Goal: Task Accomplishment & Management: Manage account settings

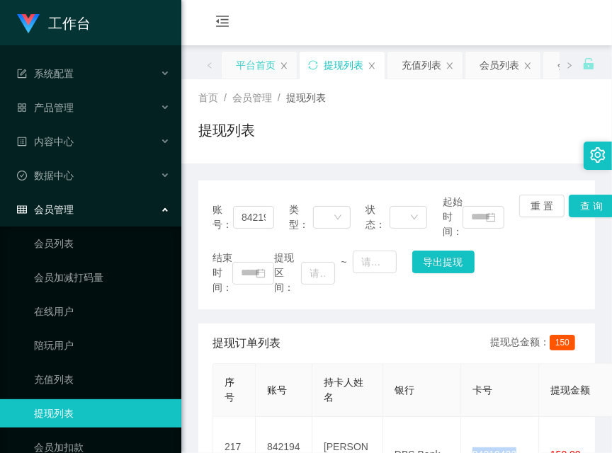
click at [257, 62] on div "平台首页" at bounding box center [256, 65] width 40 height 27
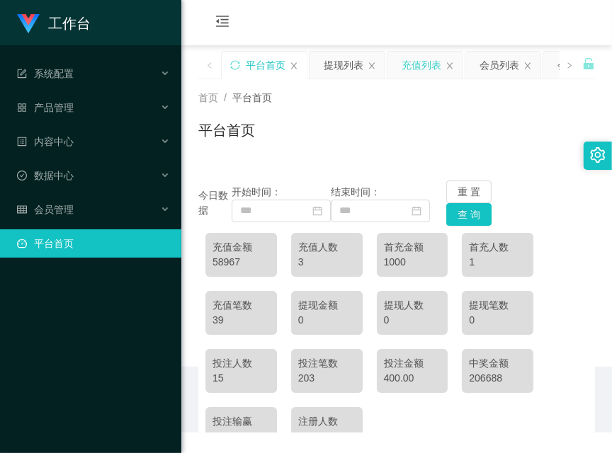
click at [425, 66] on div "充值列表" at bounding box center [421, 65] width 40 height 27
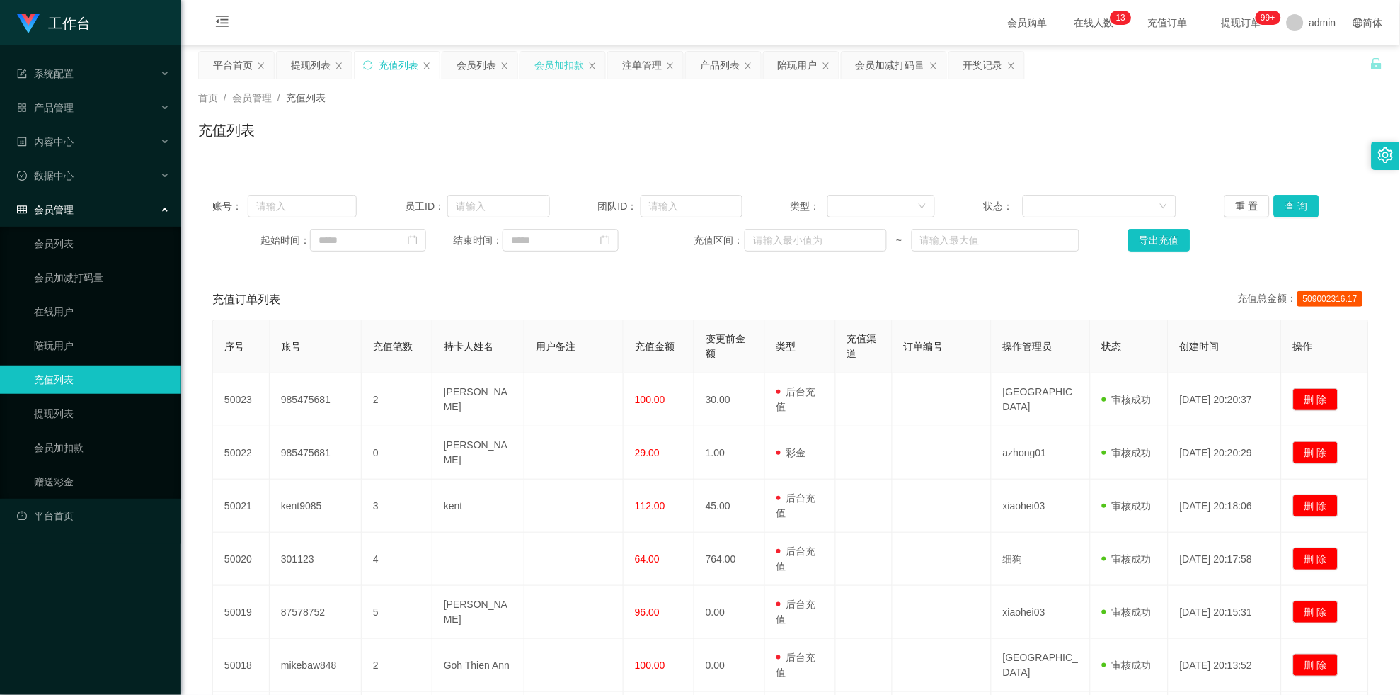
click at [558, 64] on div "会员加扣款" at bounding box center [560, 65] width 50 height 27
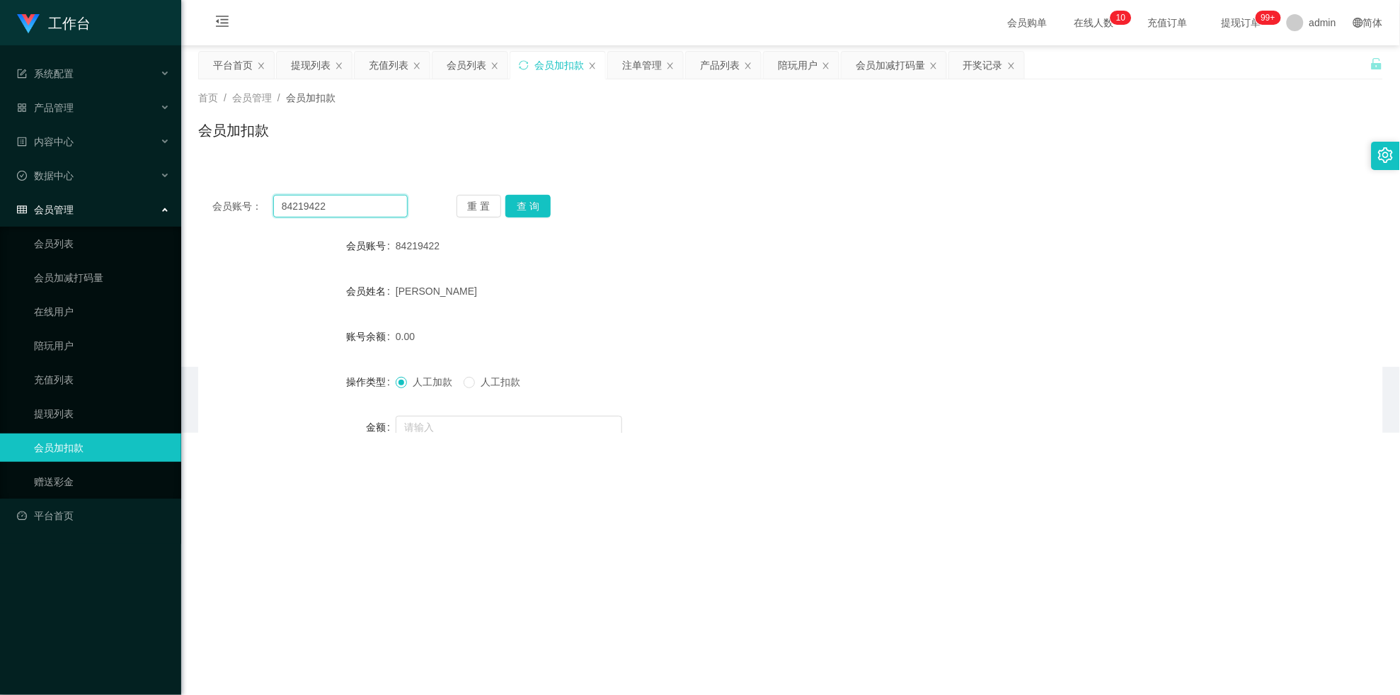
click at [323, 205] on input "84219422" at bounding box center [340, 206] width 135 height 23
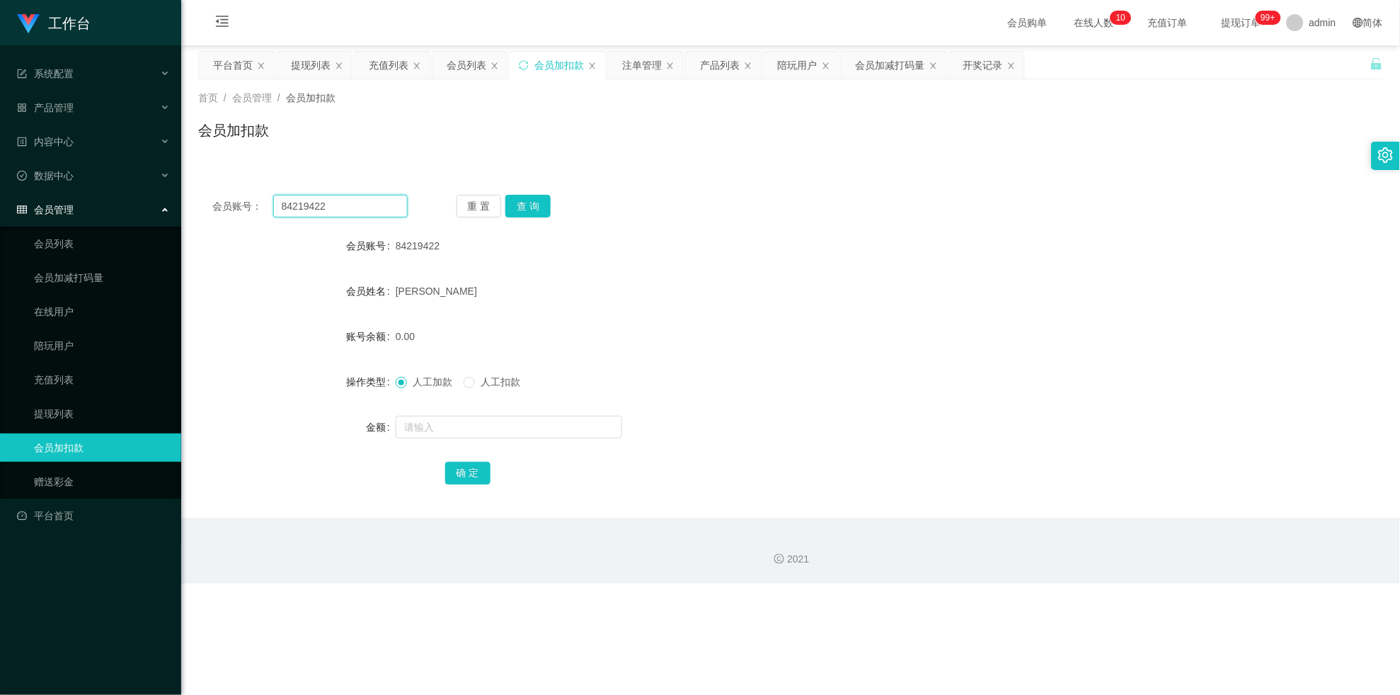
drag, startPoint x: 323, startPoint y: 205, endPoint x: 426, endPoint y: 200, distance: 103.5
click at [336, 205] on input "84219422" at bounding box center [340, 206] width 135 height 23
paste input "64023"
type input "84264023"
click at [529, 202] on button "查 询" at bounding box center [528, 206] width 45 height 23
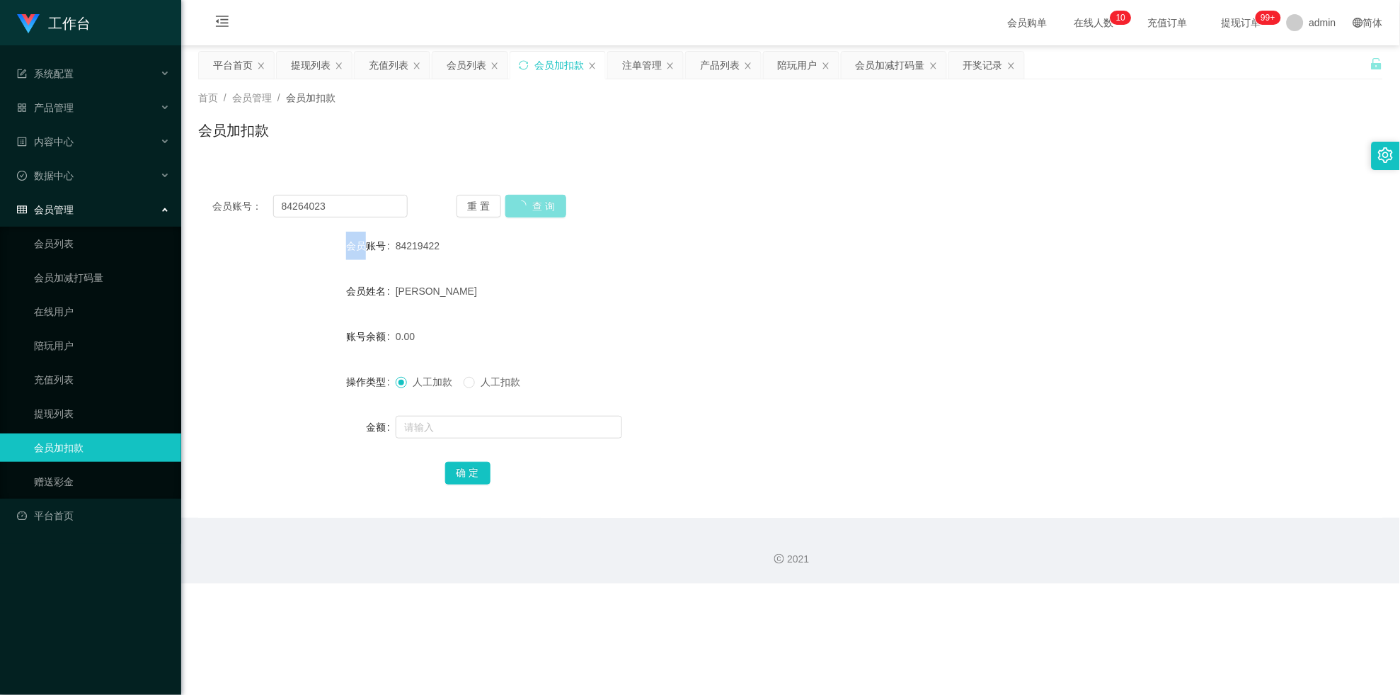
click at [529, 202] on div "重 置 查 询" at bounding box center [554, 206] width 195 height 23
click at [459, 439] on div at bounding box center [742, 427] width 692 height 28
click at [466, 425] on input "text" at bounding box center [509, 427] width 227 height 23
type input "100"
click at [472, 452] on button "确 定" at bounding box center [467, 473] width 45 height 23
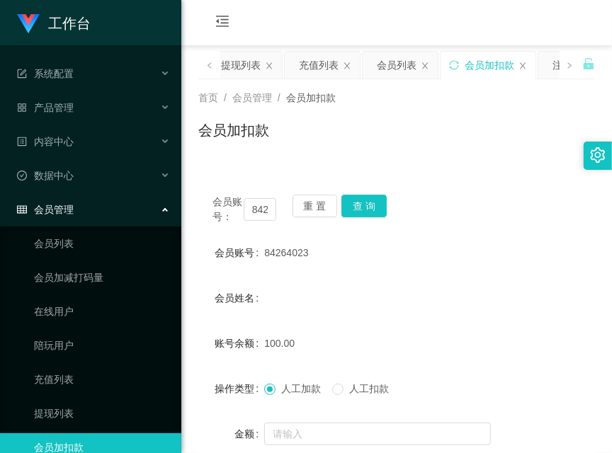
click at [34, 439] on link "会员加扣款" at bounding box center [102, 447] width 136 height 28
click at [375, 210] on button "查 询" at bounding box center [363, 206] width 45 height 23
click at [375, 210] on div "会员账号： 84264023 重 置 查 询" at bounding box center [396, 210] width 396 height 30
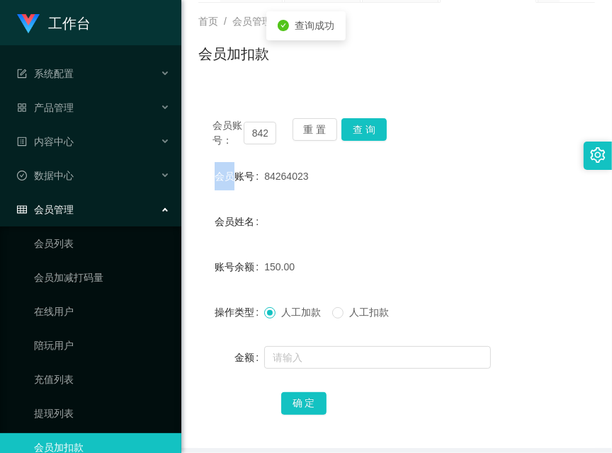
scroll to position [137, 0]
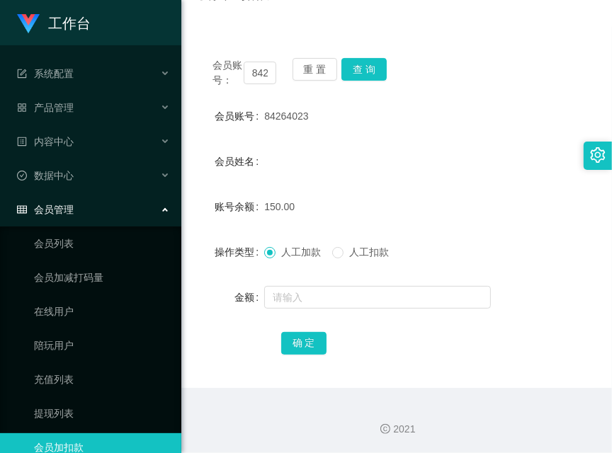
drag, startPoint x: 204, startPoint y: 407, endPoint x: 213, endPoint y: 360, distance: 48.3
click at [204, 407] on div "2021" at bounding box center [396, 421] width 430 height 66
click at [257, 65] on input "84264023" at bounding box center [260, 73] width 33 height 23
paste input "19422"
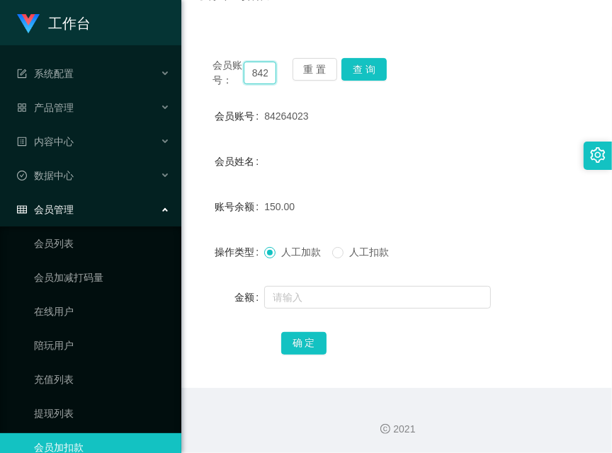
scroll to position [0, 27]
type input "84219422"
click at [365, 69] on button "查 询" at bounding box center [363, 69] width 45 height 23
click at [365, 69] on div "会员账号： 84219422 重 置 查 询" at bounding box center [396, 73] width 396 height 30
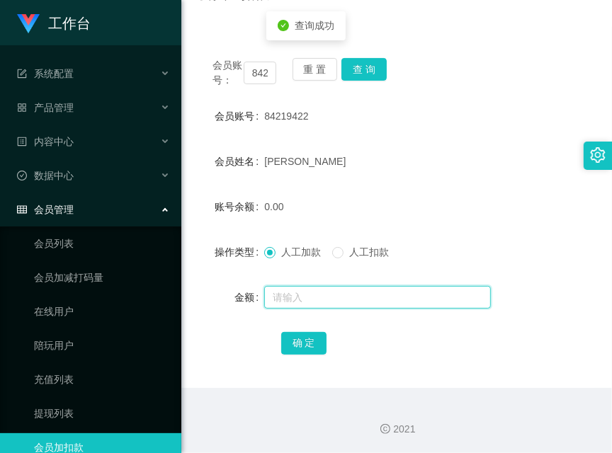
click at [369, 302] on input "text" at bounding box center [377, 297] width 227 height 23
type input "56"
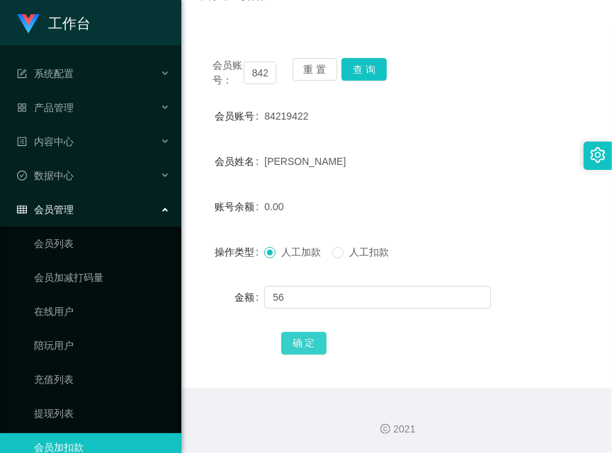
drag, startPoint x: 297, startPoint y: 336, endPoint x: 306, endPoint y: 326, distance: 13.1
click at [297, 336] on button "确 定" at bounding box center [303, 343] width 45 height 23
click at [237, 450] on div "2021" at bounding box center [396, 421] width 430 height 66
drag, startPoint x: 205, startPoint y: 369, endPoint x: 219, endPoint y: 341, distance: 31.7
click at [205, 368] on div "会员账号： 84219422 重 置 查 询 会员账号 84219422 会员姓名 [PERSON_NAME] 账号余额 56.00 操作类型 人工加款 人工…" at bounding box center [396, 216] width 396 height 344
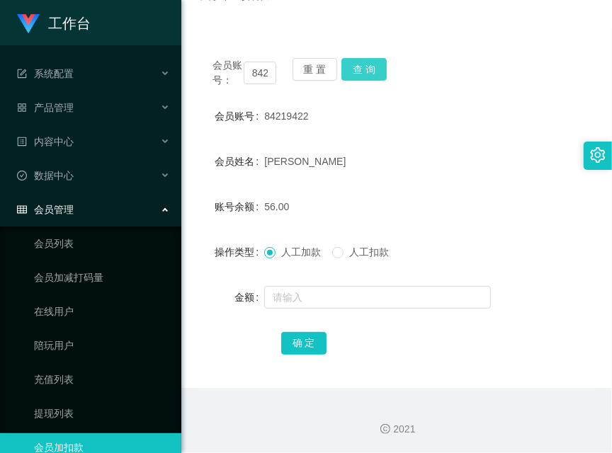
click at [357, 72] on button "查 询" at bounding box center [363, 69] width 45 height 23
click at [357, 72] on div "会员账号： 84219422 重 置 查 询" at bounding box center [396, 73] width 396 height 30
click at [357, 72] on button "查 询" at bounding box center [363, 69] width 45 height 23
click at [357, 72] on div "会员账号： 84219422 重 置 查 询" at bounding box center [396, 73] width 396 height 30
click at [502, 39] on div "会员账号： 84219422 重 置 查 询 会员账号 84219422 会员姓名 [PERSON_NAME] 账号余额 56.00 操作类型 人工加款 人工…" at bounding box center [396, 207] width 396 height 361
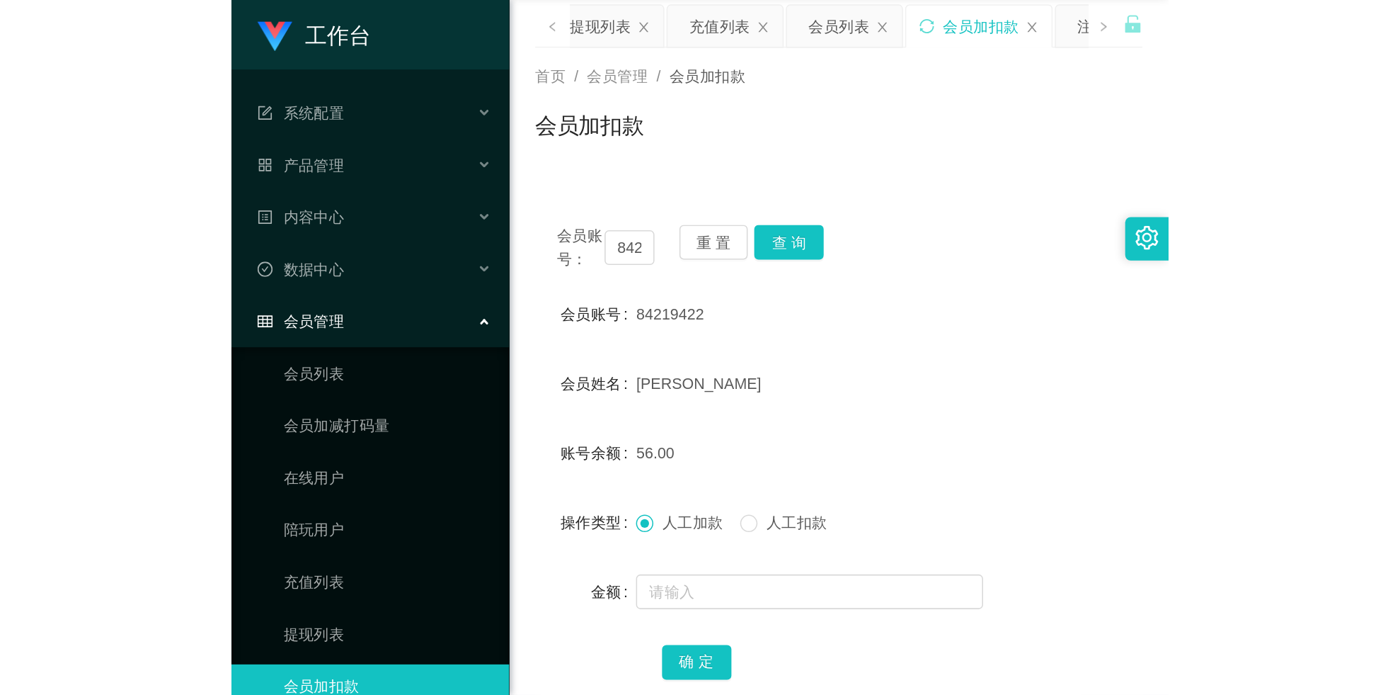
scroll to position [12, 0]
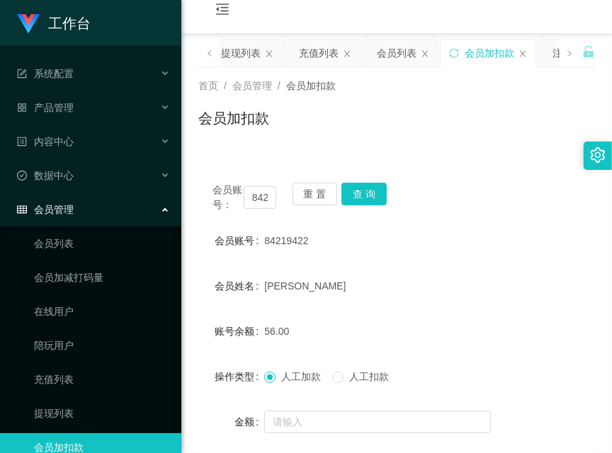
click at [203, 445] on form "会员账号 84219422 会员姓名 [PERSON_NAME] 账号余额 56.00 操作类型 人工加款 人工扣款 金额 确 定" at bounding box center [396, 354] width 396 height 255
click at [359, 202] on button "查 询" at bounding box center [363, 194] width 45 height 23
click at [359, 202] on div "会员账号： 84219422 重 置 查 询" at bounding box center [396, 198] width 396 height 30
click at [360, 202] on button "查 询" at bounding box center [363, 194] width 45 height 23
drag, startPoint x: 207, startPoint y: 368, endPoint x: 257, endPoint y: 312, distance: 75.2
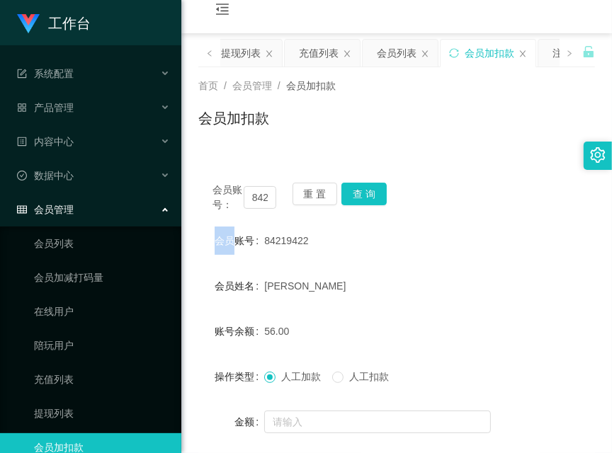
click at [207, 368] on div "操作类型" at bounding box center [231, 376] width 66 height 28
click at [356, 193] on button "查 询" at bounding box center [363, 194] width 45 height 23
click at [356, 193] on button "查 询" at bounding box center [371, 194] width 61 height 23
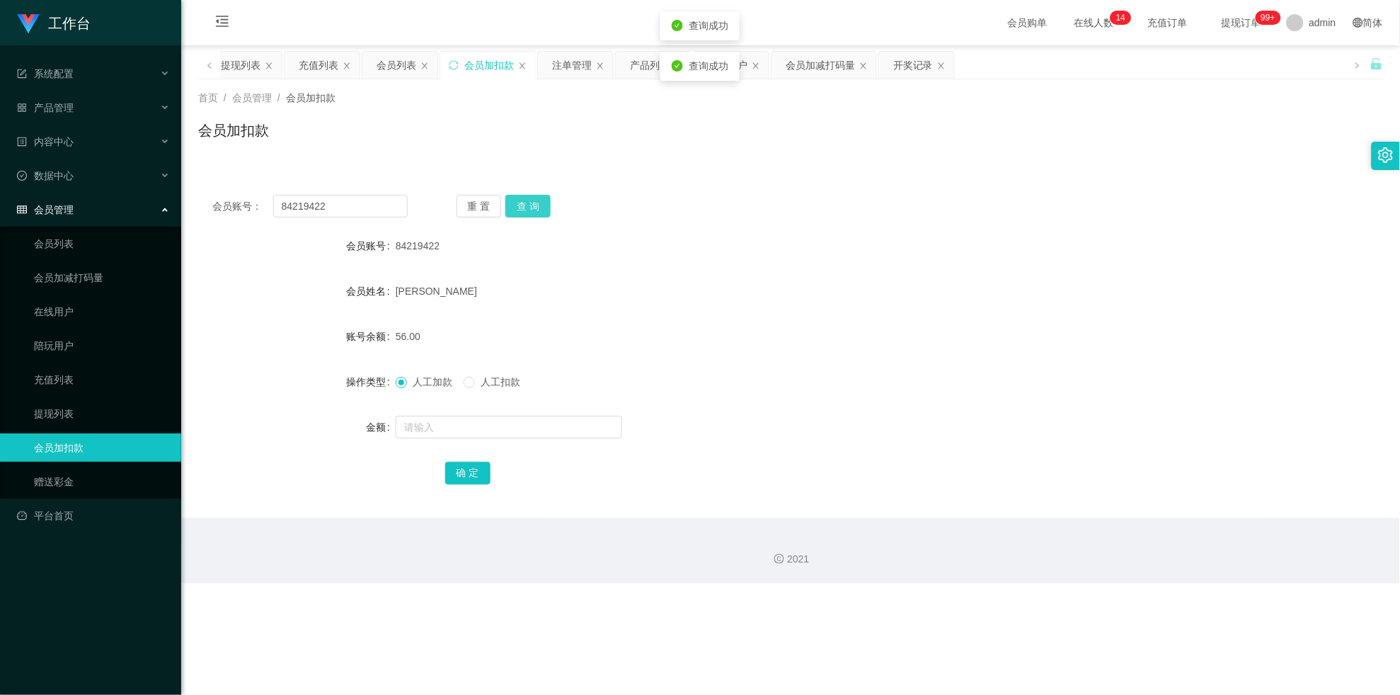
scroll to position [0, 0]
click at [340, 214] on input "84219422" at bounding box center [340, 206] width 135 height 23
paste input "64023"
type input "84264023"
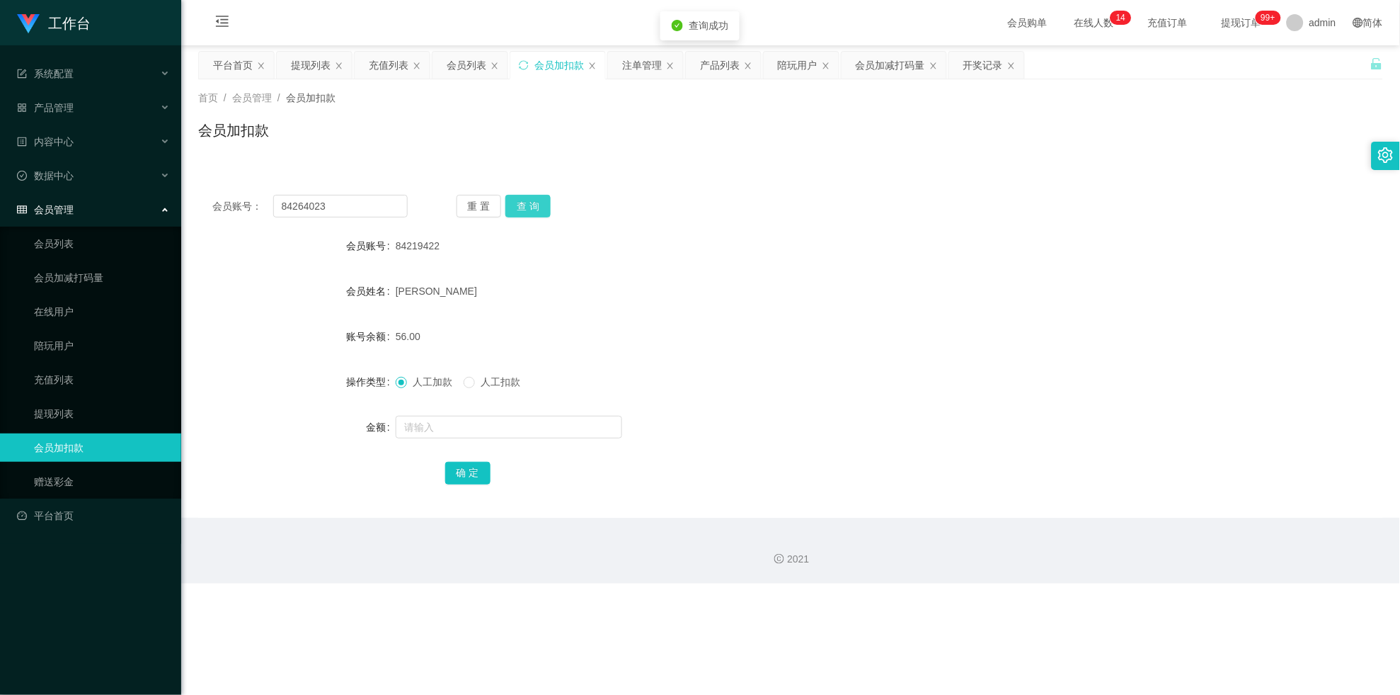
click at [532, 203] on button "查 询" at bounding box center [528, 206] width 45 height 23
click at [532, 203] on div "重 置 查 询" at bounding box center [554, 206] width 195 height 23
click at [532, 203] on button "查 询" at bounding box center [528, 206] width 45 height 23
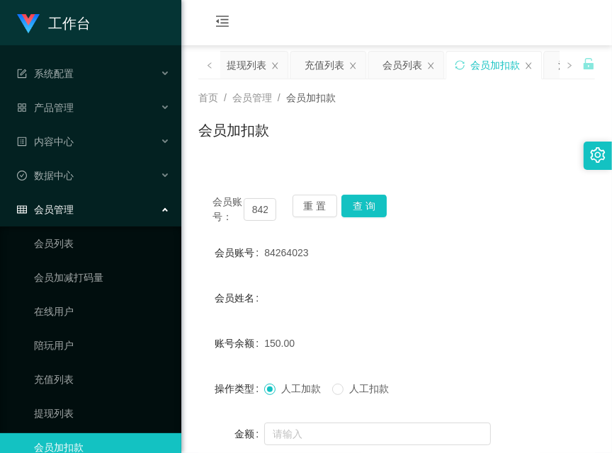
click at [213, 379] on div "操作类型" at bounding box center [231, 389] width 66 height 28
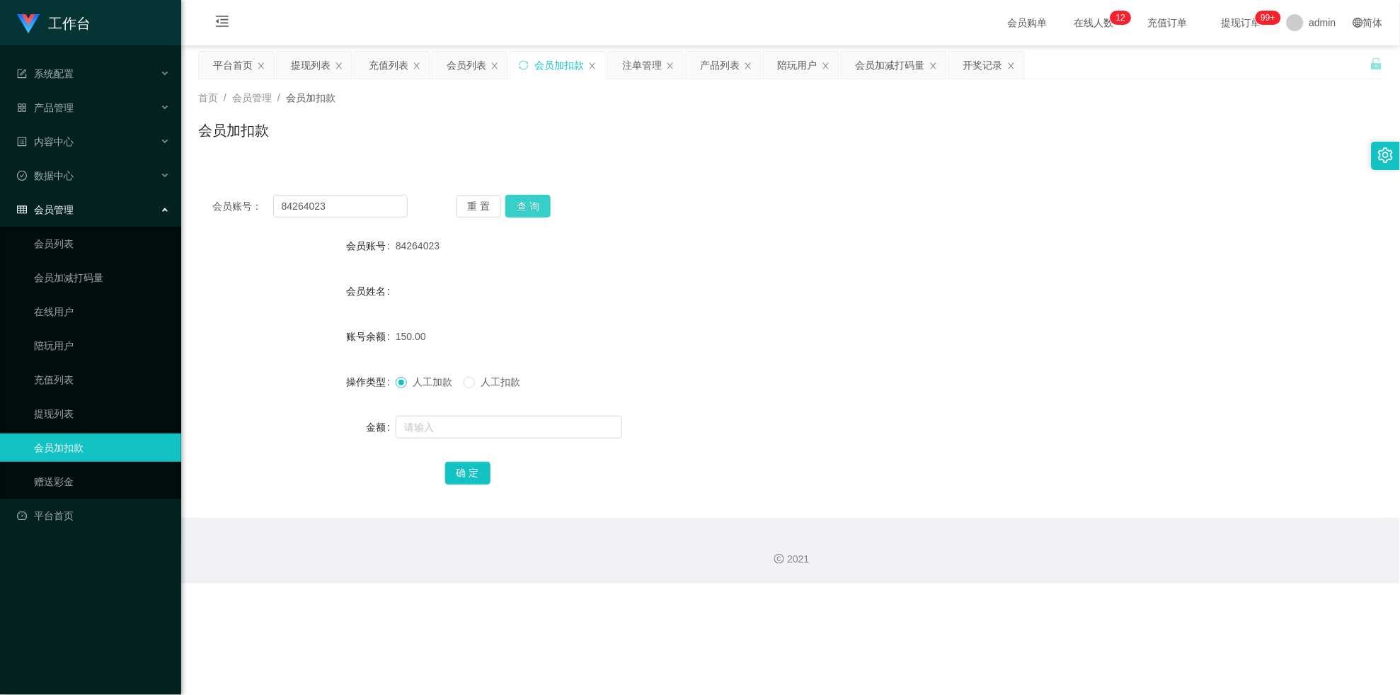
click at [529, 212] on button "查 询" at bounding box center [528, 206] width 45 height 23
click at [529, 212] on div "重 置 查 询" at bounding box center [554, 206] width 195 height 23
click at [348, 198] on input "84264023" at bounding box center [340, 206] width 135 height 23
drag, startPoint x: 300, startPoint y: 69, endPoint x: 299, endPoint y: 82, distance: 12.8
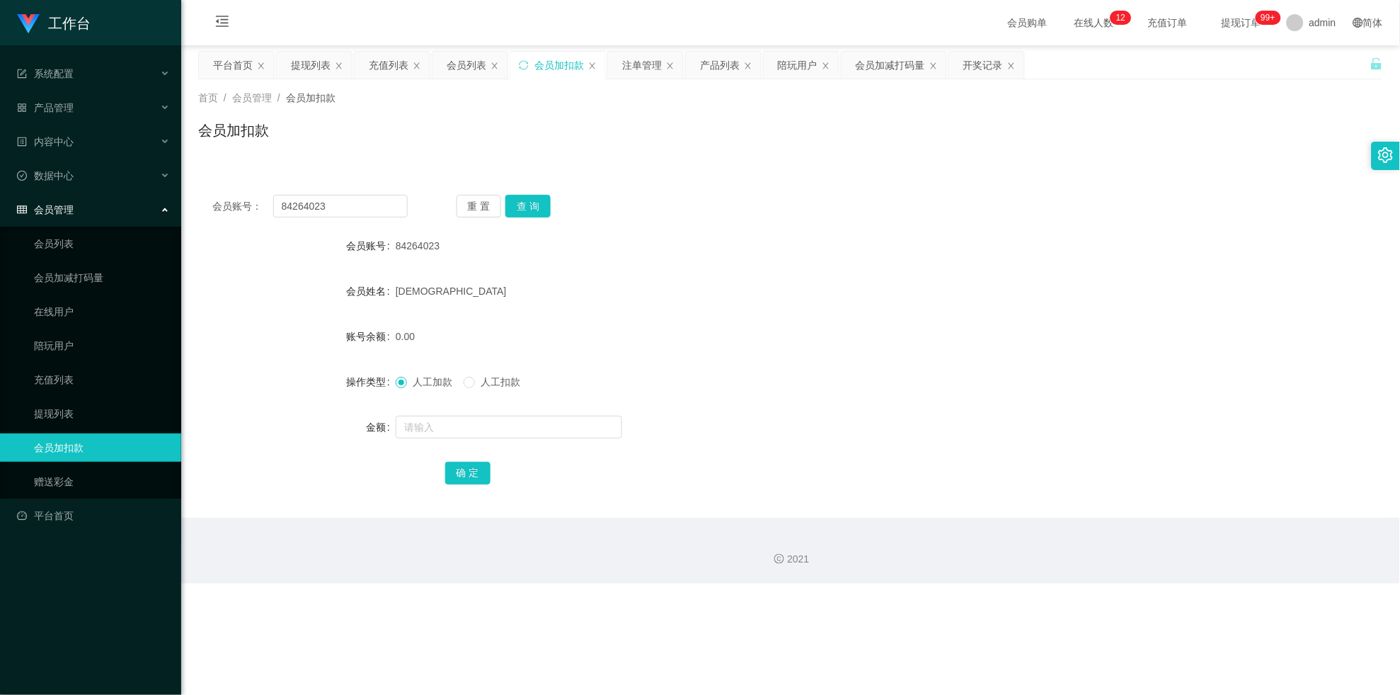
click at [300, 69] on div "提现列表" at bounding box center [311, 65] width 40 height 27
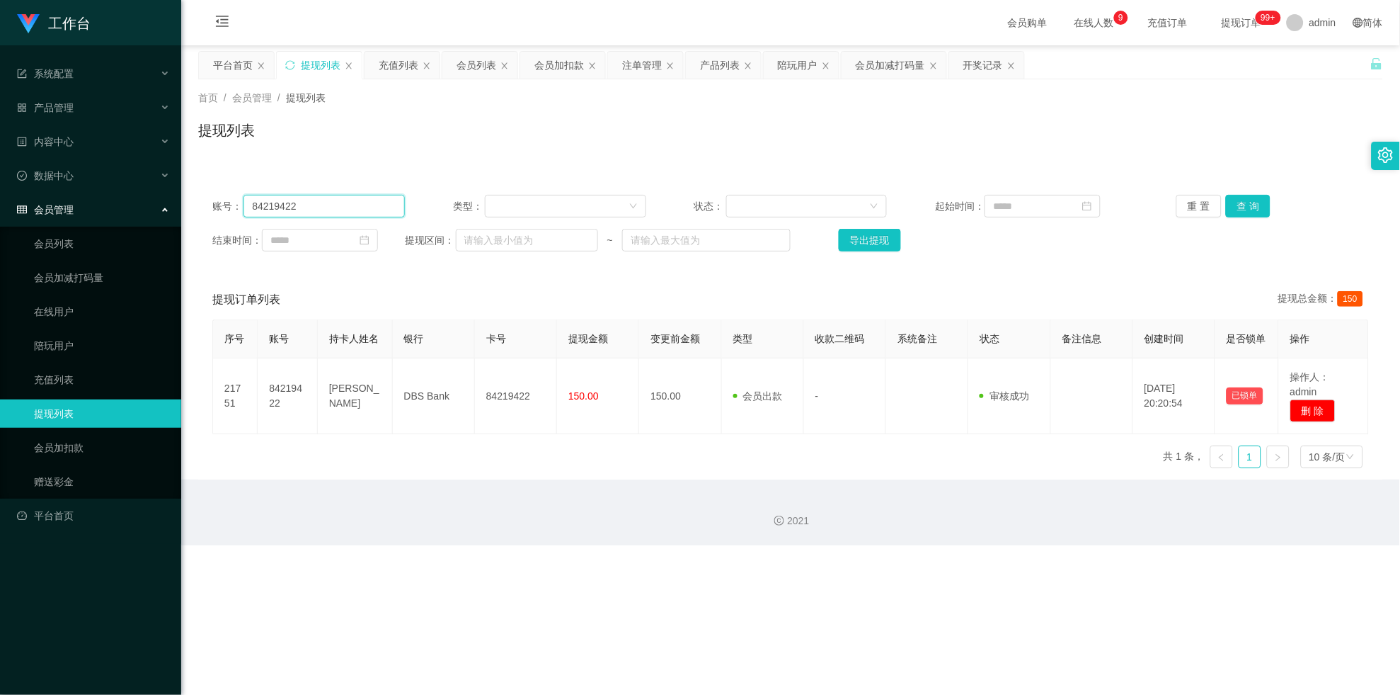
click at [318, 202] on input "84219422" at bounding box center [324, 206] width 161 height 23
paste input "64023"
type input "84264023"
click at [611, 212] on button "查 询" at bounding box center [1248, 206] width 45 height 23
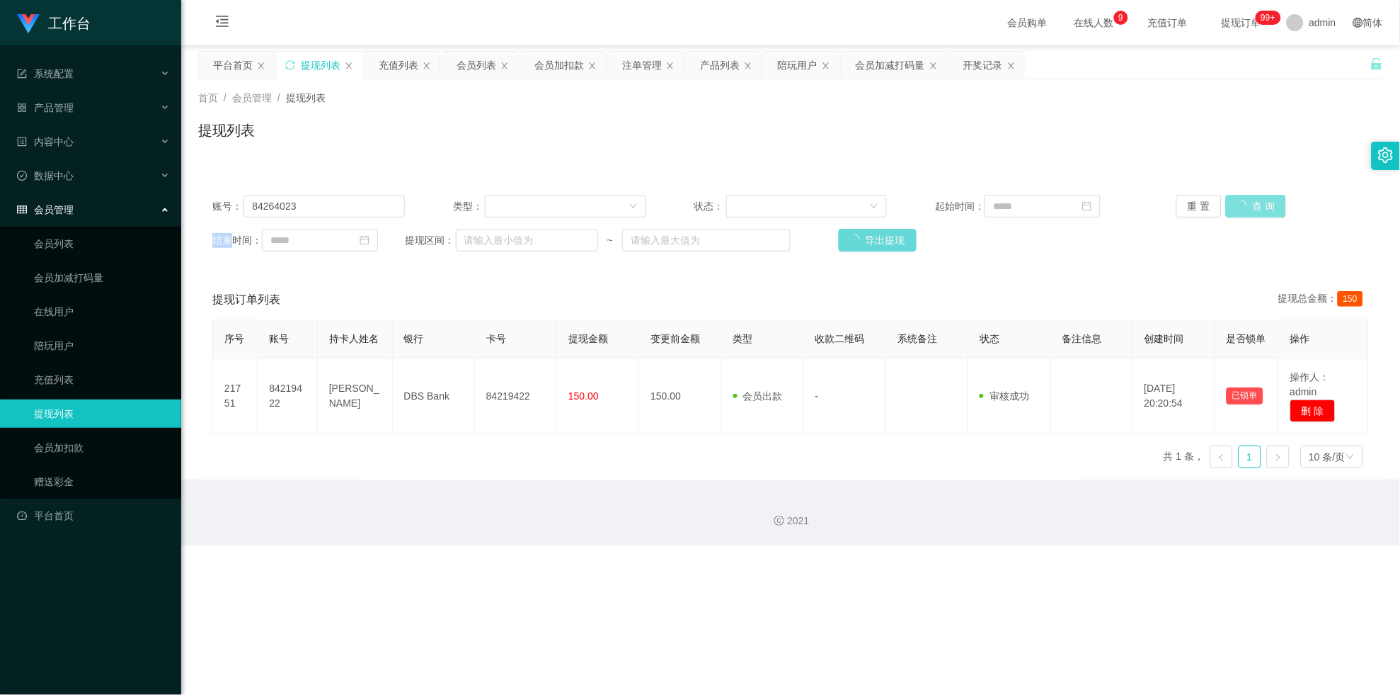
click at [611, 212] on div "重 置 查 询" at bounding box center [1273, 206] width 193 height 23
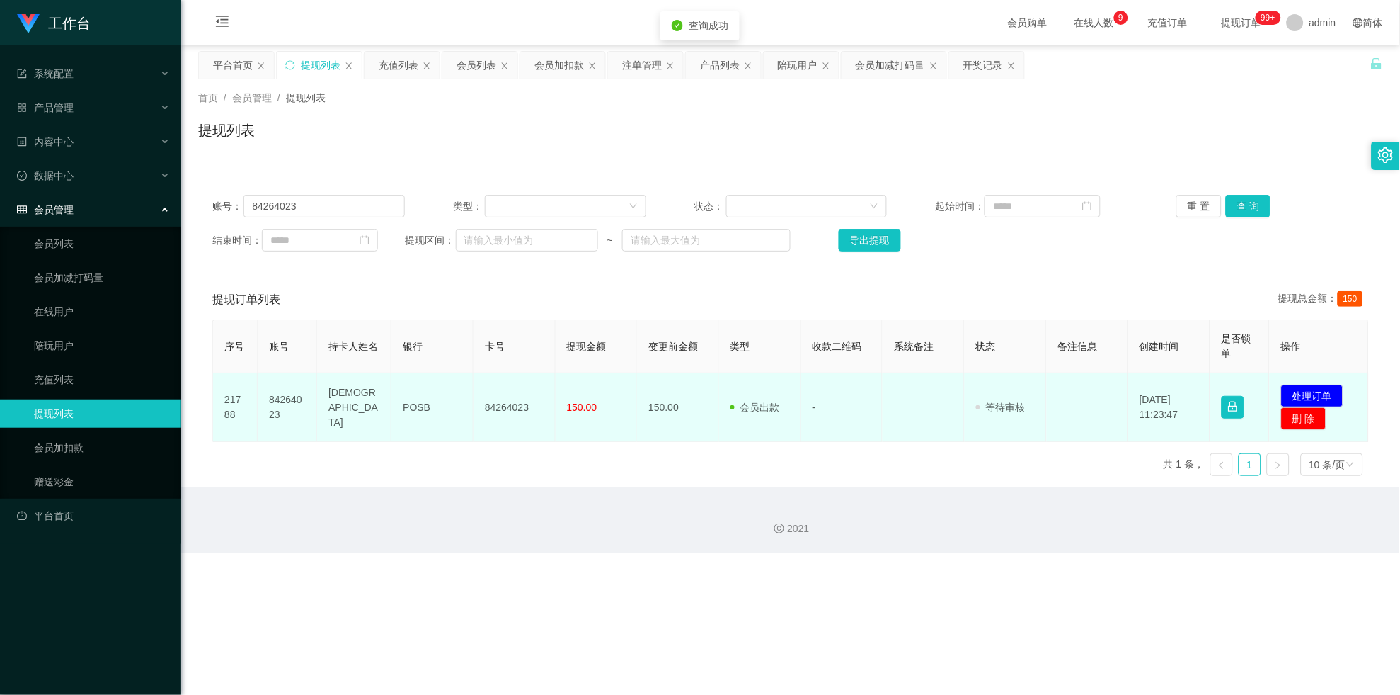
click at [515, 389] on td "84264023" at bounding box center [515, 407] width 82 height 69
copy td "84264023"
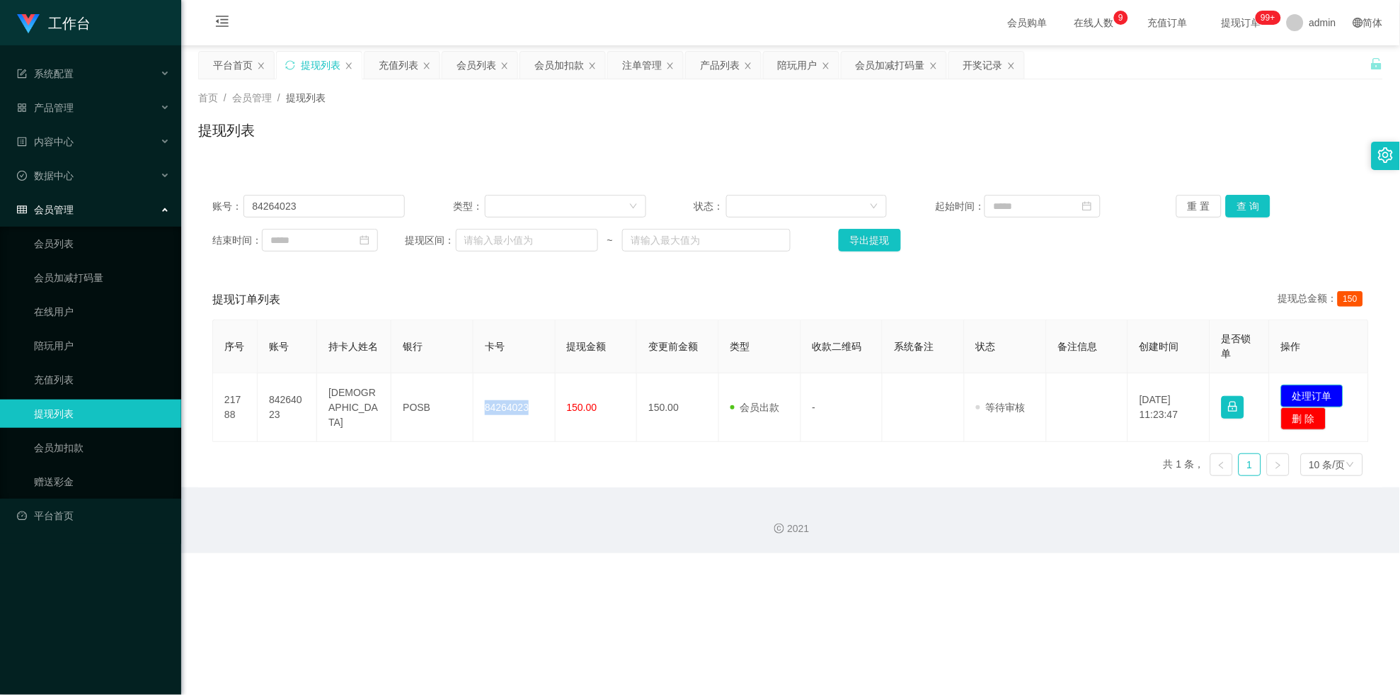
drag, startPoint x: 1306, startPoint y: 390, endPoint x: 1255, endPoint y: 358, distance: 60.1
click at [611, 391] on button "处理订单" at bounding box center [1312, 395] width 62 height 23
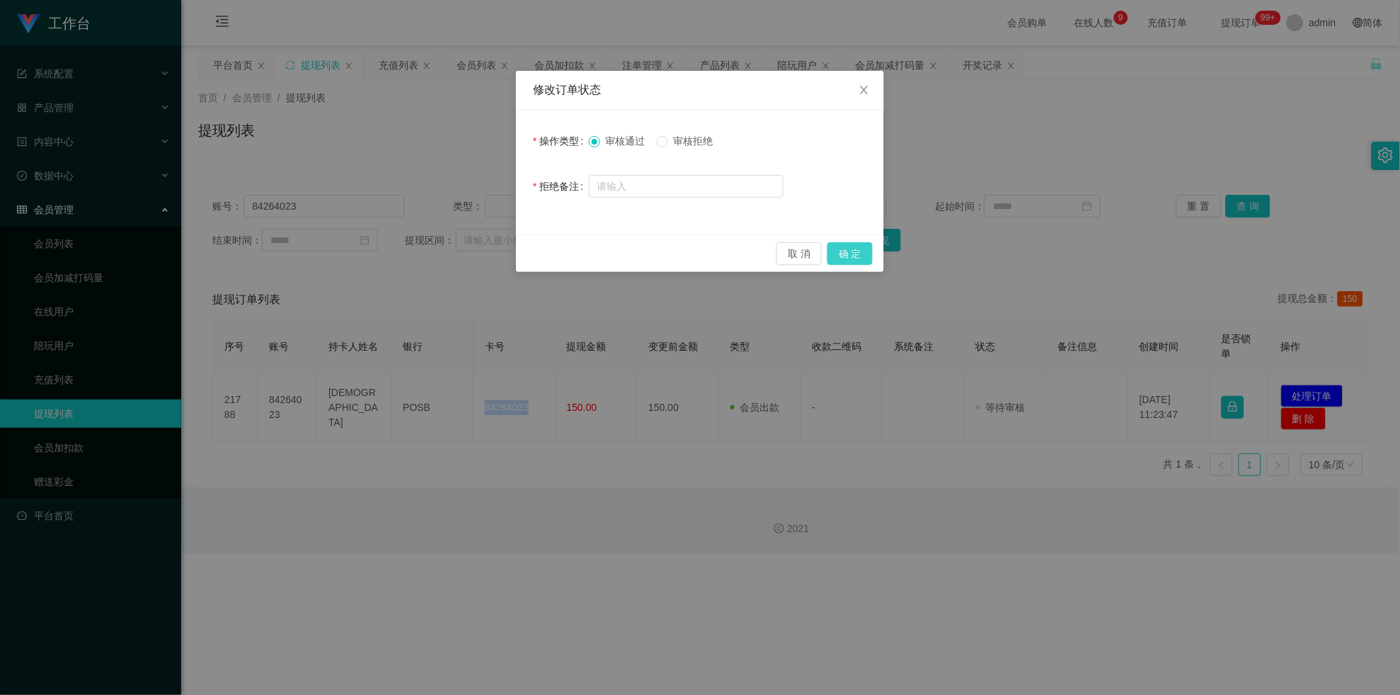
click at [611, 248] on button "确 定" at bounding box center [850, 253] width 45 height 23
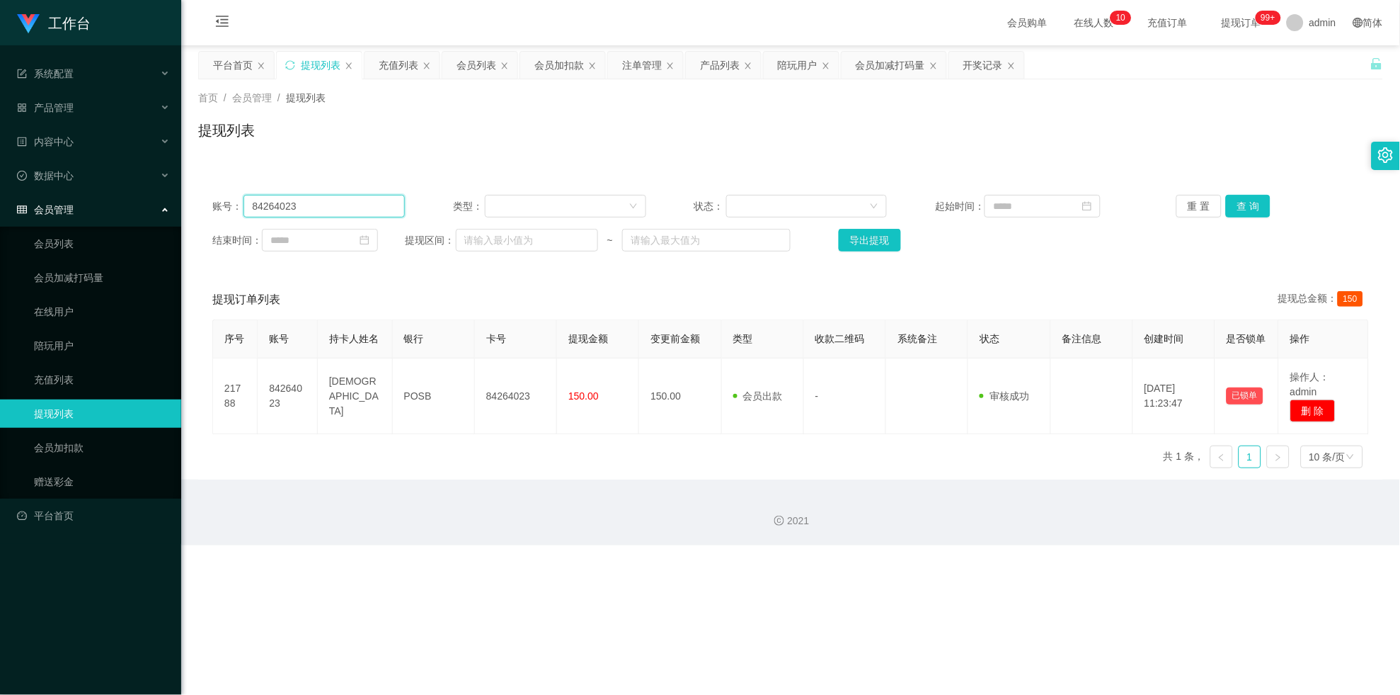
click at [318, 207] on input "84264023" at bounding box center [324, 206] width 161 height 23
click at [322, 167] on div "账号： 84264023 类型： 状态： 起始时间： 重 置 查 询 结束时间： 提现区间： ~ 导出提现 提现订单列表 提现总金额： 150 序号 账号 持…" at bounding box center [790, 322] width 1185 height 316
click at [356, 207] on input "84264023" at bounding box center [324, 206] width 161 height 23
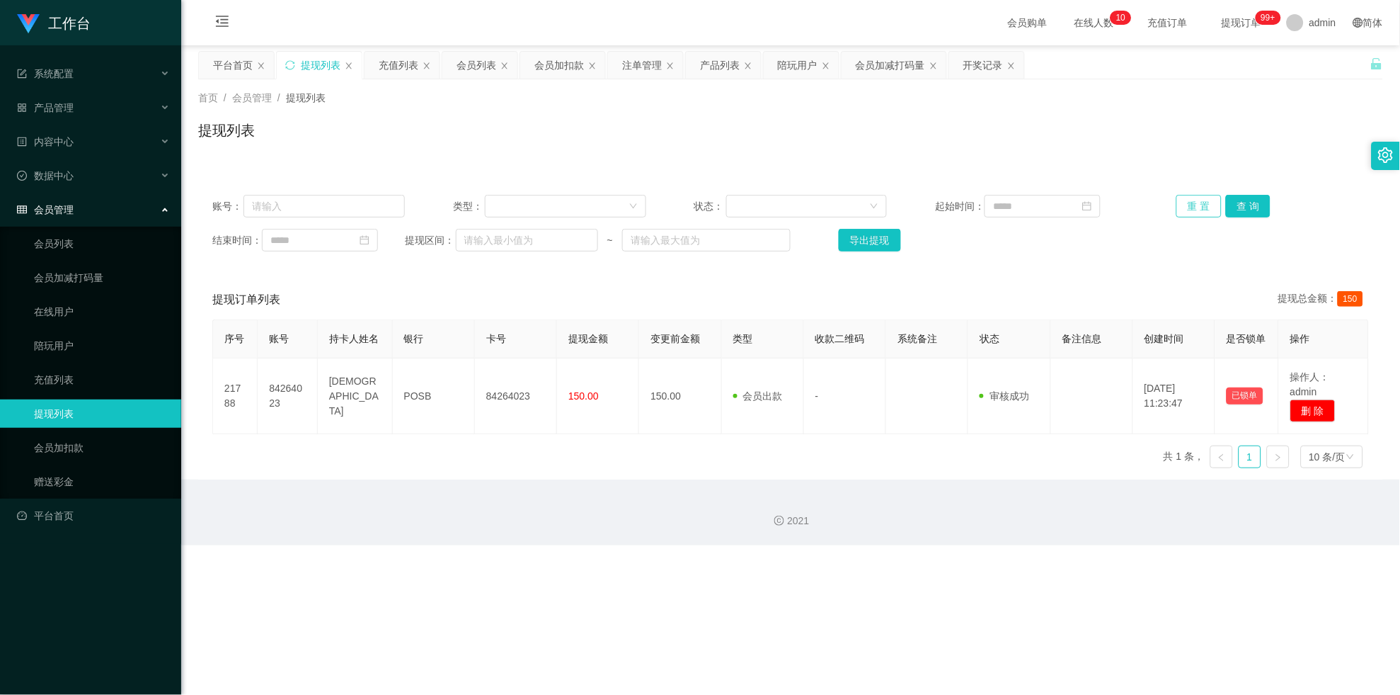
click at [611, 199] on button "重 置" at bounding box center [1199, 206] width 45 height 23
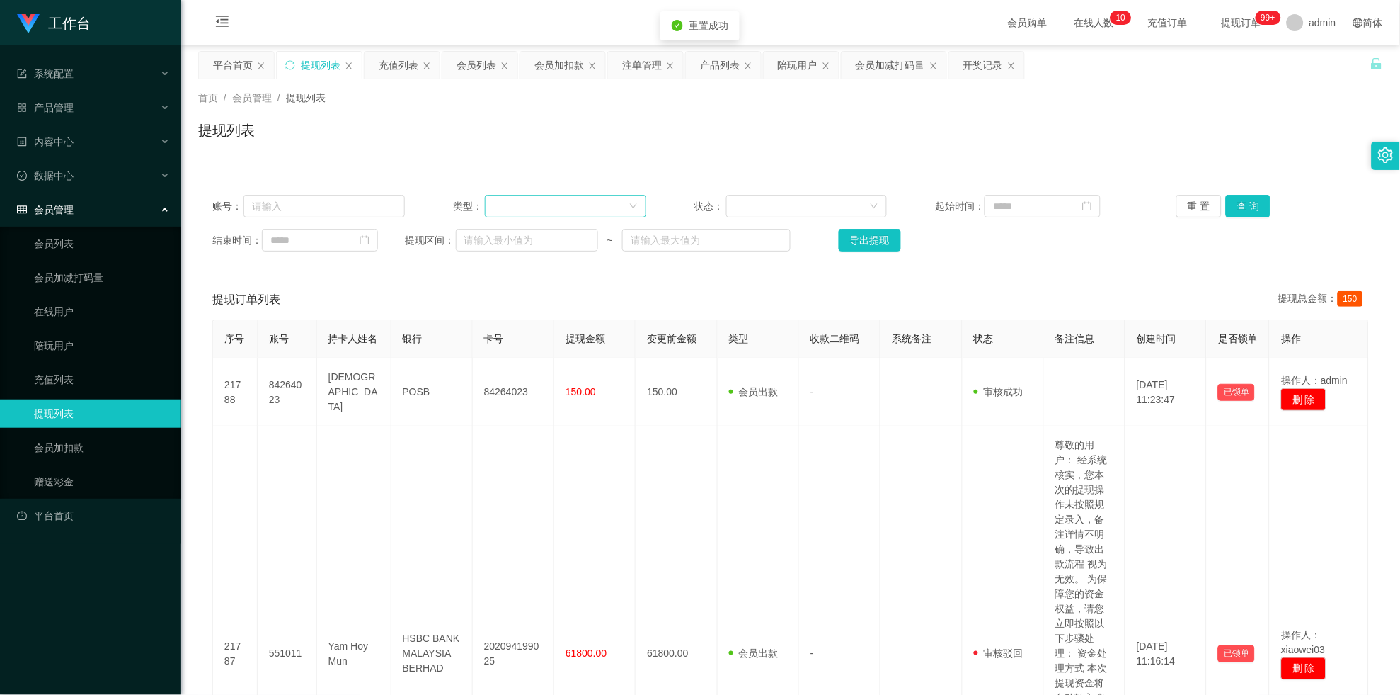
click at [585, 208] on div at bounding box center [560, 205] width 135 height 21
click at [576, 265] on li "会员出款" at bounding box center [564, 256] width 160 height 23
click at [611, 205] on button "查 询" at bounding box center [1248, 206] width 45 height 23
click at [611, 205] on div "重 置 查 询" at bounding box center [1273, 206] width 193 height 23
click at [611, 205] on button "查 询" at bounding box center [1256, 206] width 61 height 23
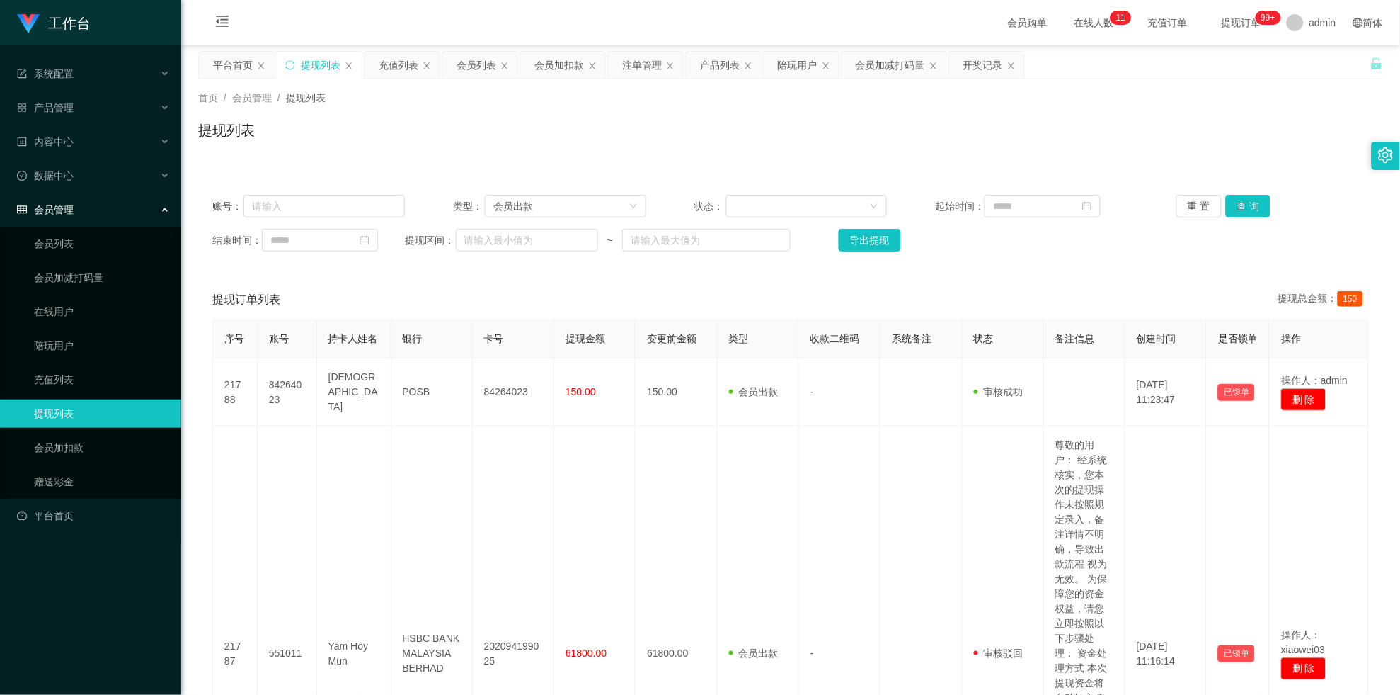
click at [358, 189] on div "账号： 类型： 会员出款 状态： 起始时间： 重 置 查 询 结束时间： 提现区间： ~ 导出提现" at bounding box center [790, 223] width 1185 height 85
click at [542, 202] on div "会员出款" at bounding box center [560, 205] width 135 height 21
click at [547, 229] on li "人工取款" at bounding box center [564, 233] width 160 height 23
click at [611, 202] on button "查 询" at bounding box center [1248, 206] width 45 height 23
click at [611, 202] on div "重 置 查 询" at bounding box center [1273, 206] width 193 height 23
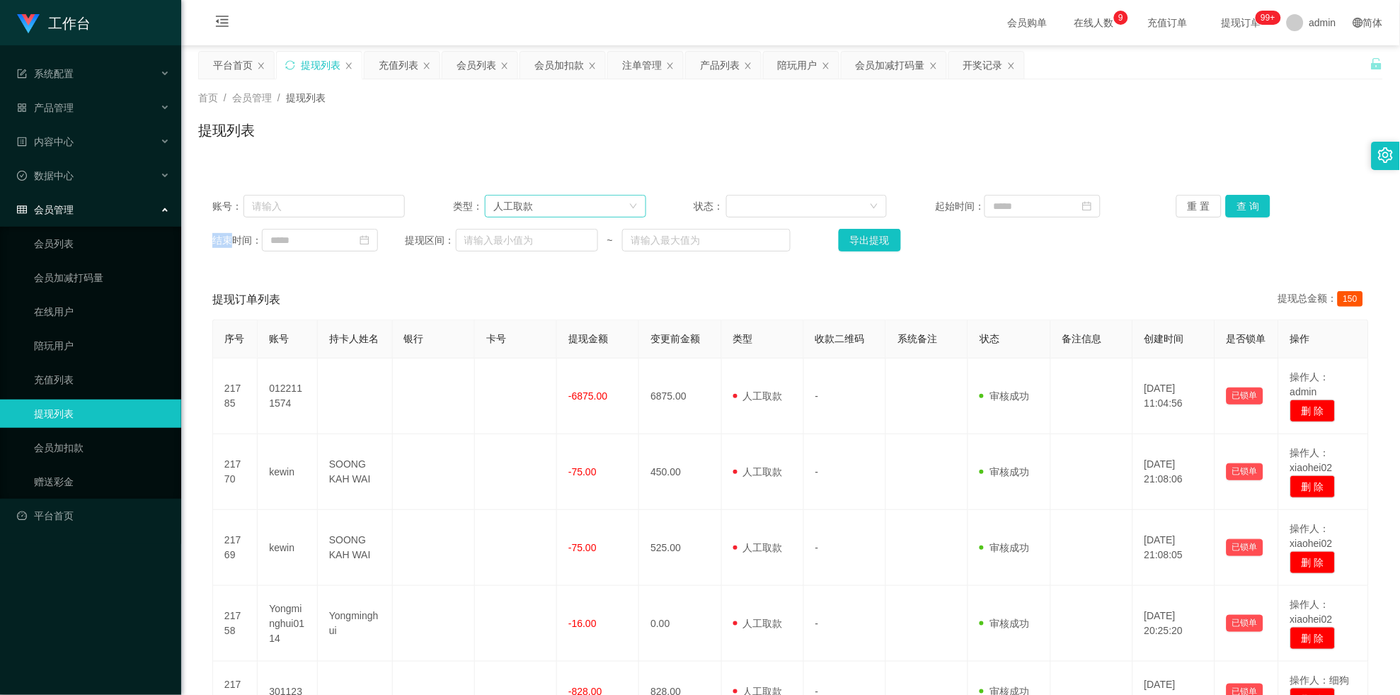
click at [596, 202] on div "人工取款" at bounding box center [560, 205] width 135 height 21
click at [582, 249] on li "会员出款" at bounding box center [564, 256] width 160 height 23
click at [545, 246] on input "text" at bounding box center [527, 240] width 142 height 23
type input "50"
click at [611, 249] on input "text" at bounding box center [706, 240] width 169 height 23
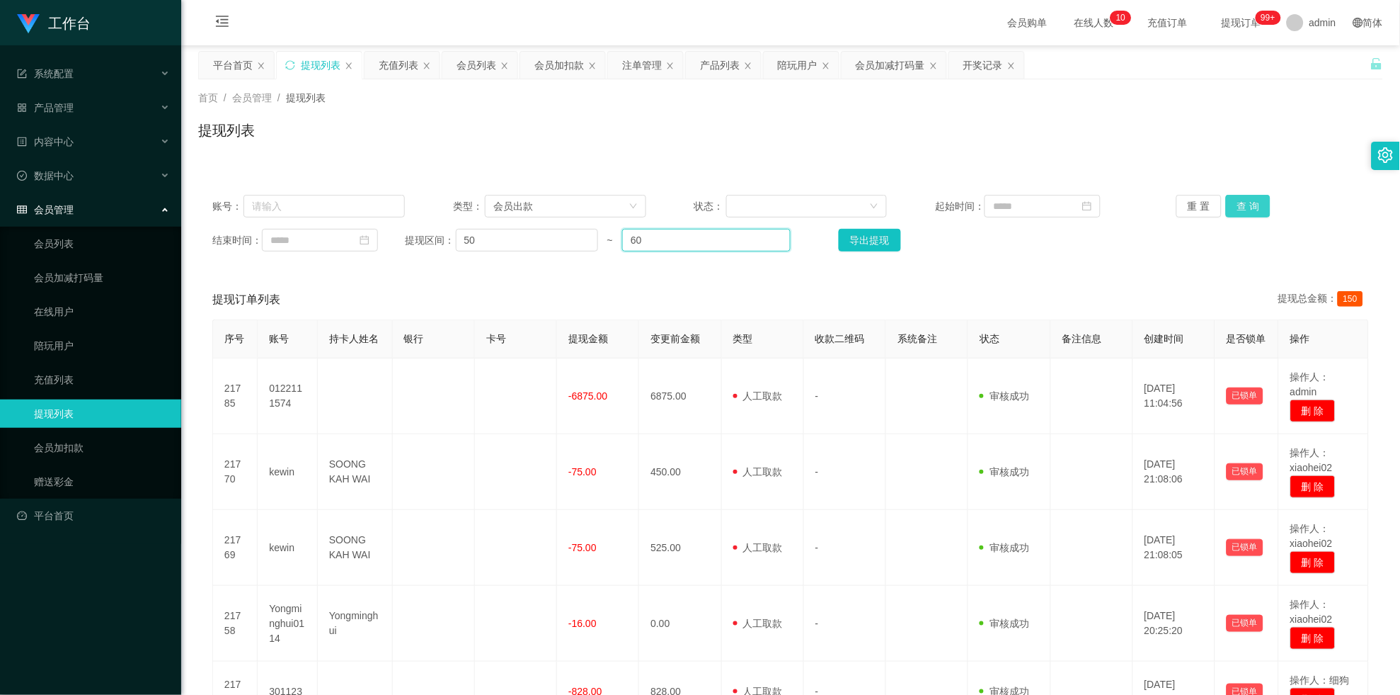
type input "60"
click at [611, 196] on button "查 询" at bounding box center [1248, 206] width 45 height 23
click at [611, 196] on div "重 置 查 询" at bounding box center [1273, 206] width 193 height 23
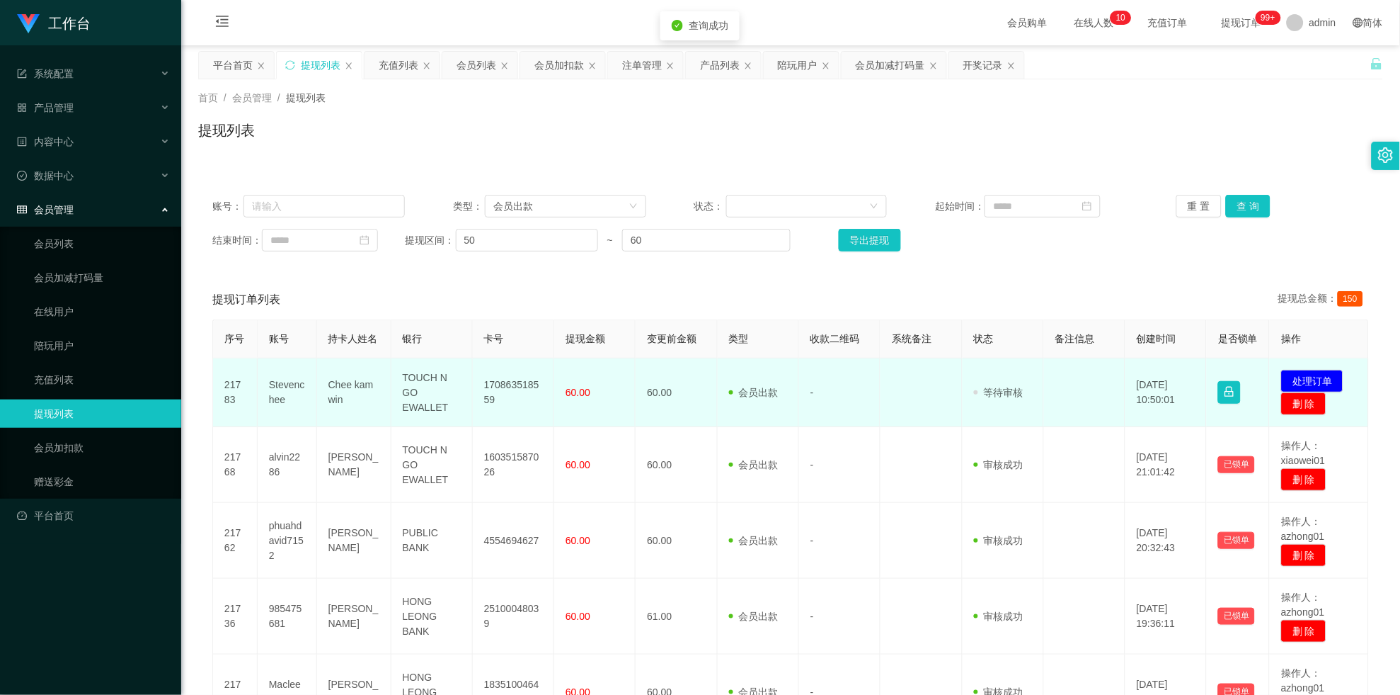
click at [351, 376] on td "Chee kam win" at bounding box center [354, 392] width 74 height 69
copy td "kam"
click at [351, 376] on td "Chee kam win" at bounding box center [354, 392] width 74 height 69
click at [247, 381] on td "21783" at bounding box center [235, 392] width 45 height 69
click at [273, 372] on td "Stevenchee" at bounding box center [287, 392] width 59 height 69
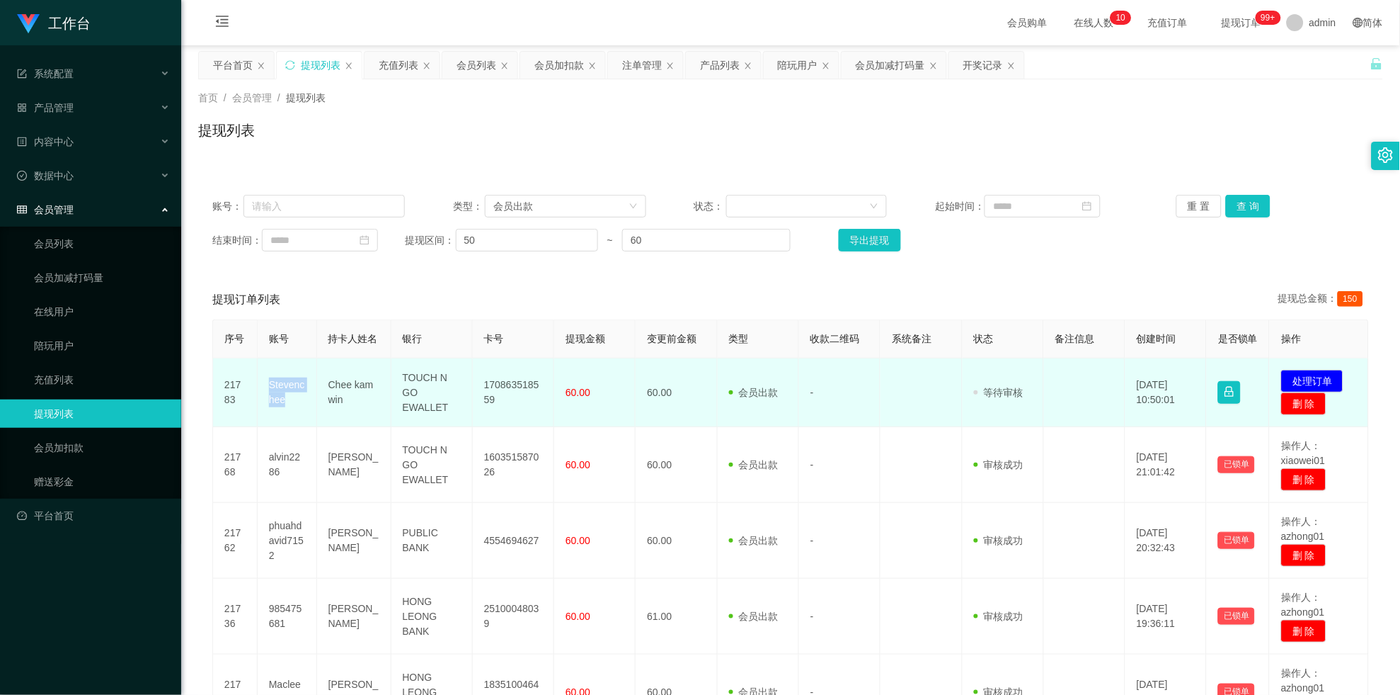
click at [273, 372] on td "Stevenchee" at bounding box center [287, 392] width 59 height 69
copy td "Stevenchee"
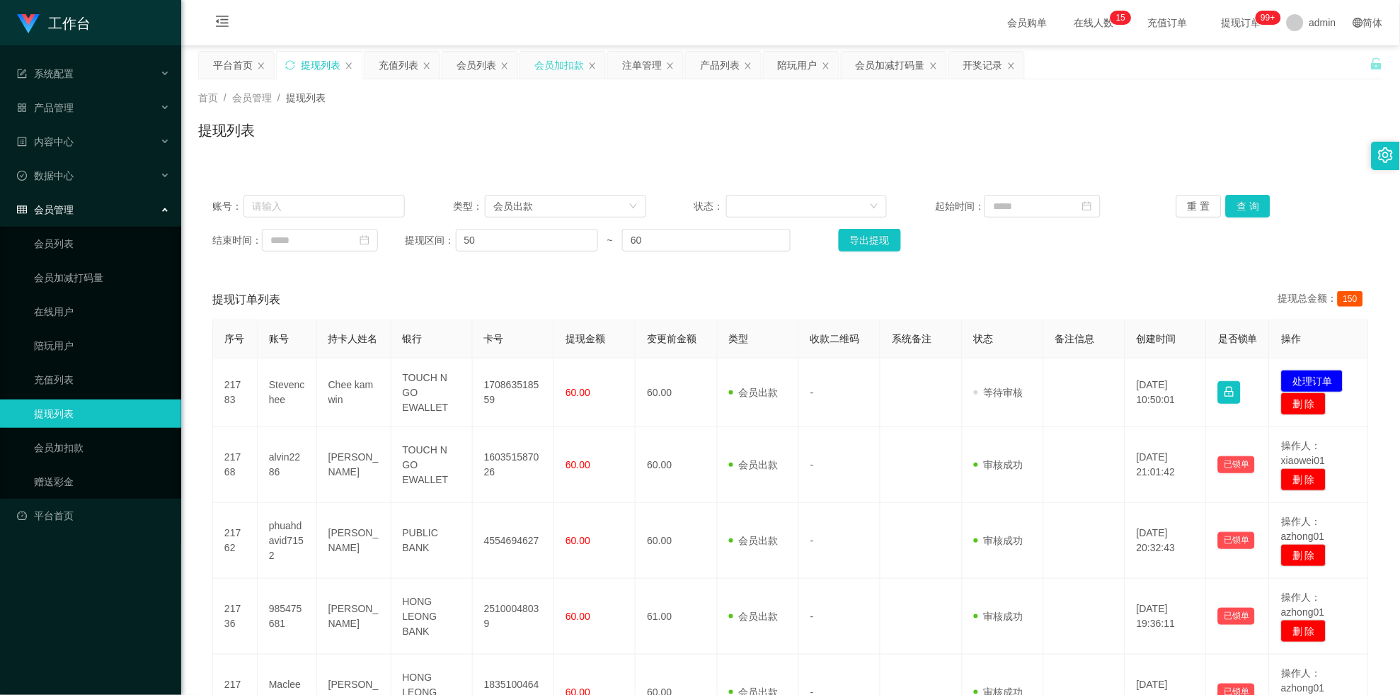
click at [537, 55] on div "会员加扣款" at bounding box center [560, 65] width 50 height 27
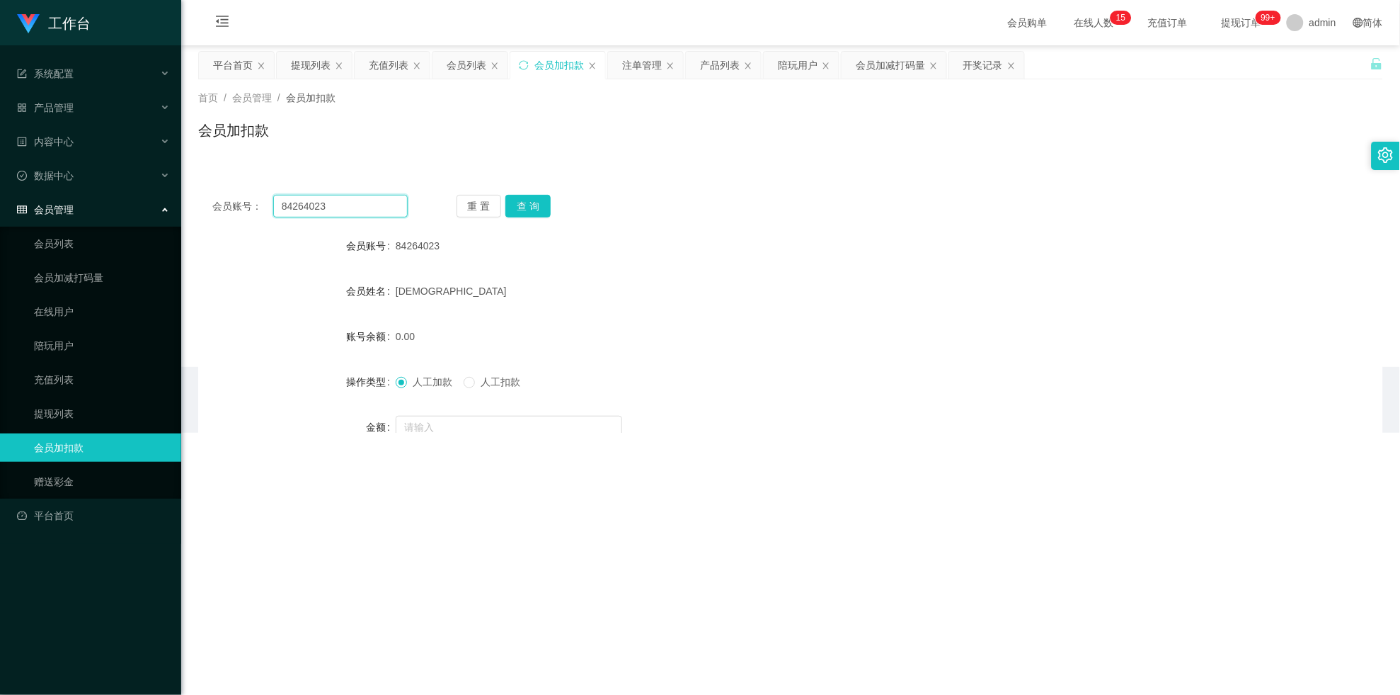
click at [338, 211] on input "84264023" at bounding box center [340, 206] width 135 height 23
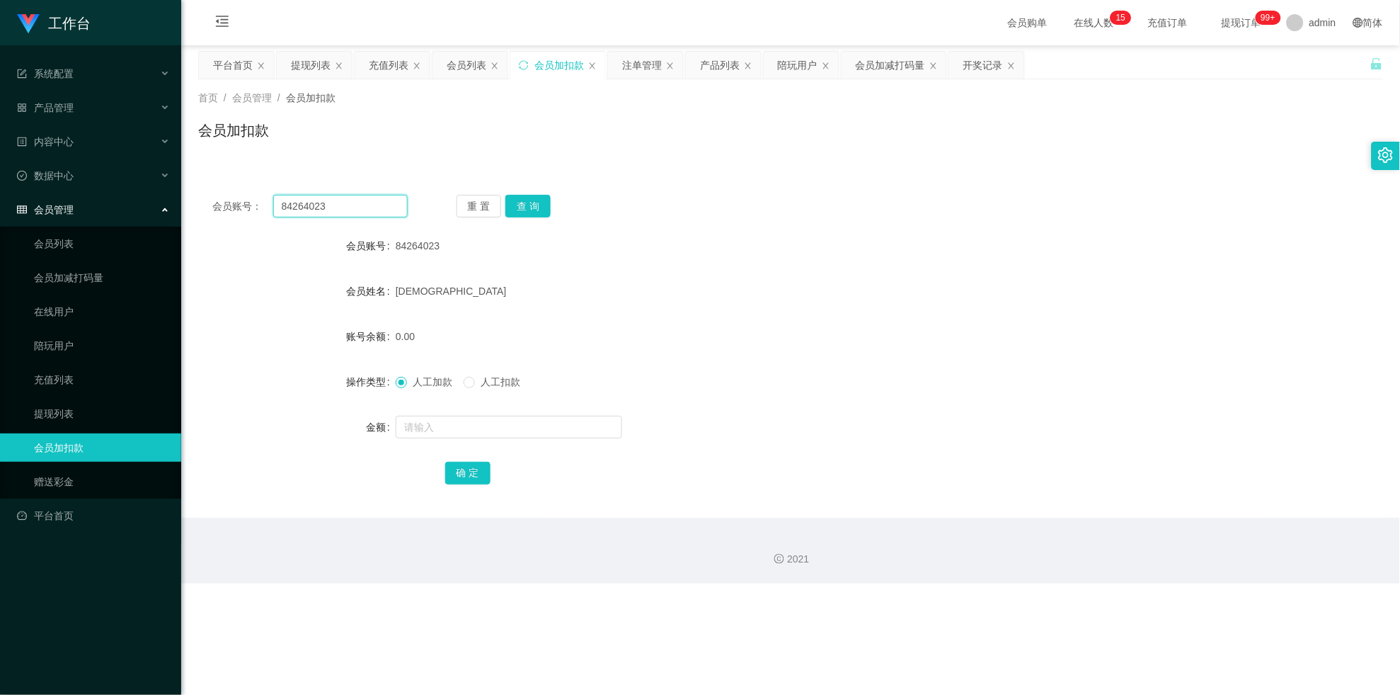
click at [338, 211] on input "84264023" at bounding box center [340, 206] width 135 height 23
click at [522, 210] on button "查 询" at bounding box center [528, 206] width 45 height 23
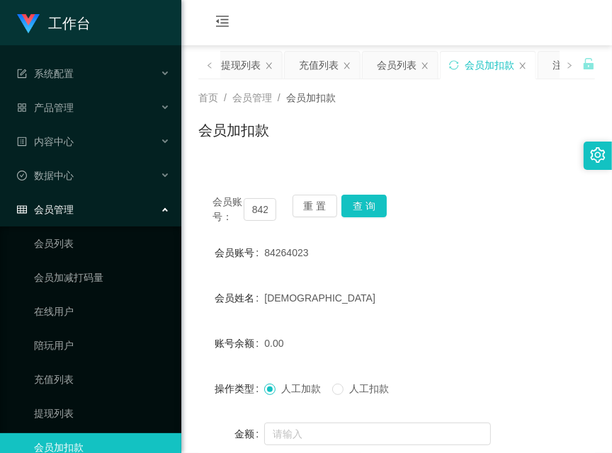
drag, startPoint x: 202, startPoint y: 167, endPoint x: 270, endPoint y: 159, distance: 68.4
click at [202, 167] on div "会员账号： 84264023 重 置 查 询 会员账号 84264023 会员姓名 Zen 账号余额 0.00 操作类型 人工加款 人工扣款 金额 确 定" at bounding box center [396, 344] width 396 height 361
click at [256, 215] on input "84264023" at bounding box center [260, 209] width 33 height 23
paste input "19422"
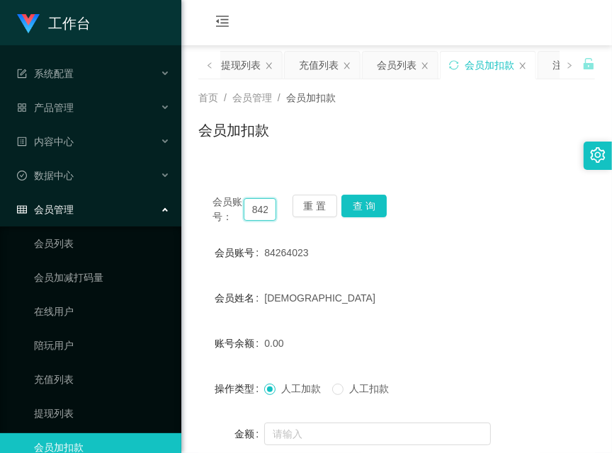
scroll to position [0, 27]
type input "84219422"
click at [365, 202] on button "查 询" at bounding box center [363, 206] width 45 height 23
click at [365, 202] on div "会员账号： 84219422 重 置 查 询" at bounding box center [396, 210] width 396 height 30
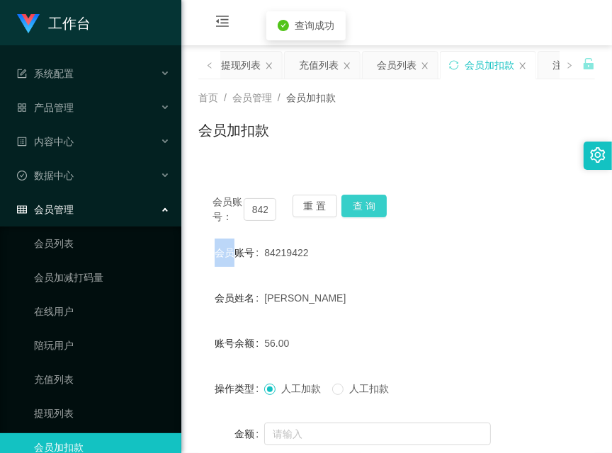
click at [365, 204] on button "查 询" at bounding box center [363, 206] width 45 height 23
drag, startPoint x: 207, startPoint y: 416, endPoint x: 295, endPoint y: 298, distance: 147.1
click at [207, 416] on form "会员账号 84219422 会员姓名 [PERSON_NAME] 账号余额 56.00 操作类型 人工加款 人工扣款 金额 确 定" at bounding box center [396, 366] width 396 height 255
click at [367, 216] on button "查 询" at bounding box center [363, 206] width 45 height 23
click at [367, 216] on div "会员账号： 84219422 重 置 查 询" at bounding box center [396, 210] width 396 height 30
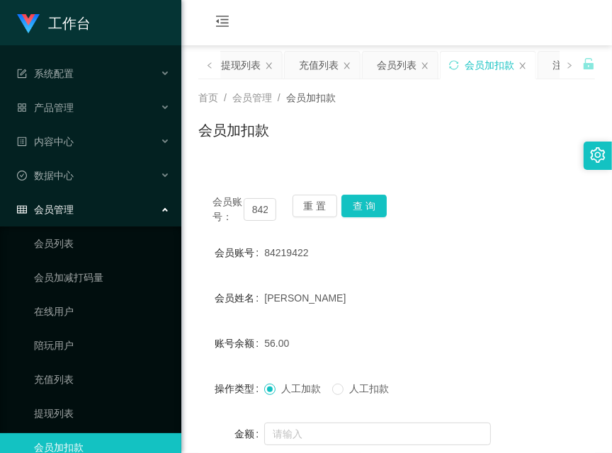
drag, startPoint x: 185, startPoint y: 428, endPoint x: 197, endPoint y: 413, distance: 18.1
click at [189, 428] on main "关闭左侧 关闭右侧 关闭其它 刷新页面 平台首页 提现列表 充值列表 会员列表 会员加扣款 注单管理 产品列表 陪玩用户 会员加减打码量 开奖记录 首页 / …" at bounding box center [396, 284] width 430 height 479
click at [368, 200] on button "查 询" at bounding box center [363, 206] width 45 height 23
click at [368, 200] on div "会员账号： 84219422 重 置 查 询" at bounding box center [396, 210] width 396 height 30
click at [205, 361] on form "会员账号 84219422 会员姓名 [PERSON_NAME] 账号余额 56.00 操作类型 人工加款 人工扣款 金额 确 定" at bounding box center [396, 366] width 396 height 255
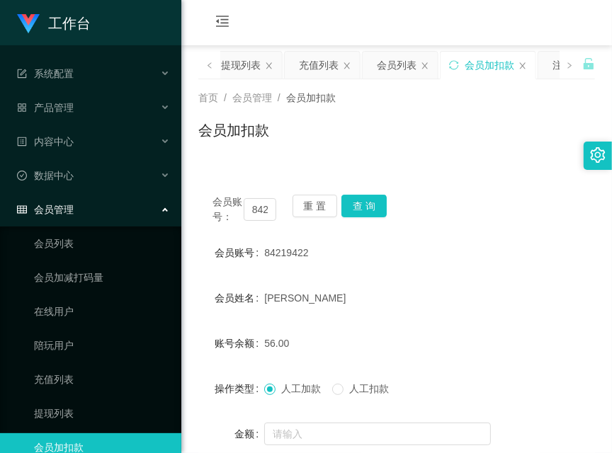
click at [357, 192] on div "会员账号： 84219422 重 置 查 询 会员账号 84219422 会员姓名 [PERSON_NAME] 账号余额 56.00 操作类型 人工加款 人工…" at bounding box center [396, 353] width 396 height 344
click at [362, 208] on button "查 询" at bounding box center [363, 206] width 45 height 23
click at [362, 208] on div "会员账号： 84219422 重 置 查 询" at bounding box center [396, 210] width 396 height 30
click at [362, 208] on button "查 询" at bounding box center [363, 206] width 45 height 23
drag, startPoint x: 207, startPoint y: 376, endPoint x: 250, endPoint y: 312, distance: 77.6
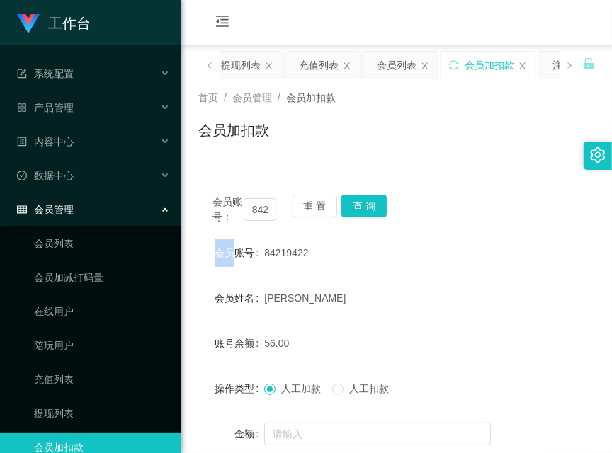
click at [207, 376] on div "操作类型" at bounding box center [231, 389] width 66 height 28
click at [365, 215] on button "查 询" at bounding box center [363, 206] width 45 height 23
click at [365, 215] on div "会员账号： 84219422 重 置 查 询" at bounding box center [396, 210] width 396 height 30
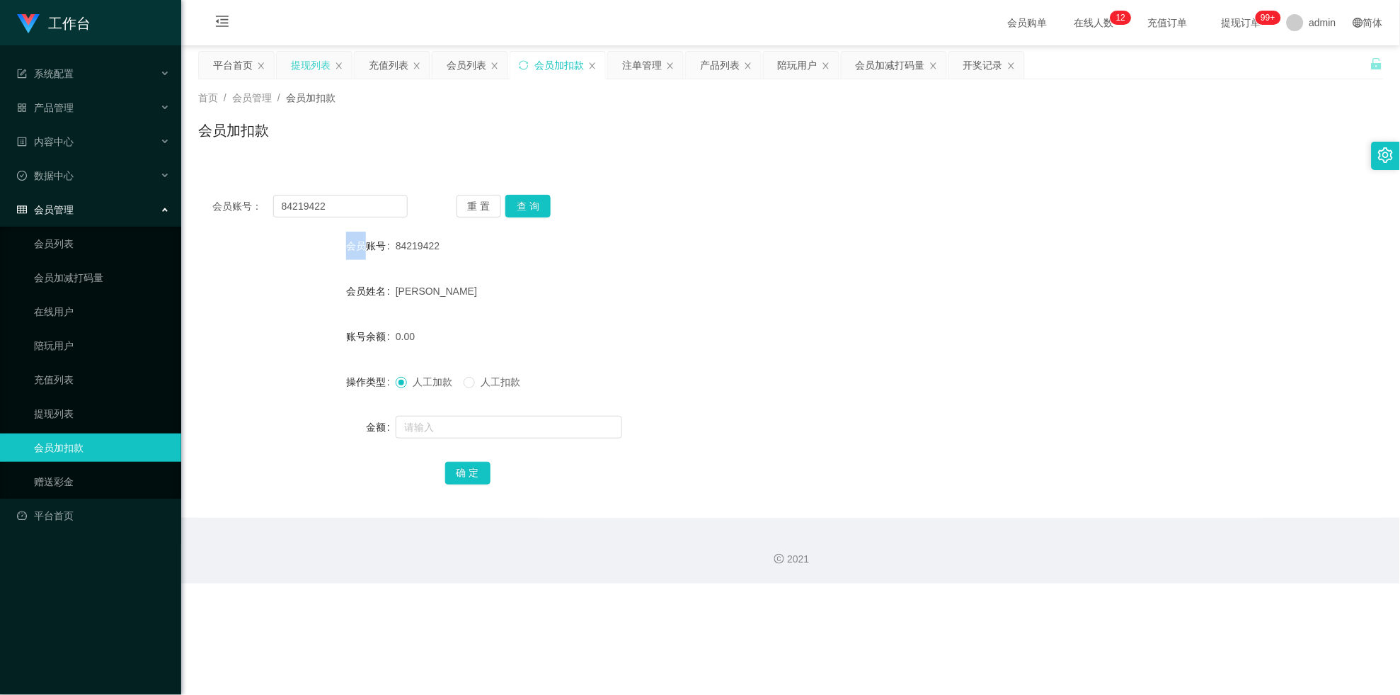
click at [304, 59] on div "提现列表" at bounding box center [311, 65] width 40 height 27
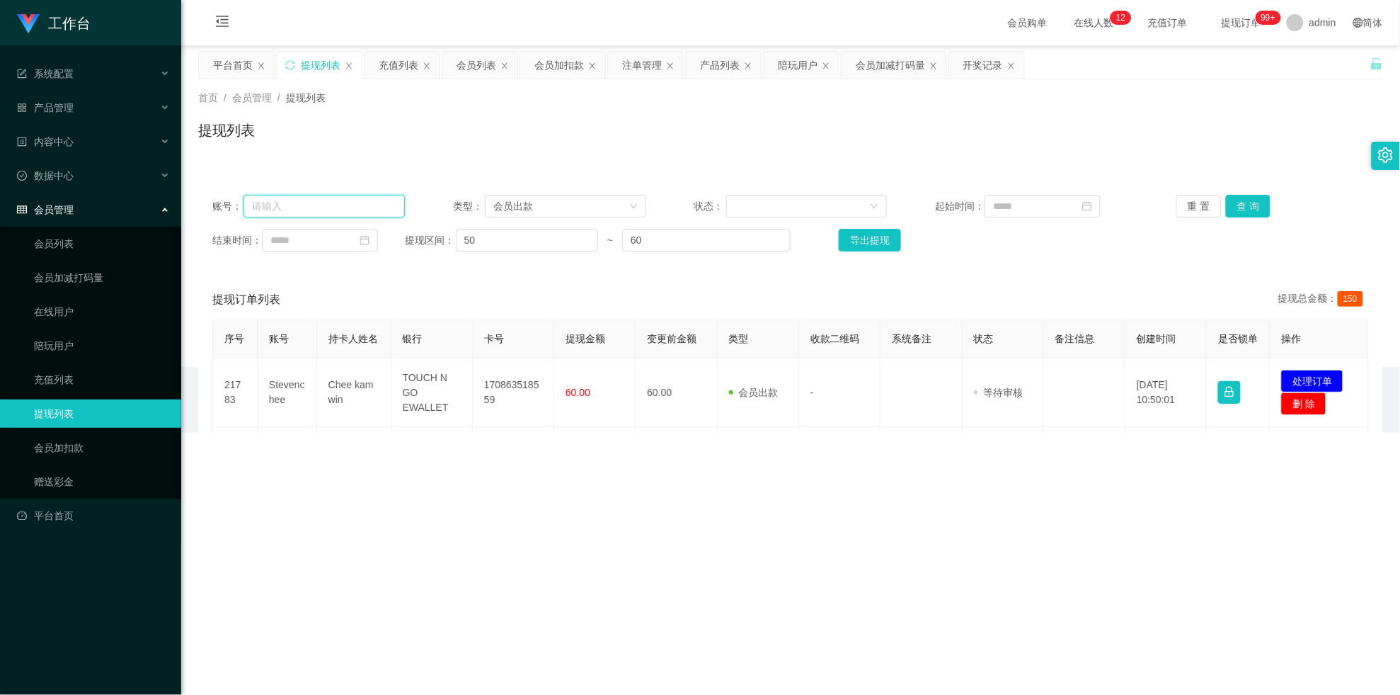
click at [319, 200] on input "text" at bounding box center [324, 206] width 161 height 23
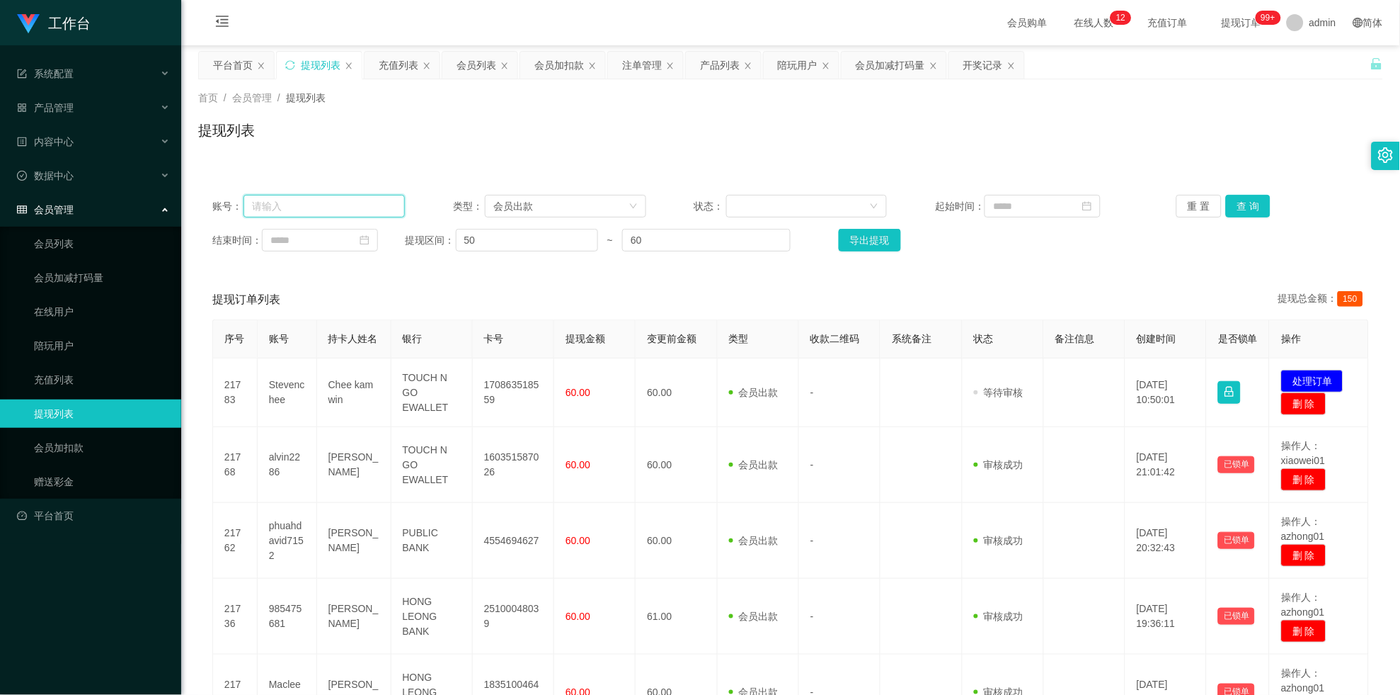
paste input "84219422"
type input "84219422"
click at [611, 207] on button "查 询" at bounding box center [1248, 206] width 45 height 23
click at [611, 207] on div "重 置 查 询" at bounding box center [1273, 206] width 193 height 23
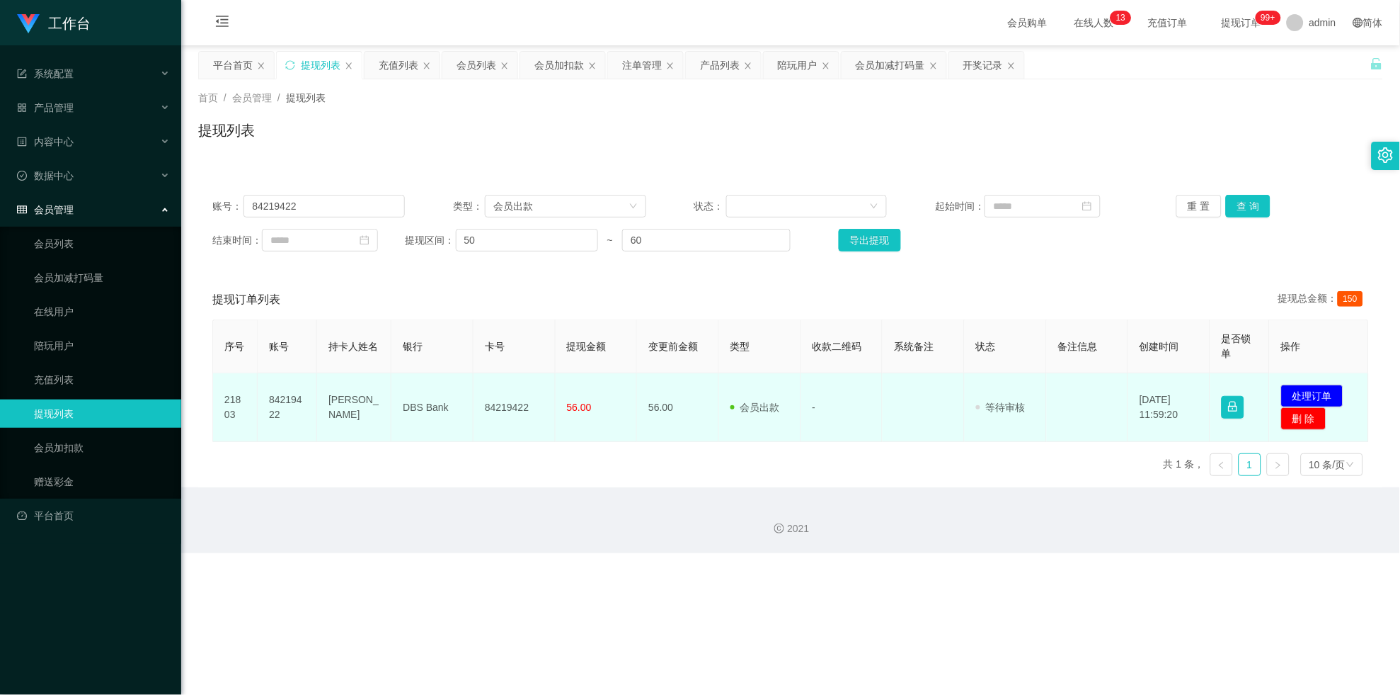
click at [498, 378] on td "84219422" at bounding box center [515, 407] width 82 height 69
copy td "84219422"
click at [611, 394] on button "处理订单" at bounding box center [1312, 395] width 62 height 23
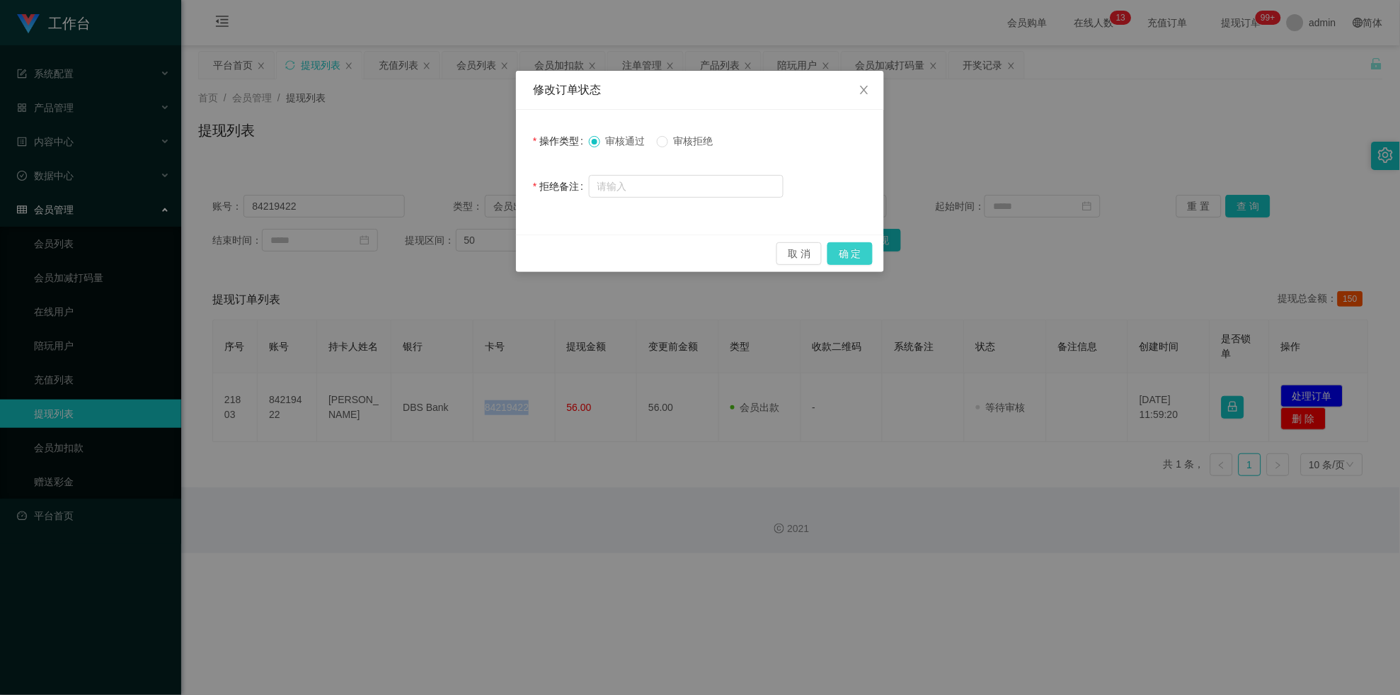
click at [611, 256] on button "确 定" at bounding box center [850, 253] width 45 height 23
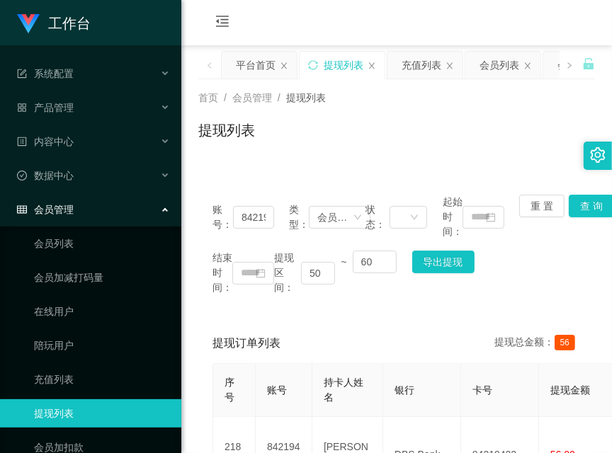
click at [210, 309] on div "账号： 84219422 类型： 会员出款 状态： 起始时间： 重 置 查 询 结束时间： 提现区间： 50 ~ 60 导出提现 提现订单列表 提现总金额： …" at bounding box center [396, 360] width 396 height 358
click at [600, 213] on button "查 询" at bounding box center [591, 206] width 45 height 23
click at [248, 69] on div "平台首页" at bounding box center [256, 65] width 40 height 27
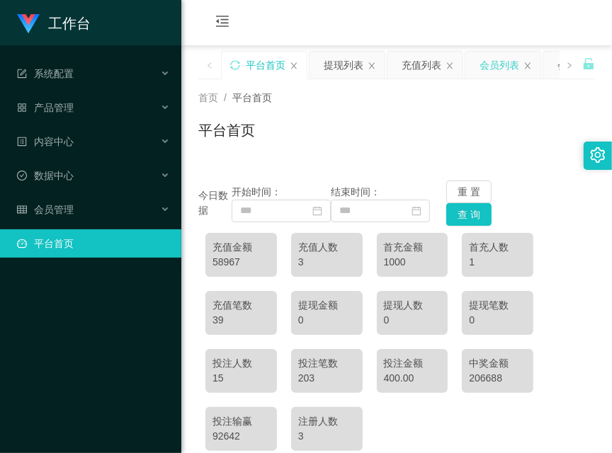
click at [514, 57] on div "会员列表" at bounding box center [499, 65] width 40 height 27
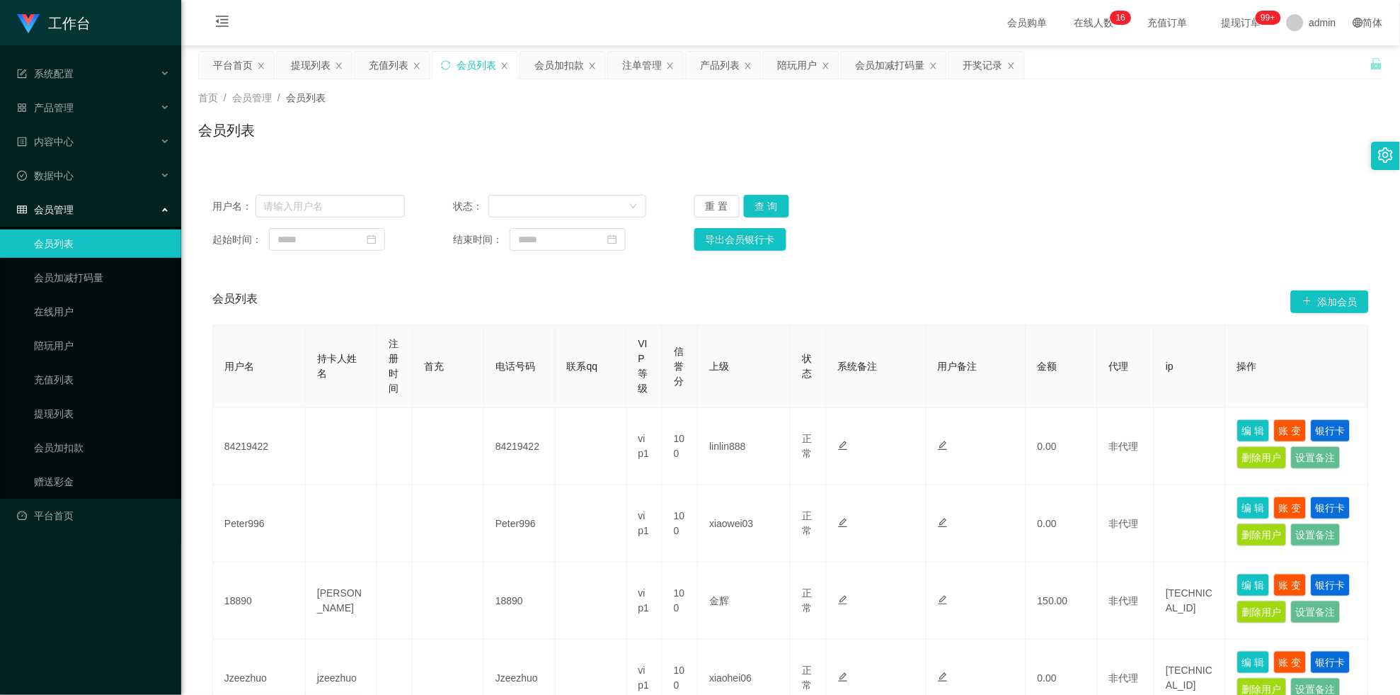
drag, startPoint x: 563, startPoint y: 67, endPoint x: 917, endPoint y: 1, distance: 360.1
click at [563, 67] on div "会员加扣款" at bounding box center [560, 65] width 50 height 27
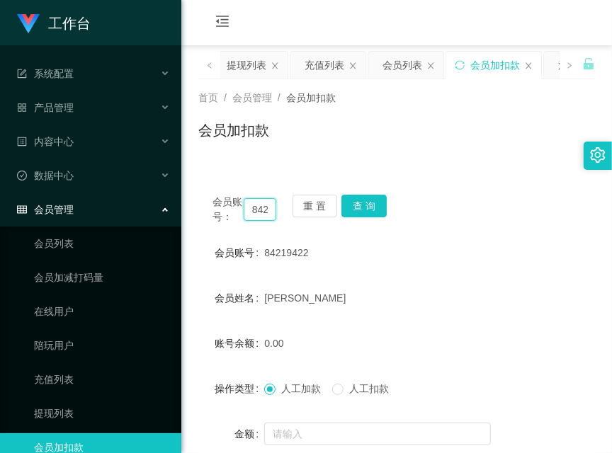
click at [261, 212] on input "84219422" at bounding box center [260, 209] width 33 height 23
drag, startPoint x: 261, startPoint y: 212, endPoint x: 283, endPoint y: 211, distance: 22.7
click at [261, 212] on input "84219422" at bounding box center [260, 209] width 33 height 23
paste input "Ish1999"
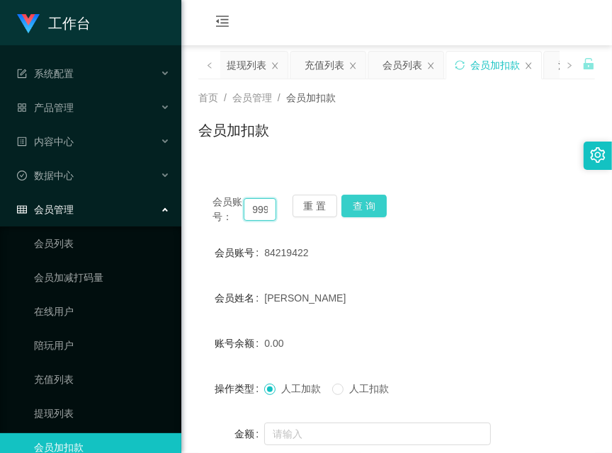
type input "Ish1999"
click at [368, 205] on button "查 询" at bounding box center [363, 206] width 45 height 23
click at [369, 205] on div "会员账号： Ish1999 重 置 查 询" at bounding box center [396, 210] width 396 height 30
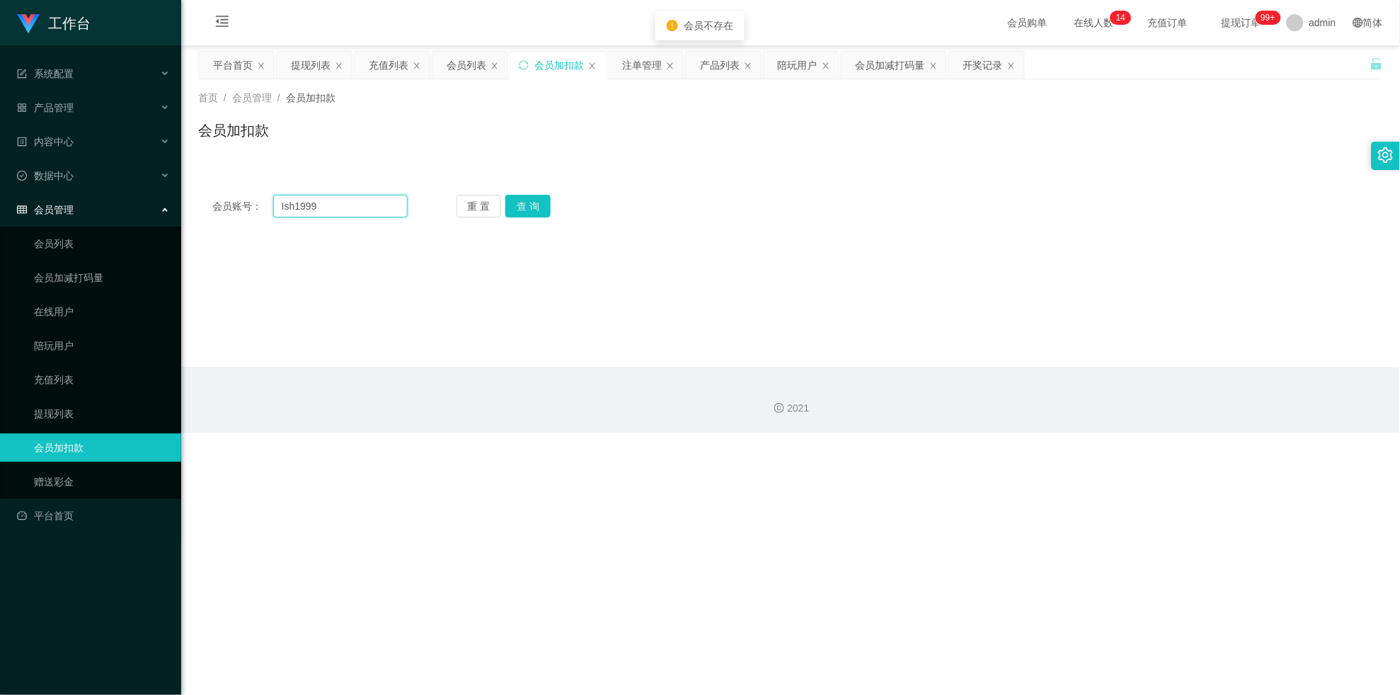
drag, startPoint x: 332, startPoint y: 204, endPoint x: 246, endPoint y: 206, distance: 86.4
click at [246, 206] on div "会员账号： Ish1999" at bounding box center [309, 206] width 195 height 23
click at [541, 208] on button "查 询" at bounding box center [528, 206] width 45 height 23
click at [541, 208] on div "重 置 查 询" at bounding box center [554, 206] width 195 height 23
click at [541, 208] on button "查 询" at bounding box center [528, 206] width 45 height 23
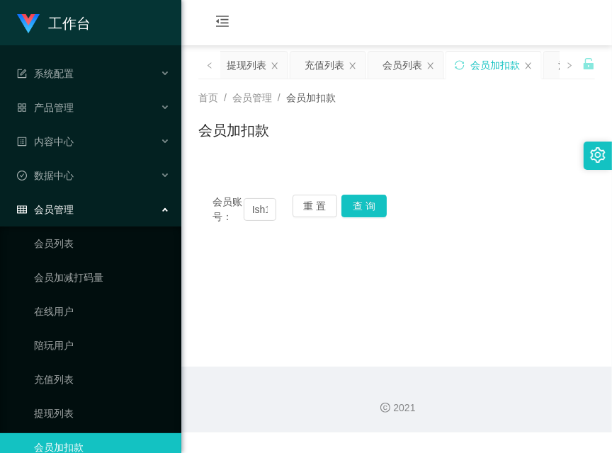
click at [193, 156] on div "首页 / 会员管理 / 会员加扣款 / 会员加扣款" at bounding box center [396, 121] width 430 height 84
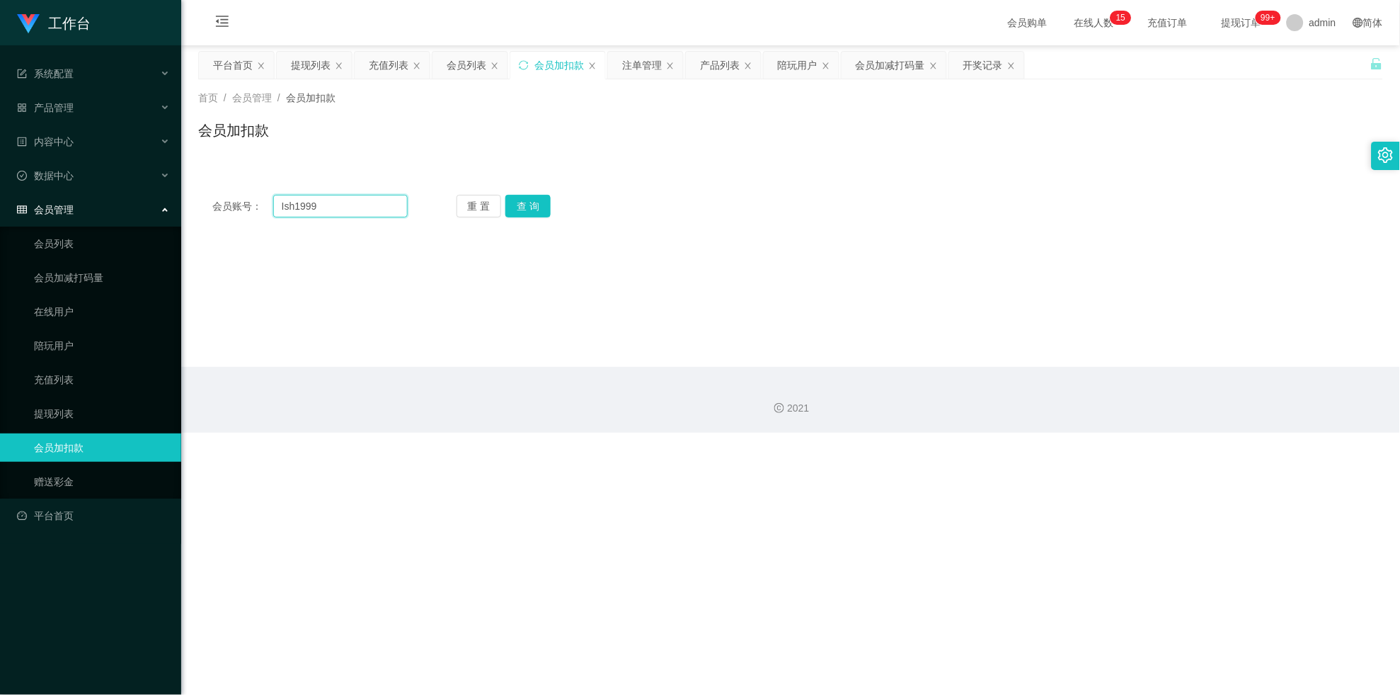
drag, startPoint x: 383, startPoint y: 195, endPoint x: 374, endPoint y: 203, distance: 12.5
click at [383, 195] on input "Ish1999" at bounding box center [340, 206] width 135 height 23
drag, startPoint x: 372, startPoint y: 207, endPoint x: 214, endPoint y: 193, distance: 158.5
click at [214, 193] on div "会员账号： Ish1999 重 置 查 询 会员账号 84219422 会员姓名 [PERSON_NAME] 账号余额 0.00 操作类型 人工加款 人工扣款…" at bounding box center [790, 206] width 1185 height 51
click at [535, 205] on button "查 询" at bounding box center [528, 206] width 45 height 23
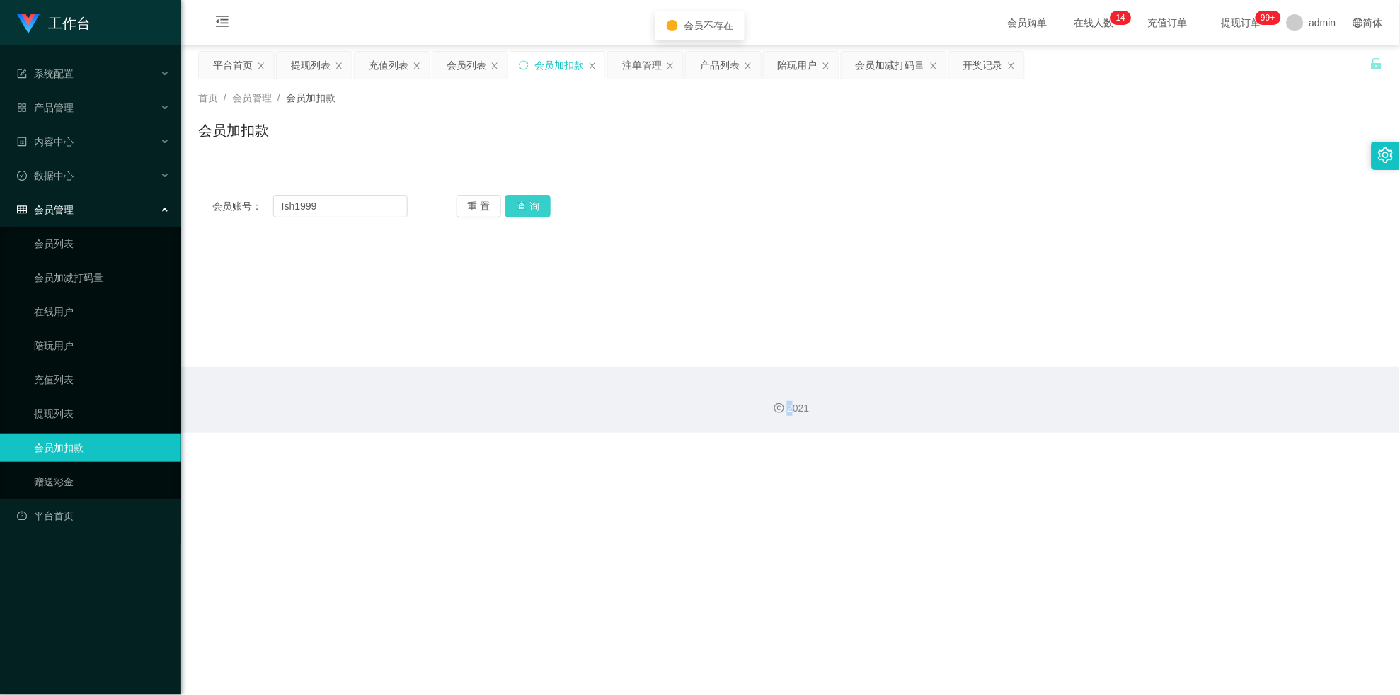
click at [535, 205] on div "重 置 查 询" at bounding box center [554, 206] width 195 height 23
click at [535, 205] on button "查 询" at bounding box center [528, 206] width 45 height 23
click at [535, 205] on button "查 询" at bounding box center [536, 206] width 61 height 23
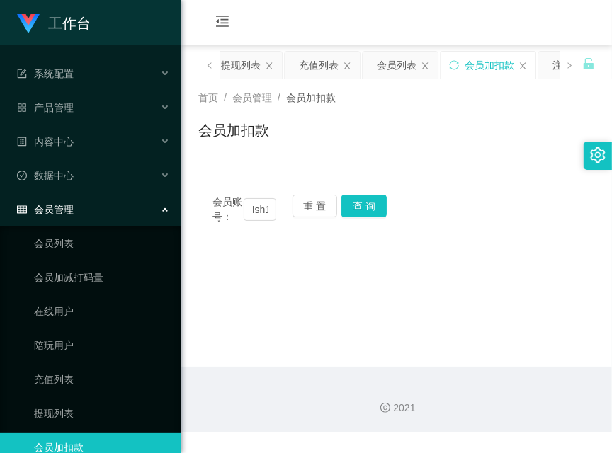
drag, startPoint x: 204, startPoint y: 177, endPoint x: 353, endPoint y: 90, distance: 172.3
click at [204, 175] on div "会员账号： Ish1999 重 置 查 询 会员账号 84219422 会员姓名 [PERSON_NAME] 账号余额 0.00 操作类型 人工加款 人工扣款…" at bounding box center [396, 201] width 396 height 75
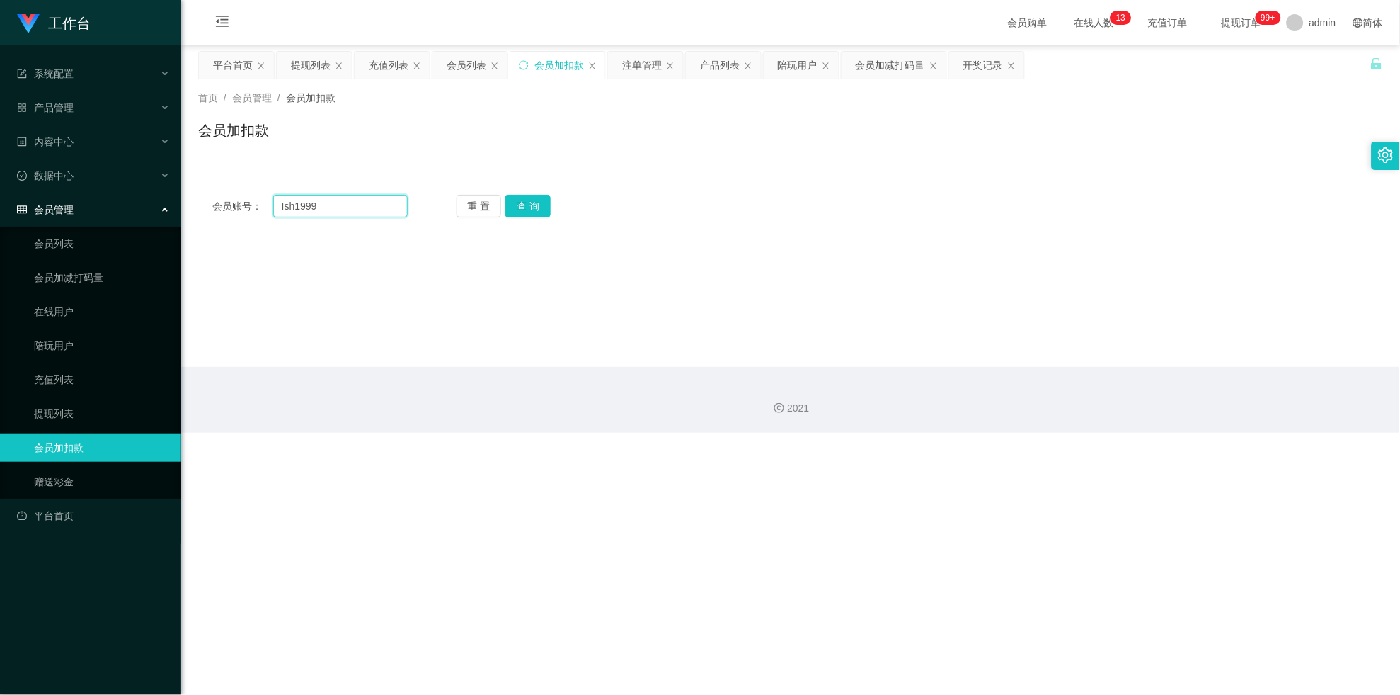
click at [281, 202] on input "Ish1999" at bounding box center [340, 206] width 135 height 23
click at [534, 205] on button "查 询" at bounding box center [528, 206] width 45 height 23
click at [506, 195] on button "查 询" at bounding box center [528, 206] width 45 height 23
click at [534, 205] on button "查 询" at bounding box center [528, 206] width 45 height 23
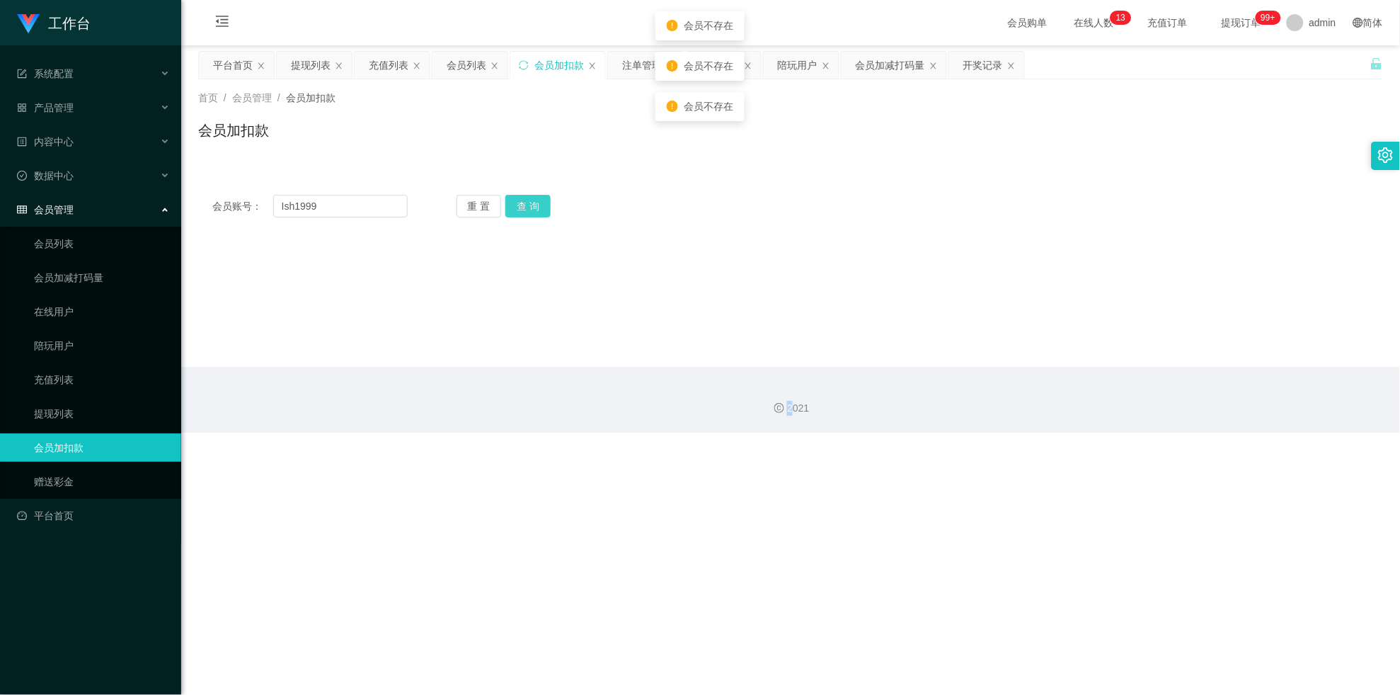
click at [534, 205] on div "重 置 查 询" at bounding box center [554, 206] width 195 height 23
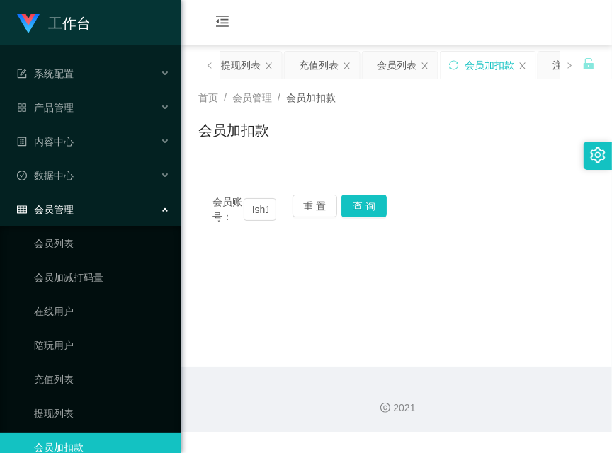
click at [217, 319] on main "关闭左侧 关闭右侧 关闭其它 刷新页面 平台首页 提现列表 充值列表 会员列表 会员加扣款 注单管理 产品列表 陪玩用户 会员加减打码量 开奖记录 首页 / …" at bounding box center [396, 205] width 430 height 321
click at [362, 195] on button "查 询" at bounding box center [363, 206] width 45 height 23
click at [365, 196] on div "会员账号： Ish1999 重 置 查 询" at bounding box center [396, 210] width 396 height 30
click at [365, 196] on button "查 询" at bounding box center [363, 206] width 45 height 23
click at [366, 197] on button "查 询" at bounding box center [371, 206] width 61 height 23
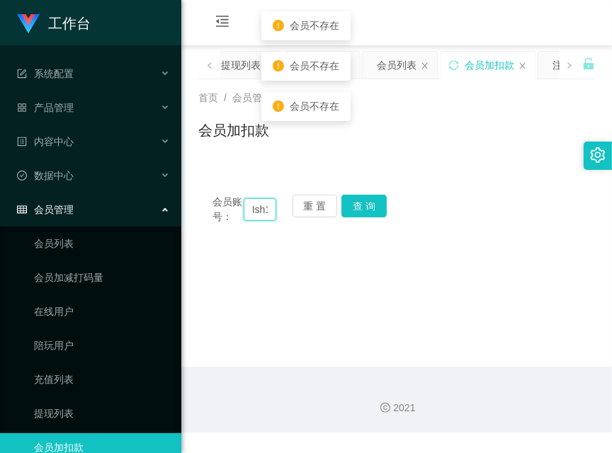
click at [258, 210] on input "Ish1999" at bounding box center [260, 209] width 33 height 23
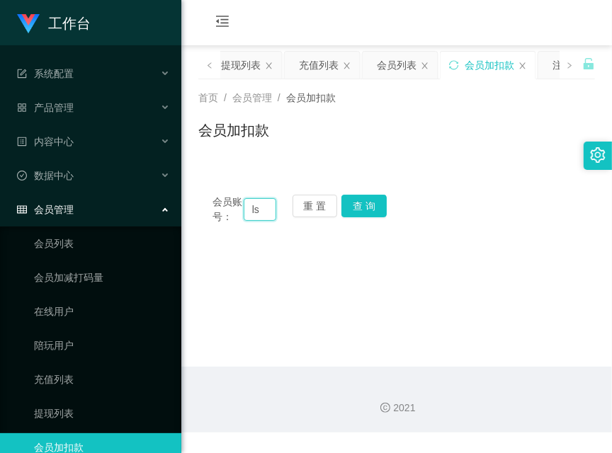
type input "l"
type input "i"
click at [356, 208] on button "查 询" at bounding box center [363, 206] width 45 height 23
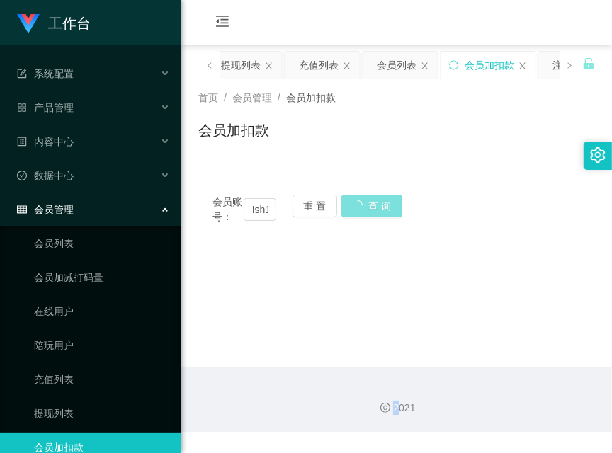
click at [356, 208] on div "会员账号： Ish1999 重 置 查 询" at bounding box center [396, 210] width 396 height 30
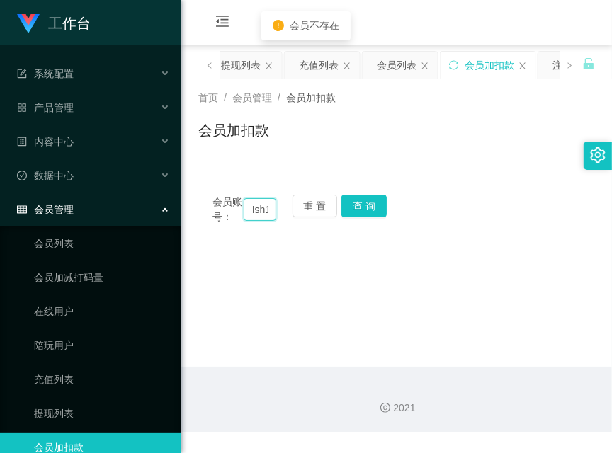
click at [253, 203] on input "Ish1999" at bounding box center [260, 209] width 33 height 23
type input "L"
type input "lsh1999"
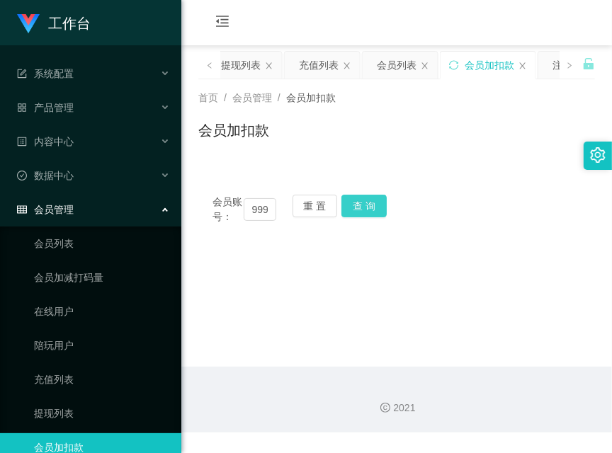
scroll to position [0, 0]
click at [370, 195] on button "查 询" at bounding box center [363, 206] width 45 height 23
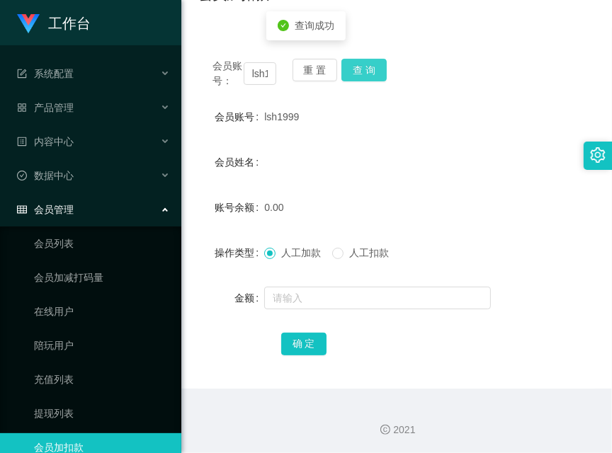
scroll to position [137, 0]
click at [284, 113] on span "lsh1999" at bounding box center [281, 115] width 35 height 11
copy span "lsh1999"
click at [284, 113] on span "lsh1999" at bounding box center [281, 115] width 35 height 11
click at [295, 308] on div at bounding box center [380, 297] width 232 height 28
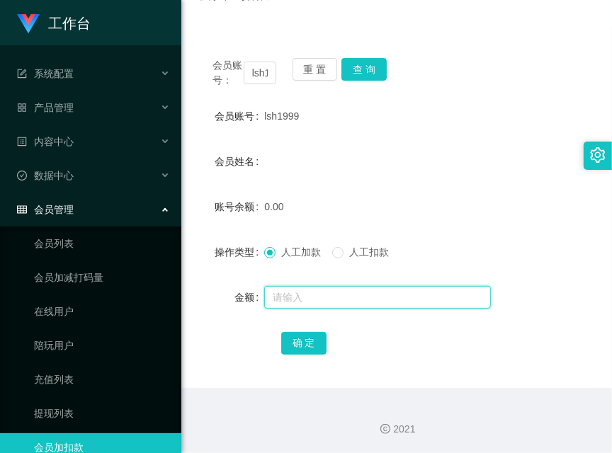
click at [295, 299] on input "text" at bounding box center [377, 297] width 227 height 23
type input "100"
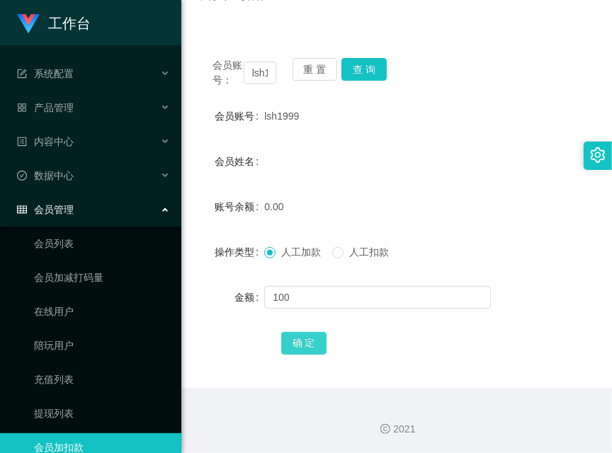
click at [295, 337] on button "确 定" at bounding box center [303, 343] width 45 height 23
click at [295, 338] on span "确 定" at bounding box center [303, 342] width 45 height 11
drag, startPoint x: 215, startPoint y: 350, endPoint x: 239, endPoint y: 296, distance: 59.2
click at [214, 350] on div "确 定" at bounding box center [396, 343] width 396 height 28
click at [256, 69] on input "lsh1999" at bounding box center [260, 73] width 33 height 23
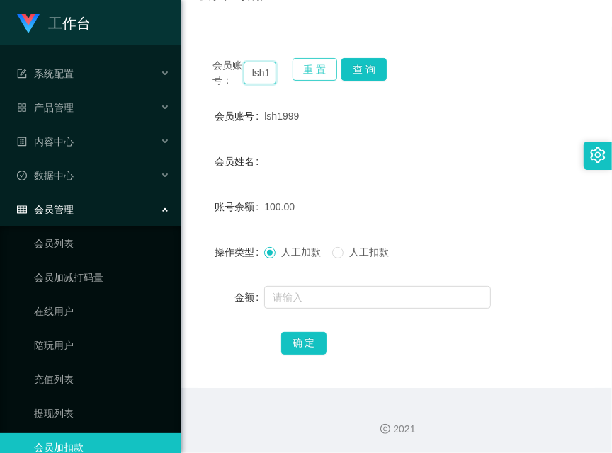
drag, startPoint x: 256, startPoint y: 69, endPoint x: 304, endPoint y: 67, distance: 48.9
click at [261, 69] on input "lsh1999" at bounding box center [260, 73] width 33 height 23
paste input "Success1413"
type input "Success1413"
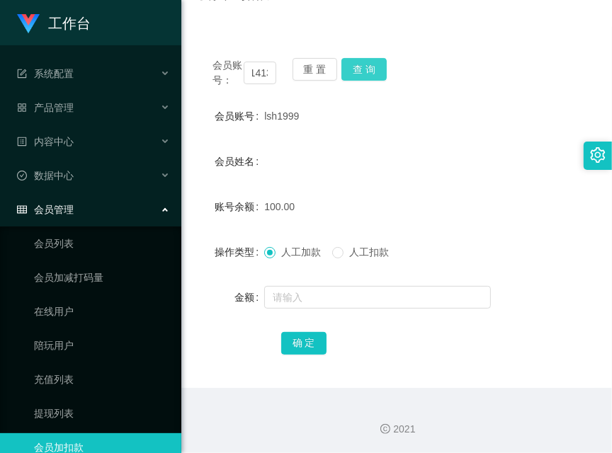
click at [375, 64] on button "查 询" at bounding box center [363, 69] width 45 height 23
click at [375, 64] on div "会员账号： Success1413 重 置 查 询" at bounding box center [396, 73] width 396 height 30
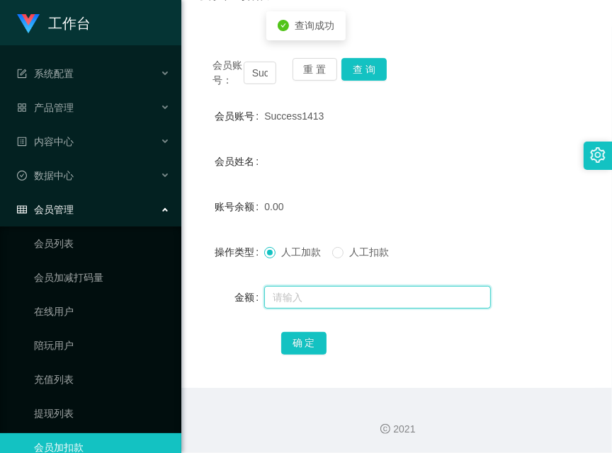
click at [342, 302] on input "text" at bounding box center [377, 297] width 227 height 23
type input "100"
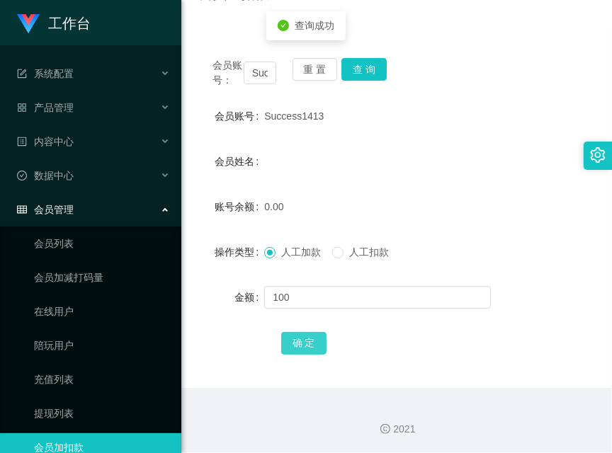
drag, startPoint x: 306, startPoint y: 343, endPoint x: 238, endPoint y: 375, distance: 75.4
click at [306, 343] on button "确 定" at bounding box center [303, 343] width 45 height 23
click at [207, 350] on div "确 定" at bounding box center [396, 343] width 396 height 28
click at [258, 71] on input "Success1413" at bounding box center [260, 73] width 33 height 23
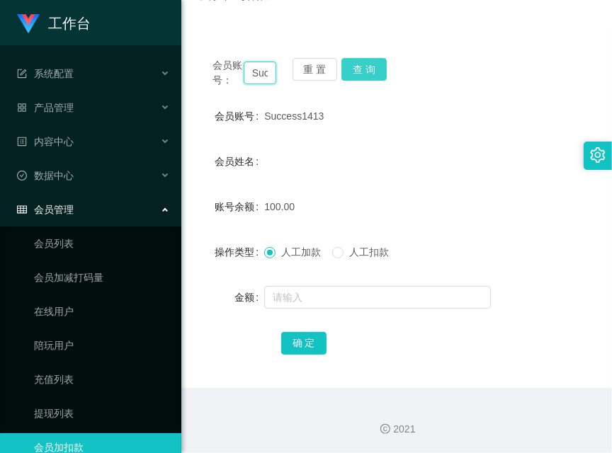
paste input "lsh1999"
click at [379, 72] on button "查 询" at bounding box center [363, 69] width 45 height 23
click at [379, 72] on div "会员账号： lsh1999 重 置 查 询" at bounding box center [396, 73] width 396 height 30
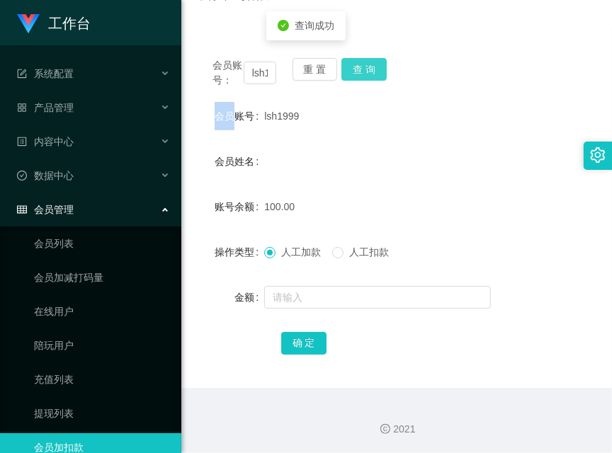
click at [379, 72] on button "查 询" at bounding box center [363, 69] width 45 height 23
click at [379, 72] on div "会员账号： lsh1999 重 置 查 询" at bounding box center [396, 73] width 396 height 30
click at [373, 74] on button "查 询" at bounding box center [363, 69] width 45 height 23
click at [198, 181] on form "会员账号 lsh1999 会员姓名 账号余额 100.00 操作类型 人工加款 人工扣款 金额 确 定" at bounding box center [396, 229] width 396 height 255
click at [373, 81] on div "会员账号： lsh1999 重 置 查 询" at bounding box center [396, 73] width 396 height 30
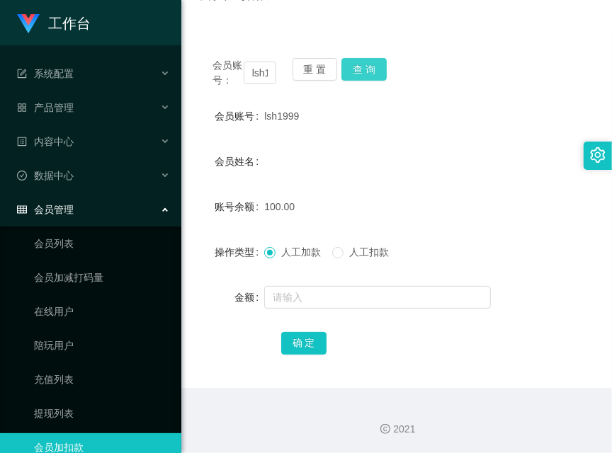
click at [376, 66] on button "查 询" at bounding box center [363, 69] width 45 height 23
click at [379, 69] on div "会员账号： lsh1999 重 置 查 询" at bounding box center [396, 73] width 396 height 30
drag, startPoint x: 213, startPoint y: 363, endPoint x: 297, endPoint y: 241, distance: 148.1
click at [213, 363] on div "会员账号： lsh1999 重 置 查 询 会员账号 lsh1999 会员姓名 账号余额 100.00 操作类型 人工加款 人工扣款 金额 确 定" at bounding box center [396, 216] width 396 height 344
click at [383, 64] on button "查 询" at bounding box center [363, 69] width 45 height 23
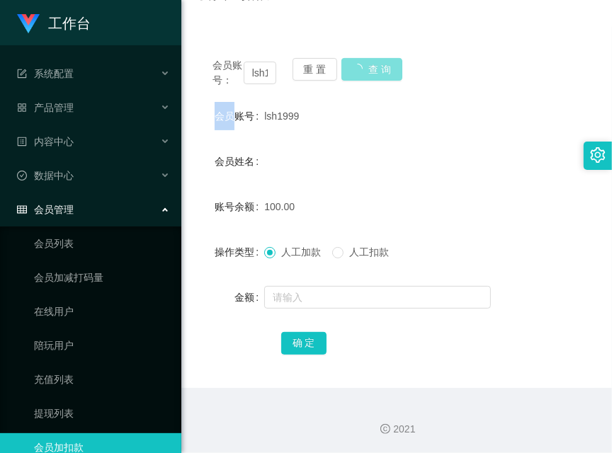
click at [383, 64] on div "会员账号： lsh1999 重 置 查 询" at bounding box center [396, 73] width 396 height 30
click at [190, 329] on main "关闭左侧 关闭右侧 关闭其它 刷新页面 平台首页 提现列表 充值列表 会员列表 会员加扣款 注单管理 产品列表 陪玩用户 会员加减打码量 开奖记录 首页 / …" at bounding box center [396, 148] width 430 height 479
click at [372, 60] on button "查 询" at bounding box center [363, 69] width 45 height 23
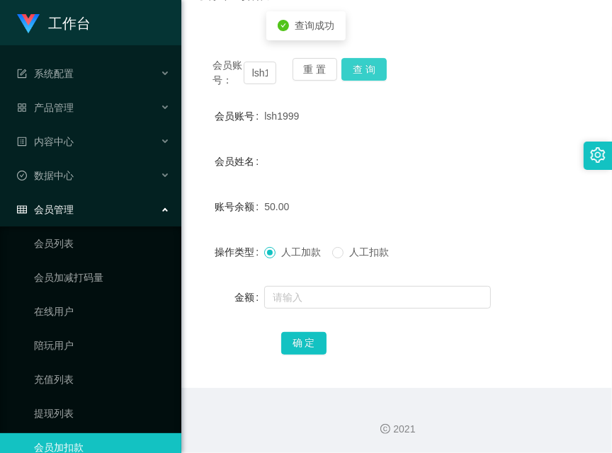
click at [373, 71] on button "查 询" at bounding box center [363, 69] width 45 height 23
click at [373, 71] on div "会员账号： lsh1999 重 置 查 询" at bounding box center [396, 73] width 396 height 30
click at [195, 195] on main "关闭左侧 关闭右侧 关闭其它 刷新页面 平台首页 提现列表 充值列表 会员列表 会员加扣款 注单管理 产品列表 陪玩用户 会员加减打码量 开奖记录 首页 / …" at bounding box center [396, 148] width 430 height 479
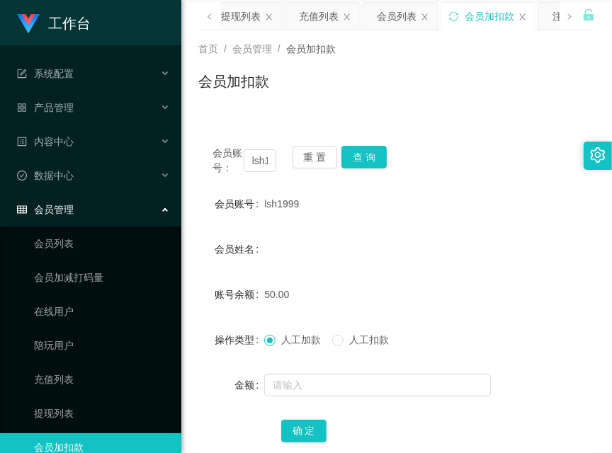
scroll to position [12, 0]
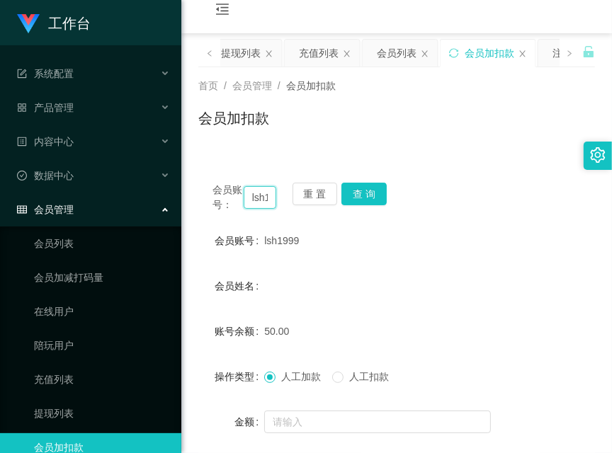
click at [248, 199] on input "lsh1999" at bounding box center [260, 197] width 33 height 23
paste input "Success1413"
click at [358, 198] on button "查 询" at bounding box center [363, 194] width 45 height 23
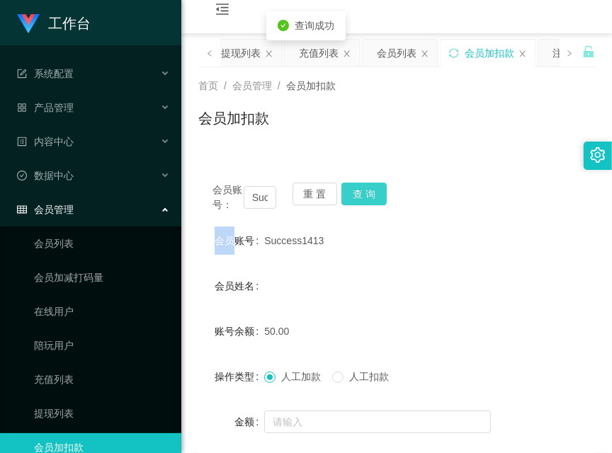
click at [359, 198] on div "会员账号： Success1413 重 置 查 询" at bounding box center [396, 198] width 396 height 30
click at [359, 198] on button "查 询" at bounding box center [363, 194] width 45 height 23
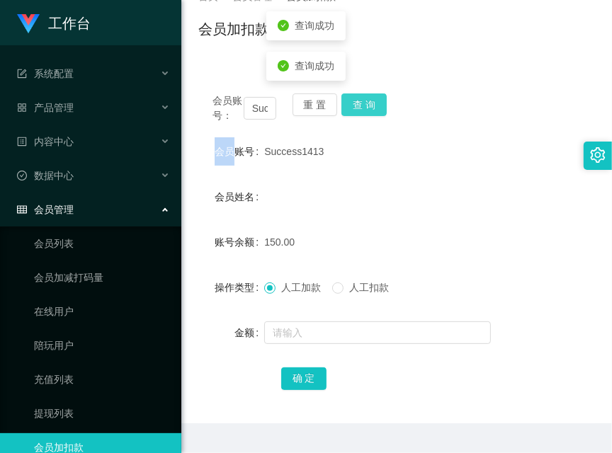
scroll to position [137, 0]
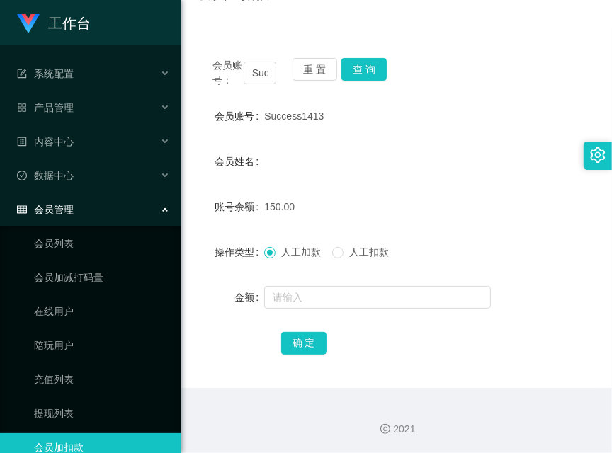
click at [190, 197] on main "关闭左侧 关闭右侧 关闭其它 刷新页面 平台首页 提现列表 充值列表 会员列表 会员加扣款 注单管理 产品列表 陪玩用户 会员加减打码量 开奖记录 首页 / …" at bounding box center [396, 148] width 430 height 479
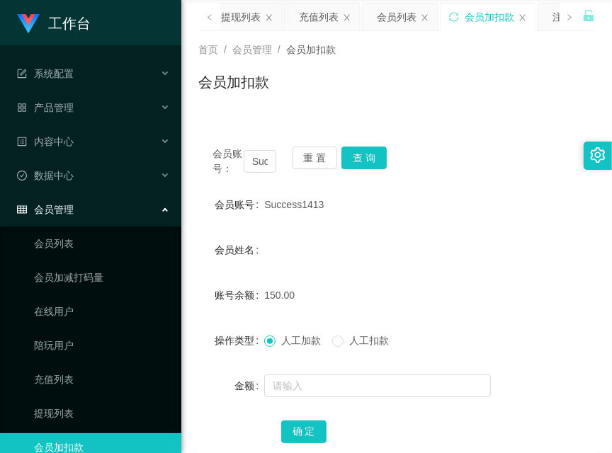
scroll to position [12, 0]
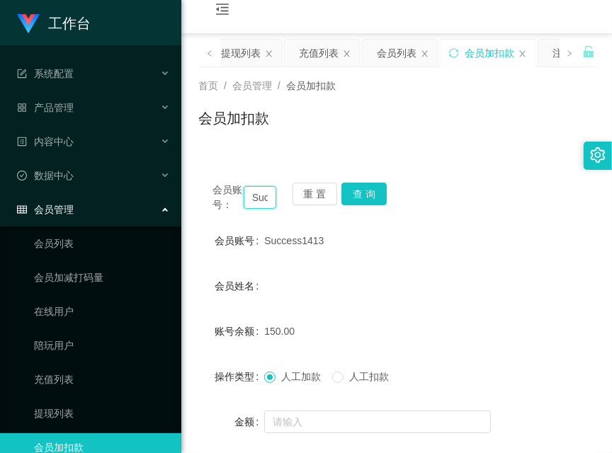
click at [256, 194] on input "Success1413" at bounding box center [260, 197] width 33 height 23
paste input "84219422"
type input "84219422"
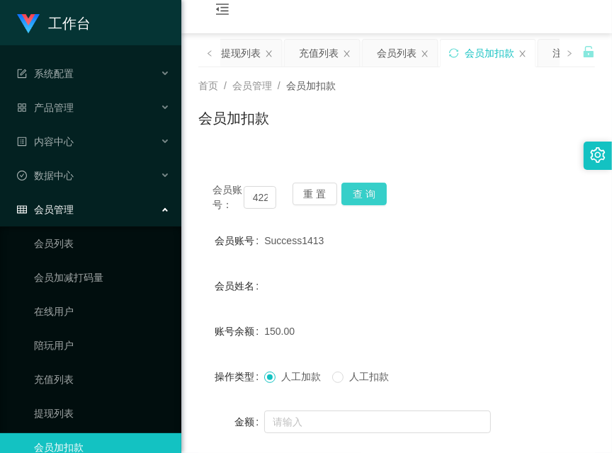
click at [366, 195] on button "查 询" at bounding box center [363, 194] width 45 height 23
click at [366, 195] on div "会员账号： 84219422 重 置 查 询" at bounding box center [396, 198] width 396 height 30
click at [366, 195] on button "查 询" at bounding box center [363, 194] width 45 height 23
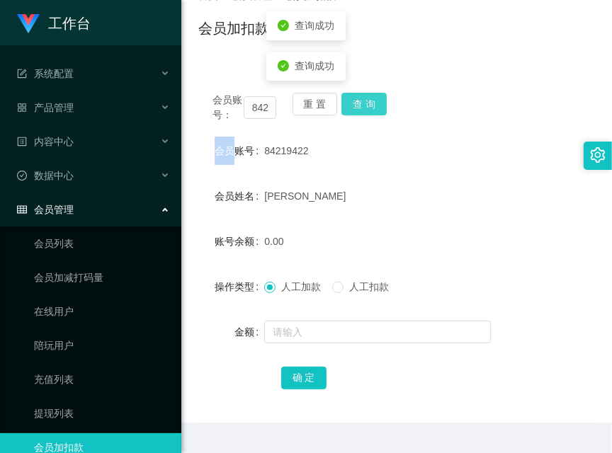
scroll to position [137, 0]
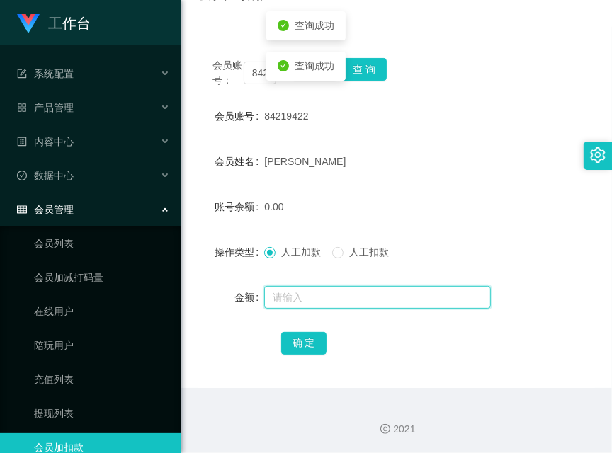
click at [328, 297] on input "text" at bounding box center [377, 297] width 227 height 23
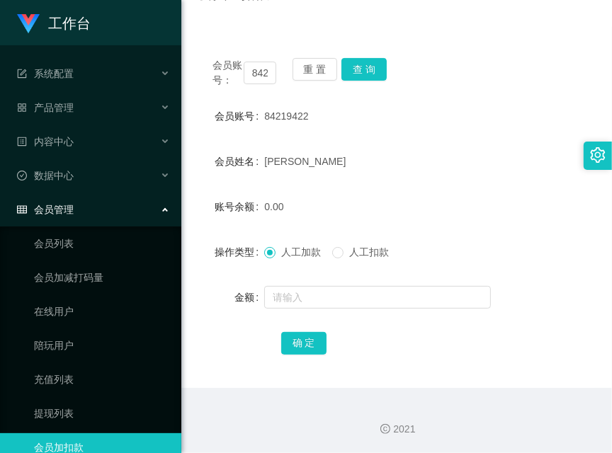
drag, startPoint x: 196, startPoint y: 321, endPoint x: 302, endPoint y: 319, distance: 105.5
click at [197, 322] on main "关闭左侧 关闭右侧 关闭其它 刷新页面 平台首页 提现列表 充值列表 会员列表 会员加扣款 注单管理 产品列表 陪玩用户 会员加减打码量 开奖记录 首页 / …" at bounding box center [396, 148] width 430 height 479
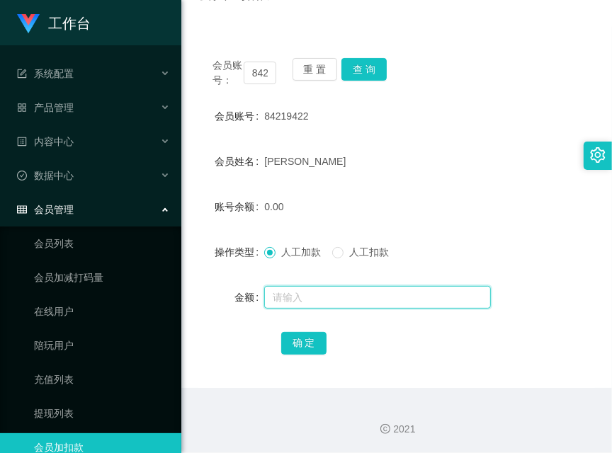
click at [317, 302] on input "text" at bounding box center [377, 297] width 227 height 23
type input "48"
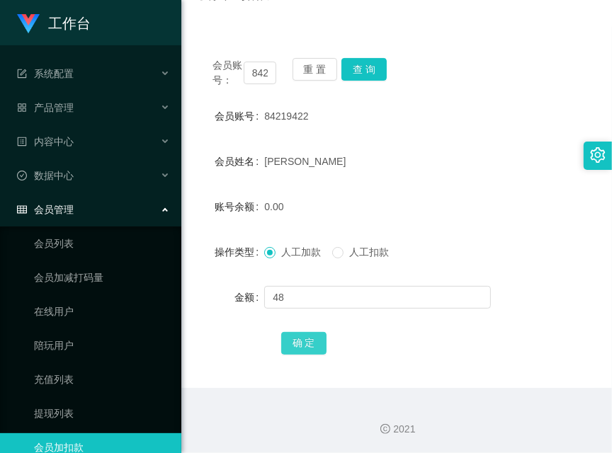
click at [309, 333] on button "确 定" at bounding box center [303, 343] width 45 height 23
drag, startPoint x: 203, startPoint y: 316, endPoint x: 341, endPoint y: 227, distance: 164.0
click at [202, 316] on form "会员账号 84219422 会员姓名 [PERSON_NAME] 账号余额 48.00 操作类型 人工加款 人工扣款 金额 确 定" at bounding box center [396, 229] width 396 height 255
click at [378, 68] on button "查 询" at bounding box center [363, 69] width 45 height 23
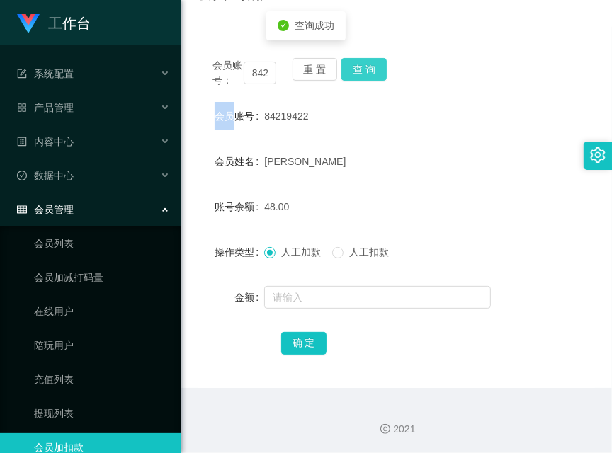
click at [378, 68] on div "会员账号： 84219422 重 置 查 询" at bounding box center [396, 73] width 396 height 30
click at [378, 68] on button "查 询" at bounding box center [363, 69] width 45 height 23
click at [527, 89] on div "会员账号： 84219422 重 置 查 询 会员账号 84219422 会员姓名 [PERSON_NAME] 账号余额 48.00 操作类型 人工加款 人工…" at bounding box center [396, 216] width 396 height 344
click at [198, 105] on main "关闭左侧 关闭右侧 关闭其它 刷新页面 平台首页 提现列表 充值列表 会员列表 会员加扣款 注单管理 产品列表 陪玩用户 会员加减打码量 开奖记录 首页 / …" at bounding box center [396, 148] width 430 height 479
click at [359, 72] on button "查 询" at bounding box center [363, 69] width 45 height 23
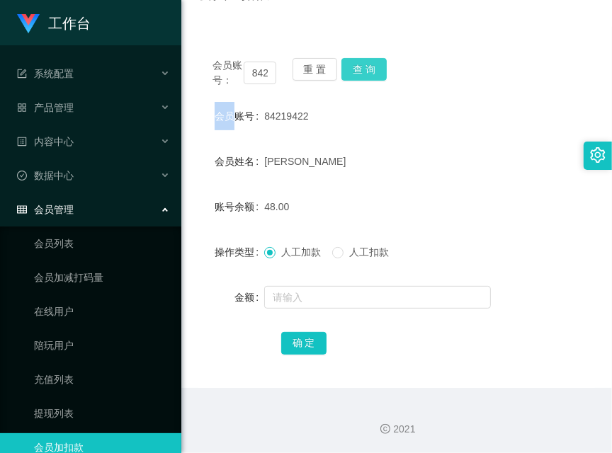
click at [359, 72] on div "会员账号： 84219422 重 置 查 询" at bounding box center [396, 73] width 396 height 30
click at [359, 72] on button "查 询" at bounding box center [363, 69] width 45 height 23
click at [215, 175] on form "会员账号 84219422 会员姓名 [PERSON_NAME] 账号余额 48.00 操作类型 人工加款 人工扣款 金额 确 定" at bounding box center [396, 229] width 396 height 255
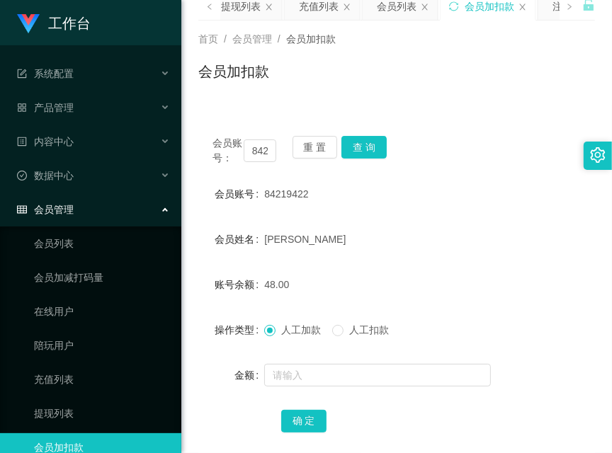
scroll to position [0, 0]
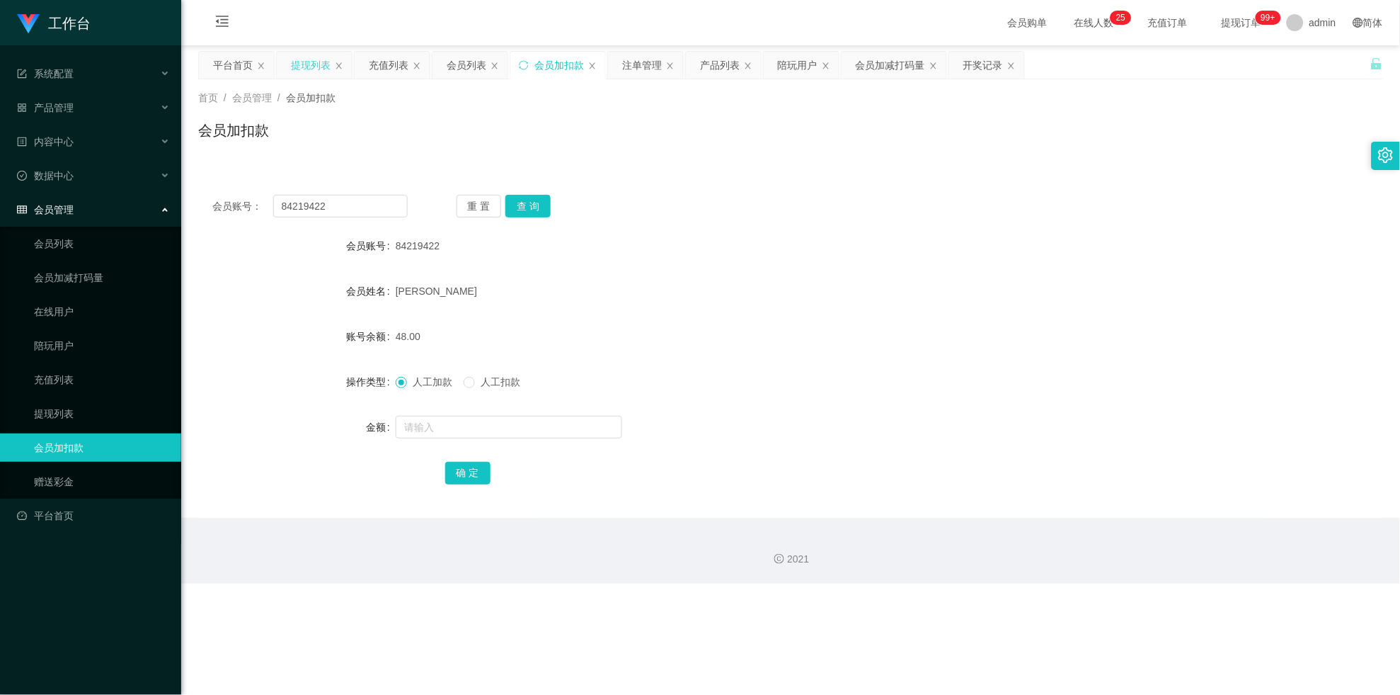
click at [292, 64] on div "提现列表" at bounding box center [311, 65] width 40 height 27
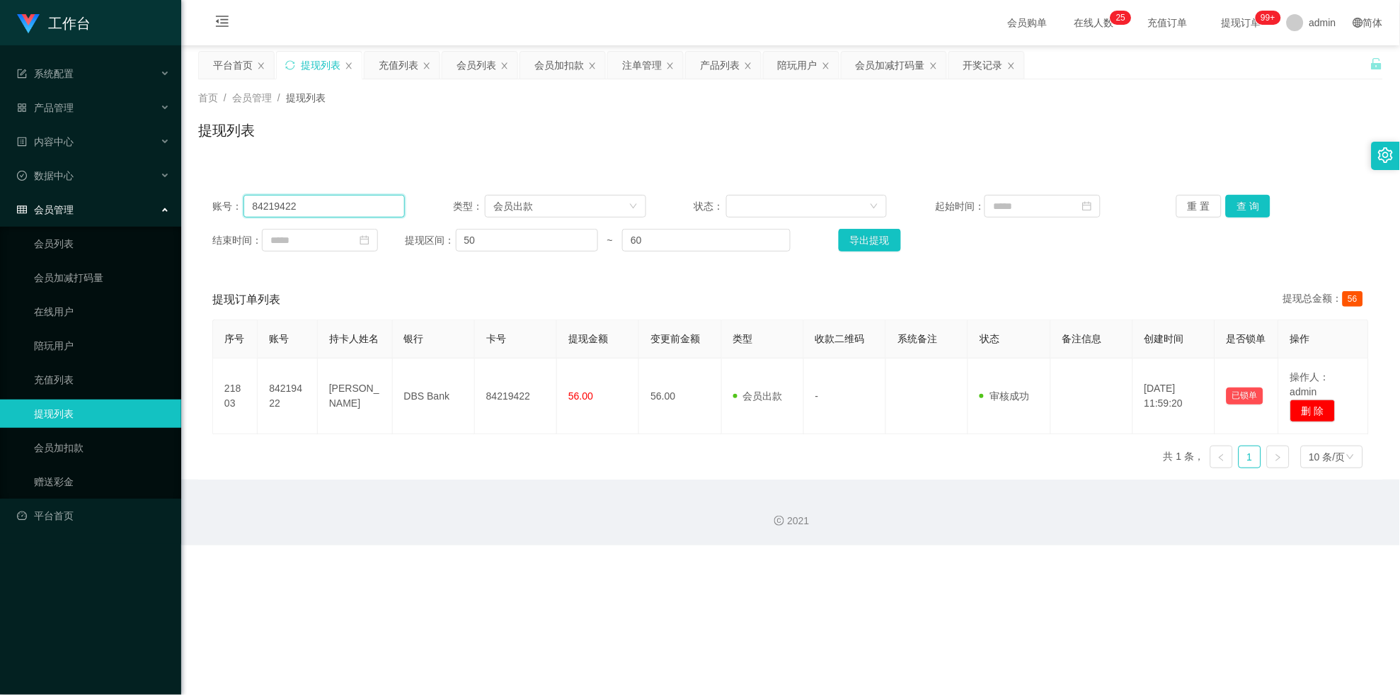
click at [316, 201] on input "84219422" at bounding box center [324, 206] width 161 height 23
paste input "lsh1999"
type input "lsh1999"
click at [611, 205] on button "查 询" at bounding box center [1248, 206] width 45 height 23
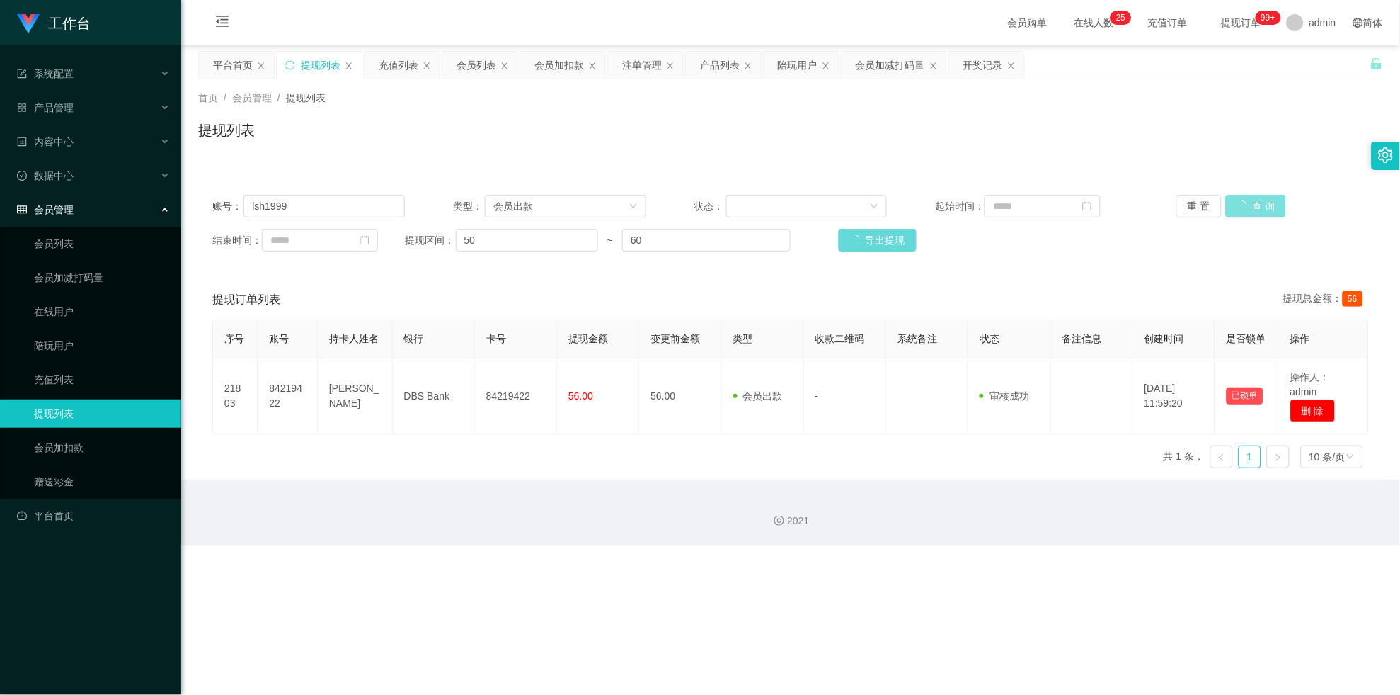
click at [611, 205] on div "重 置 查 询" at bounding box center [1273, 206] width 193 height 23
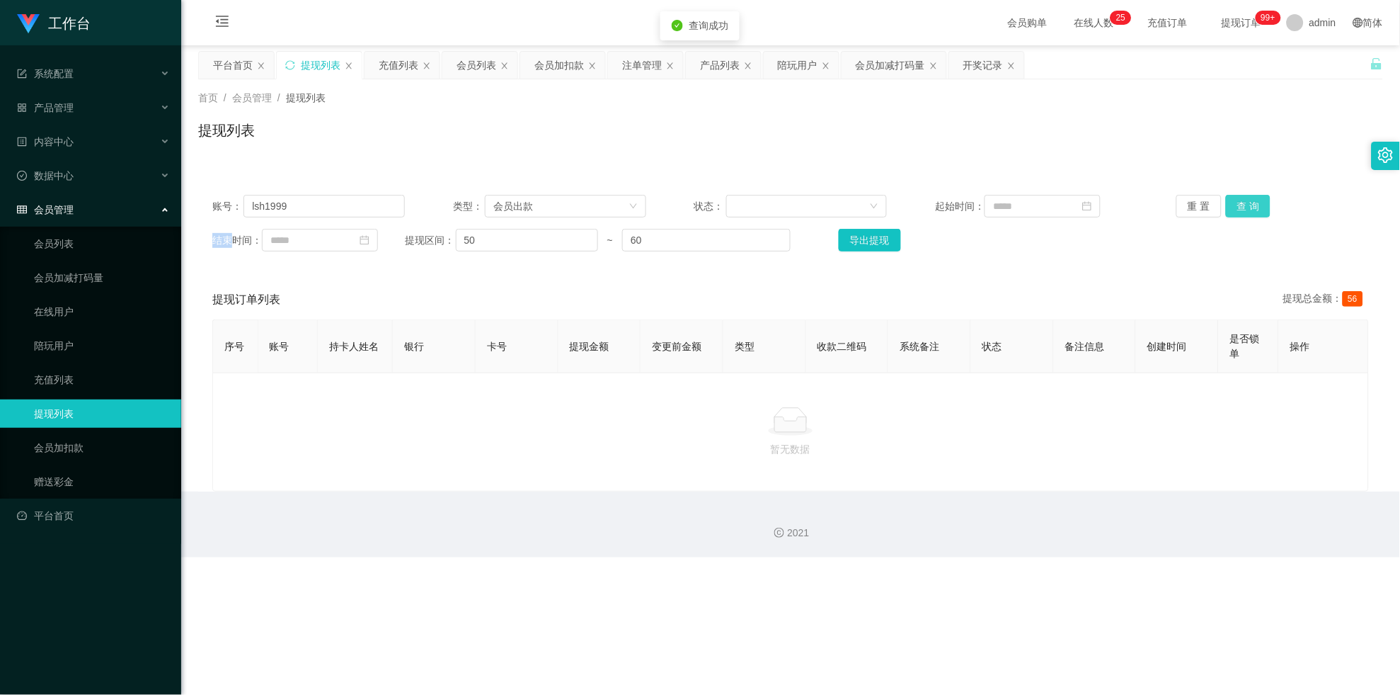
click at [611, 205] on button "查 询" at bounding box center [1248, 206] width 45 height 23
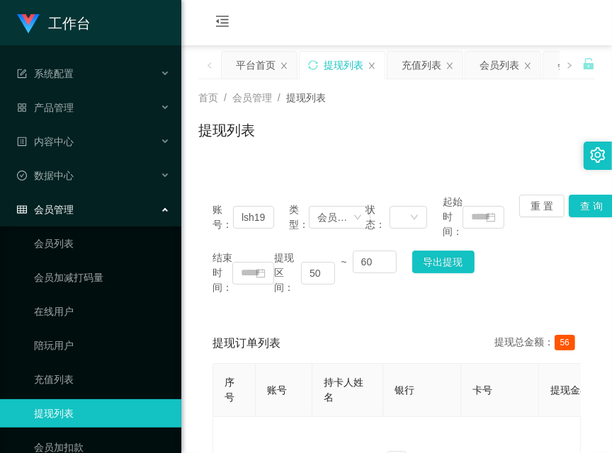
drag, startPoint x: 192, startPoint y: 350, endPoint x: 219, endPoint y: 301, distance: 55.8
click at [191, 350] on main "关闭左侧 关闭右侧 关闭其它 刷新页面 平台首页 提现列表 充值列表 会员列表 会员加扣款 注单管理 产品列表 陪玩用户 会员加减打码量 开奖记录 首页 / …" at bounding box center [396, 290] width 430 height 490
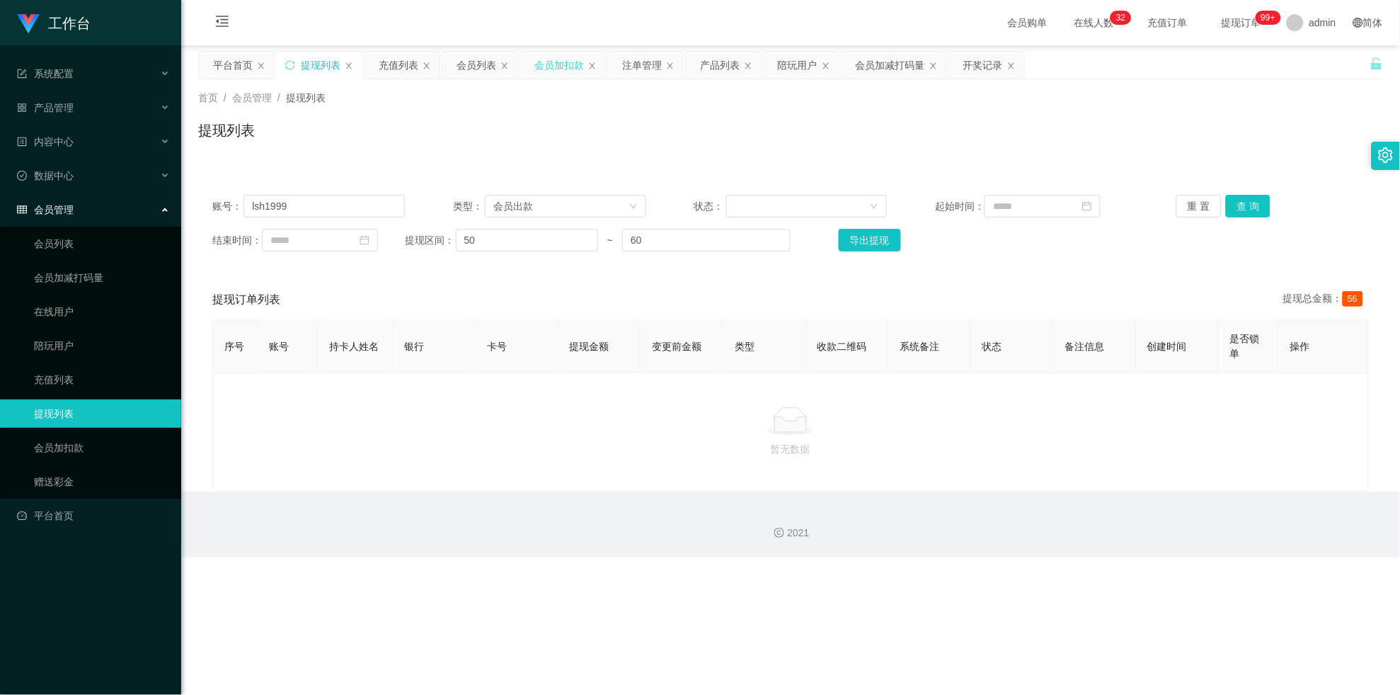
click at [539, 65] on div "会员加扣款" at bounding box center [560, 65] width 50 height 27
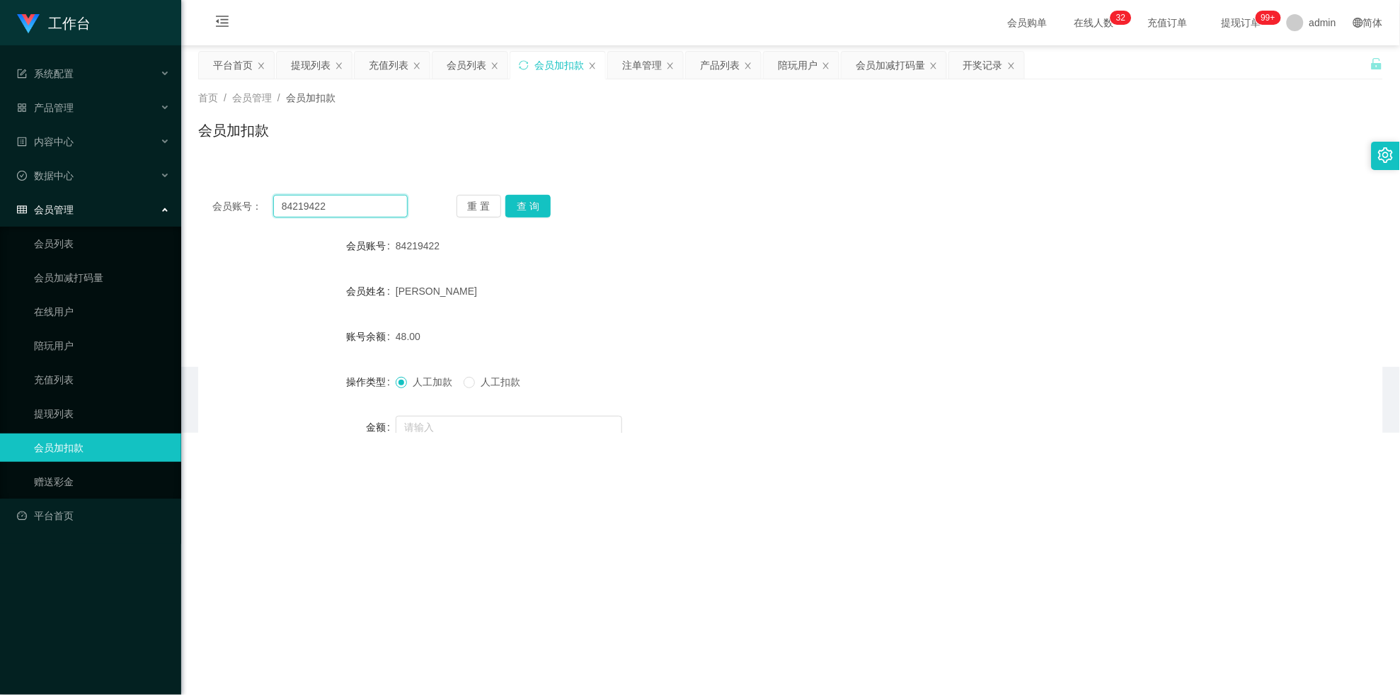
click at [377, 205] on input "84219422" at bounding box center [340, 206] width 135 height 23
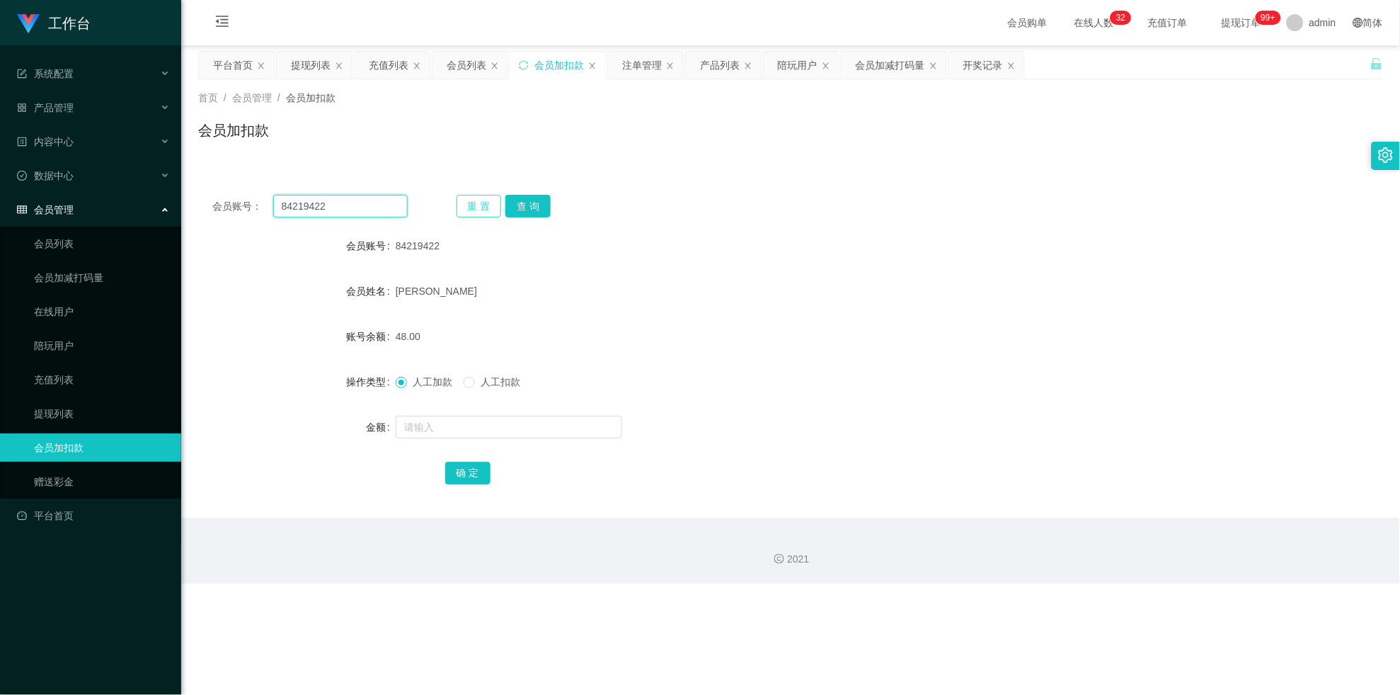
drag, startPoint x: 377, startPoint y: 205, endPoint x: 483, endPoint y: 205, distance: 106.2
click at [377, 205] on input "84219422" at bounding box center [340, 206] width 135 height 23
paste input "wangqingbo1158"
type input "wangqingbo1158"
click at [526, 205] on button "查 询" at bounding box center [528, 206] width 45 height 23
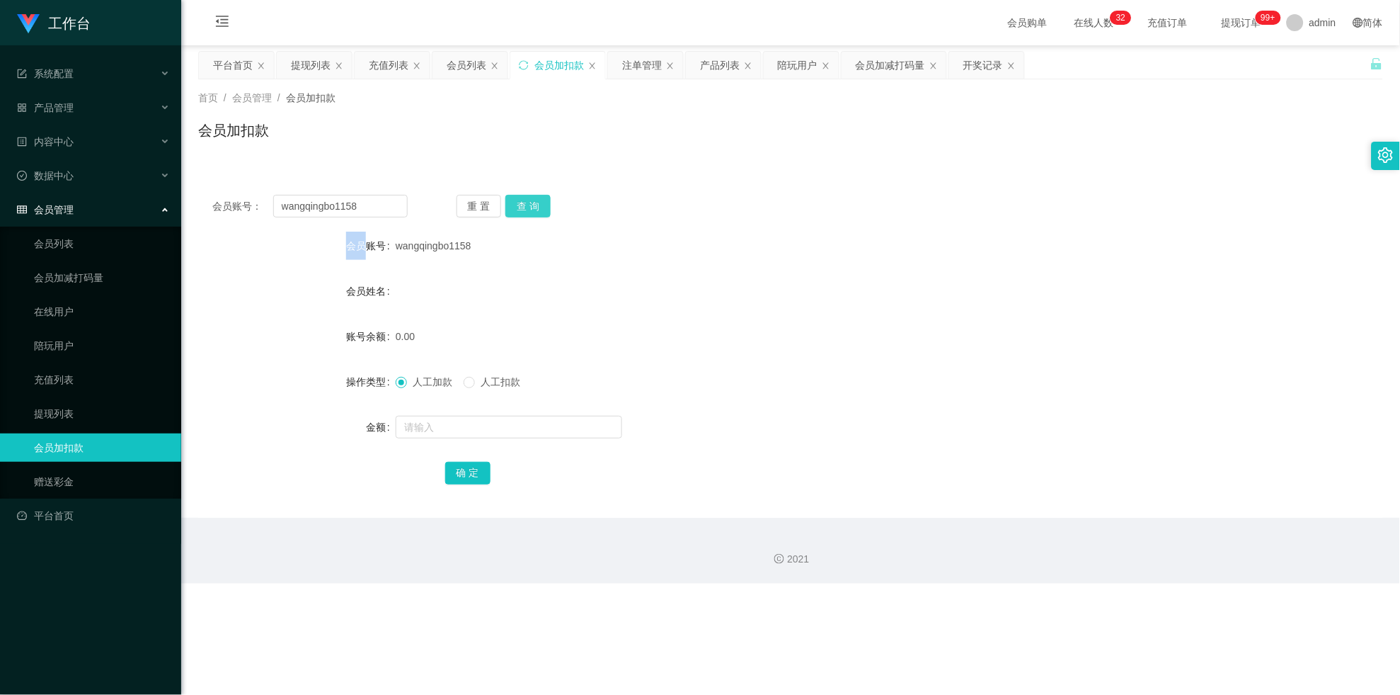
click at [526, 205] on div "重 置 查 询" at bounding box center [554, 206] width 195 height 23
drag, startPoint x: 526, startPoint y: 205, endPoint x: 527, endPoint y: 216, distance: 11.4
click at [527, 205] on button "查 询" at bounding box center [528, 206] width 45 height 23
click at [475, 428] on input "text" at bounding box center [509, 427] width 227 height 23
type input "100"
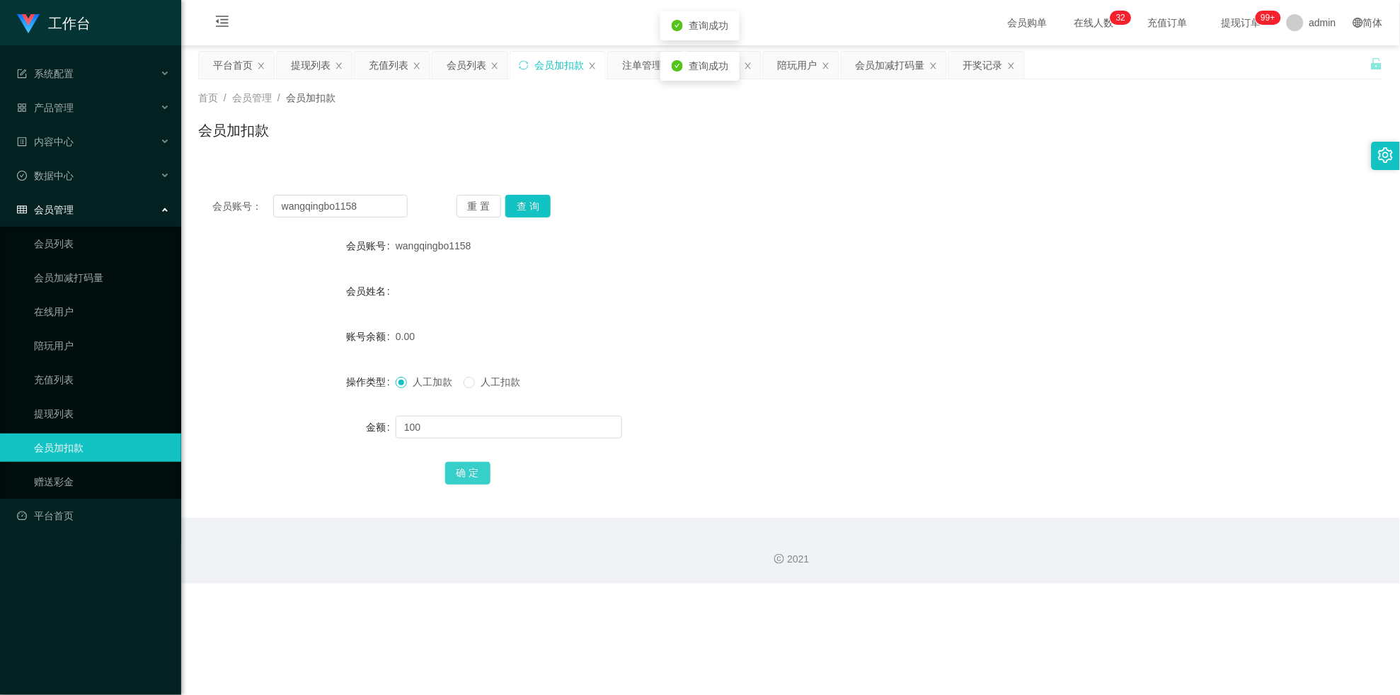
click at [466, 452] on button "确 定" at bounding box center [467, 473] width 45 height 23
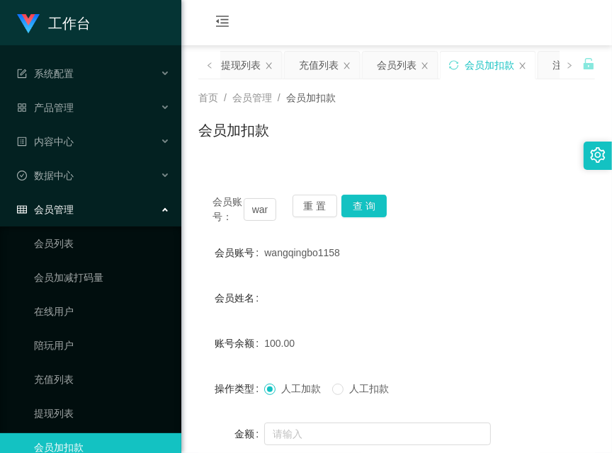
click at [187, 195] on main "关闭左侧 关闭右侧 关闭其它 刷新页面 平台首页 提现列表 充值列表 会员列表 会员加扣款 注单管理 产品列表 陪玩用户 会员加减打码量 开奖记录 首页 / …" at bounding box center [396, 284] width 430 height 479
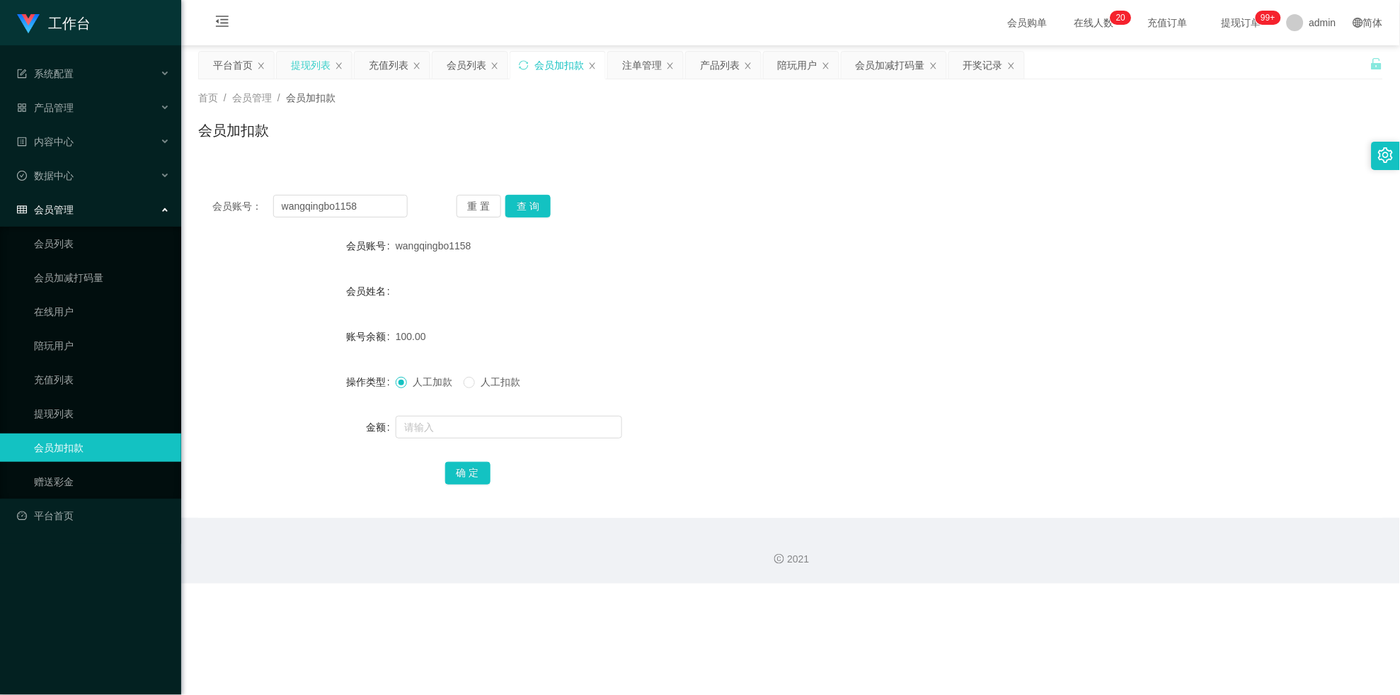
click at [319, 66] on div "提现列表" at bounding box center [311, 65] width 40 height 27
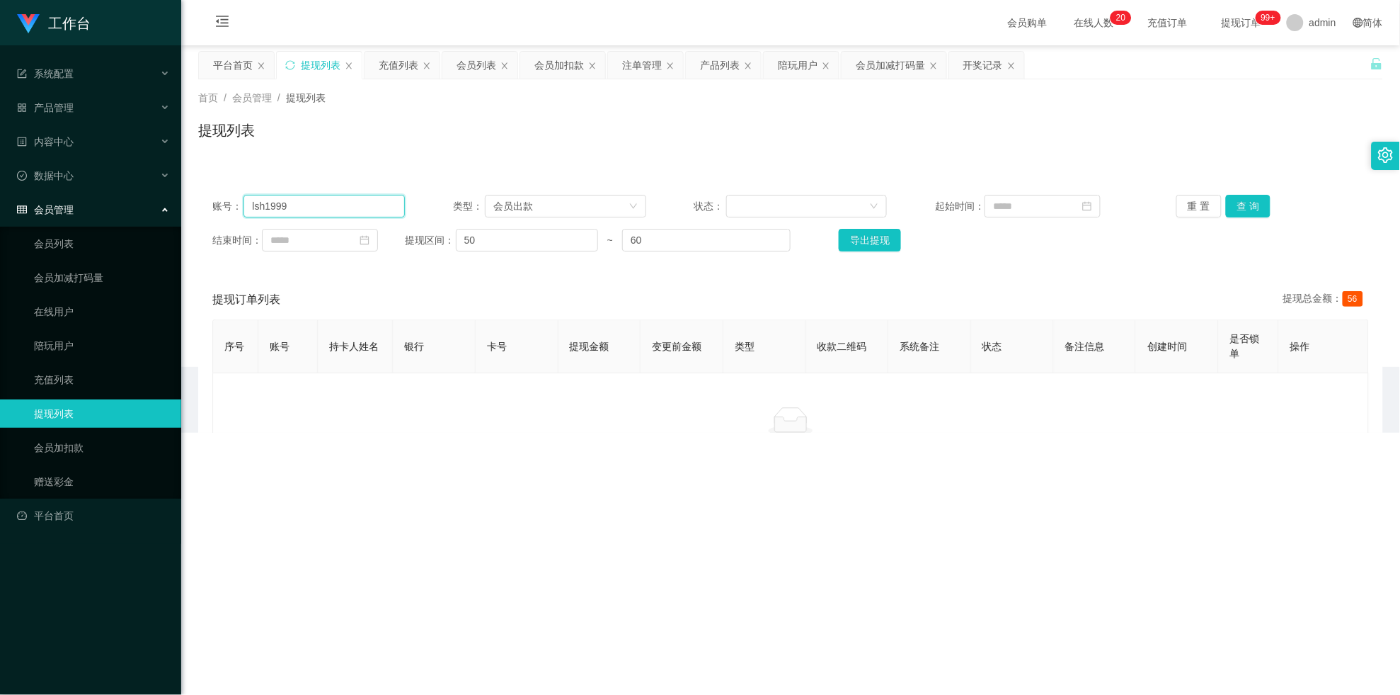
click at [314, 207] on input "lsh1999" at bounding box center [324, 206] width 161 height 23
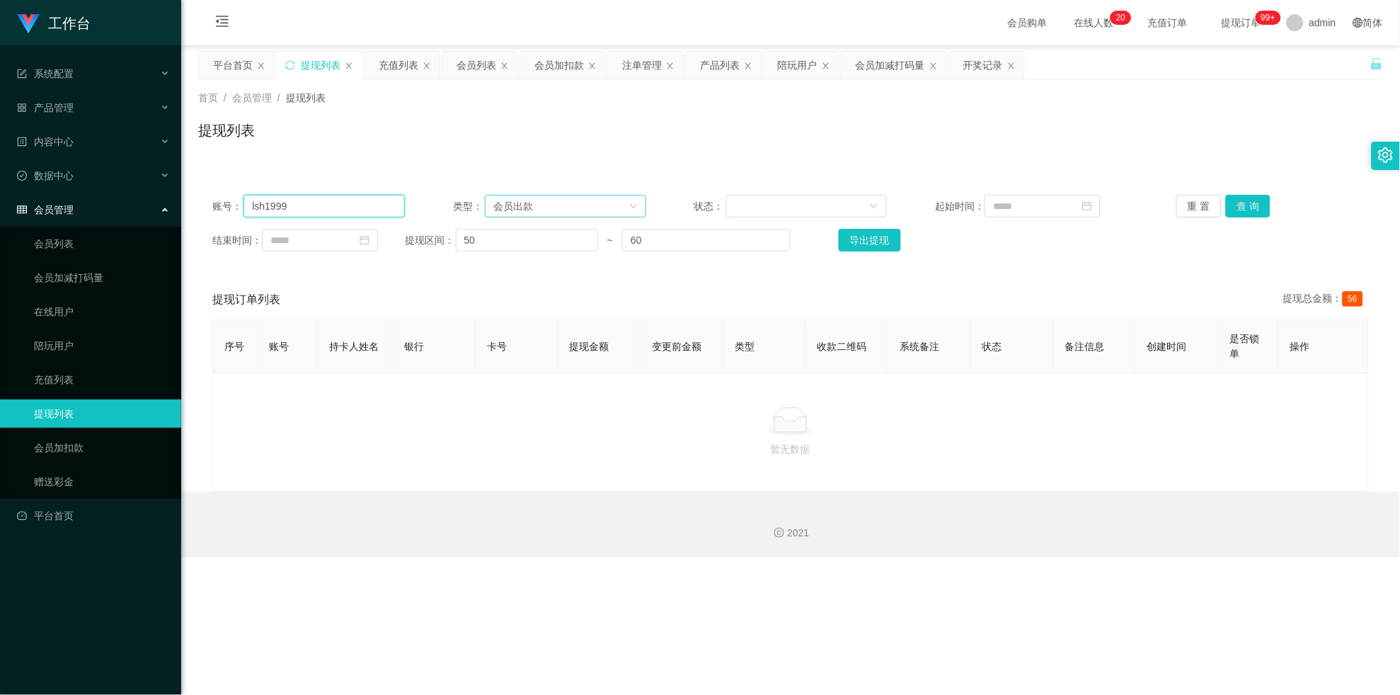
drag, startPoint x: 314, startPoint y: 207, endPoint x: 497, endPoint y: 195, distance: 183.8
click at [319, 207] on input "lsh1999" at bounding box center [324, 206] width 161 height 23
paste input "84219422"
type input "84219422"
click at [611, 210] on button "查 询" at bounding box center [1248, 206] width 45 height 23
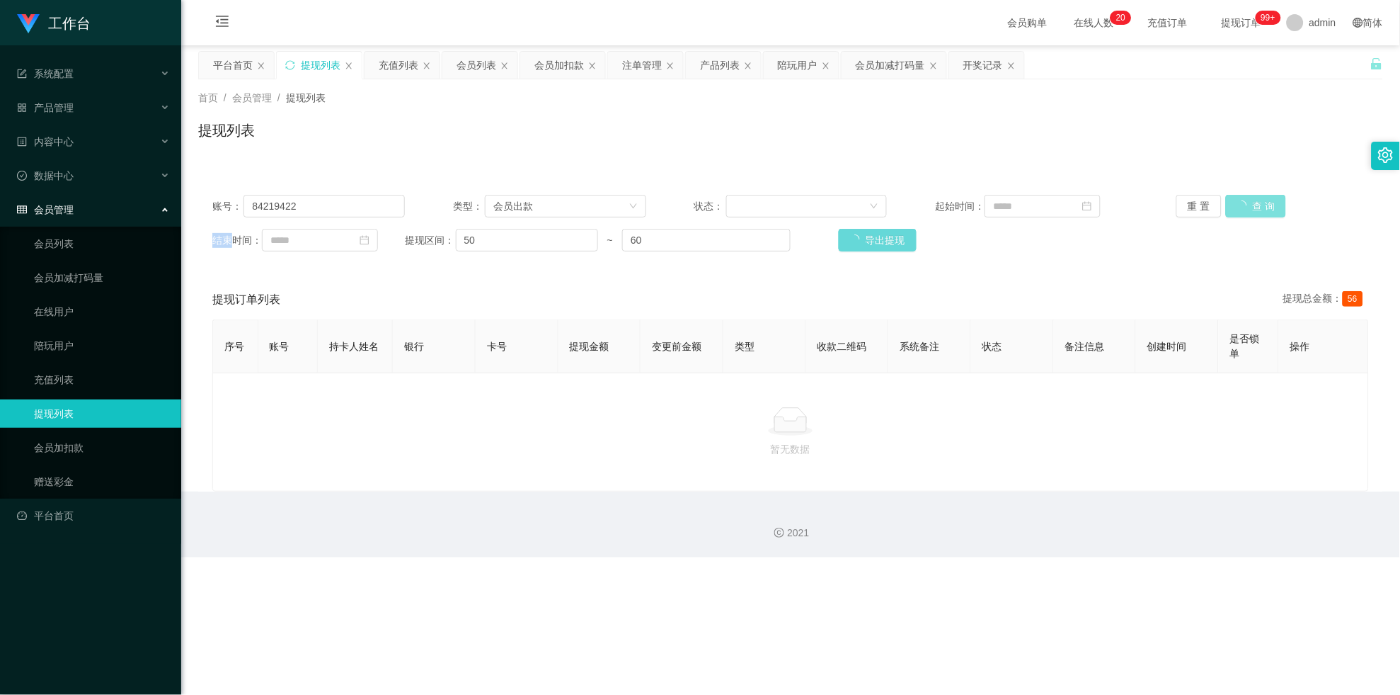
click at [611, 210] on div "重 置 查 询" at bounding box center [1273, 206] width 193 height 23
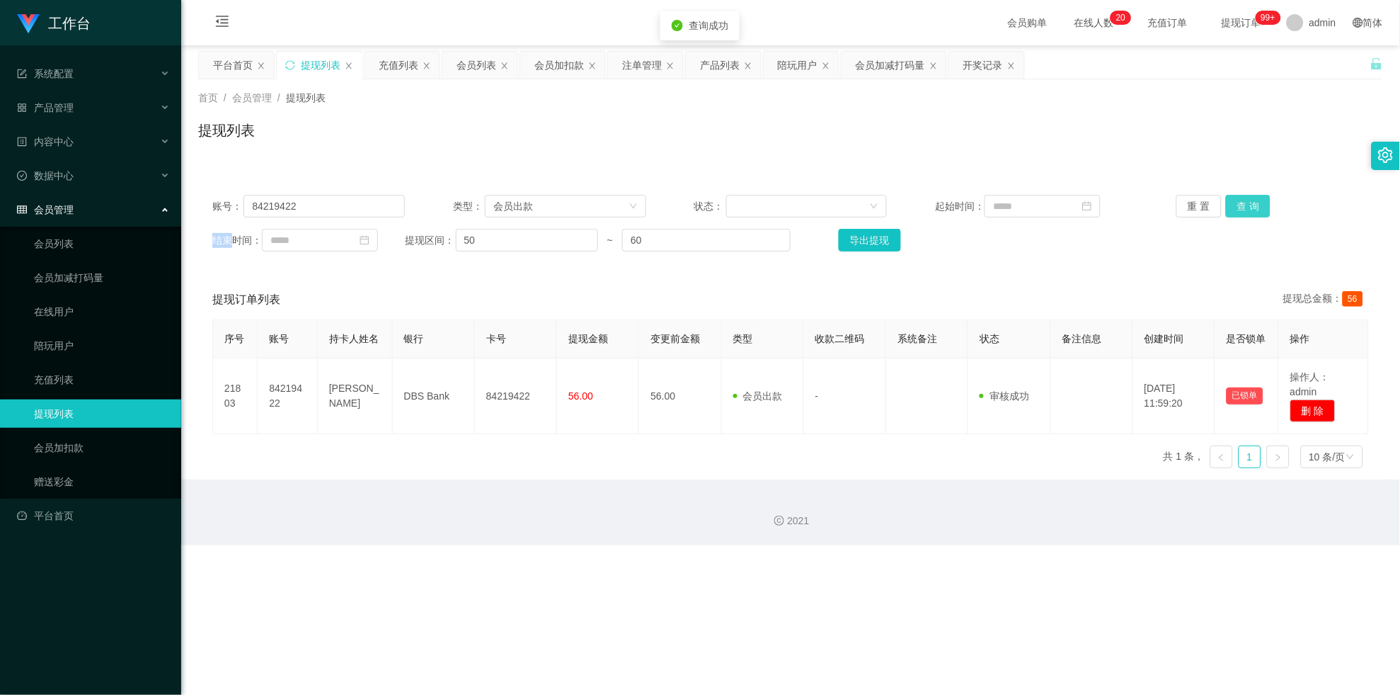
click at [611, 210] on button "查 询" at bounding box center [1248, 206] width 45 height 23
click at [611, 210] on div "重 置 查 询" at bounding box center [1273, 206] width 193 height 23
click at [564, 72] on div "会员加扣款" at bounding box center [560, 65] width 50 height 27
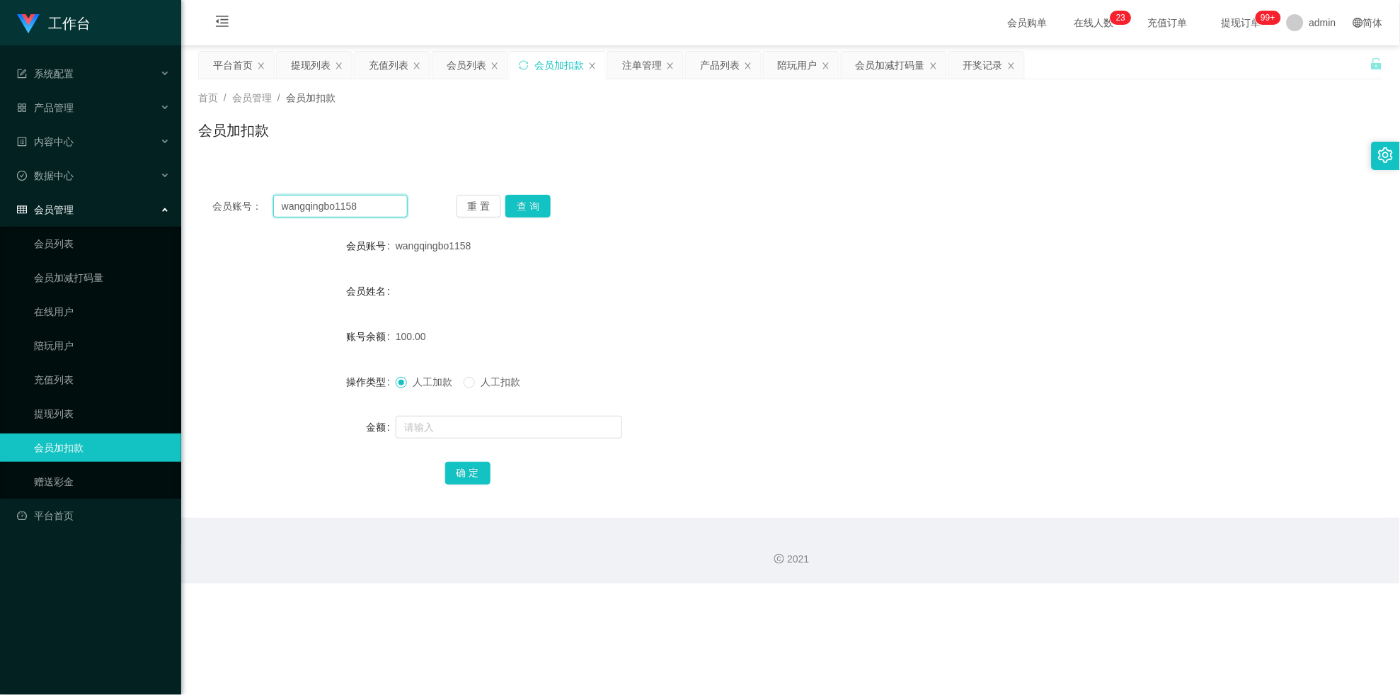
click at [363, 205] on input "wangqingbo1158" at bounding box center [340, 206] width 135 height 23
paste input "84219422"
type input "84219422"
click at [544, 210] on button "查 询" at bounding box center [528, 206] width 45 height 23
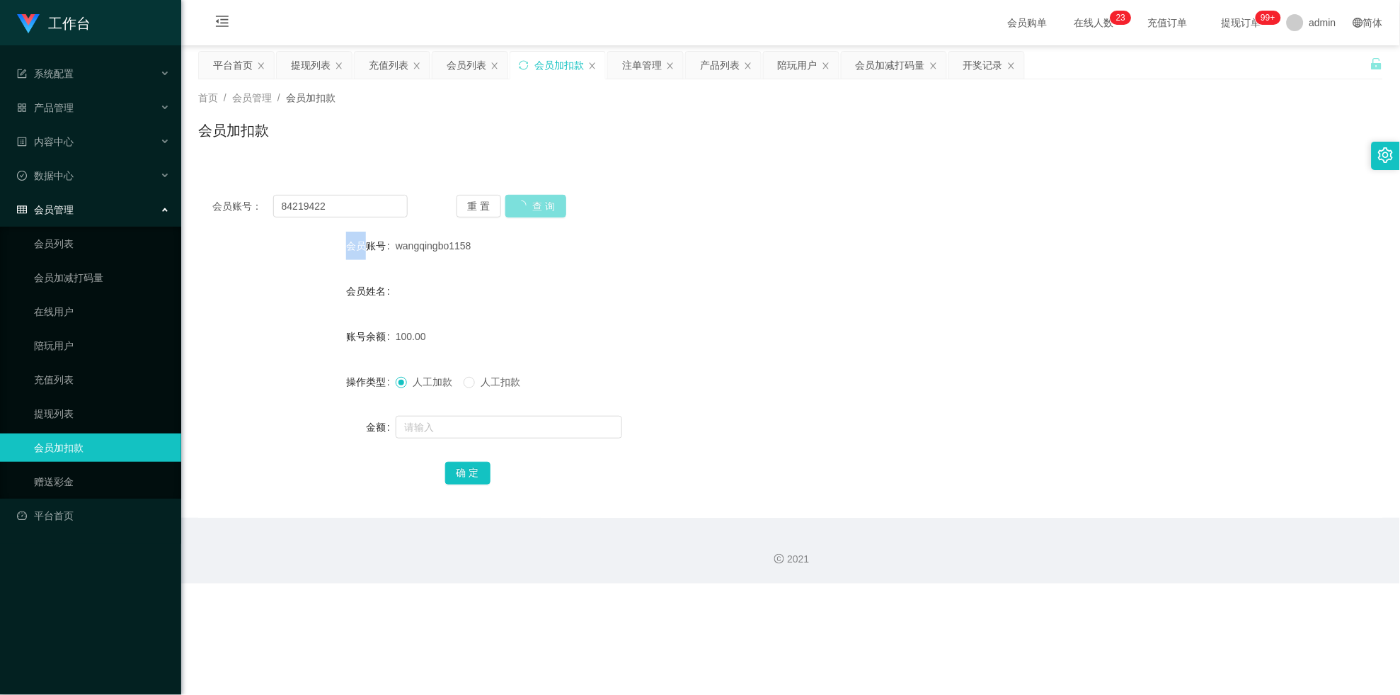
click at [544, 210] on div "重 置 查 询" at bounding box center [554, 206] width 195 height 23
click at [295, 61] on div "提现列表" at bounding box center [311, 65] width 40 height 27
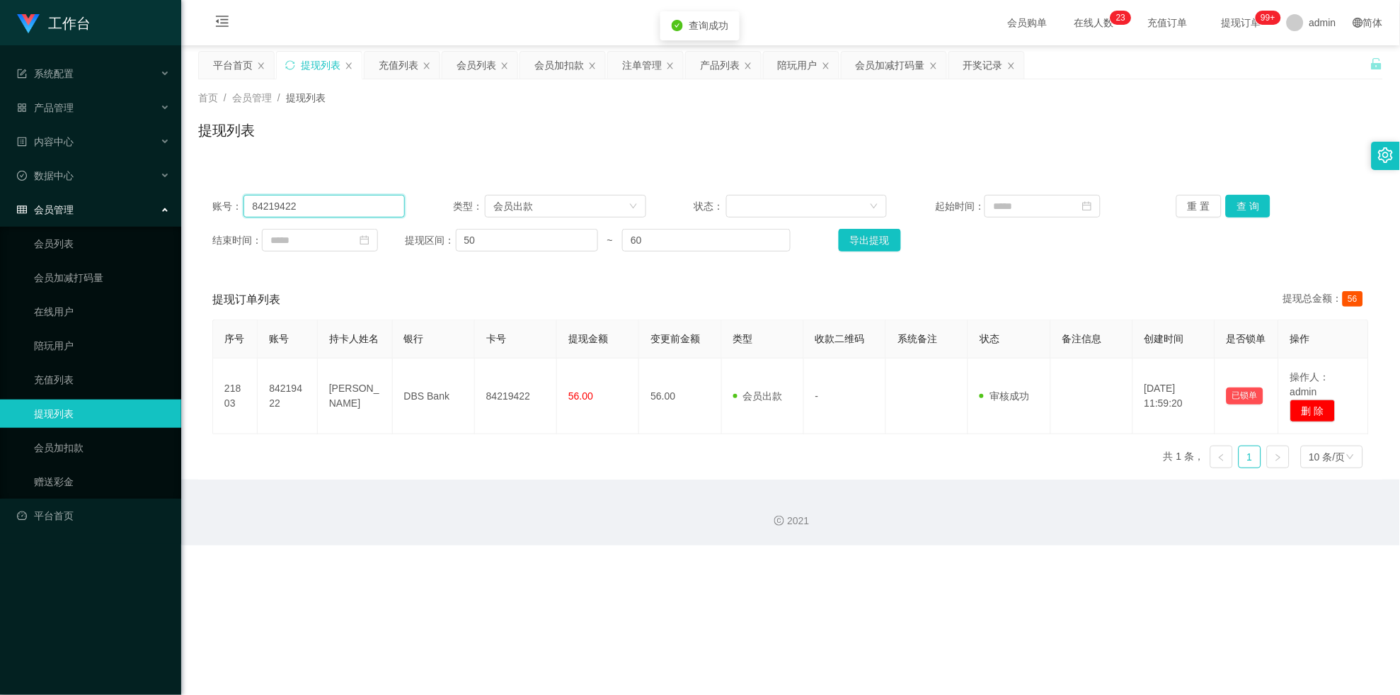
click at [332, 202] on input "84219422" at bounding box center [324, 206] width 161 height 23
click at [611, 217] on button "查 询" at bounding box center [1248, 206] width 45 height 23
click at [611, 217] on div "重 置 查 询" at bounding box center [1273, 206] width 193 height 23
click at [611, 217] on button "查 询" at bounding box center [1248, 206] width 45 height 23
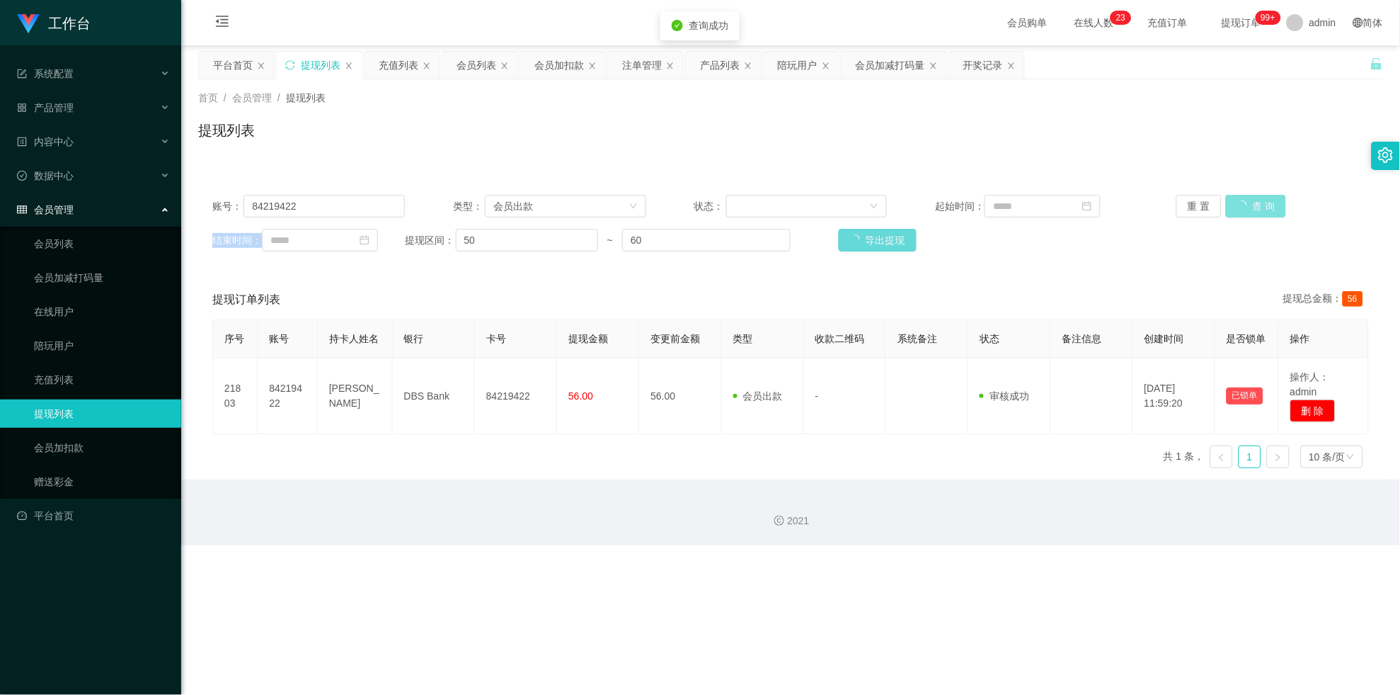
click at [611, 217] on div "重 置 查 询" at bounding box center [1273, 206] width 193 height 23
click at [586, 199] on div "会员出款" at bounding box center [560, 205] width 135 height 21
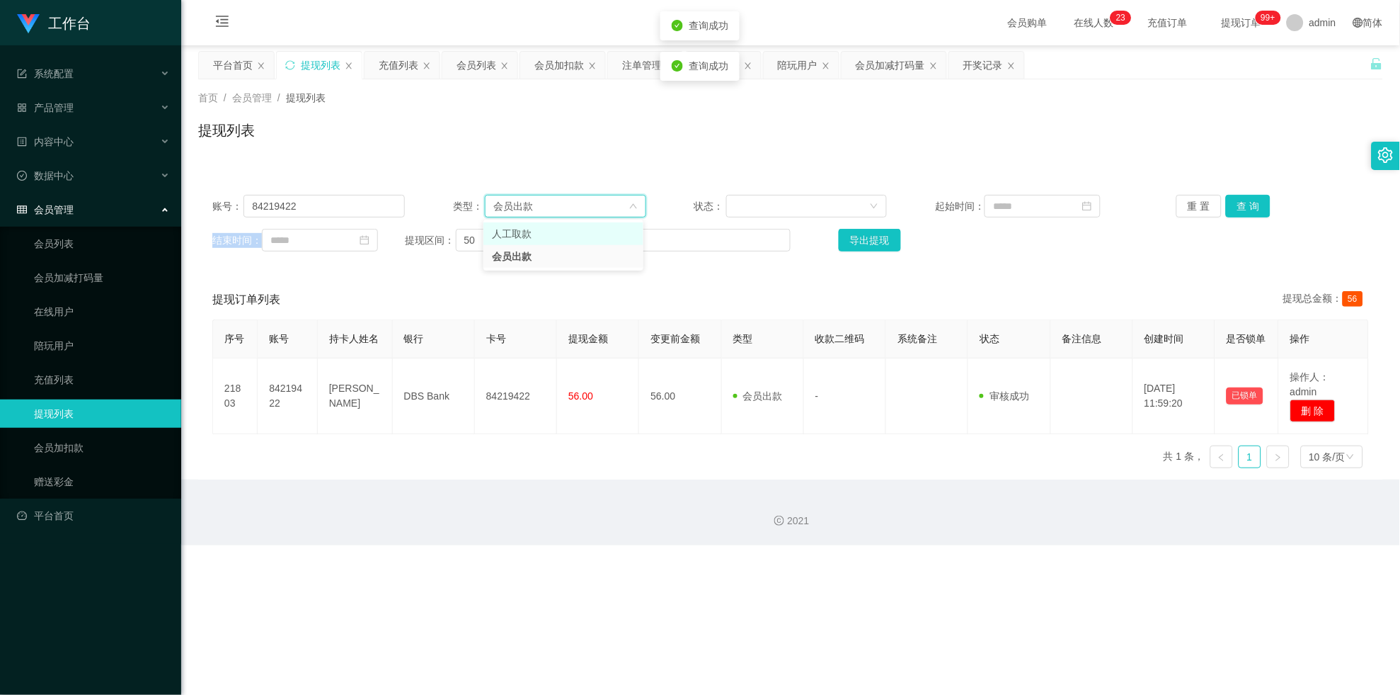
click at [590, 234] on li "人工取款" at bounding box center [564, 233] width 160 height 23
click at [611, 244] on input "60" at bounding box center [706, 240] width 169 height 23
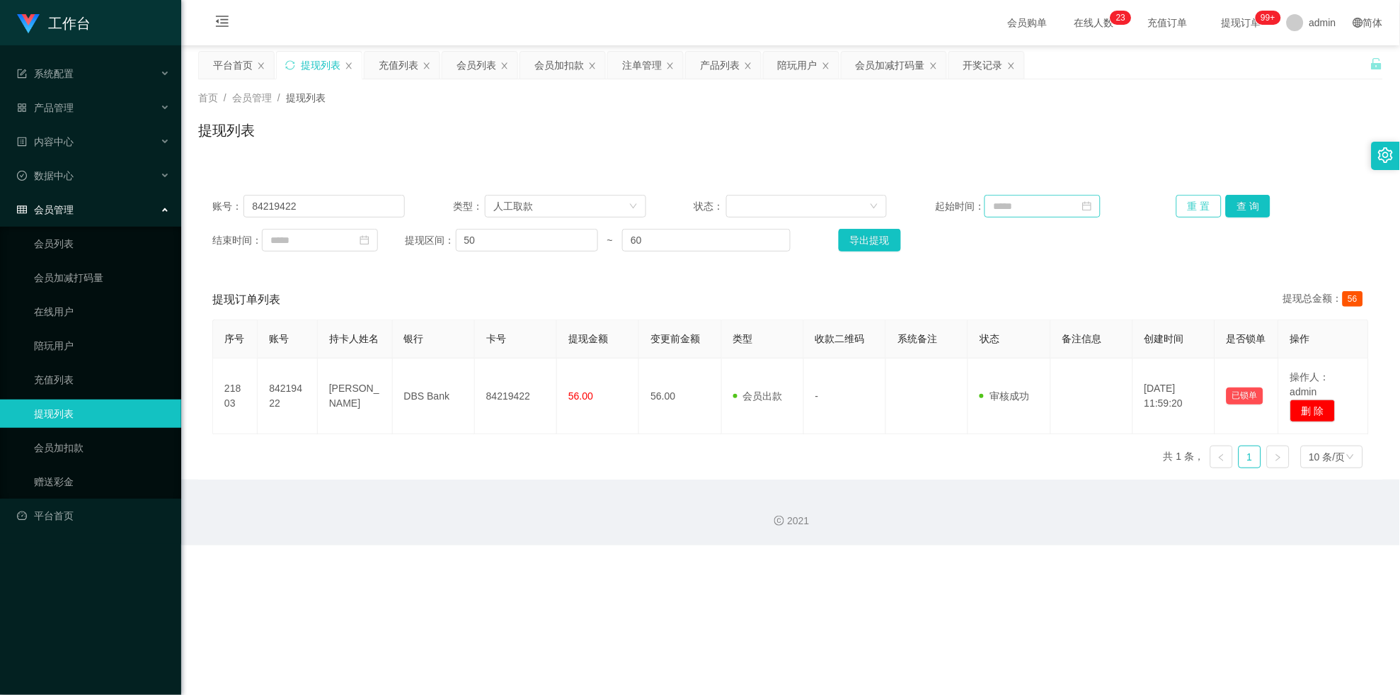
drag, startPoint x: 1198, startPoint y: 207, endPoint x: 1052, endPoint y: 212, distance: 145.9
click at [611, 207] on button "重 置" at bounding box center [1199, 206] width 45 height 23
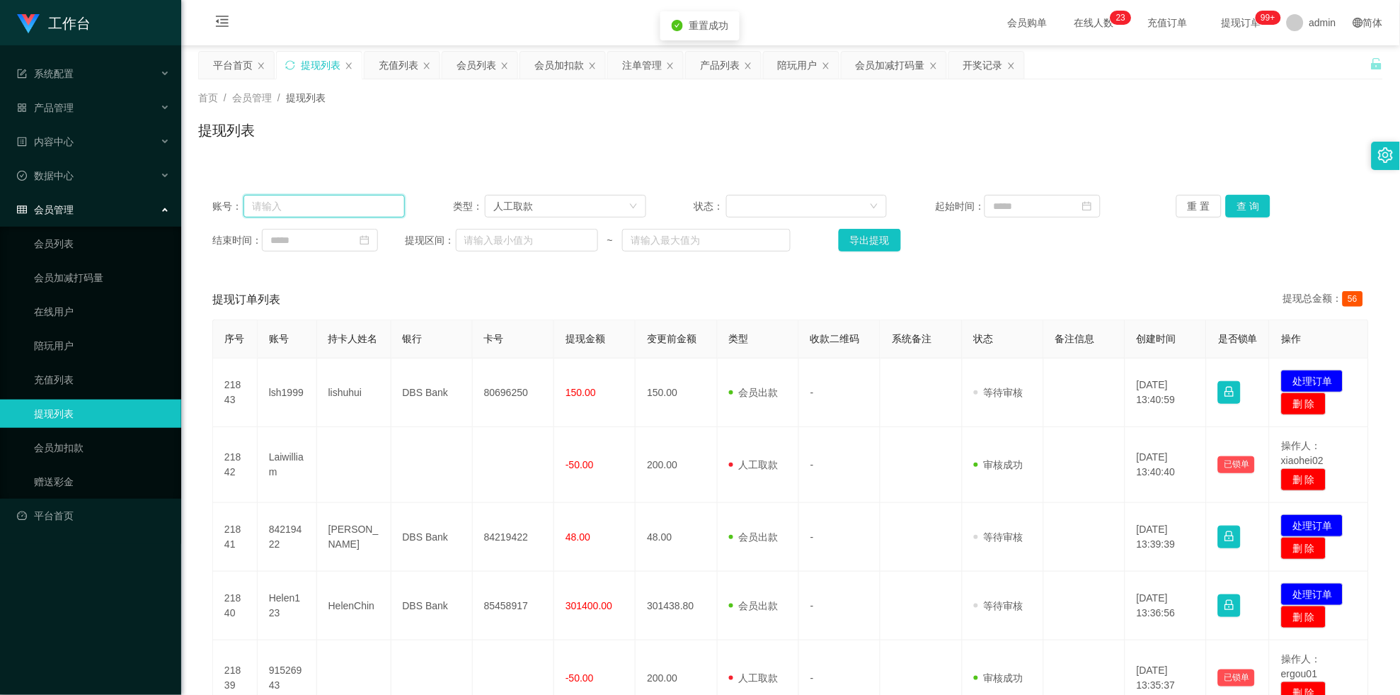
click at [320, 203] on input "text" at bounding box center [324, 206] width 161 height 23
paste input "84219422"
type input "84219422"
click at [611, 208] on button "查 询" at bounding box center [1248, 206] width 45 height 23
click at [611, 208] on div "重 置 查 询" at bounding box center [1273, 206] width 193 height 23
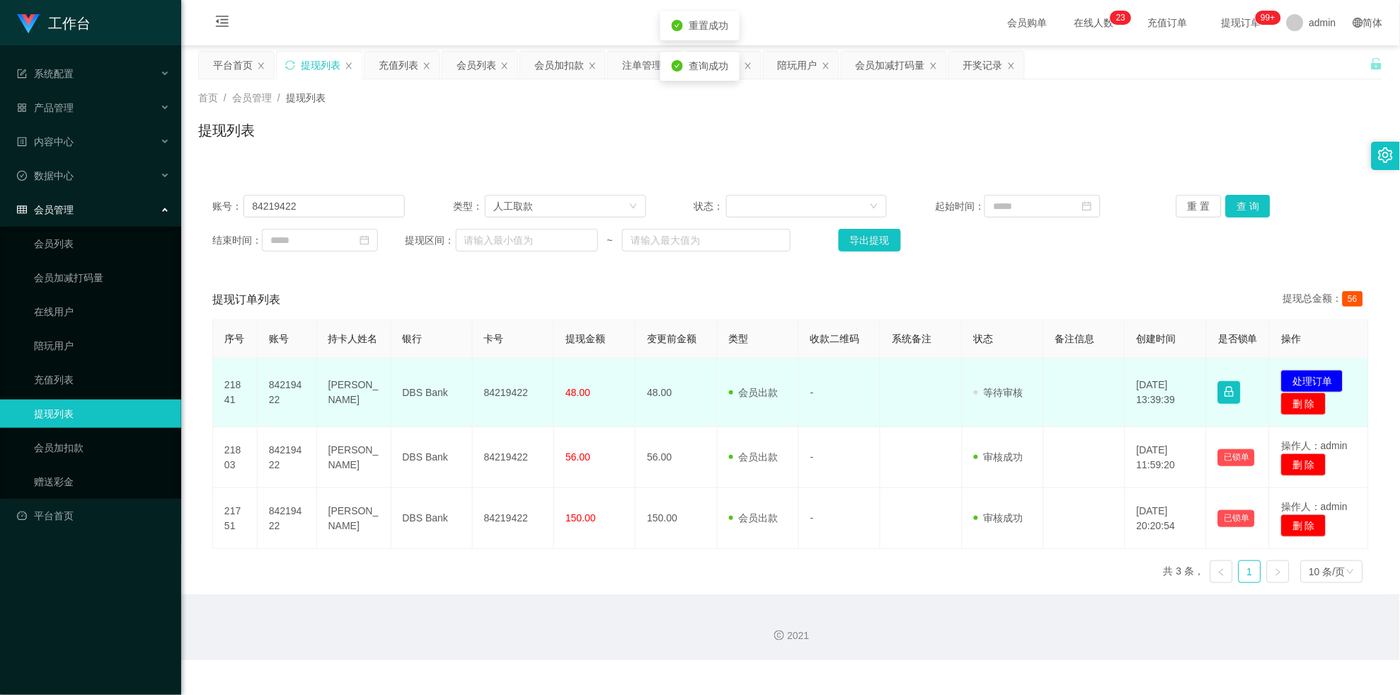
click at [525, 384] on td "84219422" at bounding box center [513, 392] width 81 height 69
click at [508, 382] on td "84219422" at bounding box center [513, 392] width 81 height 69
copy td "84219422"
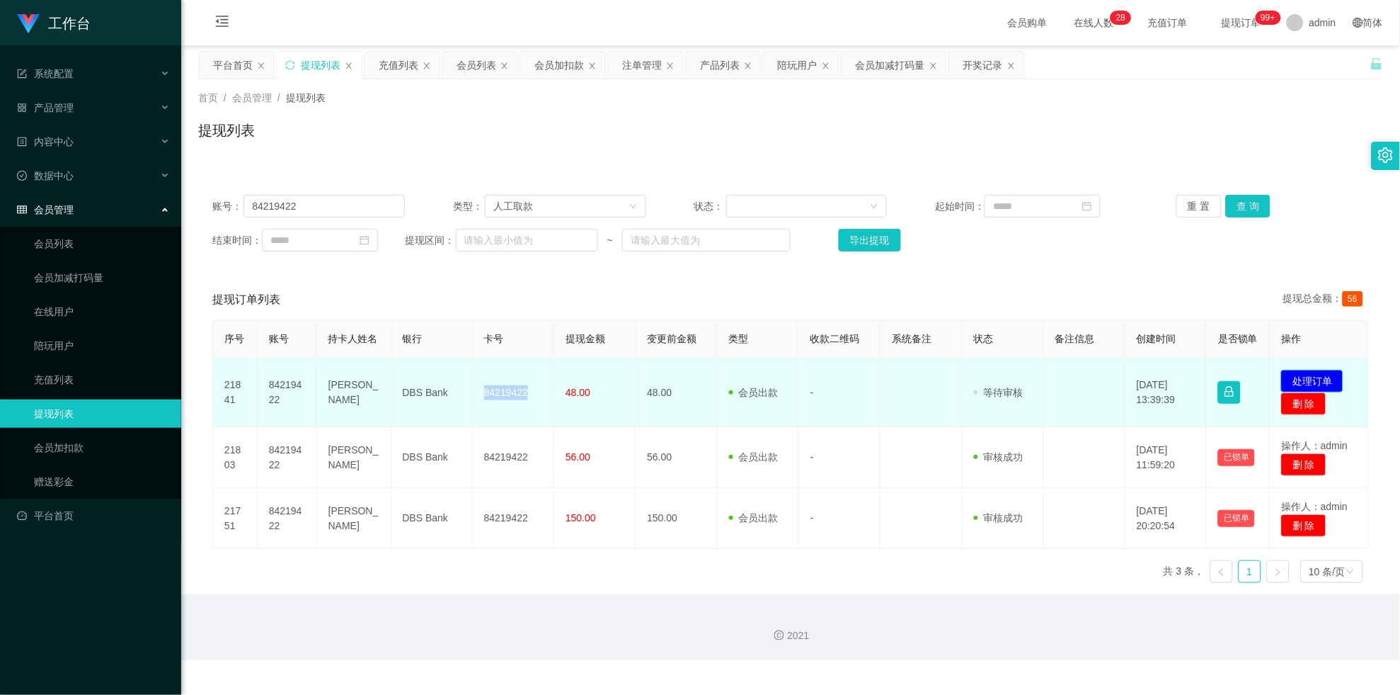
click at [611, 392] on button "处理订单" at bounding box center [1312, 381] width 62 height 23
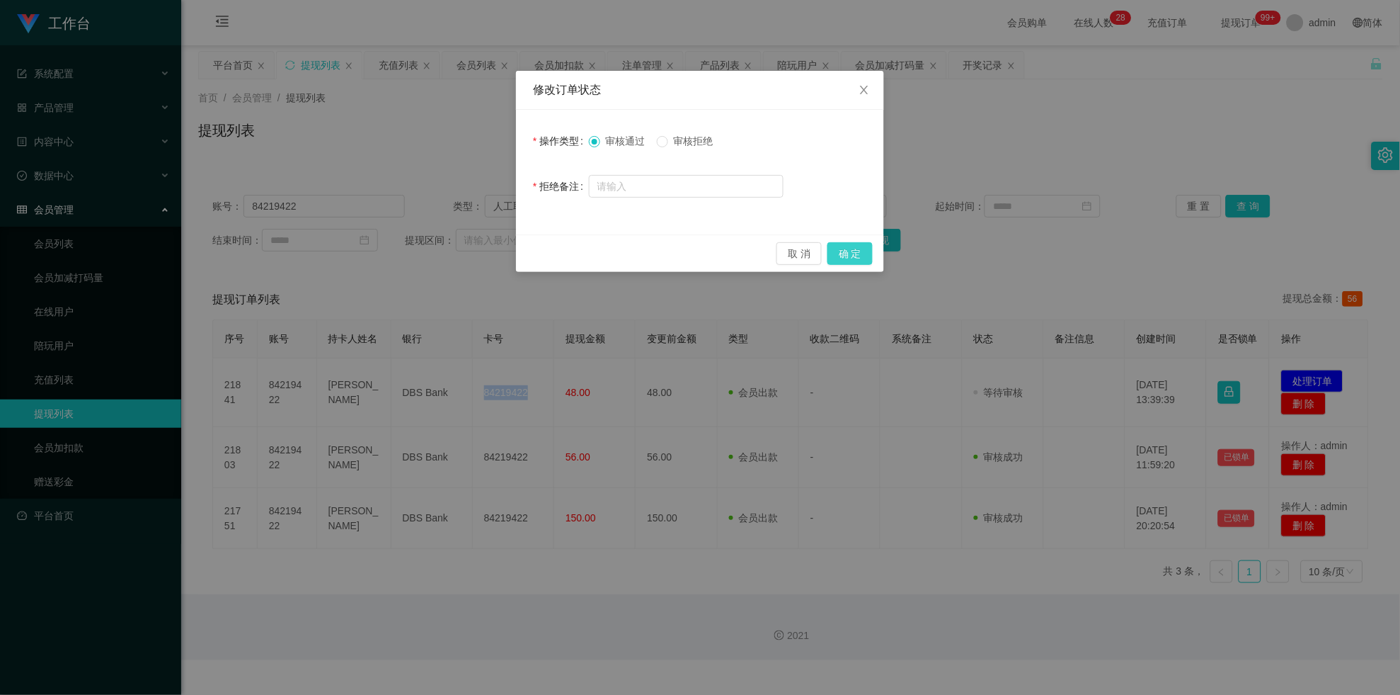
click at [611, 250] on button "确 定" at bounding box center [850, 253] width 45 height 23
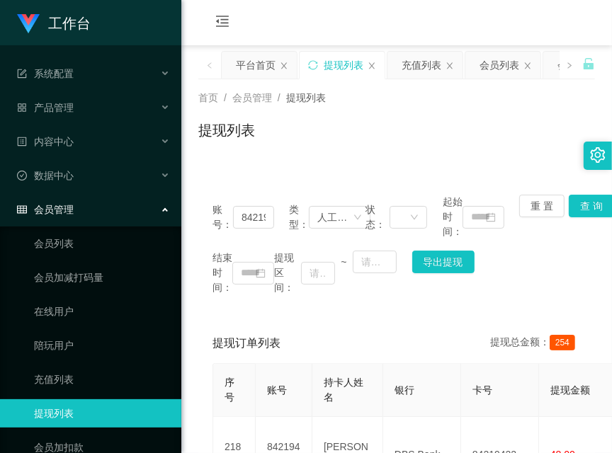
click at [214, 337] on span "提现订单列表" at bounding box center [246, 343] width 68 height 17
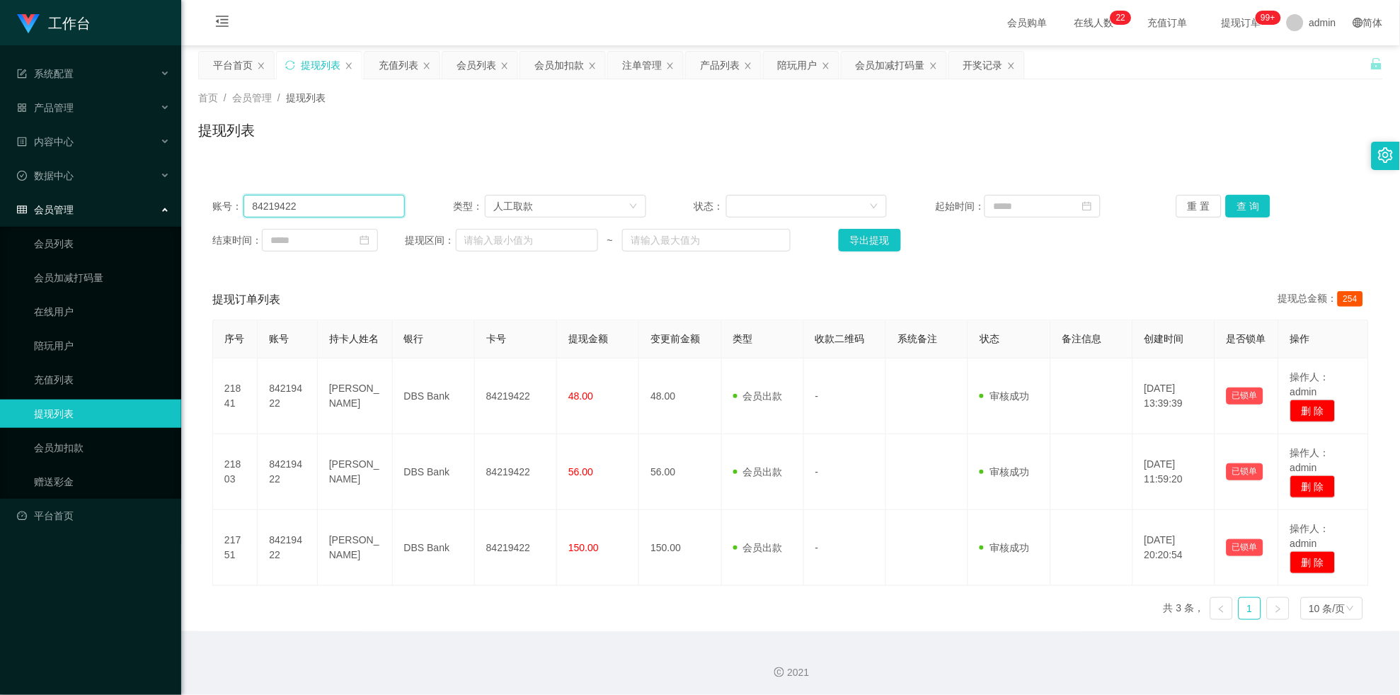
click at [382, 209] on input "84219422" at bounding box center [324, 206] width 161 height 23
drag, startPoint x: 382, startPoint y: 209, endPoint x: 402, endPoint y: 206, distance: 20.0
click at [382, 209] on input "84219422" at bounding box center [324, 206] width 161 height 23
paste input "text"
paste input "lsh1999"
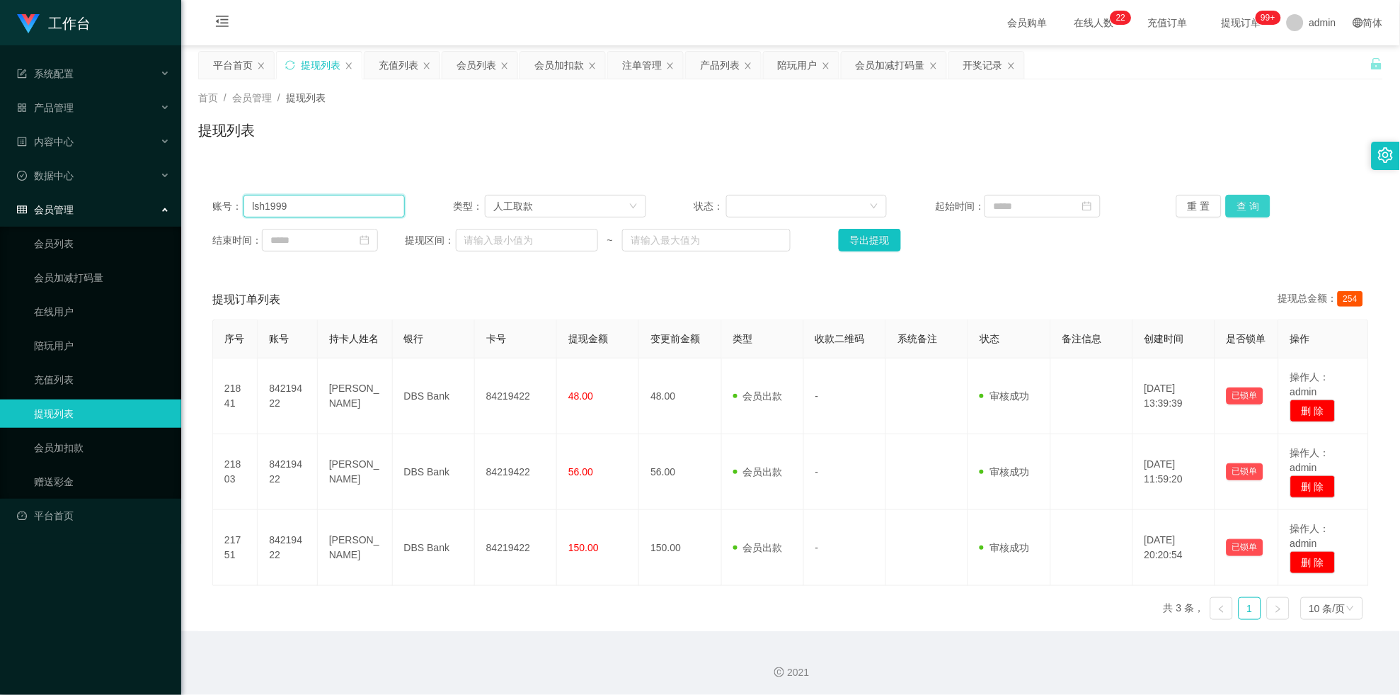
type input "lsh1999"
click at [611, 203] on button "查 询" at bounding box center [1248, 206] width 45 height 23
click at [611, 203] on div "重 置 查 询" at bounding box center [1273, 206] width 193 height 23
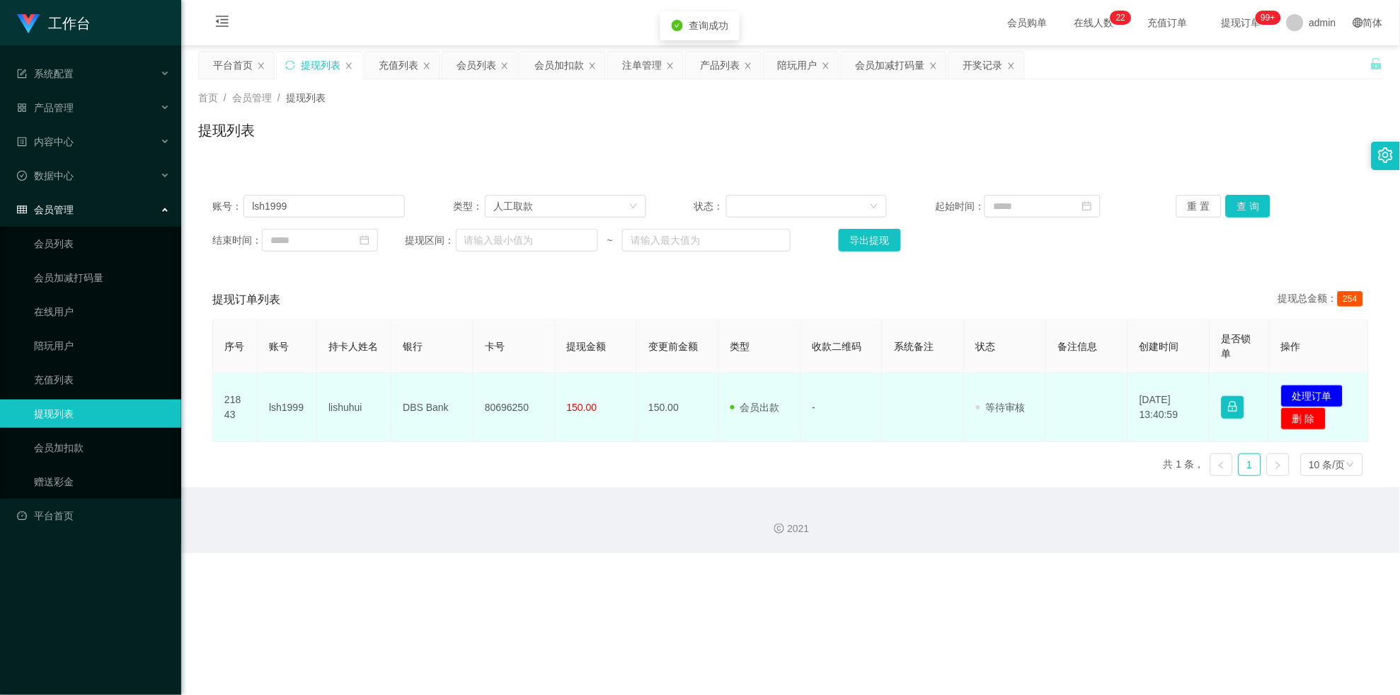
click at [527, 378] on td "80696250" at bounding box center [515, 407] width 82 height 69
click at [529, 373] on td "80696250" at bounding box center [515, 407] width 82 height 69
click at [515, 380] on td "80696250" at bounding box center [515, 407] width 82 height 69
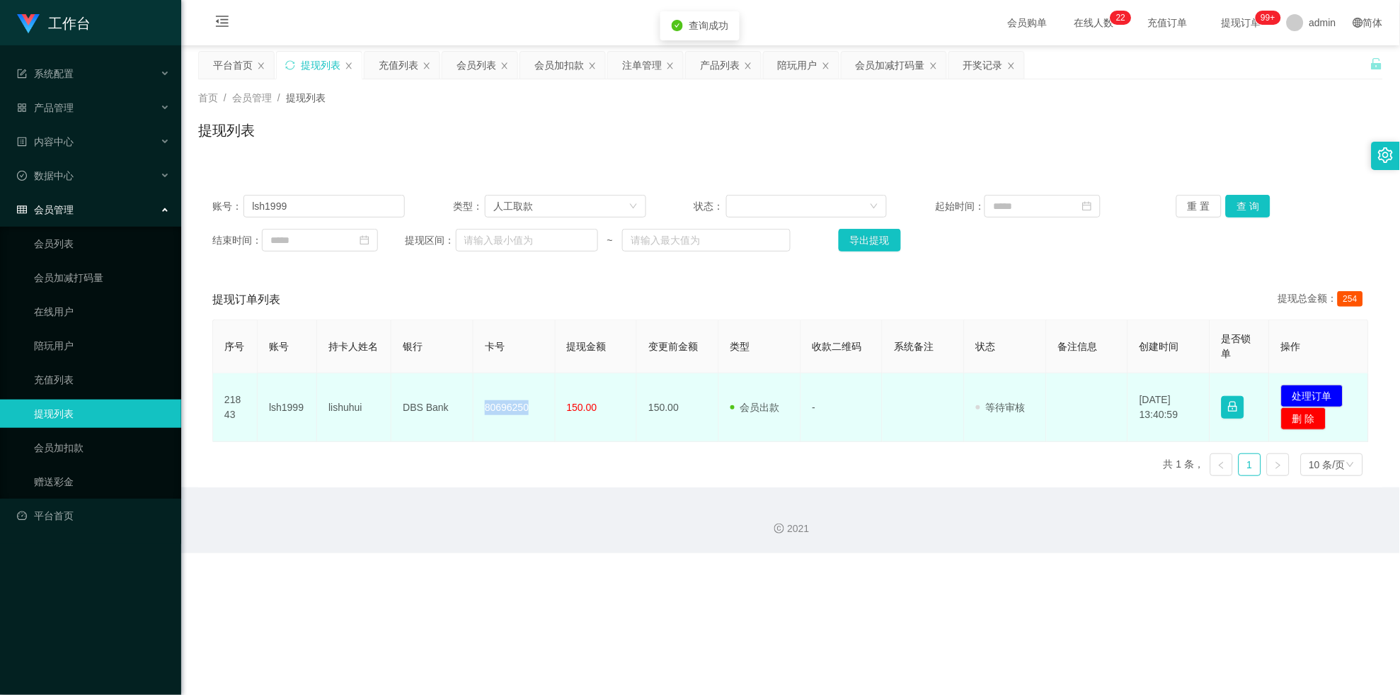
click at [515, 381] on td "80696250" at bounding box center [515, 407] width 82 height 69
copy td "80696250"
click at [611, 390] on button "处理订单" at bounding box center [1312, 395] width 62 height 23
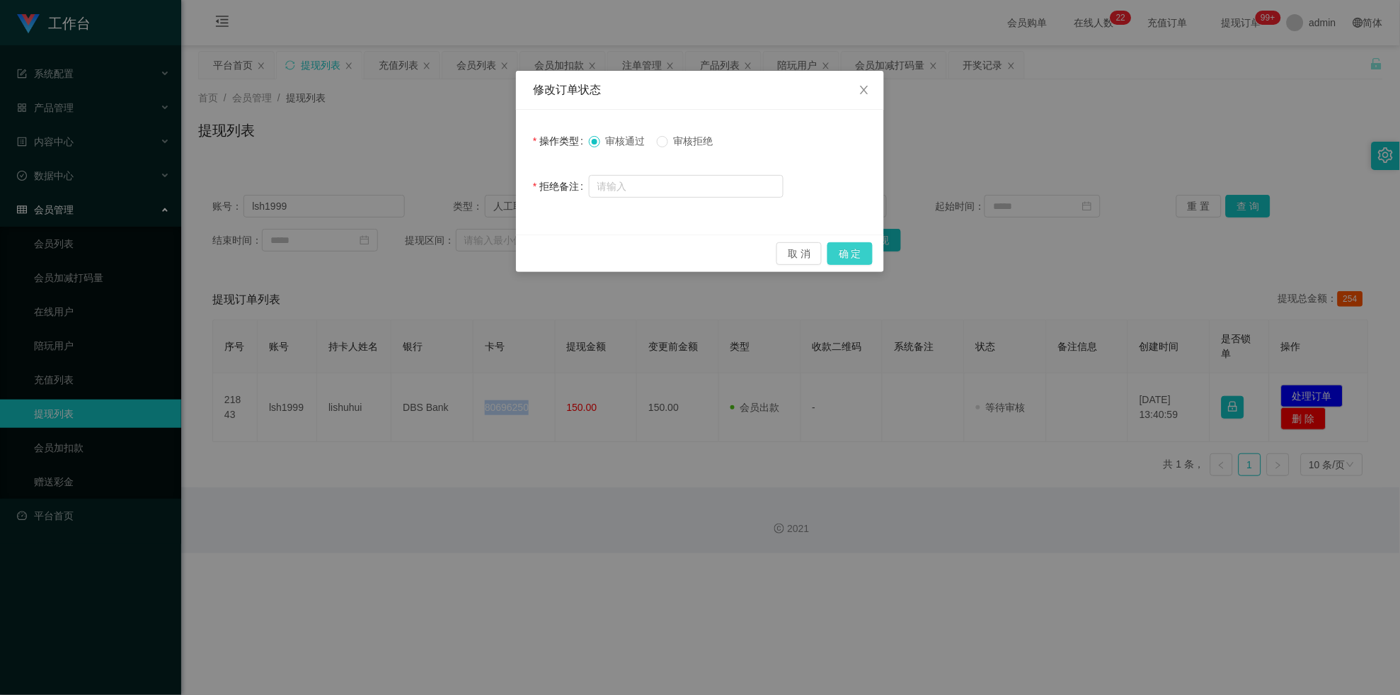
click at [611, 257] on button "确 定" at bounding box center [850, 253] width 45 height 23
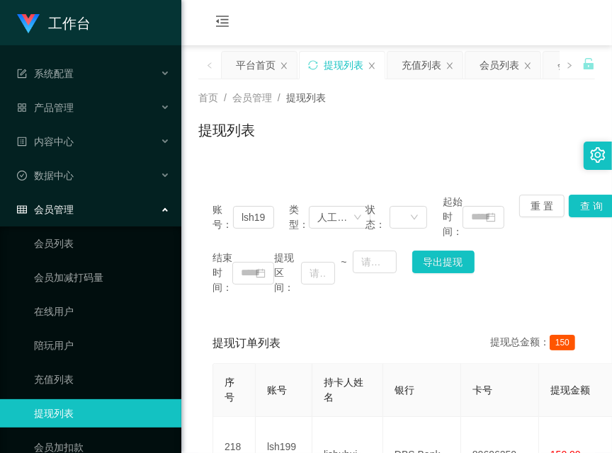
drag, startPoint x: 188, startPoint y: 322, endPoint x: 196, endPoint y: 314, distance: 12.0
click at [188, 324] on main "关闭左侧 关闭右侧 关闭其它 刷新页面 平台首页 提现列表 充值列表 会员列表 会员加扣款 注单管理 产品列表 陪玩用户 会员加减打码量 开奖记录 首页 / …" at bounding box center [396, 291] width 430 height 493
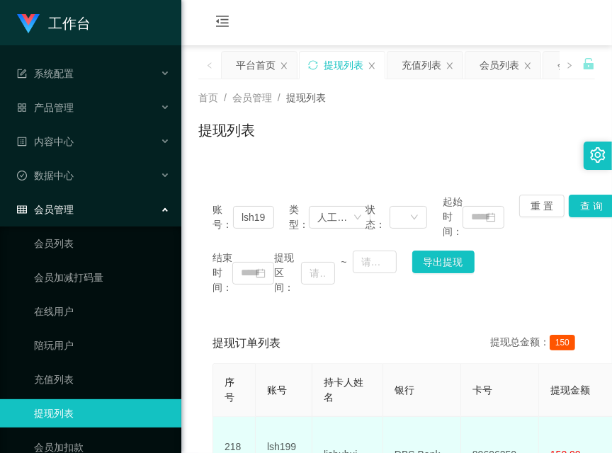
click at [490, 441] on td "80696250" at bounding box center [500, 455] width 78 height 76
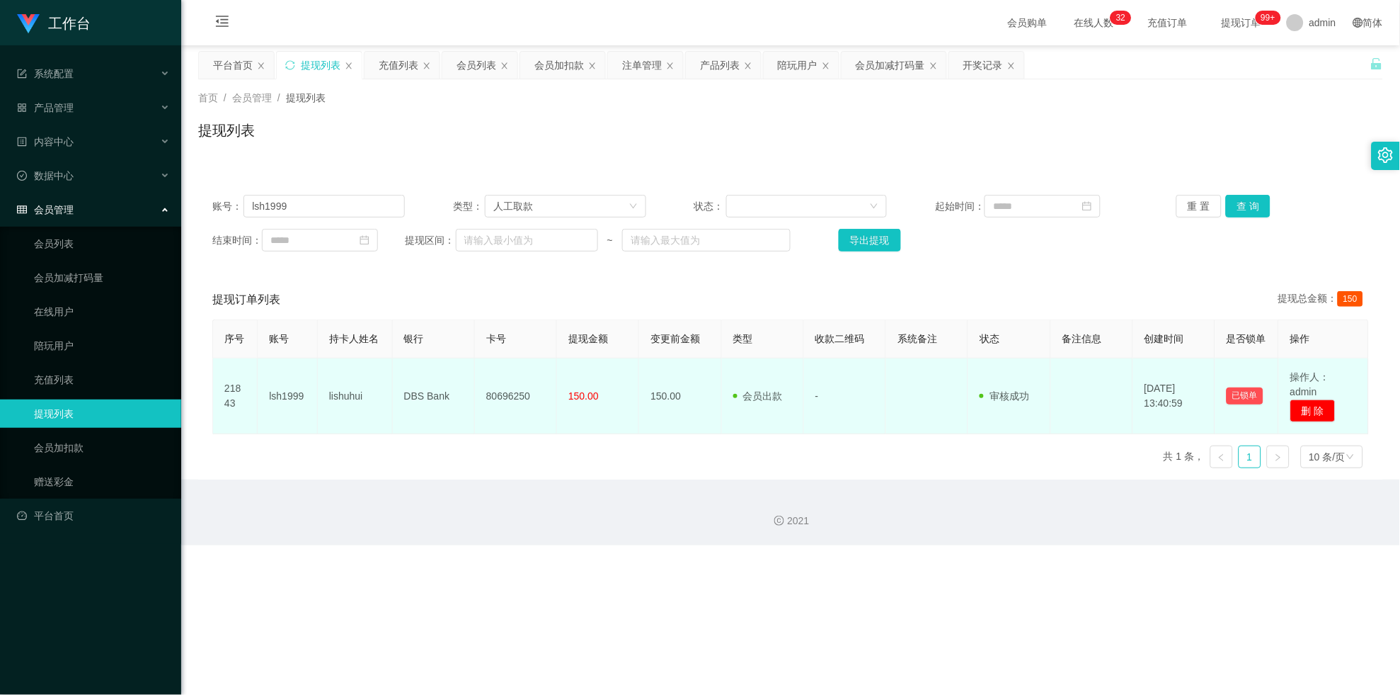
click at [411, 375] on td "DBS Bank" at bounding box center [434, 396] width 82 height 76
click at [338, 371] on td "lishuhui" at bounding box center [355, 396] width 75 height 76
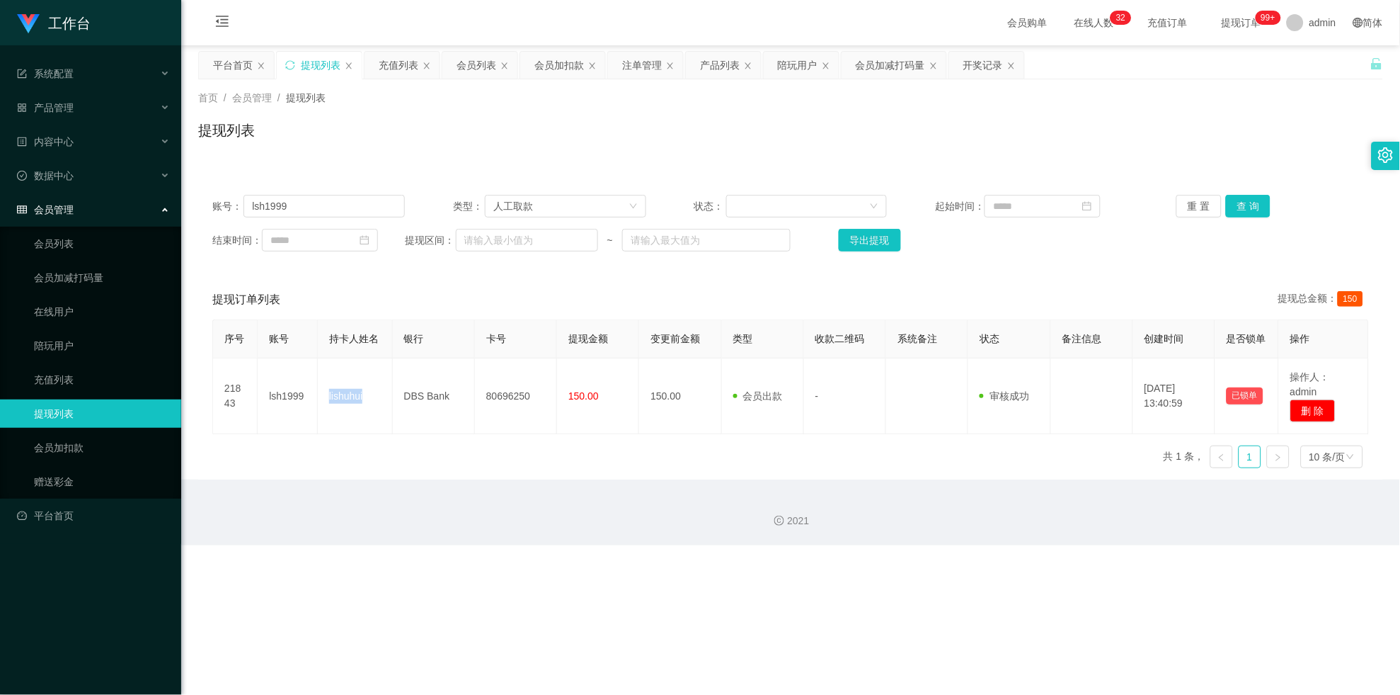
copy td "lishuhui"
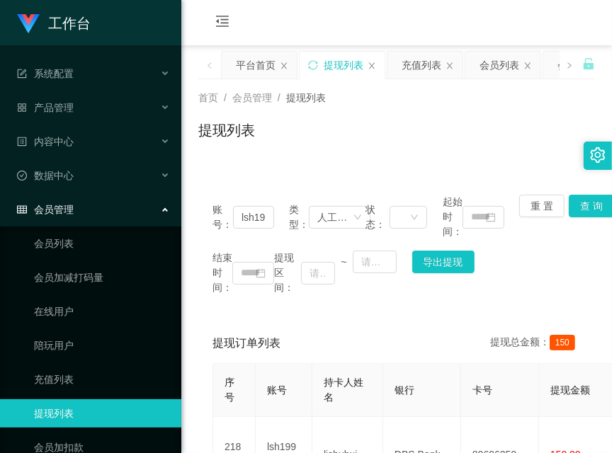
click at [199, 333] on div "提现订单列表 提现总金额： 150 序号 账号 持卡人姓名 银行 卡号 提现金额 变更前金额 类型 收款二维码 系统备注 状态 备注信息 创建时间 是否锁单 …" at bounding box center [396, 431] width 396 height 215
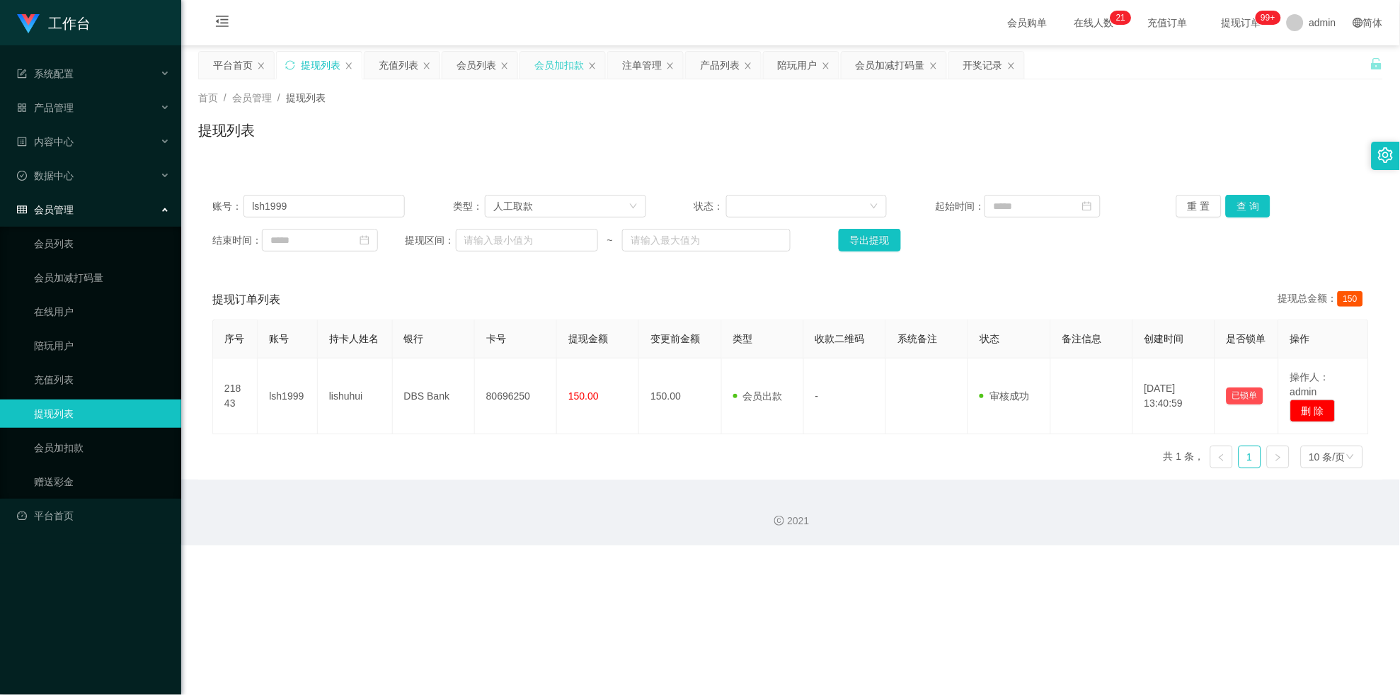
click at [572, 71] on div "会员加扣款" at bounding box center [560, 65] width 50 height 27
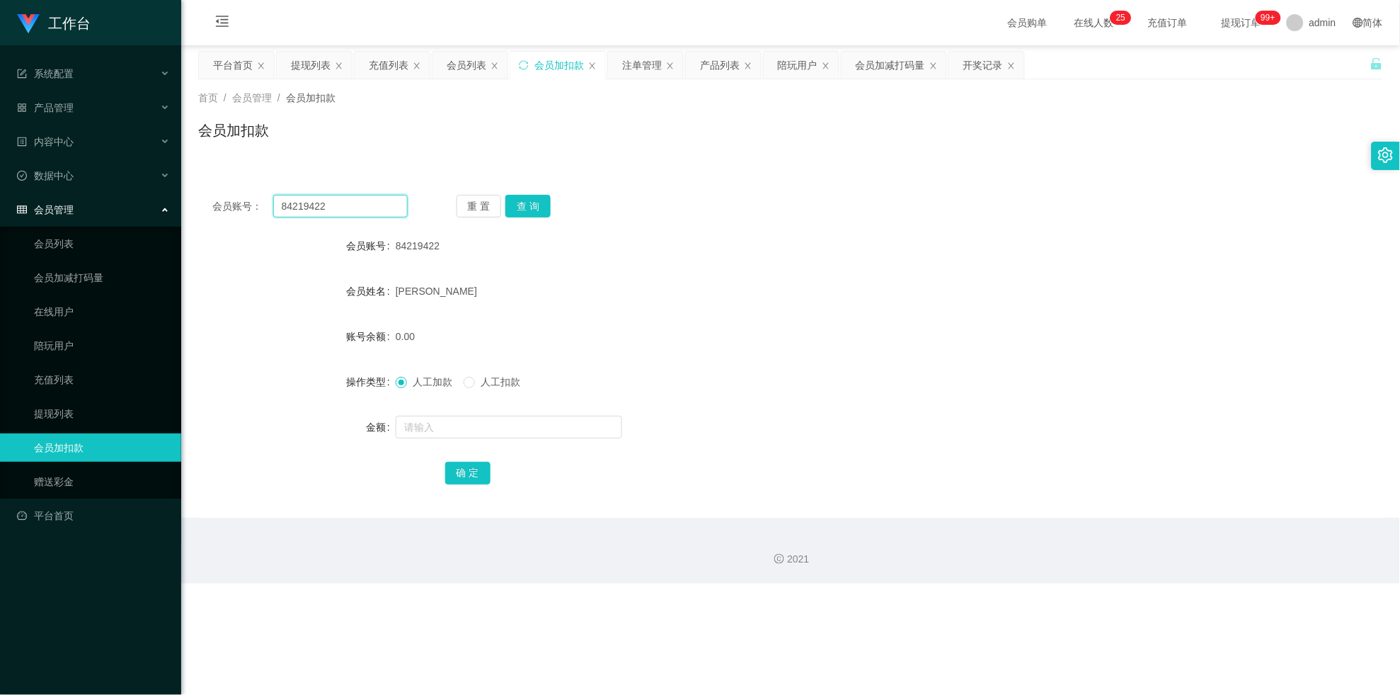
click at [394, 210] on input "84219422" at bounding box center [340, 206] width 135 height 23
paste input "wangqingbo1158"
type input "wangqingbo1158"
click at [514, 215] on button "查 询" at bounding box center [528, 206] width 45 height 23
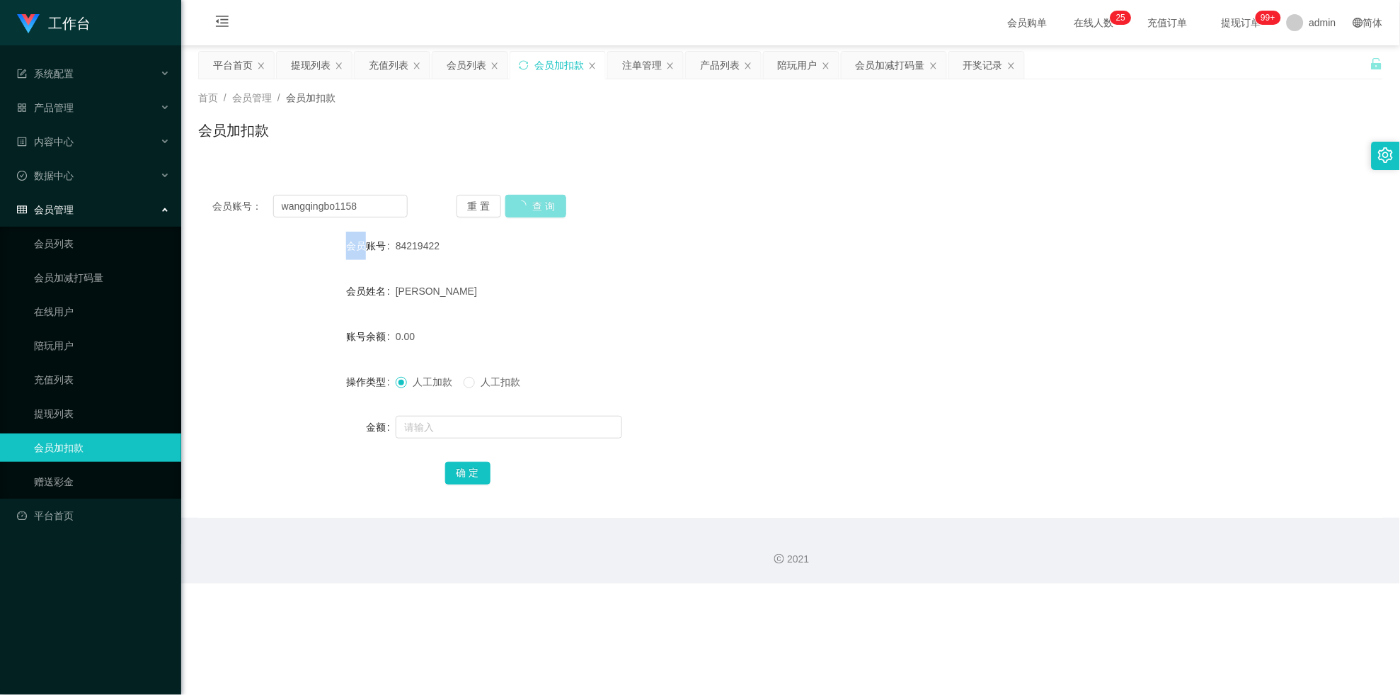
click at [514, 215] on div "重 置 查 询" at bounding box center [554, 206] width 195 height 23
click at [537, 207] on button "查 询" at bounding box center [528, 206] width 45 height 23
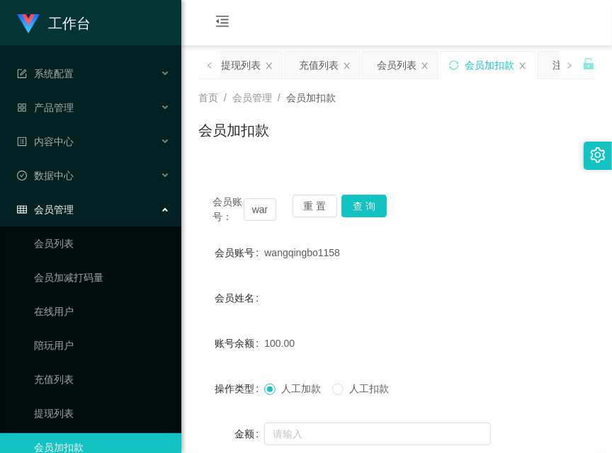
click at [200, 200] on div "会员账号： wangqingbo1158 重 置 查 询" at bounding box center [396, 210] width 396 height 30
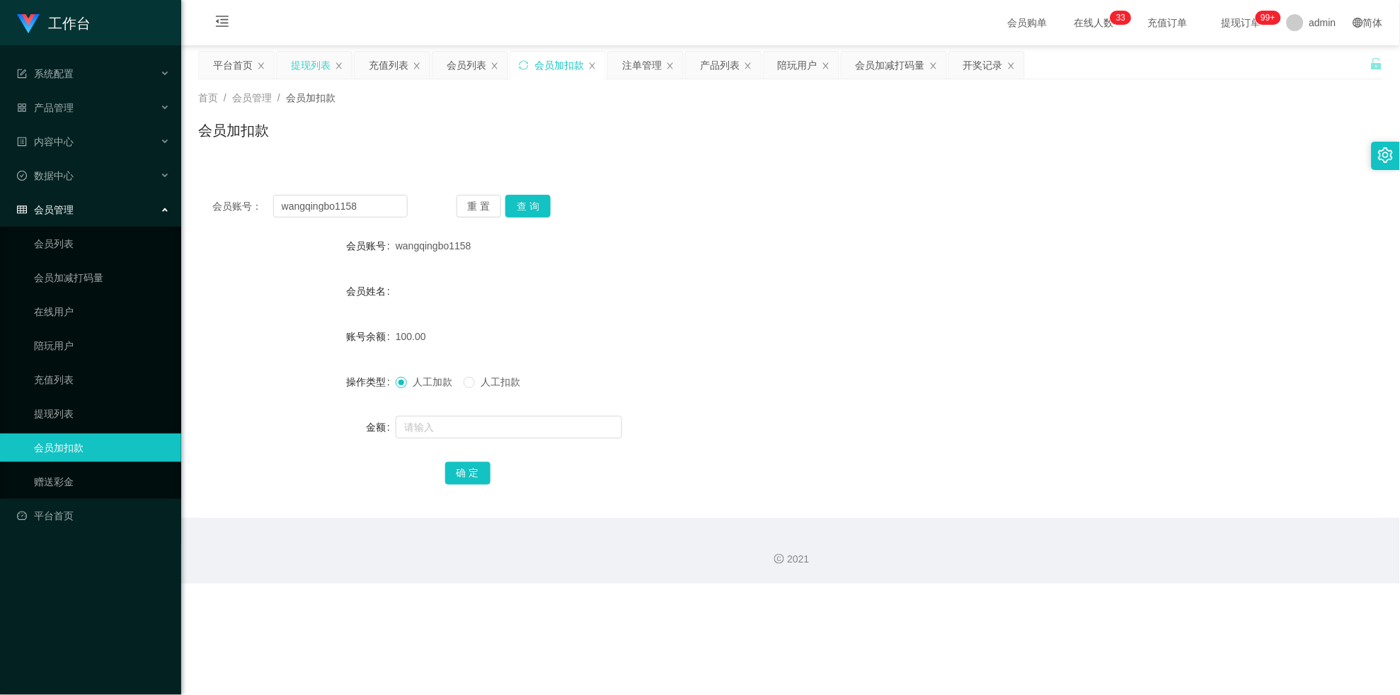
click at [304, 68] on div "提现列表" at bounding box center [311, 65] width 40 height 27
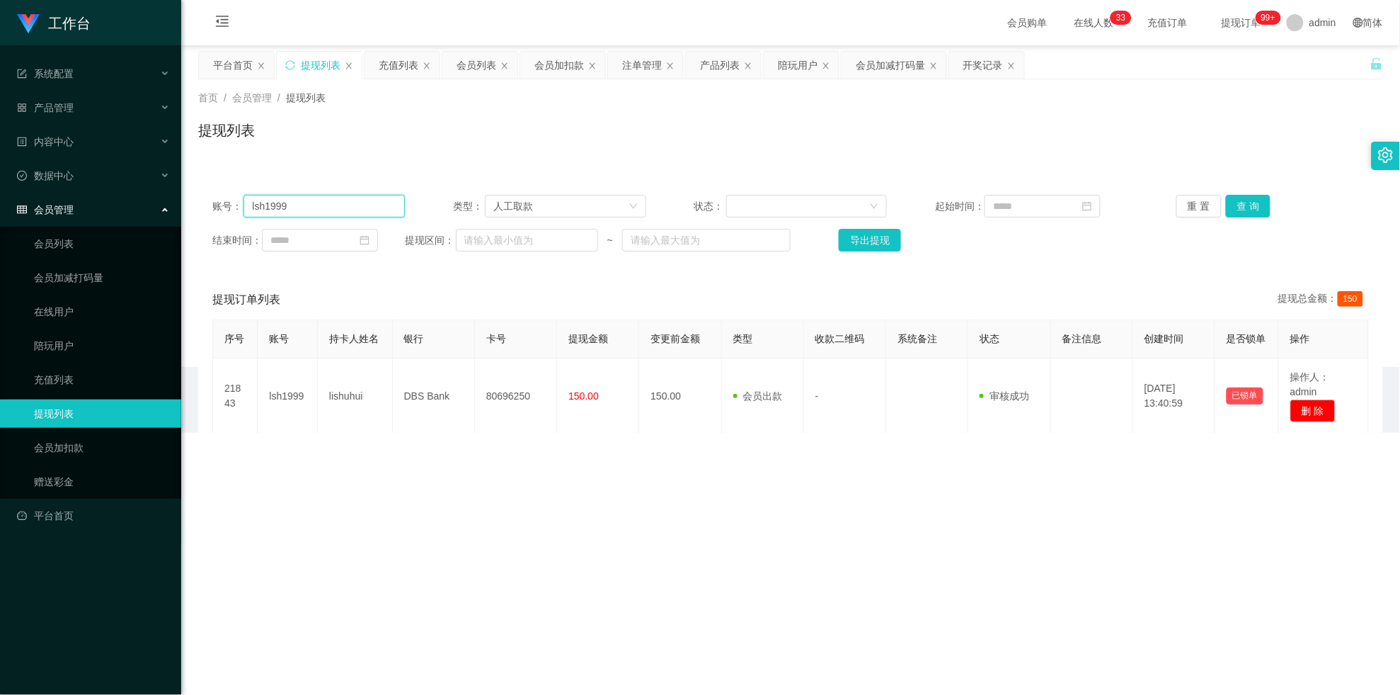
click at [347, 196] on input "lsh1999" at bounding box center [324, 206] width 161 height 23
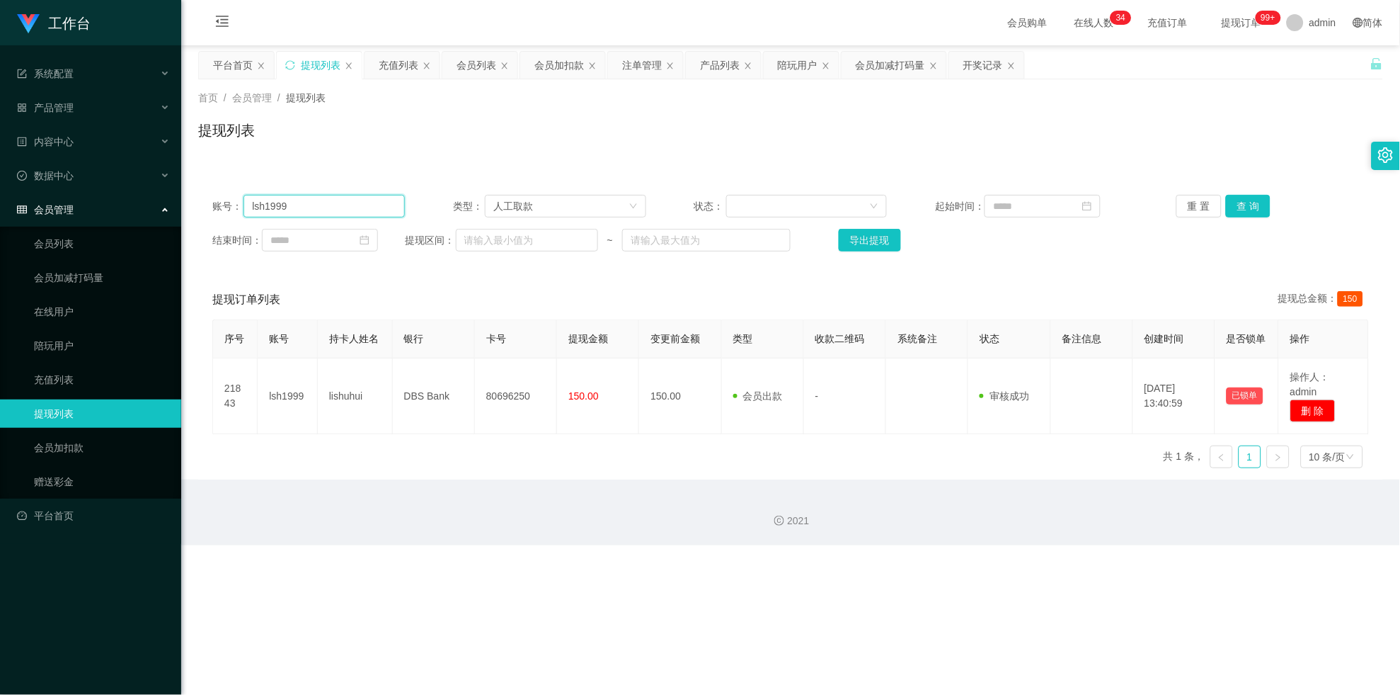
click at [347, 196] on input "lsh1999" at bounding box center [324, 206] width 161 height 23
paste input "Success1413"
type input "Success1413"
click at [611, 207] on button "查 询" at bounding box center [1248, 206] width 45 height 23
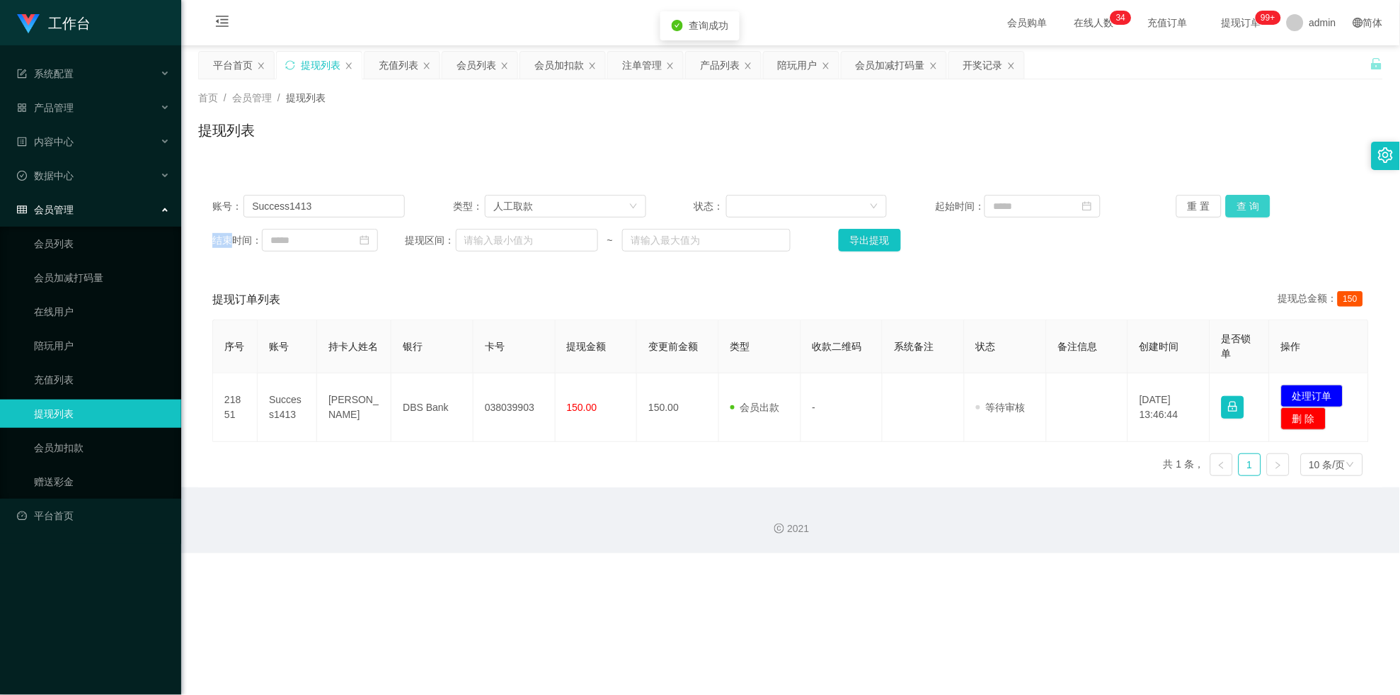
click at [611, 207] on div "重 置 查 询" at bounding box center [1273, 206] width 193 height 23
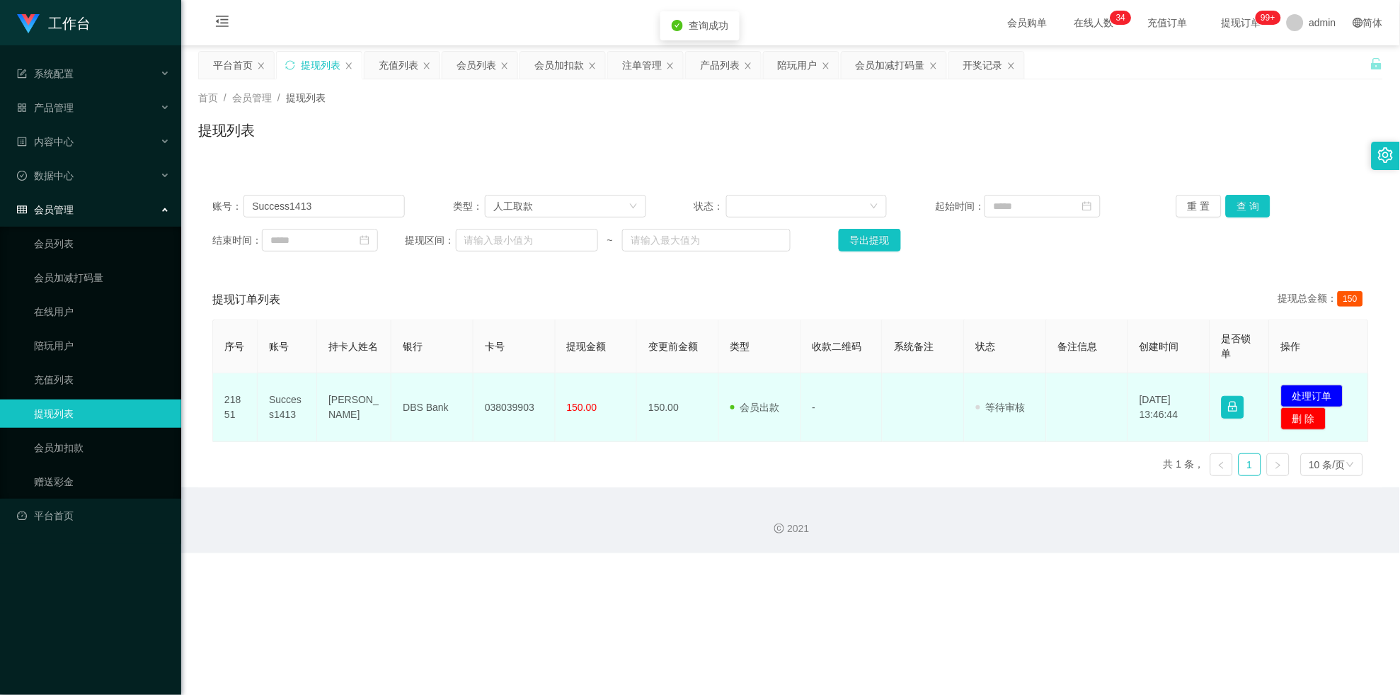
click at [501, 394] on td "038039903" at bounding box center [515, 407] width 82 height 69
copy td "038039903"
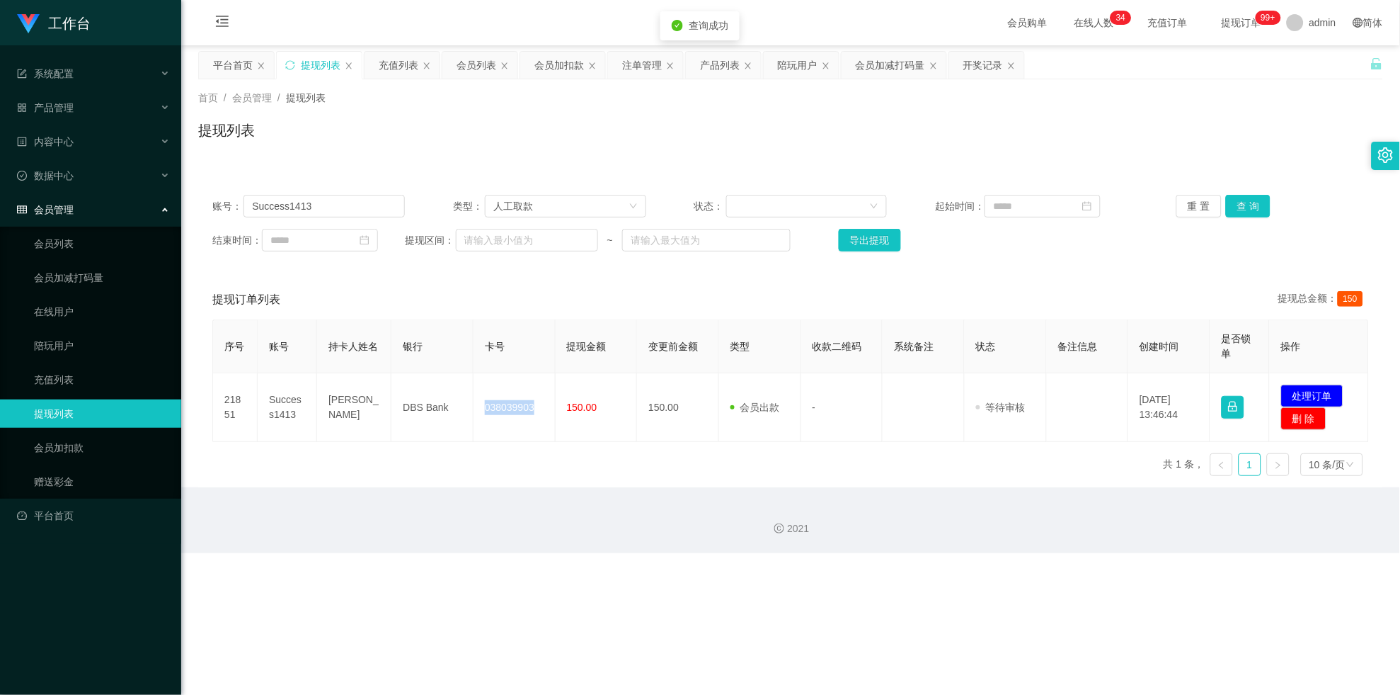
drag, startPoint x: 501, startPoint y: 394, endPoint x: 941, endPoint y: 355, distance: 442.2
click at [524, 389] on td "038039903" at bounding box center [515, 407] width 82 height 69
drag, startPoint x: 1293, startPoint y: 394, endPoint x: 1259, endPoint y: 386, distance: 35.7
click at [611, 395] on button "处理订单" at bounding box center [1312, 395] width 62 height 23
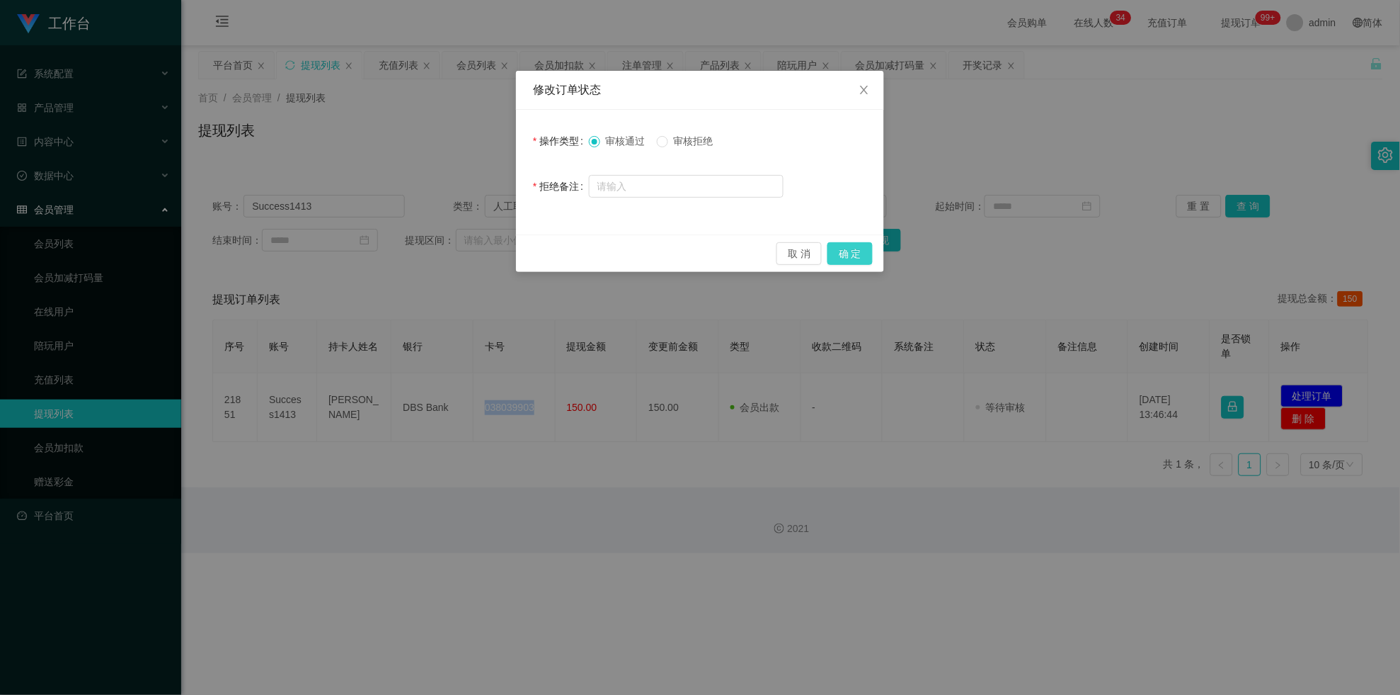
click at [611, 261] on button "确 定" at bounding box center [850, 253] width 45 height 23
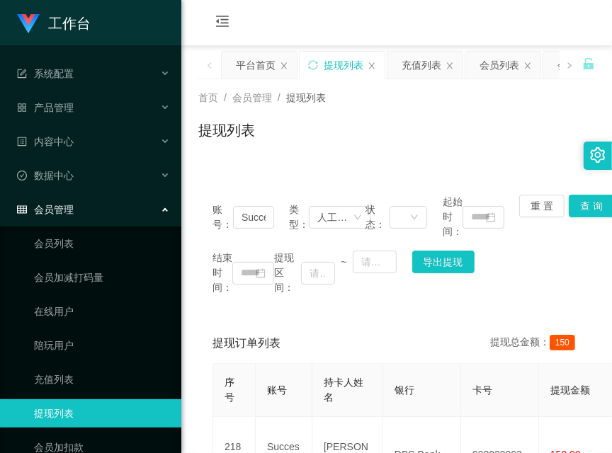
click at [544, 243] on div "账号： Success1413 类型： 人工取款 状态： 起始时间： 重 置 查 询 结束时间： 提现区间： ~ 导出提现" at bounding box center [396, 245] width 396 height 129
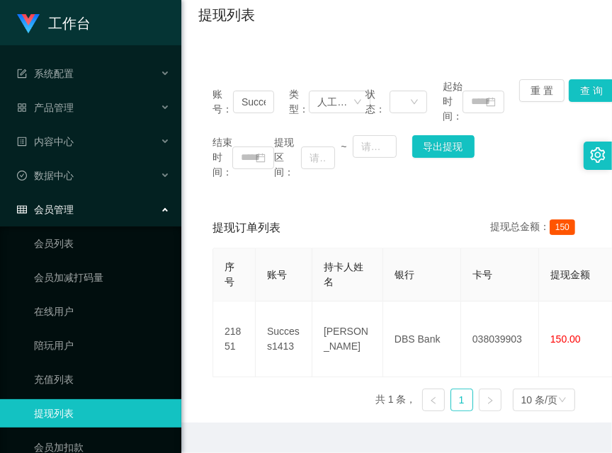
scroll to position [150, 0]
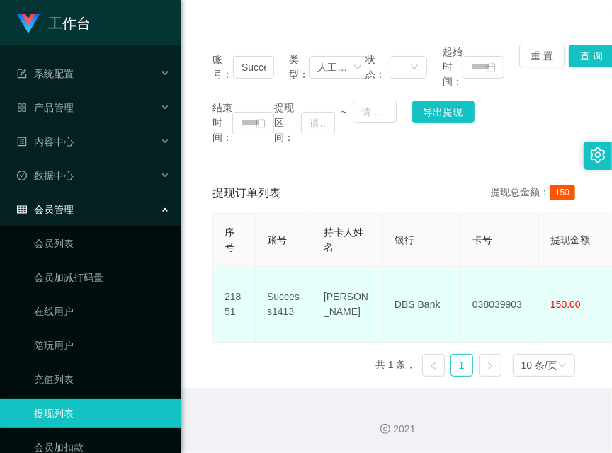
click at [407, 284] on td "DBS Bank" at bounding box center [422, 305] width 78 height 76
copy td "DBS Bank"
drag, startPoint x: 258, startPoint y: 413, endPoint x: 319, endPoint y: 326, distance: 106.3
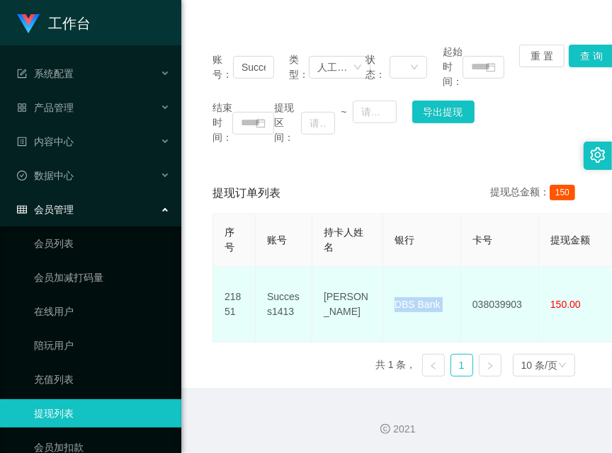
click at [258, 413] on div "2021" at bounding box center [396, 421] width 430 height 66
click at [326, 278] on td "[PERSON_NAME]" at bounding box center [347, 305] width 71 height 76
drag, startPoint x: 205, startPoint y: 373, endPoint x: 227, endPoint y: 293, distance: 83.0
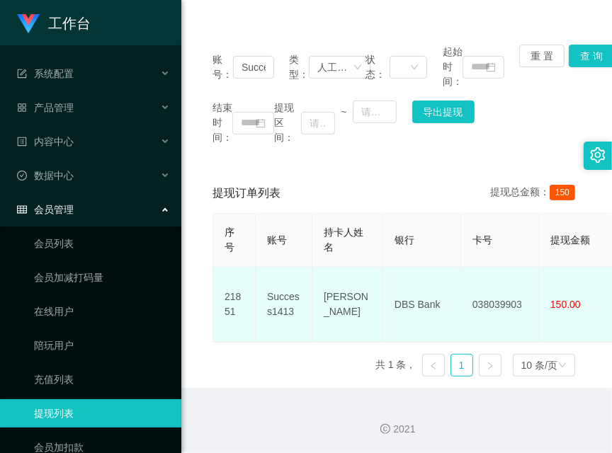
click at [206, 373] on div "提现订单列表 提现总金额： 150 序号 账号 持卡人姓名 银行 卡号 提现金额 变更前金额 类型 收款二维码 系统备注 状态 备注信息 创建时间 是否锁单 …" at bounding box center [396, 280] width 396 height 215
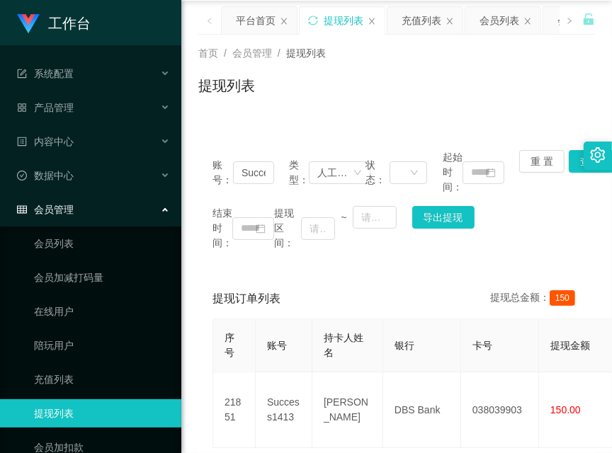
scroll to position [0, 0]
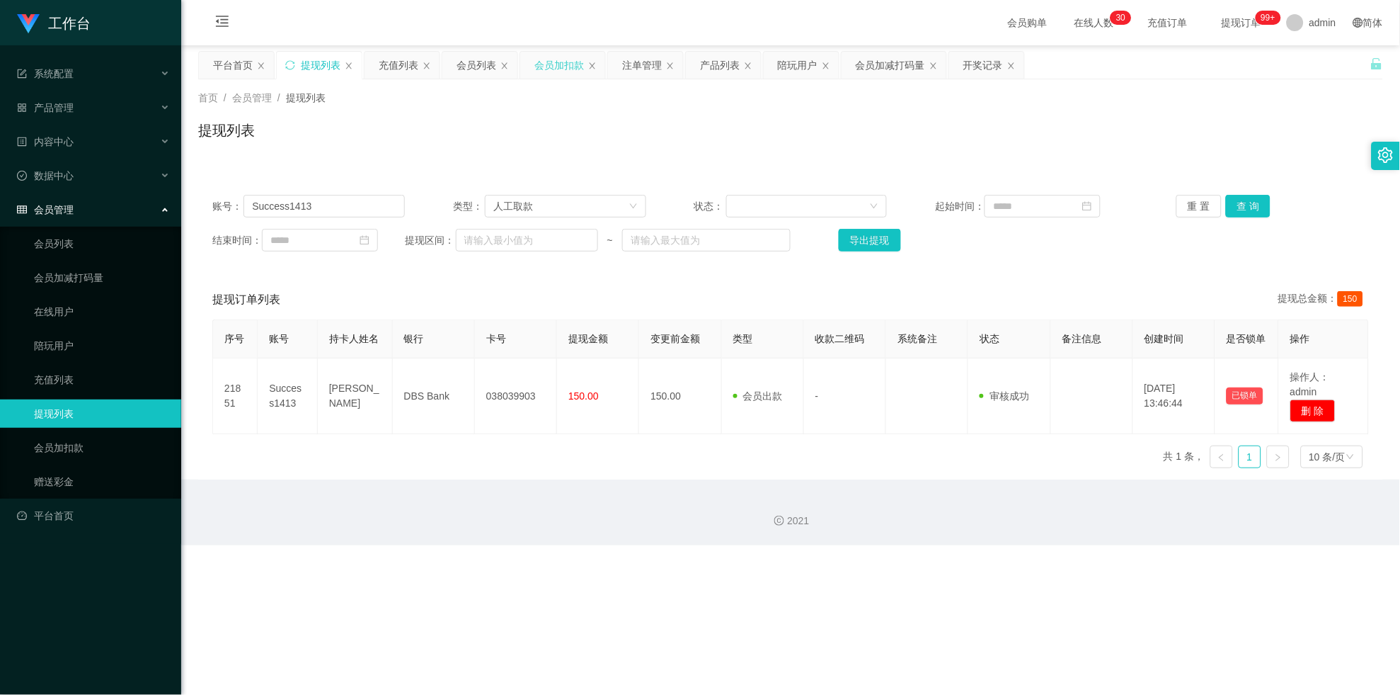
click at [537, 62] on div "会员加扣款" at bounding box center [560, 65] width 50 height 27
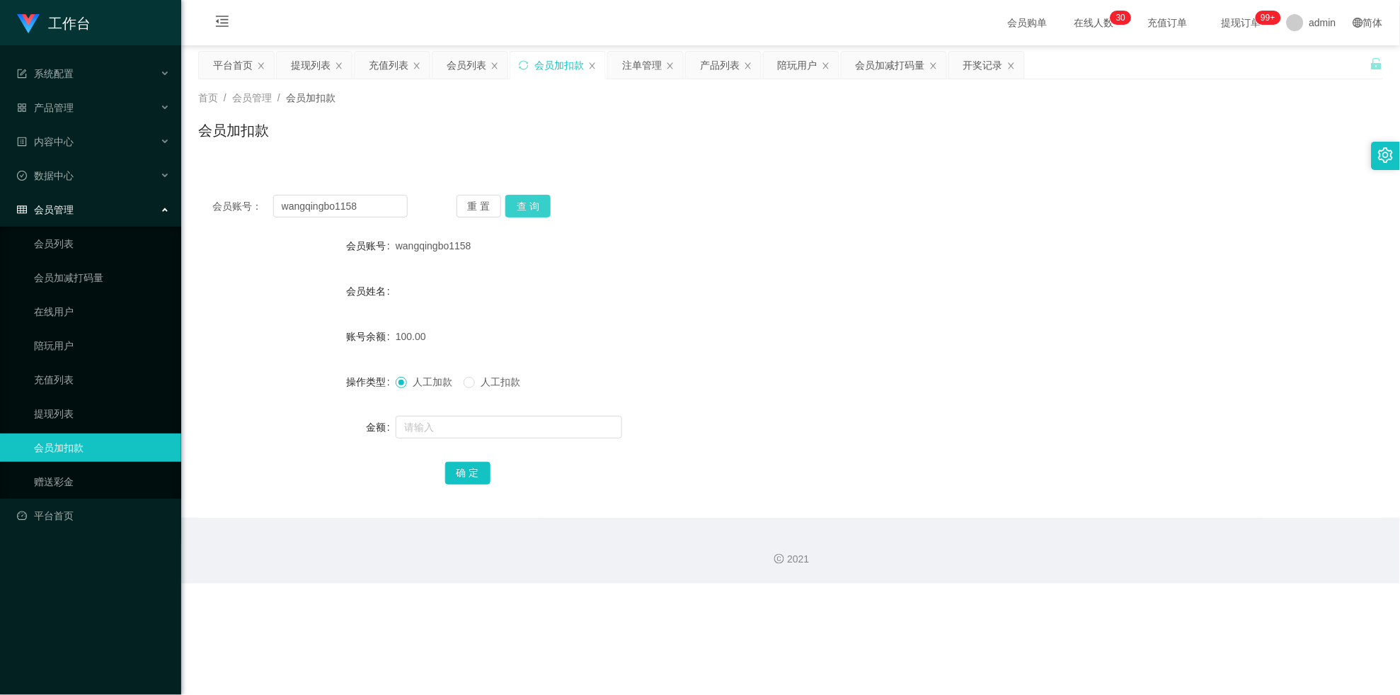
click at [513, 195] on button "查 询" at bounding box center [528, 206] width 45 height 23
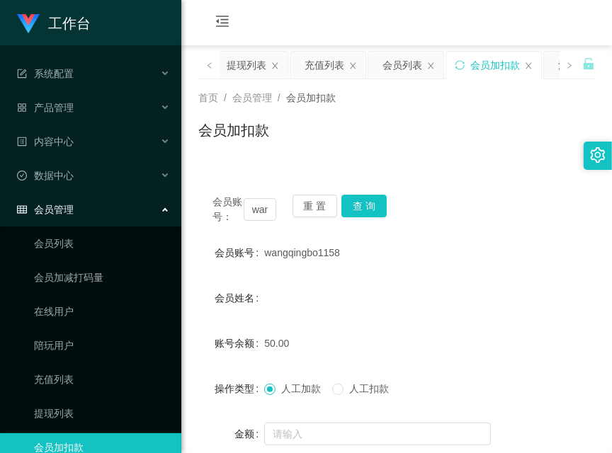
click at [207, 348] on div "账号余额" at bounding box center [231, 343] width 66 height 28
click at [370, 211] on button "查 询" at bounding box center [363, 206] width 45 height 23
click at [370, 211] on div "会员账号： wangqingbo1158 重 置 查 询" at bounding box center [396, 210] width 396 height 30
click at [370, 211] on button "查 询" at bounding box center [363, 206] width 45 height 23
click at [198, 307] on div "会员姓名" at bounding box center [231, 298] width 66 height 28
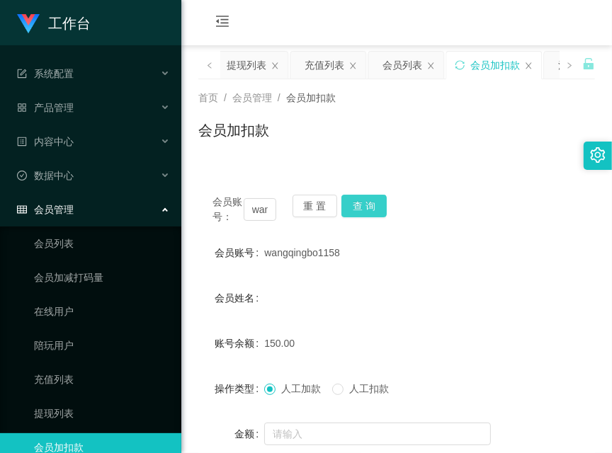
click at [357, 211] on button "查 询" at bounding box center [363, 206] width 45 height 23
click at [357, 211] on div "会员账号： wangqingbo1158 重 置 查 询" at bounding box center [396, 210] width 396 height 30
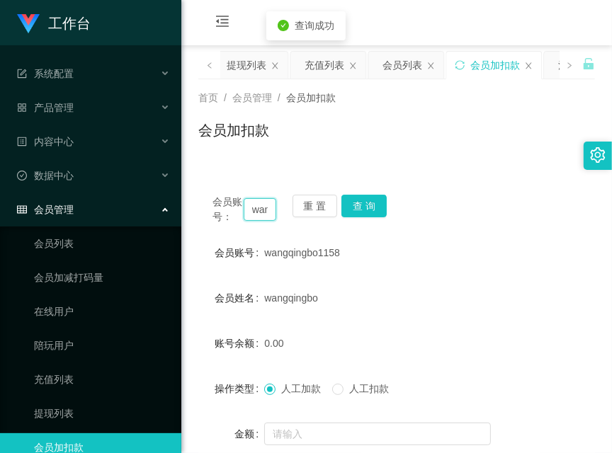
click at [256, 204] on input "wangqingbo1158" at bounding box center [260, 209] width 33 height 23
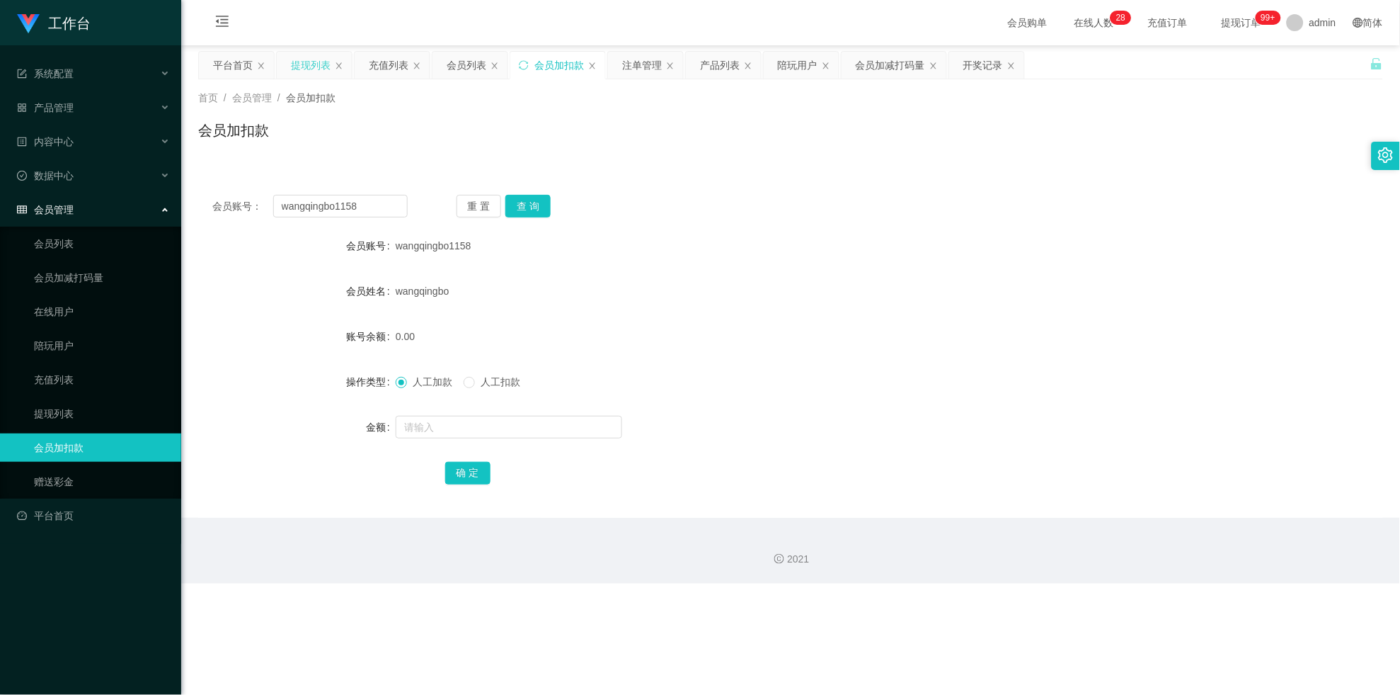
click at [308, 67] on div "提现列表" at bounding box center [311, 65] width 40 height 27
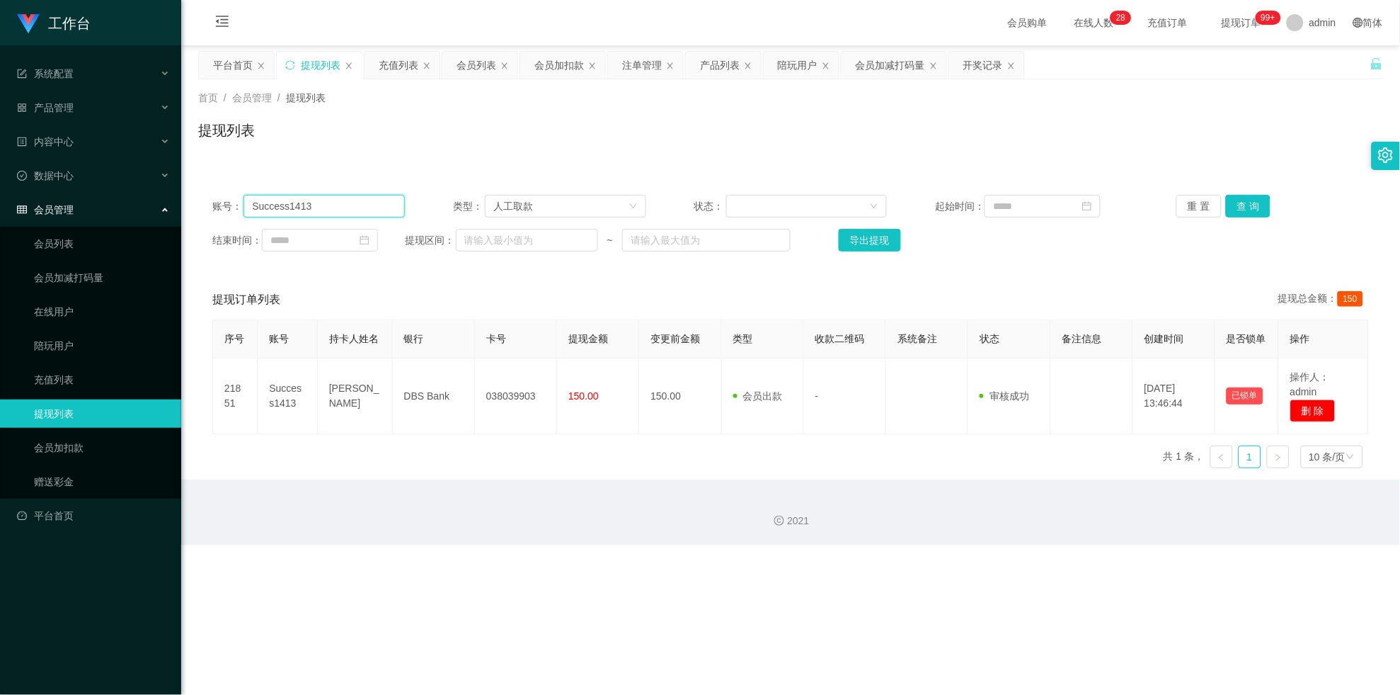
click at [381, 207] on input "Success1413" at bounding box center [324, 206] width 161 height 23
paste input "wangqingbo1158"
type input "wangqingbo1158"
click at [611, 207] on button "查 询" at bounding box center [1248, 206] width 45 height 23
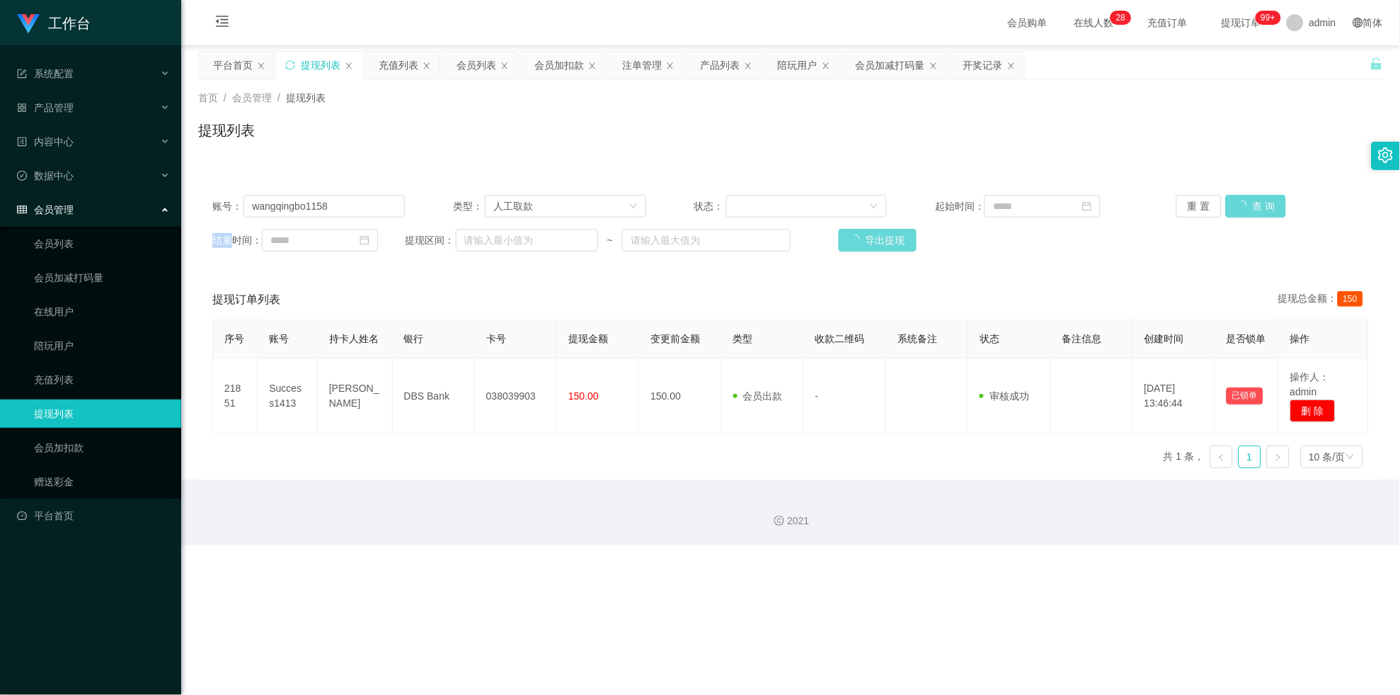
drag, startPoint x: 1236, startPoint y: 207, endPoint x: 547, endPoint y: 326, distance: 699.6
click at [611, 207] on div "重 置 查 询" at bounding box center [1273, 206] width 193 height 23
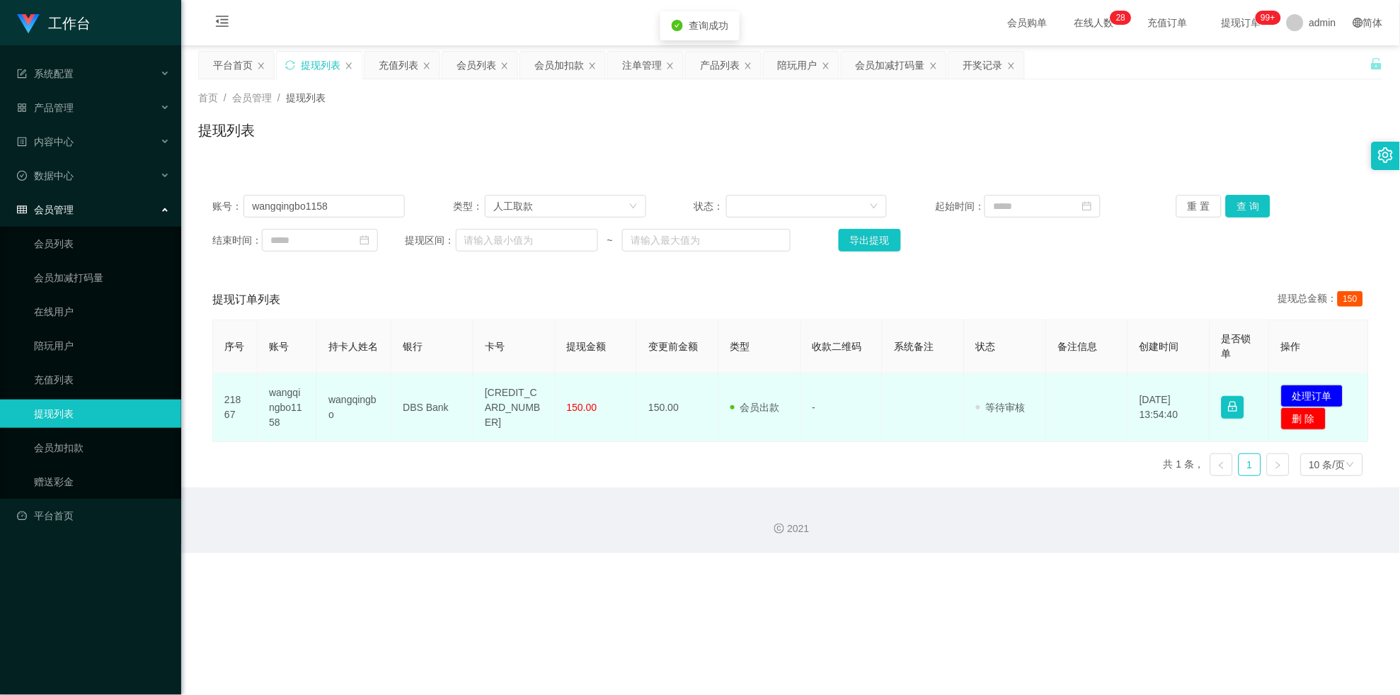
click at [499, 373] on td "[CREDIT_CARD_NUMBER]" at bounding box center [515, 407] width 82 height 69
click at [611, 401] on button "处理订单" at bounding box center [1312, 395] width 62 height 23
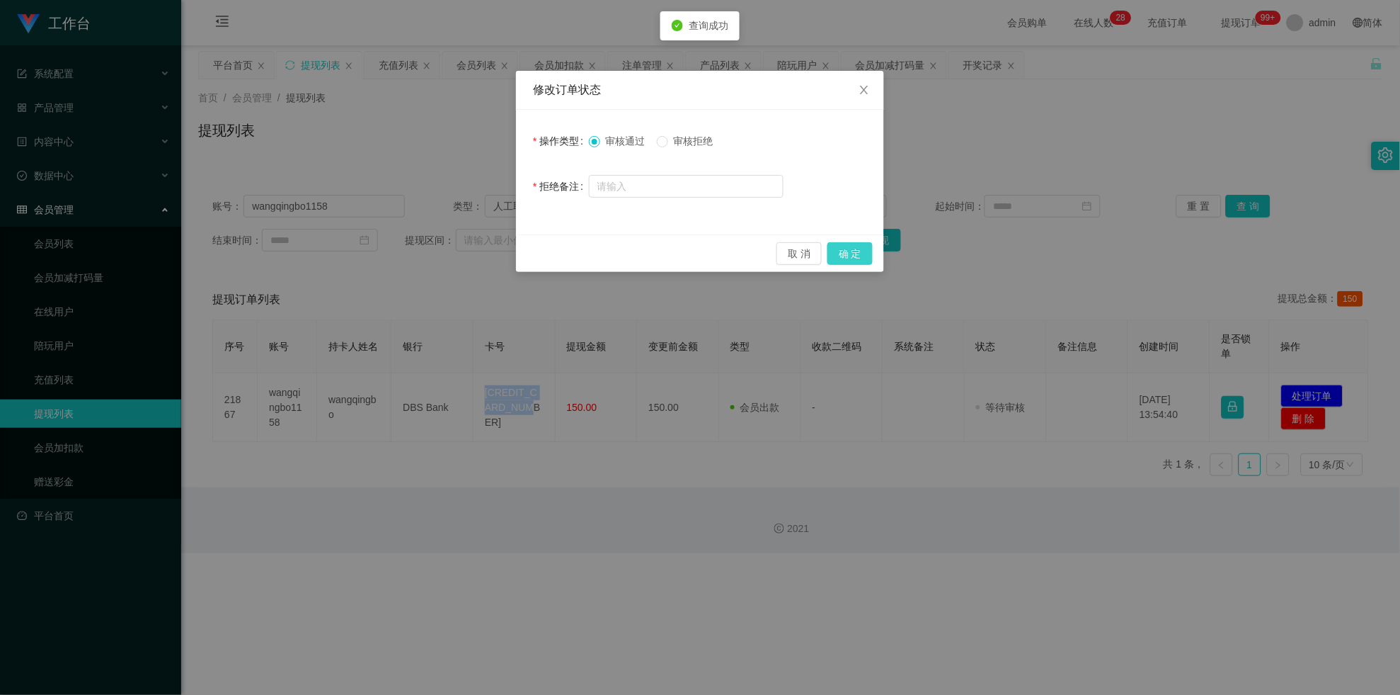
click at [611, 258] on button "确 定" at bounding box center [850, 253] width 45 height 23
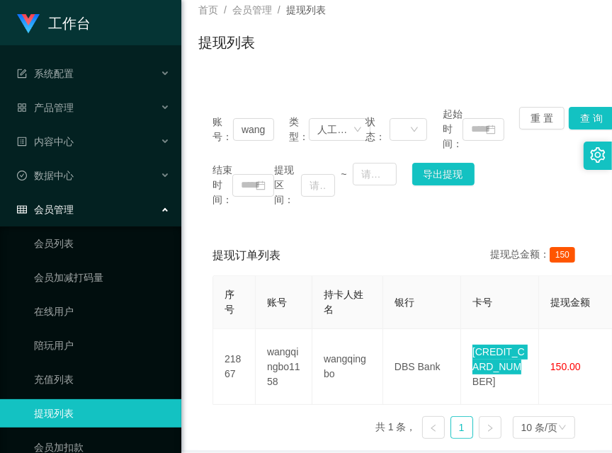
scroll to position [124, 0]
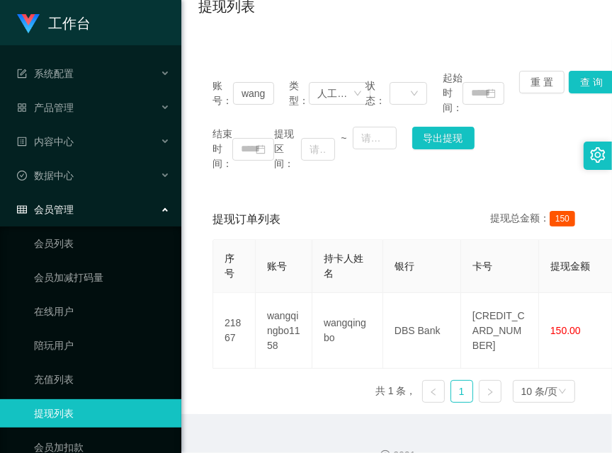
click at [541, 190] on div "账号： wangqingbo1158 类型： 人工取款 状态： 起始时间： 重 置 查 询 结束时间： 提现区间： ~ 导出提现 提现订单列表 提现总金额： …" at bounding box center [396, 236] width 396 height 358
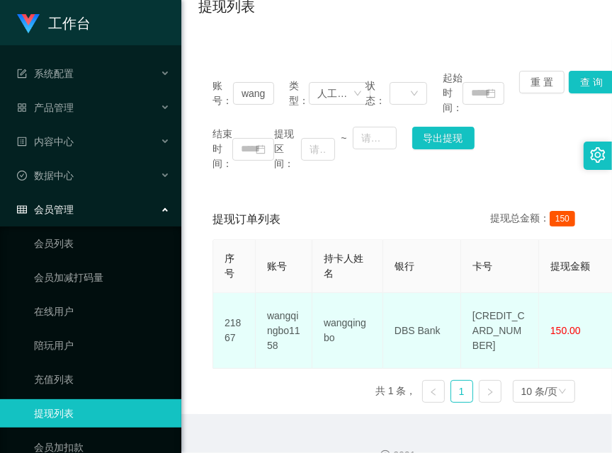
click at [417, 310] on td "DBS Bank" at bounding box center [422, 331] width 78 height 76
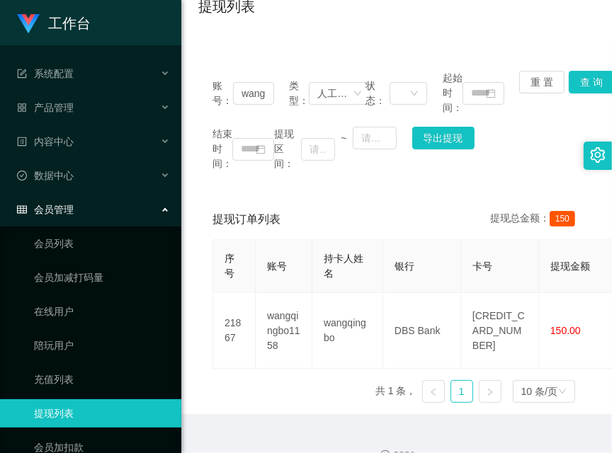
drag, startPoint x: 514, startPoint y: 152, endPoint x: 432, endPoint y: 208, distance: 99.4
click at [514, 152] on div "结束时间： 提现区间： ~ 导出提现" at bounding box center [396, 149] width 368 height 45
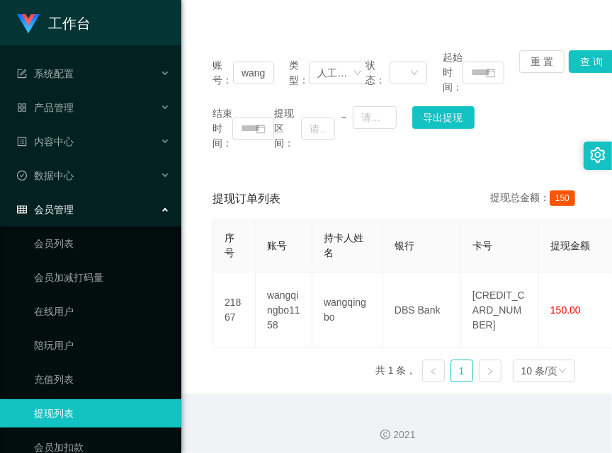
scroll to position [150, 0]
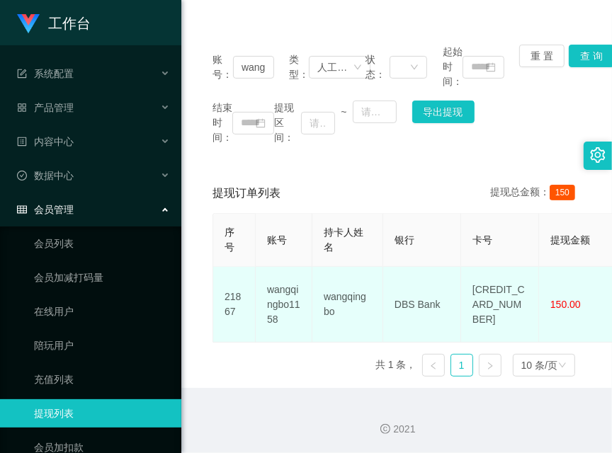
click at [336, 276] on td "wangqingbo" at bounding box center [347, 305] width 71 height 76
drag, startPoint x: 205, startPoint y: 322, endPoint x: 212, endPoint y: 308, distance: 16.2
click at [205, 322] on div "提现订单列表 提现总金额： 150 序号 账号 持卡人姓名 银行 卡号 提现金额 变更前金额 类型 收款二维码 系统备注 状态 备注信息 创建时间 是否锁单 …" at bounding box center [396, 280] width 396 height 215
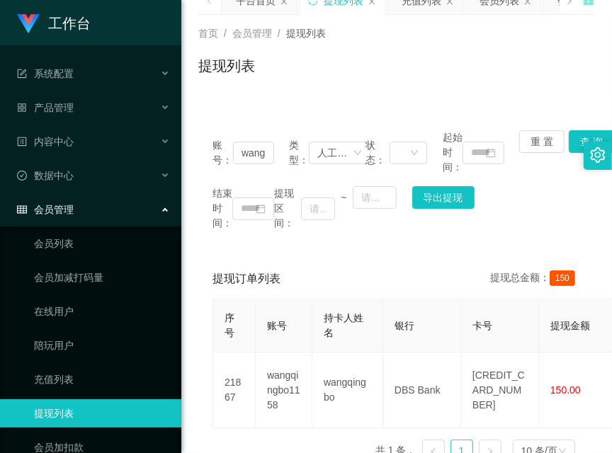
scroll to position [0, 0]
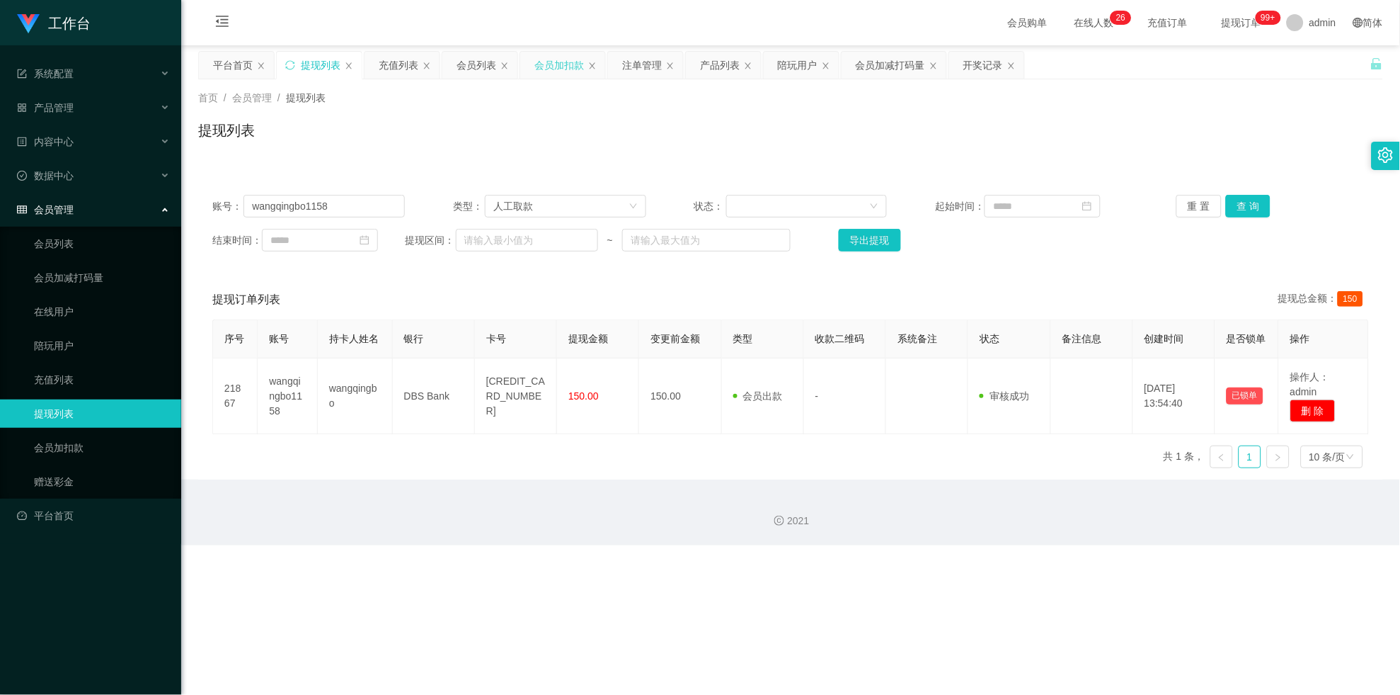
click at [573, 71] on div "会员加扣款" at bounding box center [560, 65] width 50 height 27
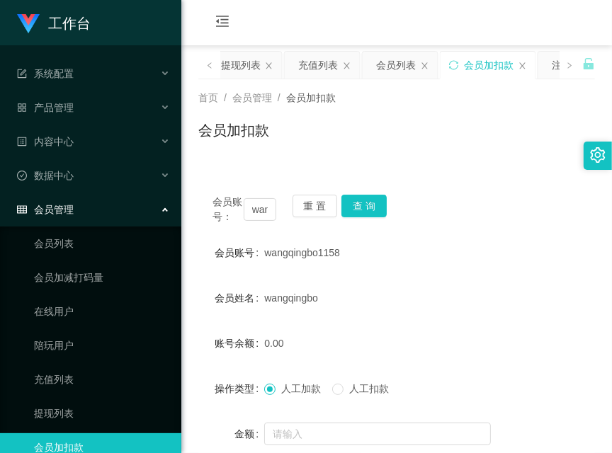
drag, startPoint x: 202, startPoint y: 370, endPoint x: 230, endPoint y: 336, distance: 43.8
click at [207, 370] on form "会员账号 wangqingbo1158 会员姓名 [PERSON_NAME] 账号余额 0.00 操作类型 人工加款 人工扣款 金额 确 定" at bounding box center [396, 366] width 396 height 255
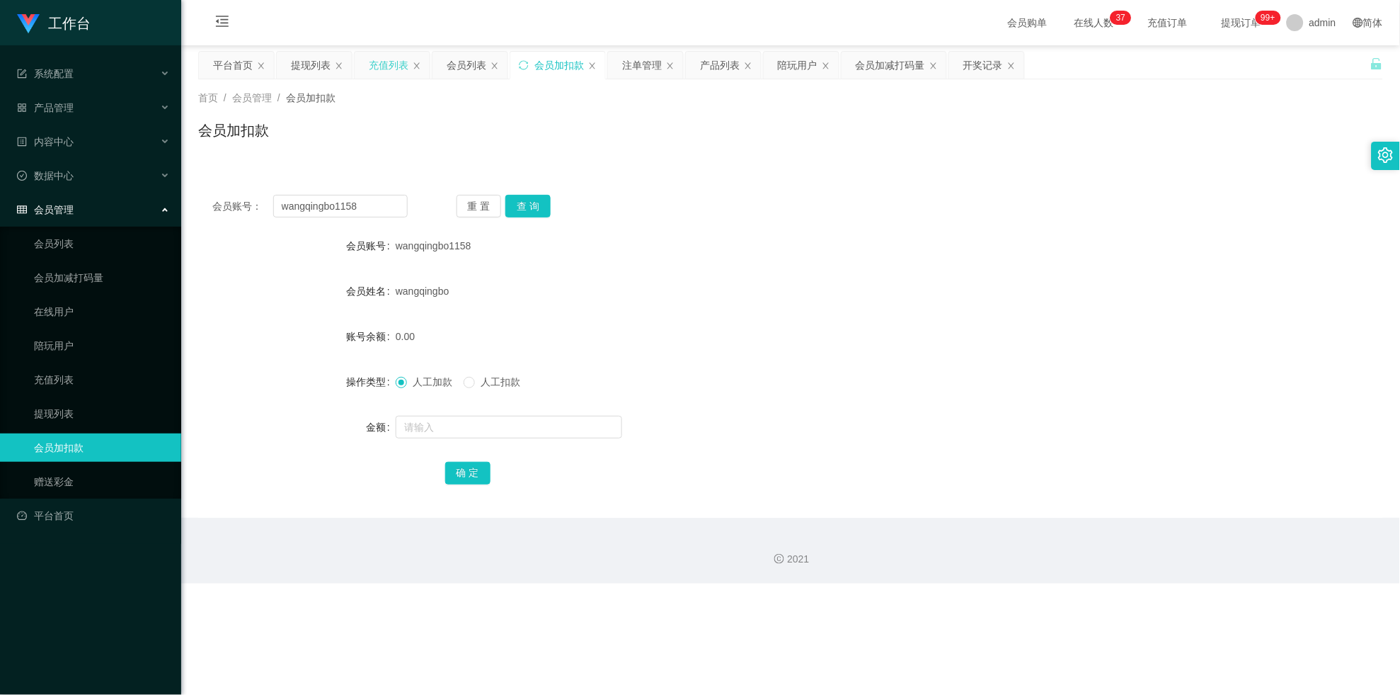
click at [384, 57] on div "充值列表" at bounding box center [389, 65] width 40 height 27
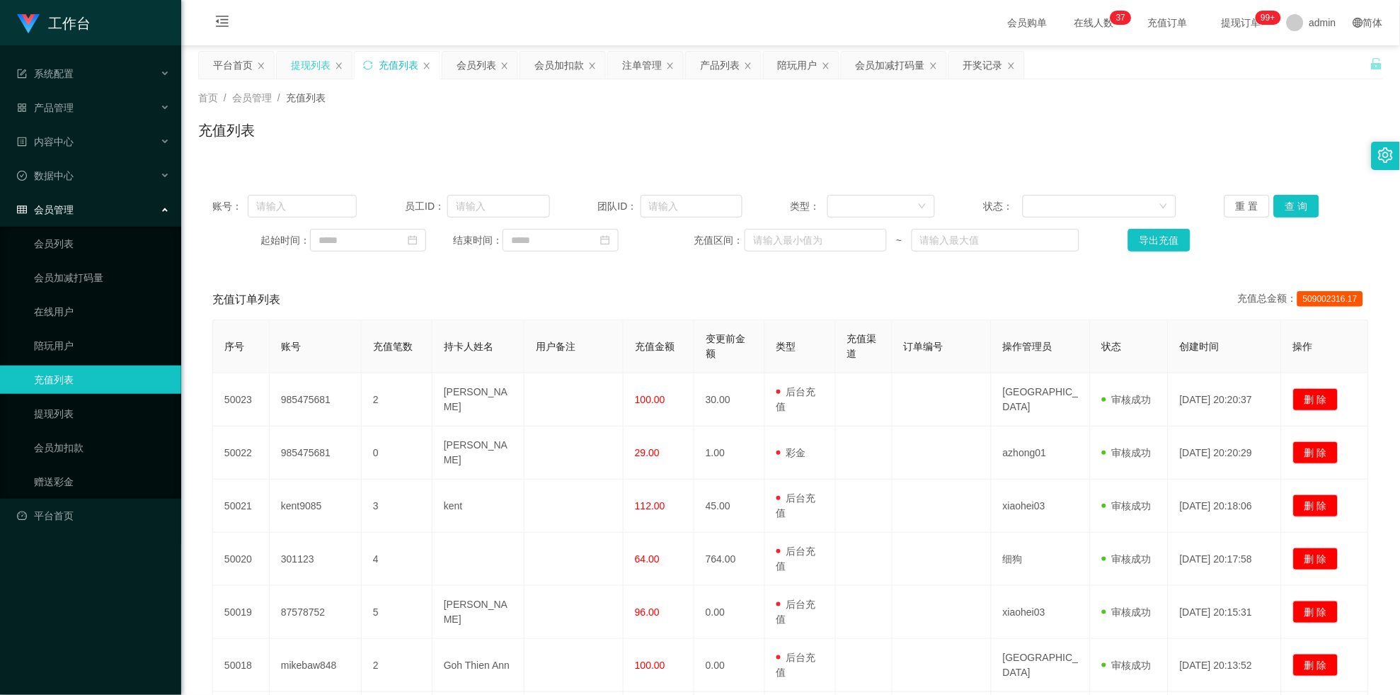
click at [297, 55] on div "提现列表" at bounding box center [311, 65] width 40 height 27
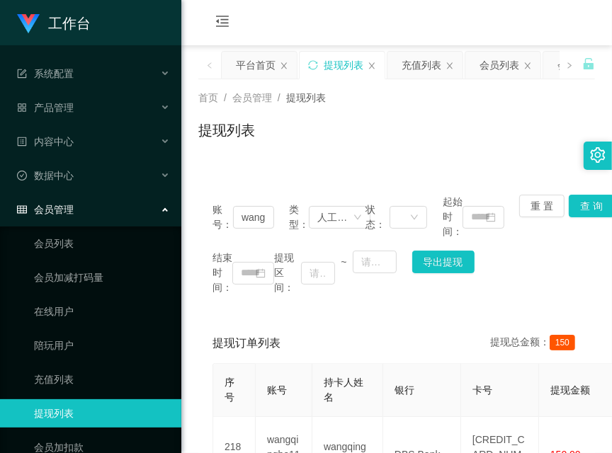
click at [205, 314] on div "账号： wangqingbo1158 类型： 人工取款 状态： 起始时间： 重 置 查 询 结束时间： 提现区间： ~ 导出提现 提现订单列表 提现总金额： …" at bounding box center [396, 360] width 396 height 358
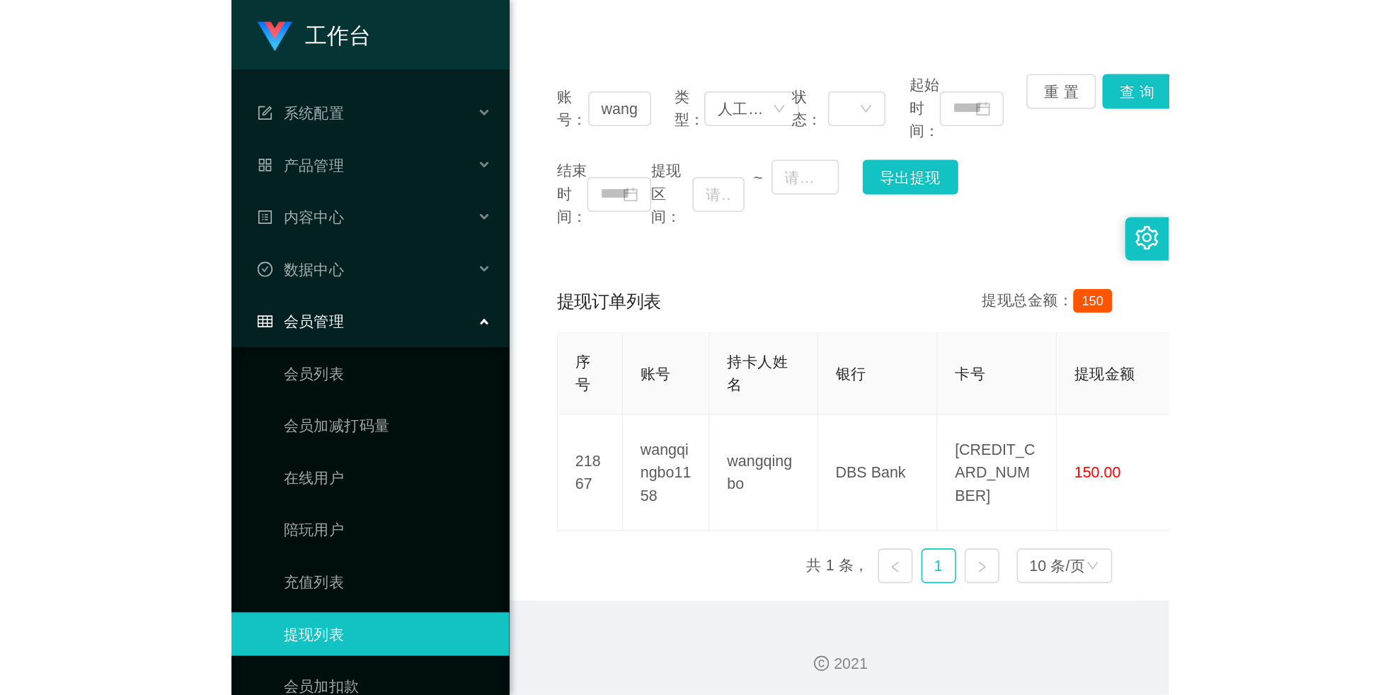
scroll to position [150, 0]
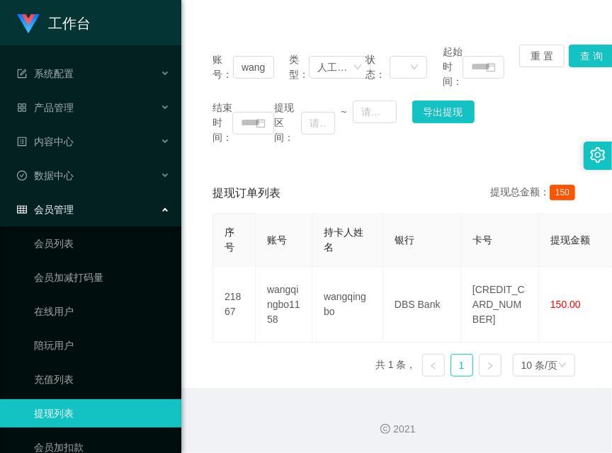
click at [217, 386] on div "序号 账号 持卡人姓名 银行 卡号 提现金额 变更前金额 类型 收款二维码 系统备注 状态 备注信息 创建时间 是否锁单 操作 21867 wangqingb…" at bounding box center [396, 300] width 368 height 175
click at [192, 379] on main "关闭左侧 关闭右侧 关闭其它 刷新页面 平台首页 提现列表 充值列表 会员列表 会员加扣款 注单管理 产品列表 陪玩用户 会员加减打码量 开奖记录 首页 / …" at bounding box center [396, 141] width 430 height 493
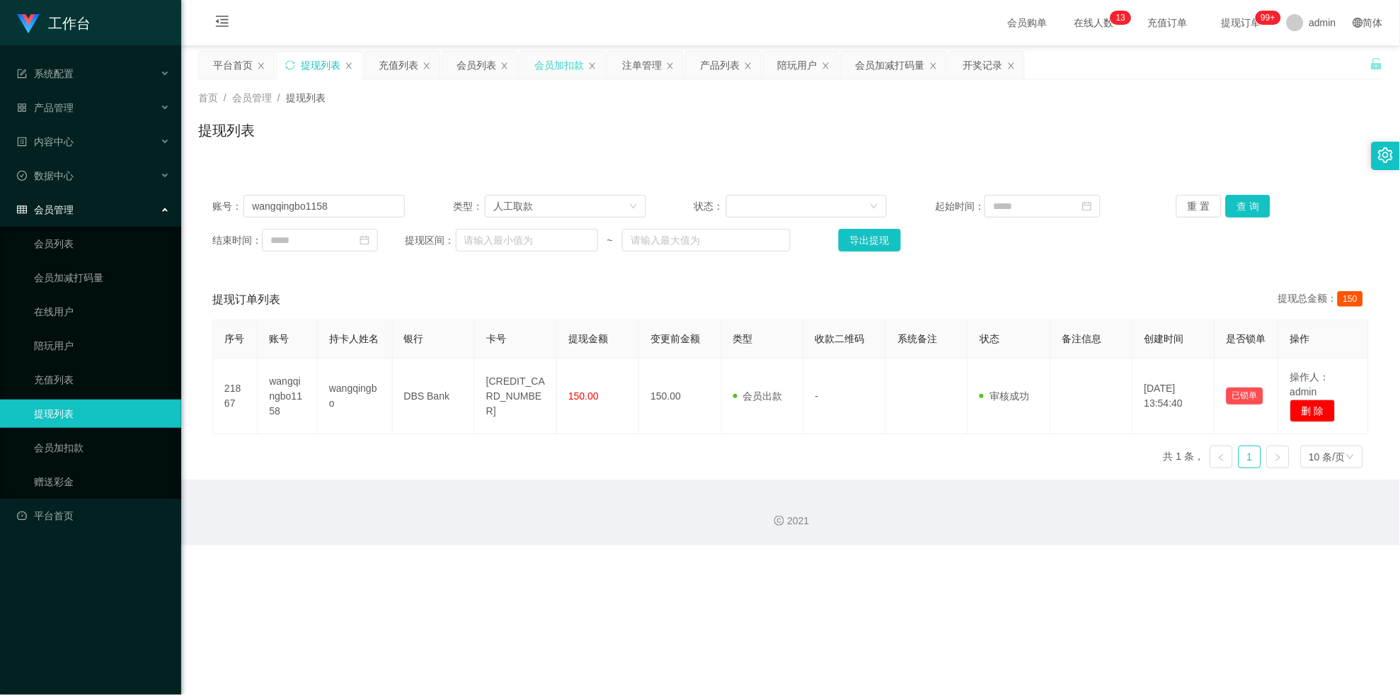
click at [569, 57] on div "会员加扣款" at bounding box center [560, 65] width 50 height 27
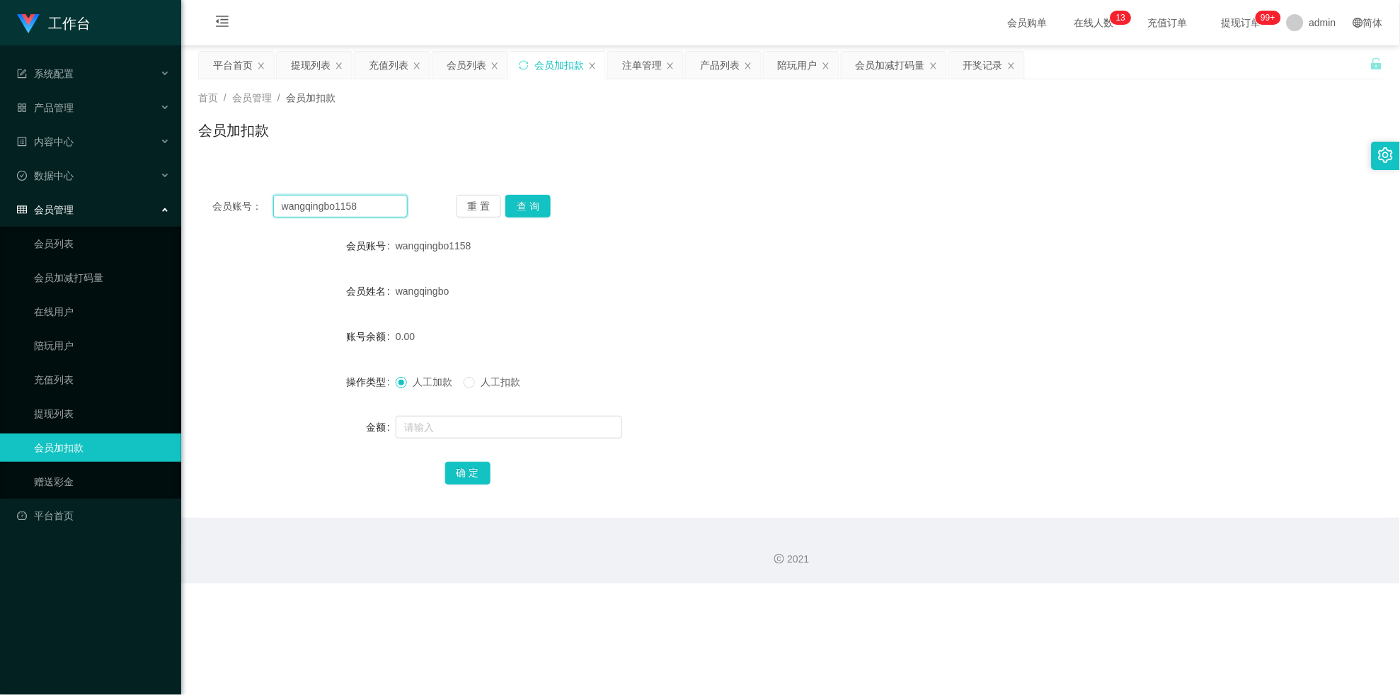
click at [351, 198] on input "wangqingbo1158" at bounding box center [340, 206] width 135 height 23
paste input "8305010"
click at [535, 205] on button "查 询" at bounding box center [528, 206] width 45 height 23
drag, startPoint x: 535, startPoint y: 205, endPoint x: 513, endPoint y: 377, distance: 173.3
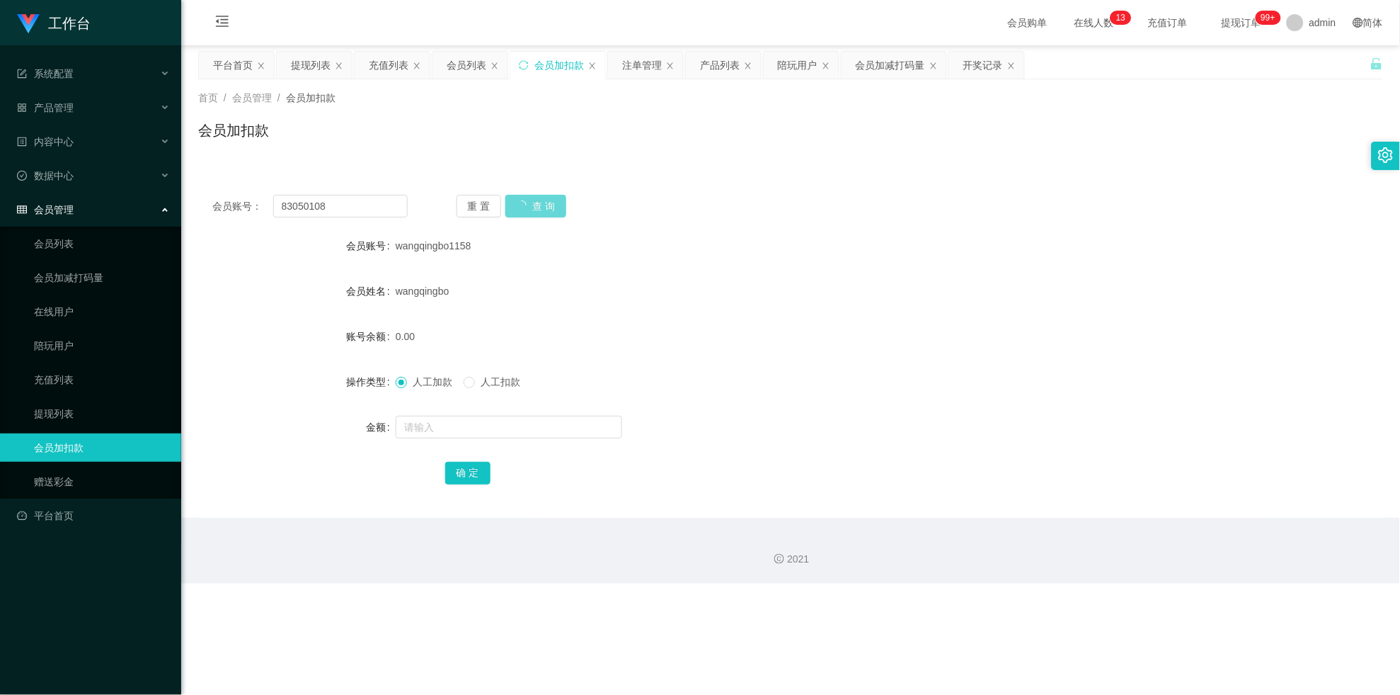
click at [535, 205] on div "重 置 查 询" at bounding box center [554, 206] width 195 height 23
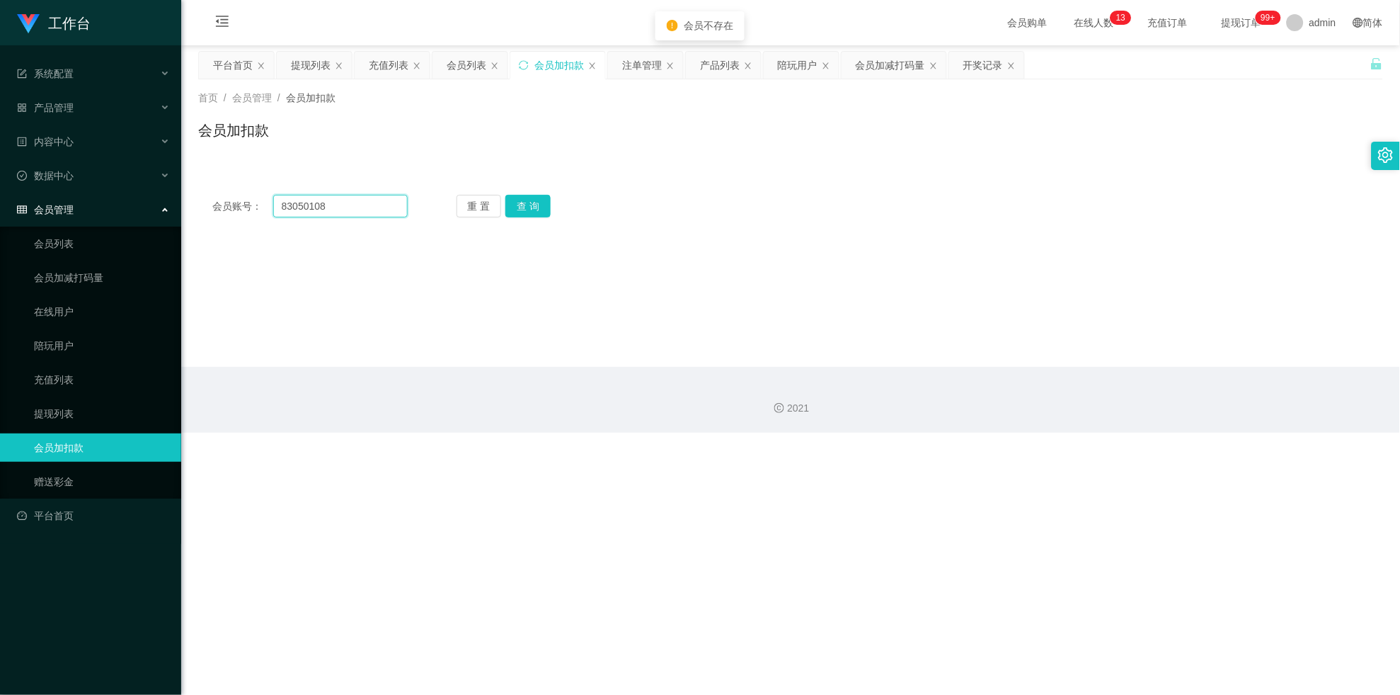
drag, startPoint x: 386, startPoint y: 204, endPoint x: 815, endPoint y: 92, distance: 443.4
click at [387, 202] on input "83050108" at bounding box center [340, 206] width 135 height 23
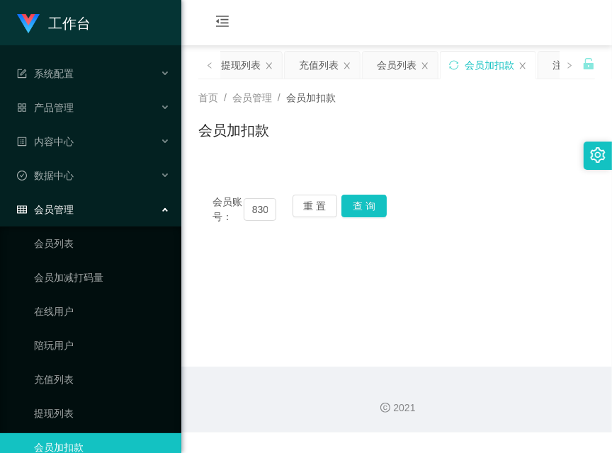
drag, startPoint x: 200, startPoint y: 319, endPoint x: 213, endPoint y: 295, distance: 27.0
click at [200, 319] on main "关闭左侧 关闭右侧 关闭其它 刷新页面 平台首页 提现列表 充值列表 会员列表 会员加扣款 注单管理 产品列表 陪玩用户 会员加减打码量 开奖记录 首页 / …" at bounding box center [396, 205] width 430 height 321
click at [260, 216] on input "83050108" at bounding box center [260, 209] width 33 height 23
paste input "qwerty123"
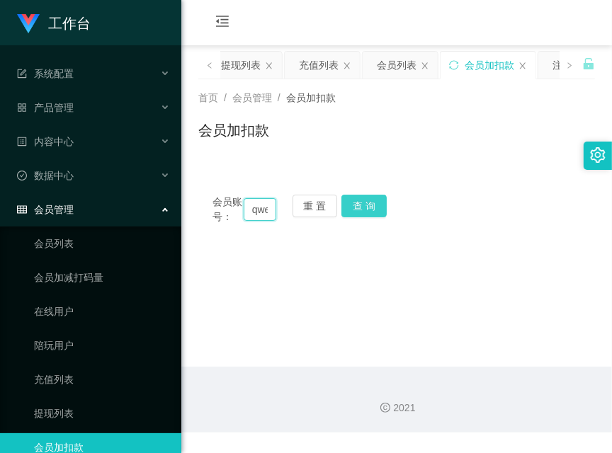
scroll to position [0, 30]
type input "qwerty123"
click at [373, 207] on button "查 询" at bounding box center [363, 206] width 45 height 23
click at [373, 207] on div "会员账号： qwerty123 重 置 查 询" at bounding box center [396, 210] width 396 height 30
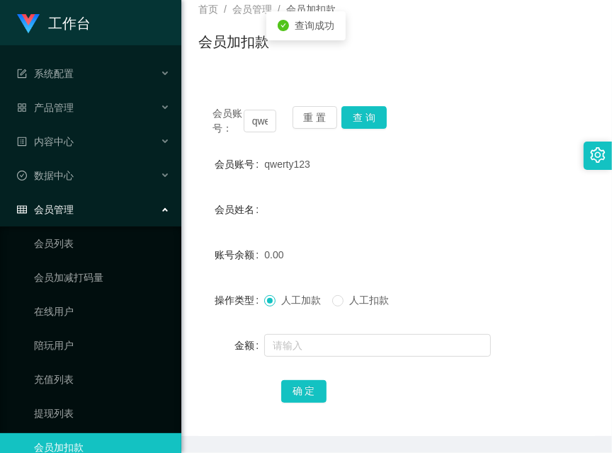
scroll to position [124, 0]
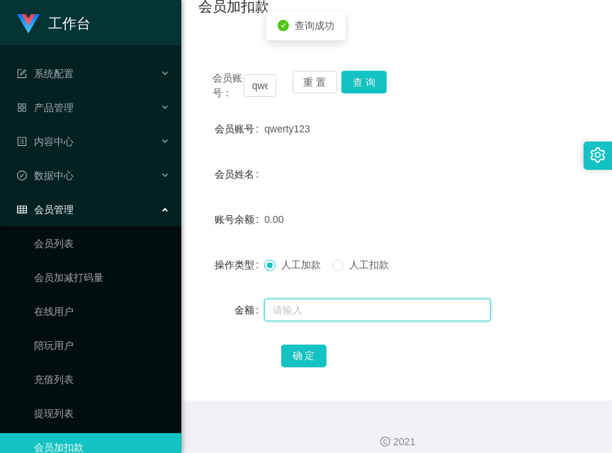
click at [365, 316] on input "text" at bounding box center [377, 310] width 227 height 23
type input "100"
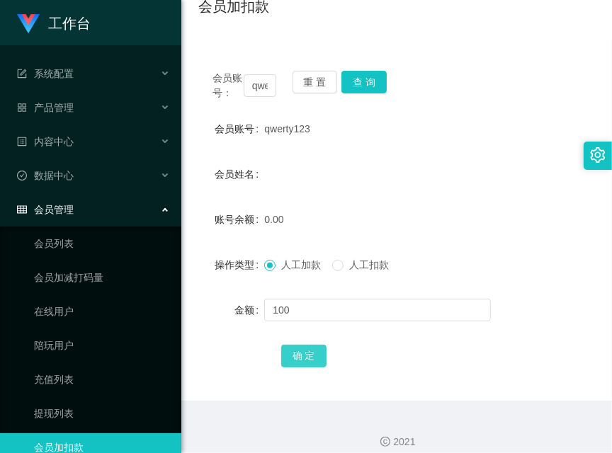
click at [295, 357] on button "确 定" at bounding box center [303, 356] width 45 height 23
click at [205, 348] on div "确 定" at bounding box center [396, 355] width 396 height 28
click at [264, 88] on input "qwerty123" at bounding box center [260, 85] width 33 height 23
drag, startPoint x: 264, startPoint y: 88, endPoint x: 375, endPoint y: 82, distance: 111.3
click at [264, 88] on input "qwerty123" at bounding box center [260, 85] width 33 height 23
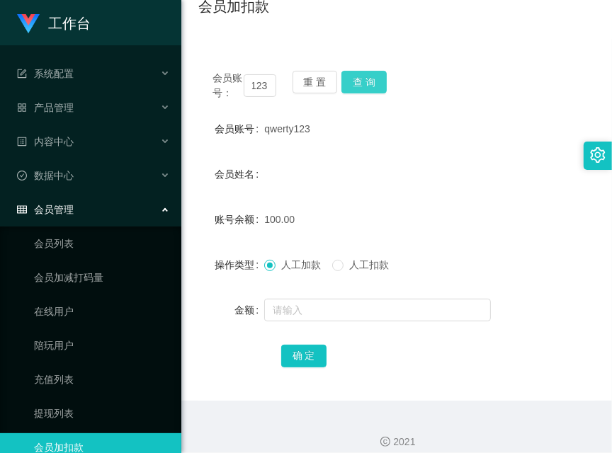
scroll to position [0, 0]
click at [375, 82] on button "查 询" at bounding box center [363, 82] width 45 height 23
click at [375, 82] on div "会员账号： qwerty123 重 置 查 询" at bounding box center [396, 86] width 396 height 30
click at [375, 82] on button "查 询" at bounding box center [363, 82] width 45 height 23
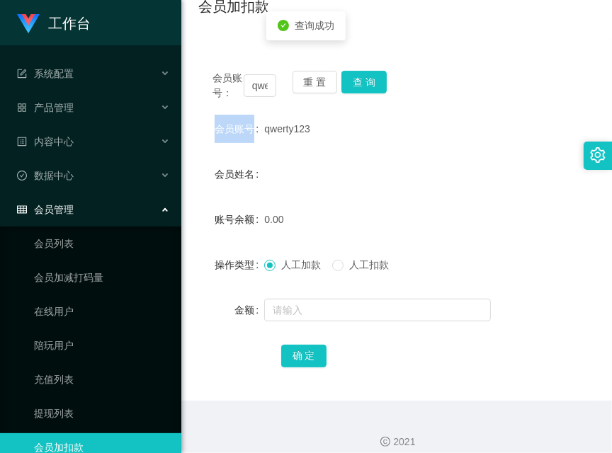
drag, startPoint x: 375, startPoint y: 82, endPoint x: 472, endPoint y: 132, distance: 109.2
click at [375, 82] on div "会员账号： qwerty123 重 置 查 询" at bounding box center [396, 86] width 396 height 30
drag, startPoint x: 215, startPoint y: 103, endPoint x: 241, endPoint y: 92, distance: 28.9
click at [214, 103] on div "会员账号： qwerty123 重 置 查 询 会员账号 qwerty123 会员姓名 账号余额 0.00 操作类型 人工加款 人工扣款 金额 确 定" at bounding box center [396, 229] width 396 height 344
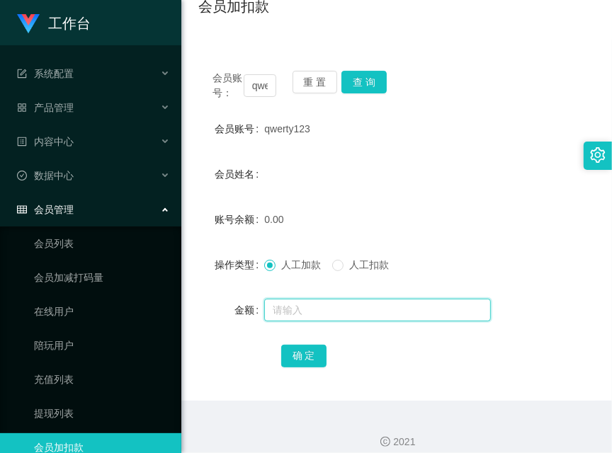
drag, startPoint x: 313, startPoint y: 315, endPoint x: 320, endPoint y: 295, distance: 21.1
click at [313, 316] on input "text" at bounding box center [377, 310] width 227 height 23
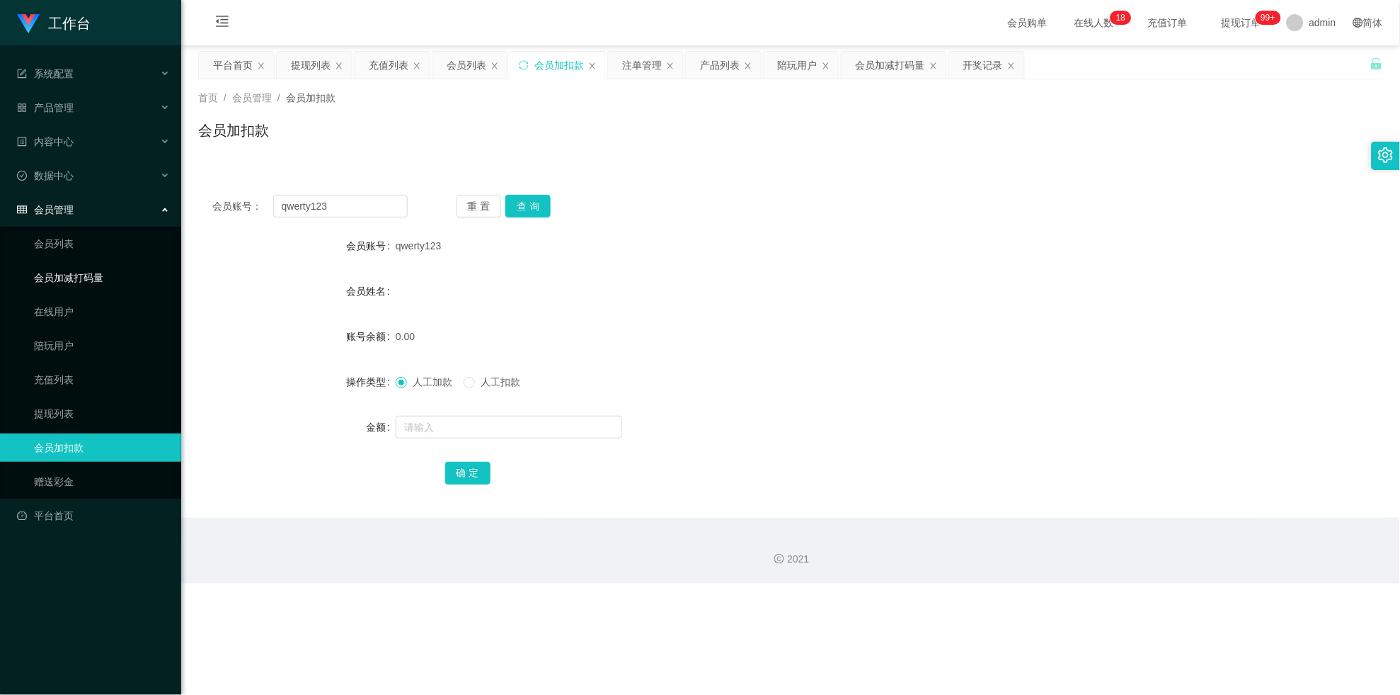
click at [106, 281] on link "会员加减打码量" at bounding box center [102, 277] width 136 height 28
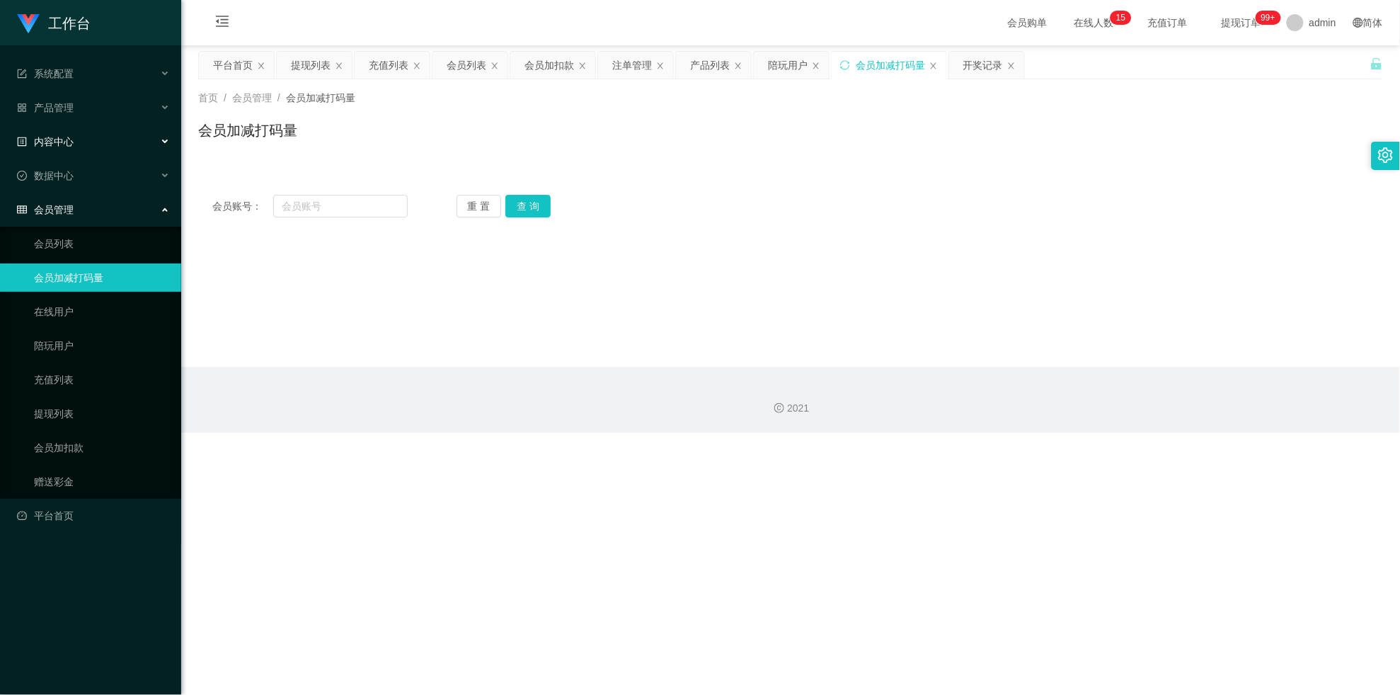
click at [81, 139] on div "内容中心" at bounding box center [90, 141] width 181 height 28
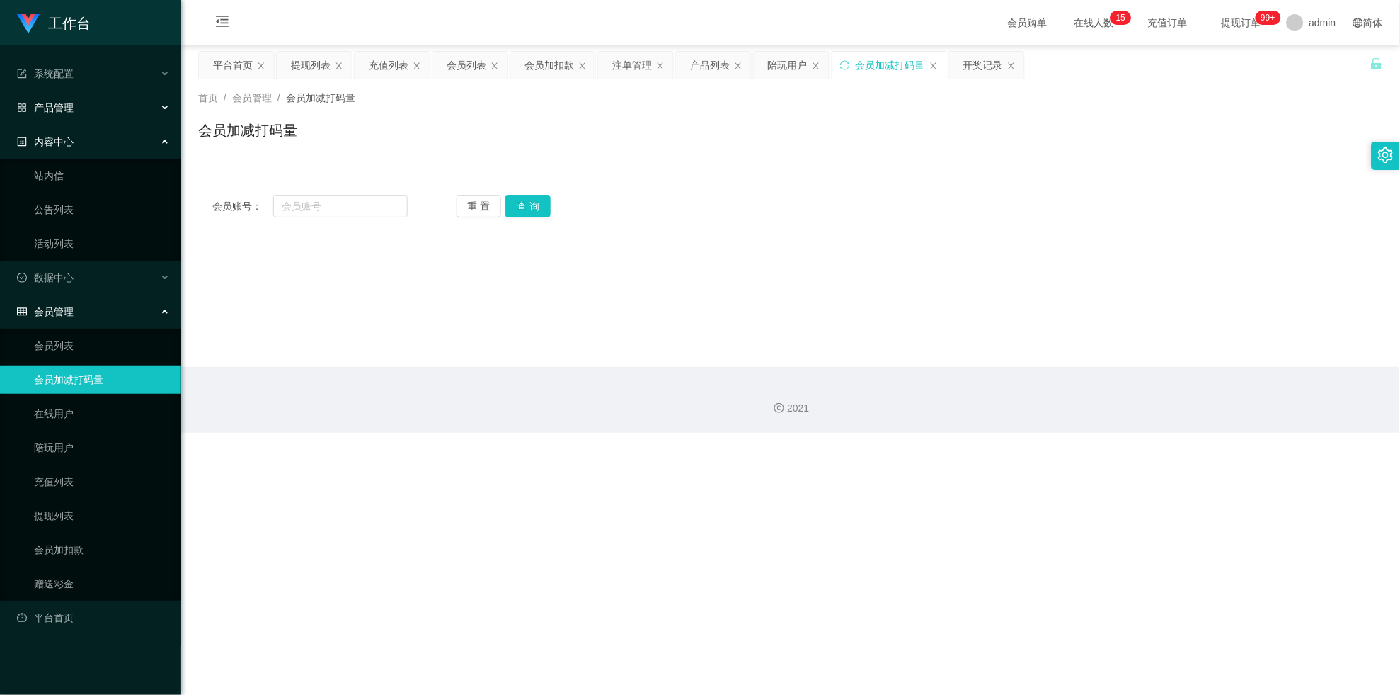
click at [96, 108] on div "产品管理" at bounding box center [90, 107] width 181 height 28
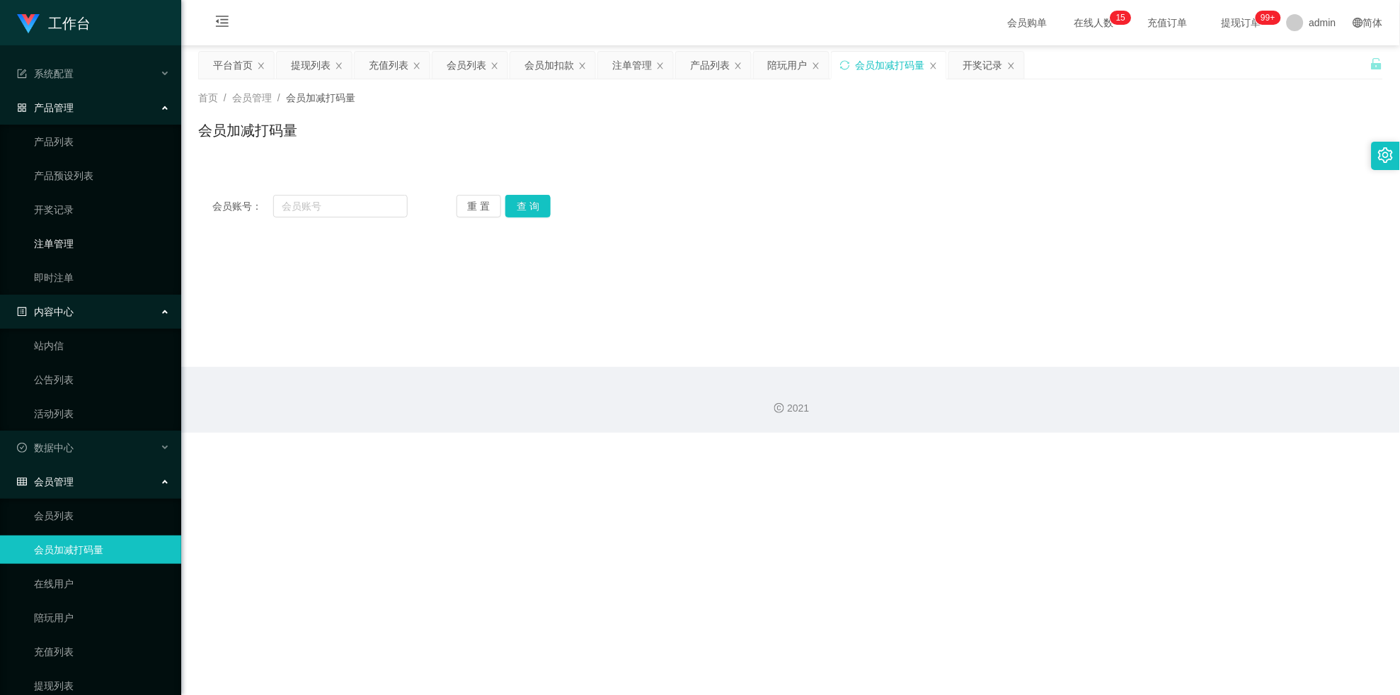
click at [78, 245] on link "注单管理" at bounding box center [102, 243] width 136 height 28
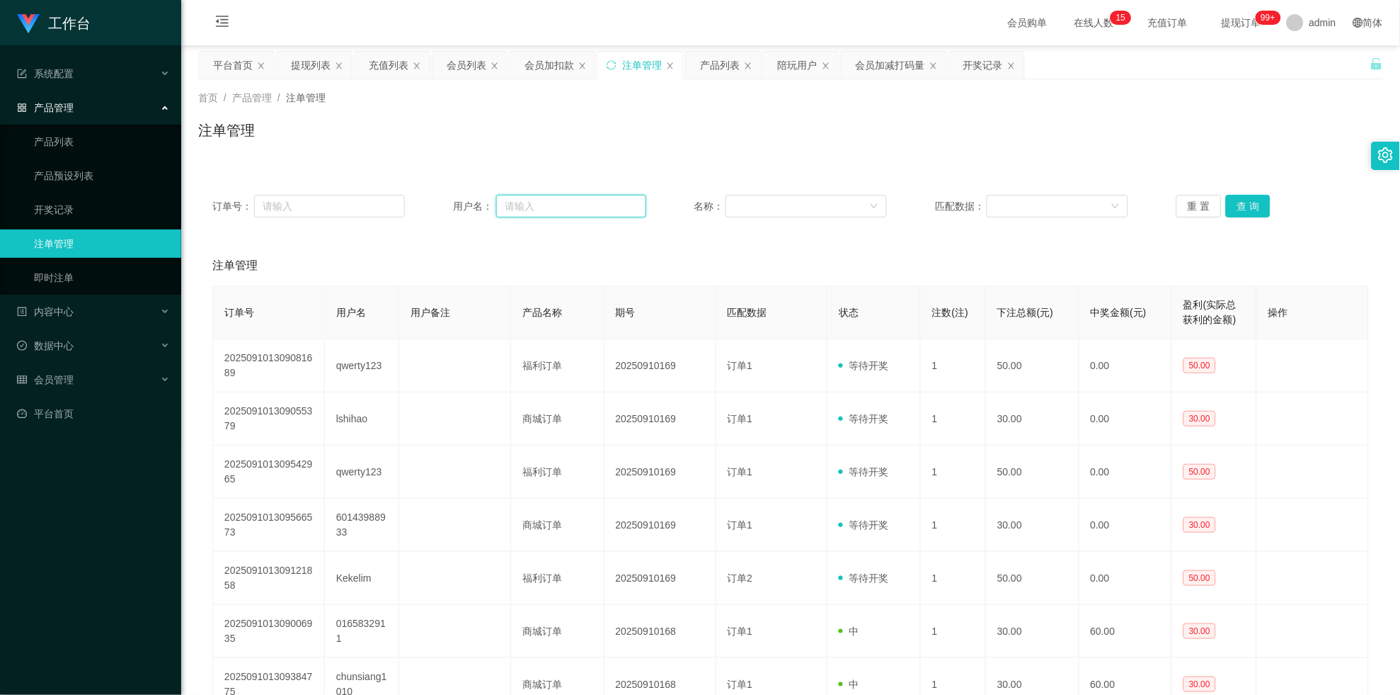
click at [499, 203] on input "text" at bounding box center [571, 206] width 150 height 23
paste input "qwerty123"
type input "qwerty123"
click at [611, 202] on button "查 询" at bounding box center [1248, 206] width 45 height 23
click at [611, 212] on div "重 置 查 询" at bounding box center [1273, 206] width 193 height 23
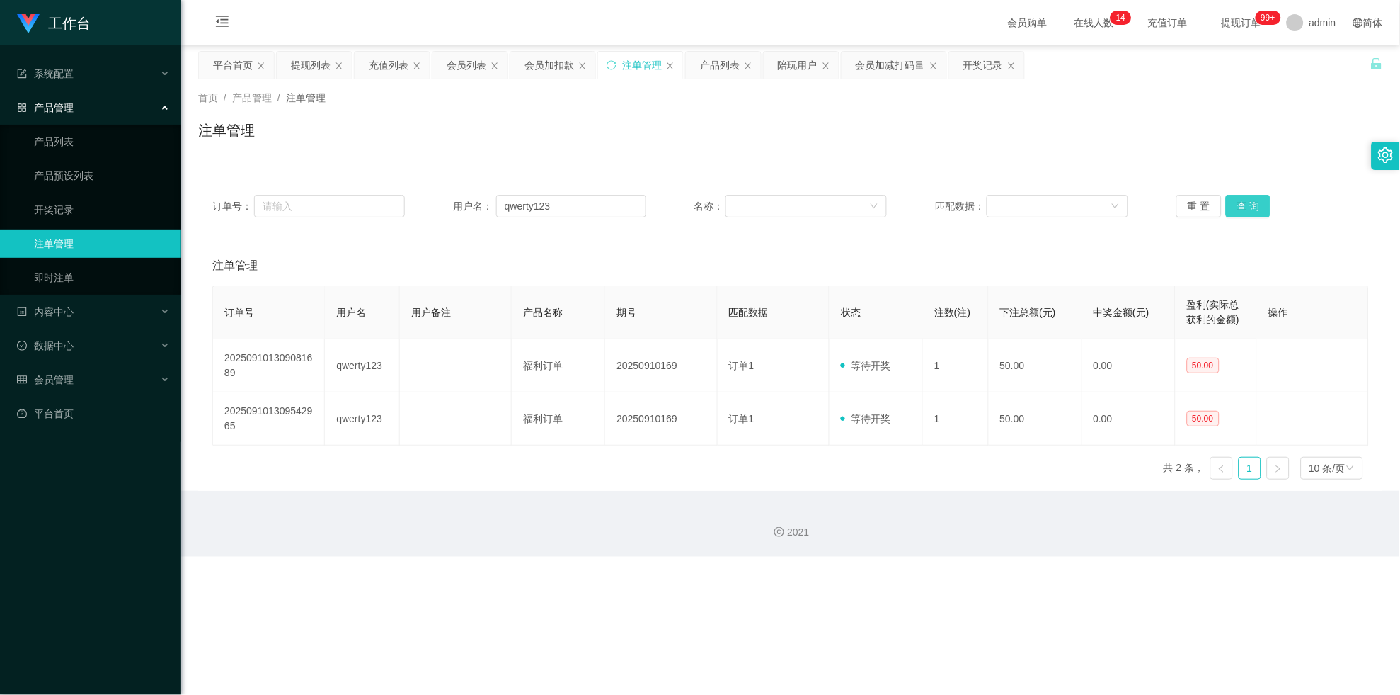
click at [611, 206] on button "查 询" at bounding box center [1248, 206] width 45 height 23
click at [611, 206] on div "重 置 查 询" at bounding box center [1273, 206] width 193 height 23
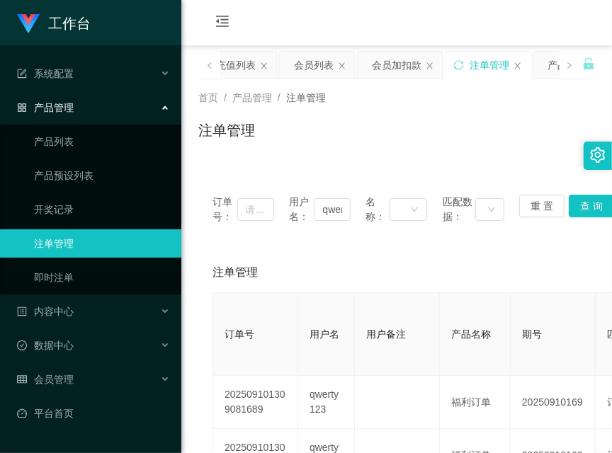
drag, startPoint x: 207, startPoint y: 373, endPoint x: 306, endPoint y: 227, distance: 175.9
click at [207, 373] on div "注单管理 订单号 用户名 用户备注 产品名称 期号 匹配数据 状态 注数(注) 下注总额(元) 中奖金额(元) 盈利(实际总获利的金额) 操作 2025091…" at bounding box center [396, 390] width 396 height 275
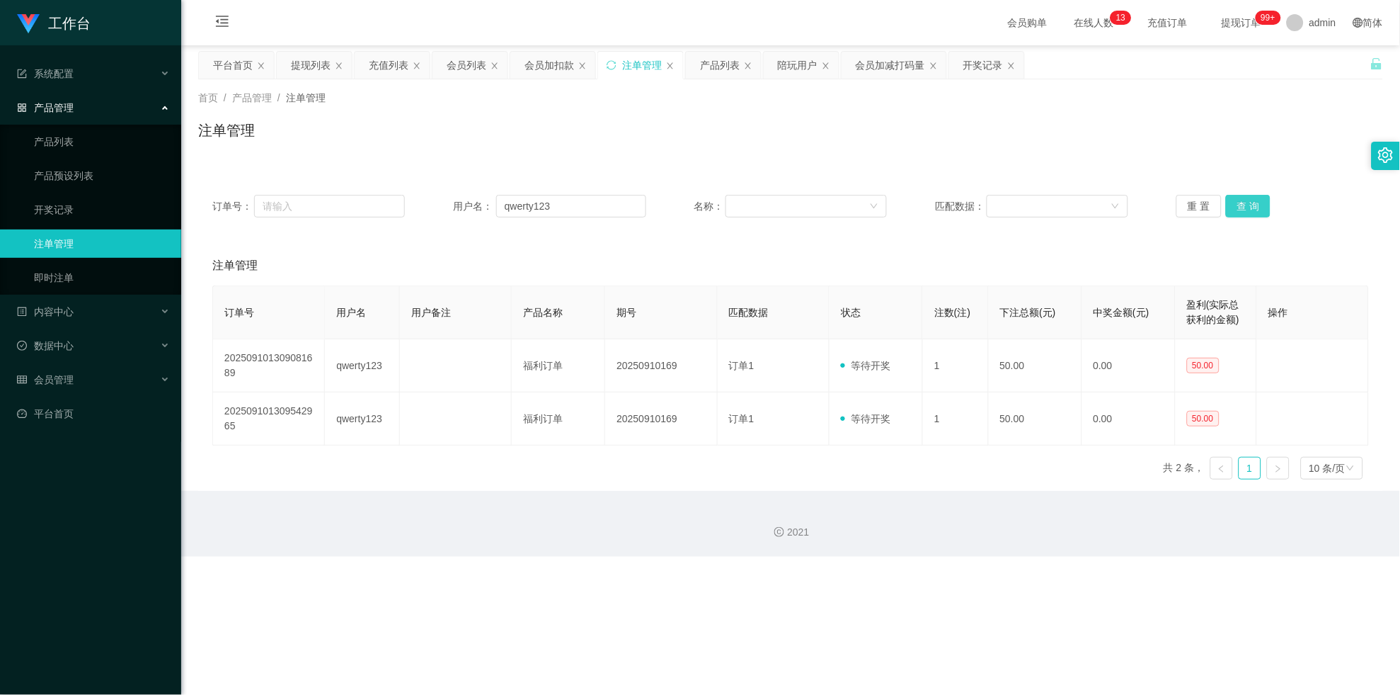
click at [611, 206] on button "查 询" at bounding box center [1248, 206] width 45 height 23
click at [611, 206] on div "重 置 查 询" at bounding box center [1273, 206] width 193 height 23
click at [595, 201] on input "qwerty123" at bounding box center [571, 206] width 150 height 23
click at [103, 105] on div "产品管理" at bounding box center [90, 107] width 181 height 28
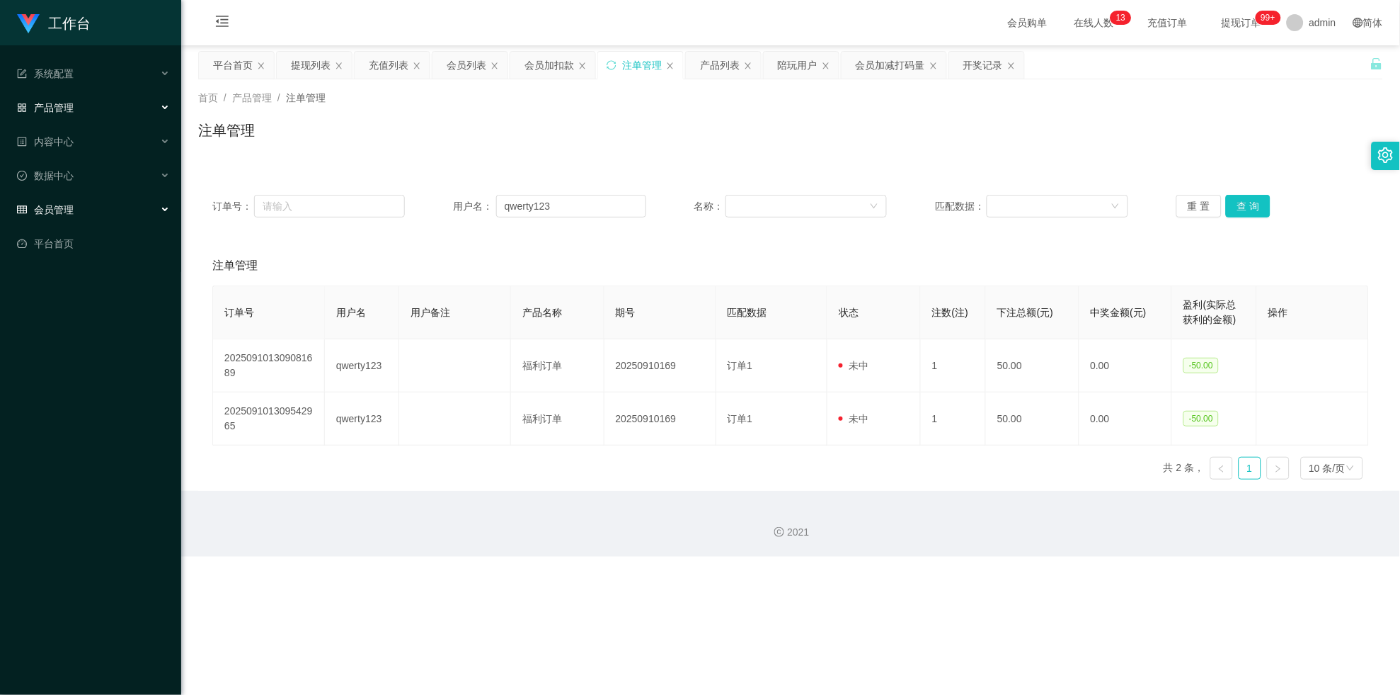
click at [88, 200] on div "会员管理" at bounding box center [90, 209] width 181 height 28
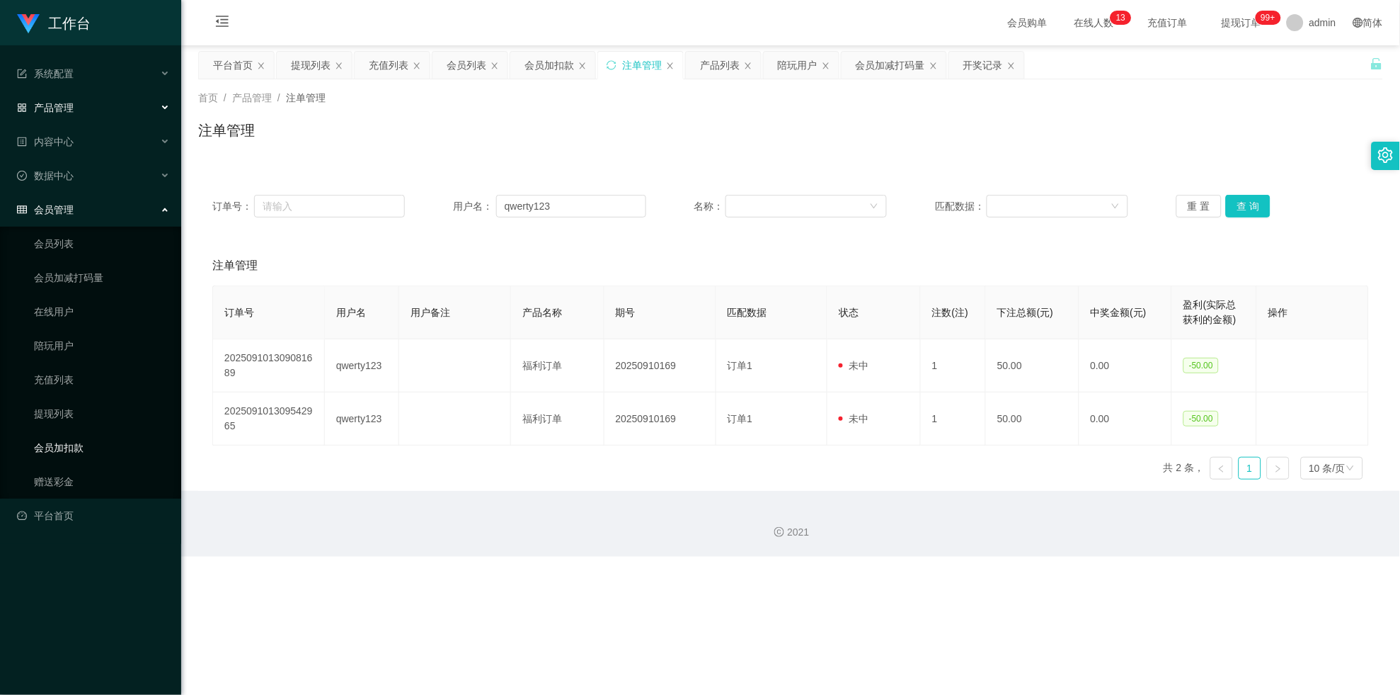
click at [47, 440] on link "会员加扣款" at bounding box center [102, 447] width 136 height 28
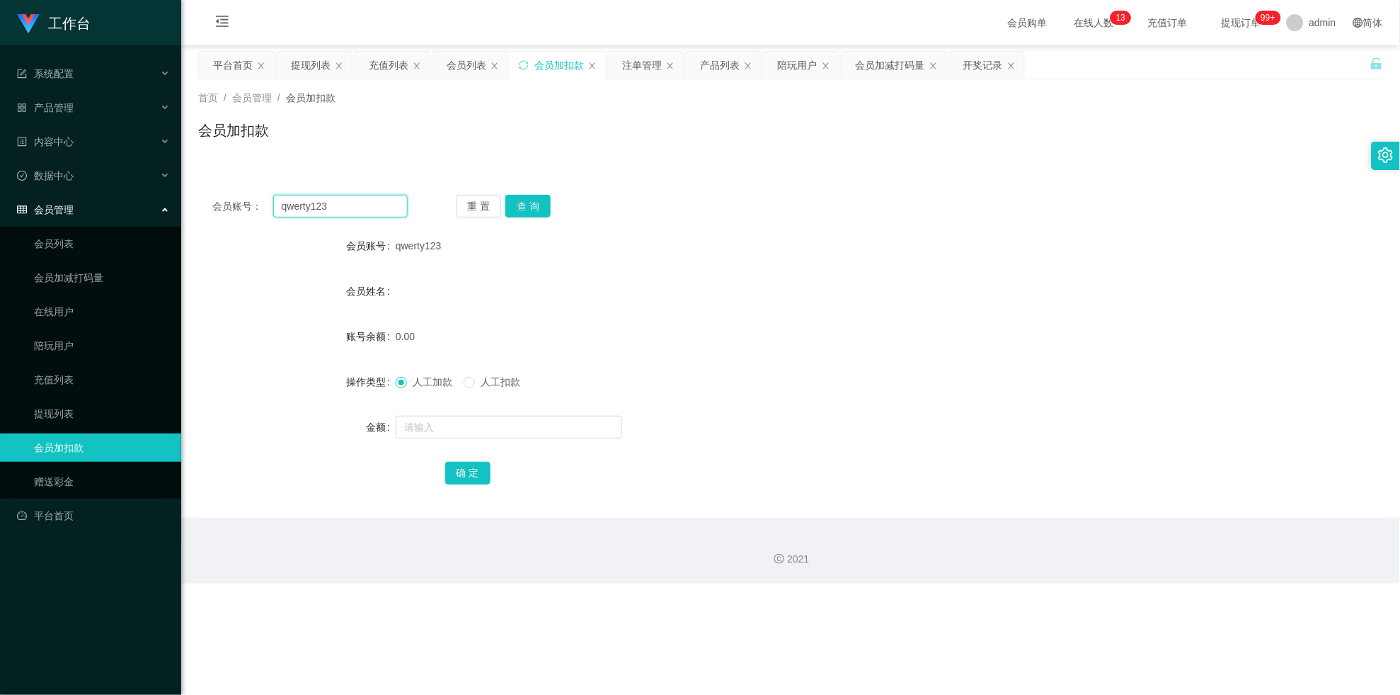
click at [377, 207] on input "qwerty123" at bounding box center [340, 206] width 135 height 23
drag, startPoint x: 377, startPoint y: 207, endPoint x: 520, endPoint y: 211, distance: 143.1
click at [377, 205] on input "qwerty123" at bounding box center [340, 206] width 135 height 23
click at [531, 199] on button "查 询" at bounding box center [528, 206] width 45 height 23
click at [531, 199] on div "重 置 查 询" at bounding box center [554, 206] width 195 height 23
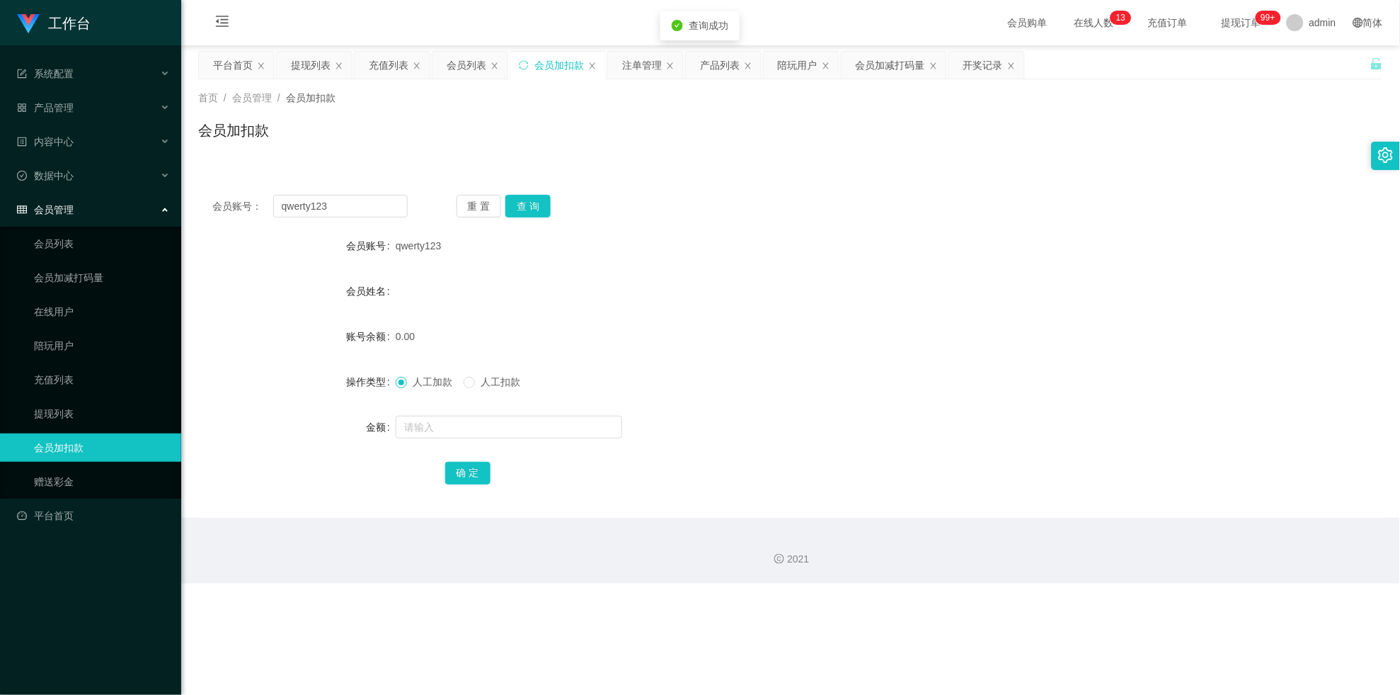
click at [472, 413] on div at bounding box center [742, 427] width 692 height 28
click at [472, 435] on input "text" at bounding box center [509, 427] width 227 height 23
type input "150"
click at [478, 452] on button "确 定" at bounding box center [467, 473] width 45 height 23
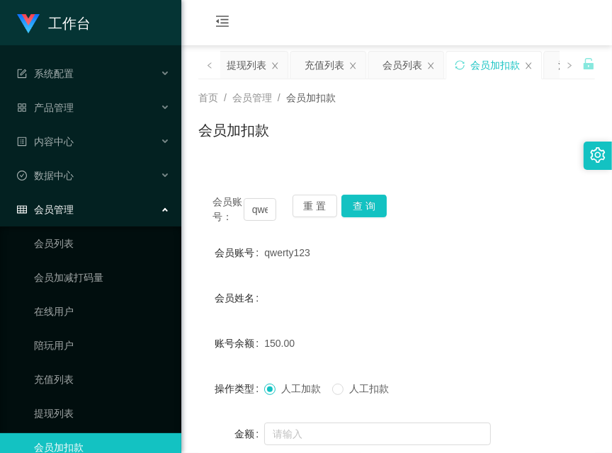
drag, startPoint x: 193, startPoint y: 331, endPoint x: 334, endPoint y: 181, distance: 206.4
click at [193, 331] on main "关闭左侧 关闭右侧 关闭其它 刷新页面 平台首页 提现列表 充值列表 会员列表 会员加扣款 注单管理 产品列表 陪玩用户 会员加减打码量 开奖记录 首页 / …" at bounding box center [396, 284] width 430 height 479
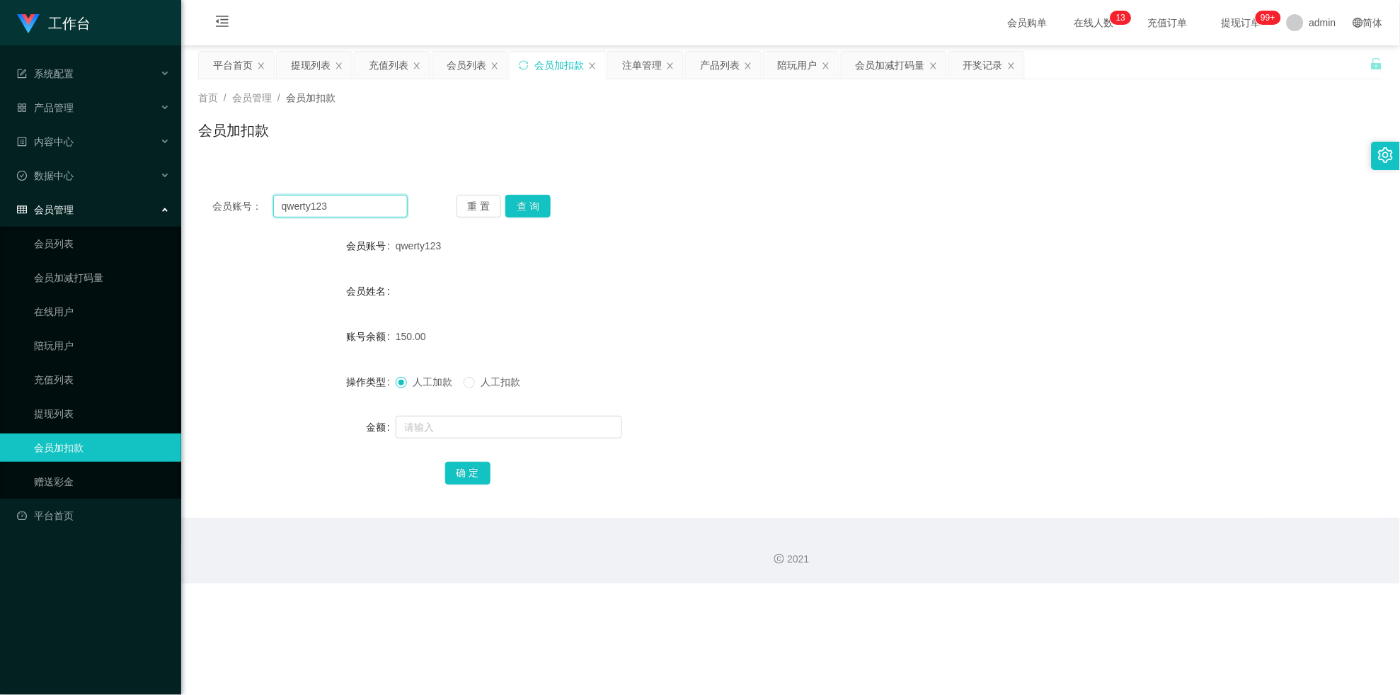
click at [345, 206] on input "qwerty123" at bounding box center [340, 206] width 135 height 23
click at [310, 62] on div "提现列表" at bounding box center [311, 65] width 40 height 27
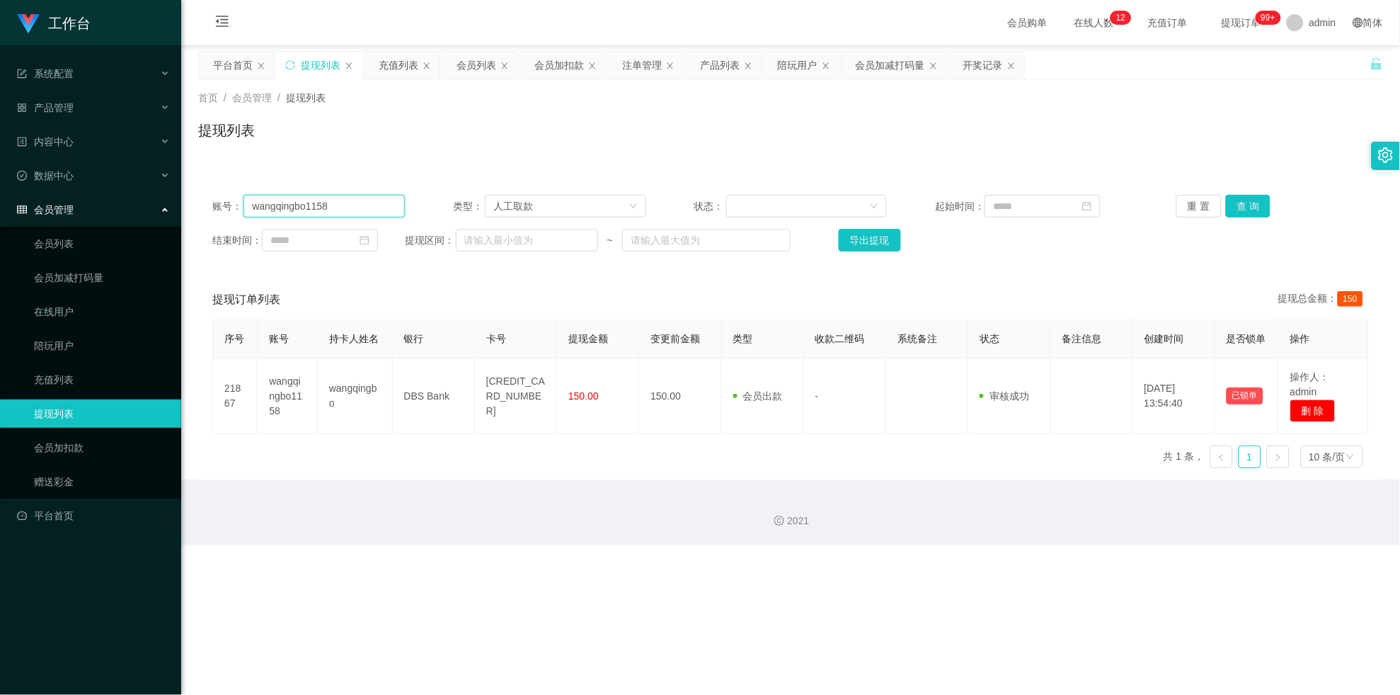
click at [351, 198] on input "wangqingbo1158" at bounding box center [324, 206] width 161 height 23
paste input "qwerty123"
type input "qwerty123"
click at [611, 213] on button "查 询" at bounding box center [1248, 206] width 45 height 23
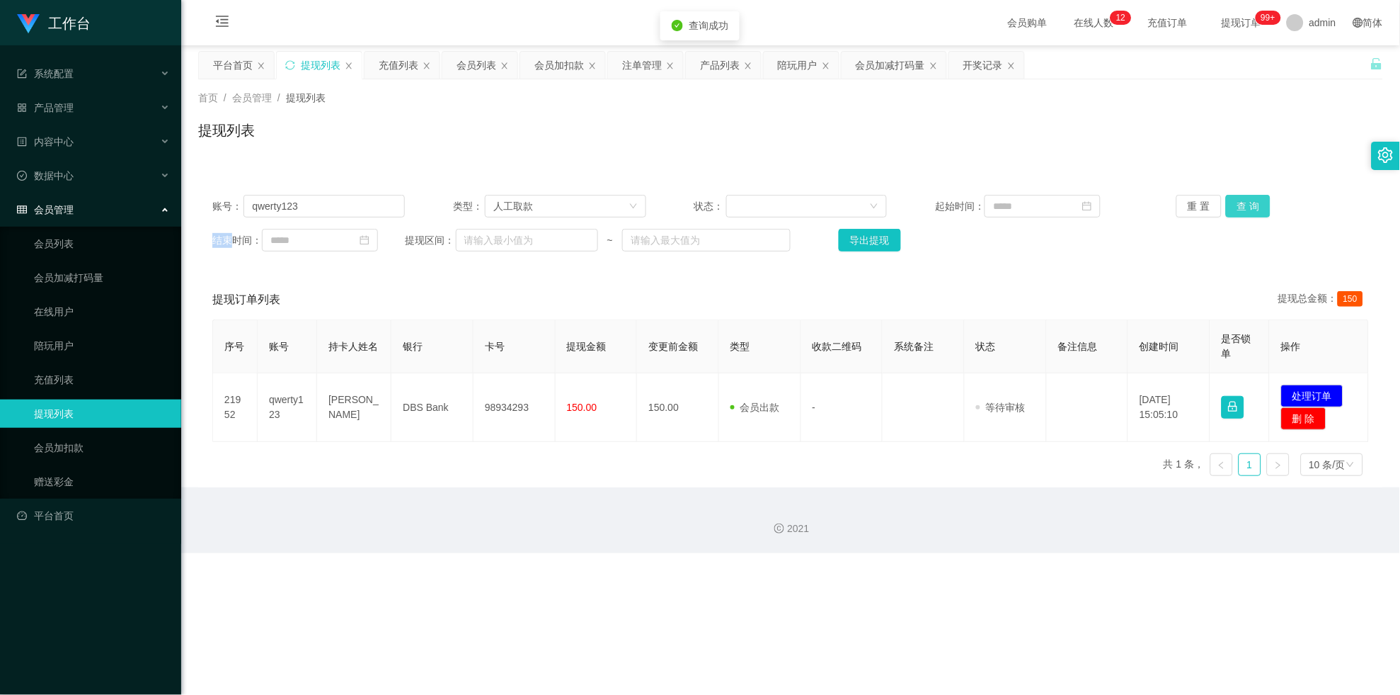
click at [611, 213] on div "重 置 查 询" at bounding box center [1273, 206] width 193 height 23
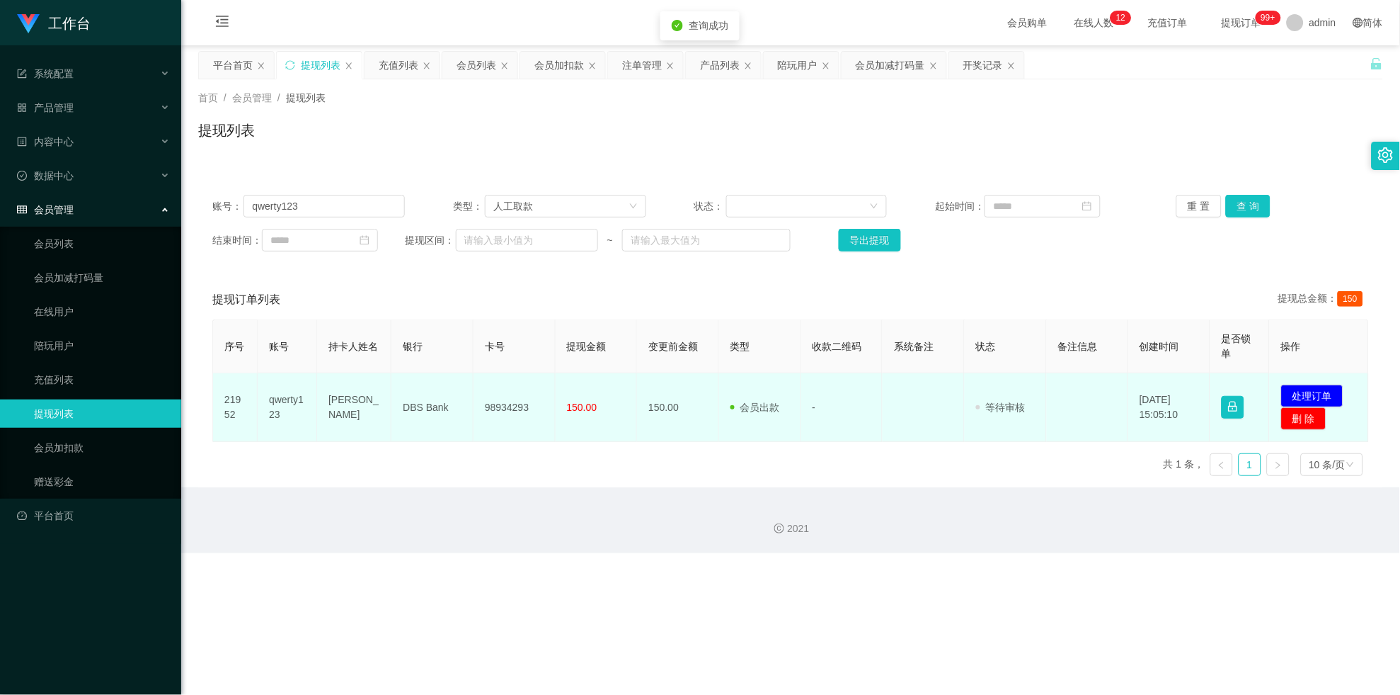
click at [514, 398] on td "98934293" at bounding box center [515, 407] width 82 height 69
click at [611, 394] on button "处理订单" at bounding box center [1312, 395] width 62 height 23
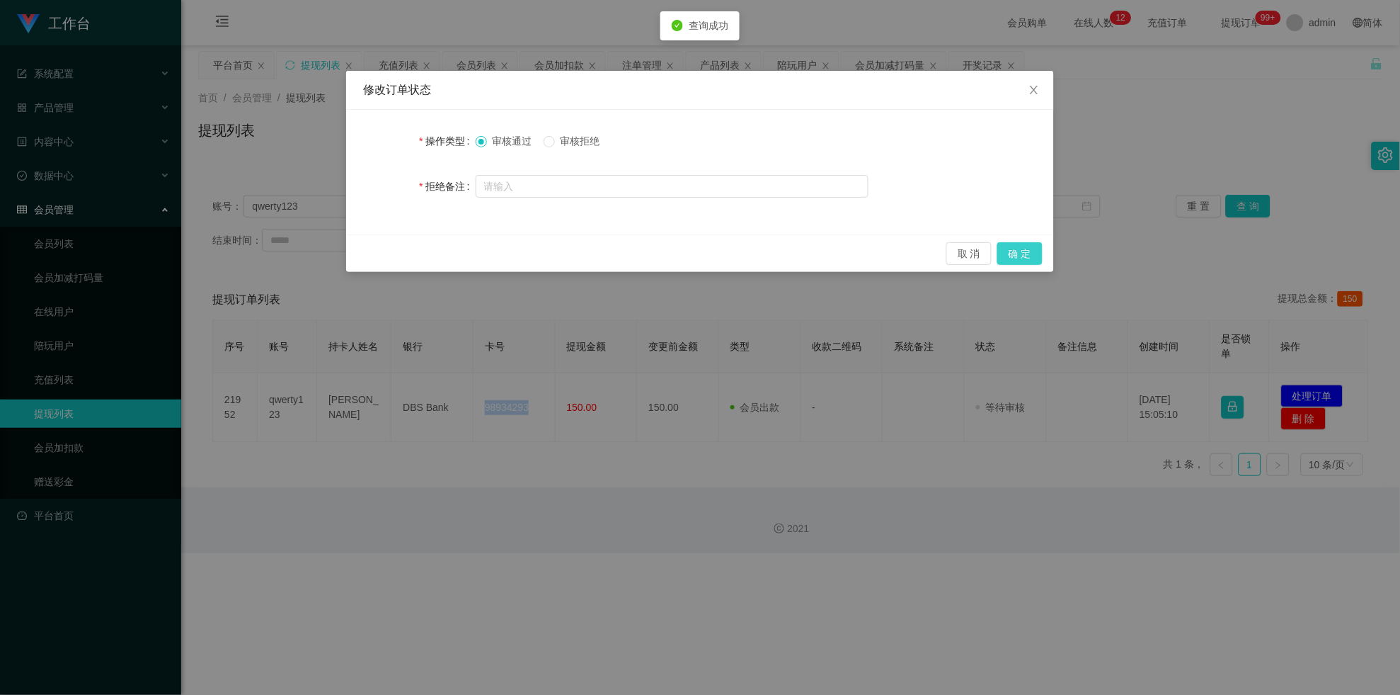
click at [611, 243] on button "确 定" at bounding box center [1020, 253] width 45 height 23
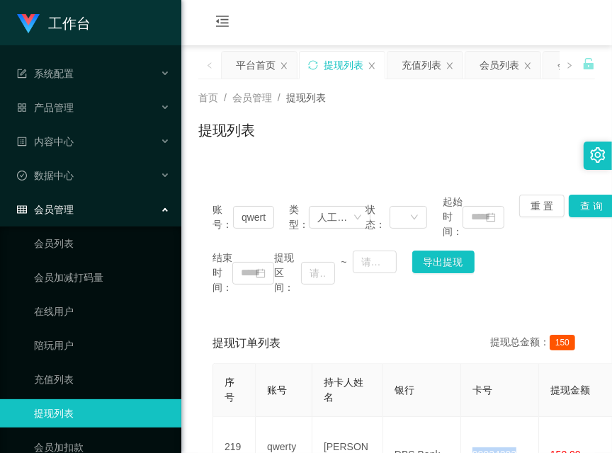
click at [213, 389] on th "序号" at bounding box center [234, 390] width 42 height 53
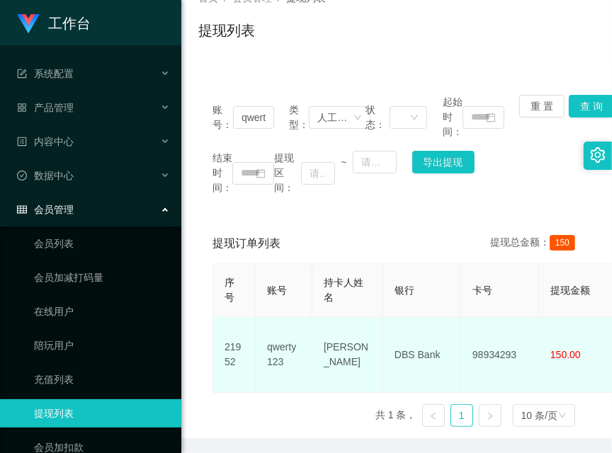
scroll to position [124, 0]
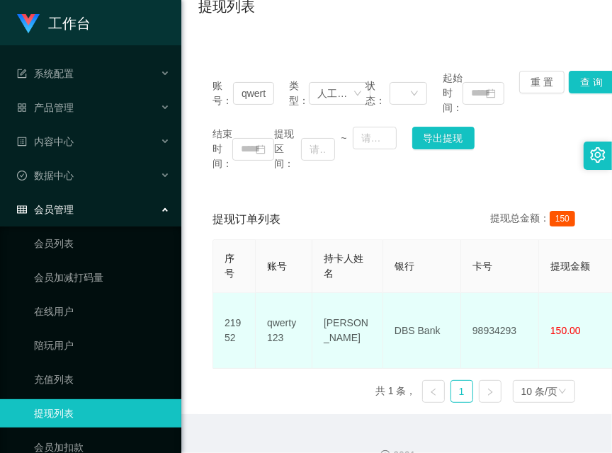
click at [290, 302] on td "qwerty123" at bounding box center [284, 331] width 57 height 76
click at [368, 302] on td "[PERSON_NAME]" at bounding box center [347, 331] width 71 height 76
click at [361, 302] on td "[PERSON_NAME]" at bounding box center [347, 331] width 71 height 76
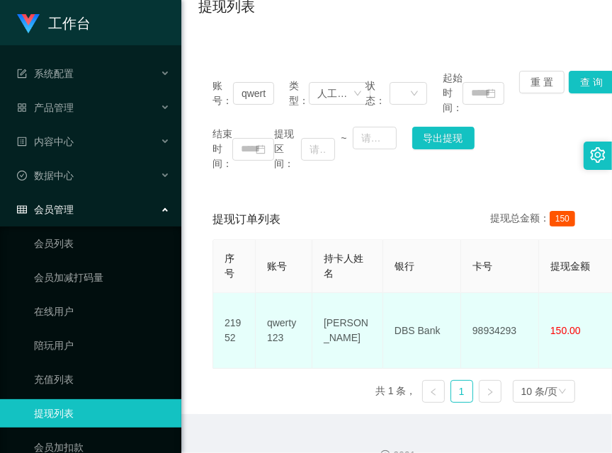
drag, startPoint x: 195, startPoint y: 370, endPoint x: 233, endPoint y: 322, distance: 61.5
click at [195, 370] on main "关闭左侧 关闭右侧 关闭其它 刷新页面 平台首页 提现列表 充值列表 会员列表 会员加扣款 注单管理 产品列表 陪玩用户 会员加减打码量 开奖记录 首页 / …" at bounding box center [396, 167] width 430 height 493
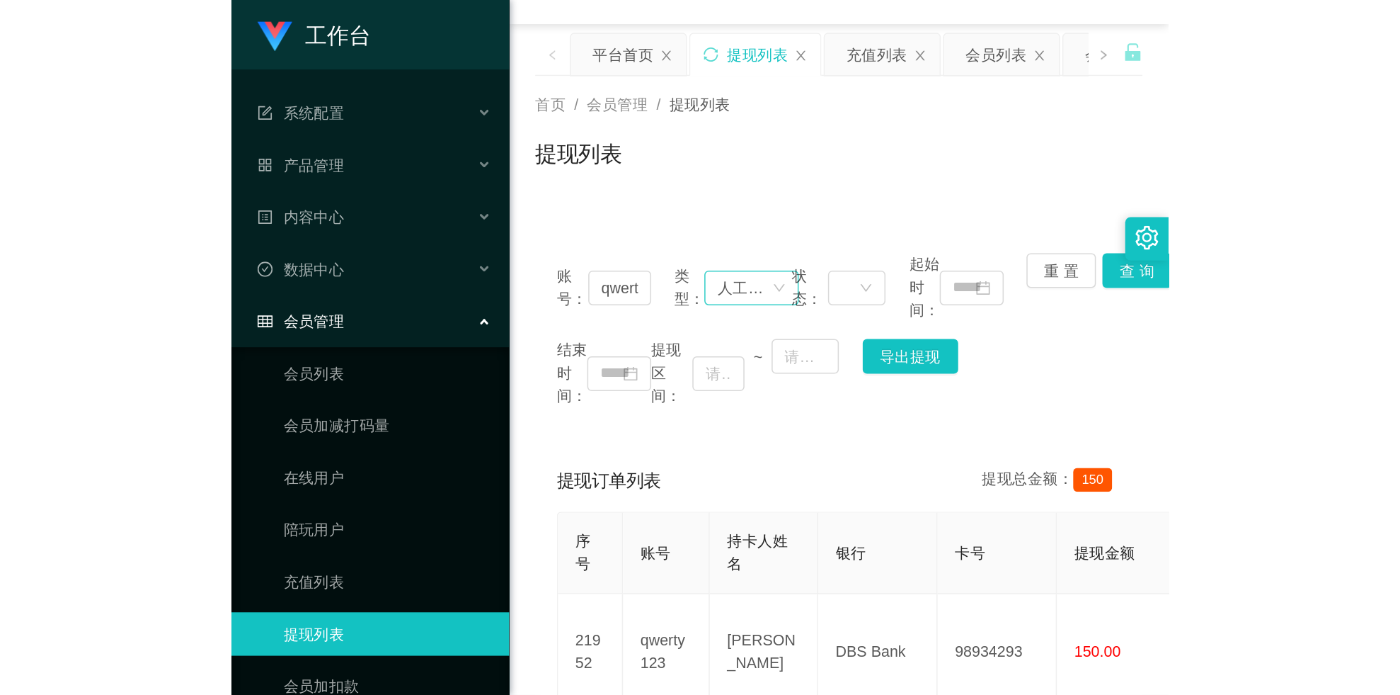
scroll to position [0, 0]
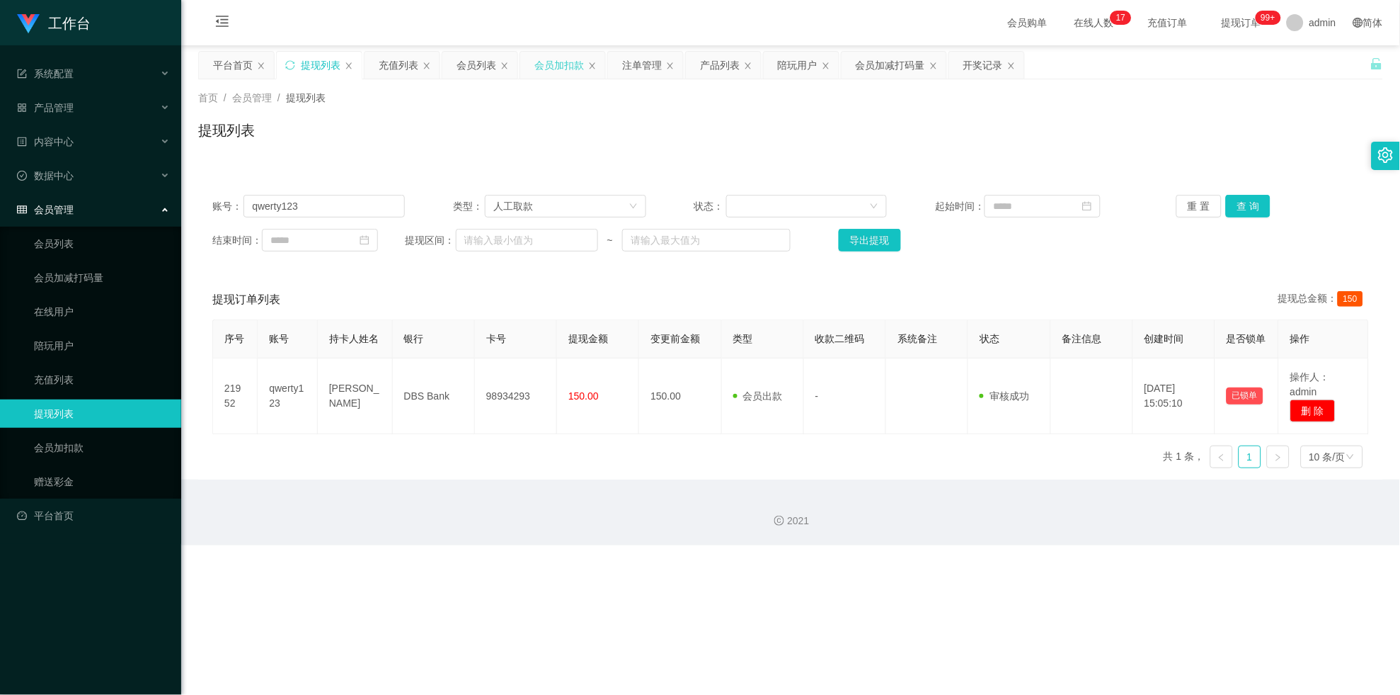
click at [549, 67] on div "会员加扣款" at bounding box center [560, 65] width 50 height 27
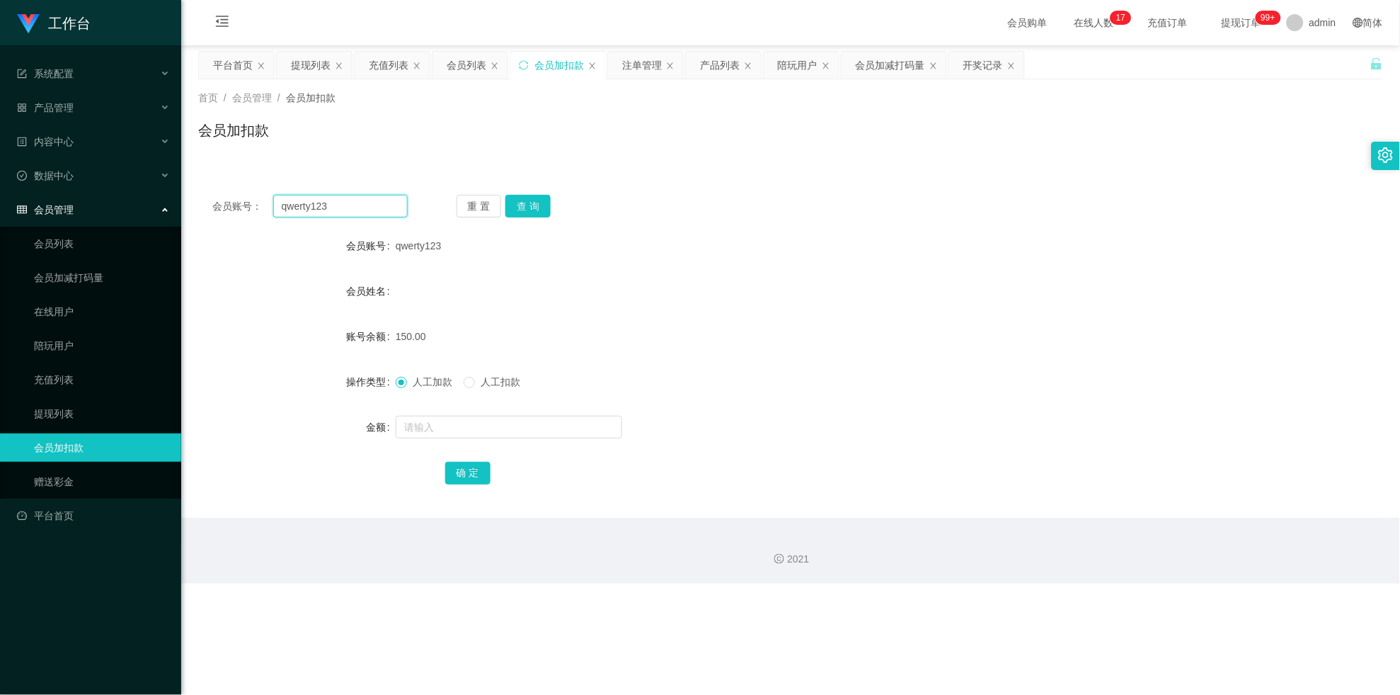
click at [372, 211] on input "qwerty123" at bounding box center [340, 206] width 135 height 23
paste input "lsh1999"
type input "lsh1999"
click at [531, 212] on button "查 询" at bounding box center [528, 206] width 45 height 23
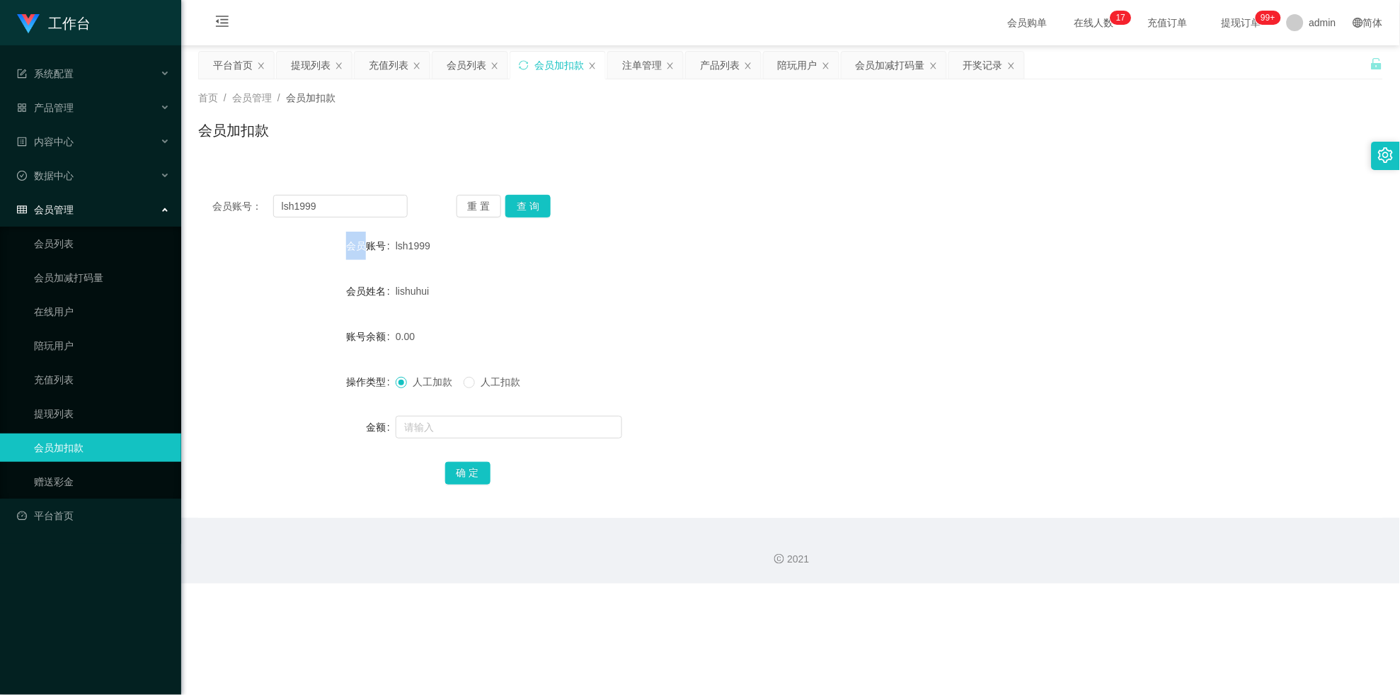
drag, startPoint x: 531, startPoint y: 212, endPoint x: 503, endPoint y: 398, distance: 187.5
click at [532, 212] on div "重 置 查 询" at bounding box center [554, 206] width 195 height 23
click at [496, 420] on input "text" at bounding box center [509, 427] width 227 height 23
type input "40"
drag, startPoint x: 472, startPoint y: 471, endPoint x: 548, endPoint y: 457, distance: 77.1
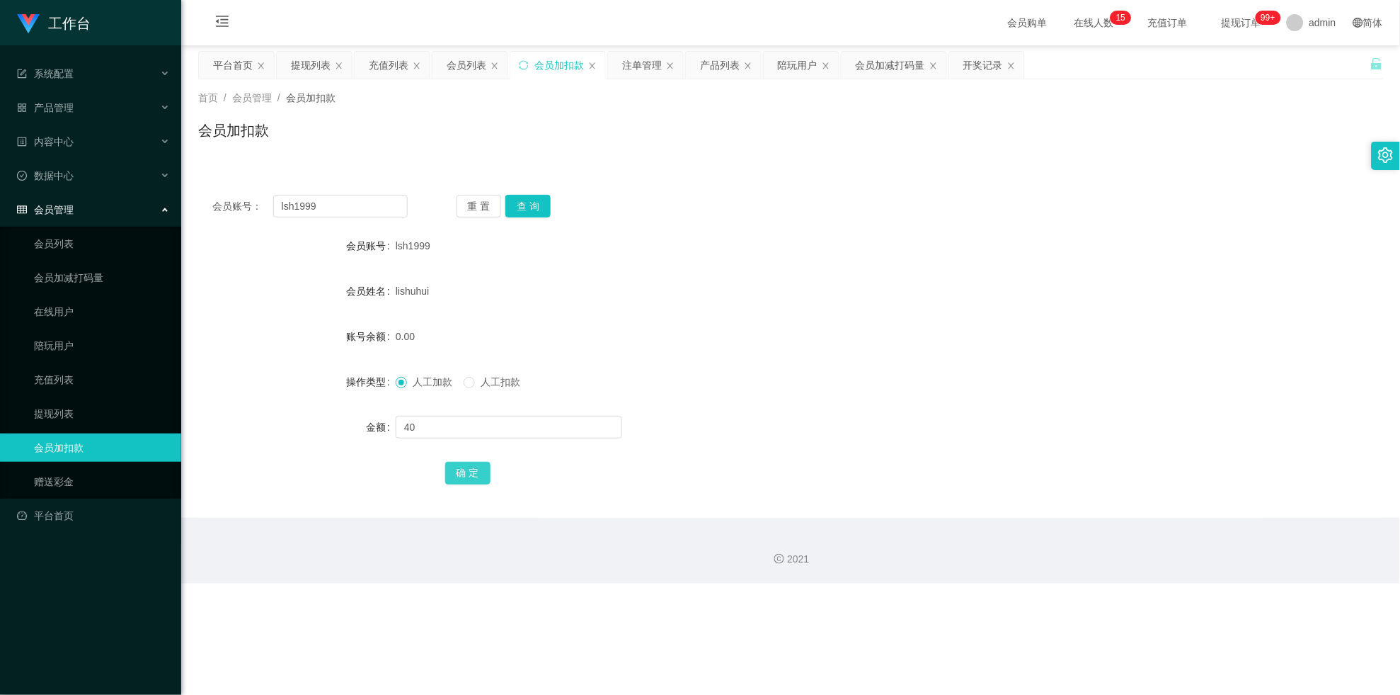
click at [472, 452] on button "确 定" at bounding box center [467, 473] width 45 height 23
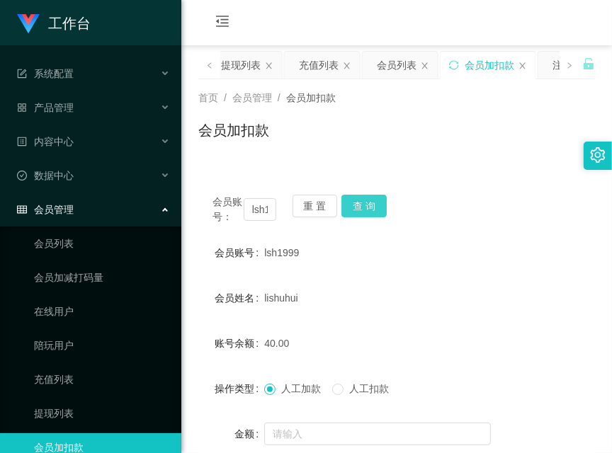
click at [356, 209] on button "查 询" at bounding box center [363, 206] width 45 height 23
click at [356, 209] on div "会员账号： lsh1999 重 置 查 询" at bounding box center [396, 210] width 396 height 30
click at [358, 209] on button "查 询" at bounding box center [371, 206] width 61 height 23
click at [206, 147] on div "会员加扣款" at bounding box center [396, 136] width 396 height 33
click at [365, 200] on button "查 询" at bounding box center [363, 206] width 45 height 23
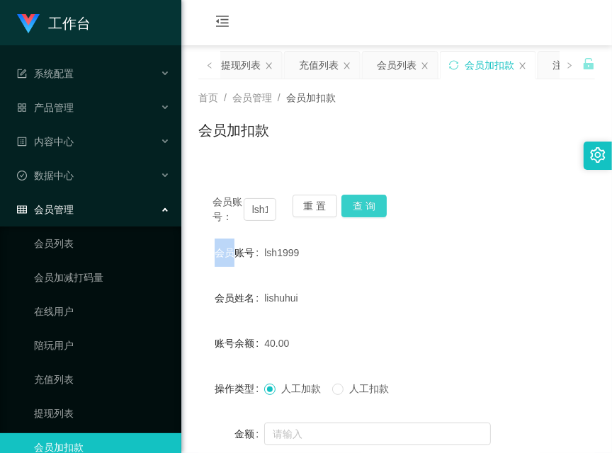
click at [367, 200] on div "会员账号： lsh1999 重 置 查 询" at bounding box center [396, 210] width 396 height 30
click at [367, 200] on button "查 询" at bounding box center [363, 206] width 45 height 23
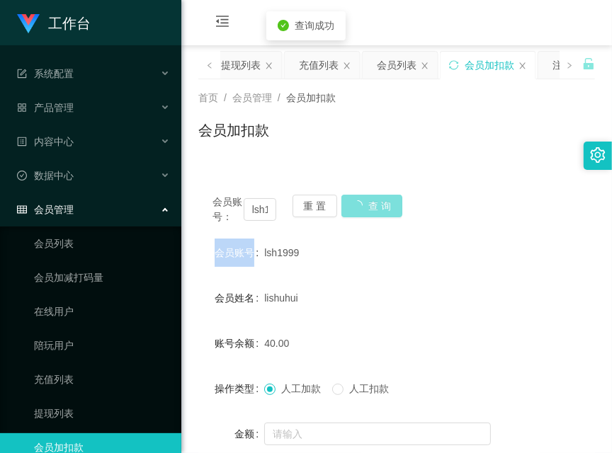
drag, startPoint x: 367, startPoint y: 200, endPoint x: 375, endPoint y: 204, distance: 9.2
click at [375, 204] on div "会员账号： lsh1999 重 置 查 询" at bounding box center [396, 210] width 396 height 30
click at [195, 345] on main "关闭左侧 关闭右侧 关闭其它 刷新页面 平台首页 提现列表 充值列表 会员列表 会员加扣款 注单管理 产品列表 陪玩用户 会员加减打码量 开奖记录 首页 / …" at bounding box center [396, 284] width 430 height 479
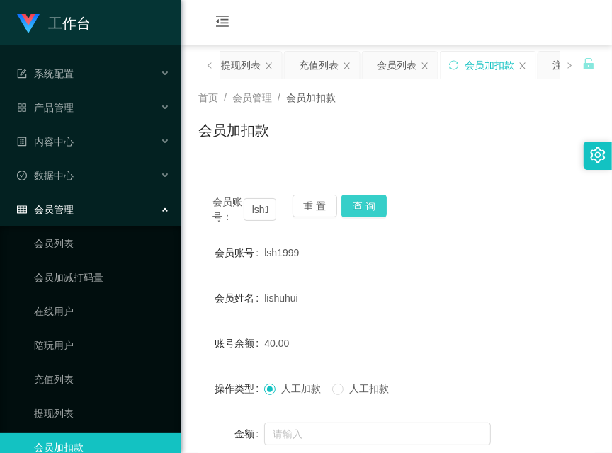
click at [370, 203] on button "查 询" at bounding box center [363, 206] width 45 height 23
click at [370, 203] on div "会员账号： lsh1999 重 置 查 询" at bounding box center [396, 210] width 396 height 30
click at [370, 203] on button "查 询" at bounding box center [363, 206] width 45 height 23
drag, startPoint x: 203, startPoint y: 137, endPoint x: 312, endPoint y: 140, distance: 109.1
click at [203, 137] on h1 "会员加扣款" at bounding box center [233, 130] width 71 height 21
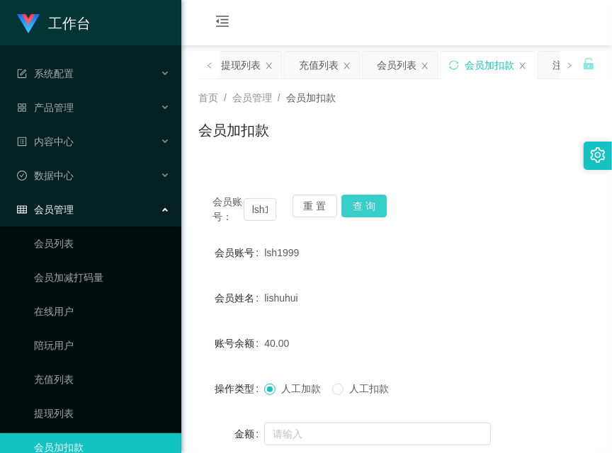
click at [365, 203] on button "查 询" at bounding box center [363, 206] width 45 height 23
click at [365, 203] on button "查 询" at bounding box center [371, 206] width 61 height 23
click at [202, 343] on div "账号余额" at bounding box center [231, 343] width 66 height 28
click at [365, 201] on button "查 询" at bounding box center [363, 206] width 45 height 23
click at [365, 201] on div "会员账号： lsh1999 重 置 查 询" at bounding box center [396, 210] width 396 height 30
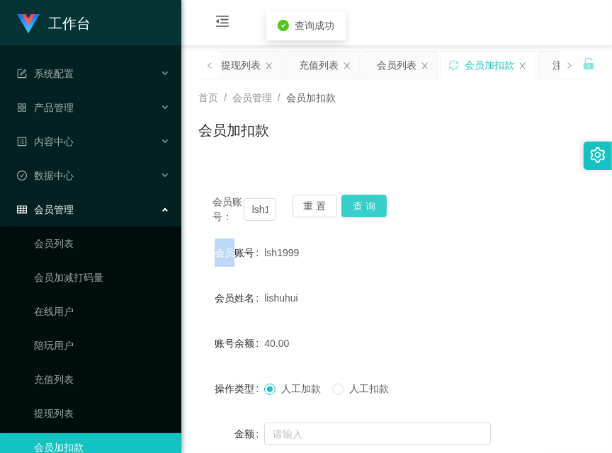
click at [365, 201] on button "查 询" at bounding box center [363, 206] width 45 height 23
drag, startPoint x: 198, startPoint y: 329, endPoint x: 219, endPoint y: 290, distance: 43.4
click at [198, 329] on div "账号余额" at bounding box center [231, 343] width 66 height 28
click at [371, 199] on button "查 询" at bounding box center [363, 206] width 45 height 23
click at [371, 199] on div "会员账号： lsh1999 重 置 查 询" at bounding box center [396, 210] width 396 height 30
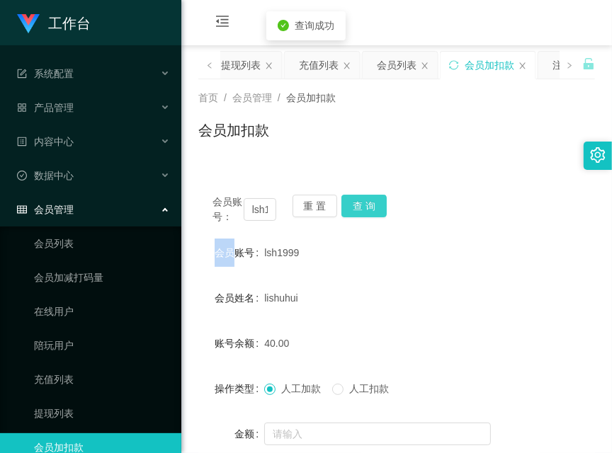
click at [371, 199] on button "查 询" at bounding box center [363, 206] width 45 height 23
click at [209, 319] on form "会员账号 lsh1999 会员姓名 lishuhui 账号余额 40.00 操作类型 人工加款 人工扣款 金额 确 定" at bounding box center [396, 366] width 396 height 255
click at [380, 212] on button "查 询" at bounding box center [363, 206] width 45 height 23
drag, startPoint x: 209, startPoint y: 379, endPoint x: 215, endPoint y: 365, distance: 15.9
click at [209, 379] on div "操作类型" at bounding box center [231, 389] width 66 height 28
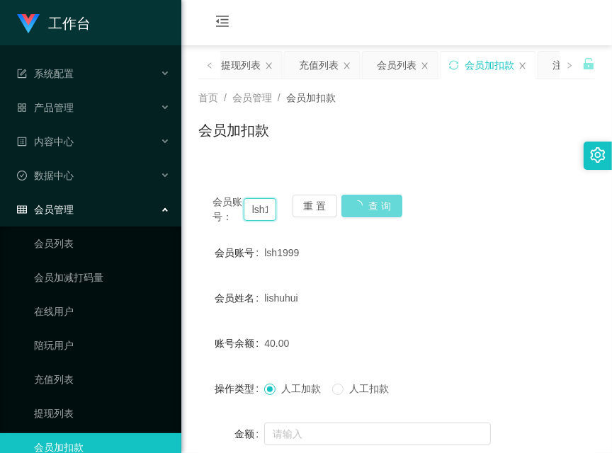
click at [265, 210] on input "lsh1999" at bounding box center [260, 209] width 33 height 23
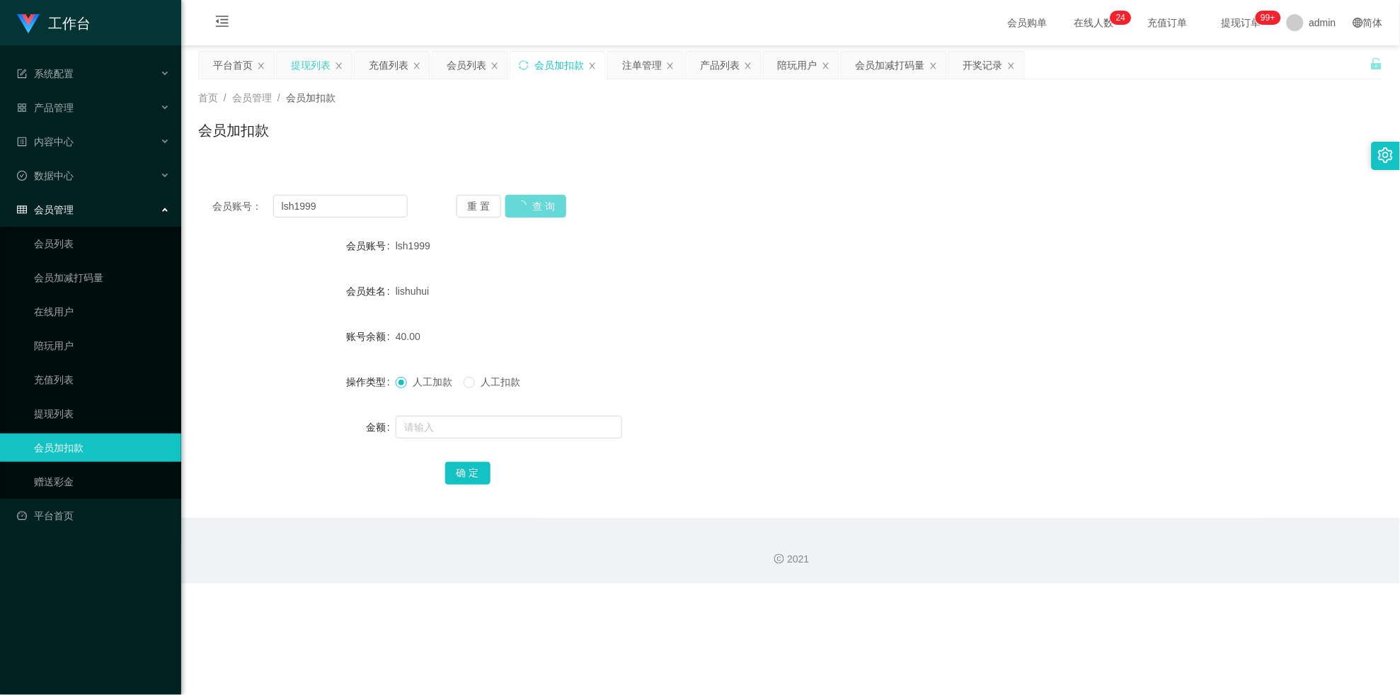
click at [302, 52] on div "提现列表" at bounding box center [311, 65] width 40 height 27
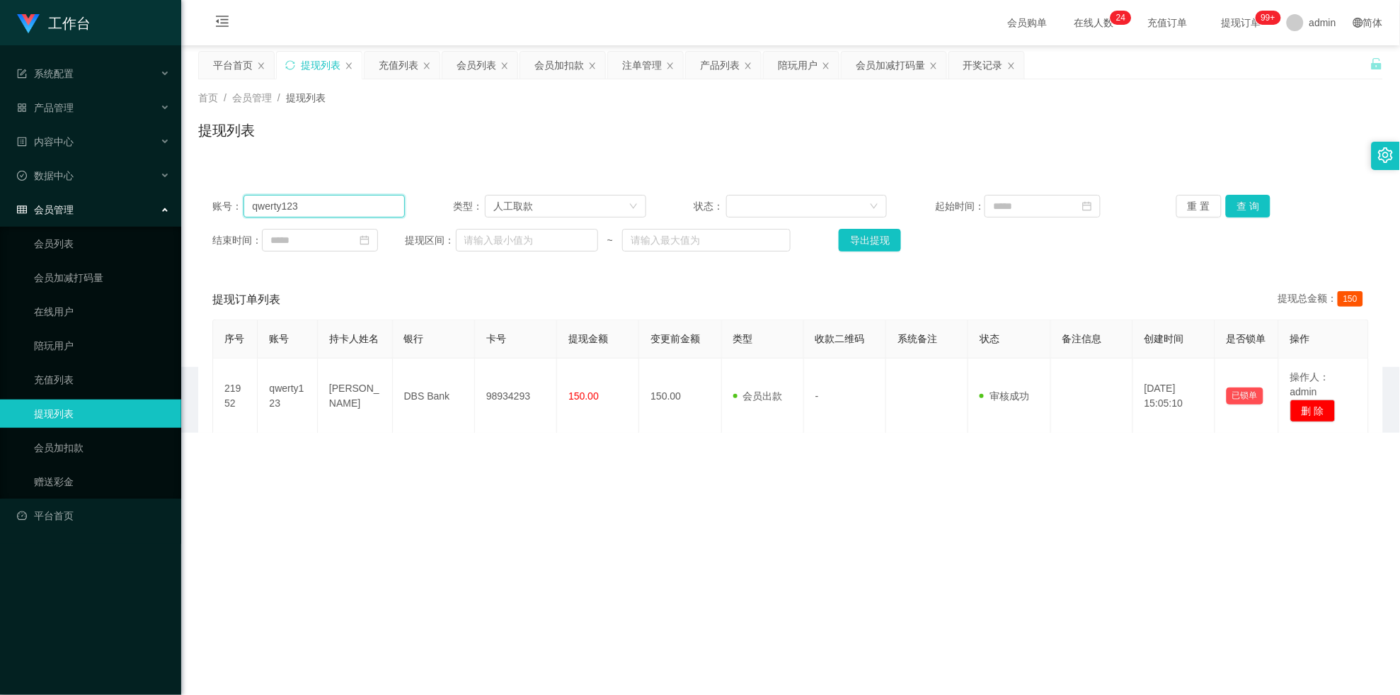
click at [319, 206] on input "qwerty123" at bounding box center [324, 206] width 161 height 23
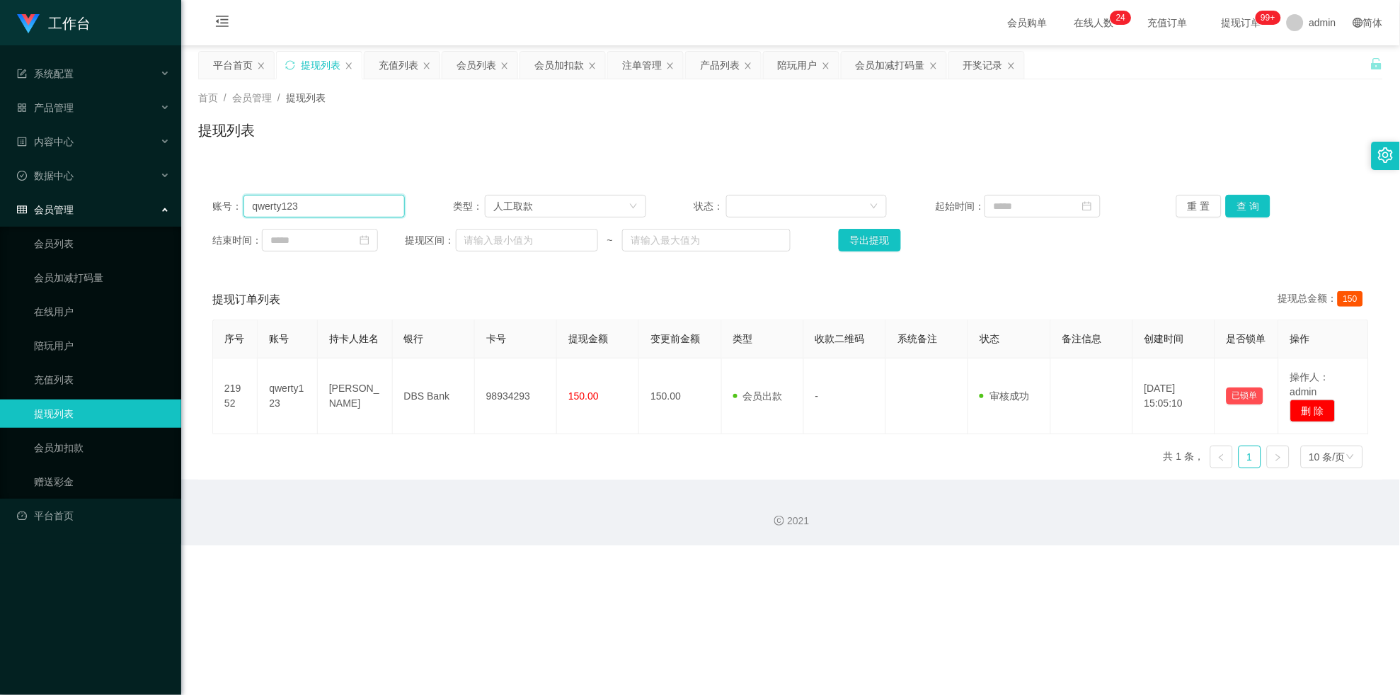
click at [319, 206] on input "qwerty123" at bounding box center [324, 206] width 161 height 23
paste input "lsh1999"
type input "lsh1999"
click at [611, 214] on div "重 置 查 询" at bounding box center [1273, 206] width 193 height 23
click at [611, 214] on button "查 询" at bounding box center [1248, 206] width 45 height 23
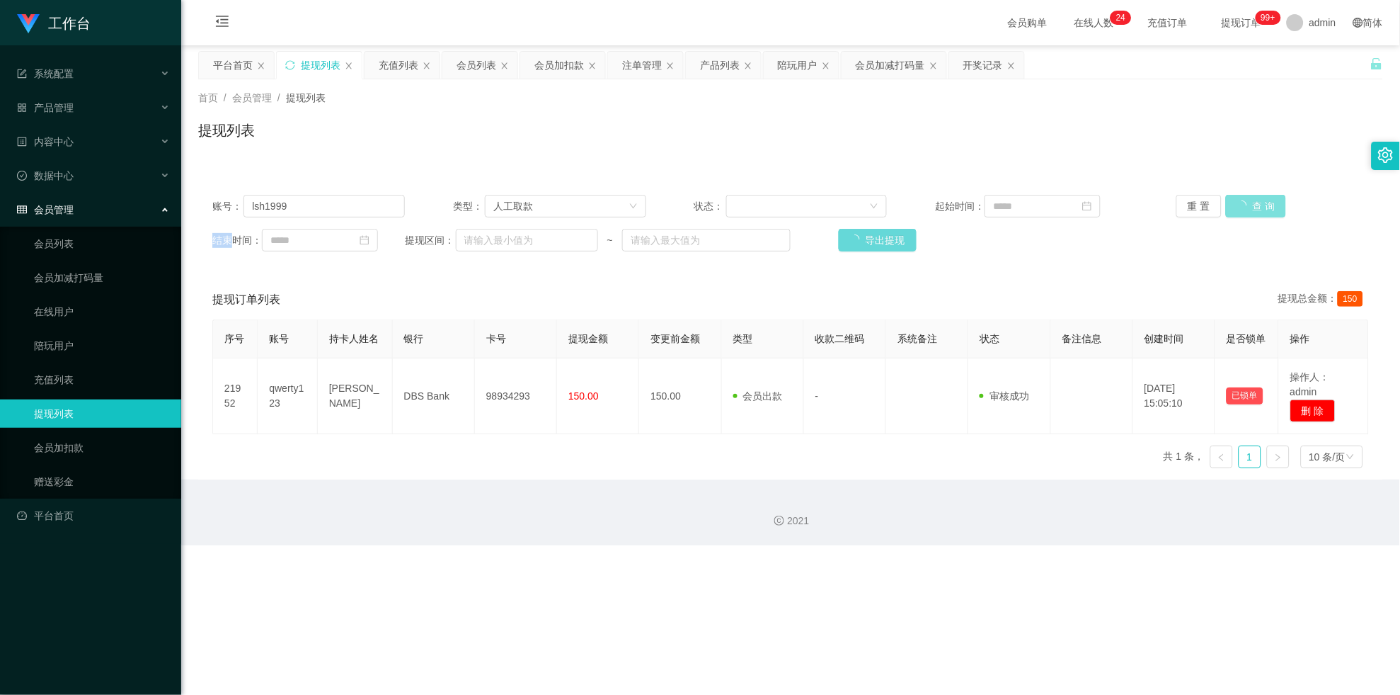
click at [611, 214] on div "重 置 查 询" at bounding box center [1273, 206] width 193 height 23
drag, startPoint x: 329, startPoint y: 217, endPoint x: 374, endPoint y: 192, distance: 51.6
click at [329, 217] on input "lsh1999" at bounding box center [324, 206] width 161 height 23
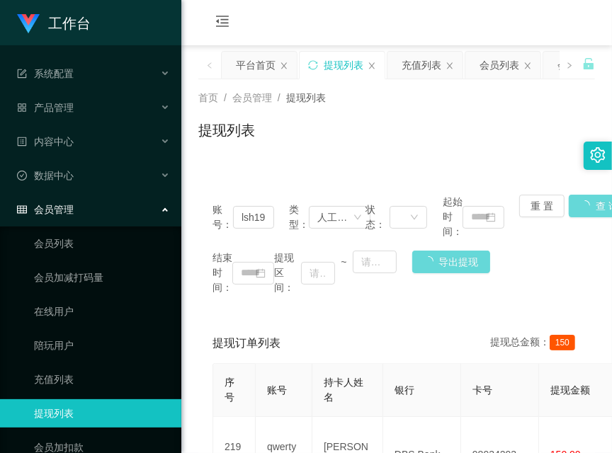
click at [205, 159] on div "首页 / 会员管理 / 提现列表 / 提现列表" at bounding box center [396, 121] width 430 height 84
click at [218, 324] on div "提现订单列表 提现总金额： 150" at bounding box center [396, 344] width 368 height 40
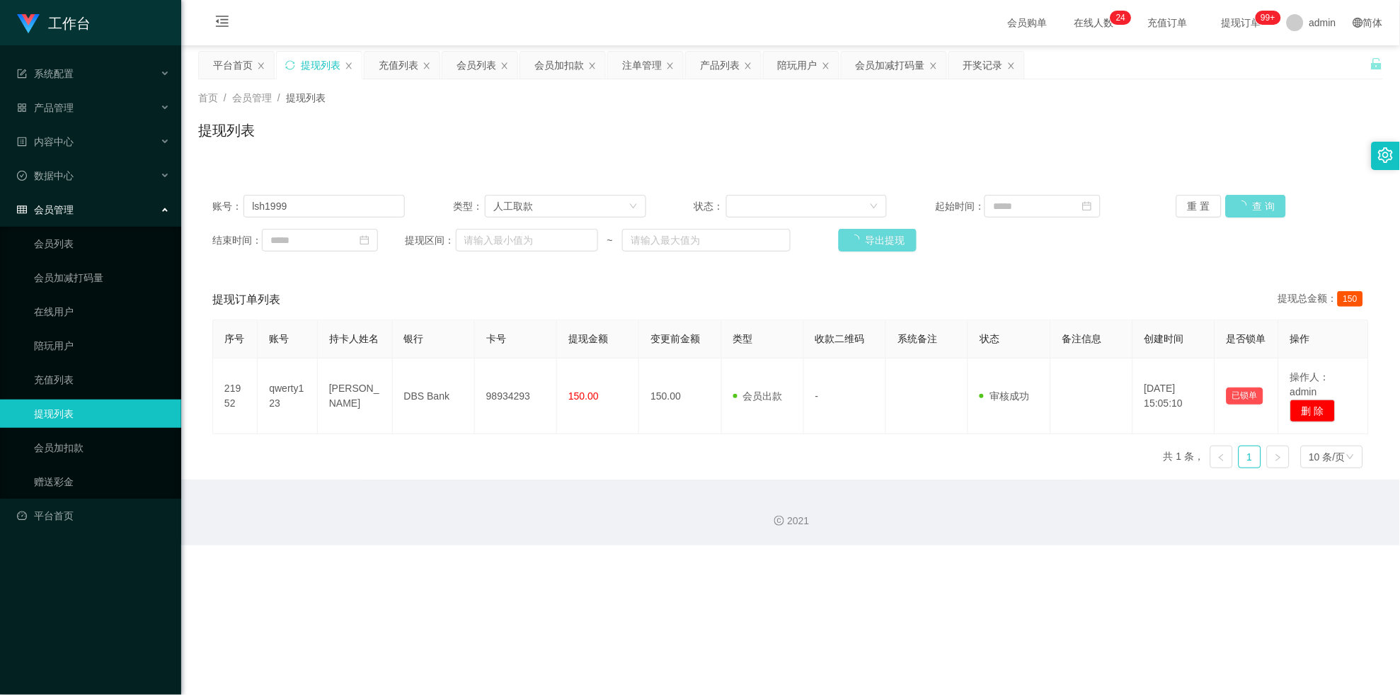
click at [611, 215] on div "重 置 查 询" at bounding box center [1273, 206] width 193 height 23
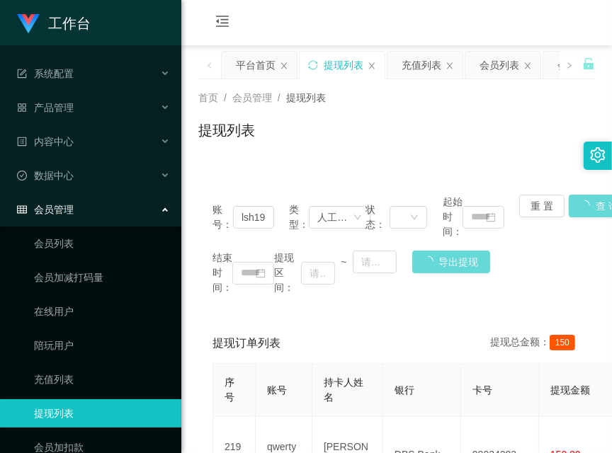
drag, startPoint x: 207, startPoint y: 324, endPoint x: 349, endPoint y: 236, distance: 166.2
click at [207, 324] on div "提现订单列表 提现总金额： 150 序号 账号 持卡人姓名 银行 卡号 提现金额 变更前金额 类型 收款二维码 系统备注 状态 备注信息 创建时间 是否锁单 …" at bounding box center [396, 431] width 396 height 215
click at [588, 199] on main "关闭左侧 关闭右侧 关闭其它 刷新页面 平台首页 提现列表 充值列表 会员列表 会员加扣款 注单管理 产品列表 陪玩用户 会员加减打码量 开奖记录 首页 / …" at bounding box center [396, 291] width 430 height 493
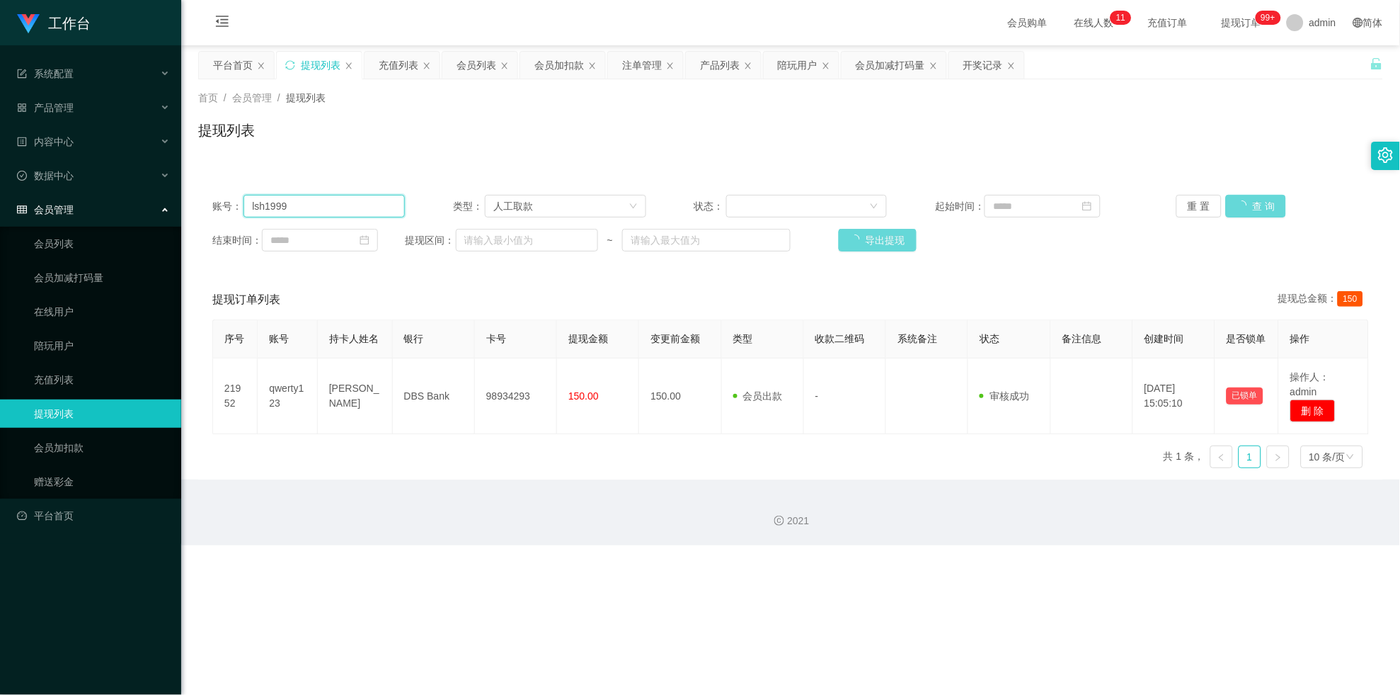
click at [385, 208] on input "lsh1999" at bounding box center [324, 206] width 161 height 23
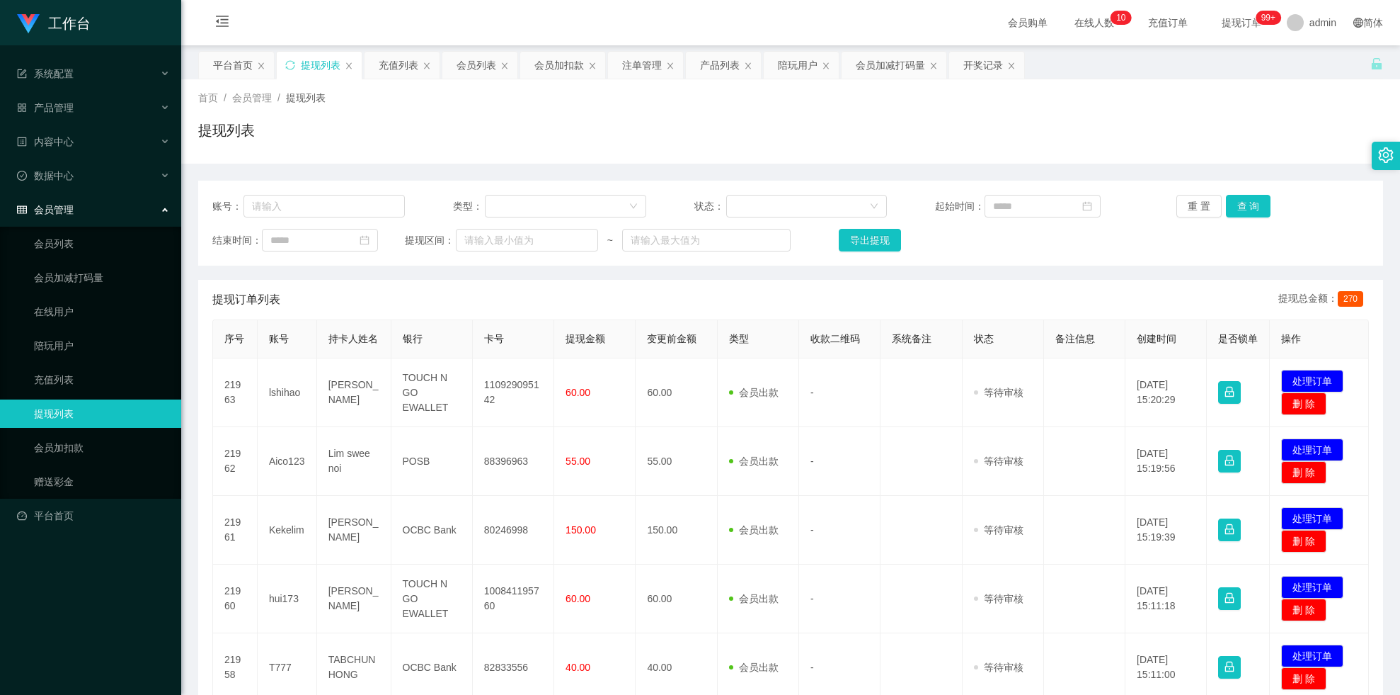
click at [353, 213] on input "text" at bounding box center [324, 206] width 161 height 23
type input "lsh1999"
click at [1242, 214] on button "查 询" at bounding box center [1248, 206] width 45 height 23
click at [1242, 214] on div "重 置 查 询" at bounding box center [1273, 206] width 193 height 23
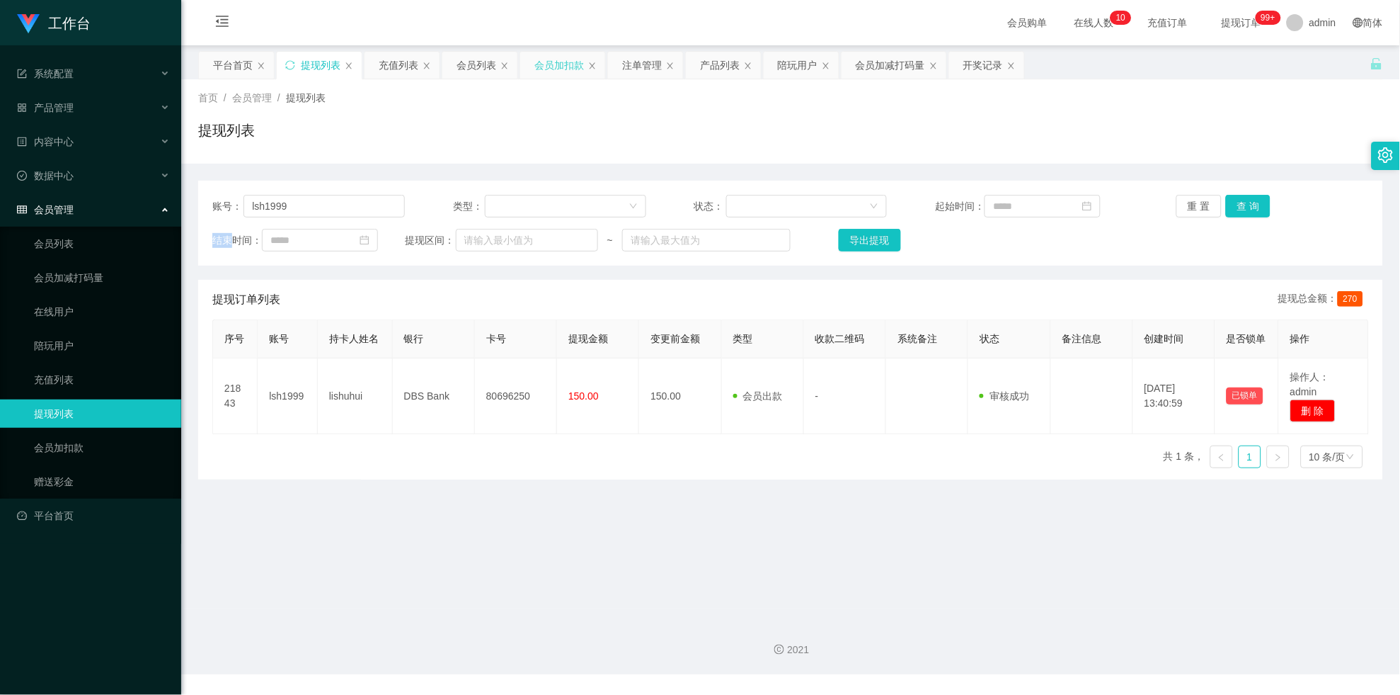
click at [556, 68] on div "会员加扣款" at bounding box center [560, 65] width 50 height 27
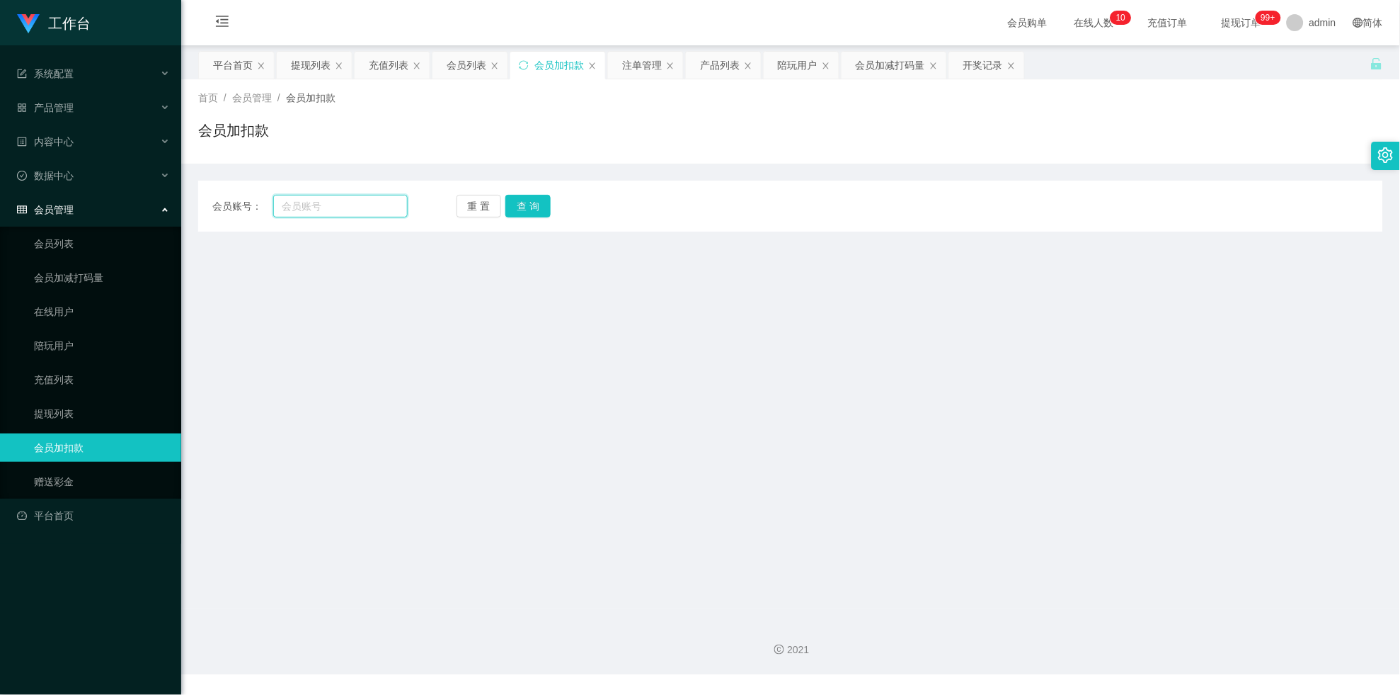
drag, startPoint x: 345, startPoint y: 206, endPoint x: 412, endPoint y: 215, distance: 67.1
click at [345, 206] on input "text" at bounding box center [340, 206] width 135 height 23
paste input "lsh1999"
type input "lsh1999"
click at [541, 208] on button "查 询" at bounding box center [528, 206] width 45 height 23
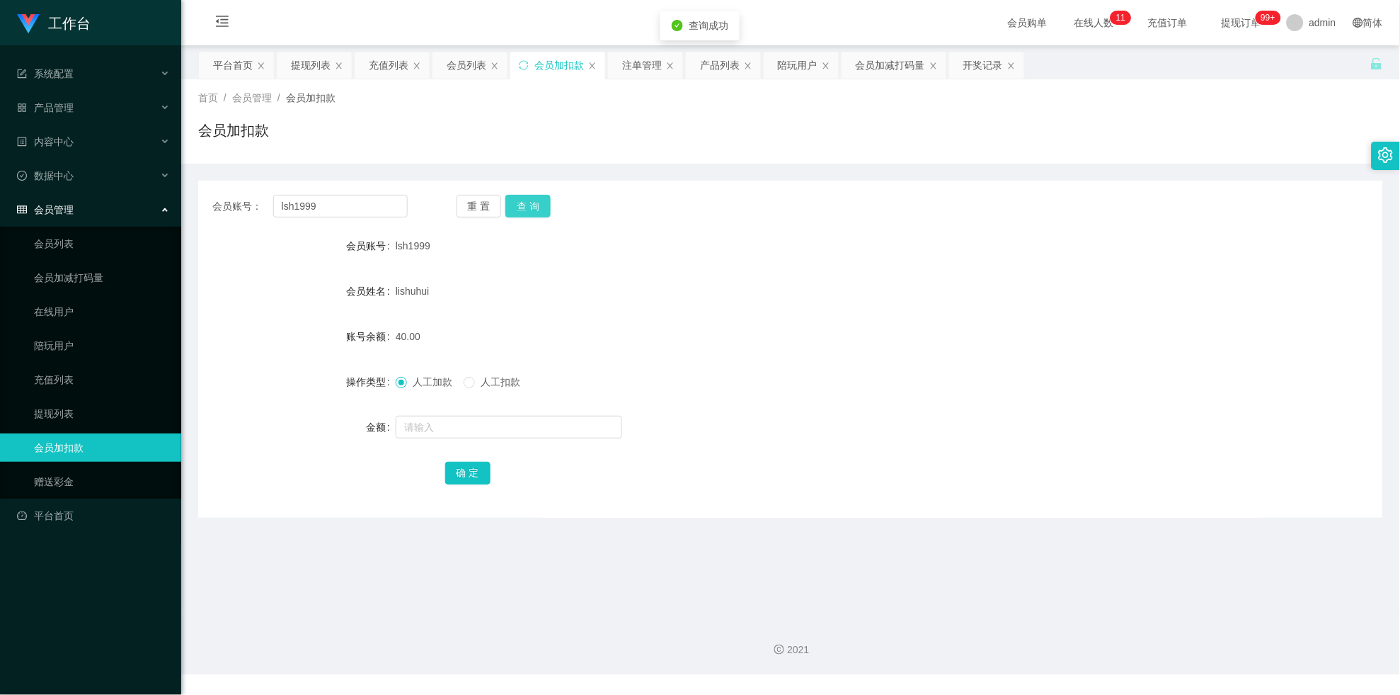
click at [541, 208] on button "查 询" at bounding box center [528, 206] width 45 height 23
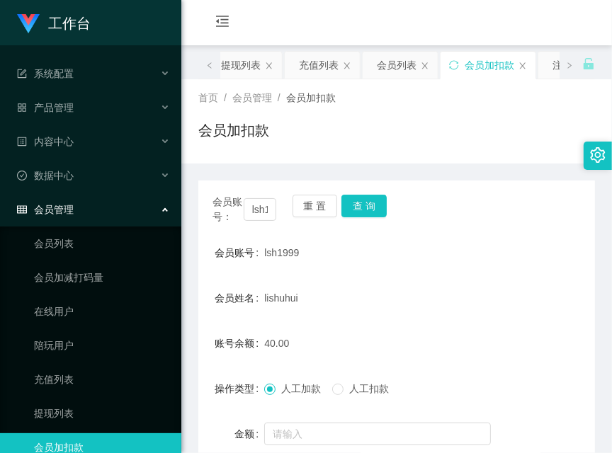
click at [199, 344] on div "账号余额" at bounding box center [231, 343] width 66 height 28
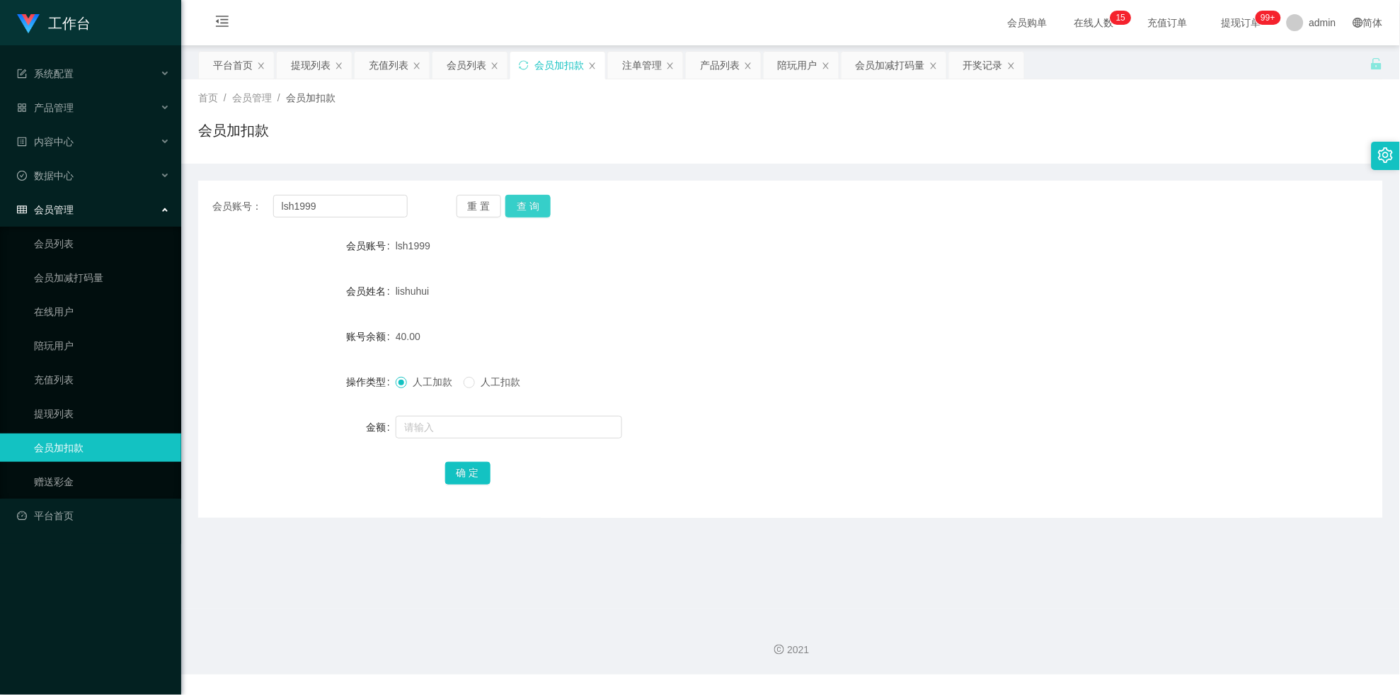
click at [542, 207] on button "查 询" at bounding box center [528, 206] width 45 height 23
click at [542, 207] on div "重 置 查 询" at bounding box center [554, 206] width 195 height 23
click at [542, 207] on button "查 询" at bounding box center [528, 206] width 45 height 23
click at [353, 210] on input "lsh1999" at bounding box center [340, 206] width 135 height 23
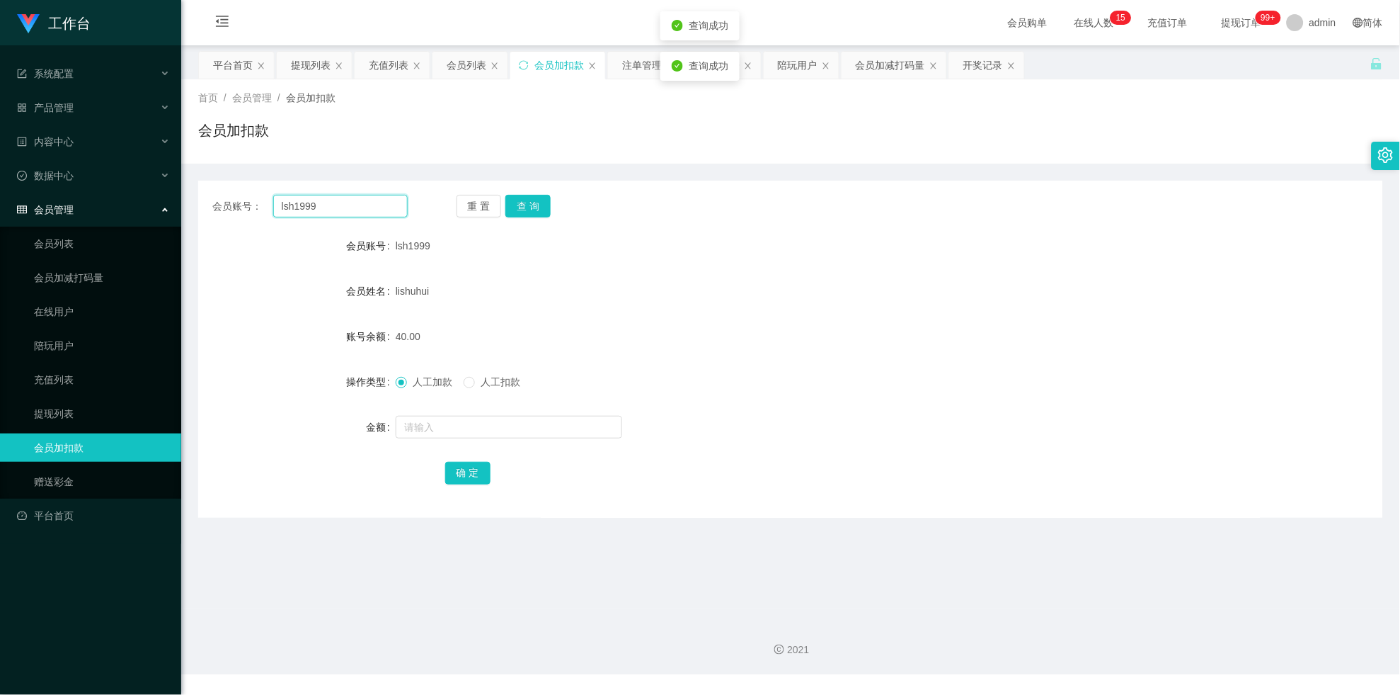
paste input "91351593"
click at [533, 207] on button "查 询" at bounding box center [528, 206] width 45 height 23
click at [533, 207] on div "重 置 查 询" at bounding box center [554, 206] width 195 height 23
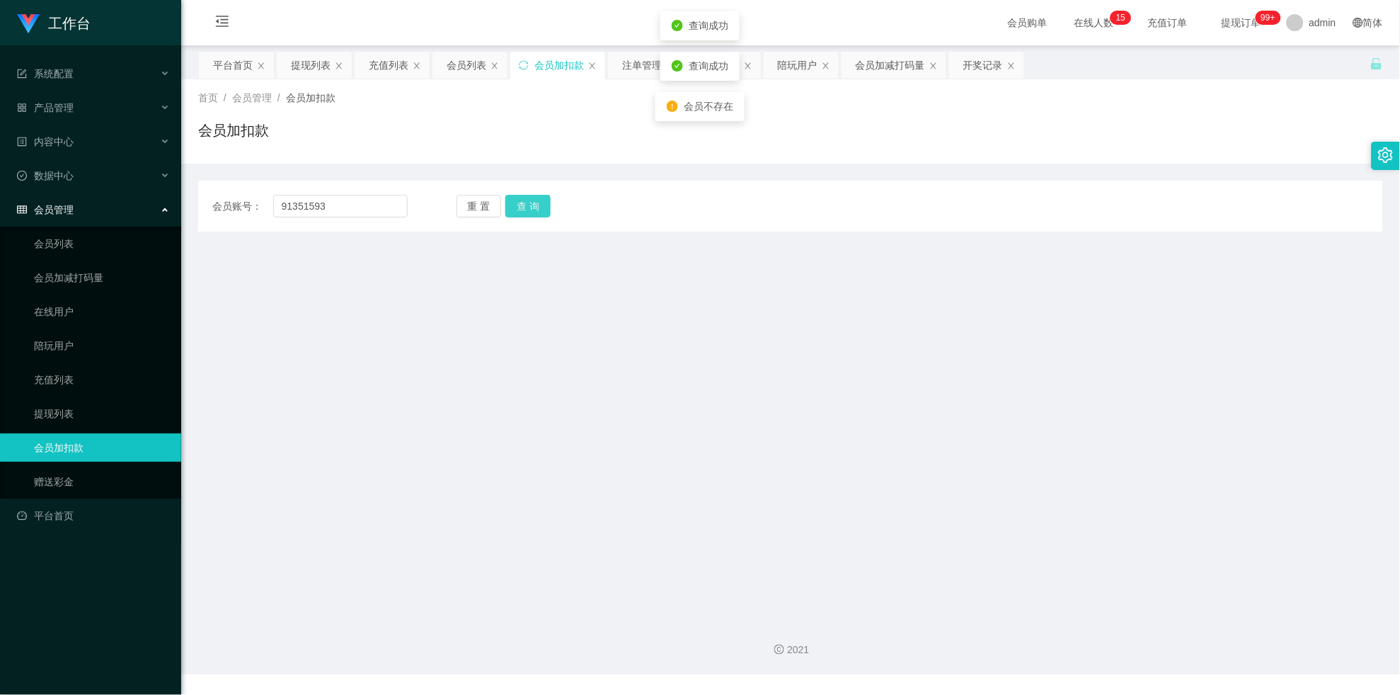
drag, startPoint x: 533, startPoint y: 207, endPoint x: 525, endPoint y: 275, distance: 67.7
click at [534, 208] on button "查 询" at bounding box center [528, 206] width 45 height 23
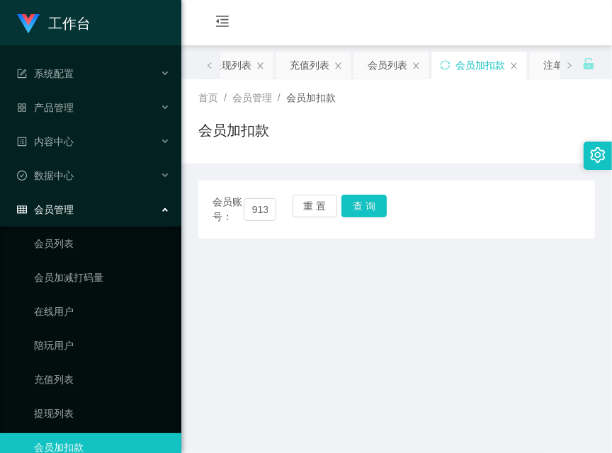
drag, startPoint x: 200, startPoint y: 297, endPoint x: 219, endPoint y: 253, distance: 47.9
click at [201, 297] on main "关闭左侧 关闭右侧 关闭其它 刷新页面 平台首页 提现列表 充值列表 会员列表 会员加扣款 注单管理 产品列表 陪玩用户 会员加减打码量 开奖记录 首页 / …" at bounding box center [396, 326] width 430 height 563
click at [259, 203] on input "91351593" at bounding box center [260, 209] width 33 height 23
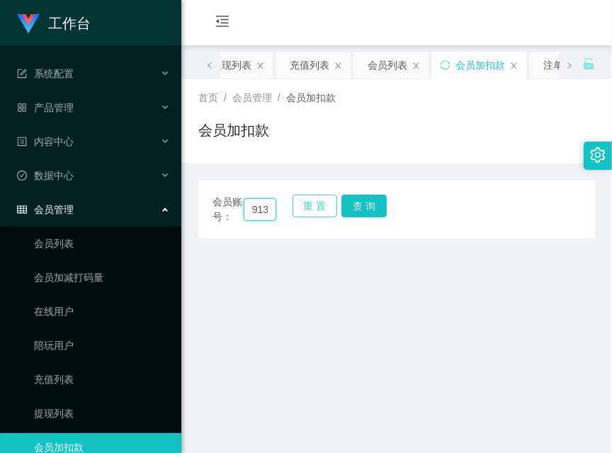
paste input "wangqingbo1158"
type input "wangqingbo1158"
click at [360, 207] on button "查 询" at bounding box center [363, 206] width 45 height 23
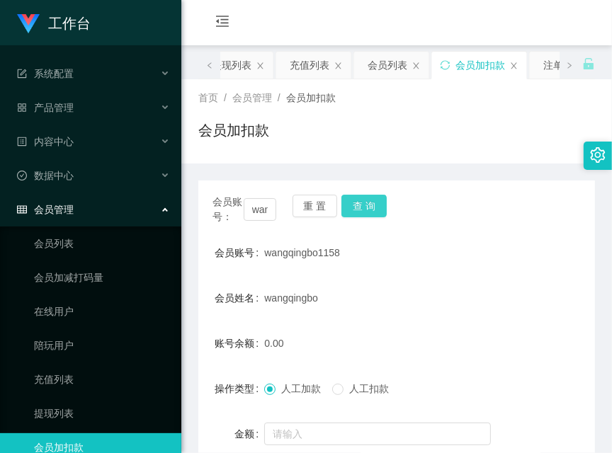
click at [360, 207] on div "会员账号： wangqingbo1158 重 置 查 询" at bounding box center [396, 210] width 396 height 30
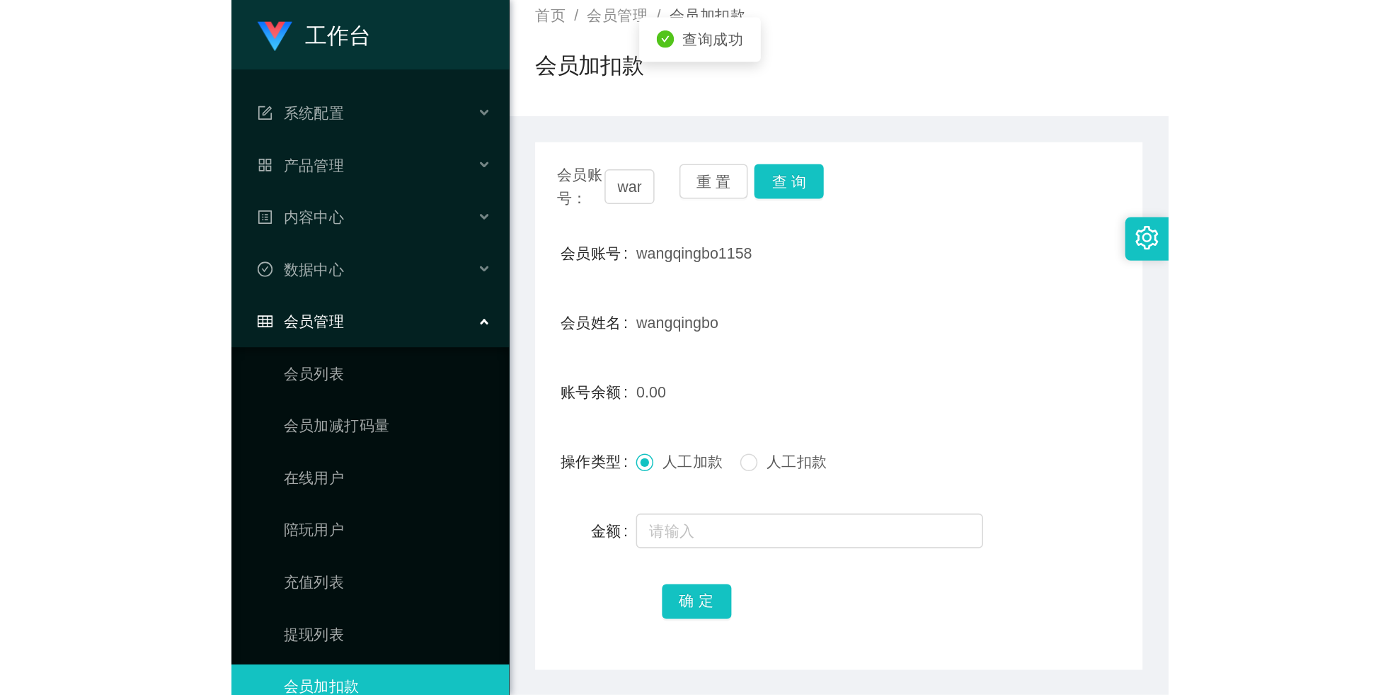
scroll to position [124, 0]
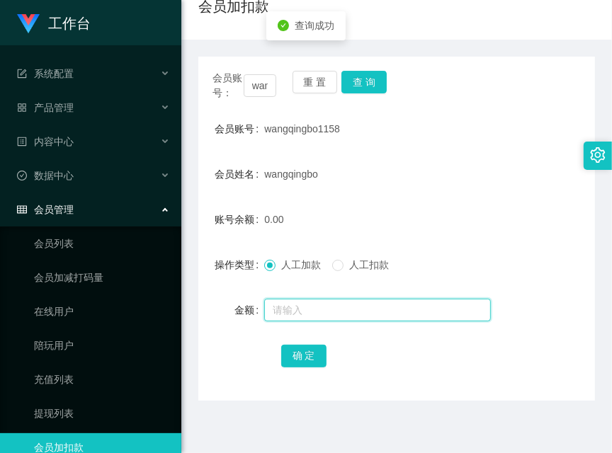
click at [318, 310] on input "text" at bounding box center [377, 310] width 227 height 23
type input "48"
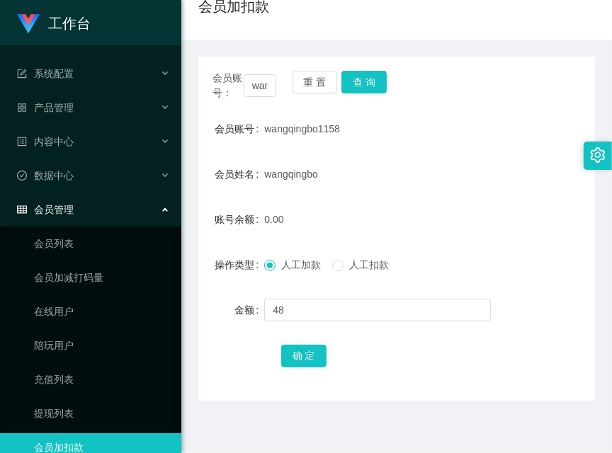
click at [281, 362] on div "确 定" at bounding box center [397, 355] width 232 height 28
click at [282, 358] on button "确 定" at bounding box center [303, 356] width 45 height 23
drag, startPoint x: 230, startPoint y: 384, endPoint x: 241, endPoint y: 345, distance: 41.0
click at [229, 385] on div "会员账号： wangqingbo1158 重 置 查 询 会员账号 wangqingbo1158 会员姓名 wangqingbo 账号余额 48.00 操作类…" at bounding box center [396, 229] width 396 height 344
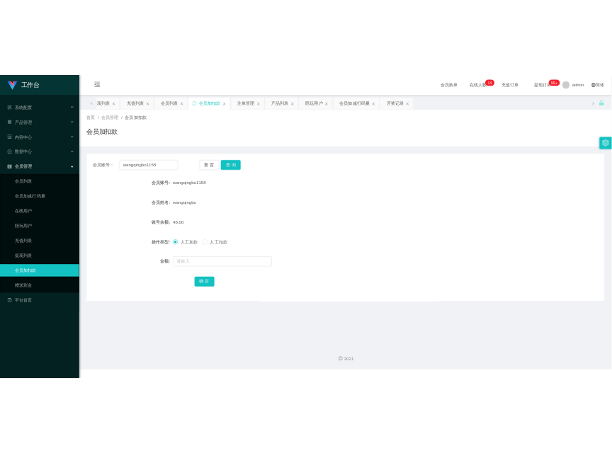
scroll to position [0, 0]
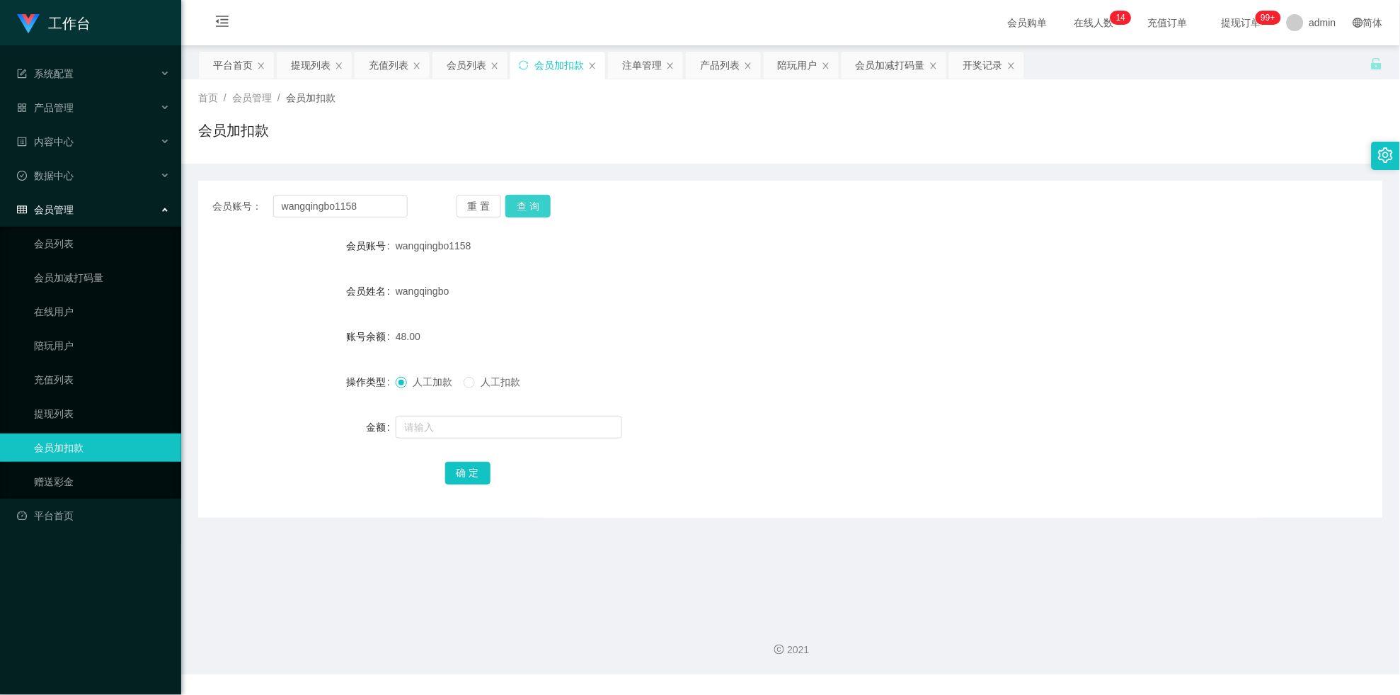
click at [519, 205] on button "查 询" at bounding box center [528, 206] width 45 height 23
click at [519, 205] on div "重 置 查 询" at bounding box center [554, 206] width 195 height 23
click at [299, 62] on div "提现列表" at bounding box center [311, 65] width 40 height 27
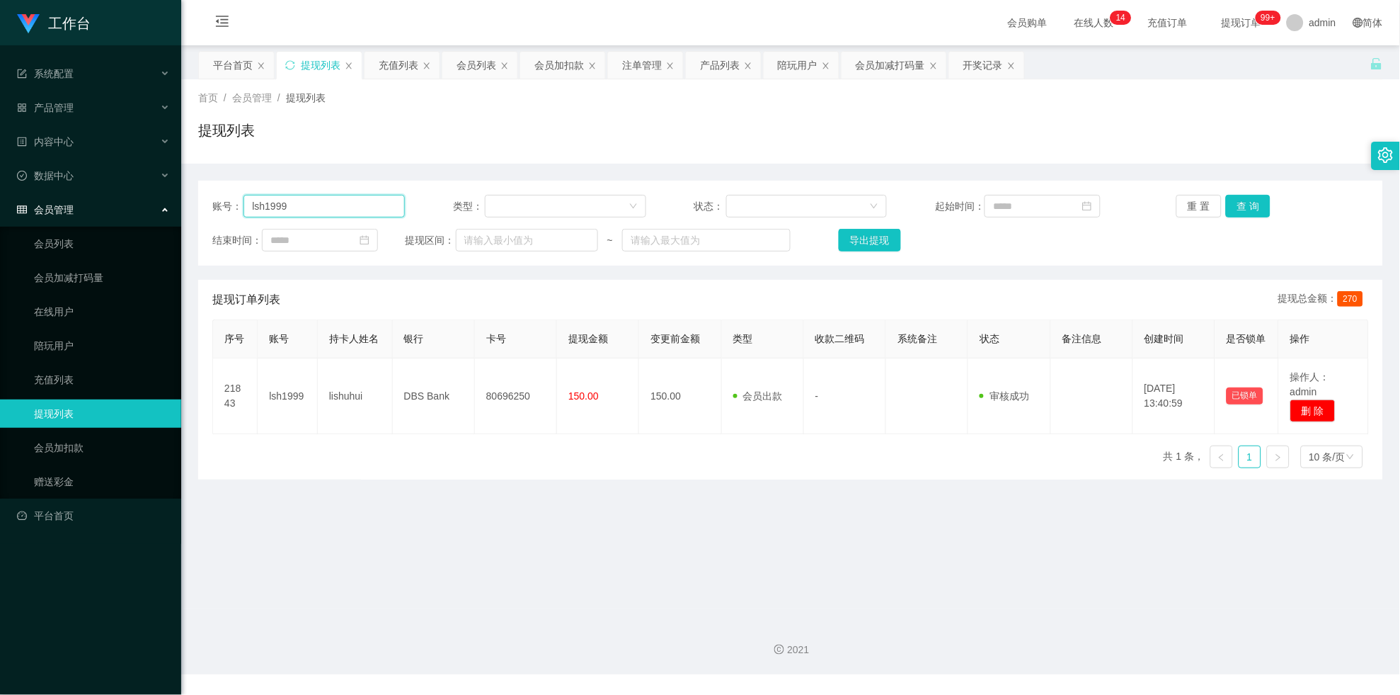
click at [353, 215] on input "lsh1999" at bounding box center [324, 206] width 161 height 23
click at [1258, 208] on button "查 询" at bounding box center [1248, 206] width 45 height 23
click at [1258, 208] on div "重 置 查 询" at bounding box center [1273, 206] width 193 height 23
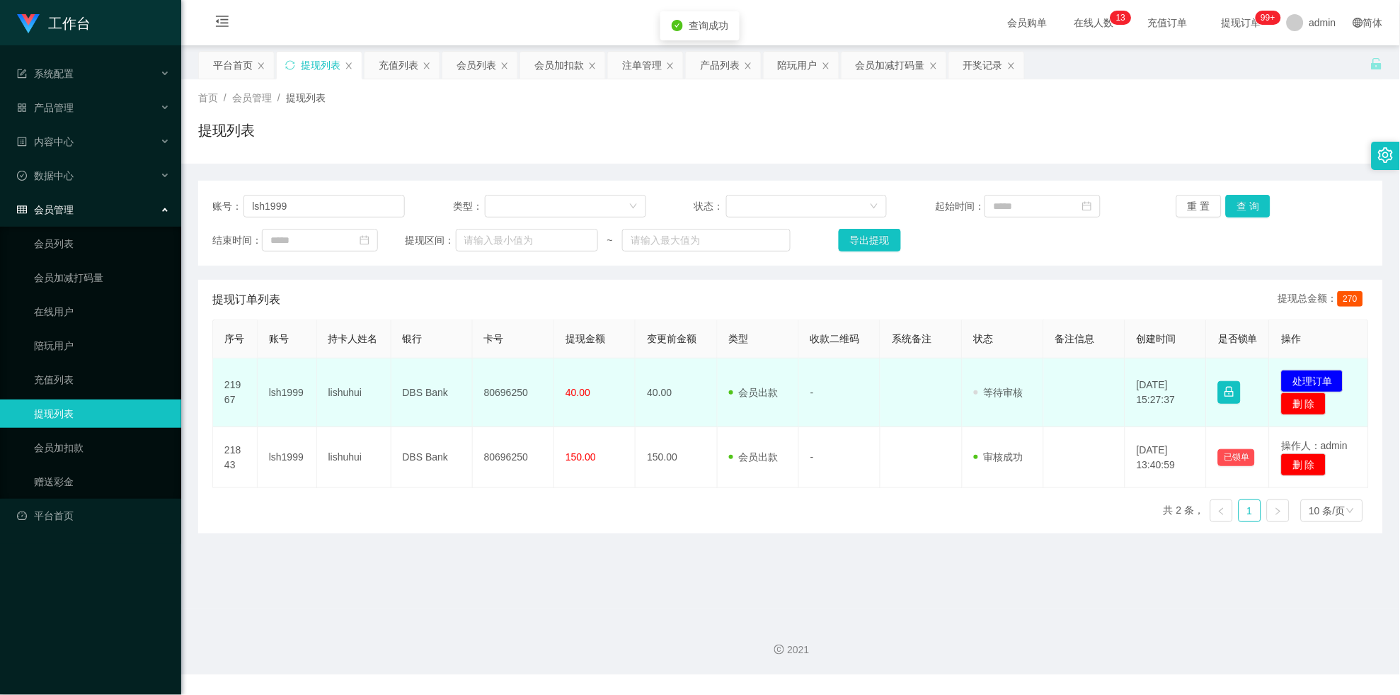
click at [517, 404] on td "80696250" at bounding box center [513, 392] width 81 height 69
copy td "80696250"
click at [1286, 392] on button "处理订单" at bounding box center [1312, 381] width 62 height 23
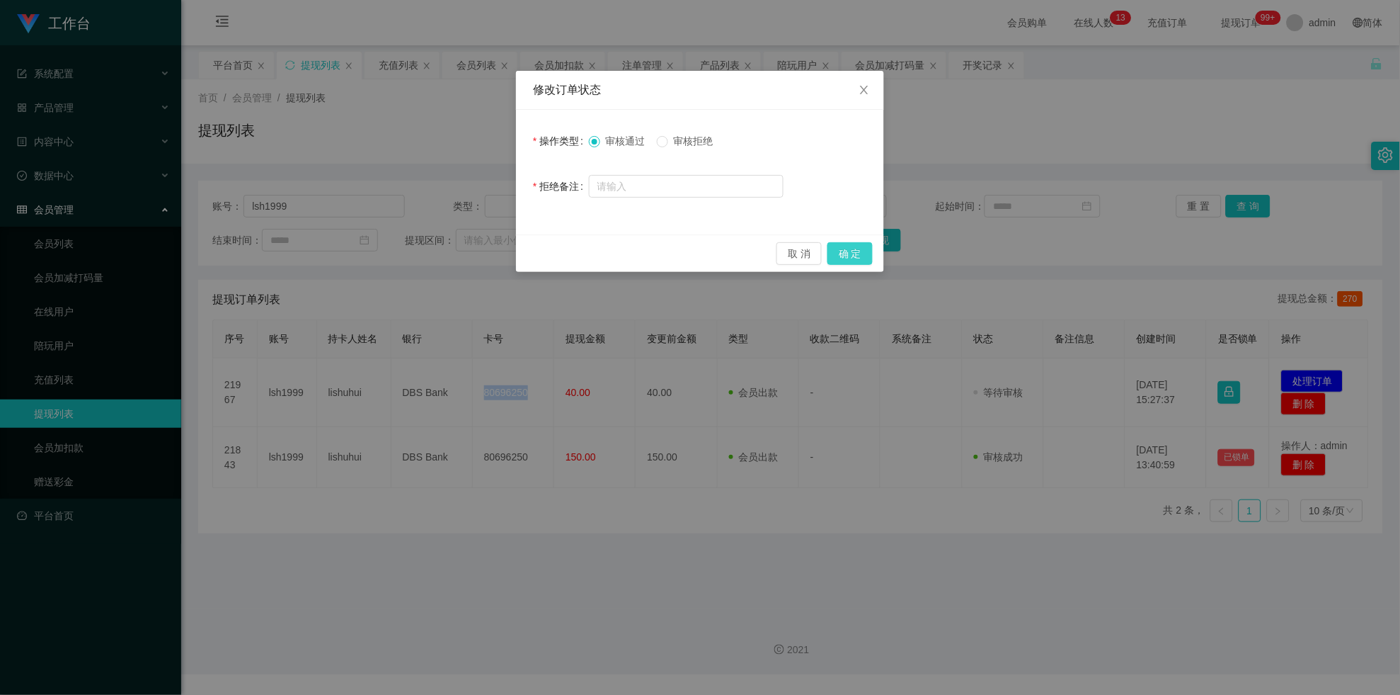
click at [864, 260] on button "确 定" at bounding box center [850, 253] width 45 height 23
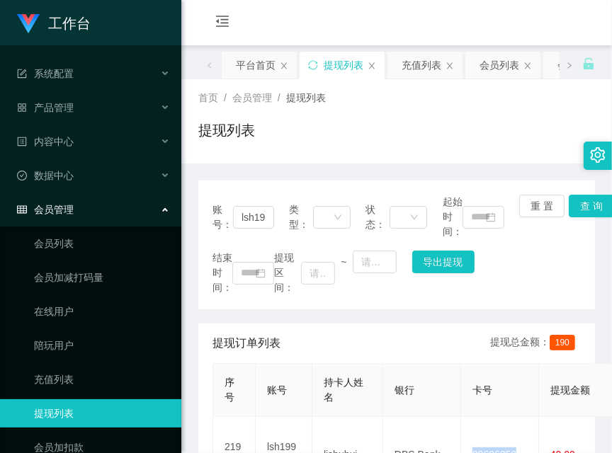
click at [229, 320] on div "账号： lsh1999 类型： 状态： 起始时间： 重 置 查 询 结束时间： 提现区间： ~ 导出提现 提现订单列表 提现总金额： 190 序号 账号 持卡…" at bounding box center [396, 397] width 396 height 433
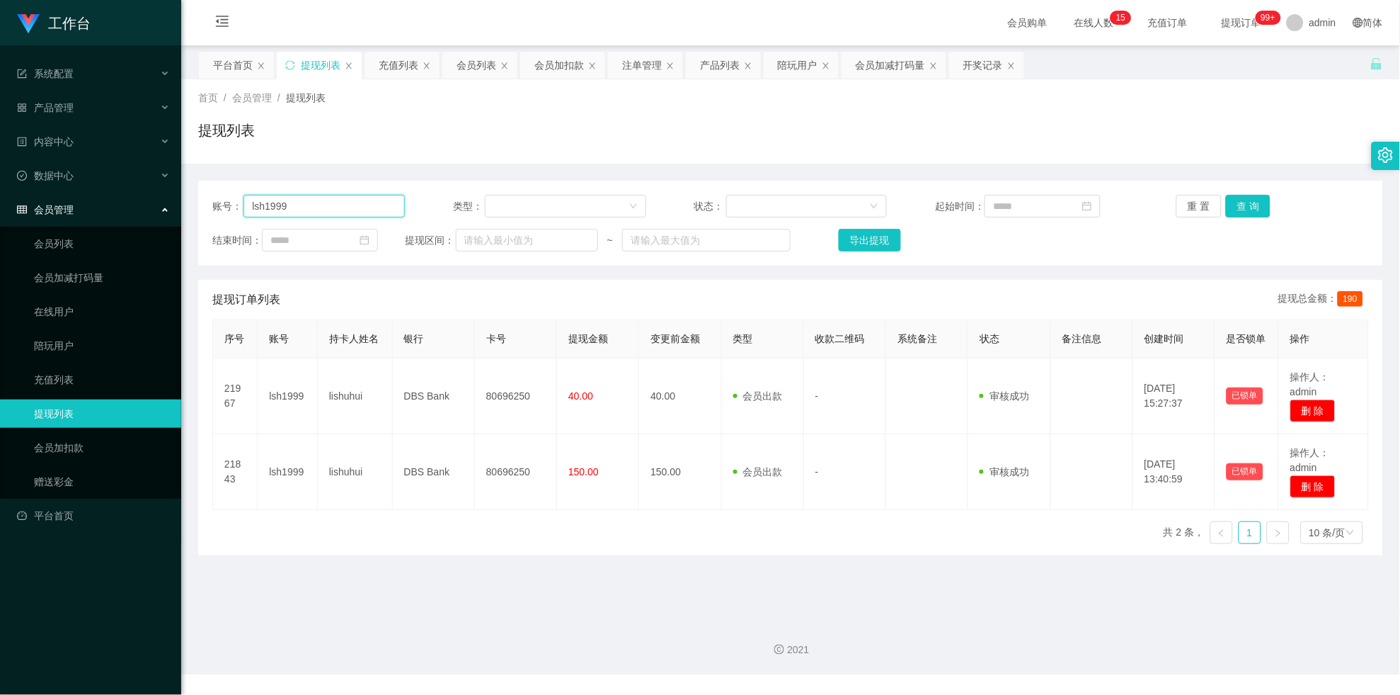
click at [375, 211] on input "lsh1999" at bounding box center [324, 206] width 161 height 23
paste input "wangqingbo1158"
type input "wangqingbo1158"
click at [1240, 202] on button "查 询" at bounding box center [1248, 206] width 45 height 23
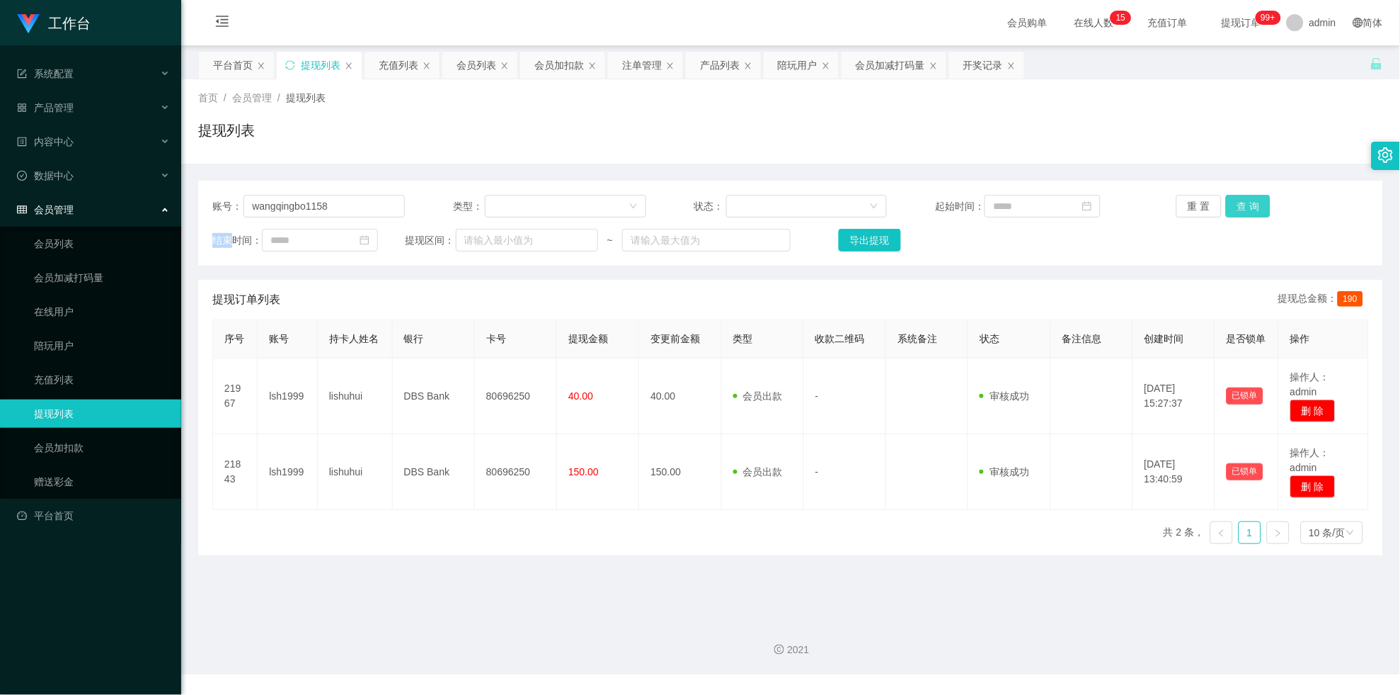
click at [1240, 202] on div "重 置 查 询" at bounding box center [1273, 206] width 193 height 23
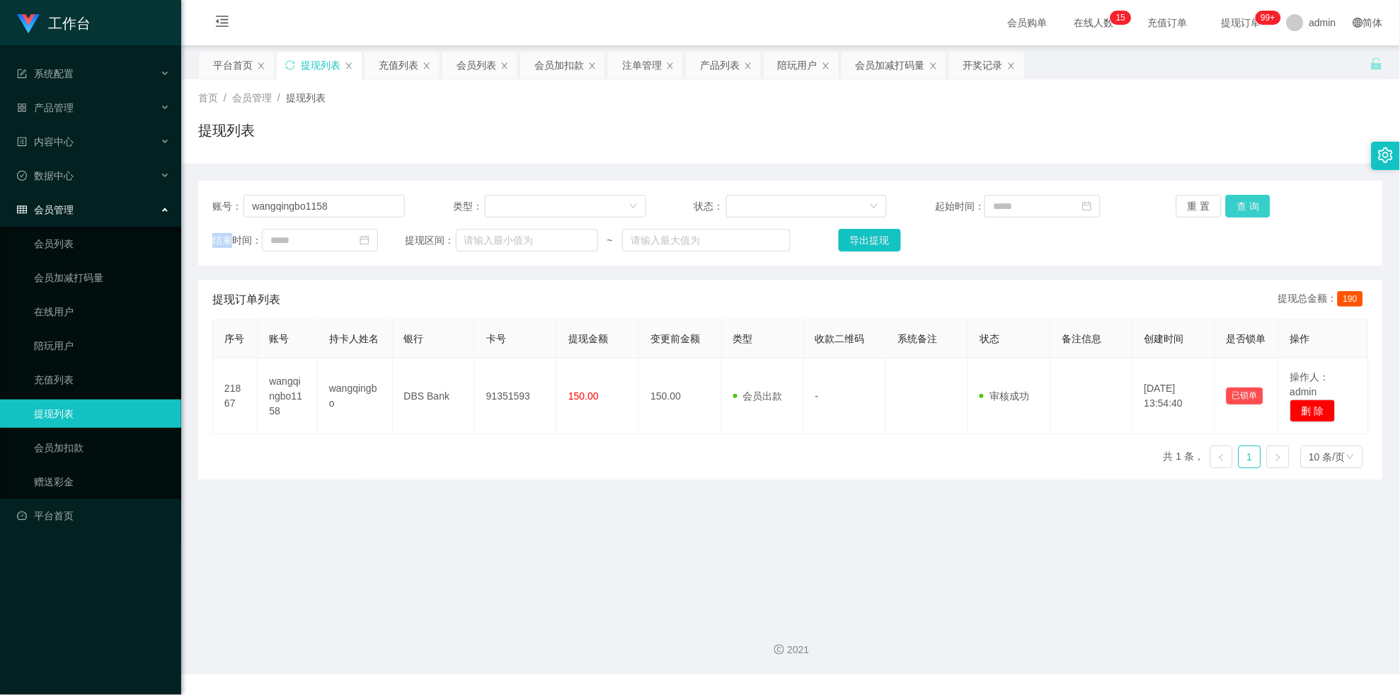
click at [1240, 202] on button "查 询" at bounding box center [1248, 206] width 45 height 23
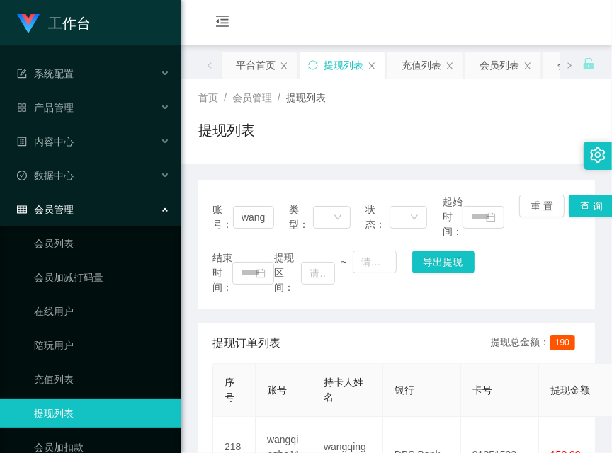
click at [222, 341] on span "提现订单列表" at bounding box center [246, 343] width 68 height 17
click at [593, 212] on button "查 询" at bounding box center [591, 206] width 45 height 23
click at [593, 212] on main "关闭左侧 关闭右侧 关闭其它 刷新页面 平台首页 提现列表 充值列表 会员列表 会员加扣款 注单管理 产品列表 陪玩用户 会员加减打码量 开奖记录 首页 / …" at bounding box center [396, 326] width 430 height 563
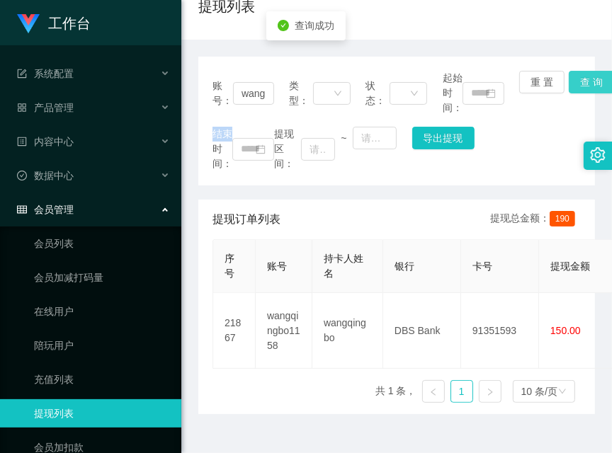
click at [584, 76] on button "查 询" at bounding box center [591, 82] width 45 height 23
click at [584, 76] on div "账号： wangqingbo1158 类型： 状态： 起始时间： 重 置 查 询 结束时间： 提现区间： ~ 导出提现" at bounding box center [396, 121] width 396 height 129
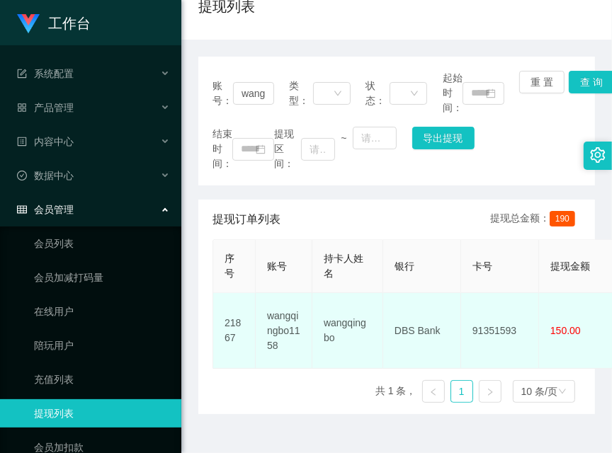
click at [252, 346] on td "21867" at bounding box center [234, 331] width 42 height 76
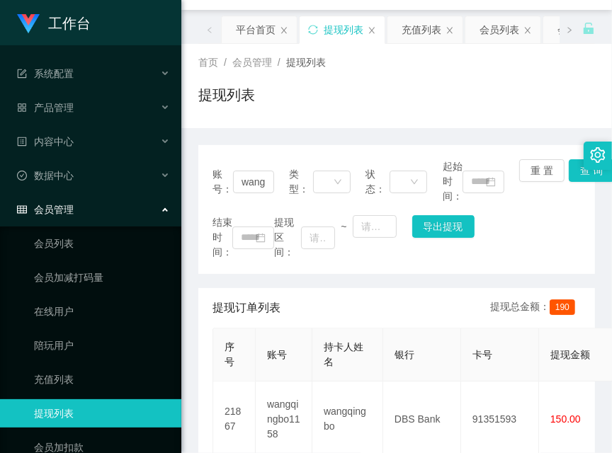
scroll to position [0, 0]
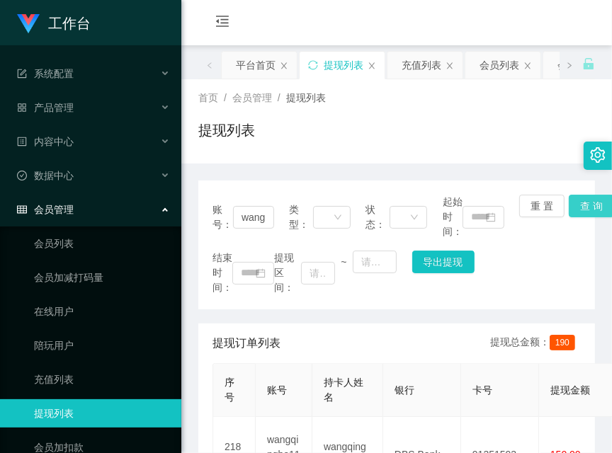
click at [571, 212] on button "查 询" at bounding box center [591, 206] width 45 height 23
click at [571, 212] on div "重 置 查 询" at bounding box center [550, 217] width 62 height 45
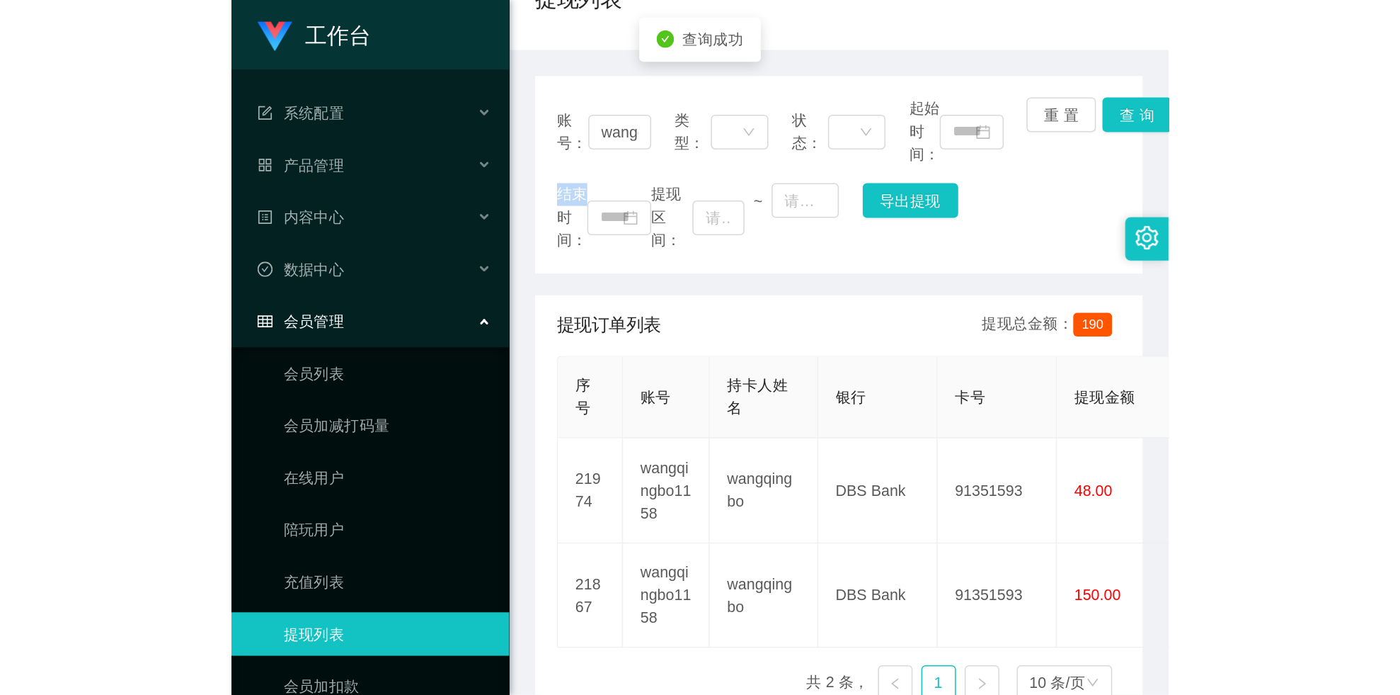
scroll to position [220, 0]
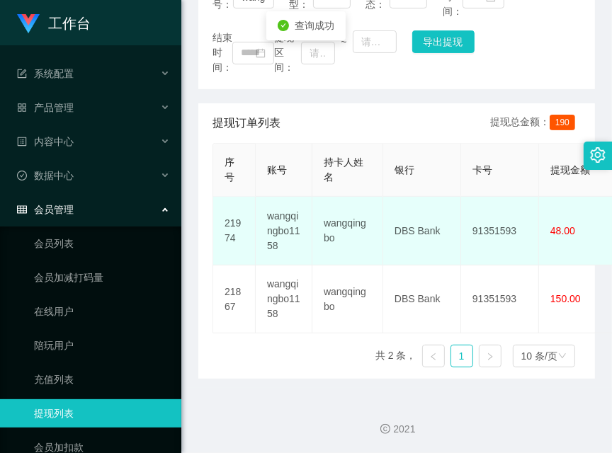
click at [513, 214] on td "91351593" at bounding box center [500, 231] width 78 height 69
click at [486, 229] on td "91351593" at bounding box center [500, 231] width 78 height 69
copy td "91351593"
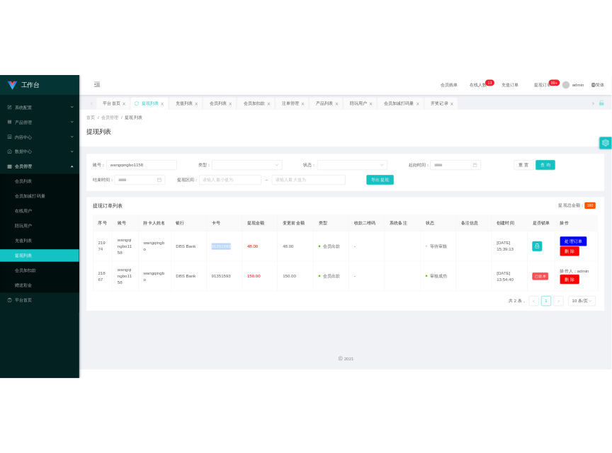
scroll to position [0, 0]
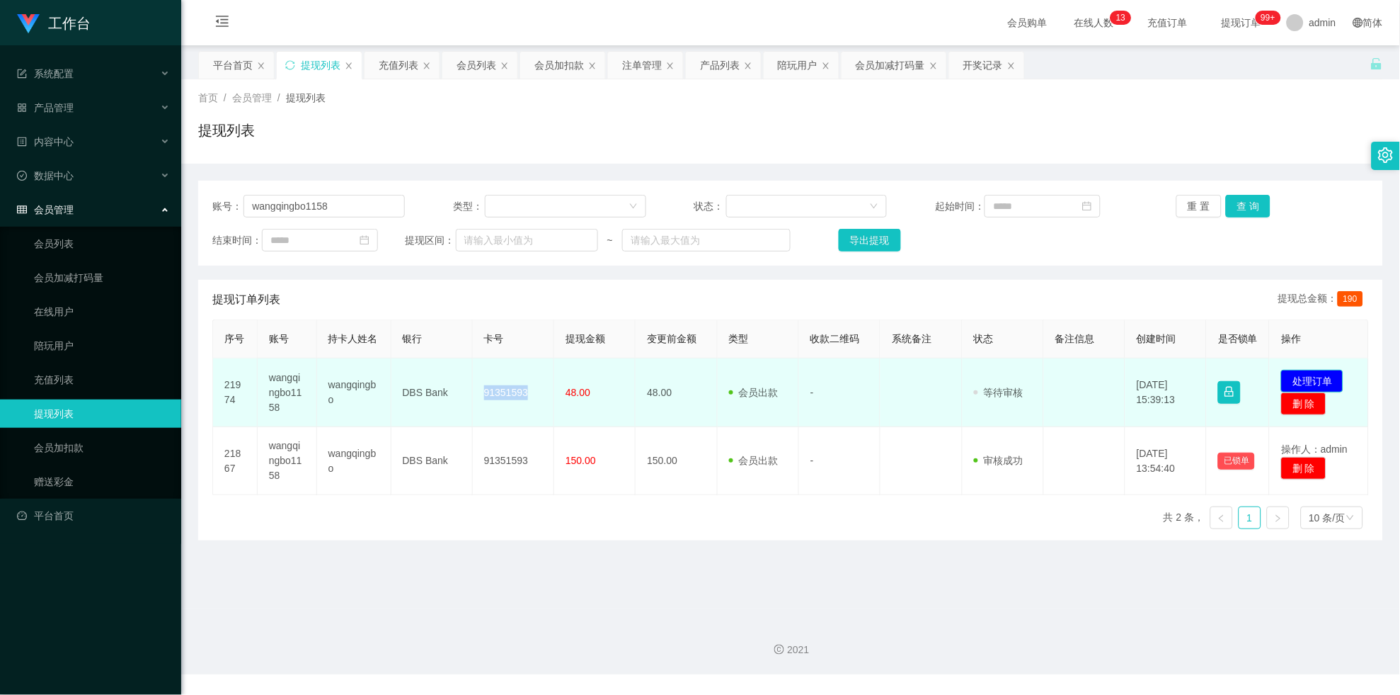
click at [1308, 390] on button "处理订单" at bounding box center [1312, 381] width 62 height 23
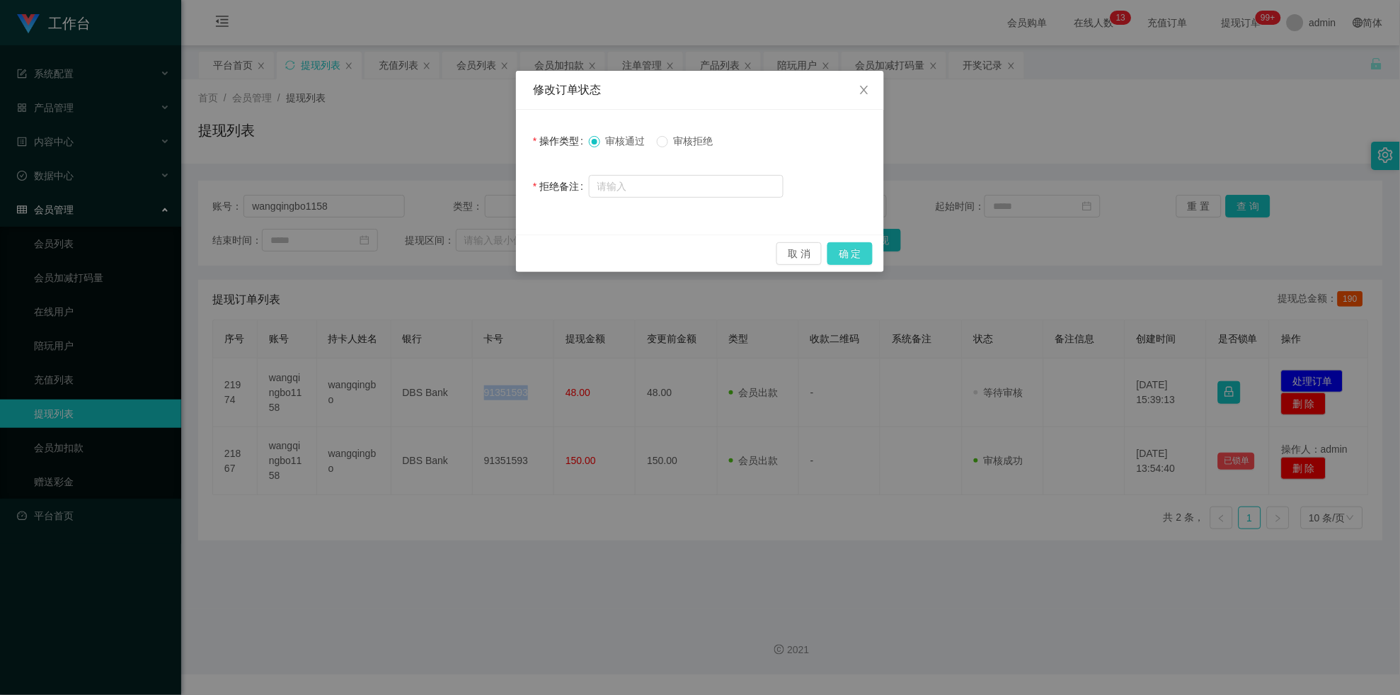
click at [869, 256] on button "确 定" at bounding box center [850, 253] width 45 height 23
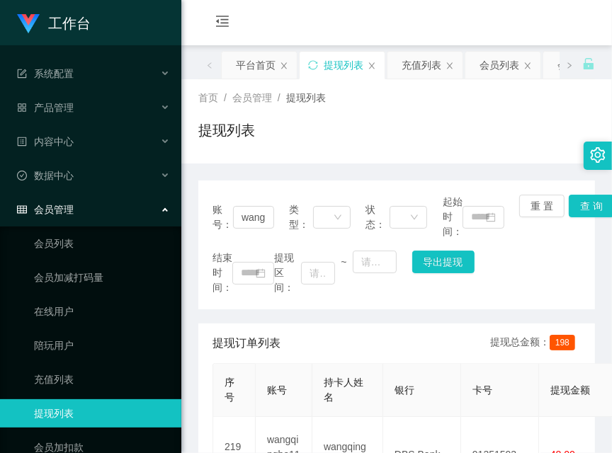
drag, startPoint x: 576, startPoint y: 113, endPoint x: 549, endPoint y: 1, distance: 115.6
click at [576, 112] on div "首页 / 会员管理 / 提现列表 / 提现列表" at bounding box center [396, 122] width 396 height 62
drag, startPoint x: 273, startPoint y: 149, endPoint x: 455, endPoint y: 47, distance: 208.6
click at [281, 147] on div "提现列表" at bounding box center [396, 136] width 396 height 33
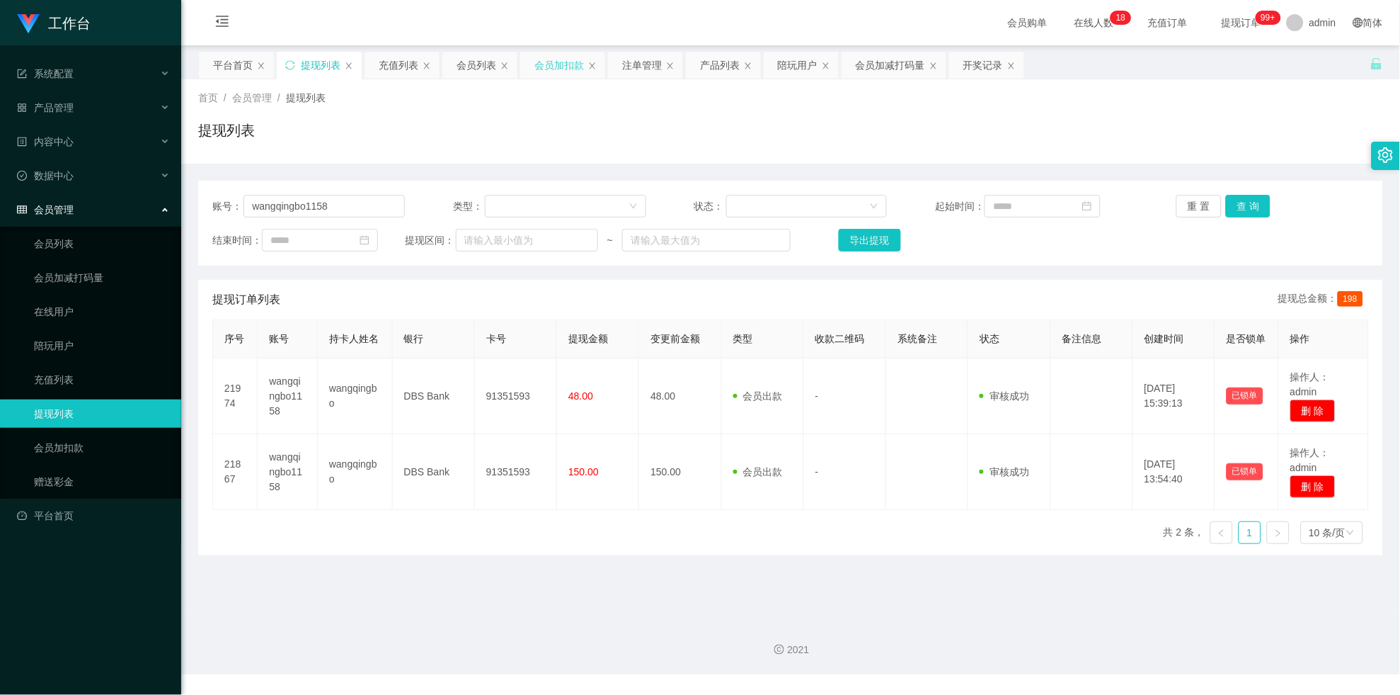
click at [554, 57] on div "会员加扣款" at bounding box center [560, 65] width 50 height 27
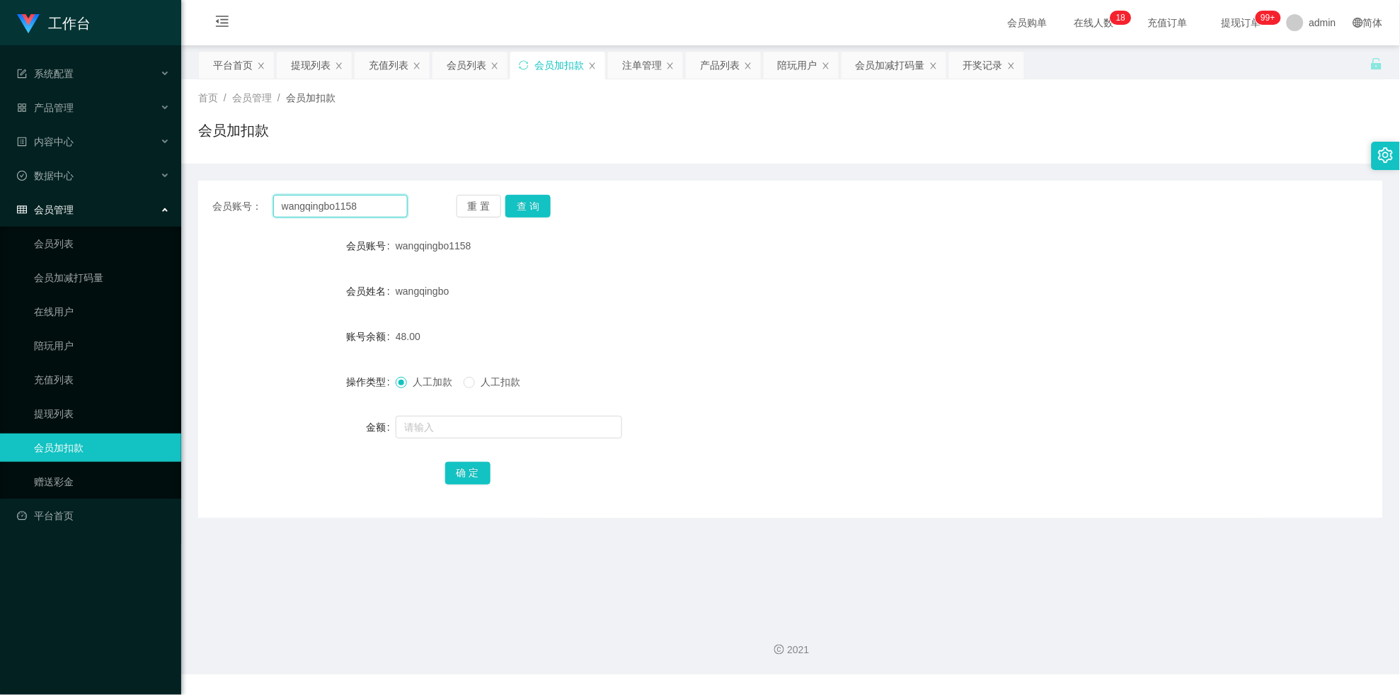
click at [346, 198] on input "wangqingbo1158" at bounding box center [340, 206] width 135 height 23
paste input "Hey"
type input "Hey"
drag, startPoint x: 547, startPoint y: 213, endPoint x: 540, endPoint y: 207, distance: 9.0
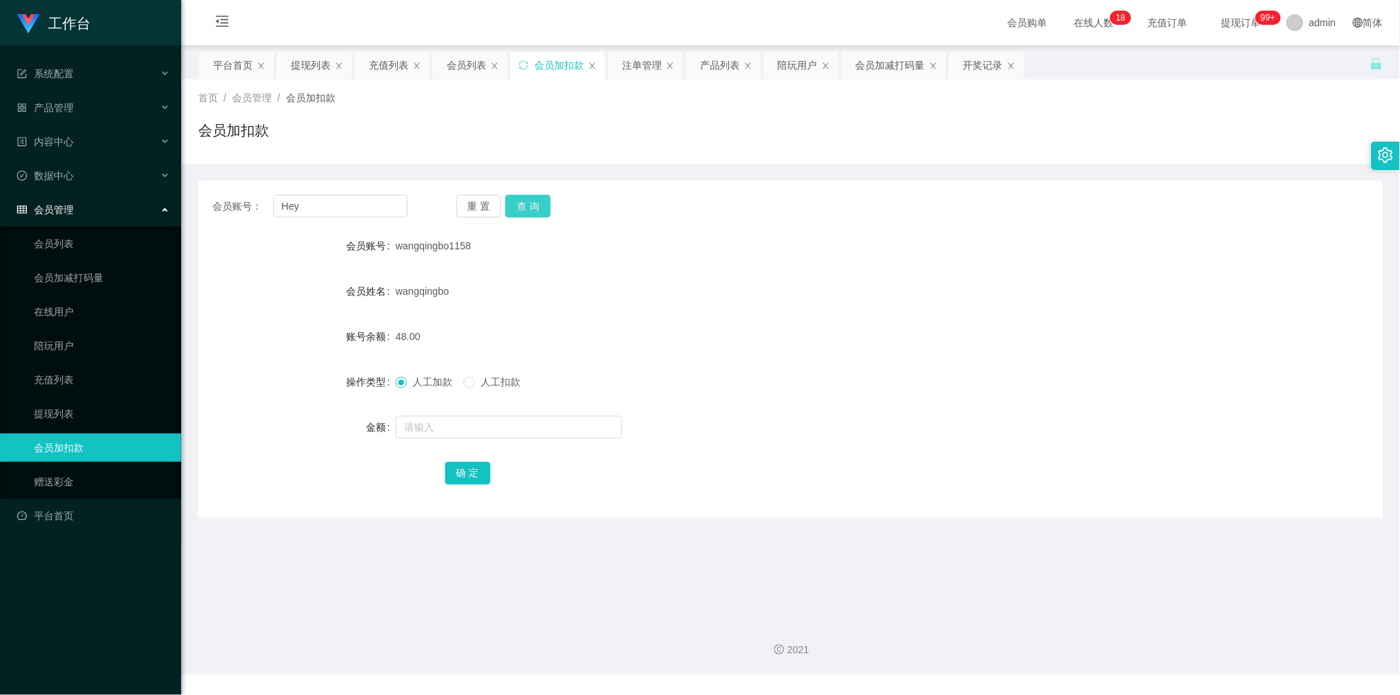
click at [547, 213] on button "查 询" at bounding box center [528, 206] width 45 height 23
click at [539, 205] on button "查 询" at bounding box center [528, 206] width 45 height 23
click at [539, 205] on div "重 置 查 询" at bounding box center [554, 206] width 195 height 23
click at [470, 430] on input "text" at bounding box center [509, 427] width 227 height 23
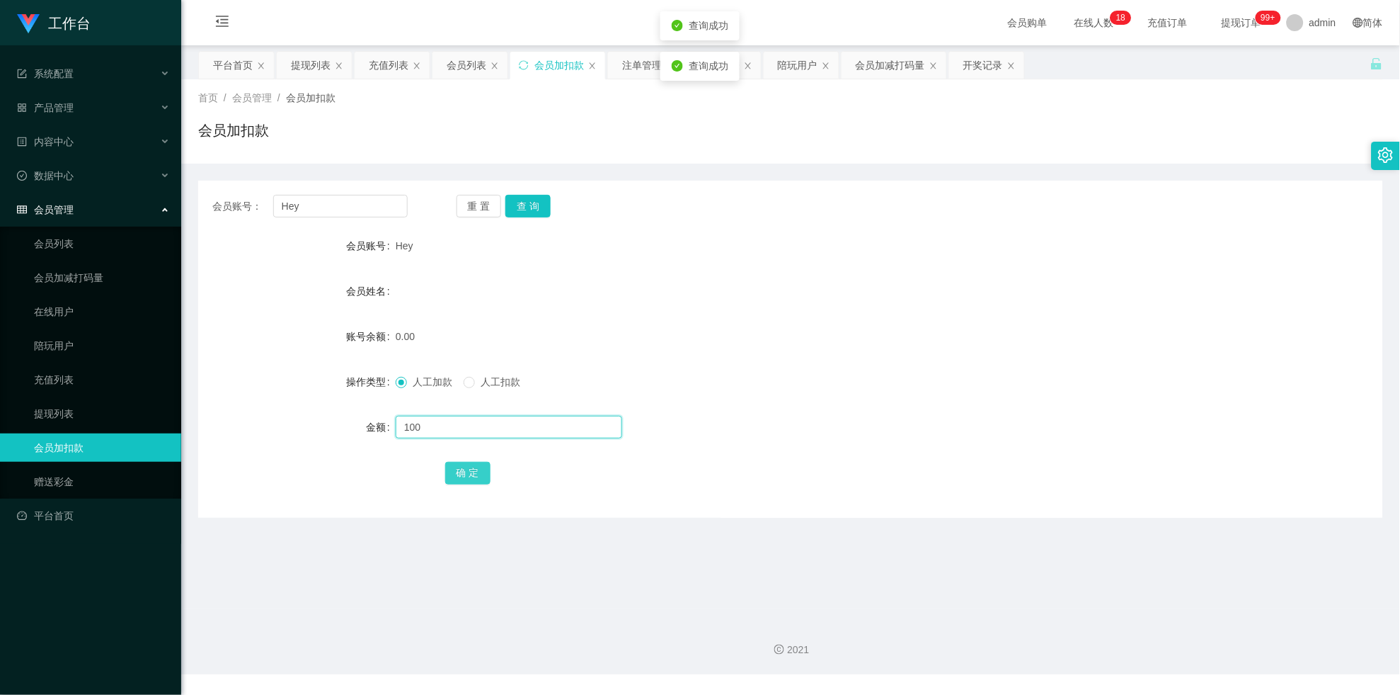
type input "100"
click at [457, 471] on button "确 定" at bounding box center [467, 473] width 45 height 23
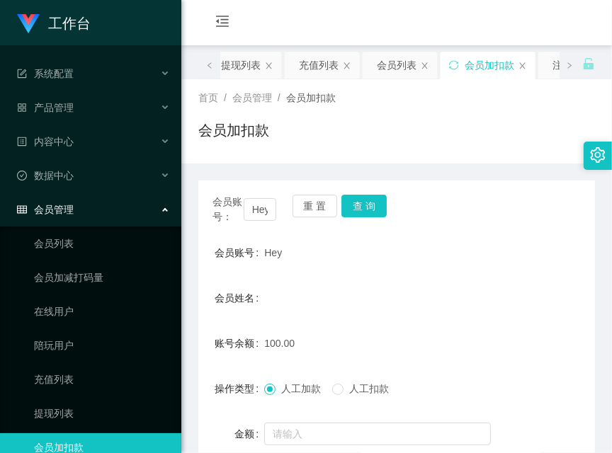
click at [230, 358] on form "会员账号 Hey 会员姓名 账号余额 100.00 操作类型 人工加款 人工扣款 金额 确 定" at bounding box center [396, 366] width 396 height 255
click at [357, 202] on button "查 询" at bounding box center [363, 206] width 45 height 23
drag, startPoint x: 259, startPoint y: 329, endPoint x: 385, endPoint y: 219, distance: 167.1
click at [259, 327] on form "会员账号 Hey 会员姓名 账号余额 100.00 操作类型 人工加款 人工扣款 金额 确 定" at bounding box center [396, 366] width 396 height 255
click at [355, 210] on button "查 询" at bounding box center [363, 206] width 45 height 23
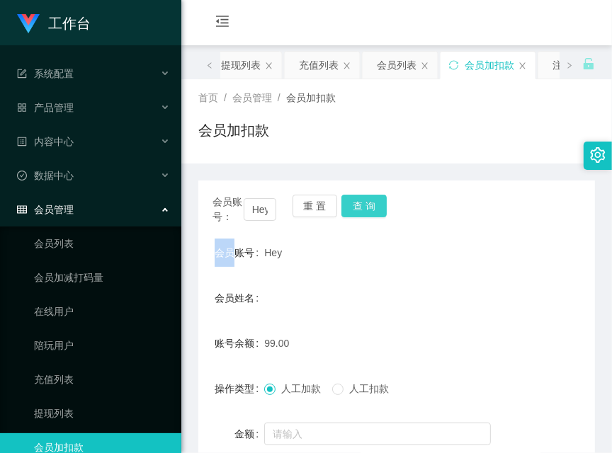
click at [355, 210] on div "会员账号： Hey 重 置 查 询" at bounding box center [396, 210] width 396 height 30
click at [287, 316] on form "会员账号 Hey 会员姓名 账号余额 99.00 操作类型 人工加款 人工扣款 金额 确 定" at bounding box center [396, 366] width 396 height 255
click at [368, 195] on button "查 询" at bounding box center [363, 206] width 45 height 23
click at [368, 195] on div "会员账号： Hey 重 置 查 询" at bounding box center [396, 210] width 396 height 30
drag, startPoint x: 203, startPoint y: 319, endPoint x: 242, endPoint y: 268, distance: 64.1
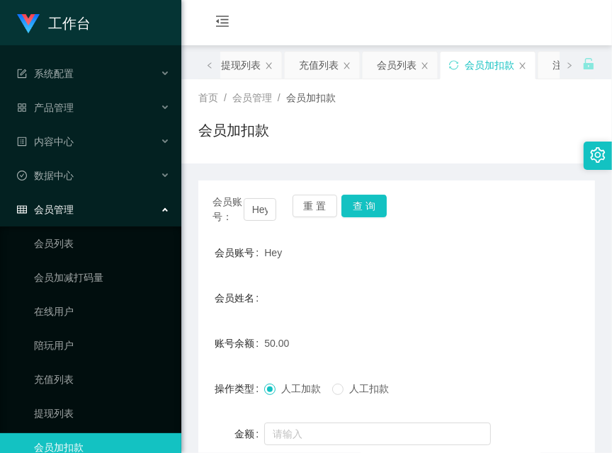
click at [206, 319] on form "会员账号 Hey 会员姓名 账号余额 50.00 操作类型 人工加款 人工扣款 金额 确 定" at bounding box center [396, 366] width 396 height 255
click at [368, 203] on button "查 询" at bounding box center [363, 206] width 45 height 23
click at [368, 203] on div "会员账号： Hey 重 置 查 询" at bounding box center [396, 210] width 396 height 30
drag, startPoint x: 368, startPoint y: 203, endPoint x: 388, endPoint y: 196, distance: 21.1
click at [372, 203] on button "查 询" at bounding box center [363, 206] width 45 height 23
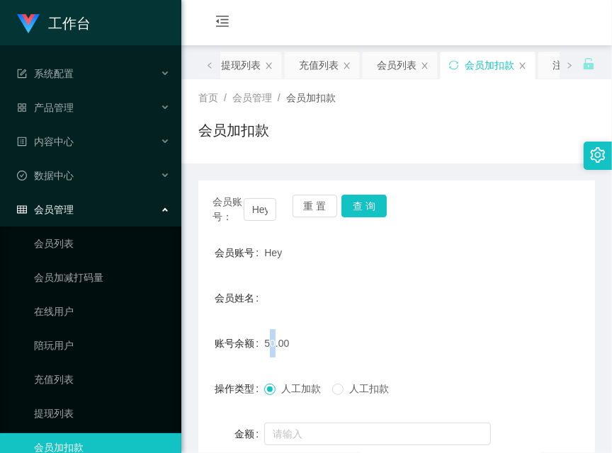
click at [268, 316] on form "会员账号 Hey 会员姓名 账号余额 50.00 操作类型 人工加款 人工扣款 金额 确 定" at bounding box center [396, 366] width 396 height 255
click at [370, 213] on button "查 询" at bounding box center [363, 206] width 45 height 23
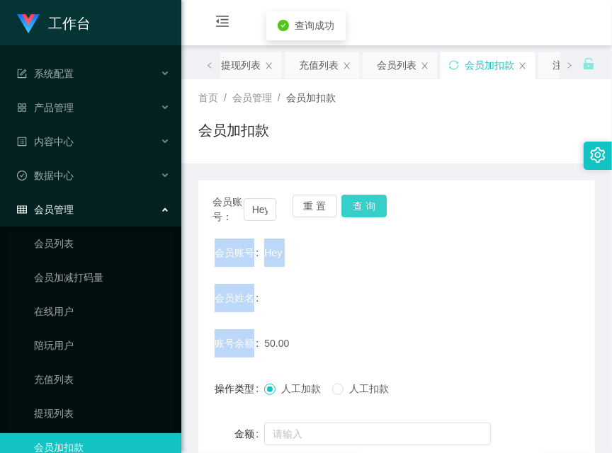
click at [370, 213] on div "会员账号： Hey 重 置 查 询" at bounding box center [396, 210] width 396 height 30
click at [370, 213] on button "查 询" at bounding box center [363, 206] width 45 height 23
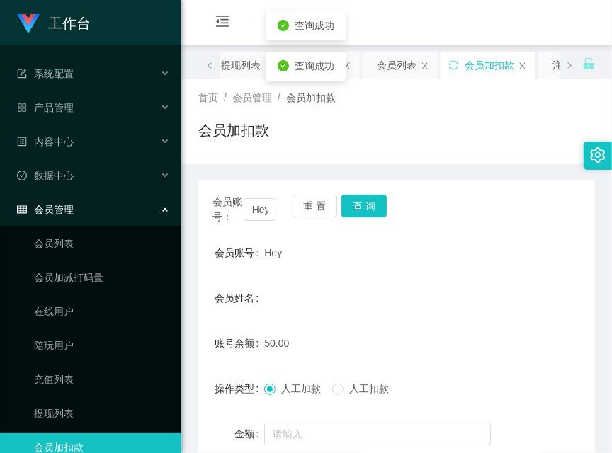
click at [271, 333] on div "50.00" at bounding box center [380, 343] width 232 height 28
click at [285, 314] on form "会员账号 Hey 会员姓名 账号余额 50.00 操作类型 人工加款 人工扣款 金额 确 定" at bounding box center [396, 366] width 396 height 255
click at [367, 221] on div "会员账号： Hey 重 置 查 询" at bounding box center [396, 210] width 396 height 30
click at [369, 214] on button "查 询" at bounding box center [363, 206] width 45 height 23
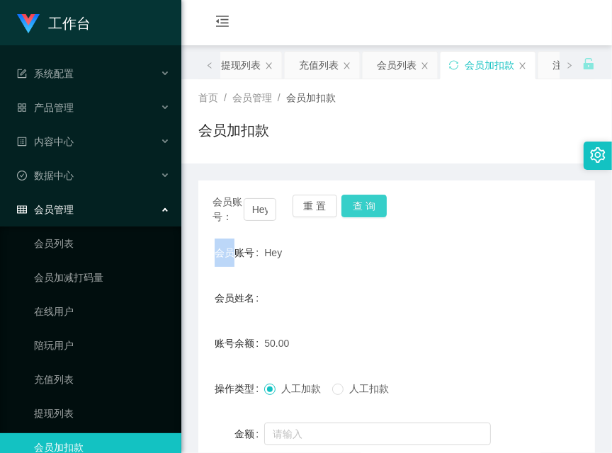
click at [369, 214] on div "会员账号： Hey 重 置 查 询" at bounding box center [396, 210] width 396 height 30
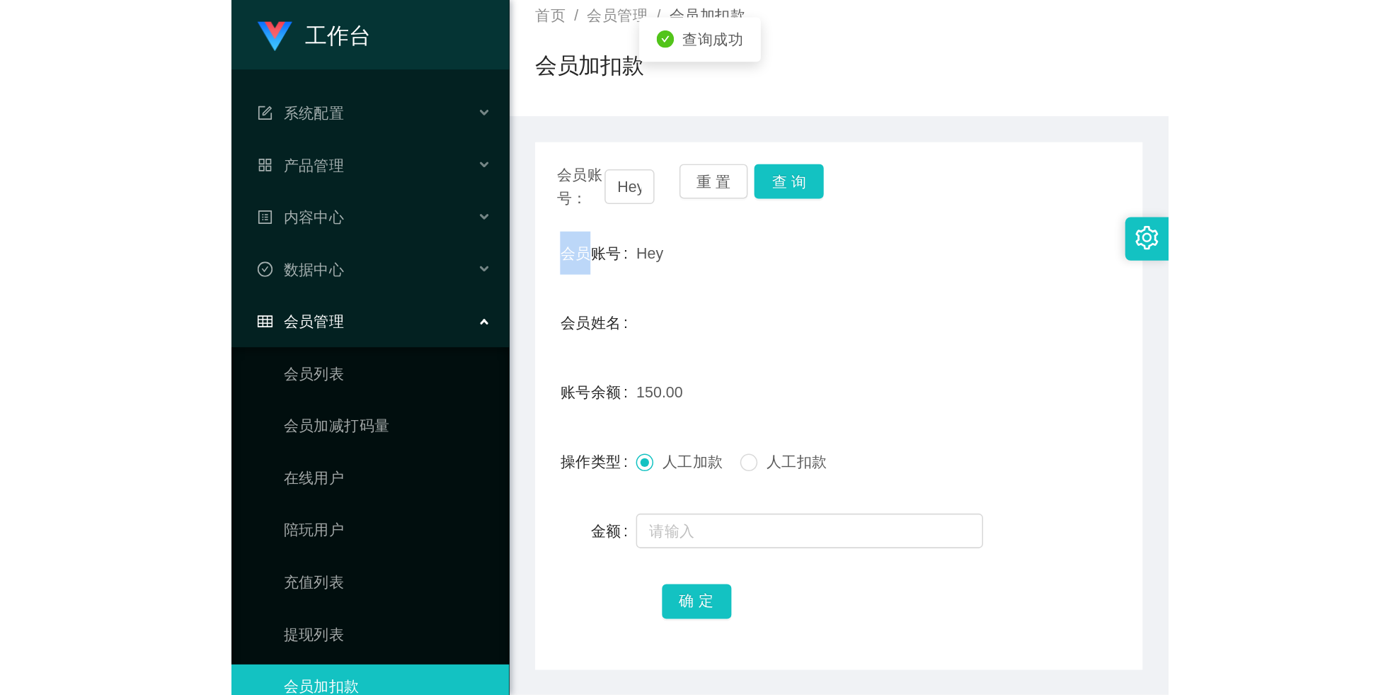
scroll to position [124, 0]
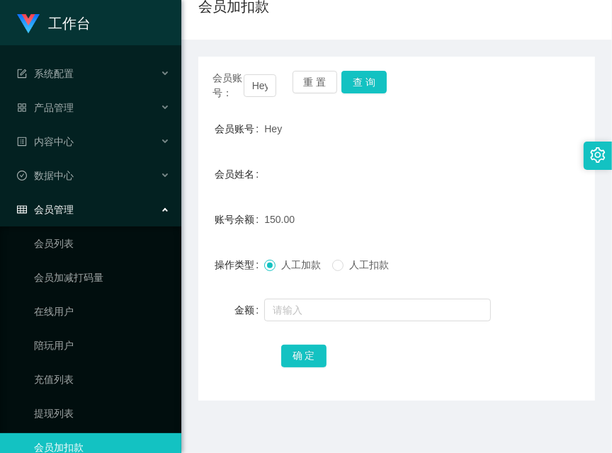
click at [219, 358] on div "确 定" at bounding box center [396, 355] width 396 height 28
click at [259, 92] on input "Hey" at bounding box center [260, 85] width 33 height 23
click at [372, 86] on button "查 询" at bounding box center [363, 82] width 45 height 23
click at [372, 86] on div "会员账号： Hey 重 置 查 询" at bounding box center [396, 86] width 396 height 30
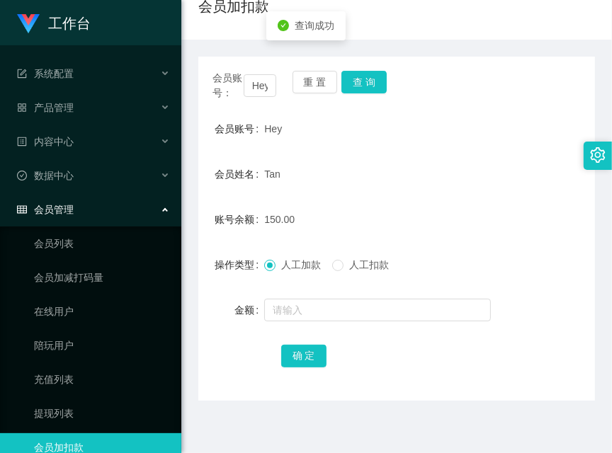
scroll to position [0, 0]
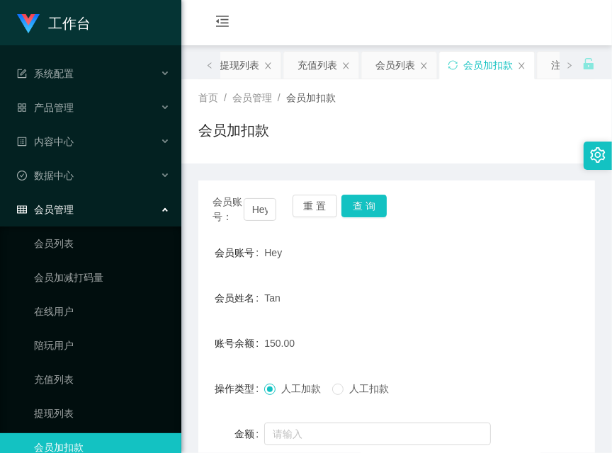
click at [236, 370] on form "会员账号 Hey 会员姓名 Tan 账号余额 150.00 操作类型 人工加款 人工扣款 金额 确 定" at bounding box center [396, 366] width 396 height 255
click at [258, 205] on input "Hey" at bounding box center [260, 209] width 33 height 23
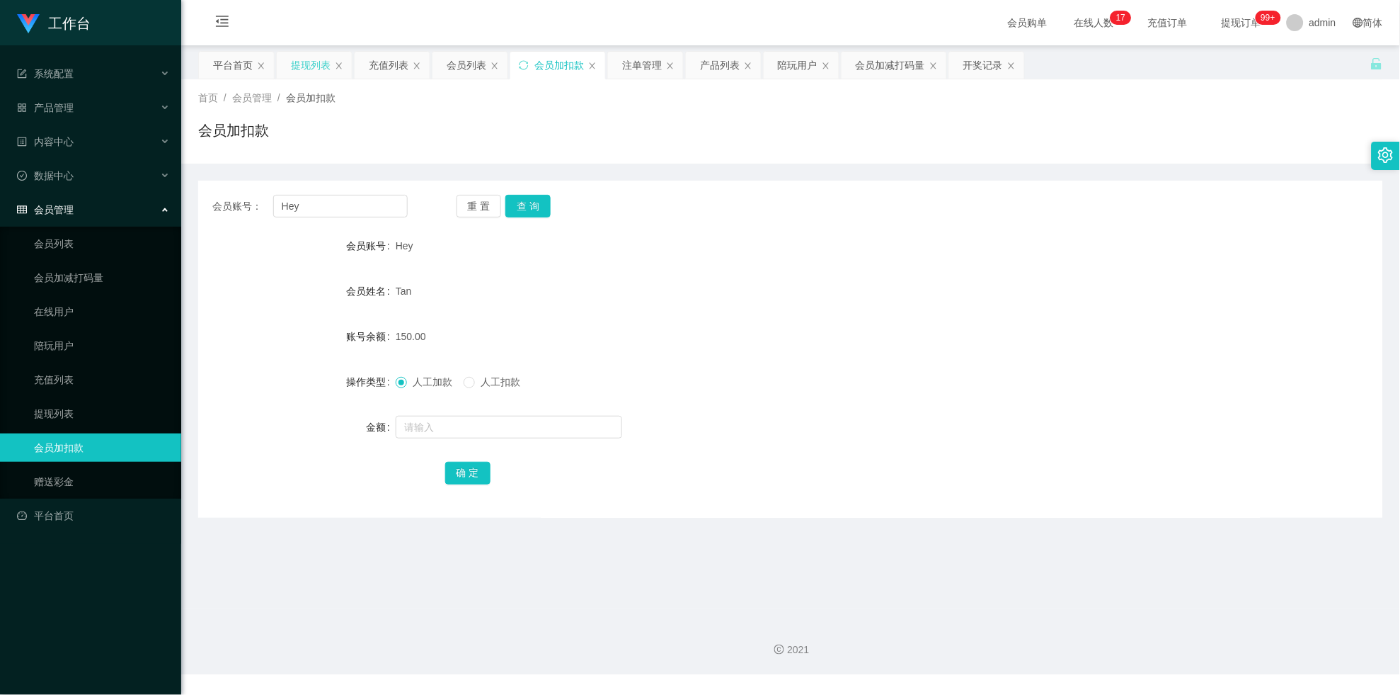
click at [298, 69] on div "提现列表" at bounding box center [311, 65] width 40 height 27
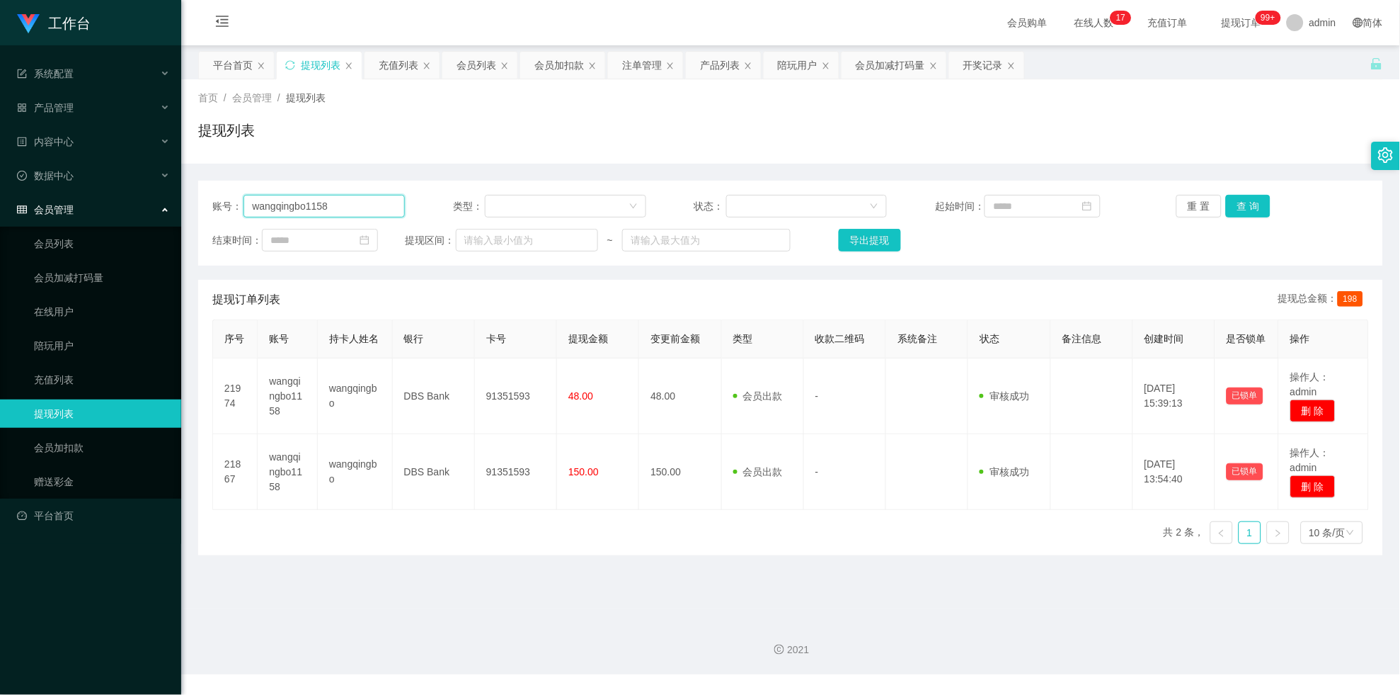
click at [366, 207] on input "wangqingbo1158" at bounding box center [324, 206] width 161 height 23
paste input "Hey"
click at [358, 200] on input "wangqingbo1158Hey" at bounding box center [324, 206] width 161 height 23
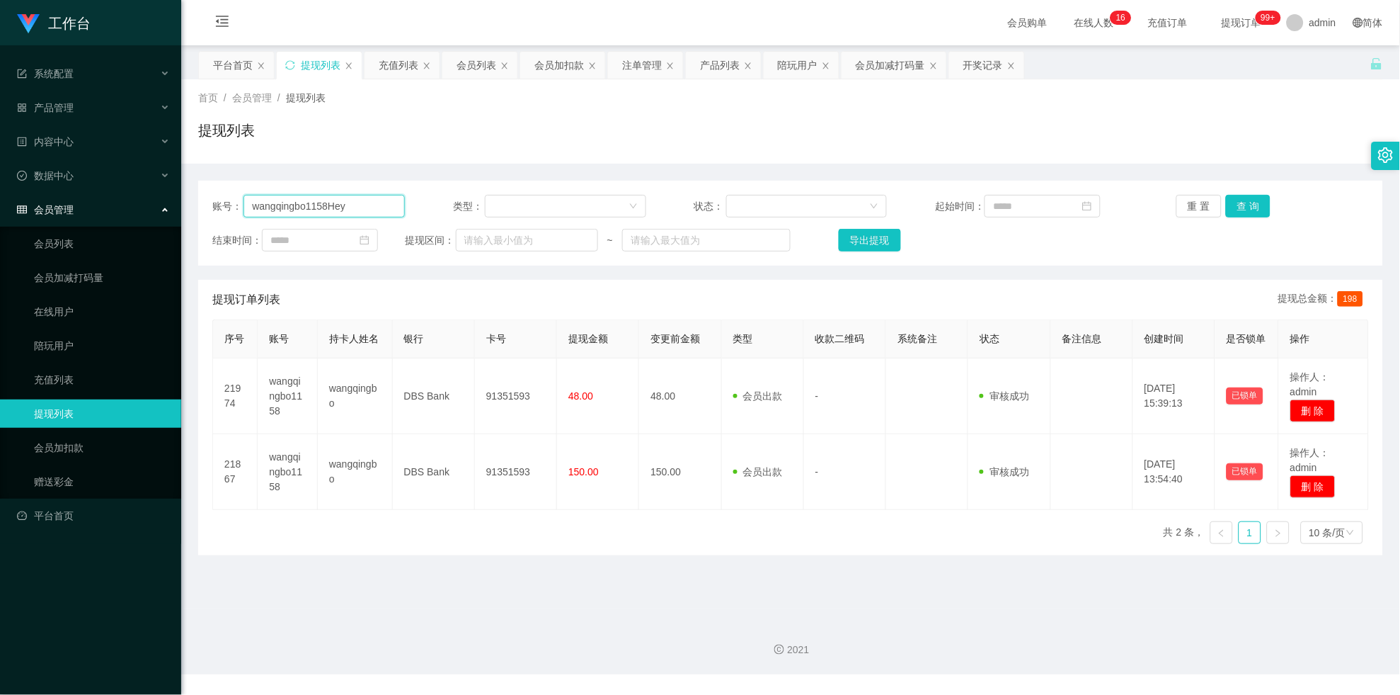
paste input "text"
type input "Hey"
click at [1257, 206] on button "查 询" at bounding box center [1248, 206] width 45 height 23
click at [1257, 206] on div "重 置 查 询" at bounding box center [1273, 206] width 193 height 23
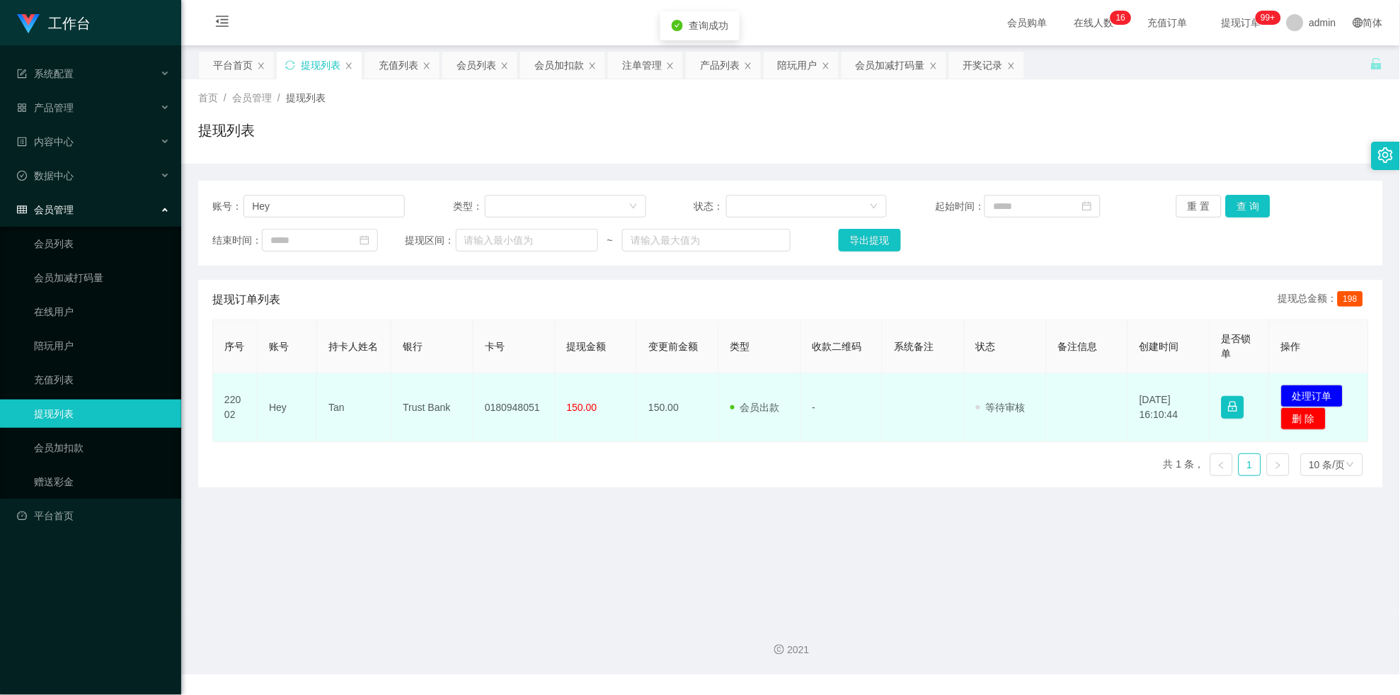
click at [517, 392] on td "0180948051" at bounding box center [515, 407] width 82 height 69
copy td "0180948051"
click at [1292, 396] on button "处理订单" at bounding box center [1312, 395] width 62 height 23
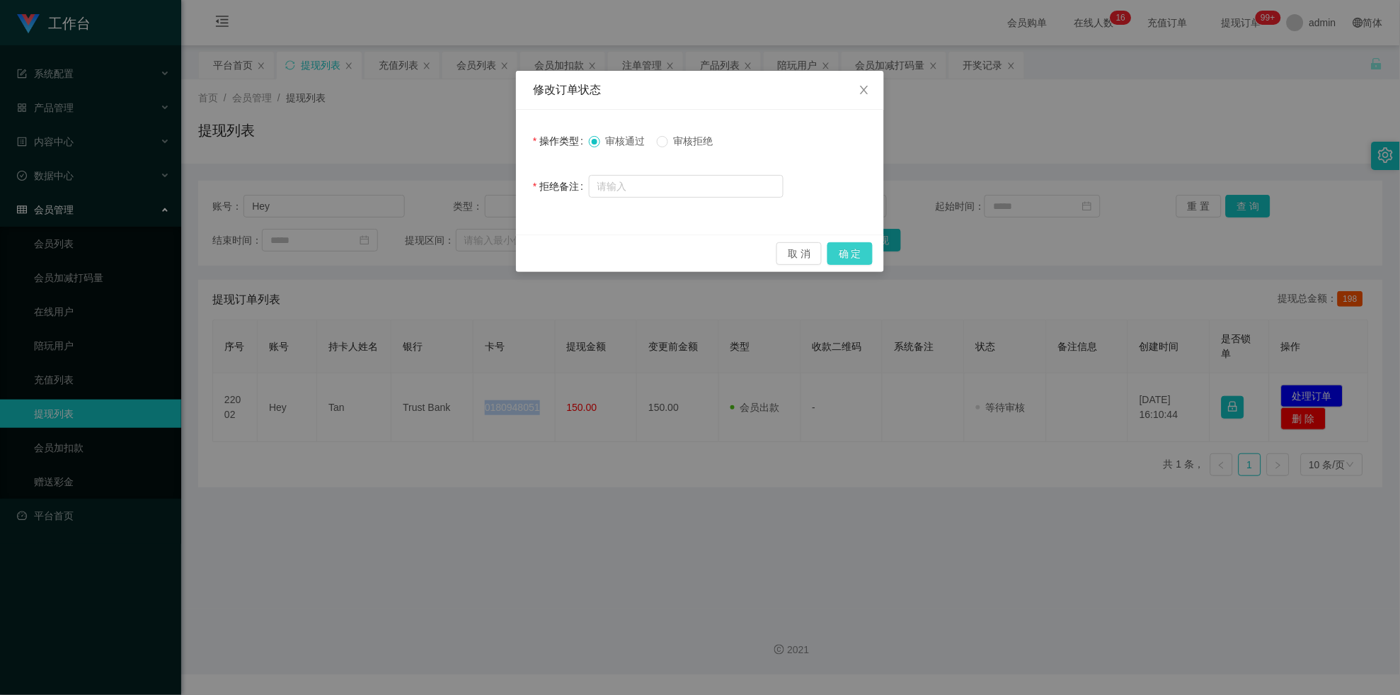
click at [855, 253] on button "确 定" at bounding box center [850, 253] width 45 height 23
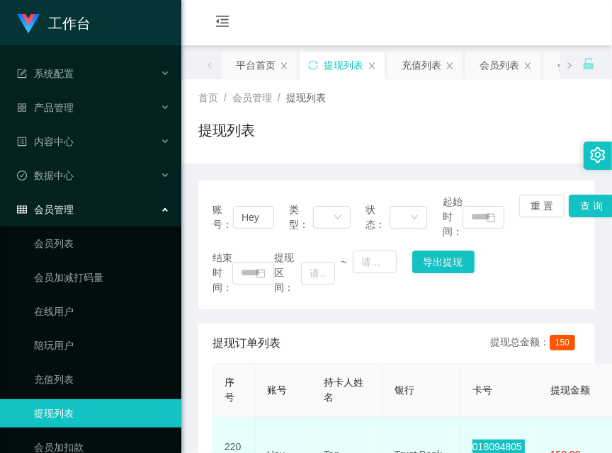
scroll to position [124, 0]
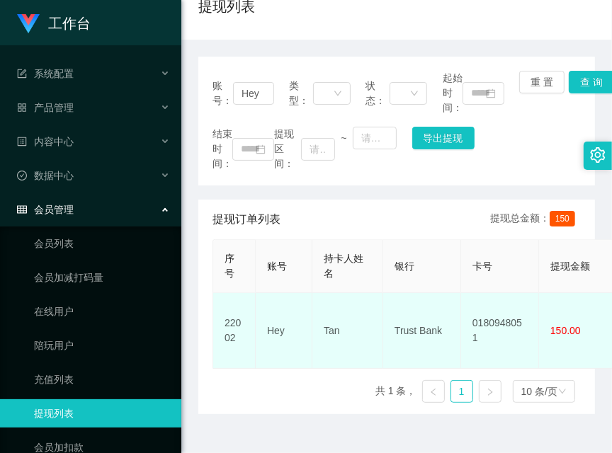
click at [423, 331] on td "Trust Bank" at bounding box center [422, 331] width 78 height 76
copy td "Bank"
click at [423, 331] on td "Trust Bank" at bounding box center [422, 331] width 78 height 76
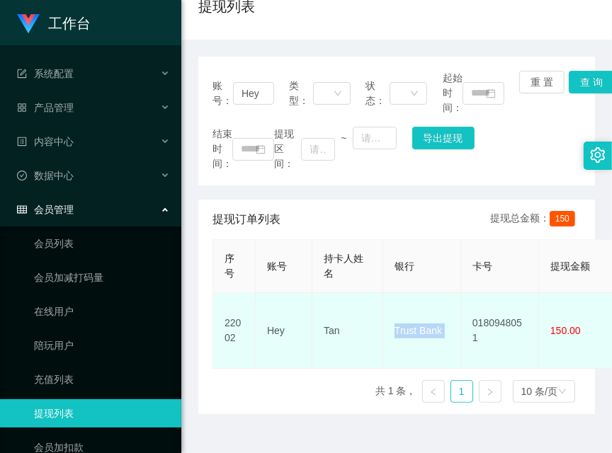
copy td "Trust Bank"
click at [343, 328] on td "Tan" at bounding box center [347, 331] width 71 height 76
click at [333, 331] on td "Tan" at bounding box center [347, 331] width 71 height 76
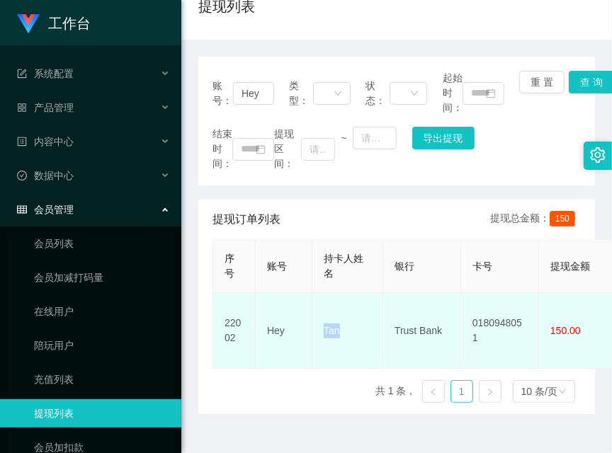
copy td "Tan"
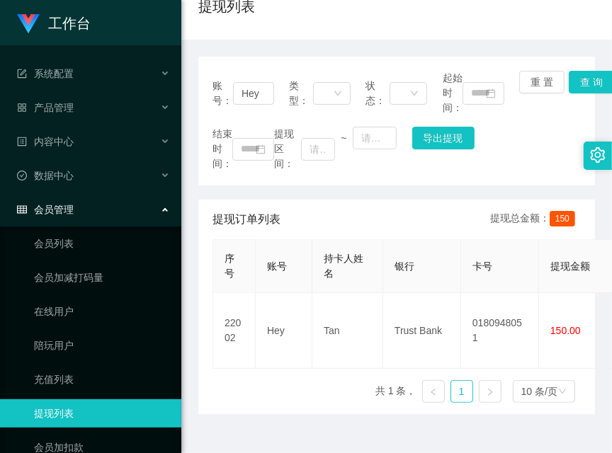
click at [235, 378] on div "序号 账号 持卡人姓名 银行 卡号 提现金额 变更前金额 类型 收款二维码 系统备注 状态 备注信息 创建时间 是否锁单 操作 22002 Hey Tan T…" at bounding box center [396, 326] width 368 height 175
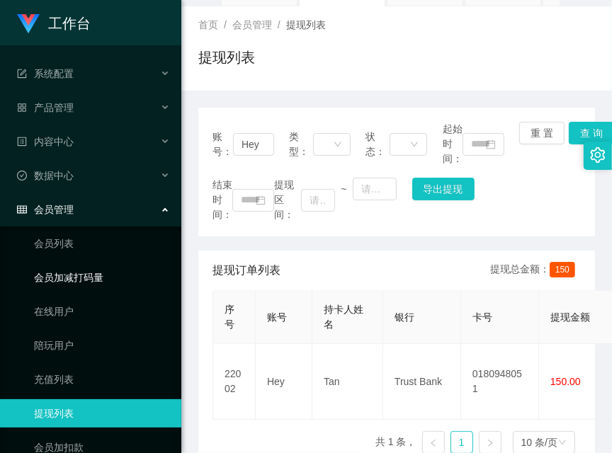
scroll to position [0, 0]
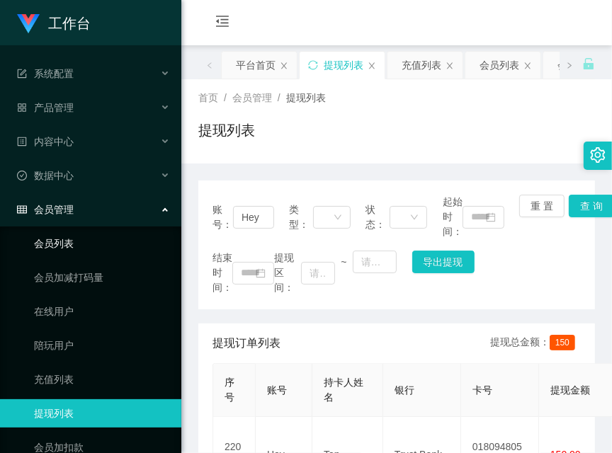
click at [111, 244] on link "会员列表" at bounding box center [102, 243] width 136 height 28
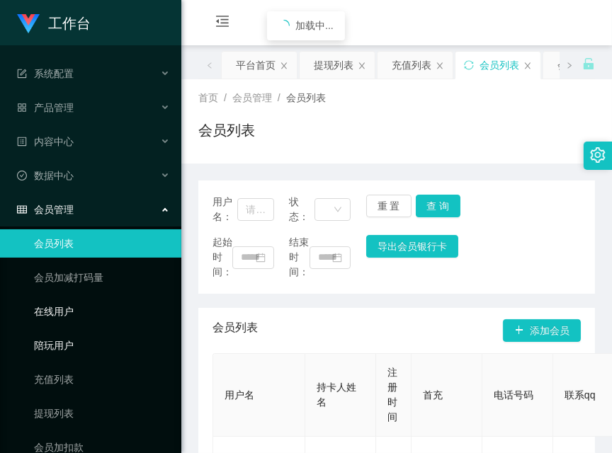
scroll to position [91, 0]
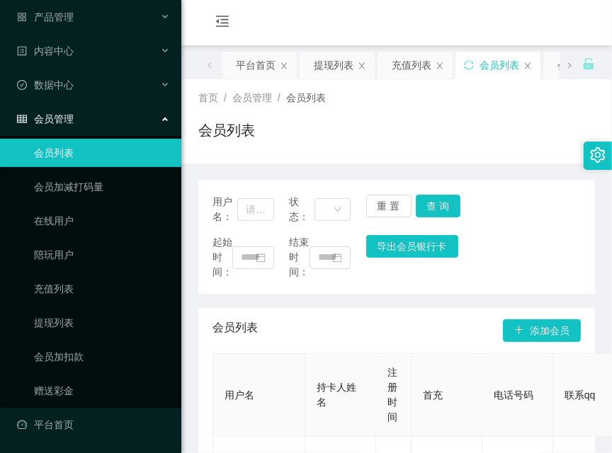
click at [114, 338] on ul "会员列表 会员加减打码量 在线用户 陪玩用户 充值列表 提现列表 会员加扣款 赠送彩金" at bounding box center [90, 272] width 181 height 272
click at [111, 355] on link "会员加扣款" at bounding box center [102, 357] width 136 height 28
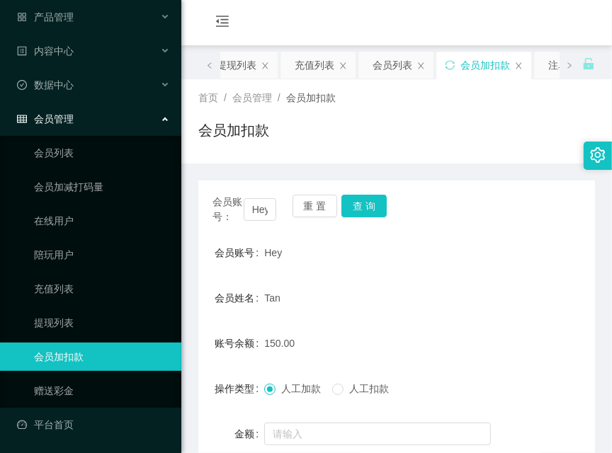
click at [241, 203] on span "会员账号：" at bounding box center [227, 210] width 31 height 30
click at [241, 204] on span "会员账号：" at bounding box center [227, 210] width 31 height 30
click at [250, 209] on input "Hey" at bounding box center [260, 209] width 33 height 23
paste input "84219422"
drag, startPoint x: 250, startPoint y: 209, endPoint x: 282, endPoint y: 209, distance: 31.9
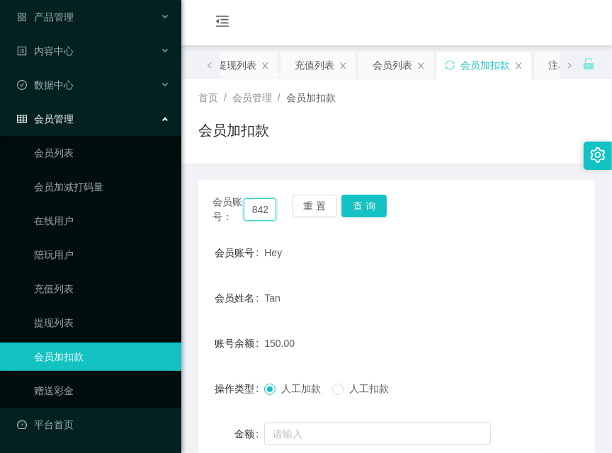
click at [251, 209] on input "84219422" at bounding box center [260, 209] width 33 height 23
type input "84219422"
click at [363, 213] on button "查 询" at bounding box center [363, 206] width 45 height 23
click at [363, 214] on div "会员账号： 84219422 重 置 查 询" at bounding box center [396, 210] width 396 height 30
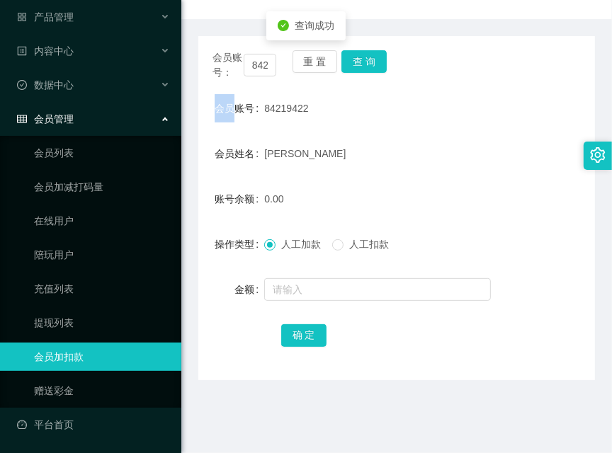
scroll to position [220, 0]
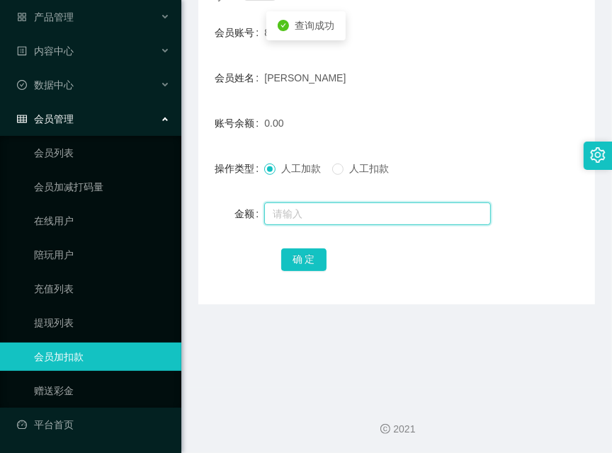
click at [348, 215] on input "text" at bounding box center [377, 213] width 227 height 23
type input "48"
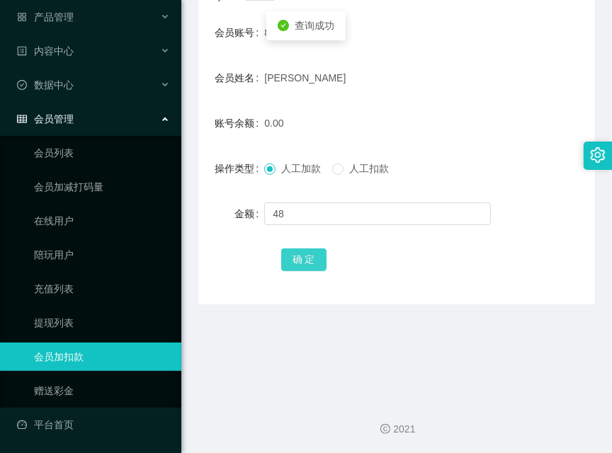
click at [294, 267] on button "确 定" at bounding box center [303, 260] width 45 height 23
click at [292, 355] on main "关闭左侧 关闭右侧 关闭其它 刷新页面 平台首页 提现列表 充值列表 会员列表 会员加扣款 注单管理 产品列表 陪玩用户 会员加减打码量 开奖记录 首页 / …" at bounding box center [396, 106] width 430 height 563
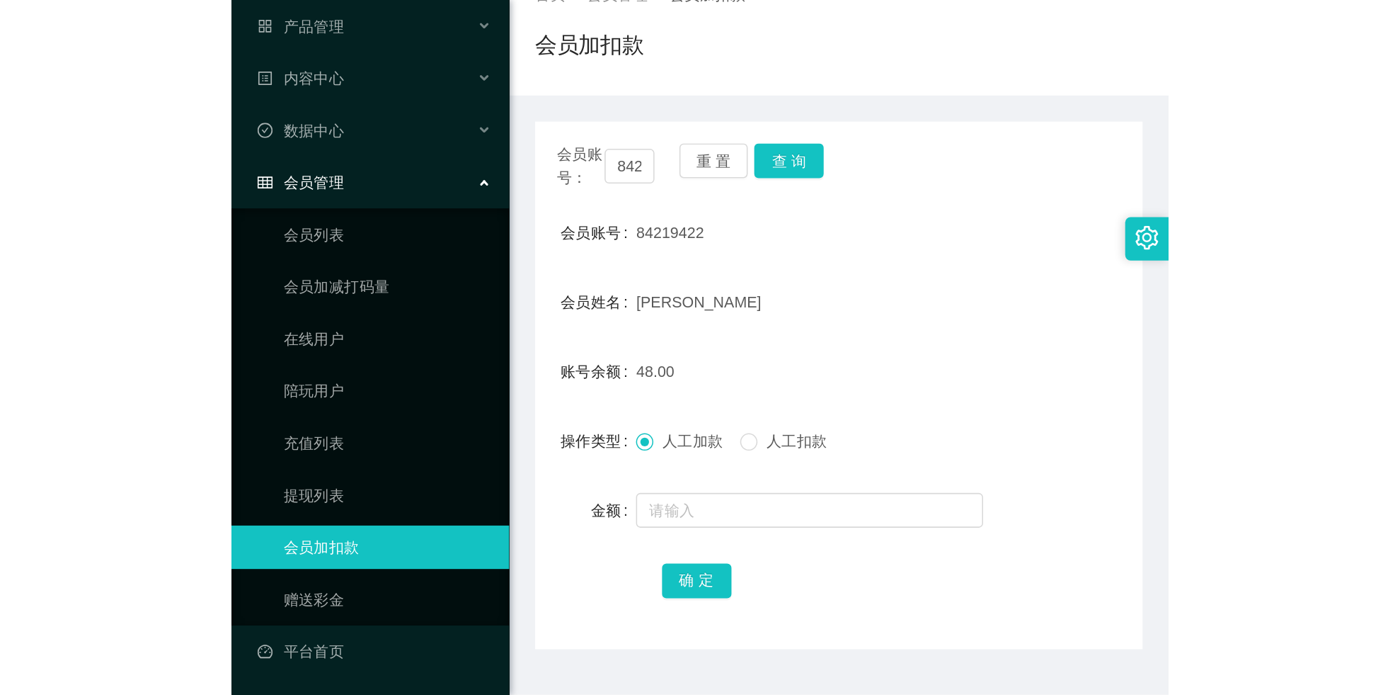
scroll to position [0, 0]
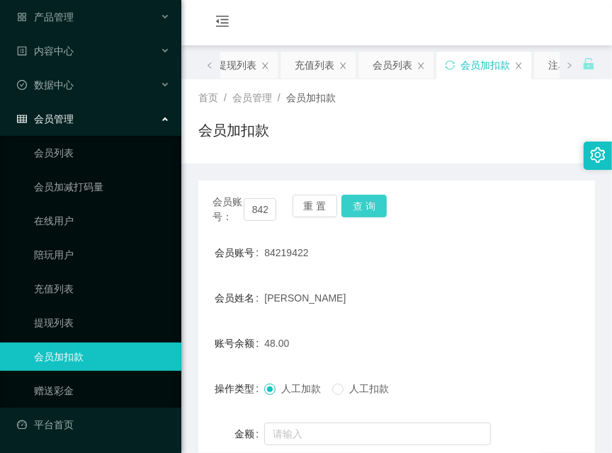
click at [370, 210] on button "查 询" at bounding box center [363, 206] width 45 height 23
click at [370, 210] on div "会员账号： 84219422 重 置 查 询" at bounding box center [396, 210] width 396 height 30
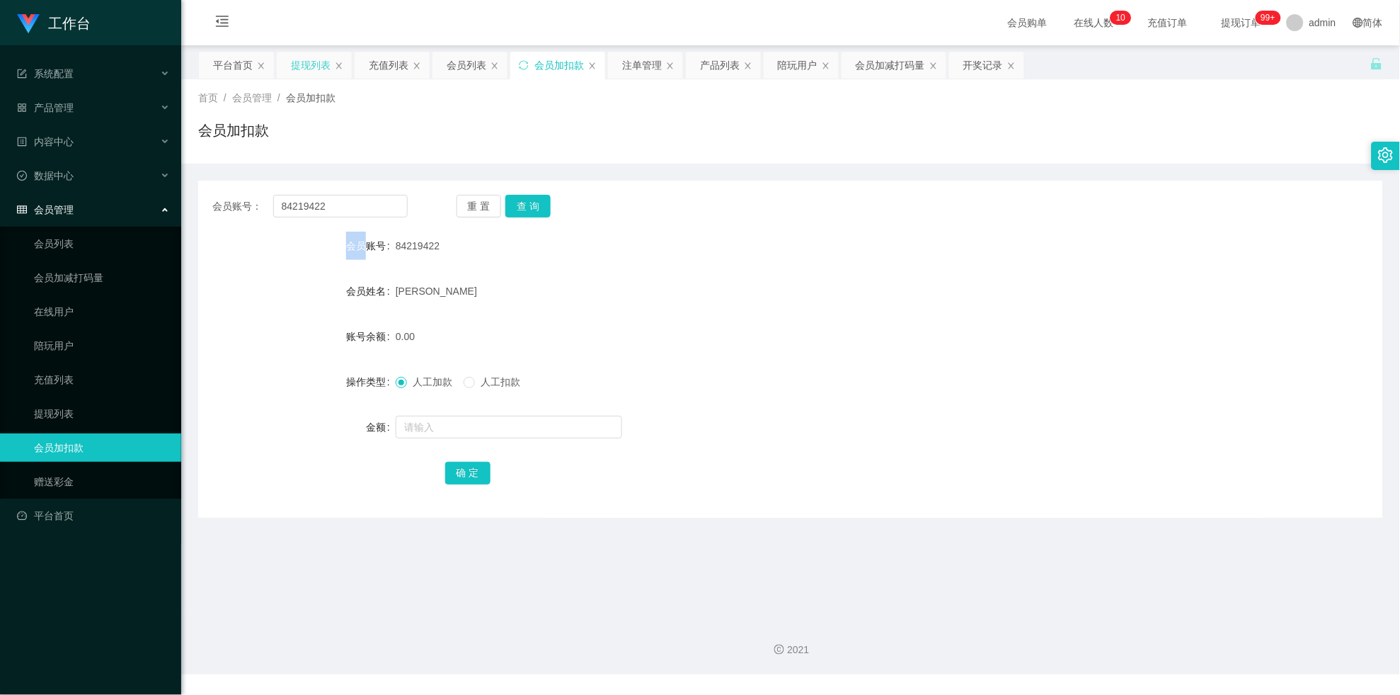
click at [302, 74] on div "提现列表" at bounding box center [311, 65] width 40 height 27
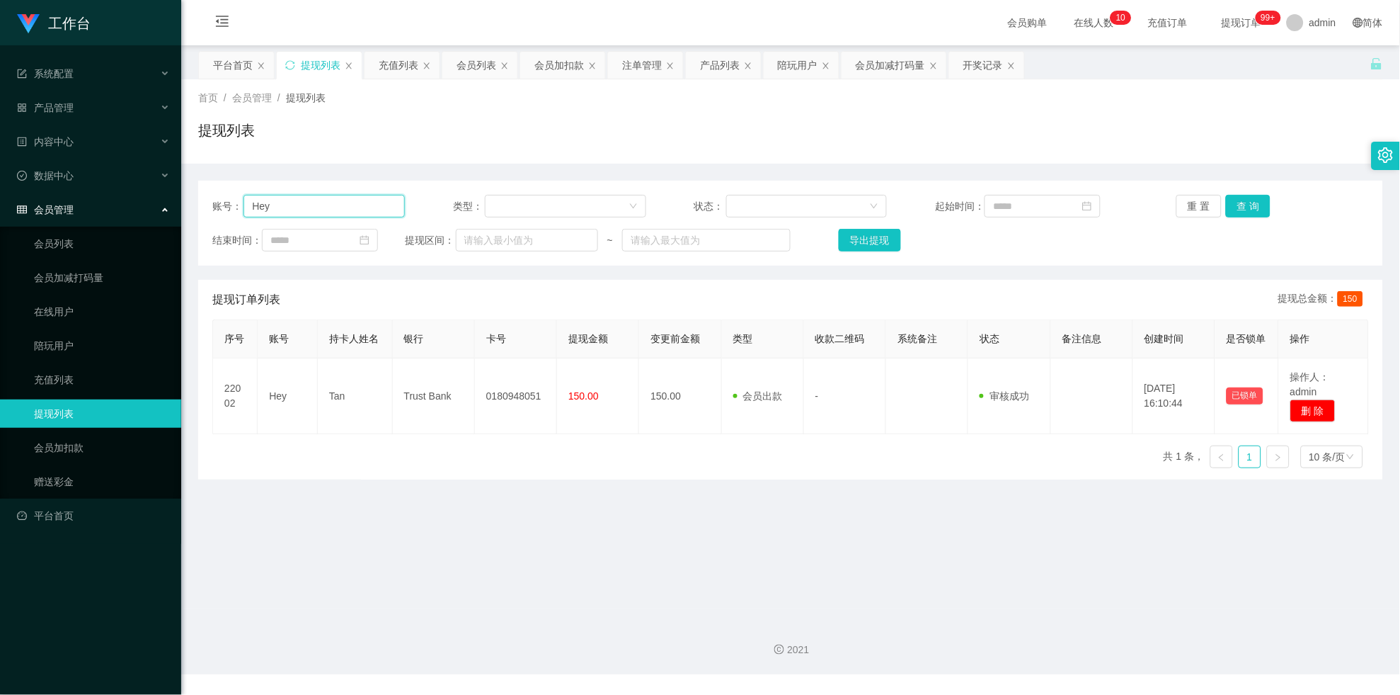
click at [312, 197] on input "Hey" at bounding box center [324, 206] width 161 height 23
paste input "84219422"
type input "84219422"
click at [1241, 200] on button "查 询" at bounding box center [1248, 206] width 45 height 23
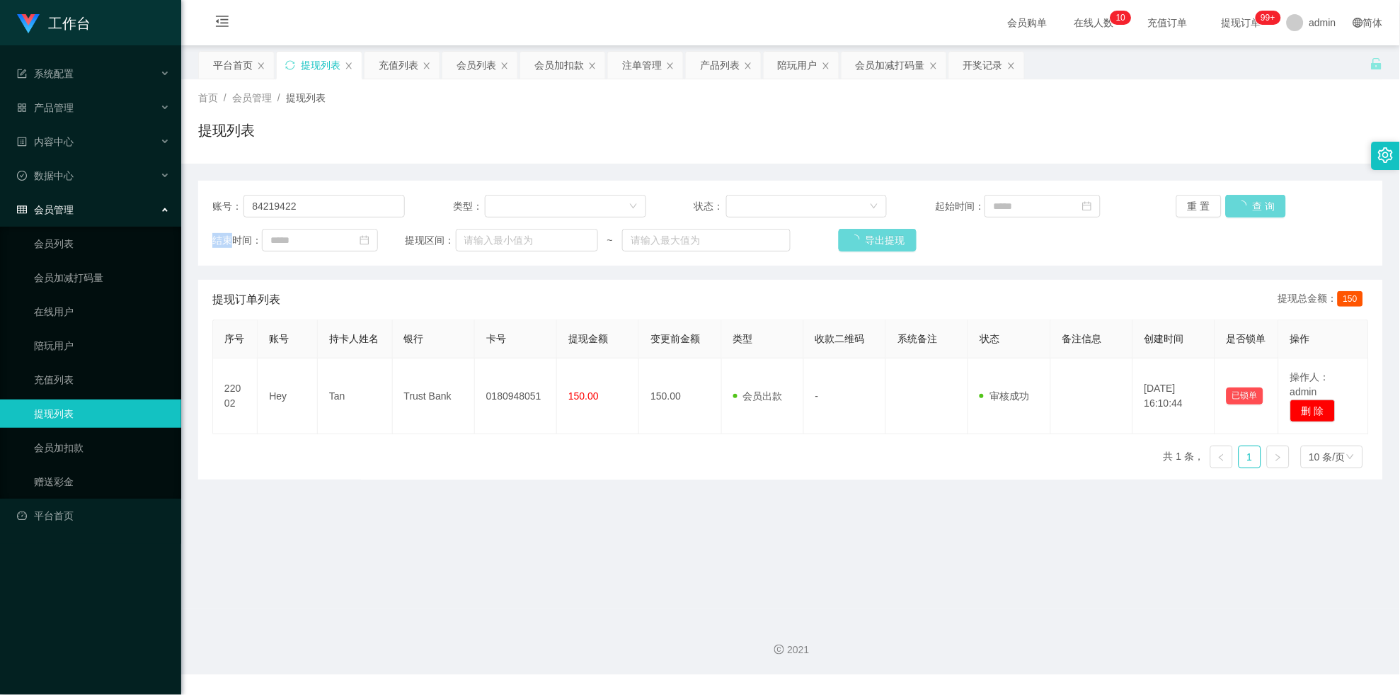
click at [1243, 201] on div "重 置 查 询" at bounding box center [1273, 206] width 193 height 23
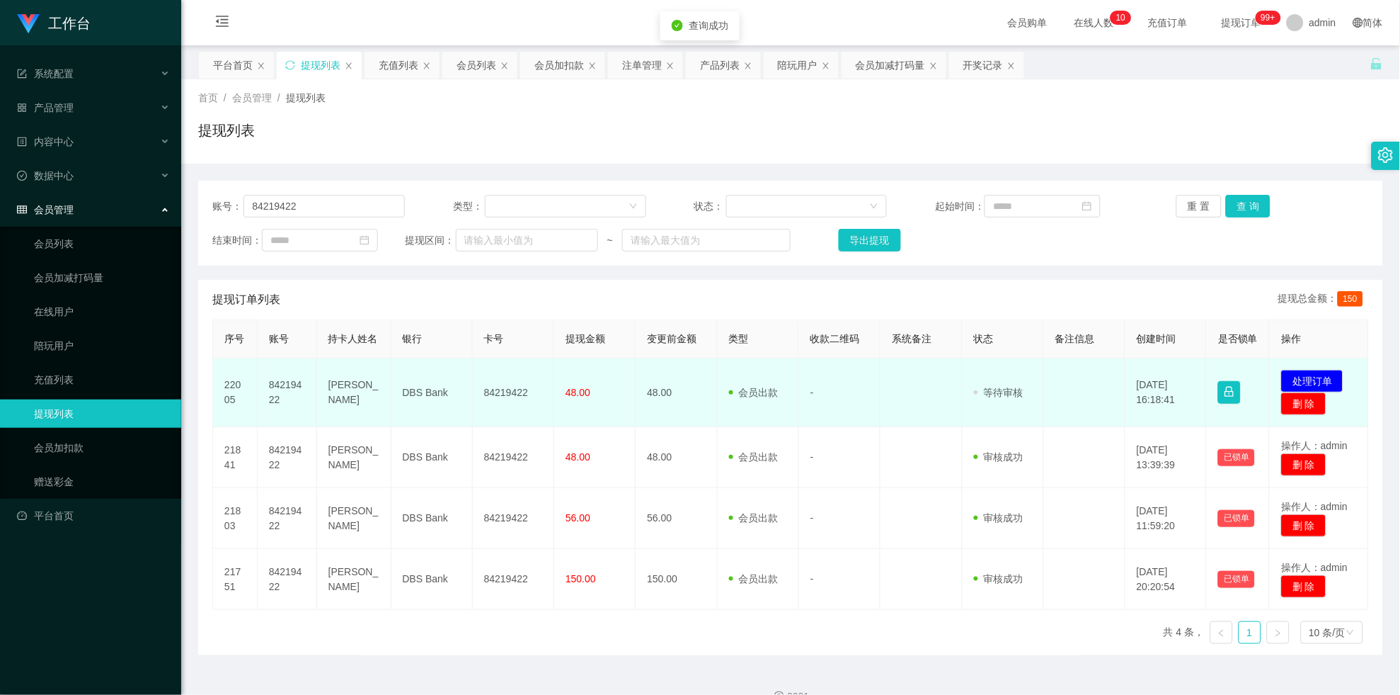
click at [489, 392] on td "84219422" at bounding box center [513, 392] width 81 height 69
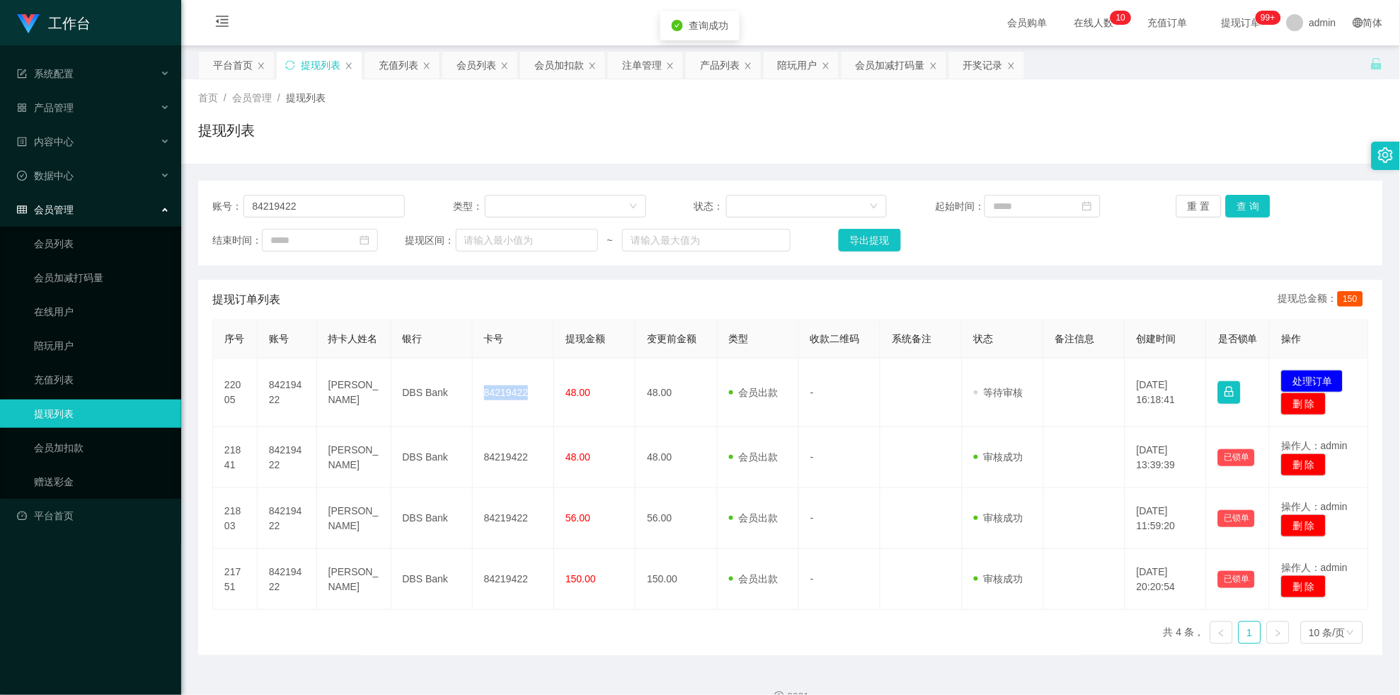
copy td "84219422"
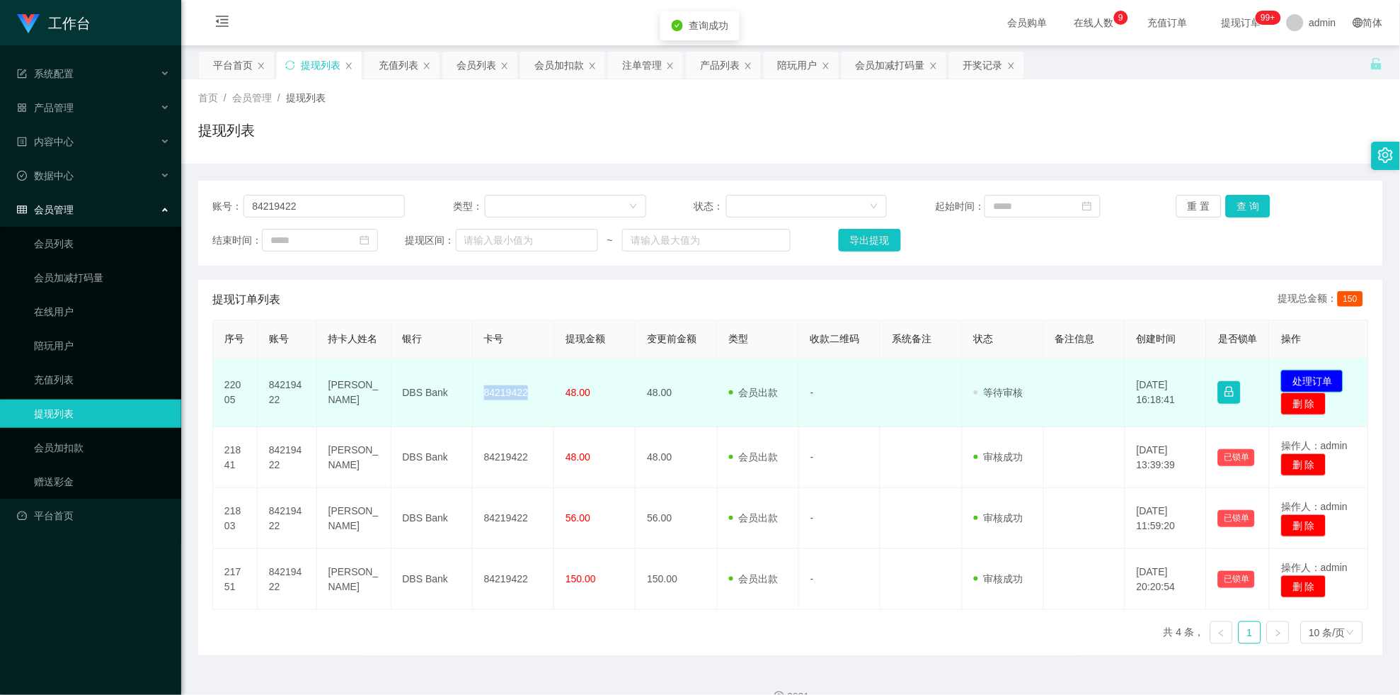
click at [1306, 386] on button "处理订单" at bounding box center [1312, 381] width 62 height 23
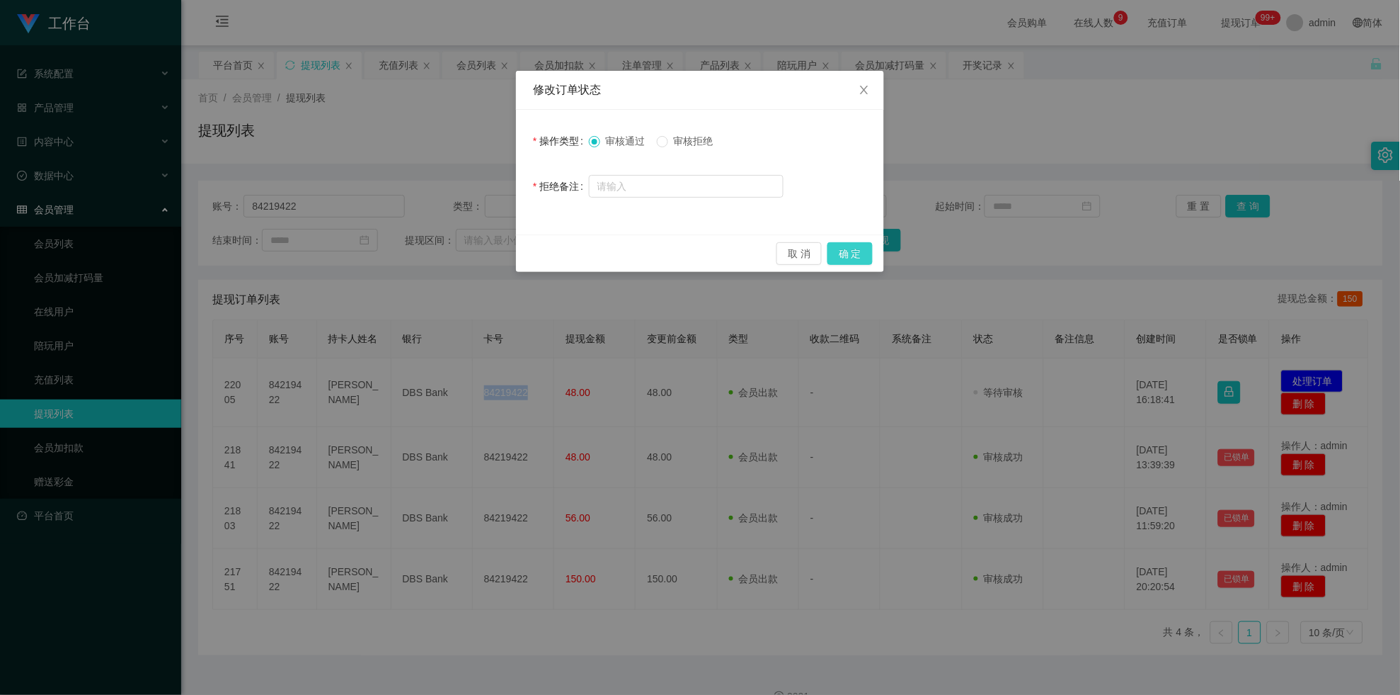
click at [857, 251] on button "确 定" at bounding box center [850, 253] width 45 height 23
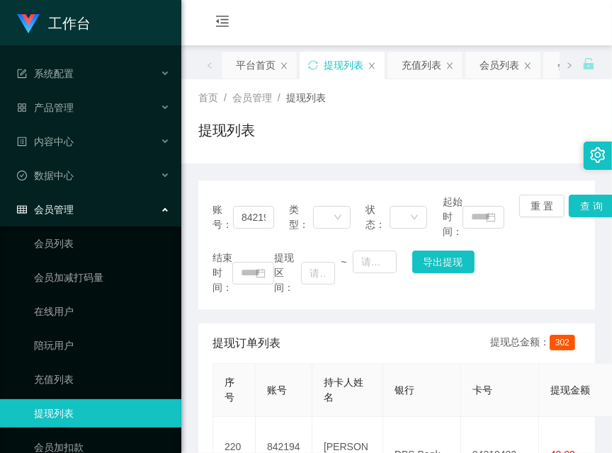
click at [589, 205] on button "查 询" at bounding box center [591, 206] width 45 height 23
click at [589, 205] on main "关闭左侧 关闭右侧 关闭其它 刷新页面 平台首页 提现列表 充值列表 会员列表 会员加扣款 注单管理 产品列表 陪玩用户 会员加减打码量 开奖记录 首页 / …" at bounding box center [396, 405] width 430 height 720
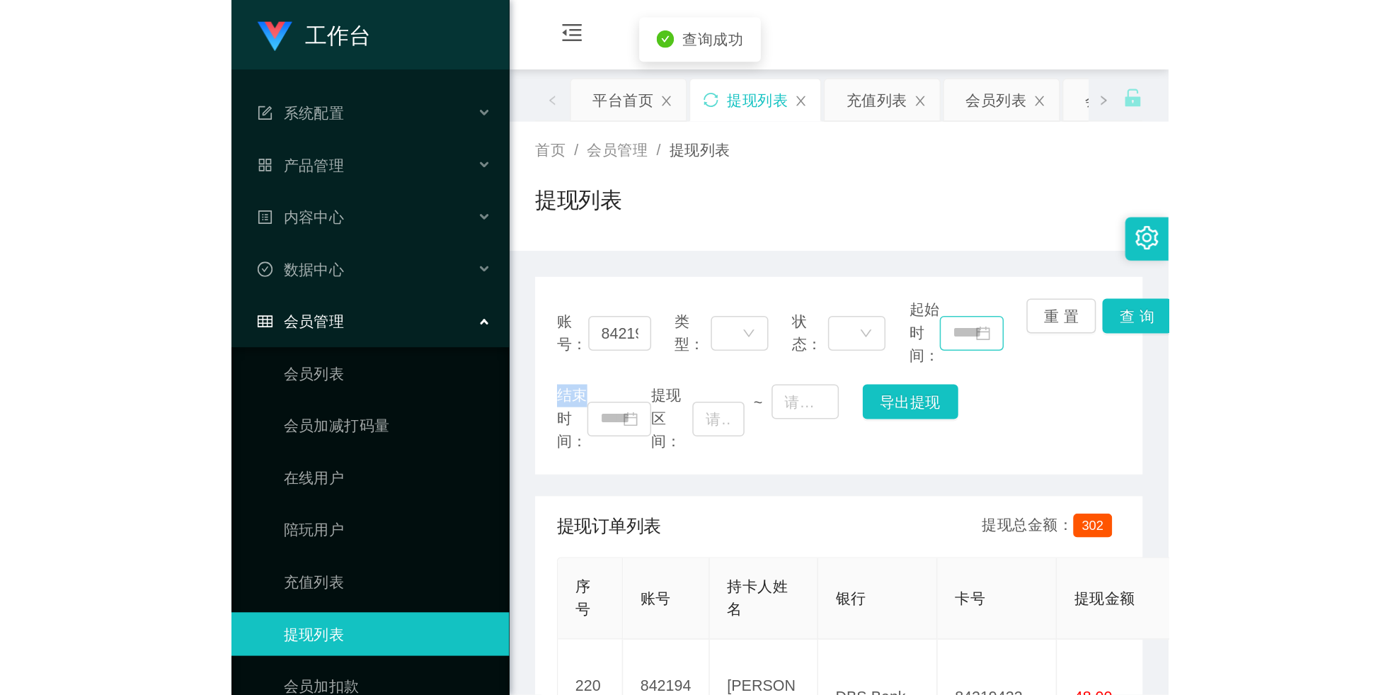
scroll to position [248, 0]
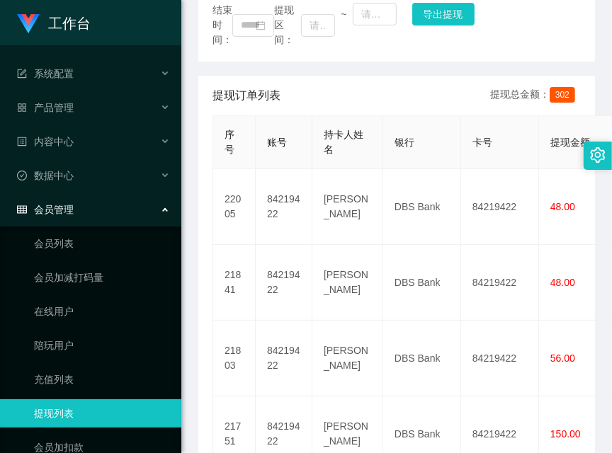
click at [205, 348] on div "提现订单列表 提现总金额： 302 序号 账号 持卡人姓名 银行 卡号 提现金额 变更前金额 类型 收款二维码 系统备注 状态 备注信息 创建时间 是否锁单 …" at bounding box center [396, 297] width 396 height 442
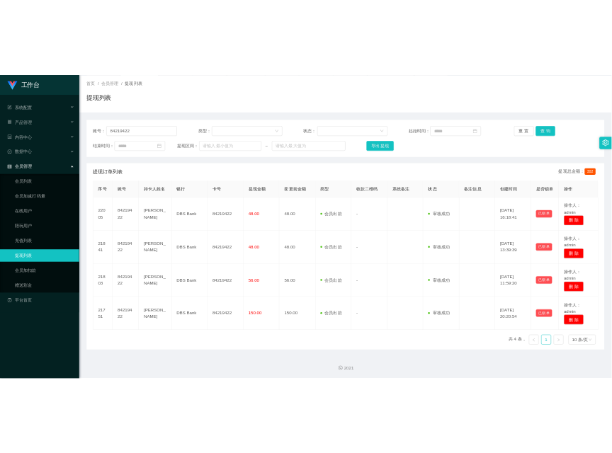
scroll to position [0, 0]
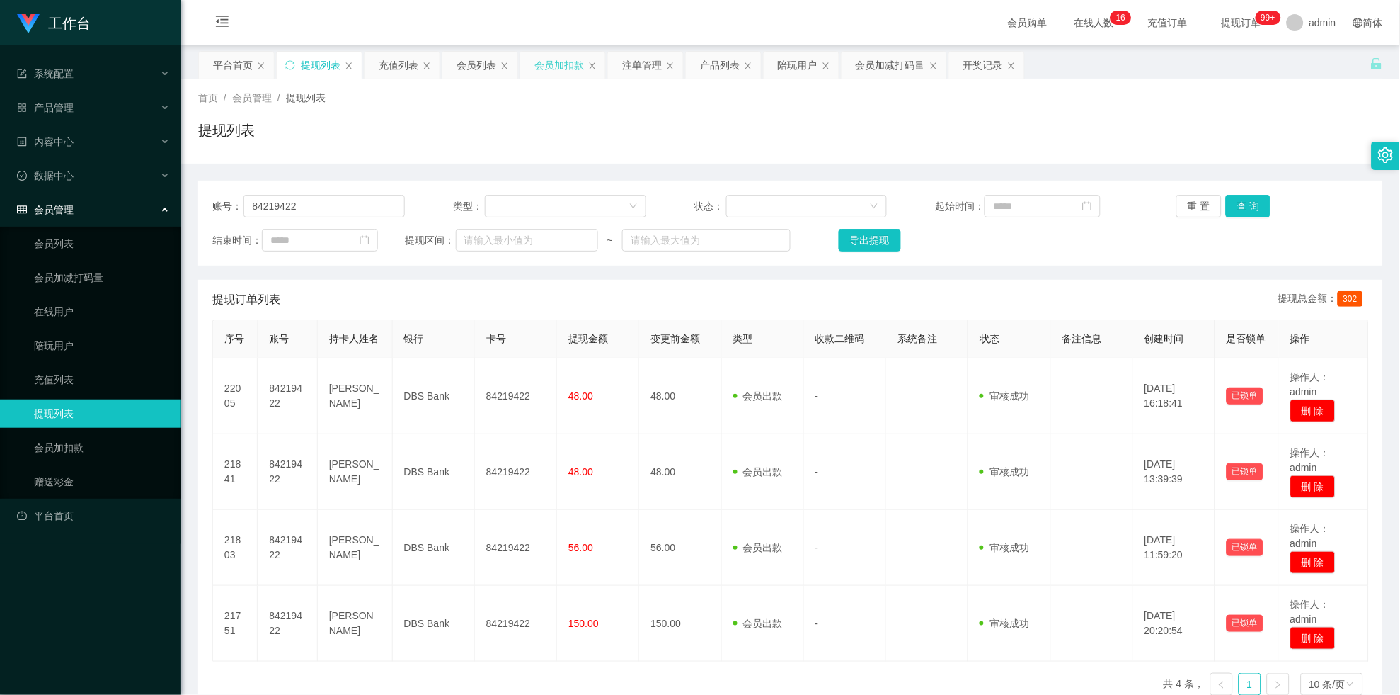
click at [554, 59] on div "会员加扣款" at bounding box center [560, 65] width 50 height 27
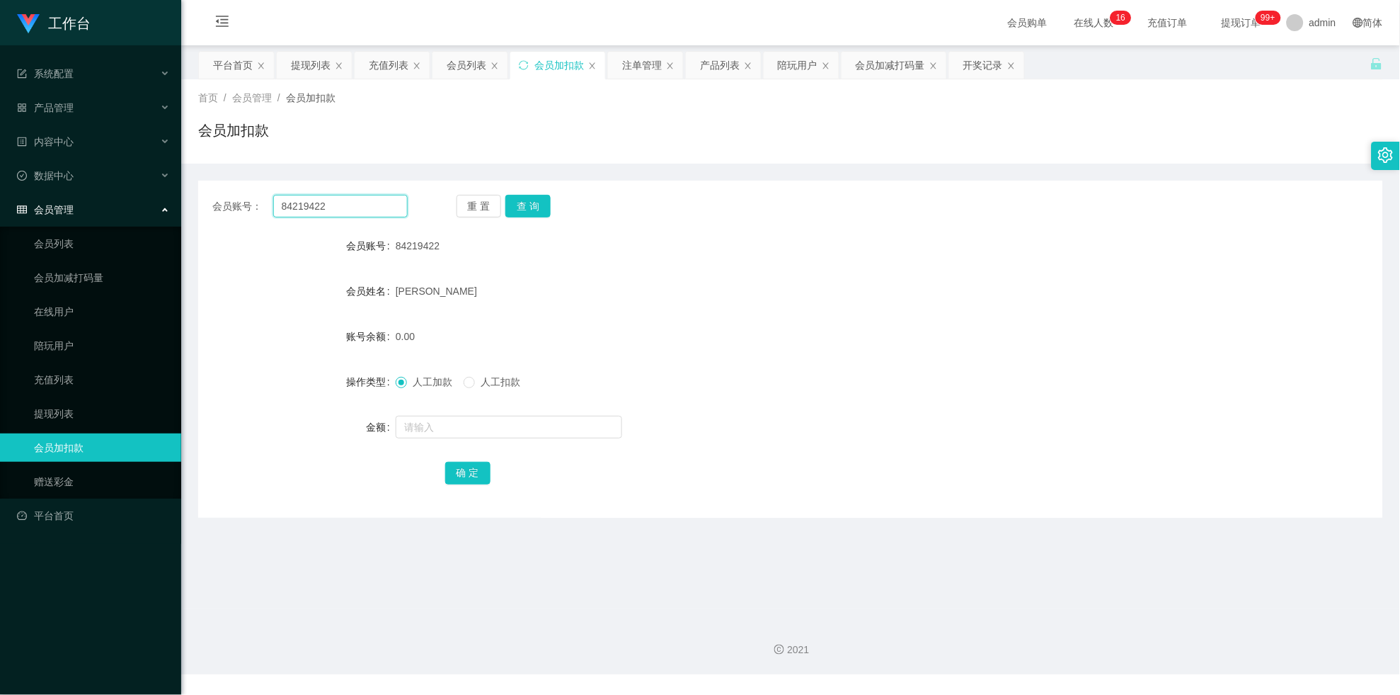
click at [373, 208] on input "84219422" at bounding box center [340, 206] width 135 height 23
paste input "0696250"
click at [520, 206] on button "查 询" at bounding box center [528, 206] width 45 height 23
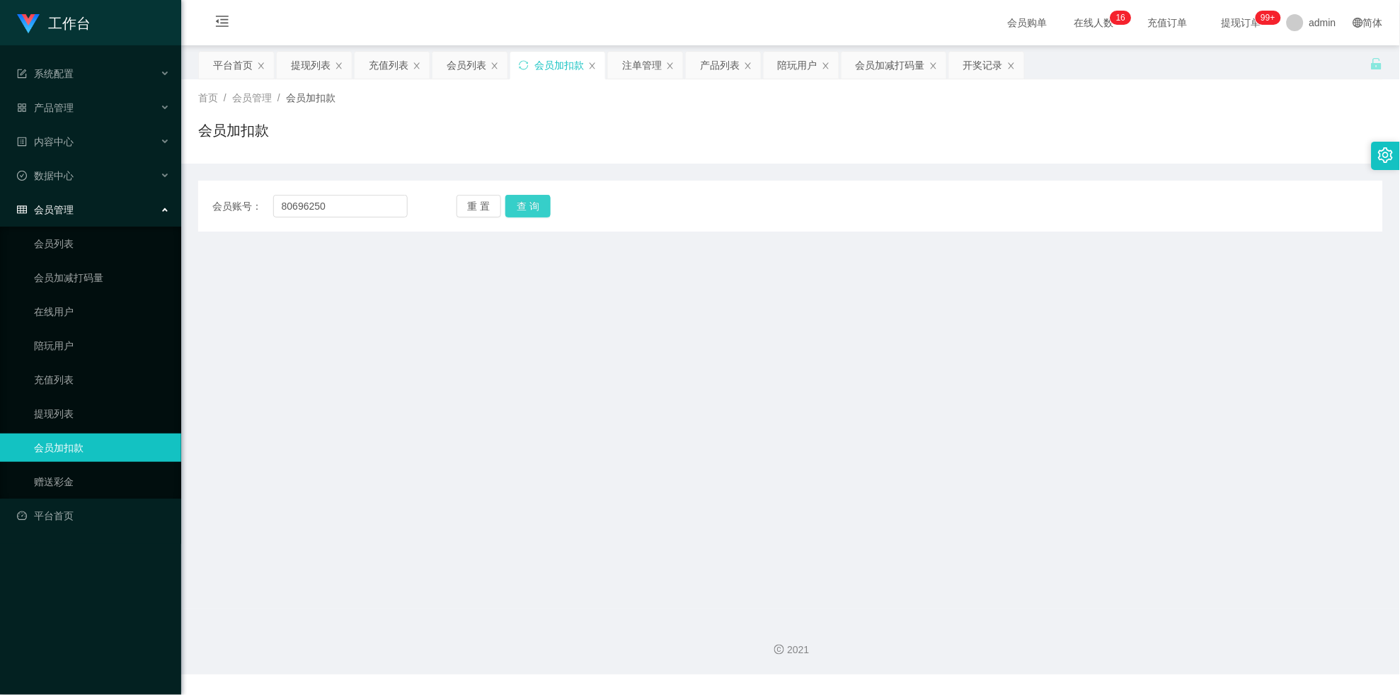
click at [520, 206] on div "重 置 查 询" at bounding box center [554, 206] width 195 height 23
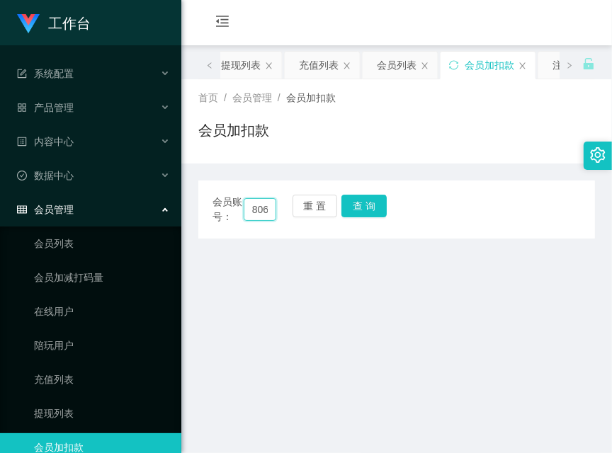
click at [256, 213] on input "80696250" at bounding box center [260, 209] width 33 height 23
paste input "lsh1999"
type input "lsh1999"
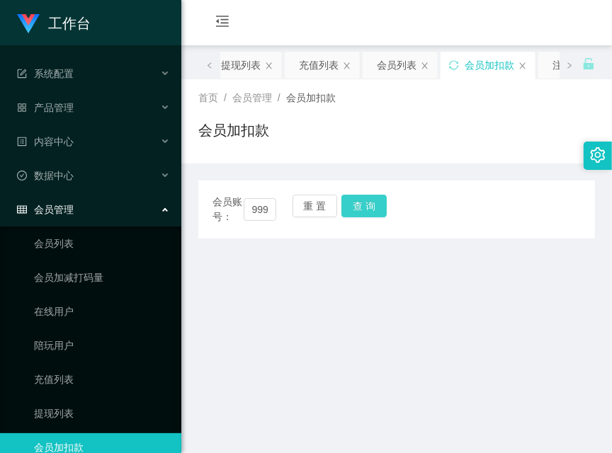
scroll to position [0, 0]
click at [377, 212] on button "查 询" at bounding box center [363, 206] width 45 height 23
click at [377, 212] on div "会员账号： lsh1999 重 置 查 询" at bounding box center [396, 210] width 396 height 30
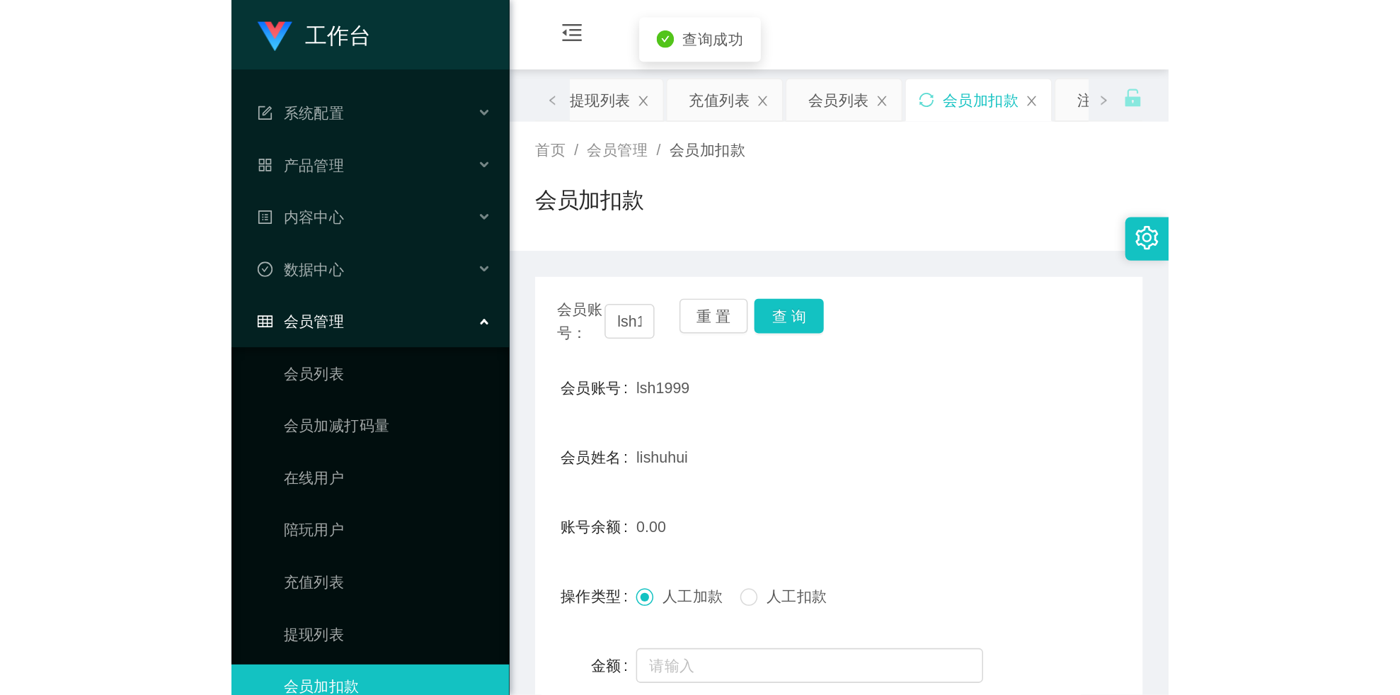
scroll to position [124, 0]
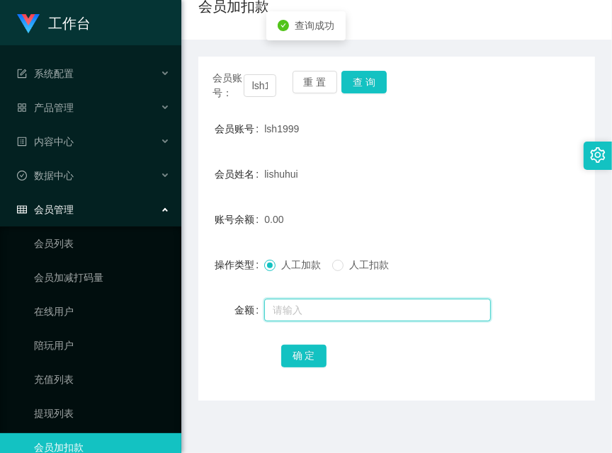
click at [350, 306] on input "text" at bounding box center [377, 310] width 227 height 23
type input "48"
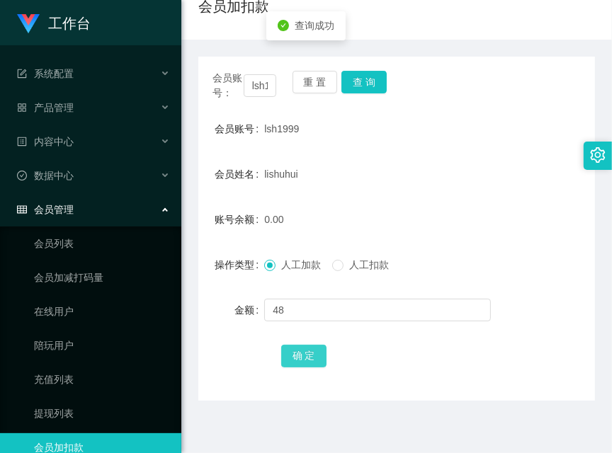
click at [309, 360] on button "确 定" at bounding box center [303, 356] width 45 height 23
click at [263, 391] on div "会员账号： lsh1999 重 置 查 询 会员账号 lsh1999 会员姓名 lishuhui 账号余额 48.00 操作类型 人工加款 人工扣款 金额 确…" at bounding box center [396, 229] width 396 height 344
click at [261, 81] on input "lsh1999" at bounding box center [260, 85] width 33 height 23
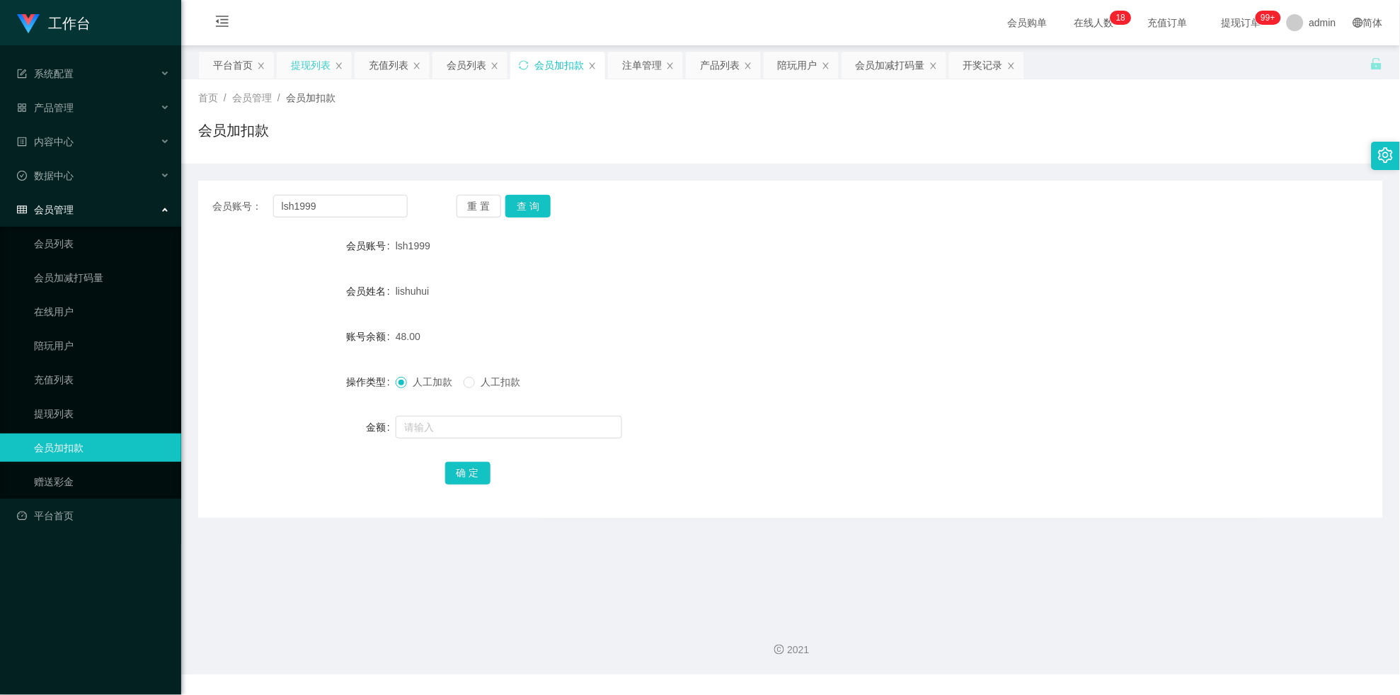
click at [307, 58] on div "提现列表" at bounding box center [311, 65] width 40 height 27
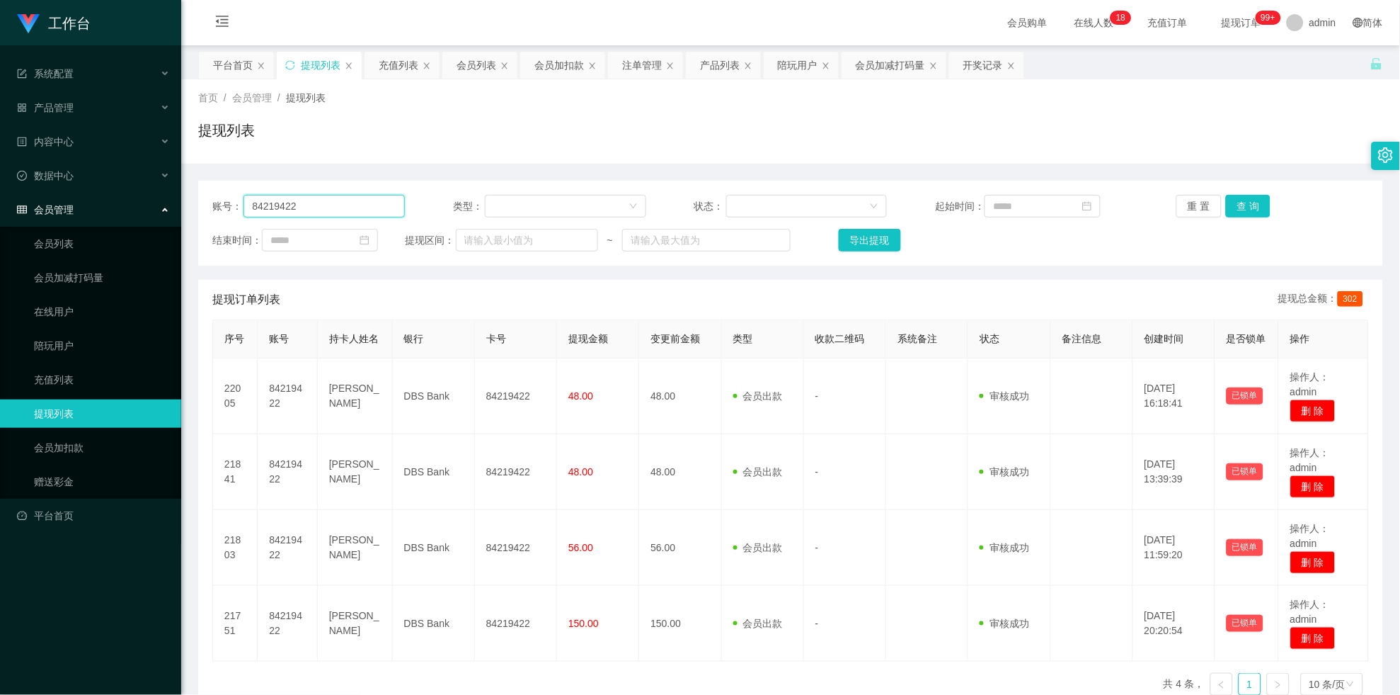
click at [305, 201] on input "84219422" at bounding box center [324, 206] width 161 height 23
paste input "lsh1999"
type input "lsh1999"
click at [1241, 224] on div "账号： lsh1999 类型： 状态： 起始时间： 重 置 查 询 结束时间： 提现区间： ~ 导出提现" at bounding box center [790, 223] width 1185 height 85
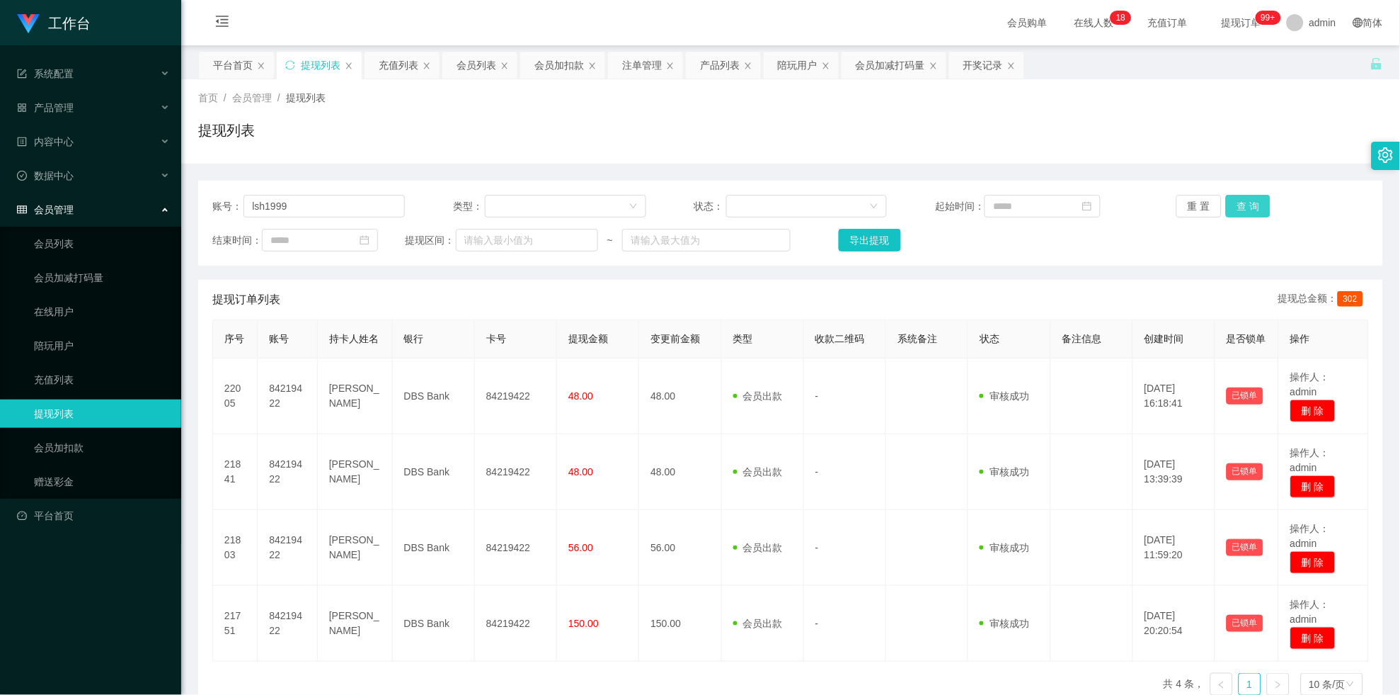
click at [1241, 215] on button "查 询" at bounding box center [1248, 206] width 45 height 23
click at [1241, 215] on div "重 置 查 询" at bounding box center [1273, 206] width 193 height 23
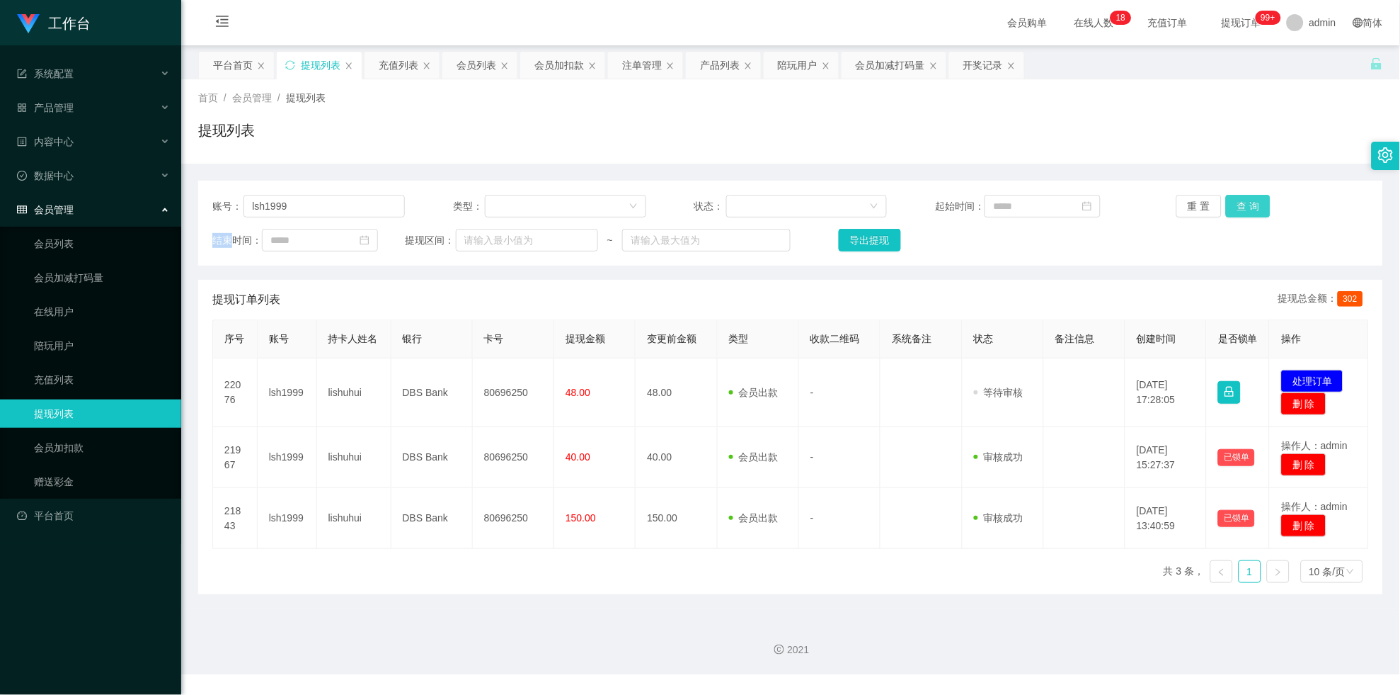
click at [1241, 215] on button "查 询" at bounding box center [1248, 206] width 45 height 23
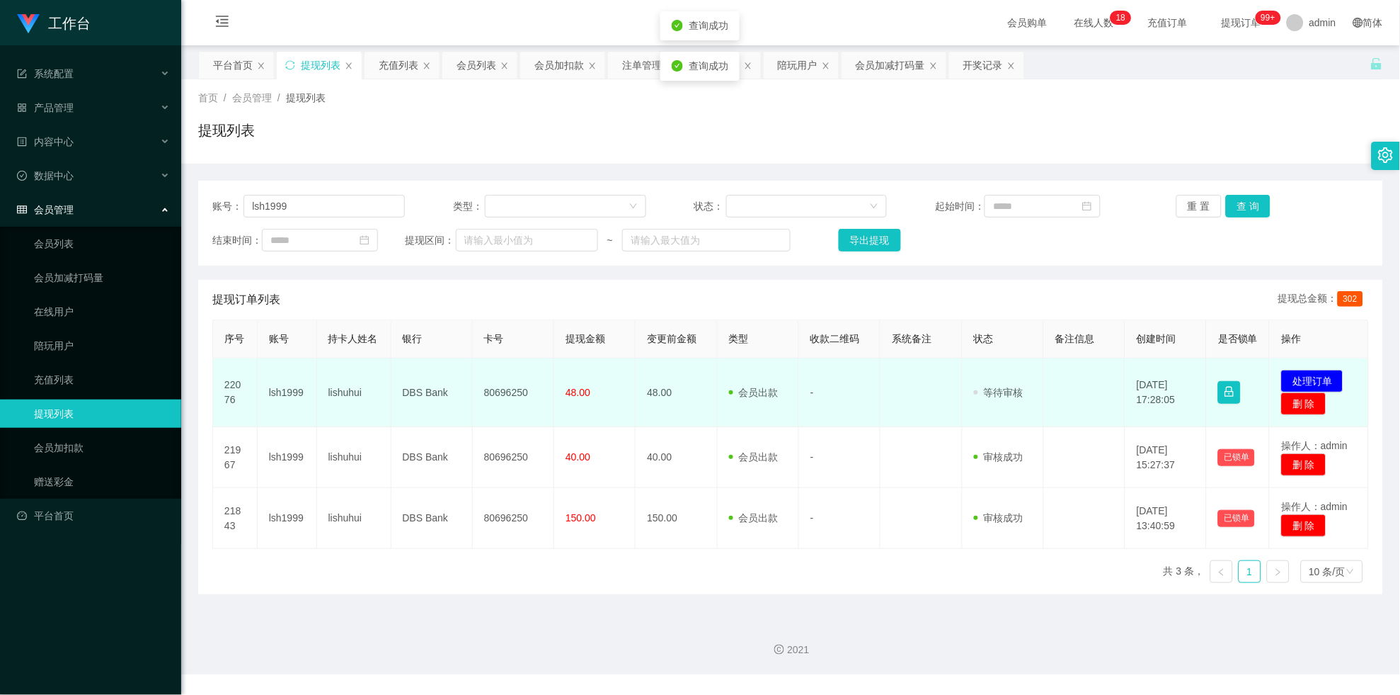
click at [515, 389] on td "80696250" at bounding box center [513, 392] width 81 height 69
copy td "80696250"
click at [1312, 392] on button "处理订单" at bounding box center [1312, 381] width 62 height 23
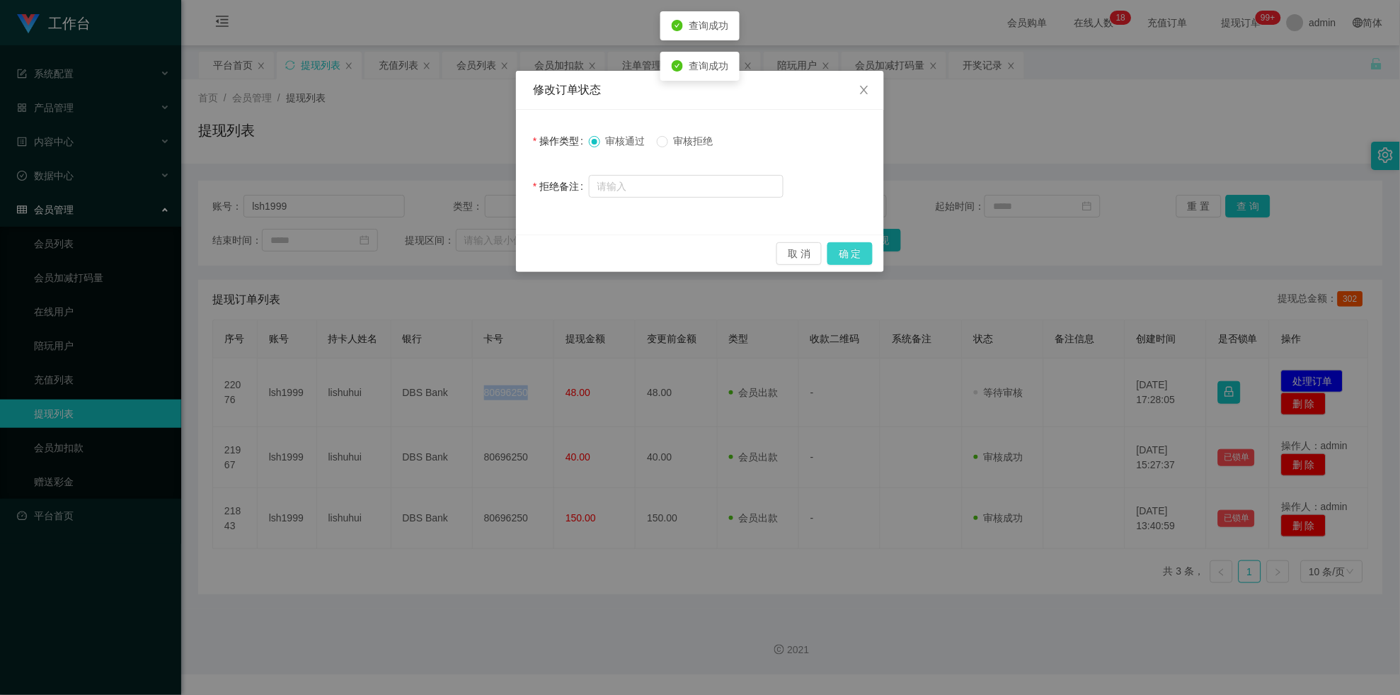
click at [855, 249] on button "确 定" at bounding box center [850, 253] width 45 height 23
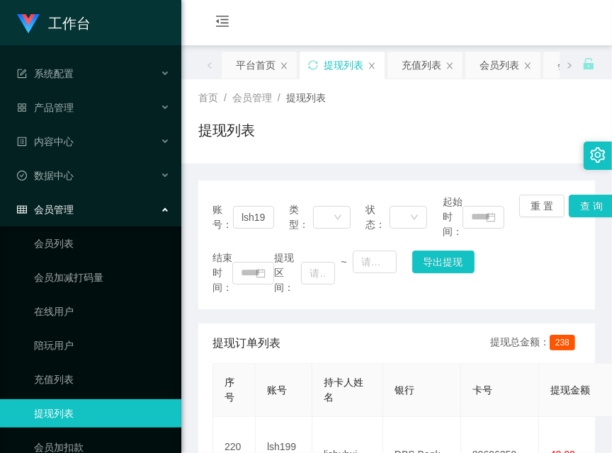
drag, startPoint x: 244, startPoint y: 342, endPoint x: 241, endPoint y: 332, distance: 10.3
click at [244, 342] on span "提现订单列表" at bounding box center [246, 343] width 68 height 17
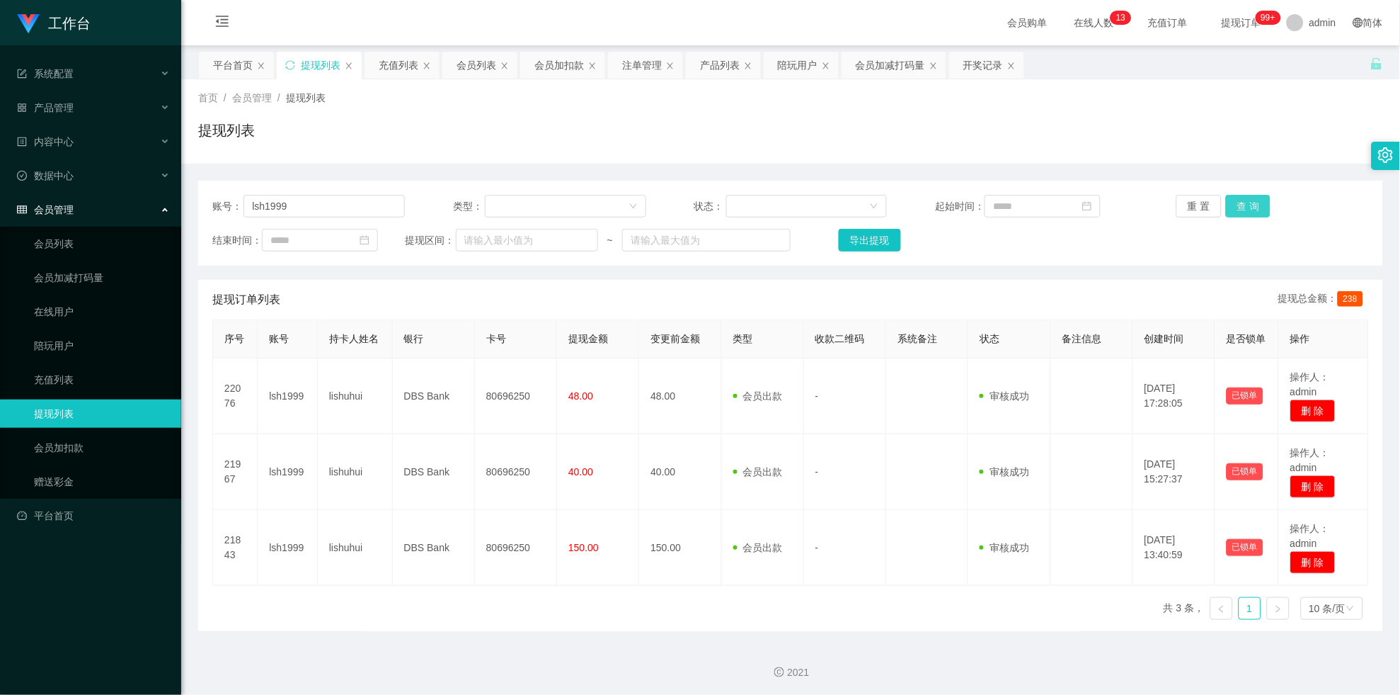
click at [1226, 195] on button "查 询" at bounding box center [1248, 206] width 45 height 23
click at [1222, 195] on div "重 置 查 询" at bounding box center [1273, 206] width 193 height 23
click at [1226, 195] on button "查 询" at bounding box center [1248, 206] width 45 height 23
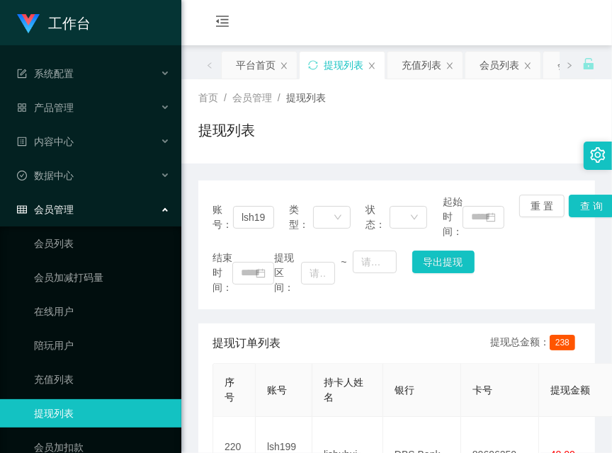
click at [298, 324] on div "提现订单列表 提现总金额： 238" at bounding box center [396, 344] width 368 height 40
drag, startPoint x: 239, startPoint y: 335, endPoint x: 360, endPoint y: 201, distance: 180.9
click at [241, 333] on div "提现订单列表 提现总金额： 238" at bounding box center [396, 344] width 368 height 40
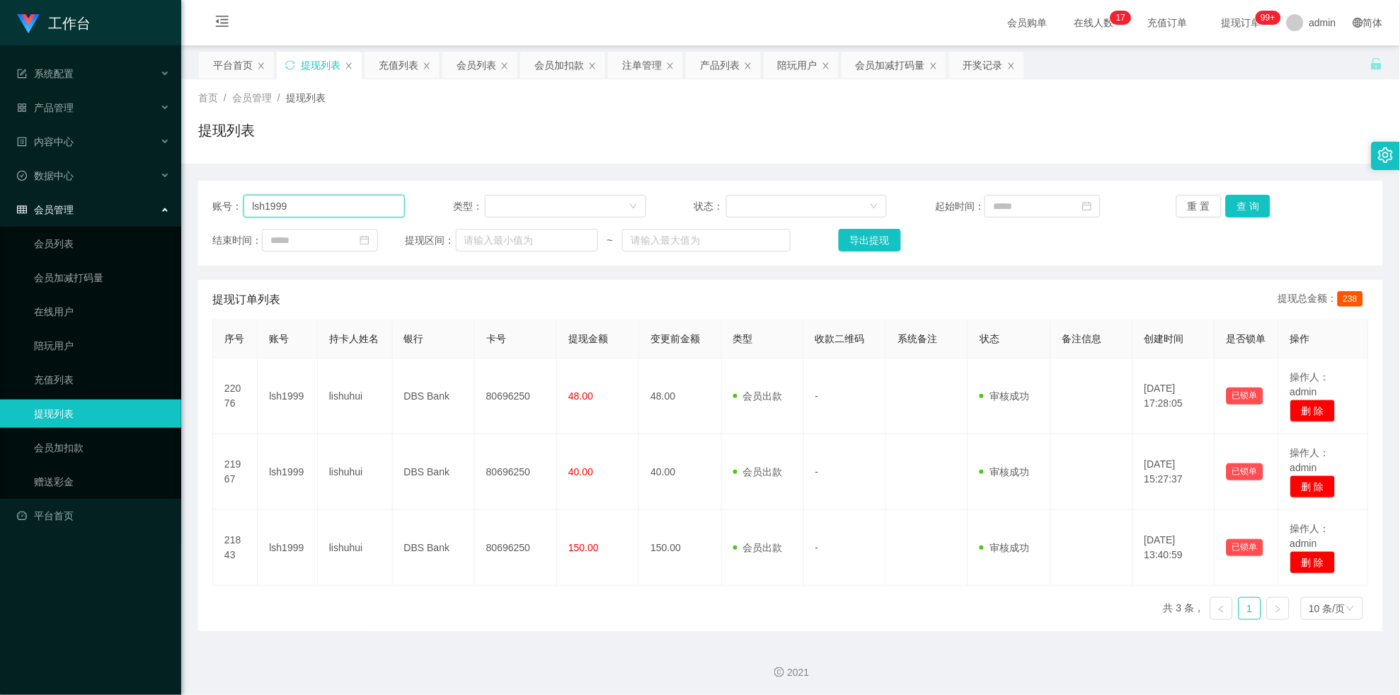
click at [343, 207] on input "lsh1999" at bounding box center [324, 206] width 161 height 23
click at [357, 205] on input "lsh1999" at bounding box center [324, 206] width 161 height 23
drag, startPoint x: 357, startPoint y: 205, endPoint x: 643, endPoint y: 187, distance: 286.6
click at [358, 205] on input "lsh1999" at bounding box center [324, 206] width 161 height 23
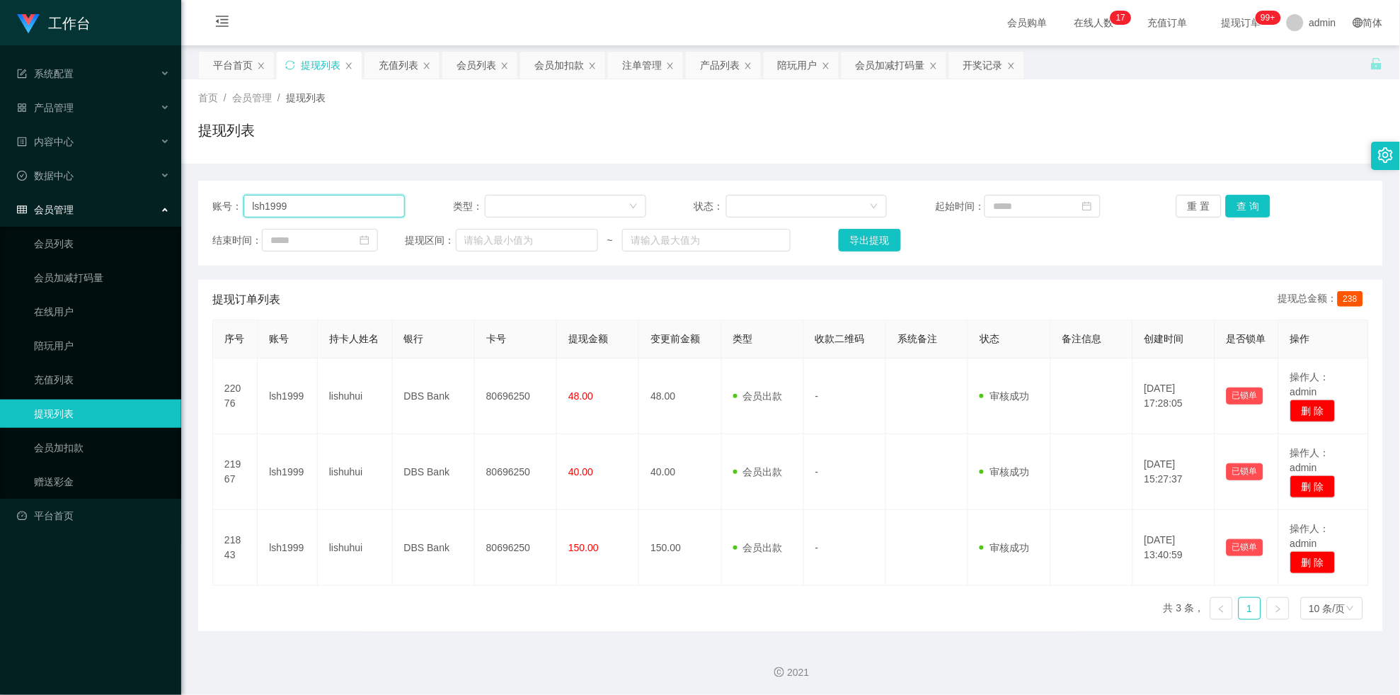
paste input "wangqingbo1158"
type input "wangqingbo1158"
click at [1264, 200] on button "查 询" at bounding box center [1248, 206] width 45 height 23
click at [1264, 200] on div "重 置 查 询" at bounding box center [1273, 206] width 193 height 23
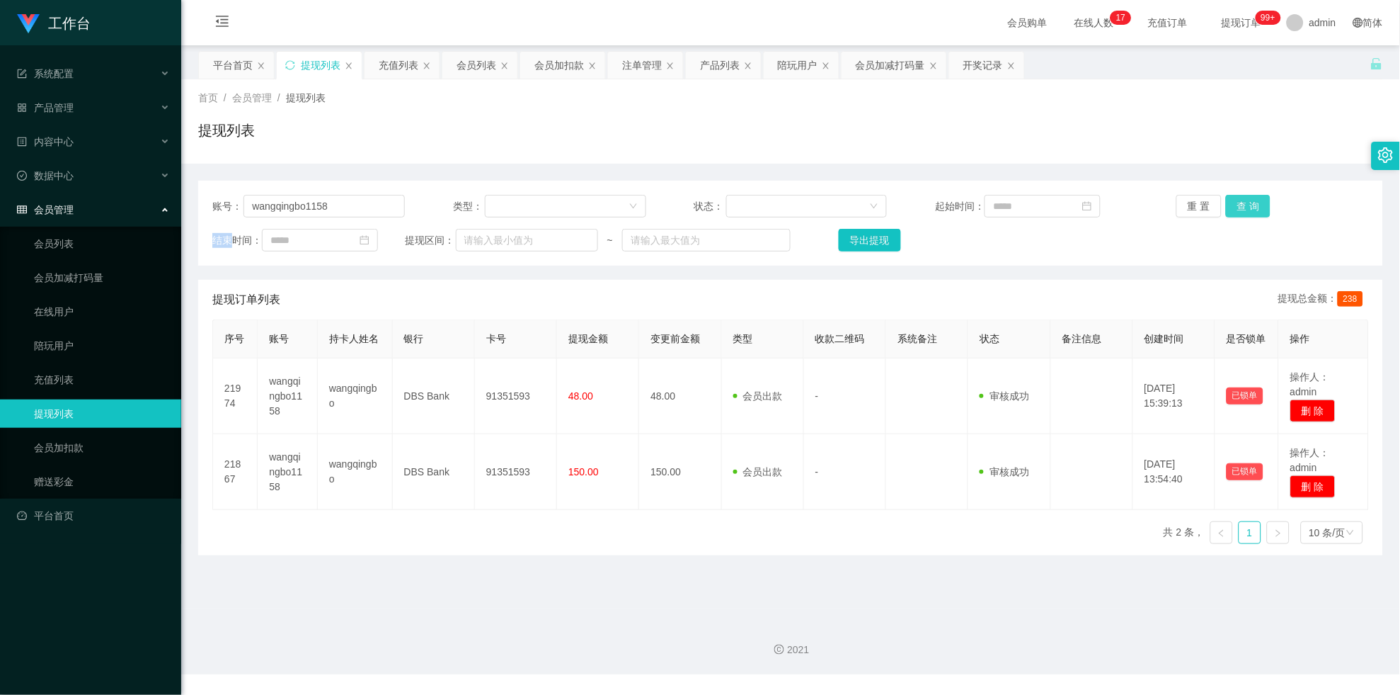
click at [1264, 200] on button "查 询" at bounding box center [1248, 206] width 45 height 23
click at [237, 75] on div "平台首页" at bounding box center [233, 65] width 40 height 27
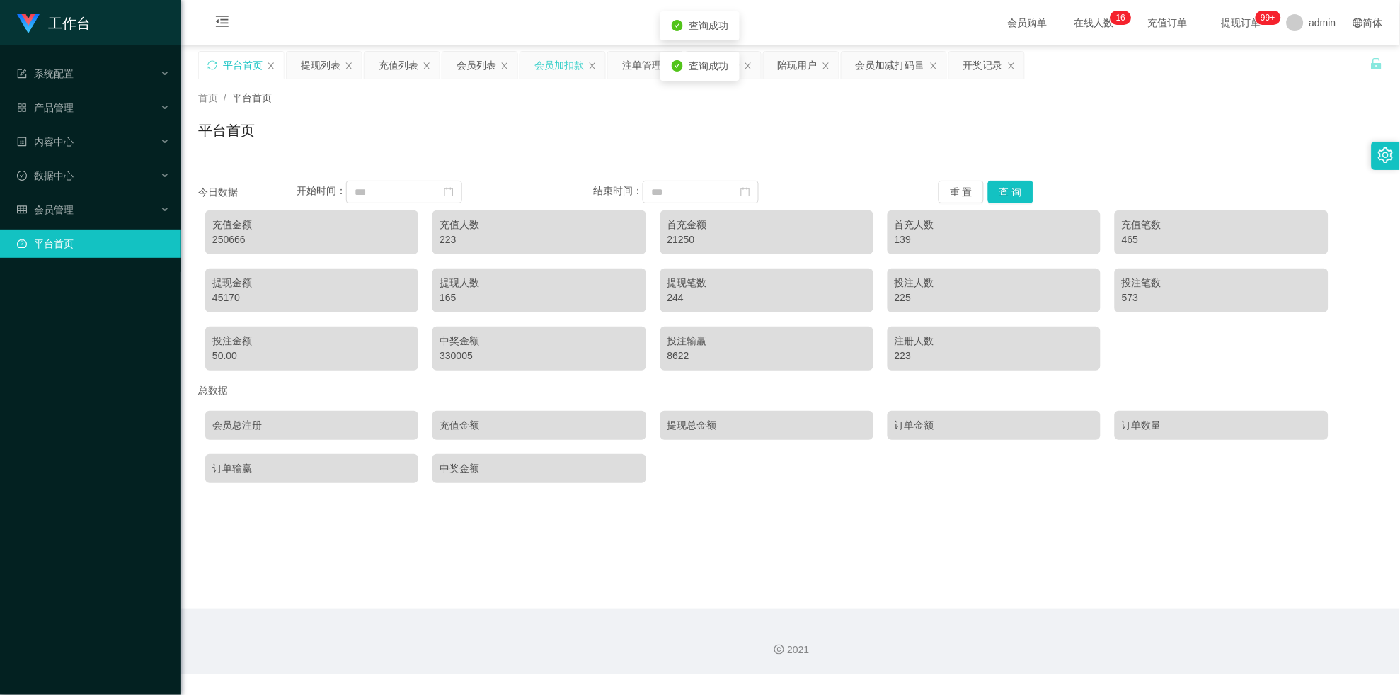
click at [546, 74] on div "会员加扣款" at bounding box center [560, 65] width 50 height 27
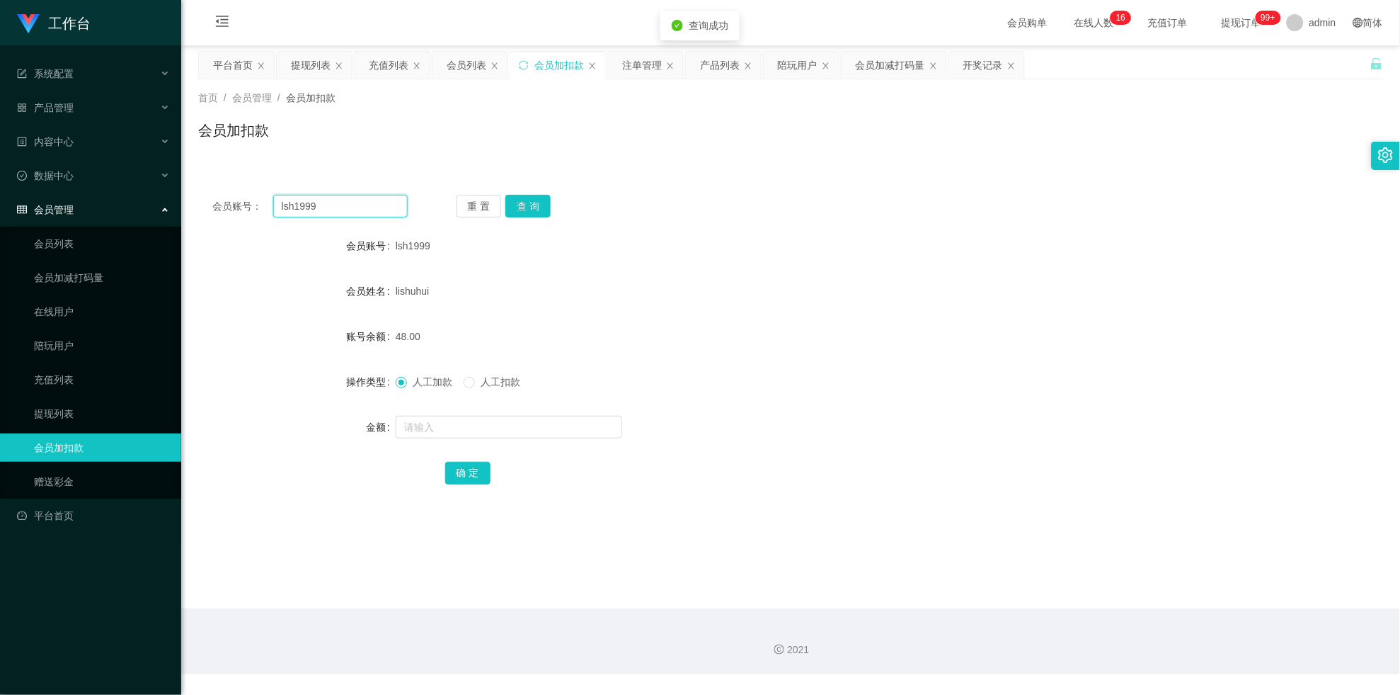
click at [393, 207] on input "lsh1999" at bounding box center [340, 206] width 135 height 23
paste input "wangqingbo1158"
type input "wangqingbo1158"
click at [533, 205] on button "查 询" at bounding box center [528, 206] width 45 height 23
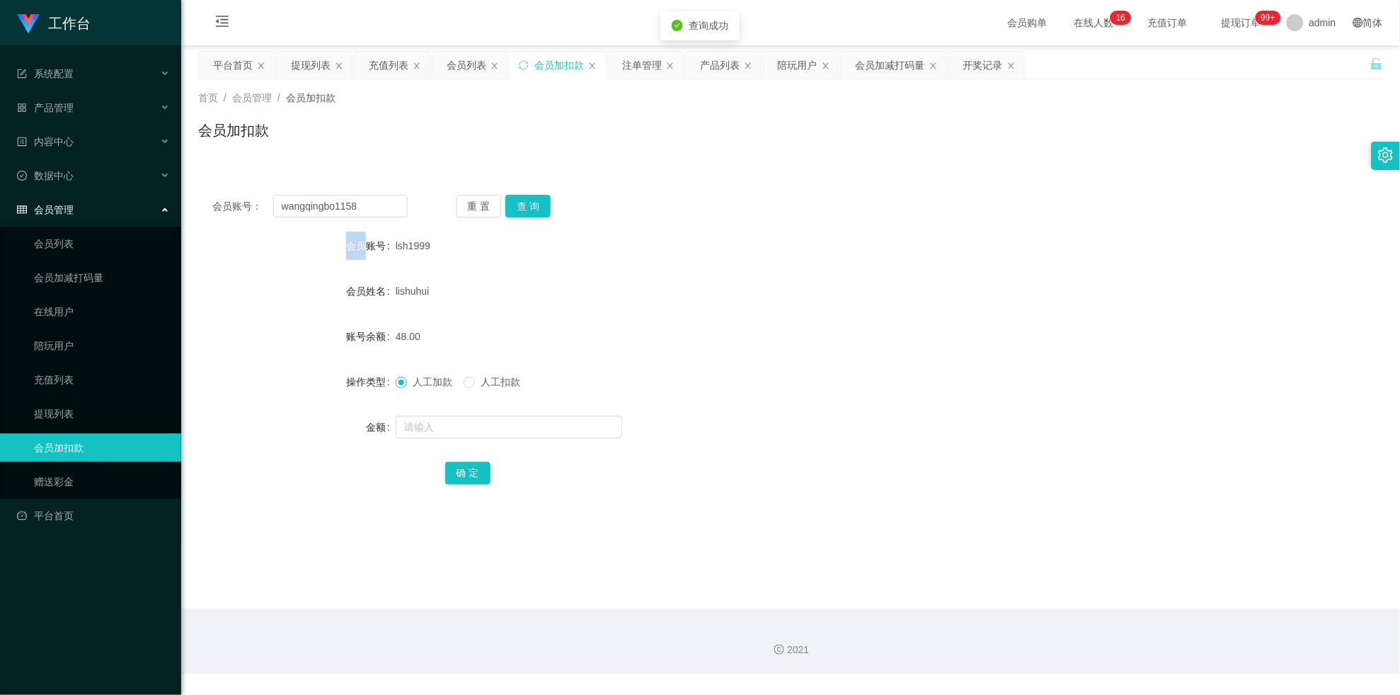
click at [533, 205] on div "重 置 查 询" at bounding box center [554, 206] width 195 height 23
click at [479, 432] on input "text" at bounding box center [509, 427] width 227 height 23
type input "48"
drag, startPoint x: 468, startPoint y: 477, endPoint x: 473, endPoint y: 468, distance: 10.5
click at [468, 478] on button "确 定" at bounding box center [467, 473] width 45 height 23
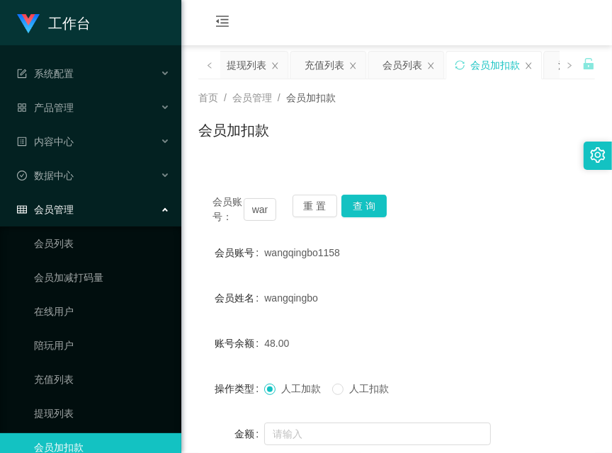
click at [194, 317] on main "关闭左侧 关闭右侧 关闭其它 刷新页面 平台首页 提现列表 充值列表 会员列表 会员加扣款 注单管理 产品列表 陪玩用户 会员加减打码量 开奖记录 首页 / …" at bounding box center [396, 326] width 430 height 563
click at [378, 207] on button "查 询" at bounding box center [363, 206] width 45 height 23
click at [261, 214] on input "wangqingbo1158" at bounding box center [260, 209] width 33 height 23
drag, startPoint x: 232, startPoint y: 72, endPoint x: 244, endPoint y: 68, distance: 11.9
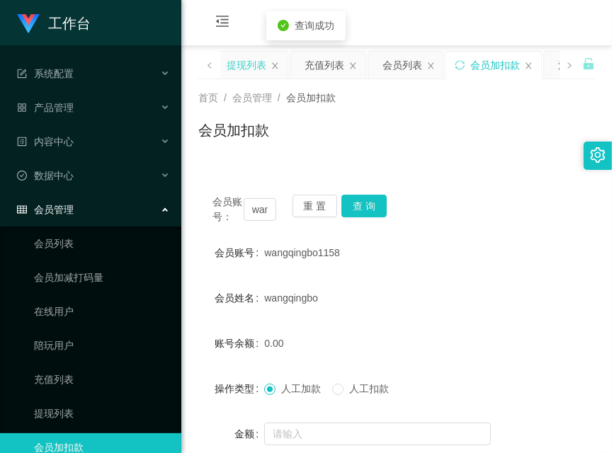
click at [232, 72] on div "提现列表" at bounding box center [247, 65] width 40 height 27
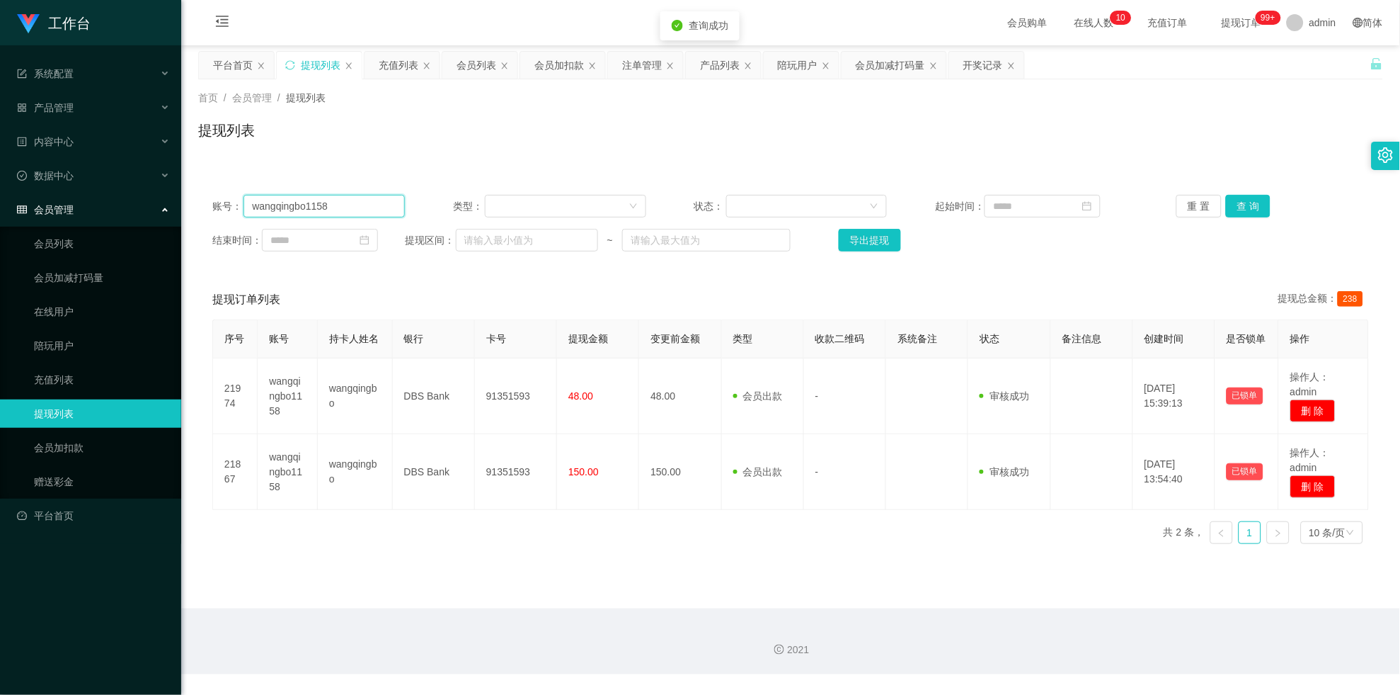
click at [334, 207] on input "wangqingbo1158" at bounding box center [324, 206] width 161 height 23
click at [1252, 210] on button "查 询" at bounding box center [1248, 206] width 45 height 23
click at [1252, 210] on div "重 置 查 询" at bounding box center [1273, 206] width 193 height 23
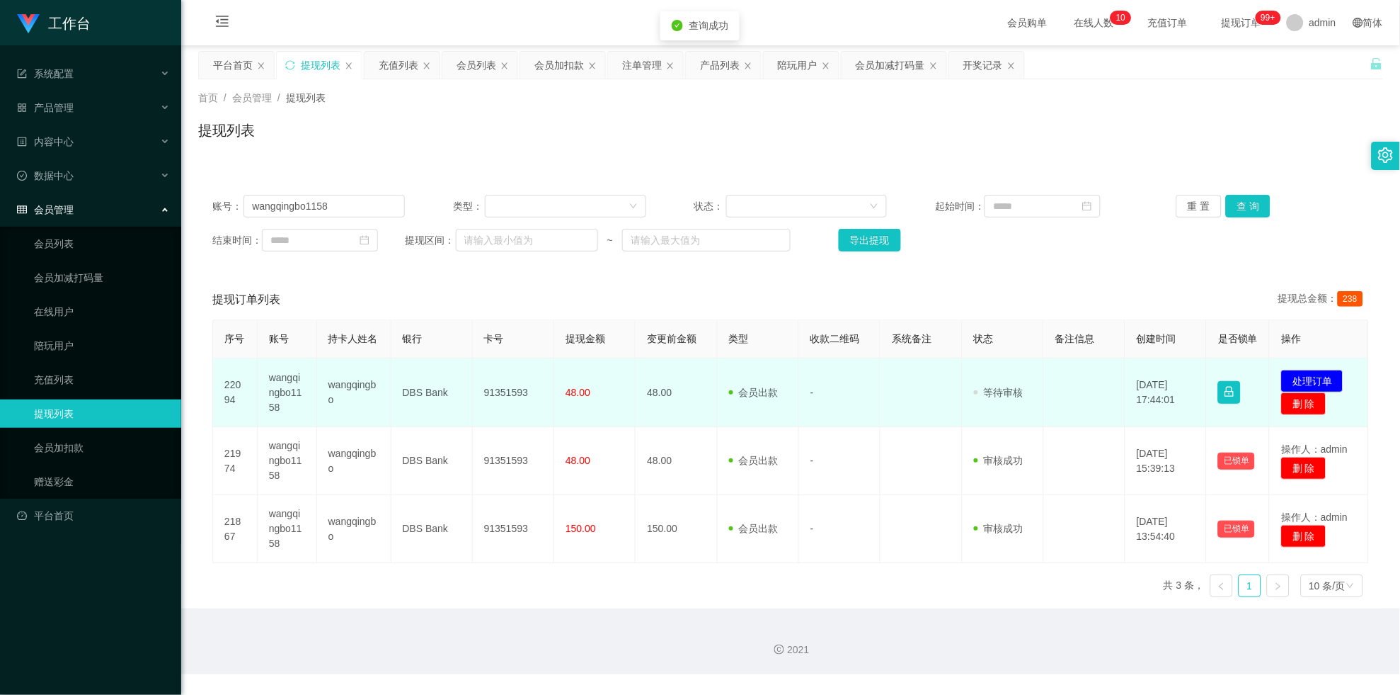
click at [501, 387] on td "91351593" at bounding box center [513, 392] width 81 height 69
copy td "91351593"
click at [1303, 392] on button "处理订单" at bounding box center [1312, 381] width 62 height 23
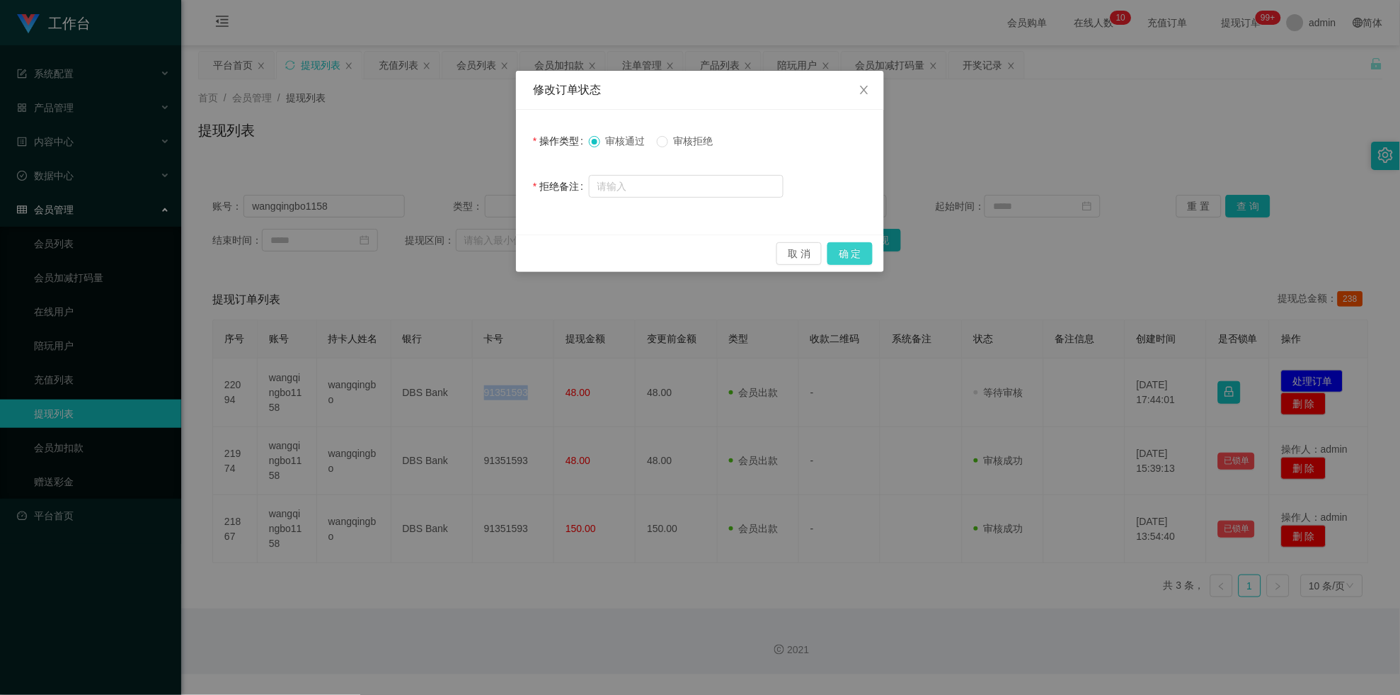
click at [861, 258] on button "确 定" at bounding box center [850, 253] width 45 height 23
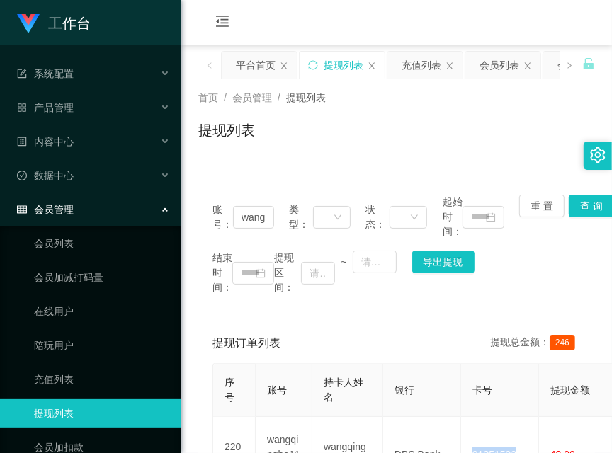
click at [239, 328] on div "提现订单列表 提现总金额： 246" at bounding box center [396, 344] width 368 height 40
drag, startPoint x: 270, startPoint y: 18, endPoint x: 278, endPoint y: 1, distance: 18.7
click at [278, 1] on div "会员购单 在线人数 0 1 2 3 4 5 6 7 8 9 0 1 2 3 4 5 6 7 8 9 0 1 2 3 4 5 6 7 8 9 0 1 2 3 4…" at bounding box center [396, 23] width 430 height 46
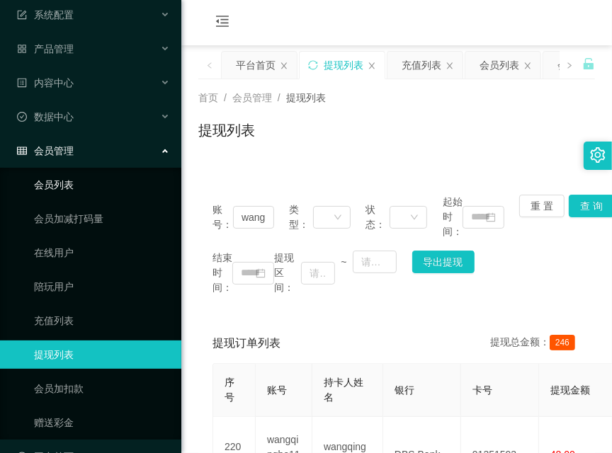
scroll to position [91, 0]
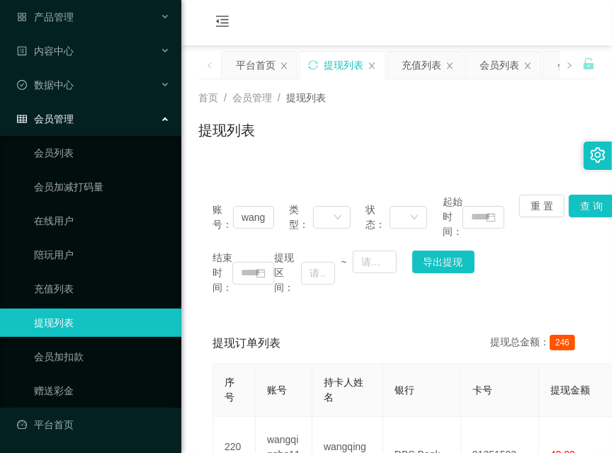
click at [58, 129] on div "会员管理" at bounding box center [90, 119] width 181 height 28
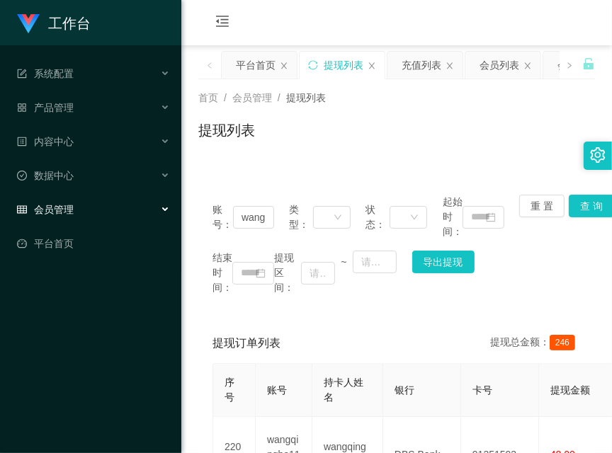
click at [81, 201] on div "会员管理" at bounding box center [90, 209] width 181 height 28
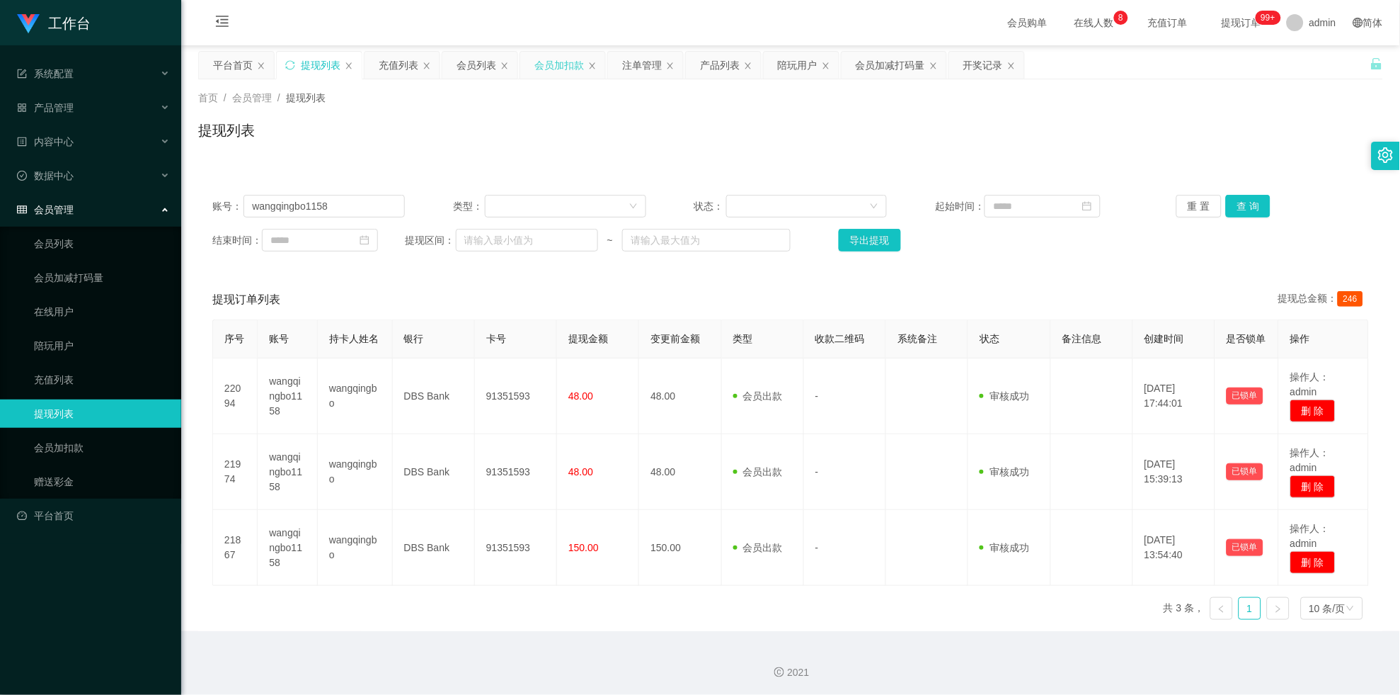
click at [559, 64] on div "会员加扣款" at bounding box center [560, 65] width 50 height 27
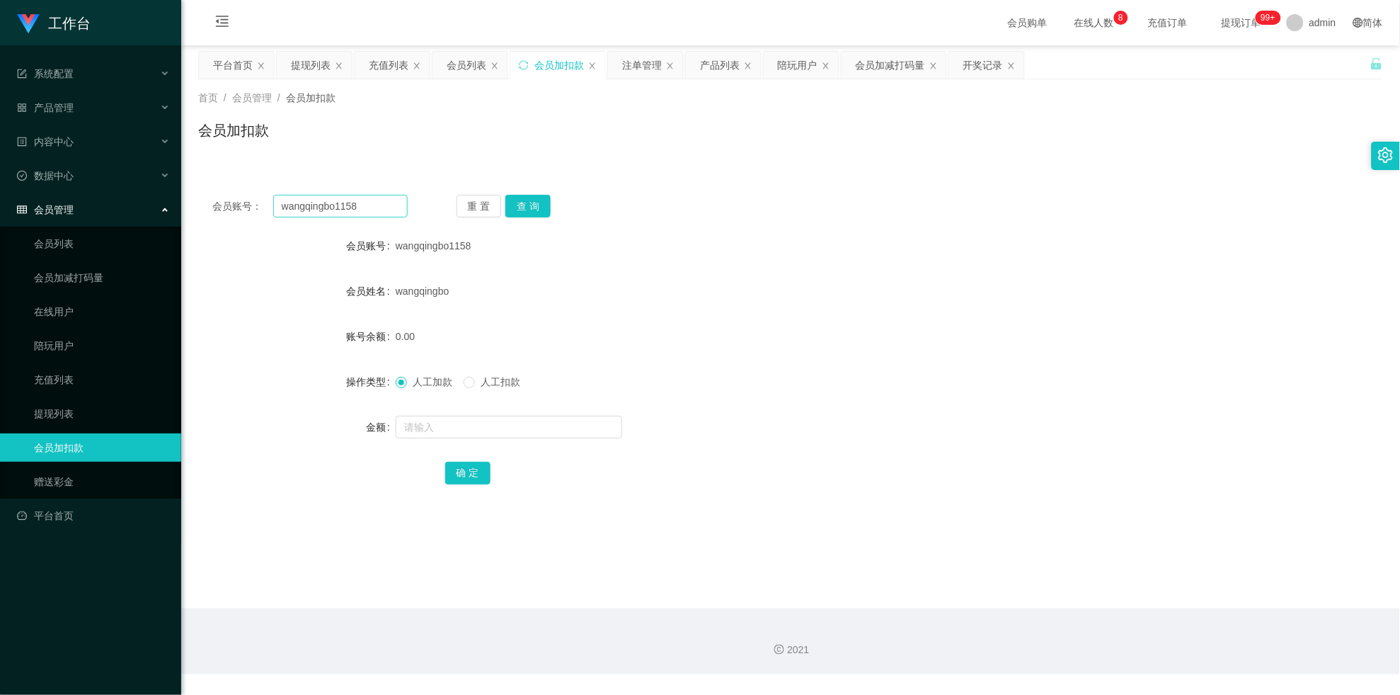
click at [349, 193] on div "会员账号： wangqingbo1158 重 置 查 询 会员账号 wangqingbo1158 会员姓名 wangqingbo 账号余额 0.00 操作类型…" at bounding box center [790, 349] width 1185 height 337
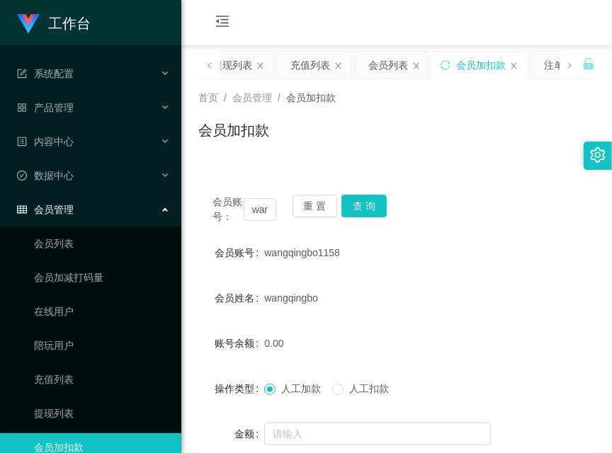
click at [299, 139] on div "会员加扣款" at bounding box center [396, 136] width 396 height 33
click at [251, 198] on input "wangqingbo1158" at bounding box center [260, 209] width 33 height 23
paste input "84219422"
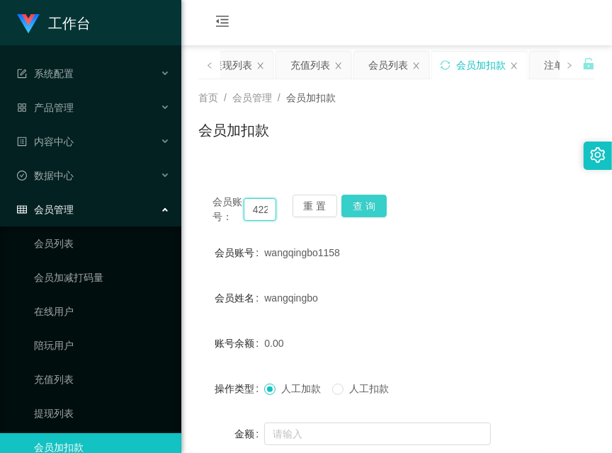
type input "84219422"
click at [357, 201] on button "查 询" at bounding box center [363, 206] width 45 height 23
click at [357, 201] on div "会员账号： 84219422 重 置 查 询" at bounding box center [396, 210] width 396 height 30
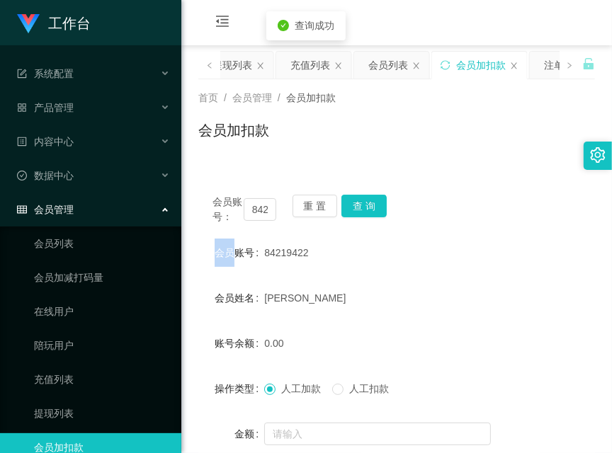
scroll to position [124, 0]
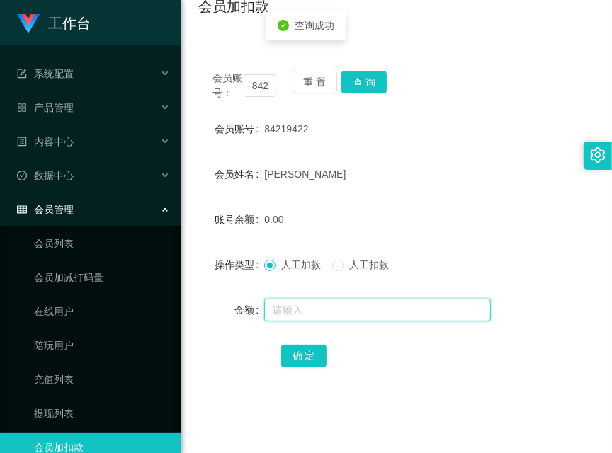
click at [352, 299] on input "text" at bounding box center [377, 310] width 227 height 23
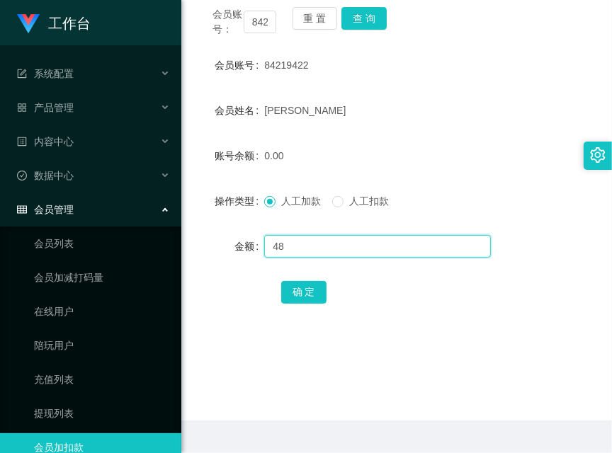
scroll to position [220, 0]
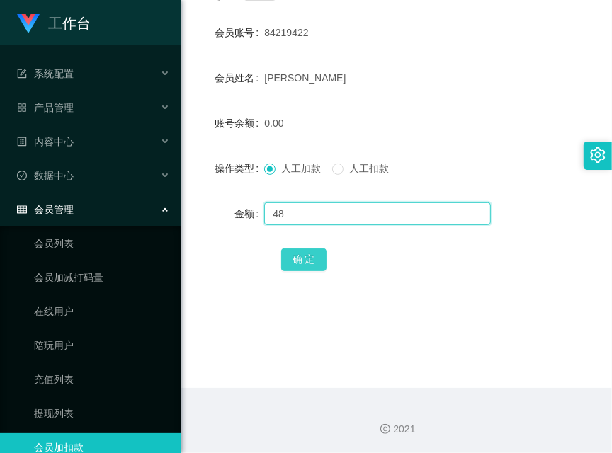
type input "48"
click at [300, 259] on button "确 定" at bounding box center [303, 260] width 45 height 23
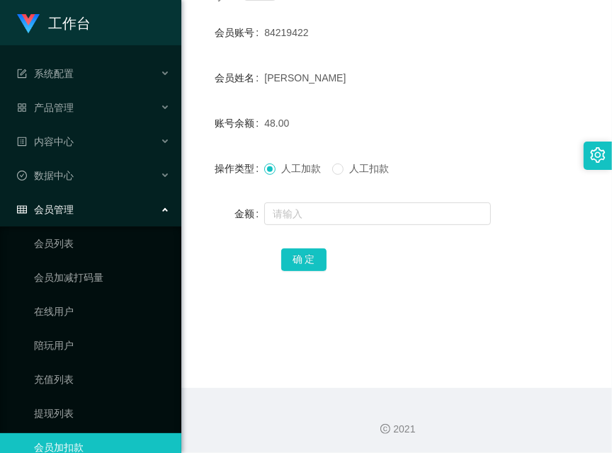
click at [348, 118] on div "48.00" at bounding box center [380, 123] width 232 height 28
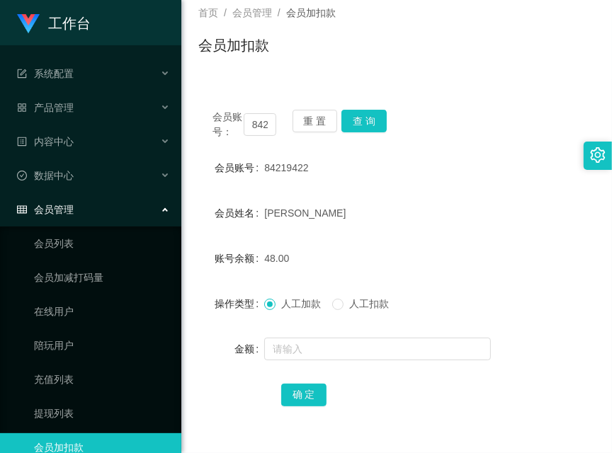
scroll to position [0, 0]
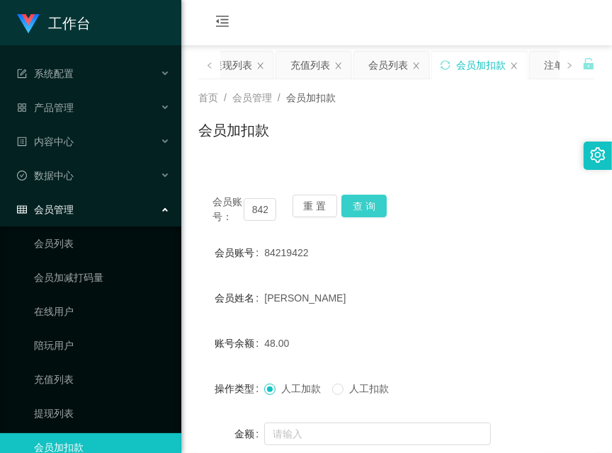
click at [373, 205] on button "查 询" at bounding box center [363, 206] width 45 height 23
click at [373, 205] on div "会员账号： 84219422 重 置 查 询" at bounding box center [396, 210] width 396 height 30
click at [373, 205] on button "查 询" at bounding box center [363, 206] width 45 height 23
click at [366, 207] on button "查 询" at bounding box center [363, 206] width 45 height 23
click at [366, 207] on div "会员账号： 84219422 重 置 查 询" at bounding box center [396, 210] width 396 height 30
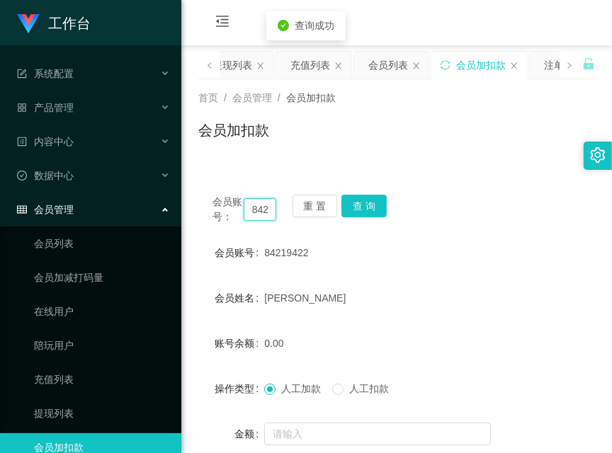
click at [258, 210] on input "84219422" at bounding box center [260, 209] width 33 height 23
drag, startPoint x: 239, startPoint y: 67, endPoint x: 244, endPoint y: 59, distance: 9.6
click at [239, 67] on div "提现列表" at bounding box center [232, 65] width 40 height 27
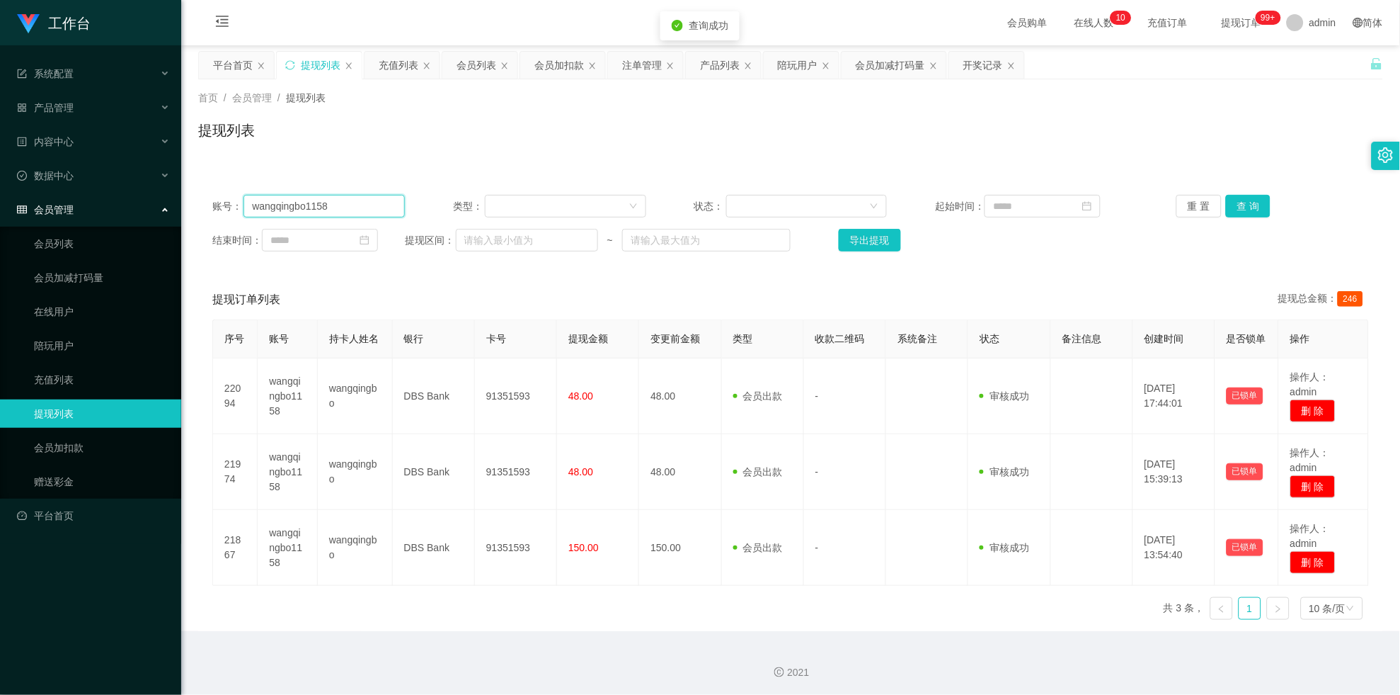
click at [291, 210] on input "wangqingbo1158" at bounding box center [324, 206] width 161 height 23
paste input "84219422"
type input "84219422"
click at [1252, 210] on button "查 询" at bounding box center [1248, 206] width 45 height 23
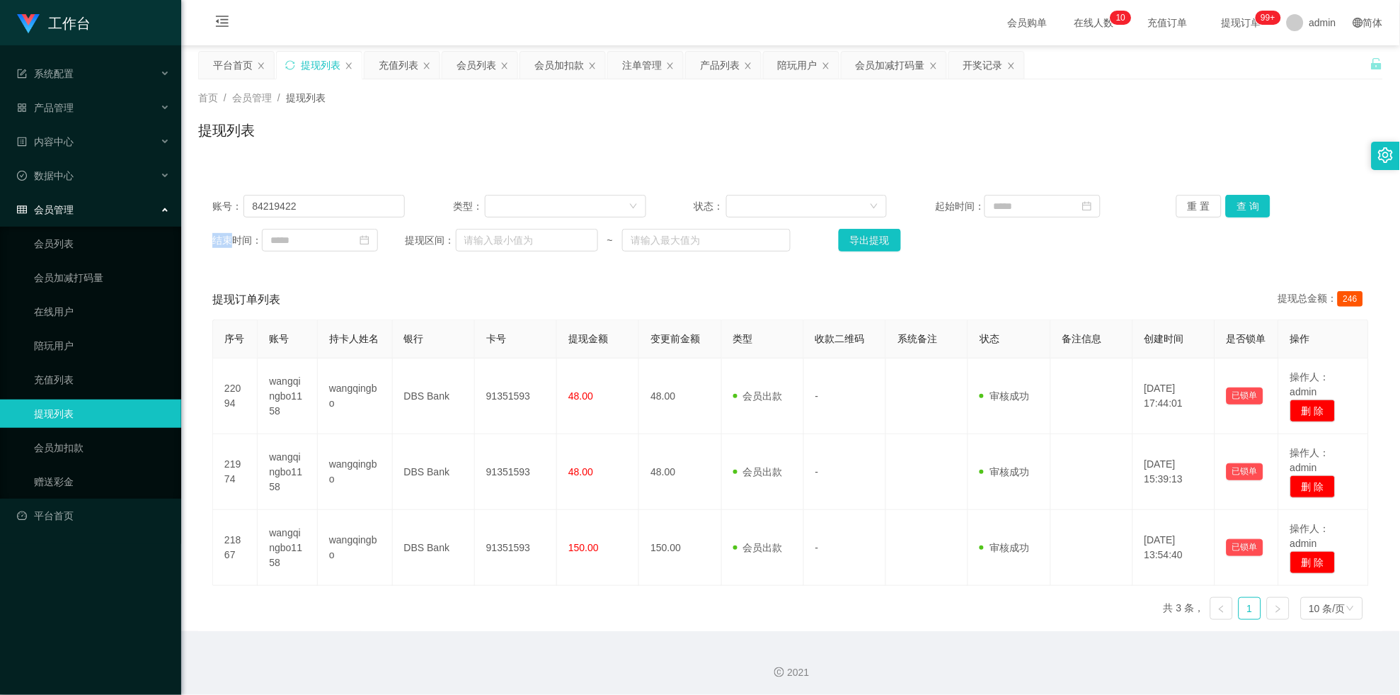
click at [1252, 210] on div "重 置 查 询" at bounding box center [1273, 206] width 193 height 23
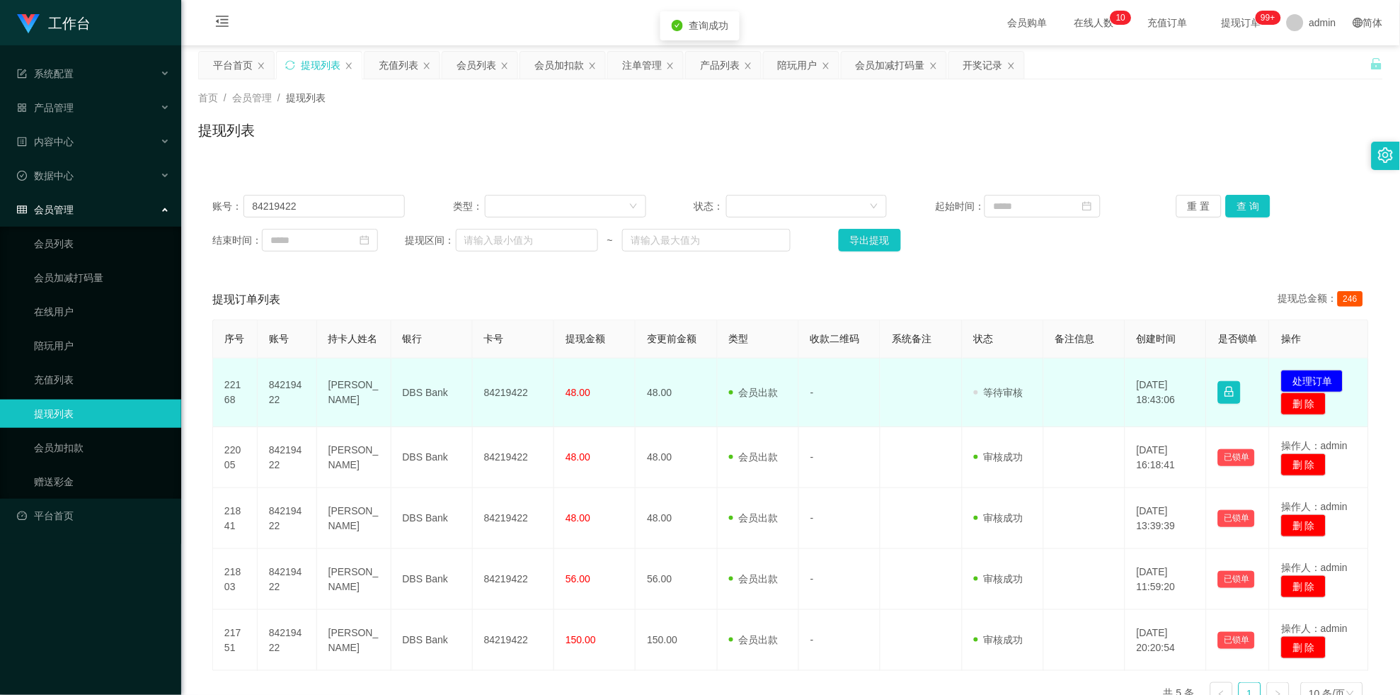
click at [510, 399] on td "84219422" at bounding box center [513, 392] width 81 height 69
copy td "84219422"
drag, startPoint x: 510, startPoint y: 399, endPoint x: 539, endPoint y: 399, distance: 29.0
click at [512, 399] on td "84219422" at bounding box center [513, 392] width 81 height 69
click at [1294, 392] on button "处理订单" at bounding box center [1312, 381] width 62 height 23
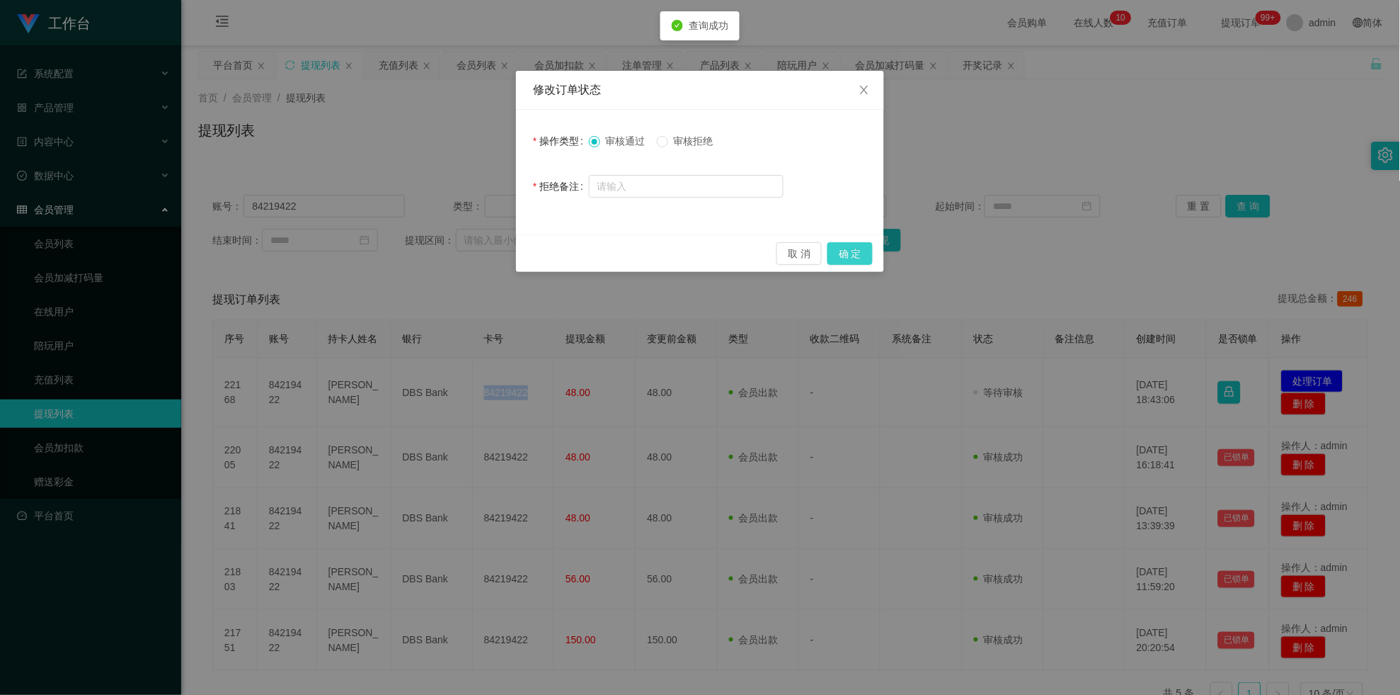
click at [852, 251] on button "确 定" at bounding box center [850, 253] width 45 height 23
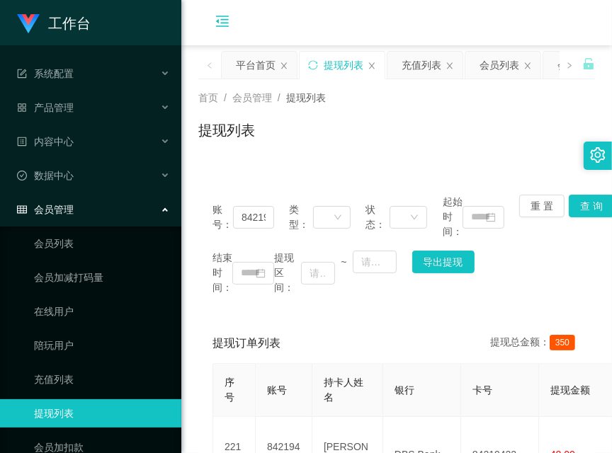
click at [200, 42] on icon "图标: menu-fold" at bounding box center [222, 23] width 48 height 45
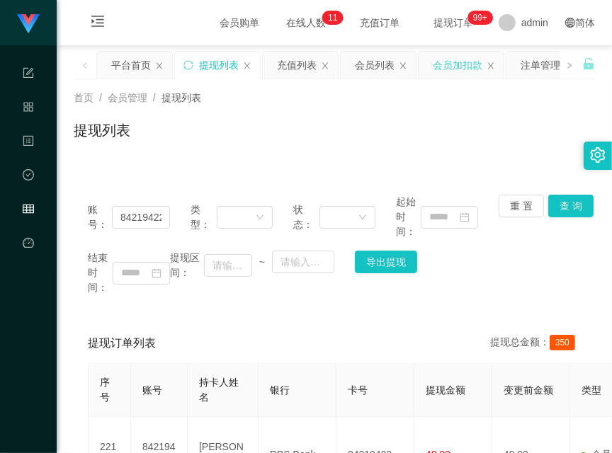
click at [457, 65] on div "会员加扣款" at bounding box center [458, 65] width 50 height 27
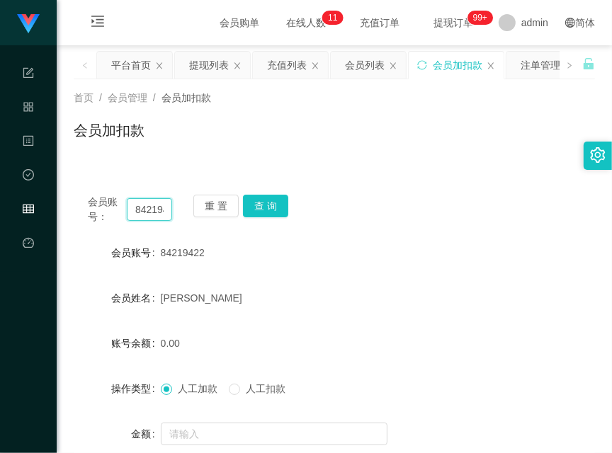
click at [148, 207] on input "84219422" at bounding box center [149, 209] width 45 height 23
drag, startPoint x: 148, startPoint y: 207, endPoint x: 188, endPoint y: 208, distance: 40.4
click at [153, 208] on input "84219422" at bounding box center [149, 209] width 45 height 23
paste input "64023"
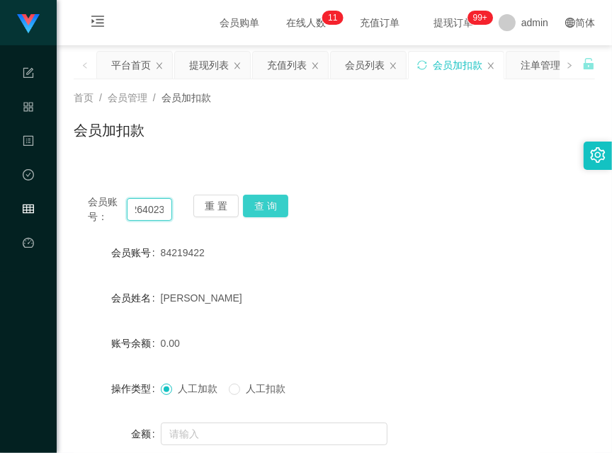
type input "84264023"
click at [269, 200] on button "查 询" at bounding box center [265, 206] width 45 height 23
click at [269, 200] on div "重 置 查 询" at bounding box center [235, 210] width 84 height 30
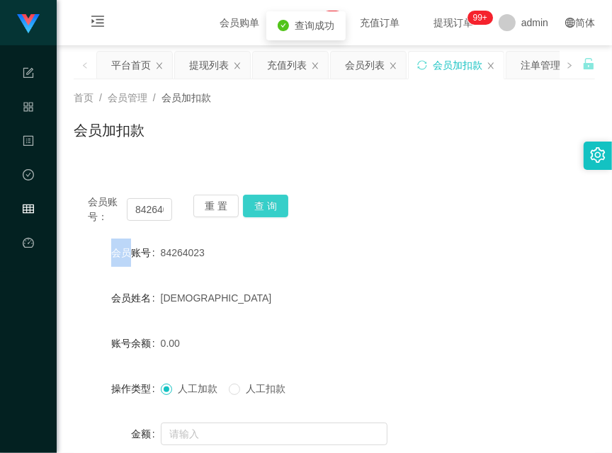
click at [269, 200] on button "查 询" at bounding box center [265, 206] width 45 height 23
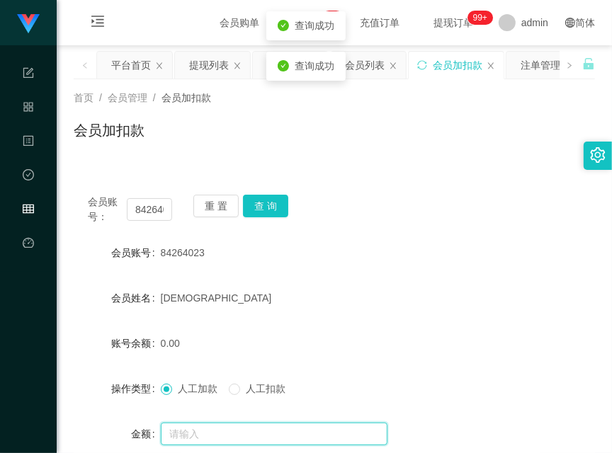
click at [224, 430] on input "text" at bounding box center [274, 434] width 227 height 23
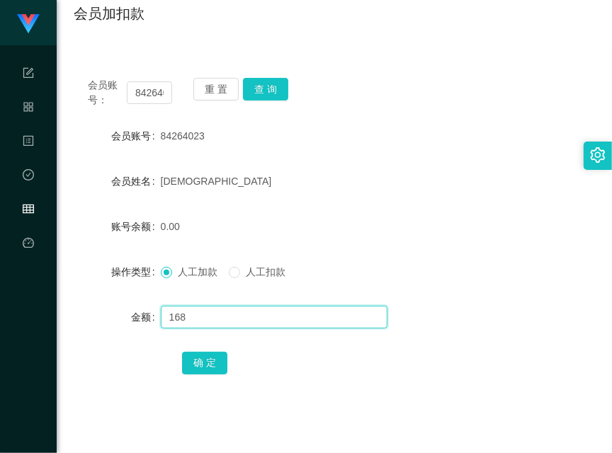
scroll to position [220, 0]
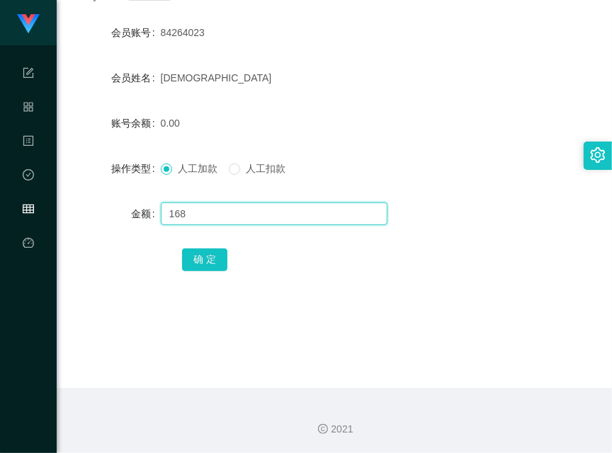
drag, startPoint x: 212, startPoint y: 213, endPoint x: 148, endPoint y: 195, distance: 66.8
click at [148, 195] on form "会员账号 84264023 会员姓名 Zen 账号余额 0.00 操作类型 人工加款 人工扣款 金额 168 确 定" at bounding box center [334, 145] width 521 height 255
type input "168"
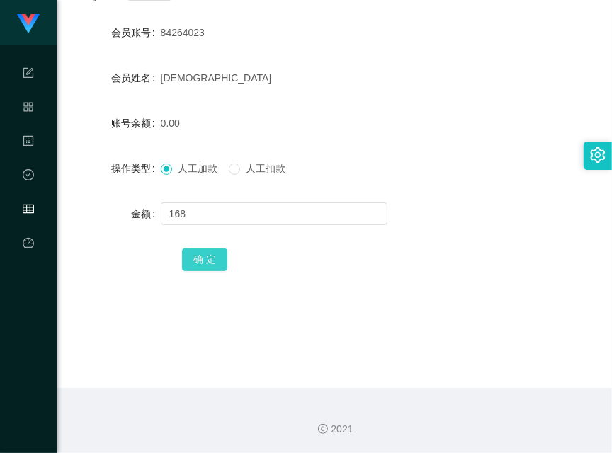
drag, startPoint x: 202, startPoint y: 257, endPoint x: 215, endPoint y: 263, distance: 14.9
click at [202, 257] on button "确 定" at bounding box center [204, 260] width 45 height 23
drag, startPoint x: 142, startPoint y: 289, endPoint x: 217, endPoint y: 248, distance: 85.5
click at [158, 285] on div "会员账号： 84264023 重 置 查 询 会员账号 84264023 会员姓名 Zen 账号余额 168.00 操作类型 人工加款 人工扣款 金额 确 定" at bounding box center [334, 132] width 521 height 344
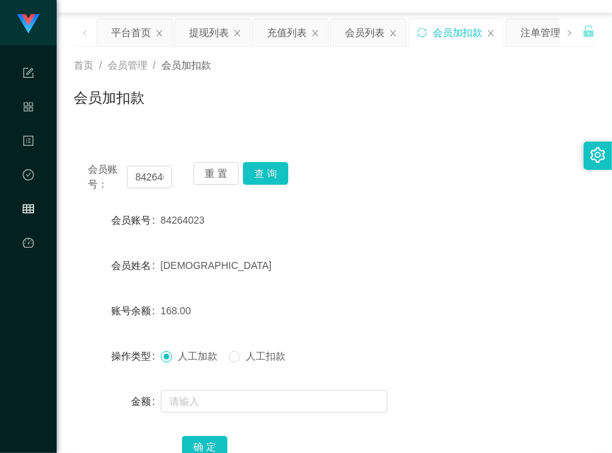
scroll to position [0, 0]
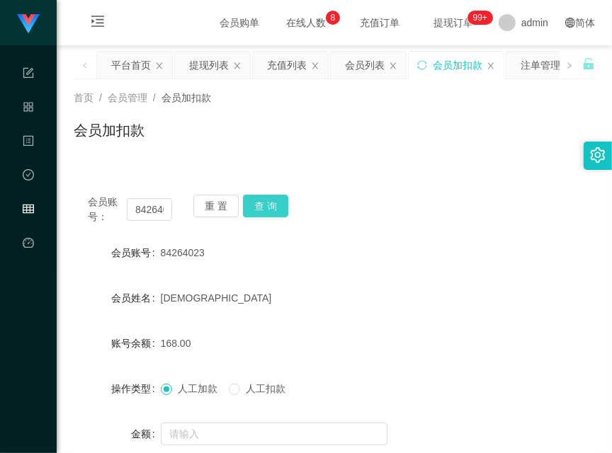
click at [279, 203] on button "查 询" at bounding box center [265, 206] width 45 height 23
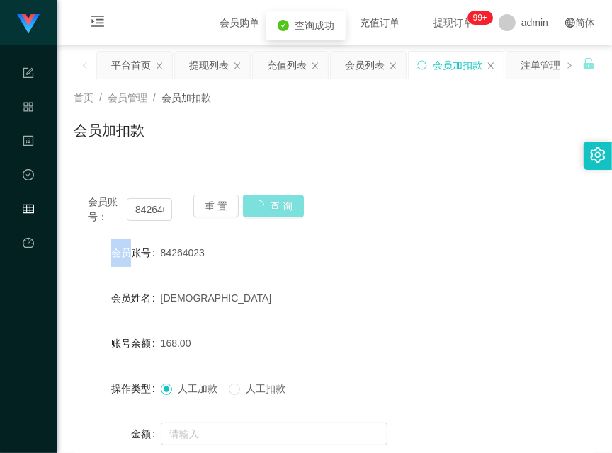
click at [279, 203] on div "会员账号： 84264023 重 置 查 询" at bounding box center [334, 210] width 521 height 30
click at [279, 203] on button "查 询" at bounding box center [265, 206] width 45 height 23
drag, startPoint x: 108, startPoint y: 324, endPoint x: 223, endPoint y: 232, distance: 147.1
click at [108, 323] on form "会员账号 84264023 会员姓名 Zen 账号余额 168.00 操作类型 人工加款 人工扣款 金额 确 定" at bounding box center [334, 366] width 521 height 255
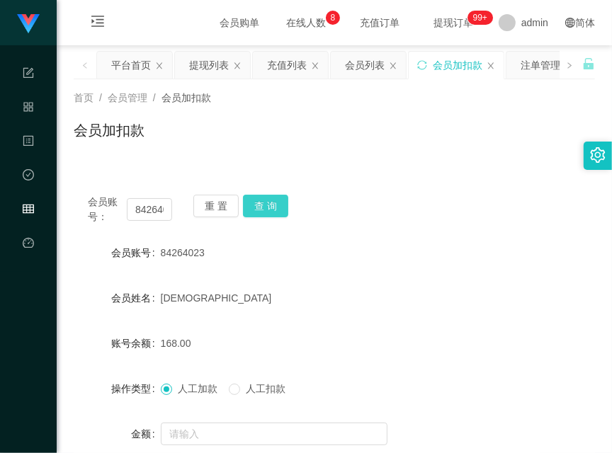
click at [277, 200] on button "查 询" at bounding box center [265, 206] width 45 height 23
click at [277, 199] on div "会员账号： 84264023 重 置 查 询" at bounding box center [334, 210] width 521 height 30
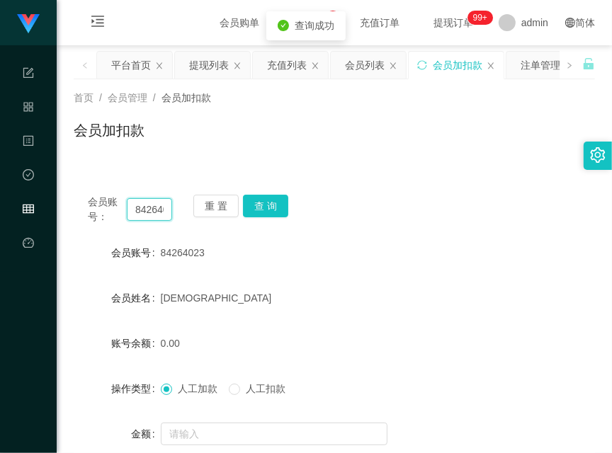
click at [159, 207] on input "84264023" at bounding box center [149, 209] width 45 height 23
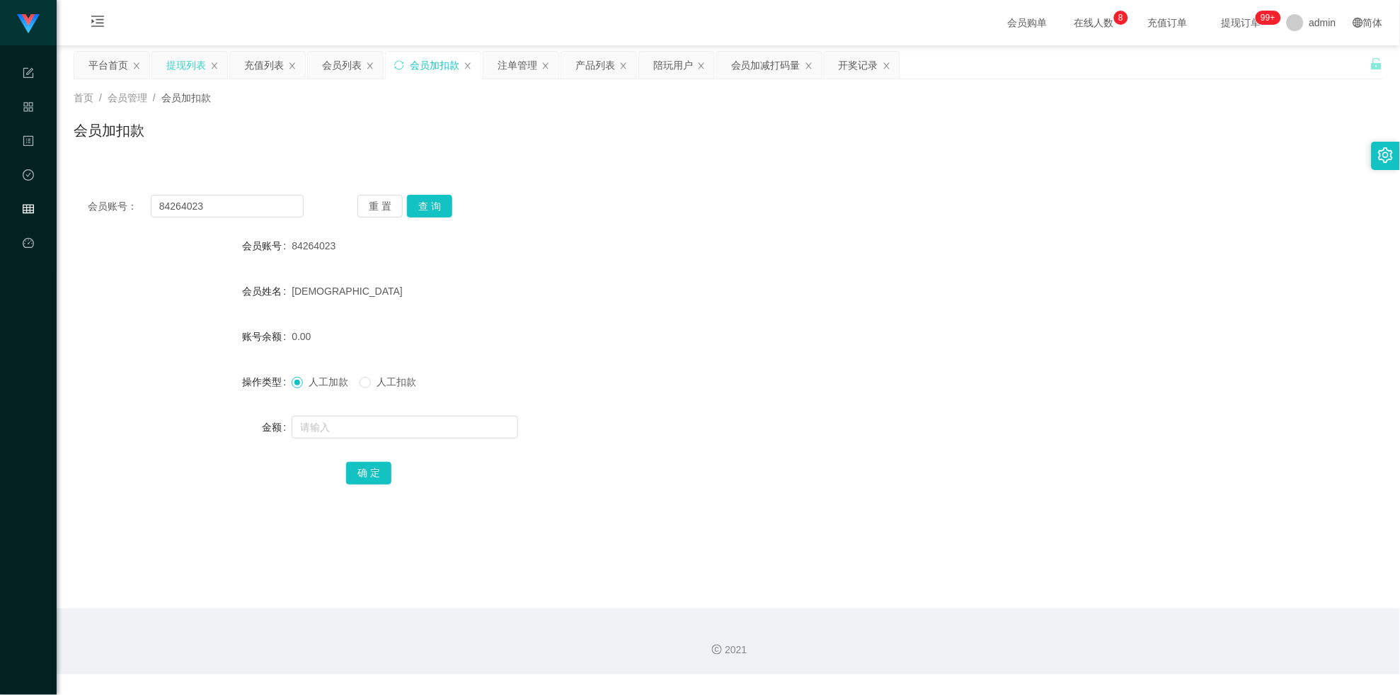
click at [183, 65] on div "提现列表" at bounding box center [186, 65] width 40 height 27
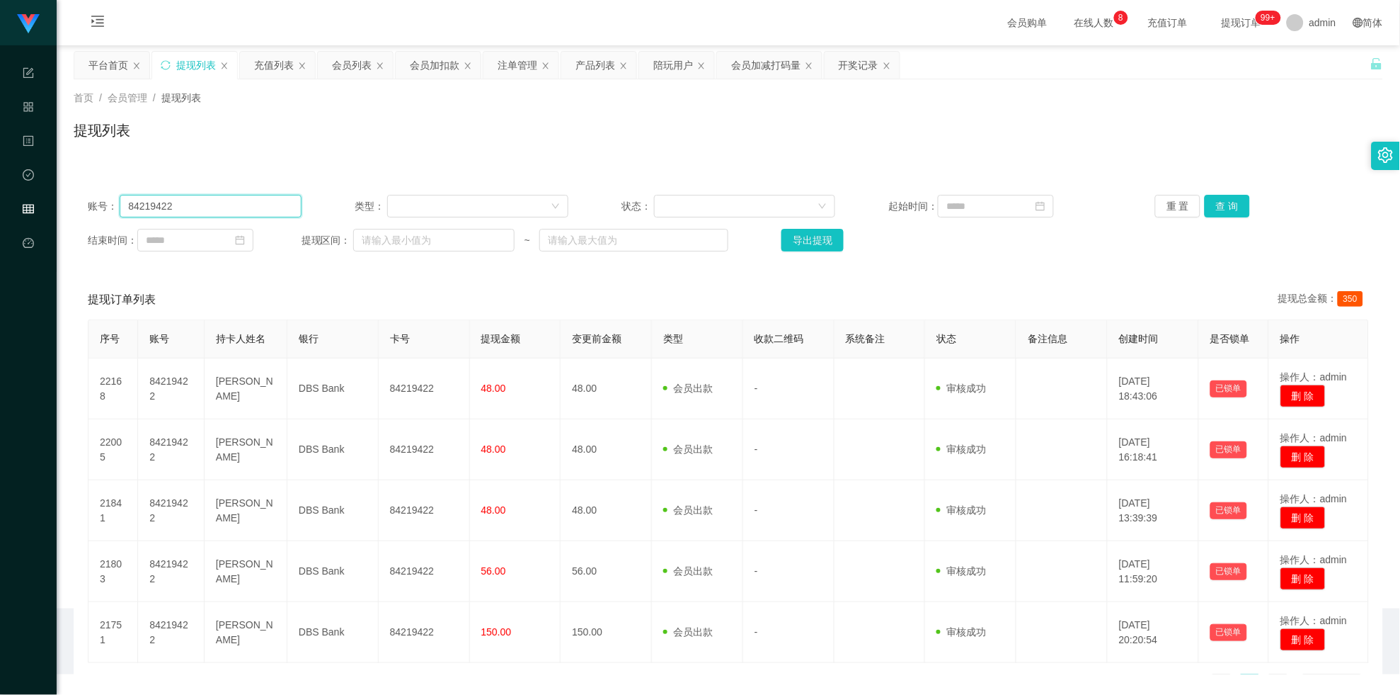
click at [234, 207] on input "84219422" at bounding box center [210, 206] width 181 height 23
paste input "64023"
type input "84264023"
click at [1226, 204] on button "查 询" at bounding box center [1227, 206] width 45 height 23
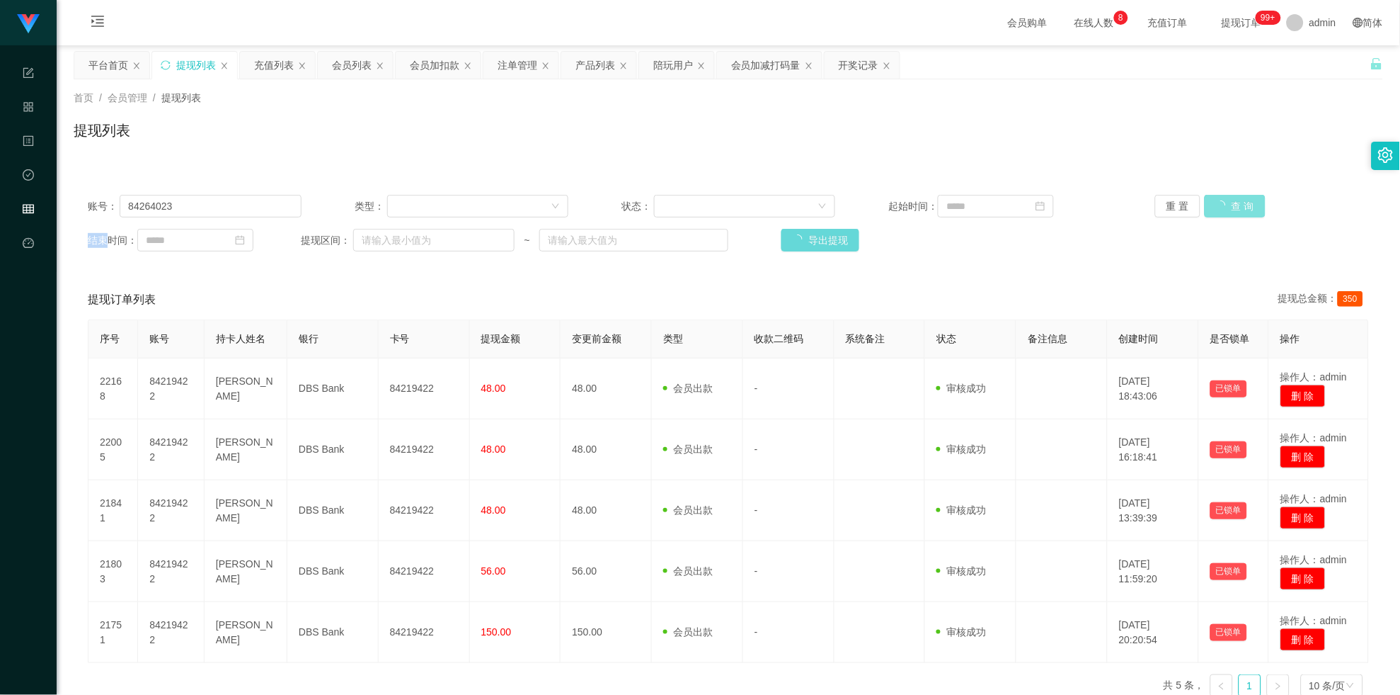
drag, startPoint x: 1226, startPoint y: 204, endPoint x: 1215, endPoint y: 208, distance: 11.4
click at [1226, 204] on div "重 置 查 询" at bounding box center [1262, 206] width 214 height 23
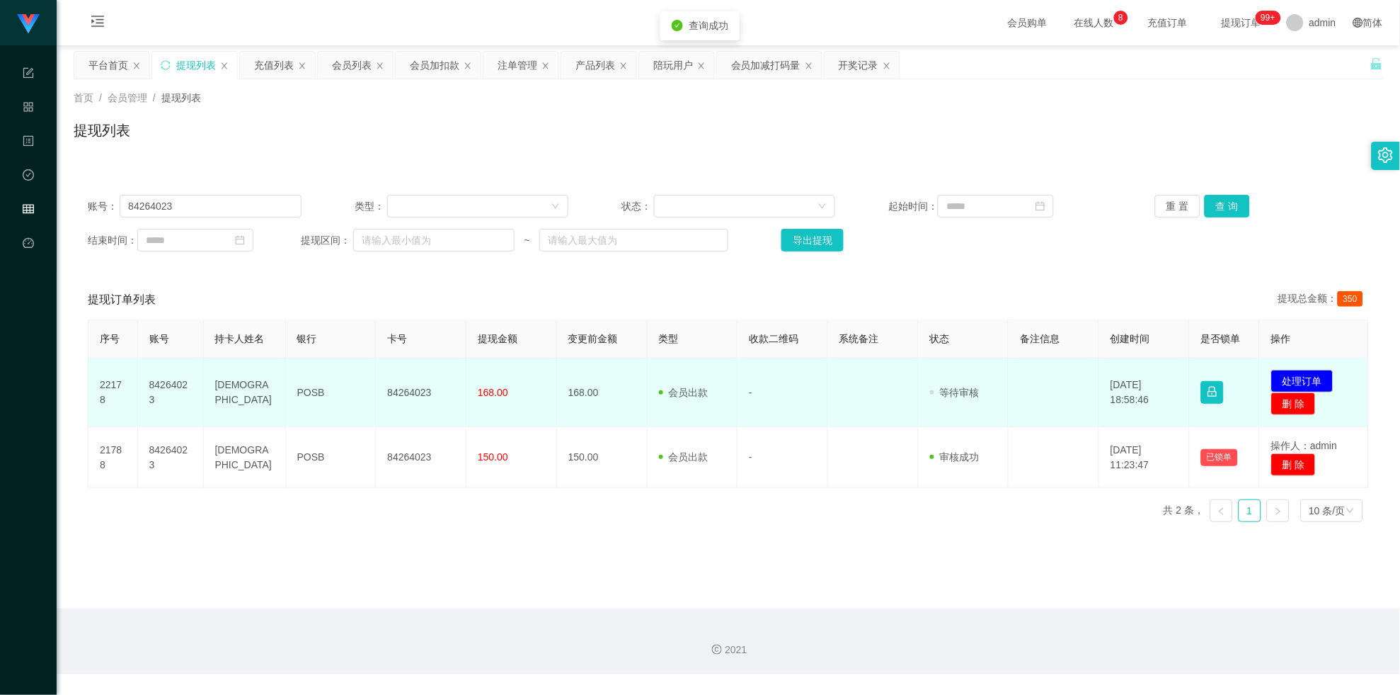
click at [427, 370] on td "84264023" at bounding box center [421, 392] width 91 height 69
drag, startPoint x: 427, startPoint y: 370, endPoint x: 623, endPoint y: 385, distance: 196.7
click at [427, 370] on td "84264023" at bounding box center [421, 392] width 91 height 69
click at [421, 372] on td "84264023" at bounding box center [421, 392] width 91 height 69
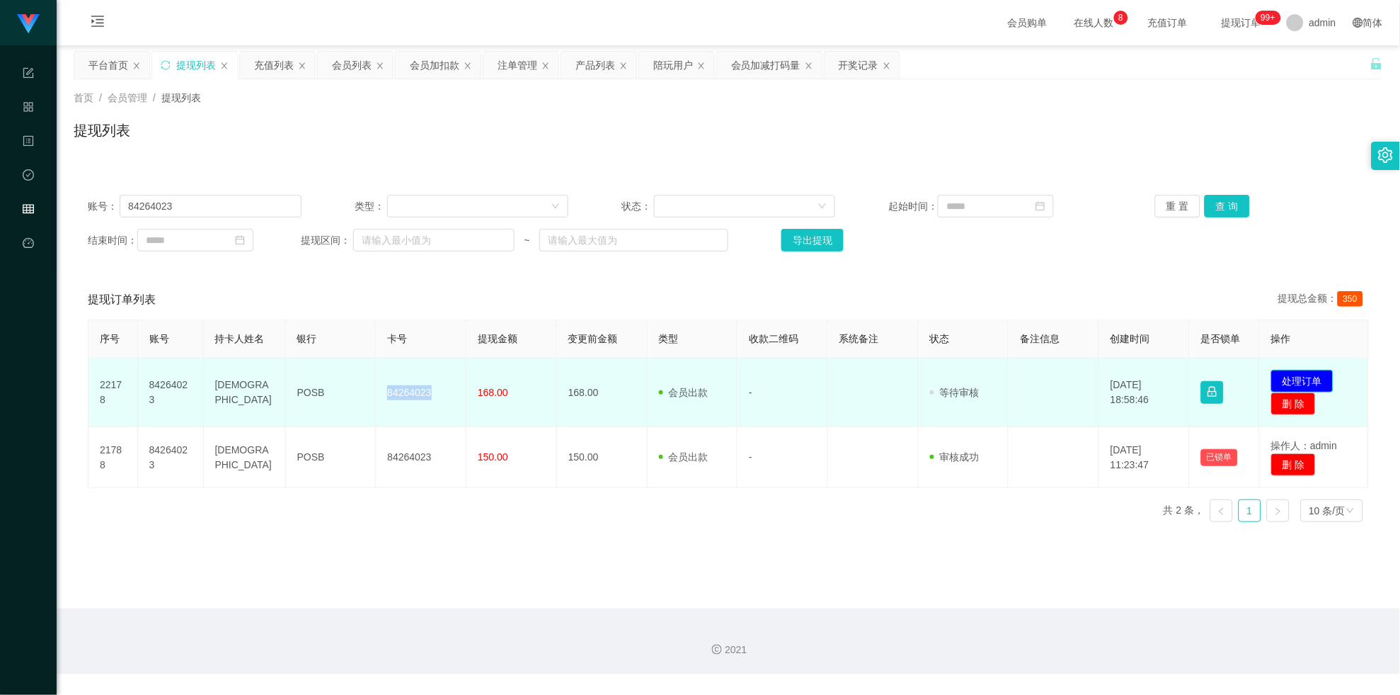
click at [1296, 370] on button "处理订单" at bounding box center [1303, 381] width 62 height 23
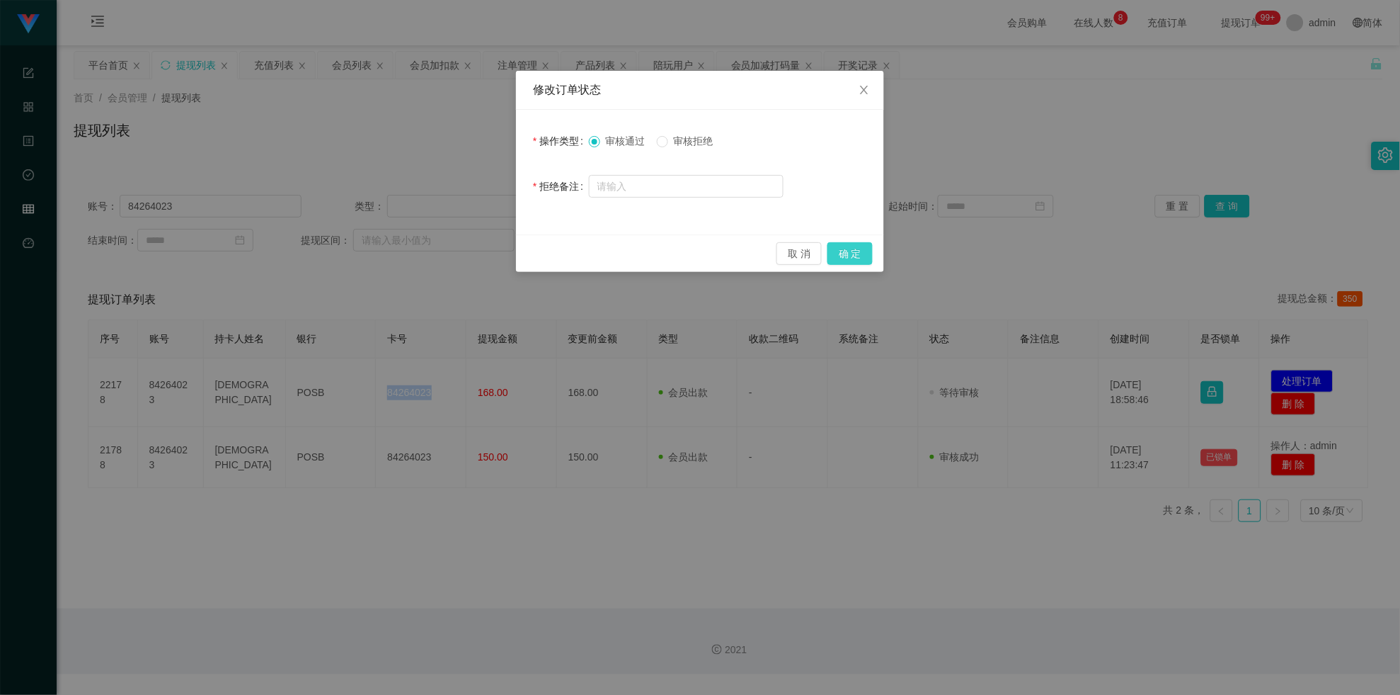
click at [834, 251] on button "确 定" at bounding box center [850, 253] width 45 height 23
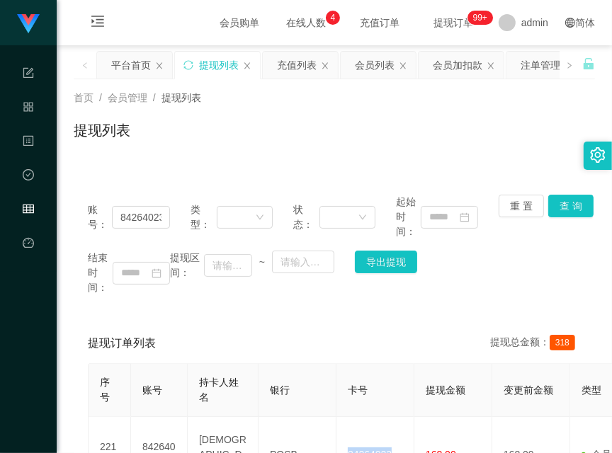
click at [324, 126] on div "提现列表" at bounding box center [334, 136] width 521 height 33
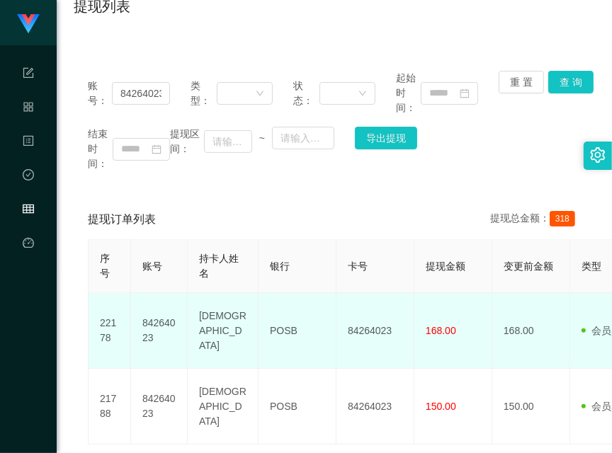
click at [210, 305] on td "[DEMOGRAPHIC_DATA]" at bounding box center [223, 331] width 71 height 76
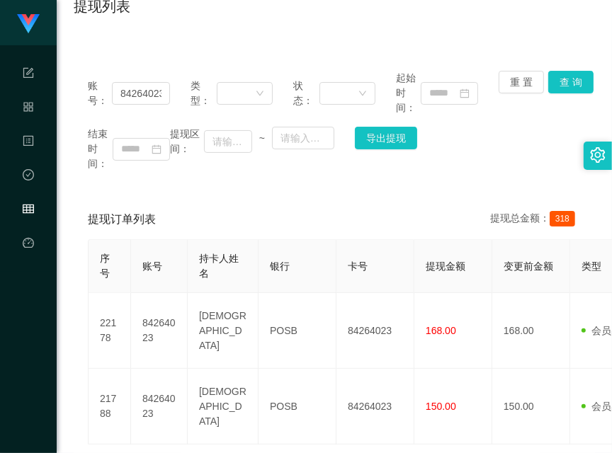
click at [96, 69] on div "账号： 84264023 类型： 状态： 起始时间： 重 置 查 询 结束时间： 提现区间： ~ 导出提现" at bounding box center [334, 121] width 521 height 129
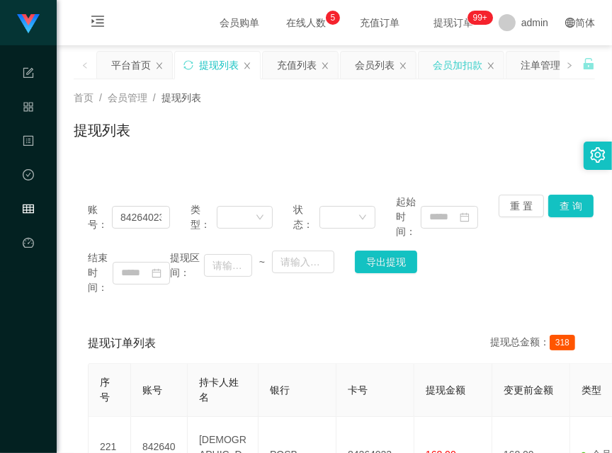
click at [450, 68] on div "会员加扣款" at bounding box center [458, 65] width 50 height 27
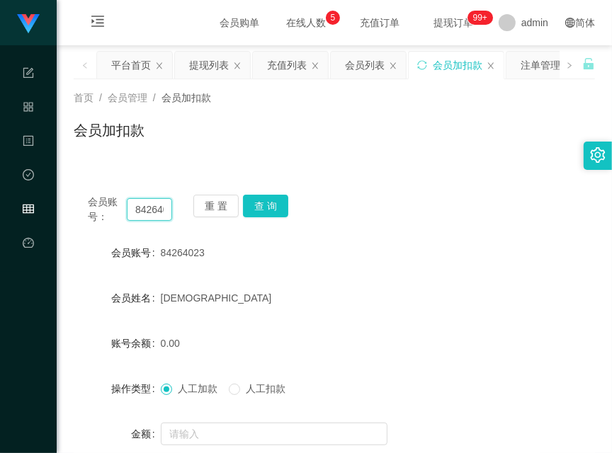
click at [161, 205] on input "84264023" at bounding box center [149, 209] width 45 height 23
drag, startPoint x: 161, startPoint y: 205, endPoint x: 278, endPoint y: 208, distance: 116.1
click at [168, 206] on input "84264023" at bounding box center [149, 209] width 45 height 23
click at [278, 208] on button "查 询" at bounding box center [265, 206] width 45 height 23
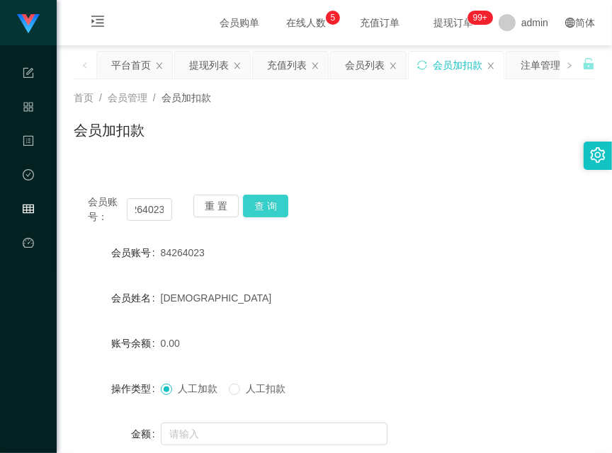
scroll to position [0, 0]
click at [278, 208] on div "会员账号： 84264023 重 置 查 询" at bounding box center [334, 210] width 521 height 30
click at [278, 208] on button "查 询" at bounding box center [265, 206] width 45 height 23
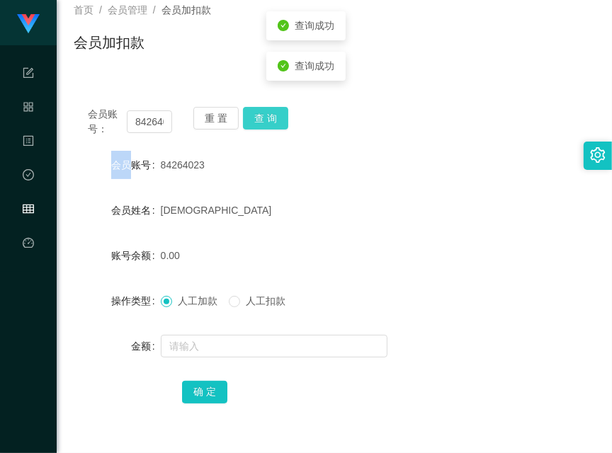
scroll to position [124, 0]
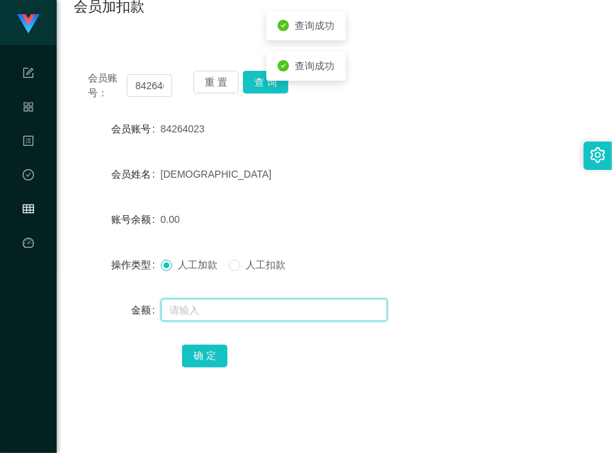
click at [273, 307] on input "text" at bounding box center [274, 310] width 227 height 23
type input "300"
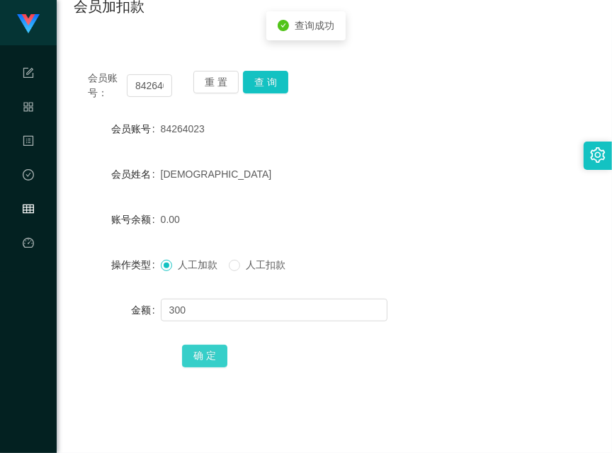
click at [206, 355] on button "确 定" at bounding box center [204, 356] width 45 height 23
click at [89, 314] on div "金额" at bounding box center [117, 310] width 87 height 28
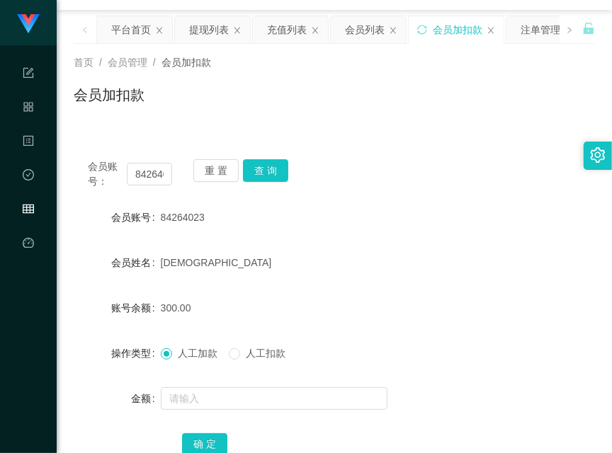
scroll to position [0, 0]
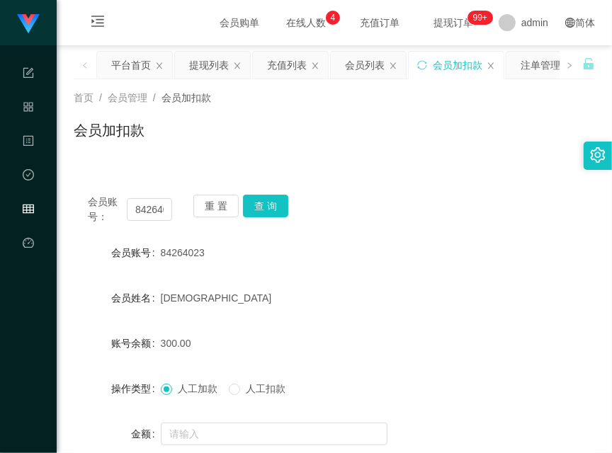
drag, startPoint x: 333, startPoint y: 110, endPoint x: 544, endPoint y: 125, distance: 210.7
click at [333, 110] on div "首页 / 会员管理 / 会员加扣款 / 会员加扣款" at bounding box center [334, 122] width 521 height 62
click at [247, 389] on span "人工扣款" at bounding box center [265, 388] width 51 height 11
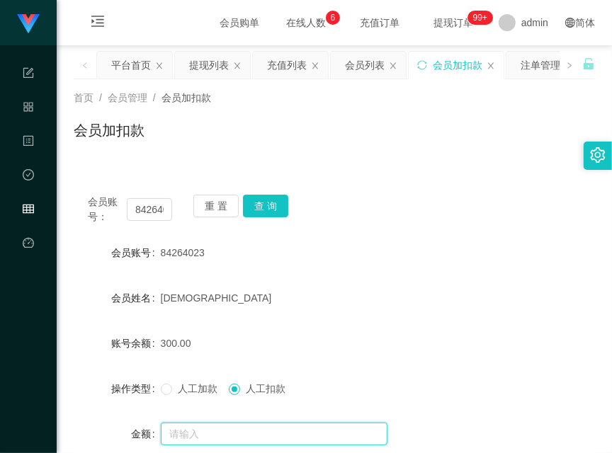
click at [256, 430] on input "text" at bounding box center [274, 434] width 227 height 23
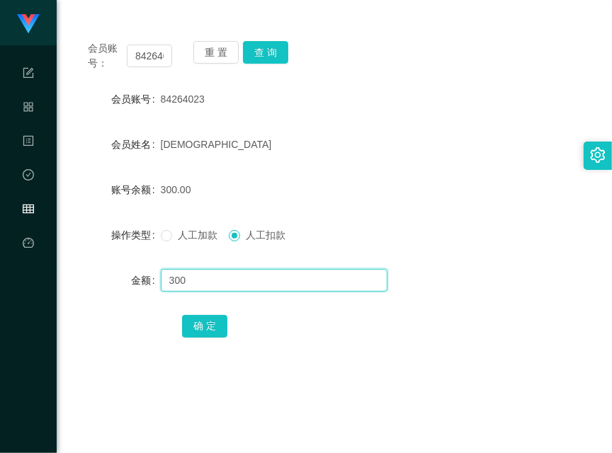
scroll to position [220, 0]
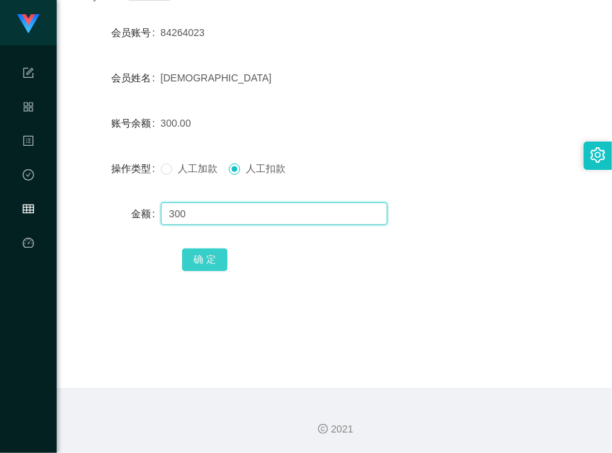
type input "300"
click at [220, 250] on button "确 定" at bounding box center [204, 260] width 45 height 23
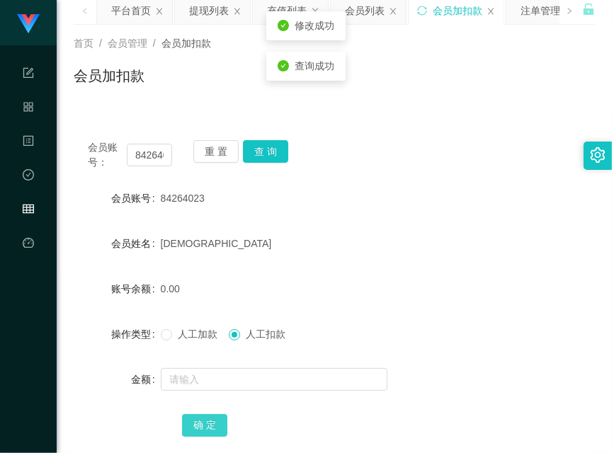
scroll to position [0, 0]
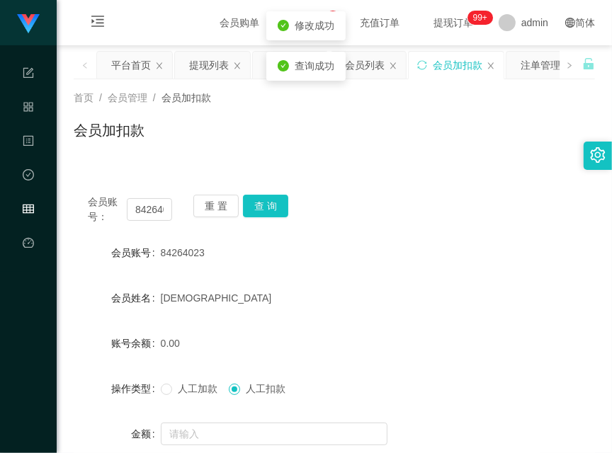
click at [195, 388] on span "人工加款" at bounding box center [197, 388] width 51 height 11
drag, startPoint x: 291, startPoint y: 134, endPoint x: 486, endPoint y: 21, distance: 225.9
click at [294, 133] on div "会员加扣款" at bounding box center [334, 136] width 521 height 33
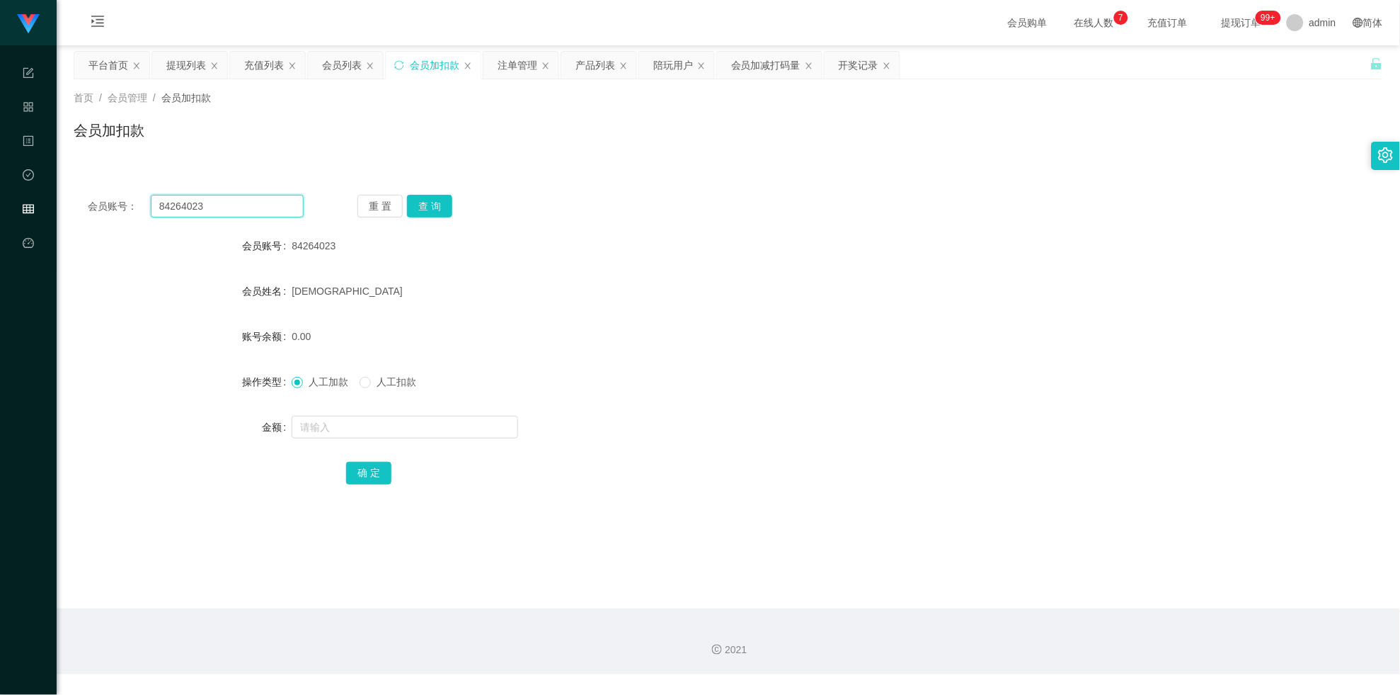
click at [210, 210] on input "84264023" at bounding box center [227, 206] width 153 height 23
click at [261, 204] on input "84264023" at bounding box center [227, 206] width 153 height 23
click at [264, 202] on input "84264023" at bounding box center [227, 206] width 153 height 23
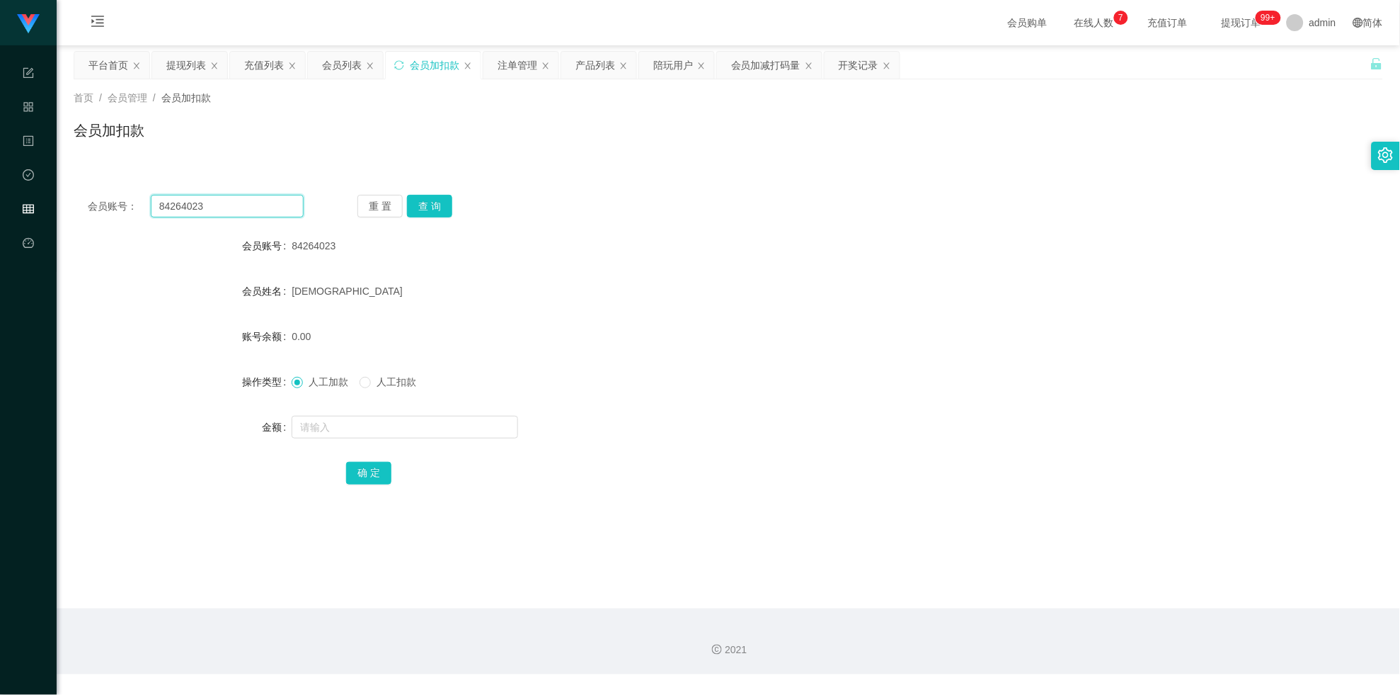
click at [264, 202] on input "84264023" at bounding box center [227, 206] width 153 height 23
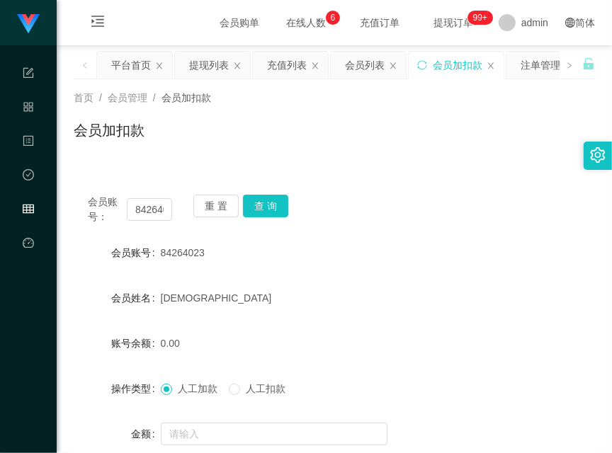
click at [397, 144] on div "会员加扣款" at bounding box center [334, 136] width 521 height 33
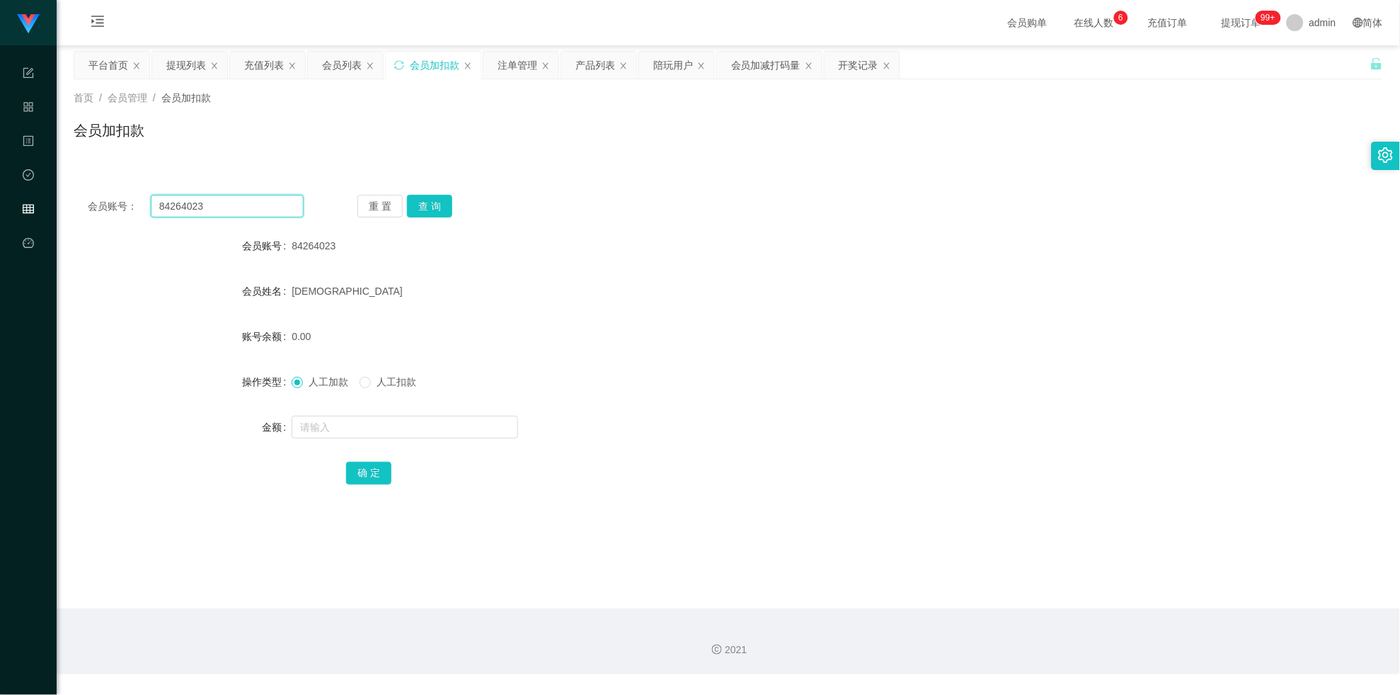
click at [207, 205] on input "84264023" at bounding box center [227, 206] width 153 height 23
paste input "wangqingbo1158"
type input "wangqingbo1158"
click at [436, 197] on button "查 询" at bounding box center [429, 206] width 45 height 23
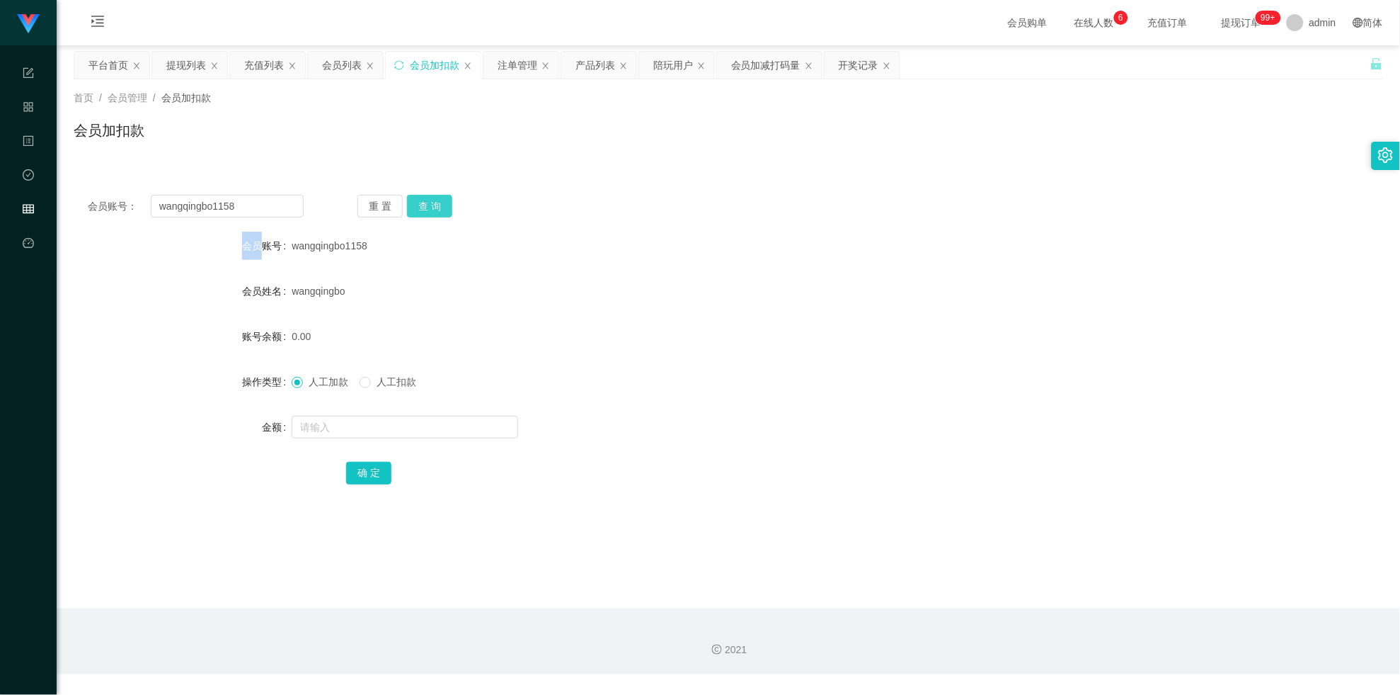
click at [436, 197] on div "重 置 查 询" at bounding box center [466, 206] width 216 height 23
click at [338, 413] on div at bounding box center [674, 427] width 764 height 28
click at [338, 420] on input "text" at bounding box center [405, 427] width 227 height 23
type input "300"
click at [377, 478] on button "确 定" at bounding box center [368, 473] width 45 height 23
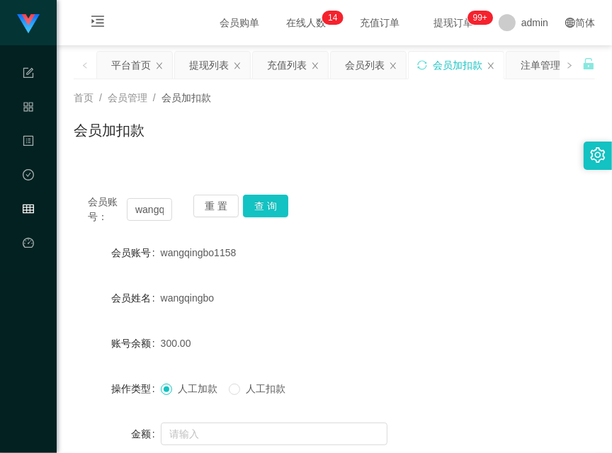
drag, startPoint x: 88, startPoint y: 142, endPoint x: 142, endPoint y: 149, distance: 54.2
click at [88, 142] on div "会员加扣款" at bounding box center [334, 136] width 521 height 33
click at [271, 196] on button "查 询" at bounding box center [265, 206] width 45 height 23
click at [271, 196] on div "重 置 查 询" at bounding box center [235, 210] width 84 height 30
drag, startPoint x: 271, startPoint y: 196, endPoint x: 285, endPoint y: 200, distance: 14.8
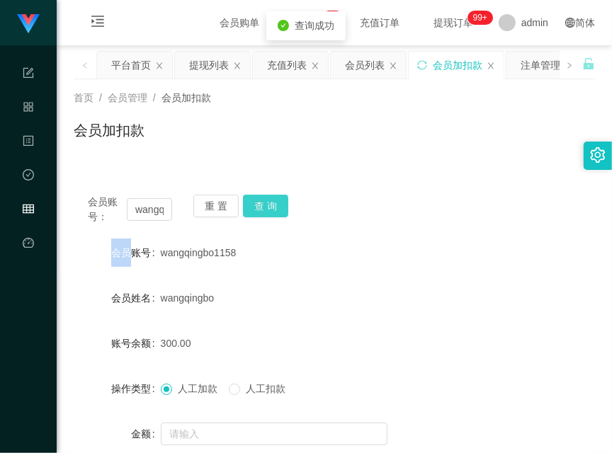
click at [275, 199] on button "查 询" at bounding box center [265, 206] width 45 height 23
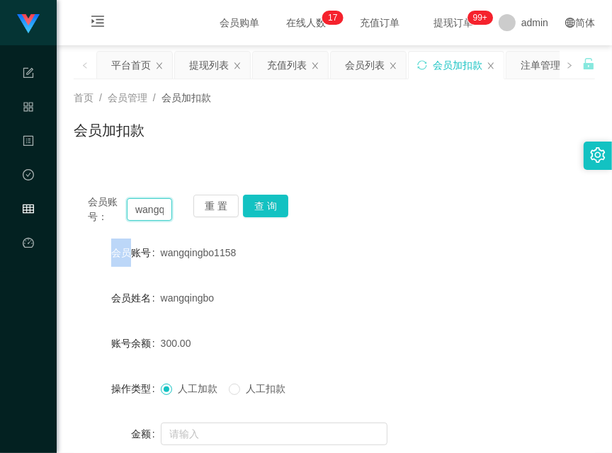
click at [149, 208] on input "wangqingbo1158" at bounding box center [149, 209] width 45 height 23
paste input "Success1413"
type input "Success1413"
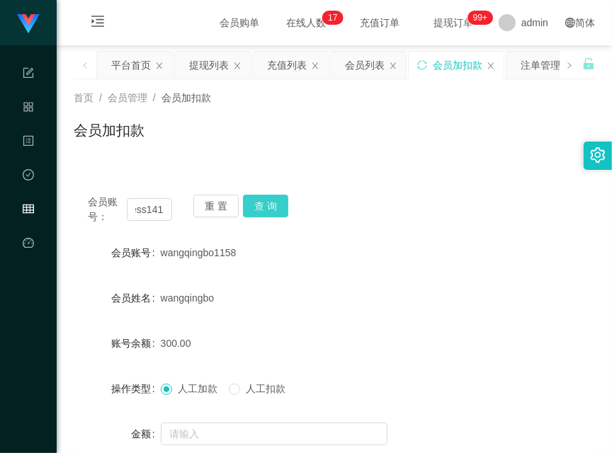
click at [278, 203] on button "查 询" at bounding box center [265, 206] width 45 height 23
click at [278, 203] on div "会员账号： Success1413 重 置 查 询" at bounding box center [334, 210] width 521 height 30
click at [278, 203] on button "查 询" at bounding box center [265, 206] width 45 height 23
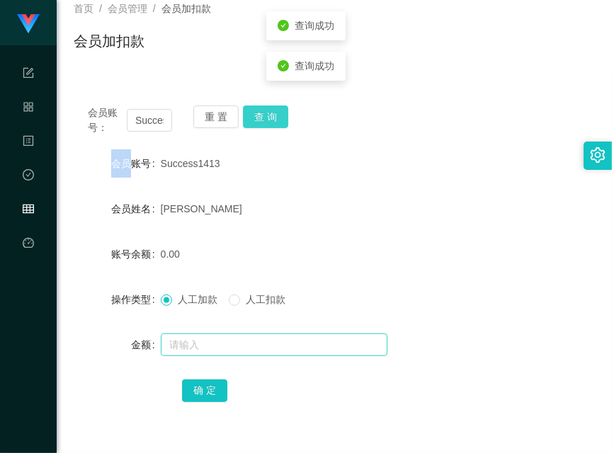
scroll to position [124, 0]
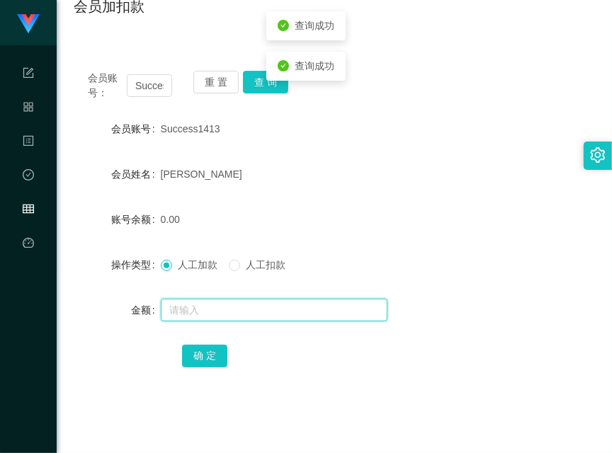
click at [278, 301] on input "text" at bounding box center [274, 310] width 227 height 23
type input "300"
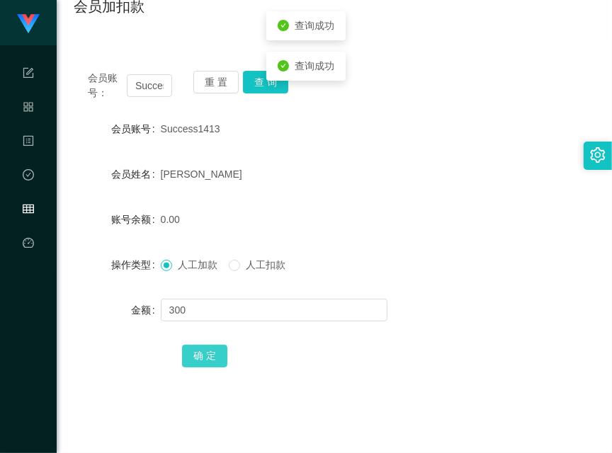
click at [216, 361] on button "确 定" at bounding box center [204, 356] width 45 height 23
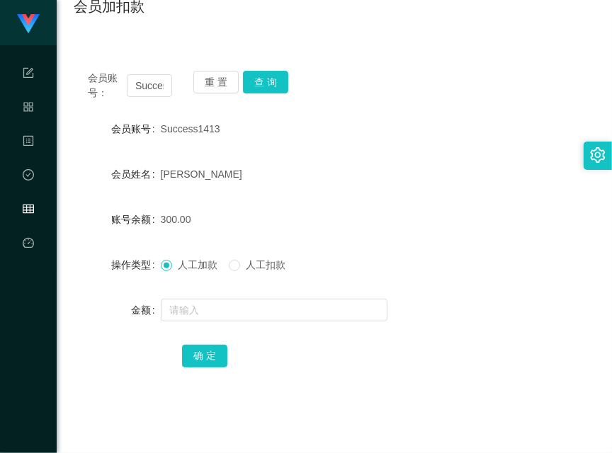
click at [321, 71] on div "会员账号： Success1413 重 置 查 询" at bounding box center [334, 86] width 521 height 30
click at [264, 81] on button "查 询" at bounding box center [265, 82] width 45 height 23
click at [264, 81] on div "重 置 查 询" at bounding box center [235, 86] width 84 height 30
click at [125, 367] on div "确 定" at bounding box center [334, 355] width 521 height 28
click at [273, 81] on button "查 询" at bounding box center [265, 82] width 45 height 23
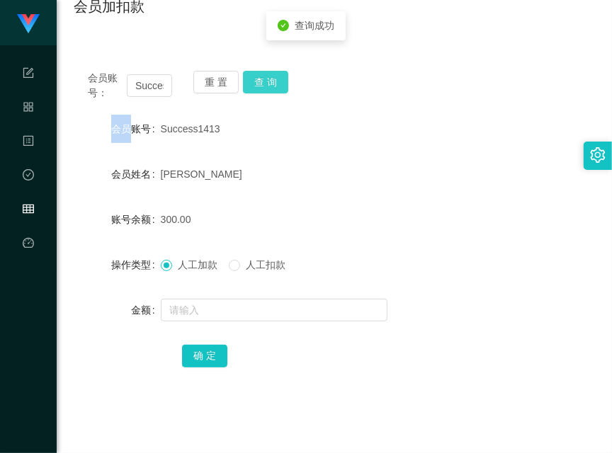
click at [273, 81] on div "重 置 查 询" at bounding box center [235, 86] width 84 height 30
drag, startPoint x: 88, startPoint y: 336, endPoint x: 98, endPoint y: 315, distance: 23.4
click at [88, 336] on form "会员账号 Success1413 会员姓名 Chan Saik Wai 账号余额 300.00 操作类型 人工加款 人工扣款 金额 确 定" at bounding box center [334, 242] width 521 height 255
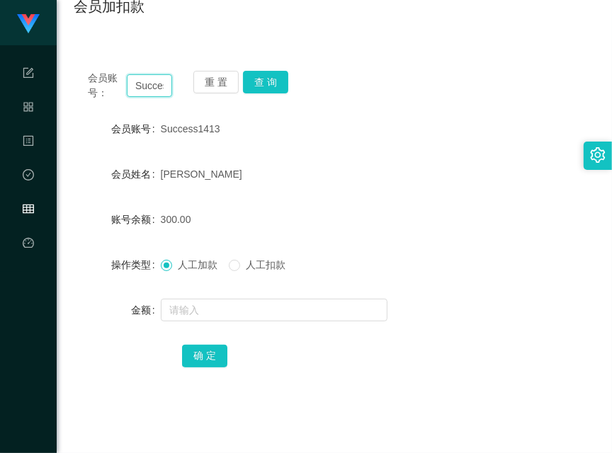
click at [156, 84] on input "Success1413" at bounding box center [149, 85] width 45 height 23
paste input "lsh1999"
type input "lsh1999"
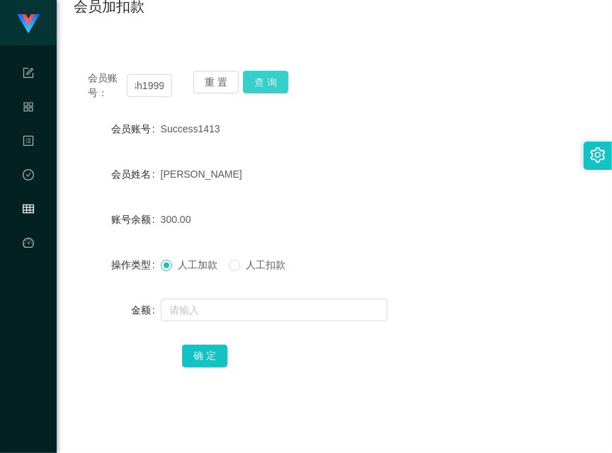
click at [273, 84] on button "查 询" at bounding box center [265, 82] width 45 height 23
click at [273, 84] on div "重 置 查 询" at bounding box center [235, 86] width 84 height 30
click at [273, 84] on button "查 询" at bounding box center [265, 82] width 45 height 23
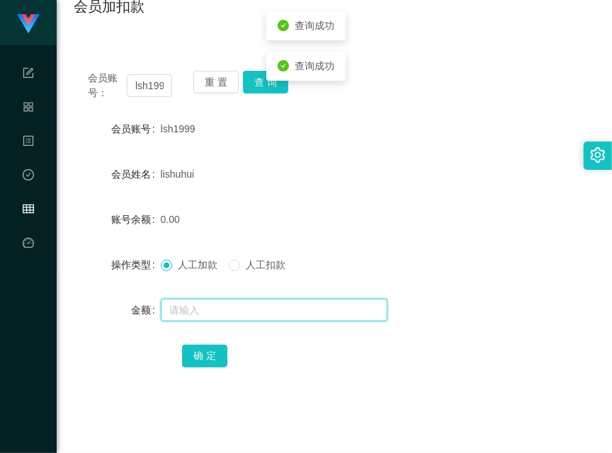
click at [235, 304] on input "text" at bounding box center [274, 310] width 227 height 23
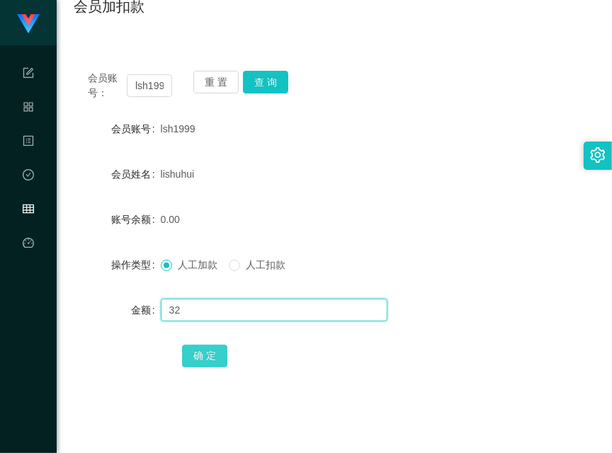
type input "32"
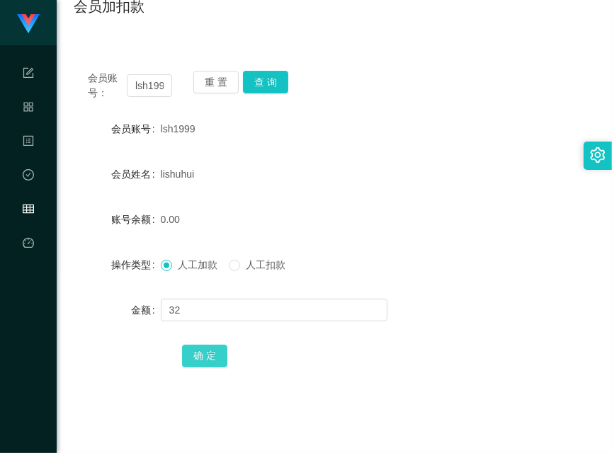
click at [196, 348] on button "确 定" at bounding box center [204, 356] width 45 height 23
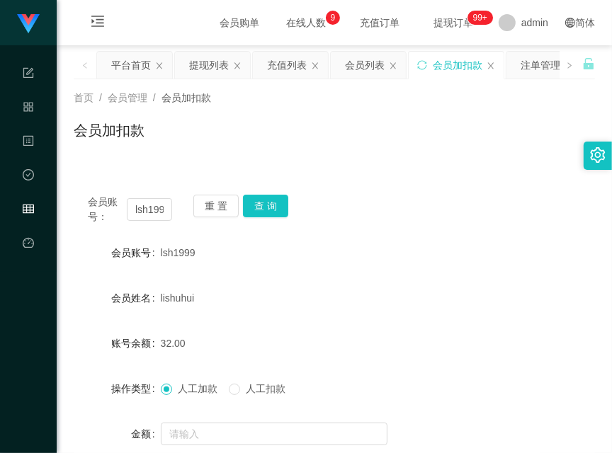
drag, startPoint x: 346, startPoint y: 140, endPoint x: 295, endPoint y: 187, distance: 69.7
click at [346, 140] on div "会员加扣款" at bounding box center [334, 136] width 521 height 33
click at [285, 201] on button "查 询" at bounding box center [265, 206] width 45 height 23
click at [285, 201] on div "会员账号： lsh1999 重 置 查 询" at bounding box center [334, 210] width 521 height 30
click at [285, 201] on button "查 询" at bounding box center [265, 206] width 45 height 23
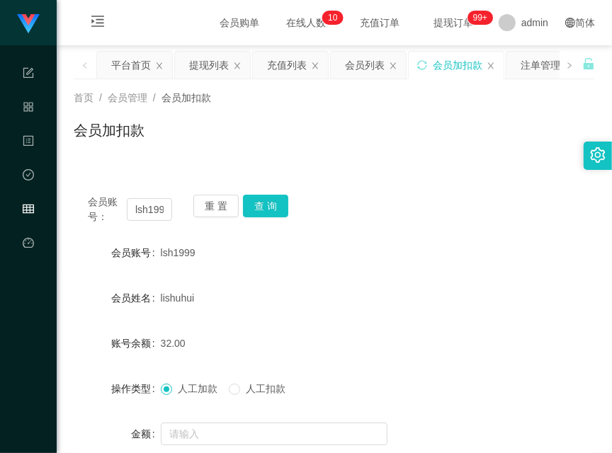
drag, startPoint x: 68, startPoint y: 161, endPoint x: 101, endPoint y: 170, distance: 34.5
click at [68, 161] on div "首页 / 会员管理 / 会员加扣款 / 会员加扣款" at bounding box center [334, 121] width 555 height 84
click at [255, 203] on button "查 询" at bounding box center [265, 206] width 45 height 23
click at [255, 203] on div "重 置 查 询" at bounding box center [235, 210] width 84 height 30
click at [93, 166] on div "会员账号： lsh1999 重 置 查 询 会员账号 lsh1999 会员姓名 lishuhui 账号余额 32.00 操作类型 人工加款 人工扣款 金额 确…" at bounding box center [334, 344] width 521 height 361
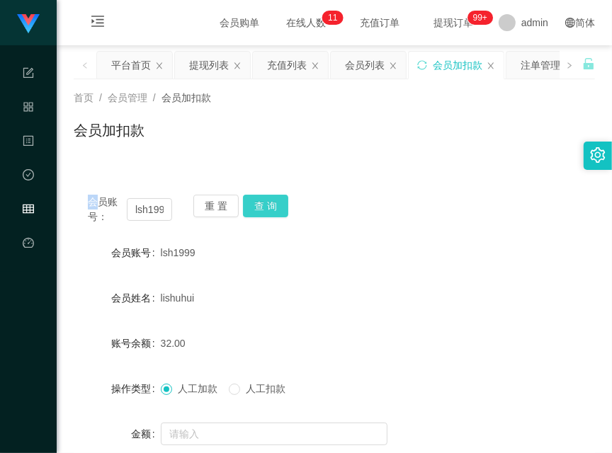
click at [255, 205] on button "查 询" at bounding box center [265, 206] width 45 height 23
click at [255, 205] on div "重 置 查 询" at bounding box center [235, 210] width 84 height 30
click at [255, 205] on button "查 询" at bounding box center [265, 206] width 45 height 23
click at [280, 208] on button "查 询" at bounding box center [265, 206] width 45 height 23
click at [280, 208] on div "会员账号： lsh1999 重 置 查 询" at bounding box center [334, 210] width 521 height 30
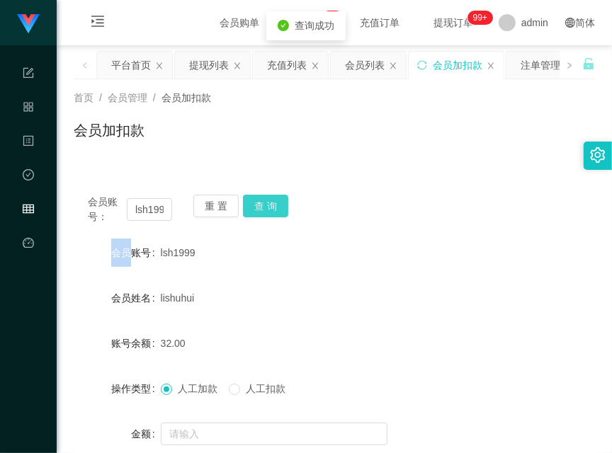
click at [280, 208] on button "查 询" at bounding box center [265, 206] width 45 height 23
drag, startPoint x: 93, startPoint y: 154, endPoint x: 181, endPoint y: 196, distance: 97.2
click at [93, 156] on div "首页 / 会员管理 / 会员加扣款 / 会员加扣款" at bounding box center [334, 121] width 555 height 84
click at [261, 215] on button "查 询" at bounding box center [265, 206] width 45 height 23
click at [261, 215] on div "重 置 查 询" at bounding box center [235, 210] width 84 height 30
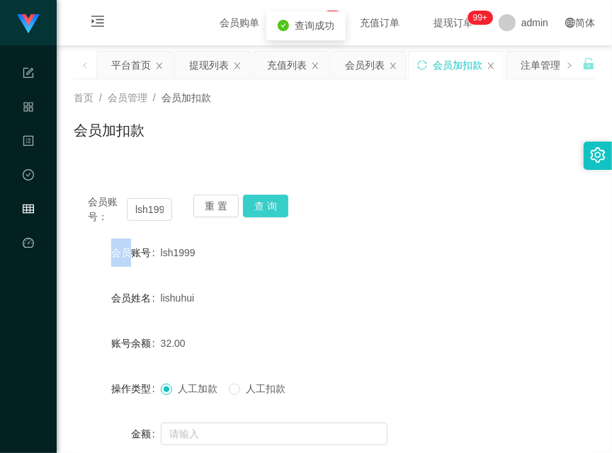
click at [261, 215] on button "查 询" at bounding box center [265, 206] width 45 height 23
drag, startPoint x: 104, startPoint y: 172, endPoint x: 244, endPoint y: 183, distance: 139.9
click at [104, 172] on div "会员账号： lsh1999 重 置 查 询 会员账号 lsh1999 会员姓名 lishuhui 账号余额 32.00 操作类型 人工加款 人工扣款 金额 确…" at bounding box center [334, 344] width 521 height 361
click at [255, 203] on button "查 询" at bounding box center [265, 206] width 45 height 23
click at [255, 203] on div "重 置 查 询" at bounding box center [235, 210] width 84 height 30
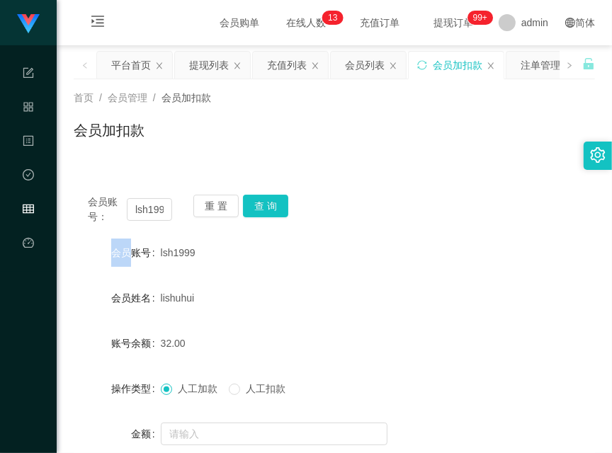
click at [91, 184] on div "会员账号： lsh1999 重 置 查 询 会员账号 lsh1999 会员姓名 lishuhui 账号余额 32.00 操作类型 人工加款 人工扣款 金额 确…" at bounding box center [334, 353] width 521 height 344
click at [266, 211] on button "查 询" at bounding box center [265, 206] width 45 height 23
click at [266, 211] on div "重 置 查 询" at bounding box center [235, 210] width 84 height 30
click at [266, 211] on button "查 询" at bounding box center [265, 206] width 45 height 23
click at [263, 200] on button "查 询" at bounding box center [265, 206] width 45 height 23
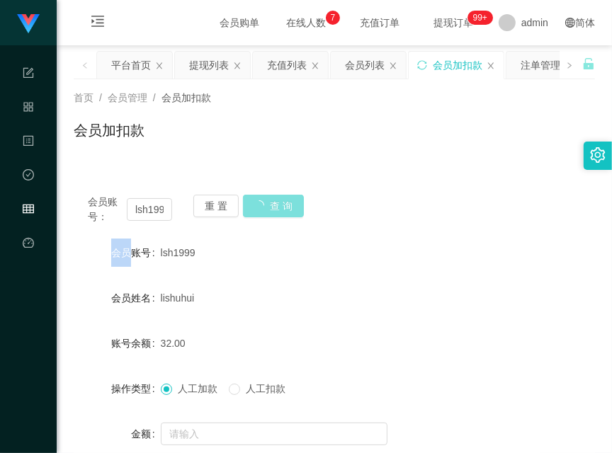
click at [263, 200] on div "重 置 查 询" at bounding box center [235, 210] width 84 height 30
click at [115, 161] on div "首页 / 会员管理 / 会员加扣款 / 会员加扣款" at bounding box center [334, 121] width 555 height 84
click at [273, 203] on button "查 询" at bounding box center [265, 206] width 45 height 23
click at [273, 203] on div "重 置 查 询" at bounding box center [235, 210] width 84 height 30
click at [273, 203] on button "查 询" at bounding box center [265, 206] width 45 height 23
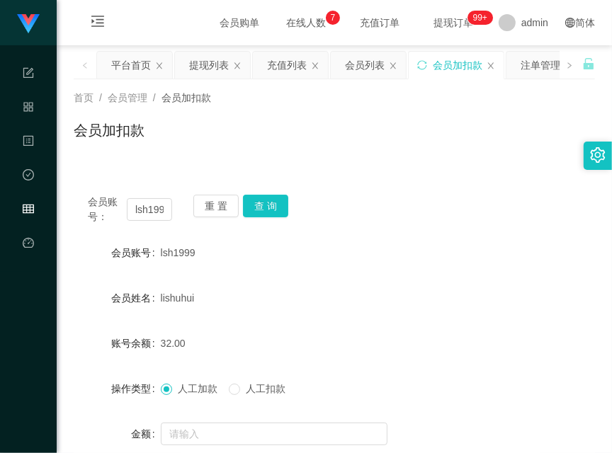
click at [112, 170] on div "会员账号： lsh1999 重 置 查 询 会员账号 lsh1999 会员姓名 lishuhui 账号余额 32.00 操作类型 人工加款 人工扣款 金额 确…" at bounding box center [334, 344] width 521 height 361
click at [146, 202] on input "lsh1999" at bounding box center [149, 209] width 45 height 23
drag, startPoint x: 146, startPoint y: 202, endPoint x: 183, endPoint y: 202, distance: 36.8
click at [146, 202] on input "lsh1999" at bounding box center [149, 209] width 45 height 23
paste input "Success1413"
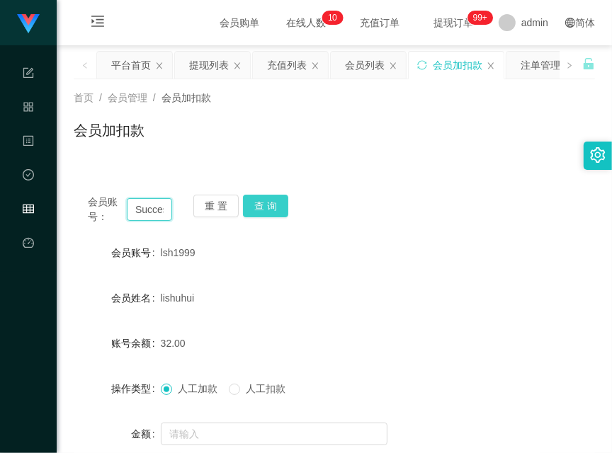
scroll to position [0, 26]
click at [266, 196] on button "查 询" at bounding box center [265, 206] width 45 height 23
click at [266, 196] on div "重 置 查 询" at bounding box center [235, 210] width 84 height 30
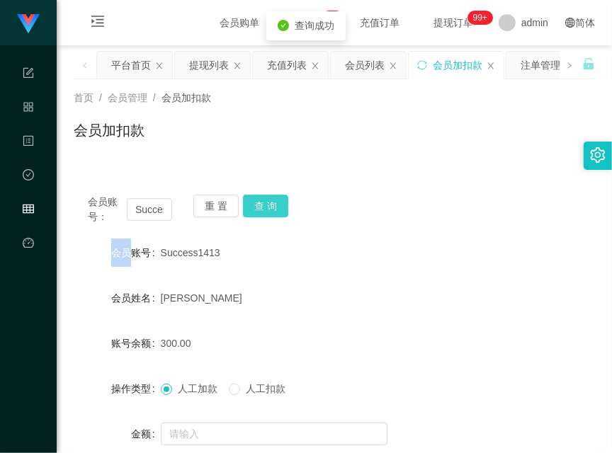
click at [266, 196] on button "查 询" at bounding box center [265, 206] width 45 height 23
click at [105, 164] on div "会员账号： Success1413 重 置 查 询 会员账号 Success1413 会员姓名 Chan Saik Wai 账号余额 300.00 操作类型 …" at bounding box center [334, 344] width 521 height 361
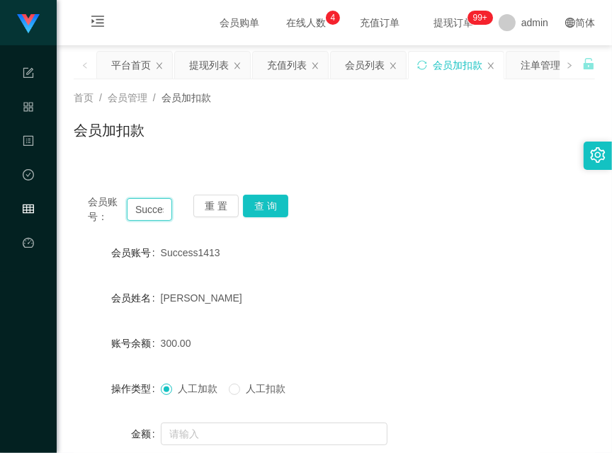
click at [142, 209] on input "Success1413" at bounding box center [149, 209] width 45 height 23
paste input "lsh1999"
click at [268, 200] on button "查 询" at bounding box center [265, 206] width 45 height 23
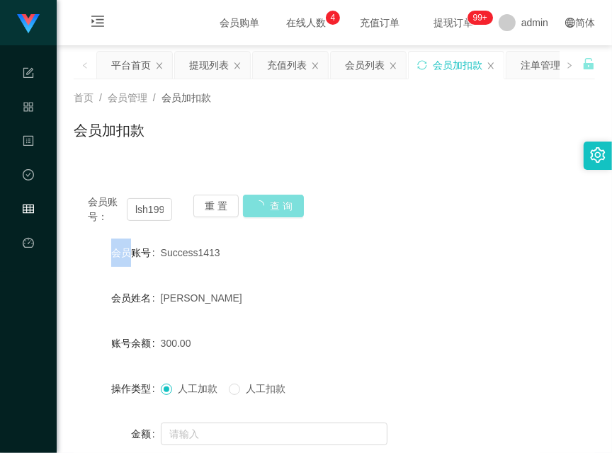
click at [268, 200] on div "重 置 查 询" at bounding box center [235, 210] width 84 height 30
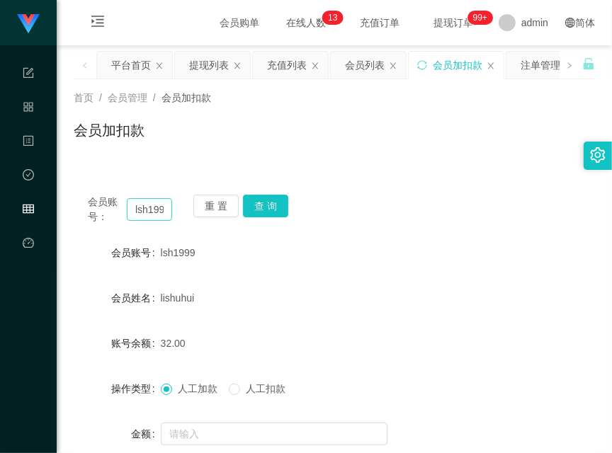
drag, startPoint x: 105, startPoint y: 147, endPoint x: 166, endPoint y: 199, distance: 80.3
click at [105, 147] on div "会员加扣款" at bounding box center [334, 136] width 521 height 33
click at [164, 205] on input "lsh1999" at bounding box center [149, 209] width 45 height 23
paste input "wangqingbo1158"
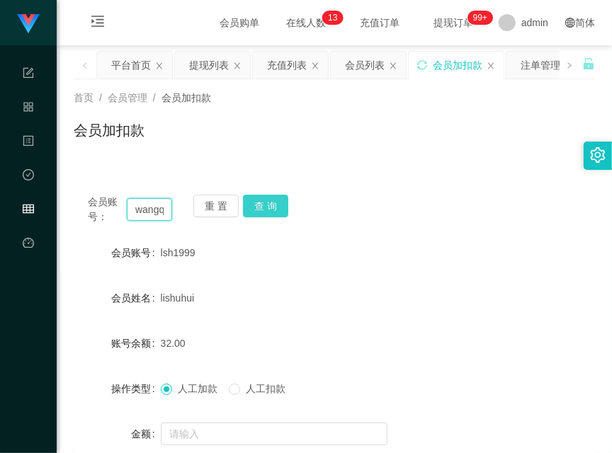
scroll to position [0, 48]
type input "wangqingbo1158"
click at [263, 207] on button "查 询" at bounding box center [265, 206] width 45 height 23
click at [263, 207] on div "重 置 查 询" at bounding box center [235, 210] width 84 height 30
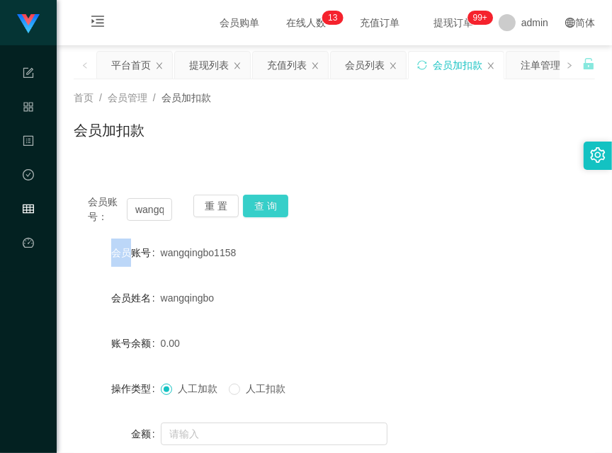
click at [263, 207] on button "查 询" at bounding box center [265, 206] width 45 height 23
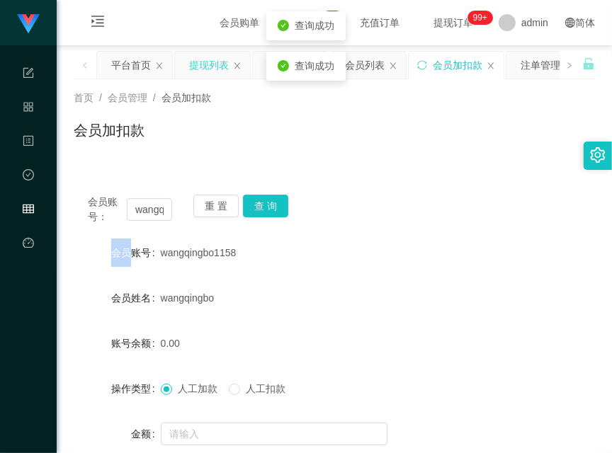
click at [205, 66] on div "提现列表" at bounding box center [209, 65] width 40 height 27
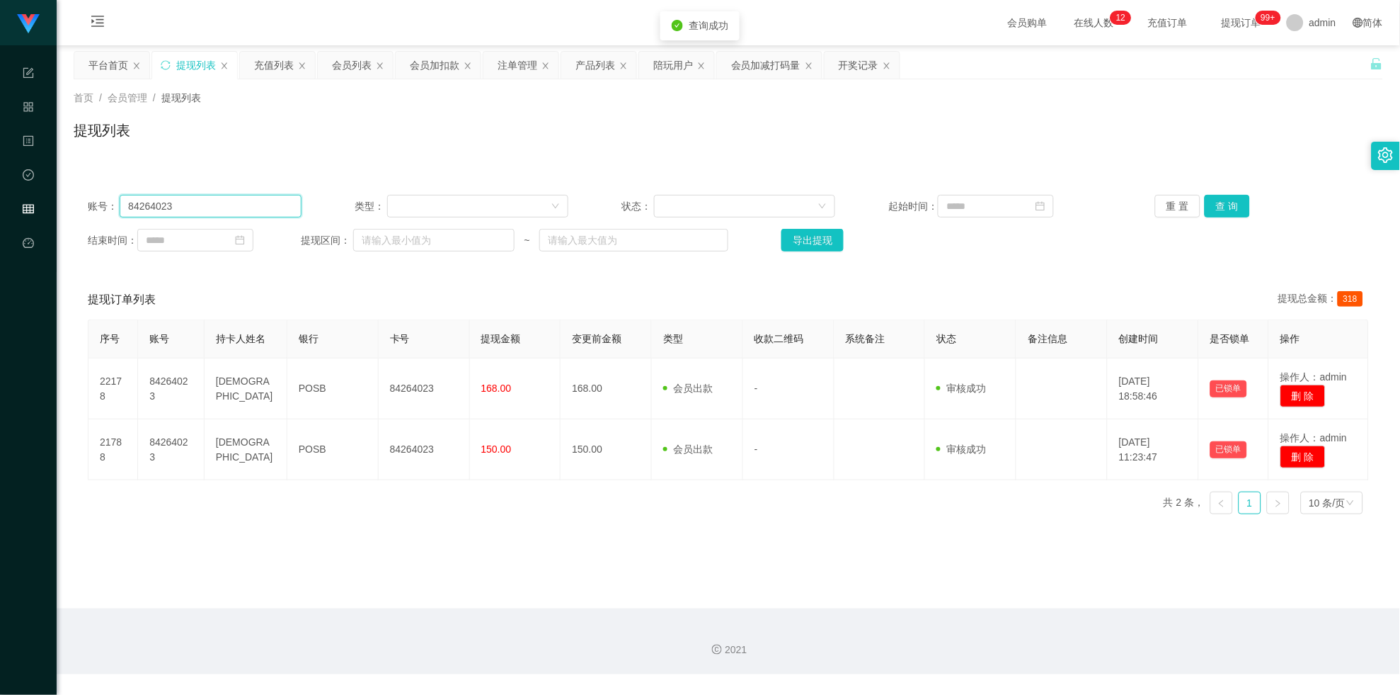
click at [217, 199] on input "84264023" at bounding box center [210, 206] width 181 height 23
click at [217, 200] on input "84264023" at bounding box center [210, 206] width 181 height 23
click at [258, 209] on input "84264023" at bounding box center [210, 206] width 181 height 23
paste input "wangqingbo1158"
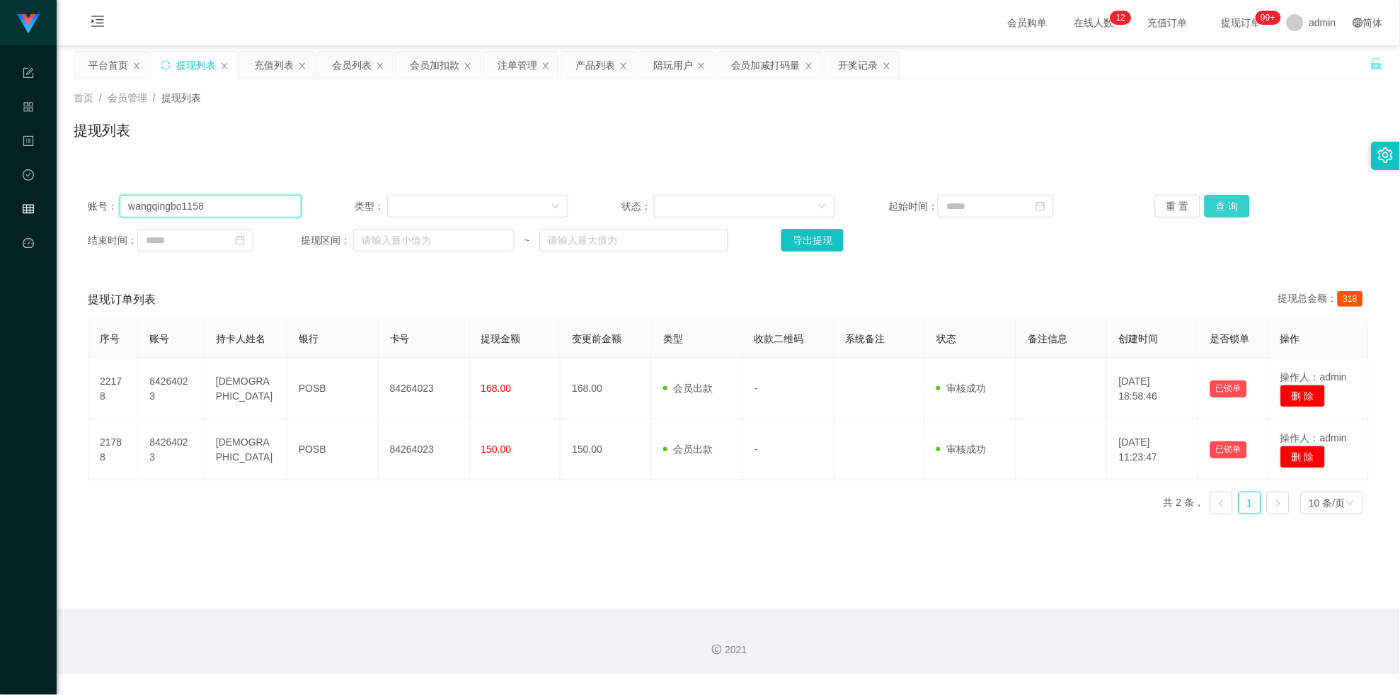
type input "wangqingbo1158"
click at [1206, 205] on button "查 询" at bounding box center [1227, 206] width 45 height 23
click at [1206, 205] on div "重 置 查 询" at bounding box center [1262, 206] width 214 height 23
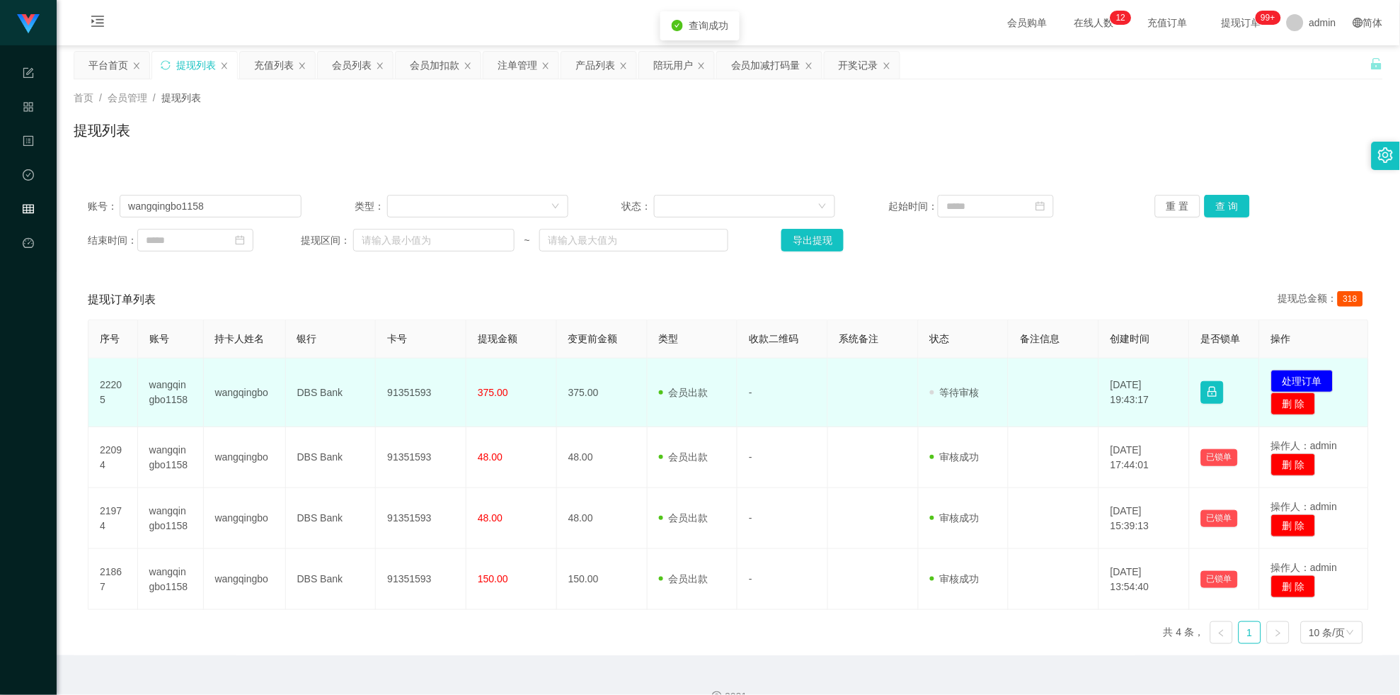
click at [429, 363] on td "91351593" at bounding box center [421, 392] width 91 height 69
click at [421, 377] on td "91351593" at bounding box center [421, 392] width 91 height 69
click at [1286, 370] on button "处理订单" at bounding box center [1303, 381] width 62 height 23
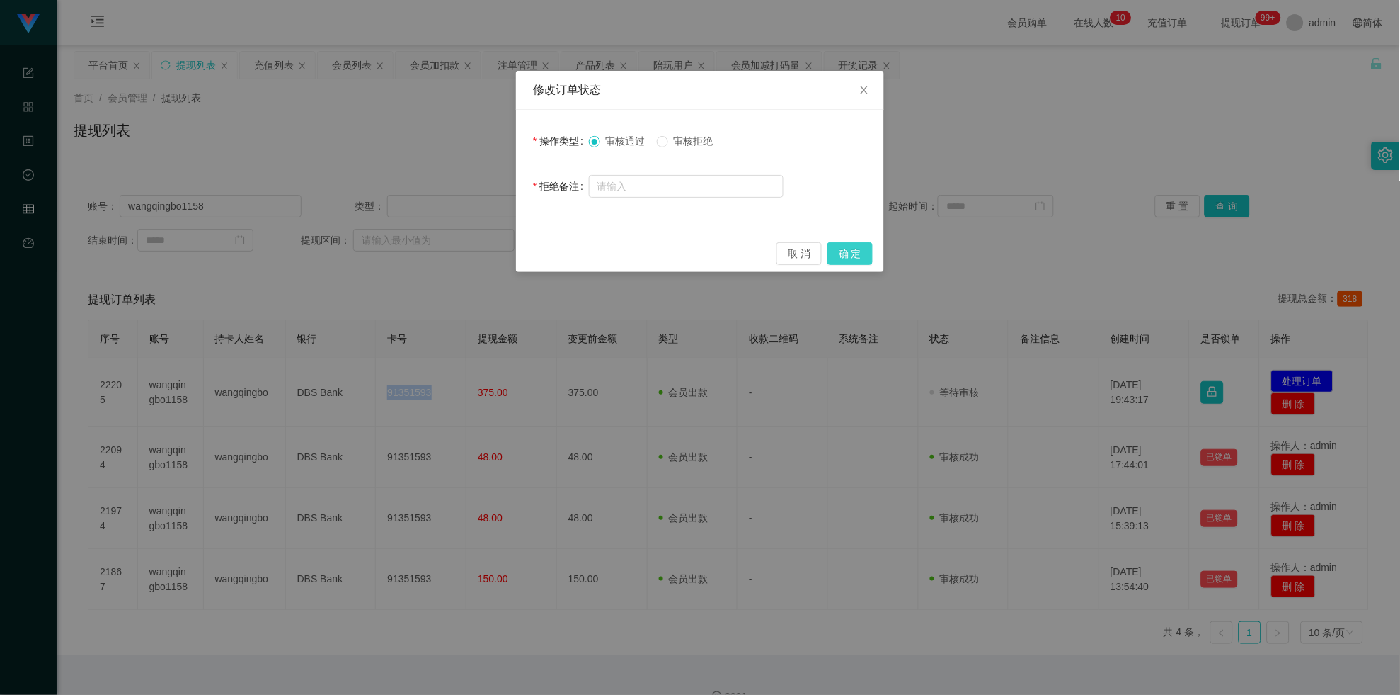
click at [855, 252] on button "确 定" at bounding box center [850, 253] width 45 height 23
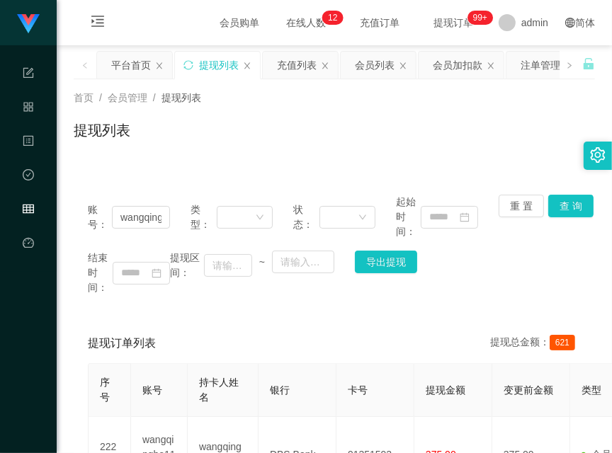
click at [139, 221] on input "wangqingbo1158" at bounding box center [141, 217] width 58 height 23
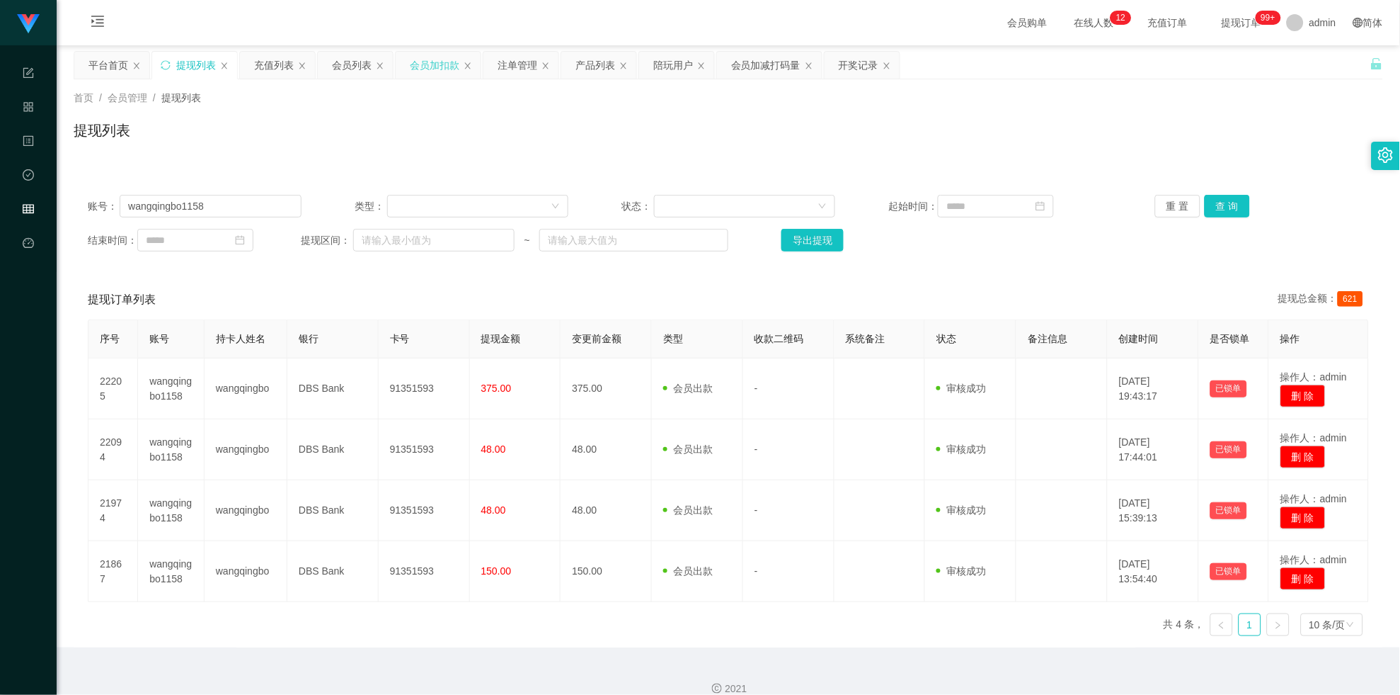
click at [425, 59] on div "会员加扣款" at bounding box center [435, 65] width 50 height 27
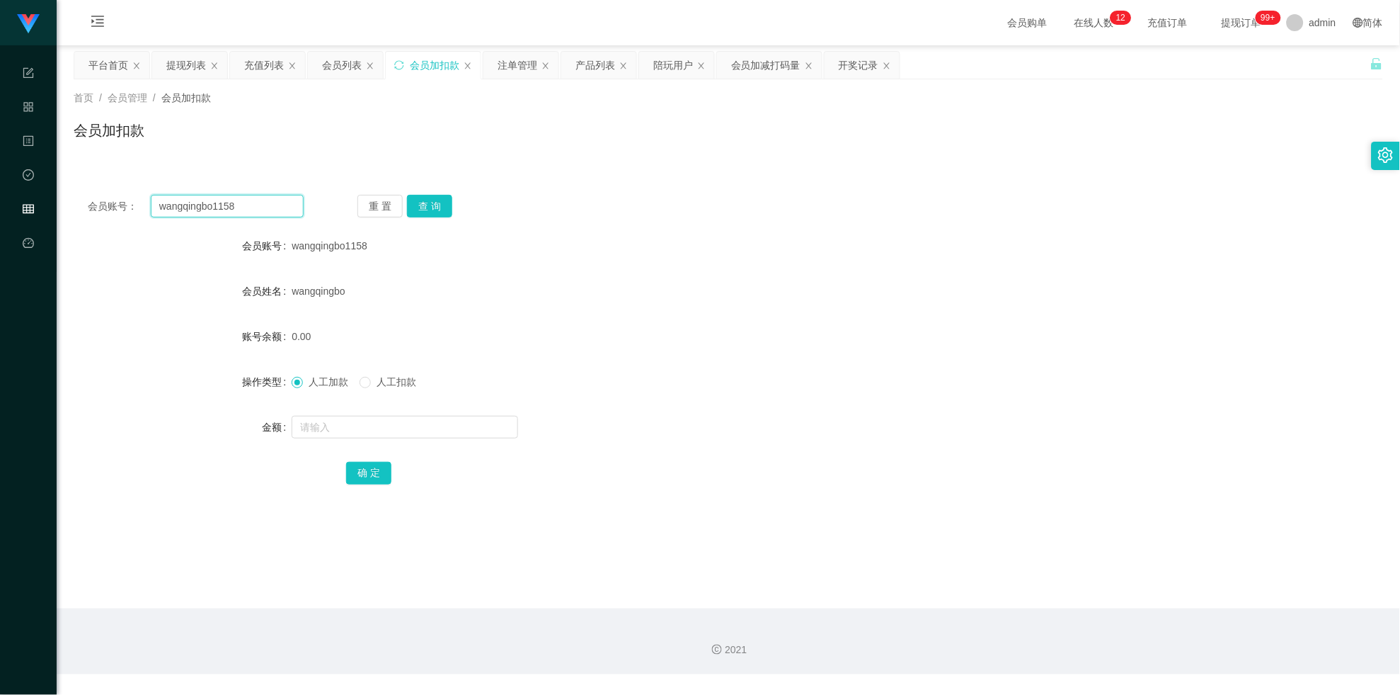
click at [261, 215] on input "wangqingbo1158" at bounding box center [227, 206] width 153 height 23
click at [262, 214] on input "wangqingbo1158" at bounding box center [227, 206] width 153 height 23
click at [433, 201] on button "查 询" at bounding box center [429, 206] width 45 height 23
click at [433, 201] on div "重 置 查 询" at bounding box center [466, 206] width 216 height 23
click at [395, 427] on input "text" at bounding box center [405, 427] width 227 height 23
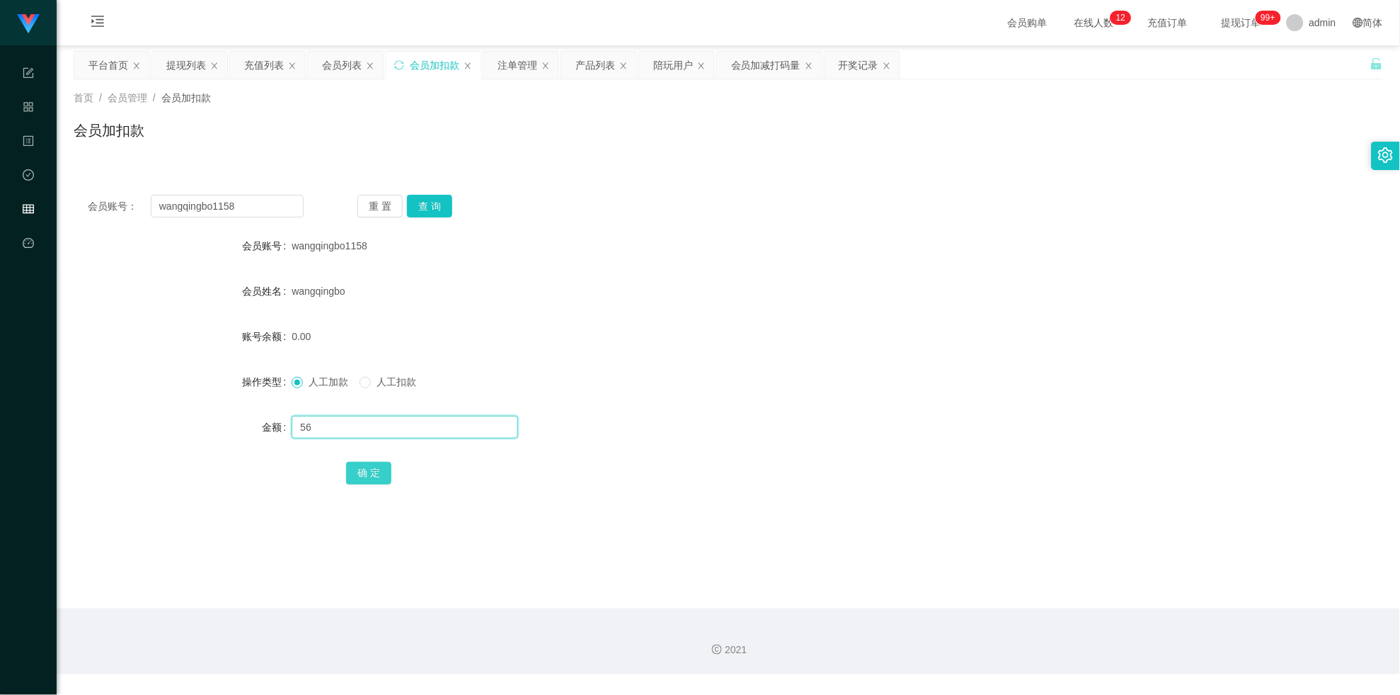
type input "56"
drag, startPoint x: 377, startPoint y: 471, endPoint x: 422, endPoint y: 483, distance: 46.2
click at [377, 471] on button "确 定" at bounding box center [368, 473] width 45 height 23
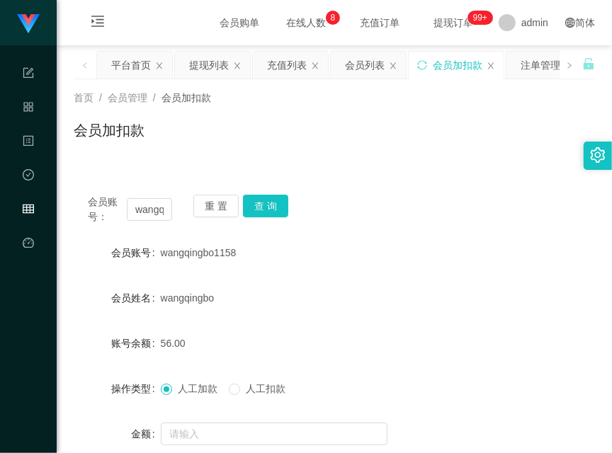
click at [94, 268] on form "会员账号 wangqingbo1158 会员姓名 wangqingbo 账号余额 56.00 操作类型 人工加款 人工扣款 金额 确 定" at bounding box center [334, 366] width 521 height 255
click at [273, 195] on button "查 询" at bounding box center [265, 206] width 45 height 23
click at [273, 195] on div "重 置 查 询" at bounding box center [235, 210] width 84 height 30
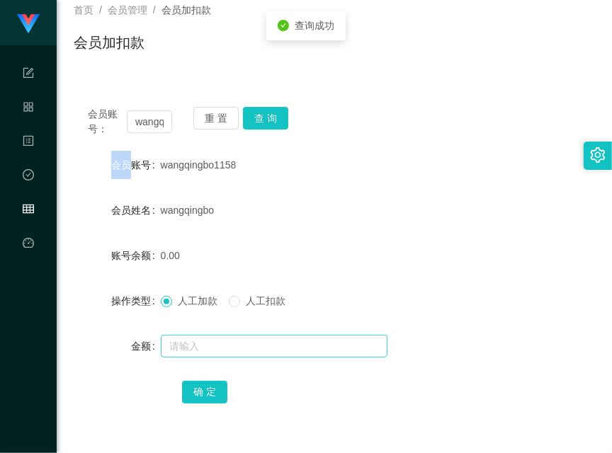
scroll to position [124, 0]
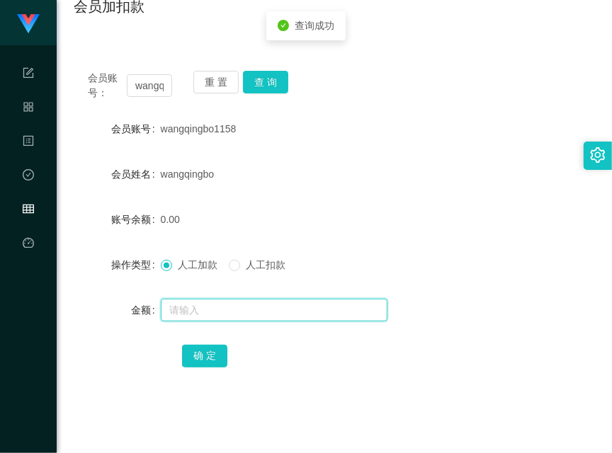
click at [320, 309] on input "text" at bounding box center [274, 310] width 227 height 23
type input "38"
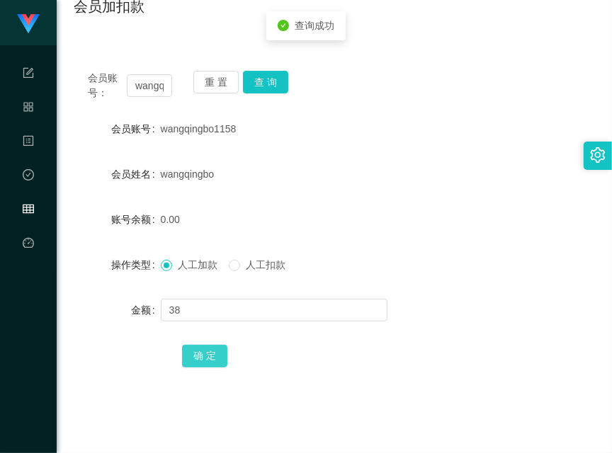
click at [210, 353] on button "确 定" at bounding box center [204, 356] width 45 height 23
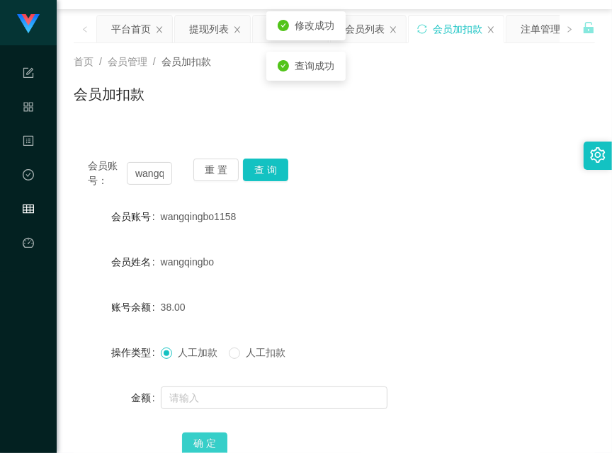
scroll to position [0, 0]
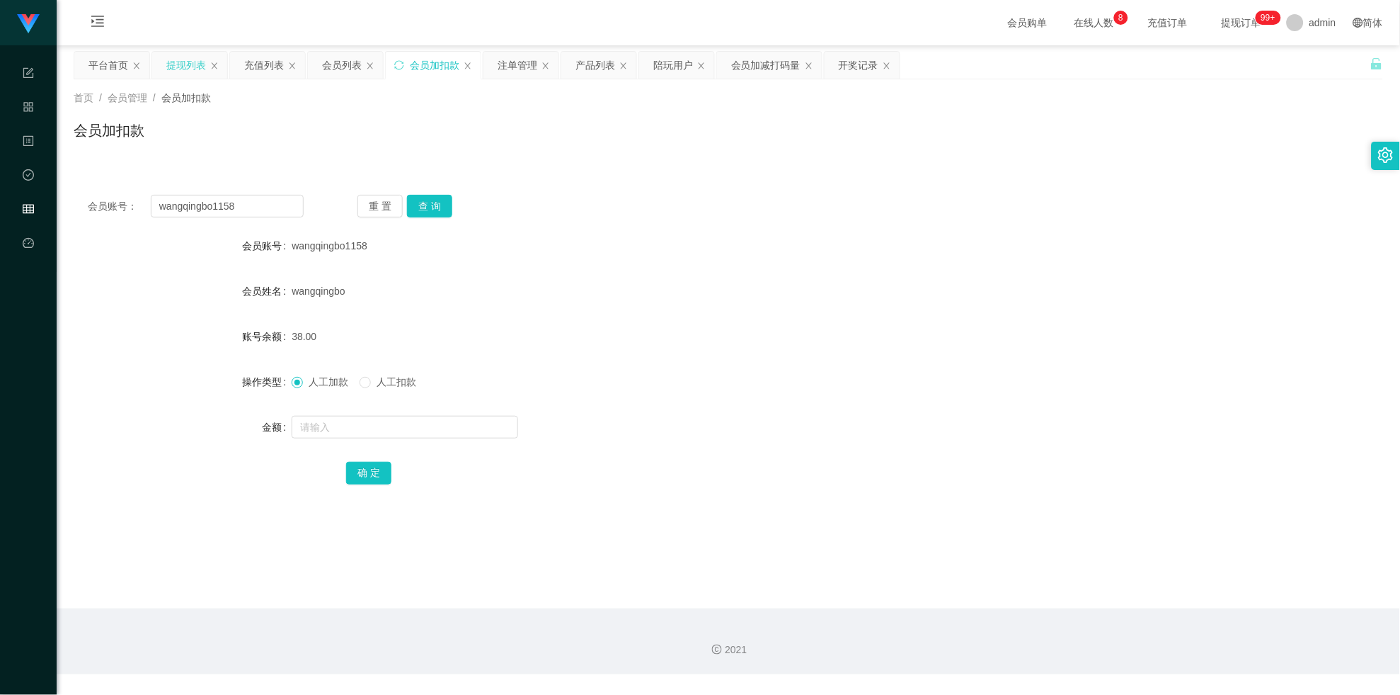
click at [165, 59] on div "提现列表" at bounding box center [189, 65] width 75 height 27
click at [186, 65] on div "提现列表" at bounding box center [186, 65] width 40 height 27
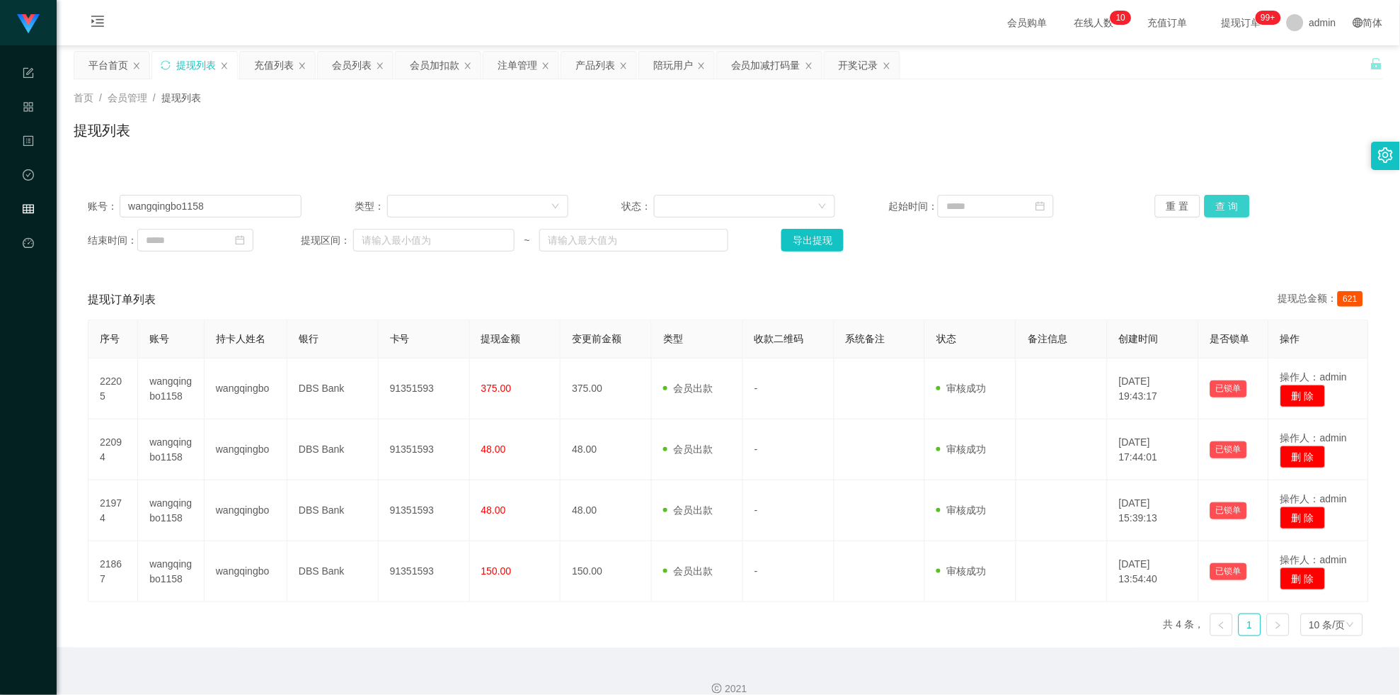
click at [1233, 209] on button "查 询" at bounding box center [1227, 206] width 45 height 23
click at [1233, 209] on div "重 置 查 询" at bounding box center [1262, 206] width 214 height 23
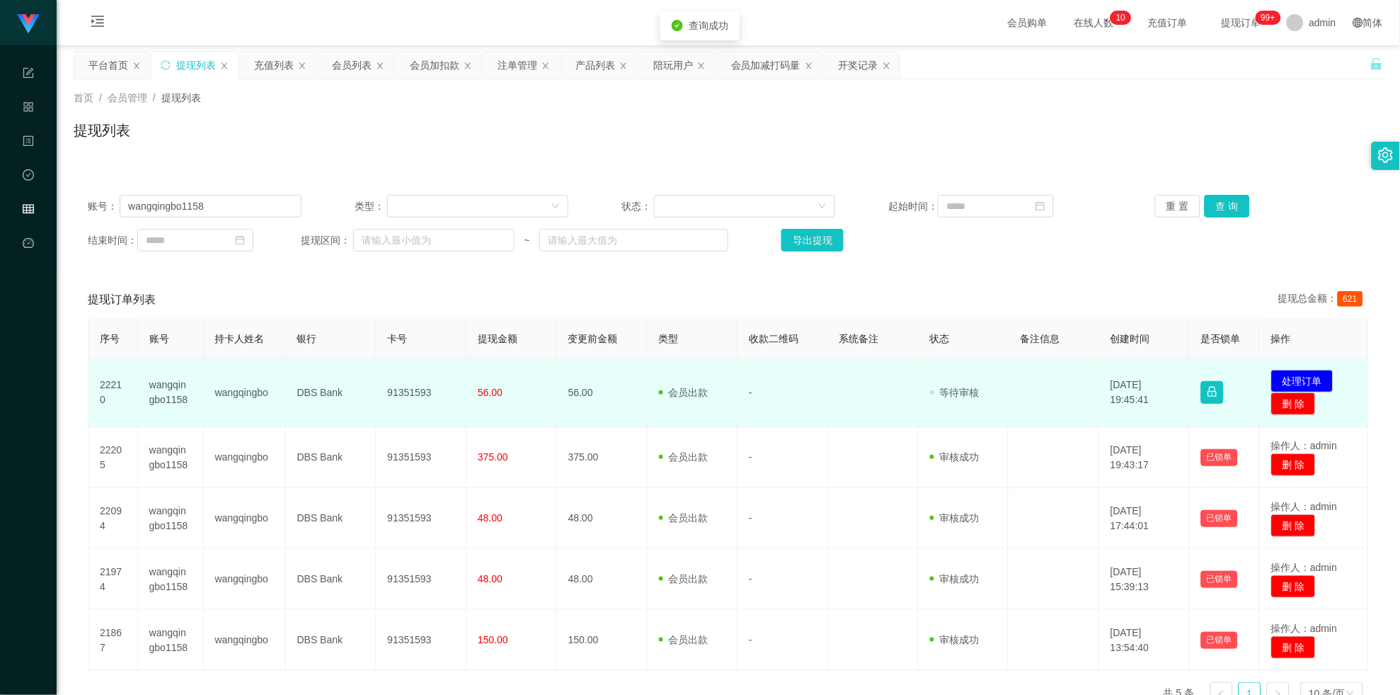
click at [420, 377] on td "91351593" at bounding box center [421, 392] width 91 height 69
click at [1292, 375] on button "处理订单" at bounding box center [1303, 381] width 62 height 23
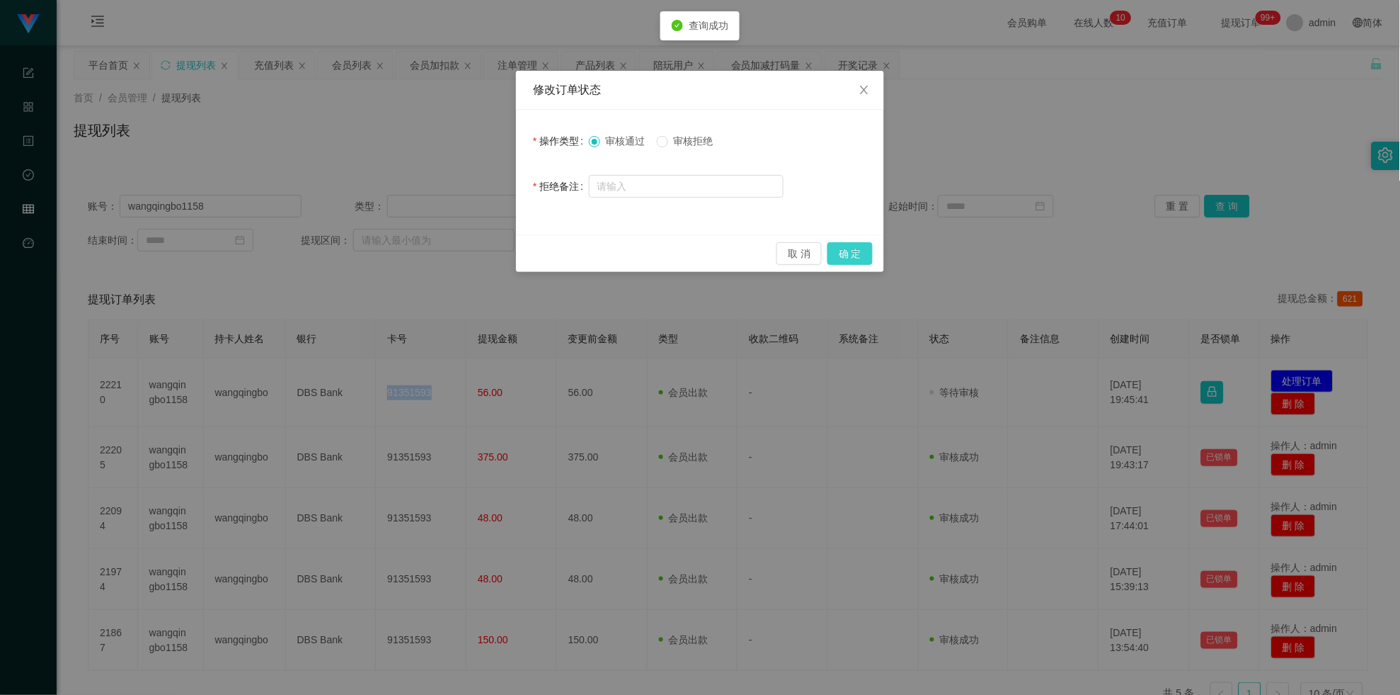
click at [864, 258] on button "确 定" at bounding box center [850, 253] width 45 height 23
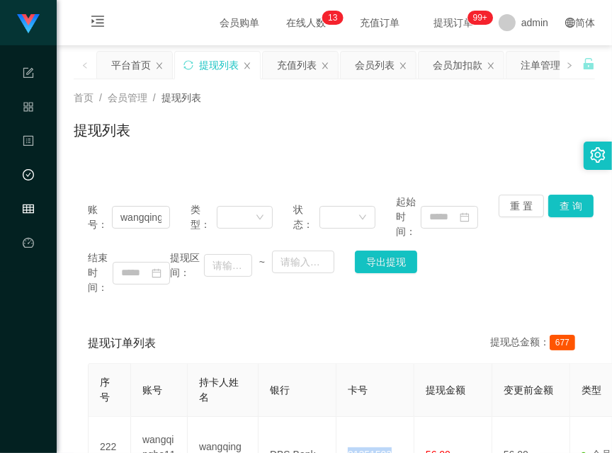
drag, startPoint x: 63, startPoint y: 176, endPoint x: 55, endPoint y: 167, distance: 12.0
click at [55, 167] on section "工作台 系统配置 产品管理 内容中心 数据中心 会员管理 平台首页 保存配置 重置配置 整体风格设置 主题色 导航设置 内容区域宽度 定宽 固定Header …" at bounding box center [306, 453] width 612 height 907
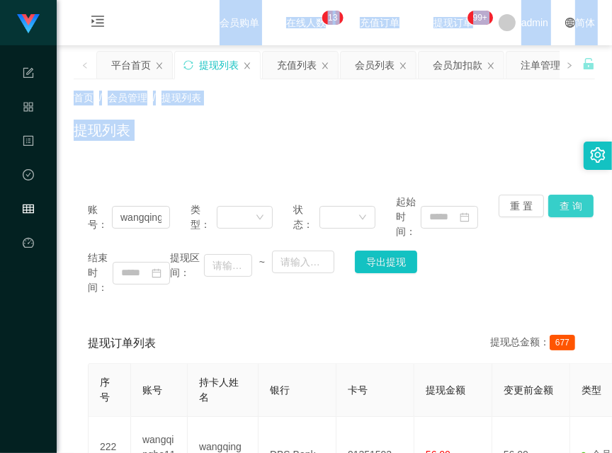
click at [564, 210] on button "查 询" at bounding box center [570, 206] width 45 height 23
drag, startPoint x: 564, startPoint y: 210, endPoint x: 539, endPoint y: 210, distance: 24.1
click at [564, 210] on div "重 置 查 询" at bounding box center [539, 217] width 82 height 45
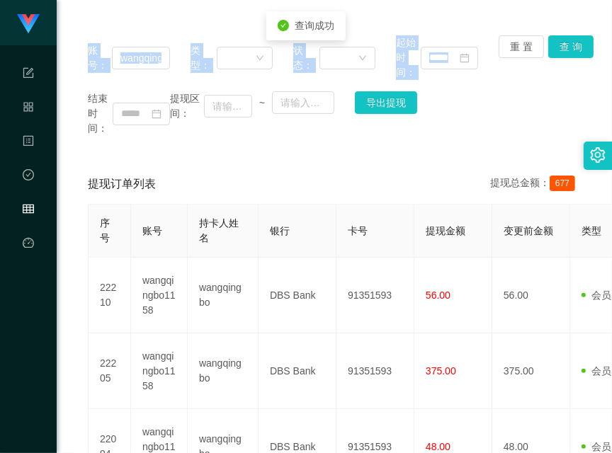
scroll to position [124, 0]
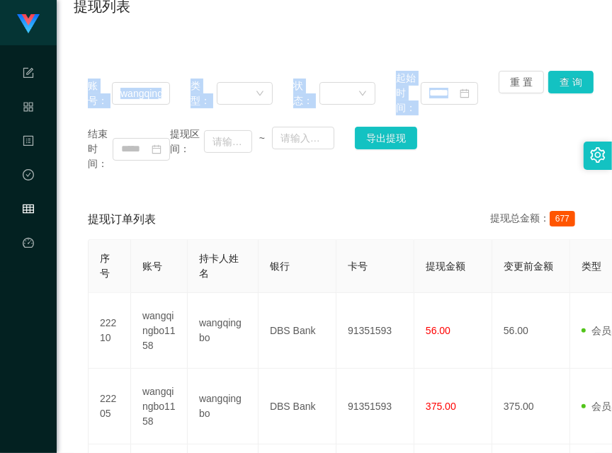
click at [370, 45] on div "账号： wangqingbo1158 类型： 状态： 起始时间： 重 置 查 询 结束时间： 提现区间： ~ 导出提现 提现订单列表 提现总金额： 677 序…" at bounding box center [334, 379] width 521 height 678
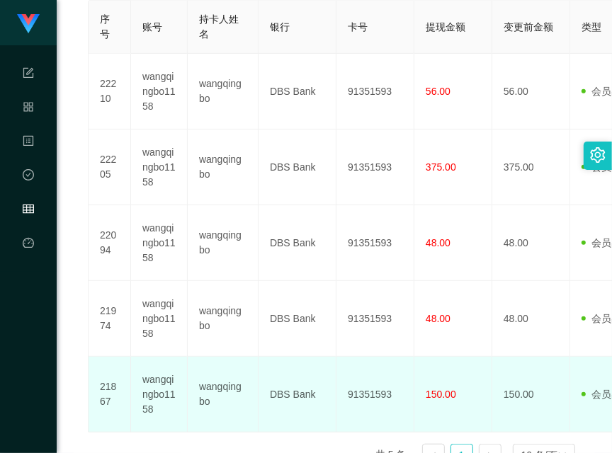
scroll to position [329, 0]
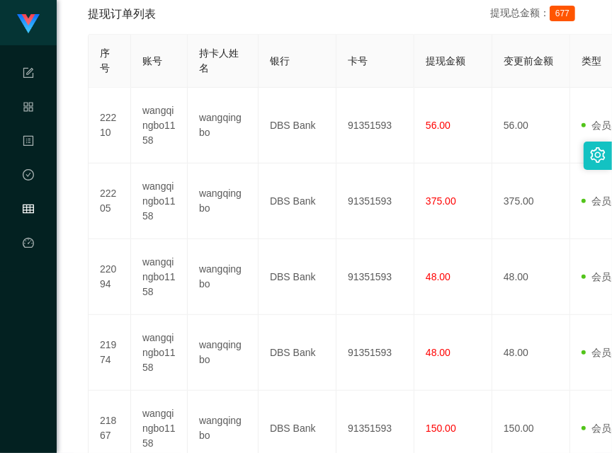
click at [279, 14] on div "提现订单列表 提现总金额： 677" at bounding box center [334, 14] width 493 height 40
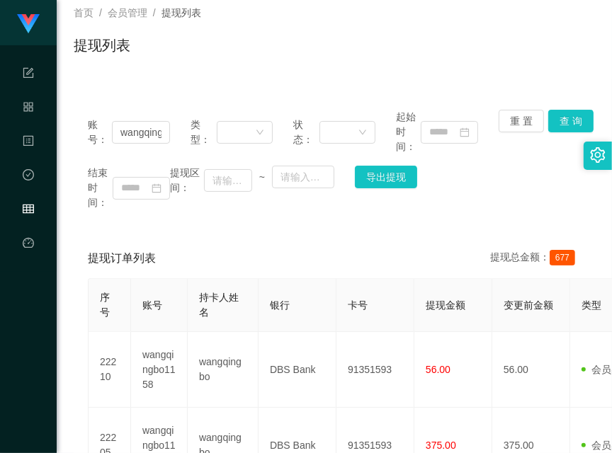
scroll to position [0, 0]
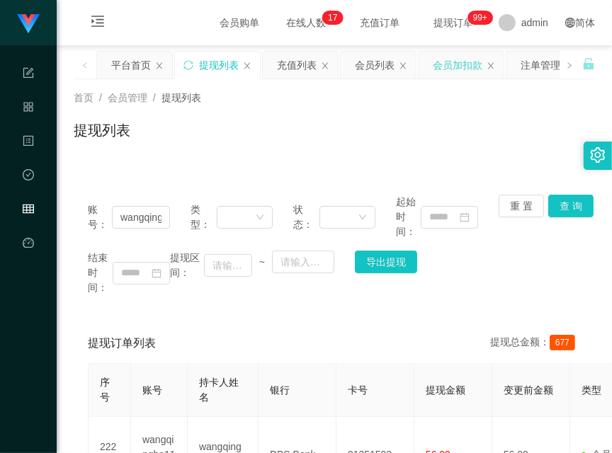
drag, startPoint x: 465, startPoint y: 68, endPoint x: 461, endPoint y: 74, distance: 7.7
click at [465, 68] on div "会员加扣款" at bounding box center [458, 65] width 50 height 27
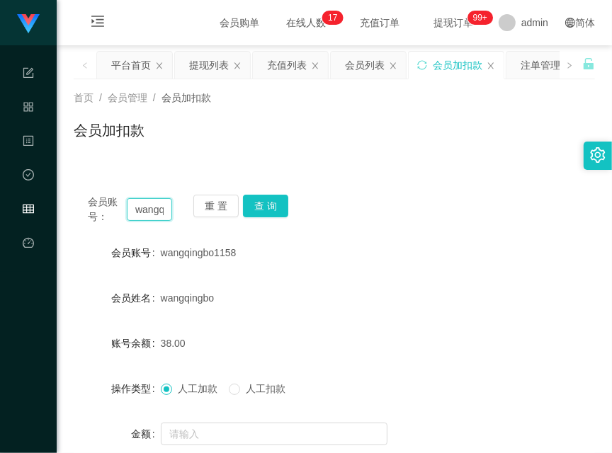
click at [151, 207] on input "wangqingbo1158" at bounding box center [149, 209] width 45 height 23
paste input "Success1413"
type input "Success1413"
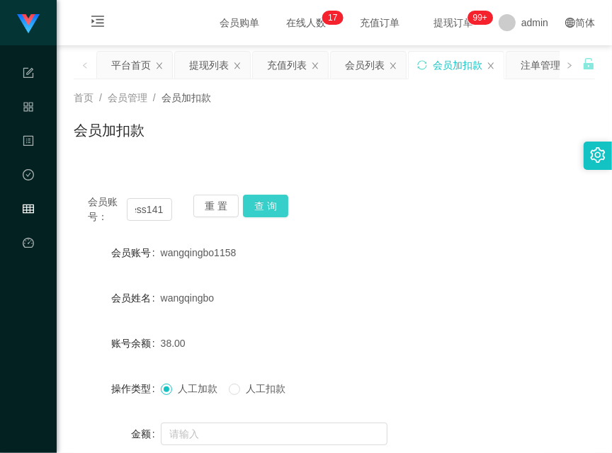
click at [276, 210] on button "查 询" at bounding box center [265, 206] width 45 height 23
click at [276, 210] on div "会员账号： Success1413 重 置 查 询" at bounding box center [334, 210] width 521 height 30
click at [276, 210] on button "查 询" at bounding box center [265, 206] width 45 height 23
click at [213, 140] on div "会员加扣款" at bounding box center [334, 136] width 521 height 33
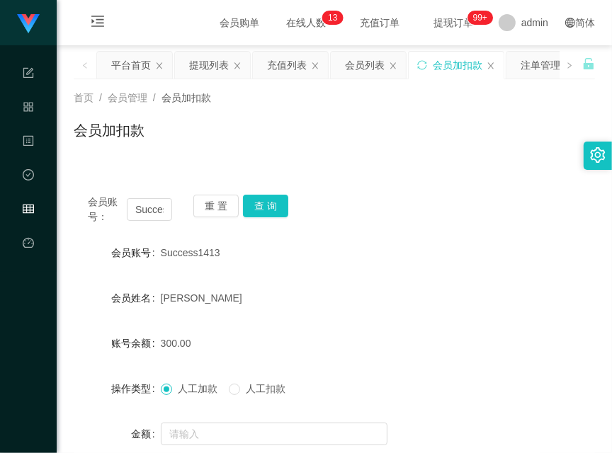
click at [332, 135] on div "会员加扣款" at bounding box center [334, 136] width 521 height 33
click at [193, 58] on div "提现列表" at bounding box center [209, 65] width 40 height 27
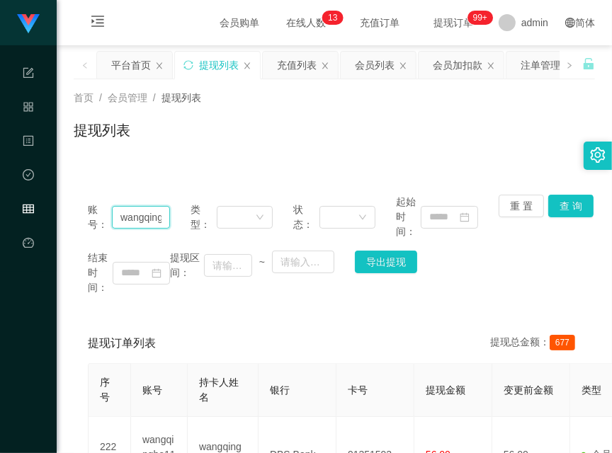
click at [149, 222] on input "wangqingbo1158" at bounding box center [141, 217] width 58 height 23
click at [567, 212] on button "查 询" at bounding box center [570, 206] width 45 height 23
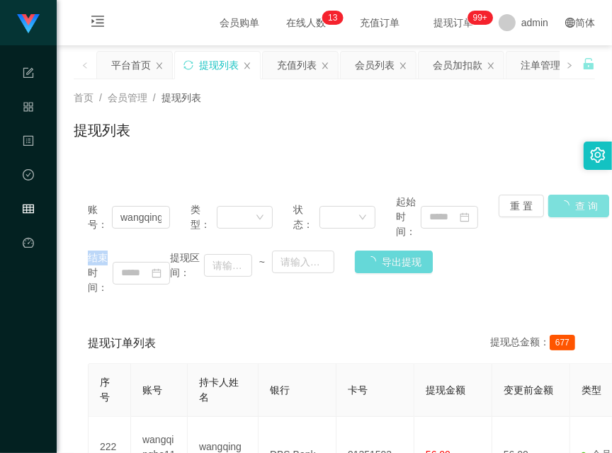
click at [567, 212] on div "重 置 查 询" at bounding box center [539, 217] width 82 height 45
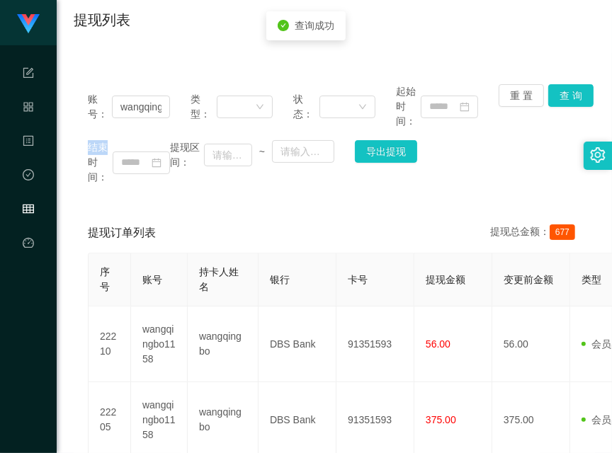
scroll to position [248, 0]
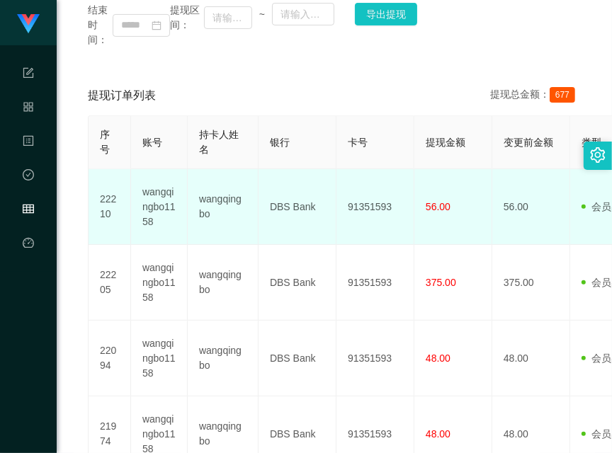
click at [372, 192] on td "91351593" at bounding box center [375, 207] width 78 height 76
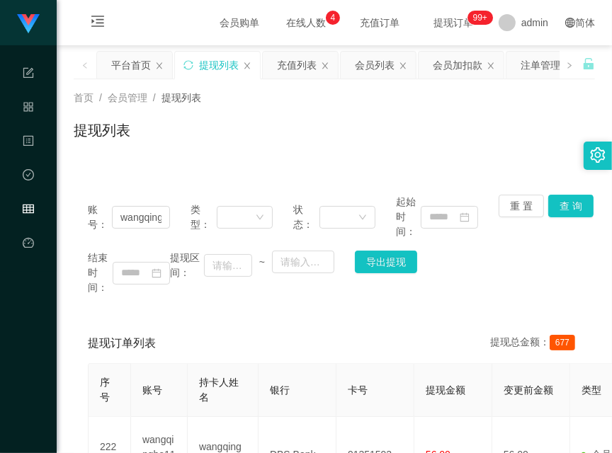
click at [445, 66] on div "会员加扣款" at bounding box center [458, 65] width 50 height 27
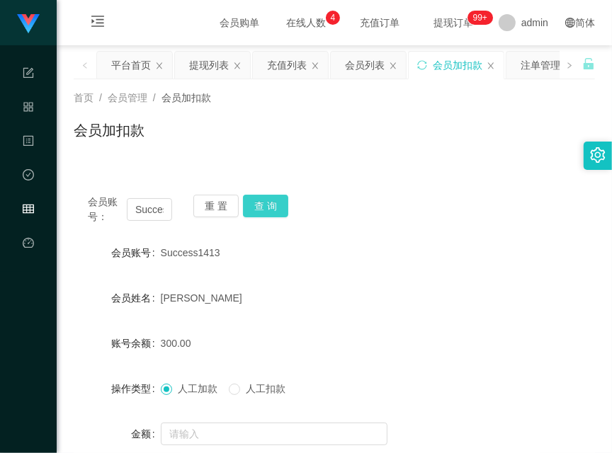
click at [279, 202] on button "查 询" at bounding box center [265, 206] width 45 height 23
click at [279, 202] on div "会员账号： Success1413 重 置 查 询" at bounding box center [334, 210] width 521 height 30
click at [279, 202] on button "查 询" at bounding box center [265, 206] width 45 height 23
click at [161, 192] on div "会员账号： Success1413 重 置 查 询 会员账号 Success1413 会员姓名 Chan Saik Wai 账号余额 375.00 操作类型 …" at bounding box center [334, 353] width 521 height 344
click at [257, 195] on button "查 询" at bounding box center [265, 206] width 45 height 23
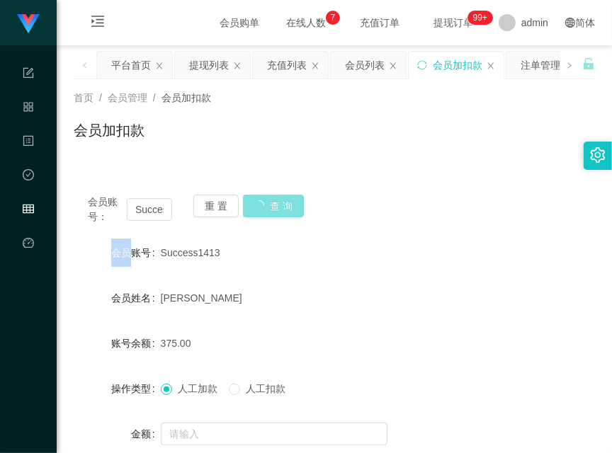
click at [257, 195] on div "重 置 查 询" at bounding box center [235, 210] width 84 height 30
click at [151, 137] on div "会员加扣款" at bounding box center [334, 136] width 521 height 33
click at [263, 210] on button "查 询" at bounding box center [265, 206] width 45 height 23
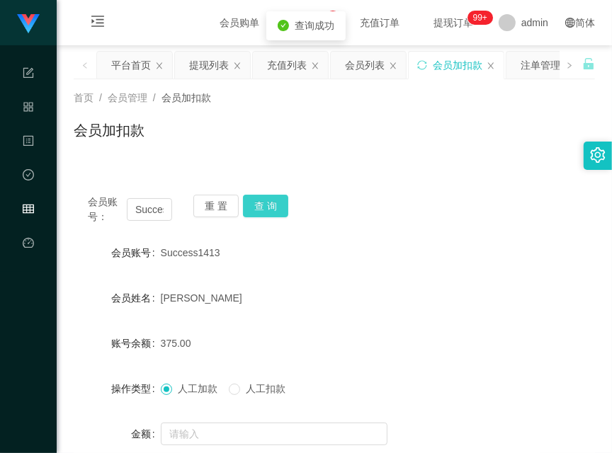
click at [263, 210] on button "查 询" at bounding box center [265, 206] width 45 height 23
click at [261, 203] on button "查 询" at bounding box center [265, 206] width 45 height 23
click at [261, 203] on div "重 置 查 询" at bounding box center [235, 210] width 84 height 30
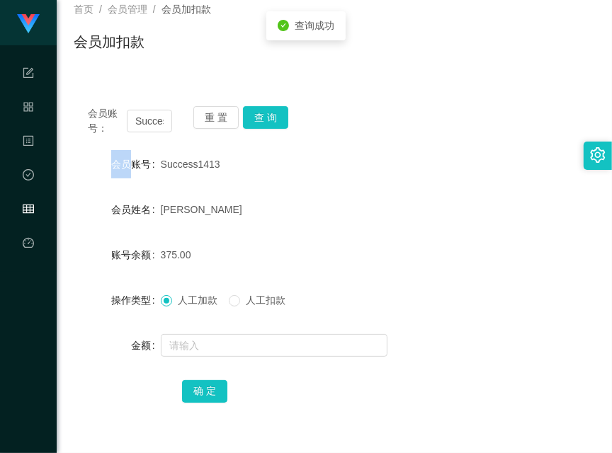
scroll to position [124, 0]
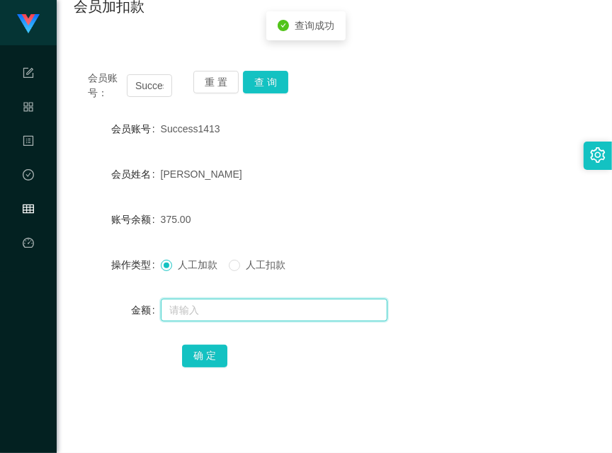
click at [261, 314] on input "text" at bounding box center [274, 310] width 227 height 23
type input "128"
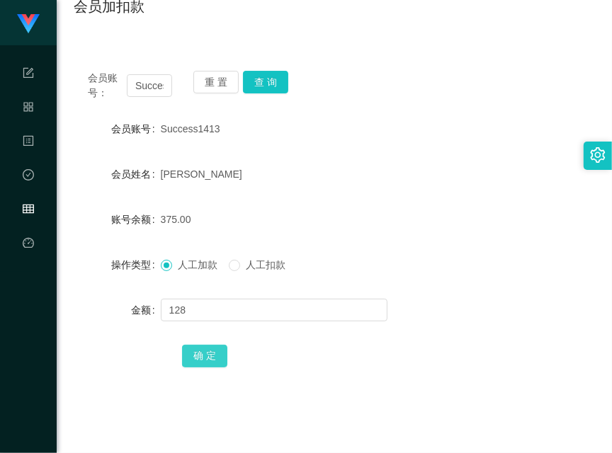
click at [207, 359] on button "确 定" at bounding box center [204, 356] width 45 height 23
drag, startPoint x: 118, startPoint y: 134, endPoint x: 182, endPoint y: 108, distance: 68.6
click at [128, 131] on div "会员账号" at bounding box center [117, 129] width 87 height 28
click at [277, 78] on button "查 询" at bounding box center [265, 82] width 45 height 23
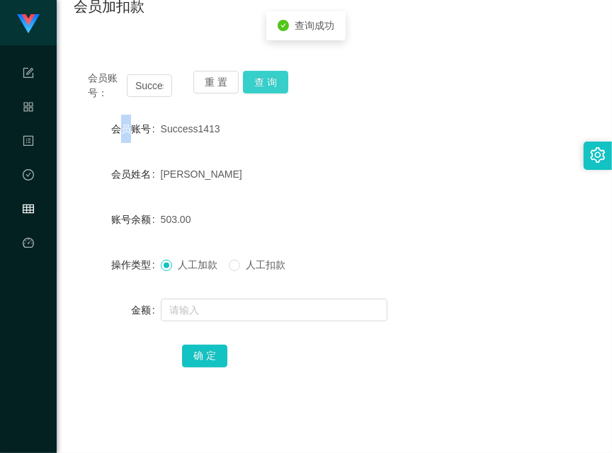
click at [277, 78] on div "会员账号： Success1413 重 置 查 询" at bounding box center [334, 86] width 521 height 30
click at [277, 78] on button "查 询" at bounding box center [265, 82] width 45 height 23
drag, startPoint x: 137, startPoint y: 351, endPoint x: 221, endPoint y: 227, distance: 150.0
click at [137, 351] on div "确 定" at bounding box center [334, 355] width 521 height 28
click at [281, 81] on button "查 询" at bounding box center [265, 82] width 45 height 23
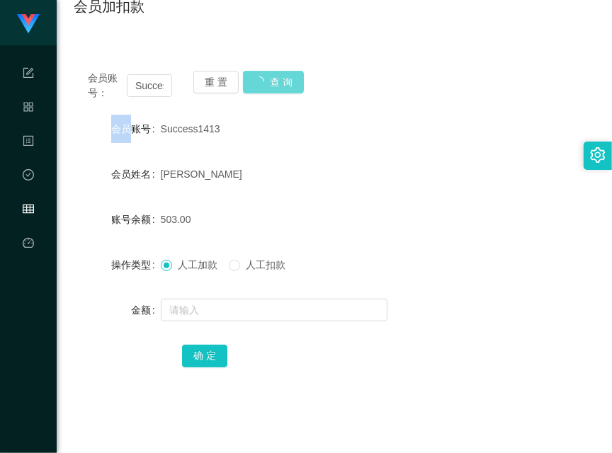
click at [281, 81] on div "会员账号： Success1413 重 置 查 询" at bounding box center [334, 86] width 521 height 30
click at [122, 209] on div "账号余额" at bounding box center [117, 219] width 87 height 28
click at [275, 91] on button "查 询" at bounding box center [265, 82] width 45 height 23
click at [275, 91] on div "会员账号： Success1413 重 置 查 询" at bounding box center [334, 86] width 521 height 30
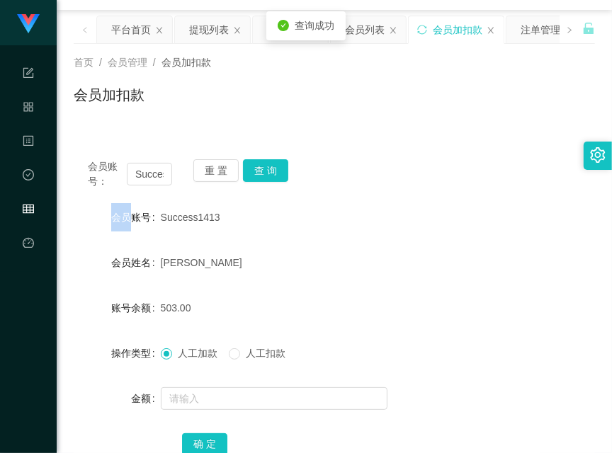
scroll to position [0, 0]
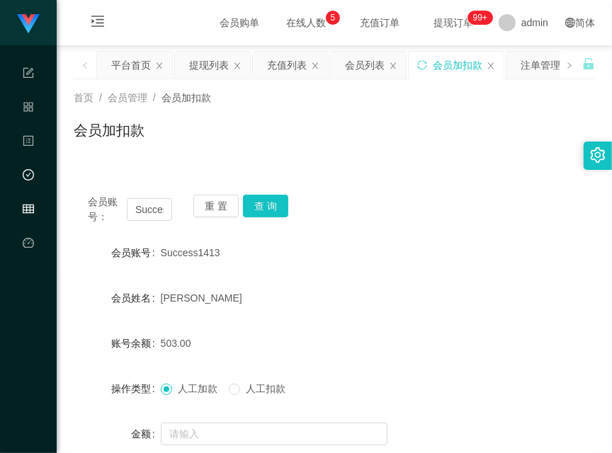
click at [57, 185] on main "关闭左侧 关闭右侧 关闭其它 刷新页面 平台首页 提现列表 充值列表 会员列表 会员加扣款 注单管理 产品列表 陪玩用户 会员加减打码量 开奖记录 首页 / …" at bounding box center [334, 326] width 555 height 563
click at [263, 202] on button "查 询" at bounding box center [265, 206] width 45 height 23
click at [263, 202] on div "重 置 查 询" at bounding box center [235, 210] width 84 height 30
click at [263, 202] on button "查 询" at bounding box center [265, 206] width 45 height 23
drag, startPoint x: 71, startPoint y: 166, endPoint x: 283, endPoint y: 152, distance: 212.8
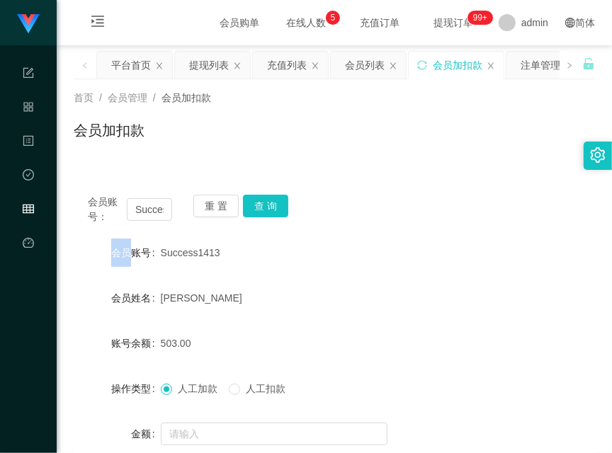
click at [74, 166] on main "关闭左侧 关闭右侧 关闭其它 刷新页面 平台首页 提现列表 充值列表 会员列表 会员加扣款 注单管理 产品列表 陪玩用户 会员加减打码量 开奖记录 首页 / …" at bounding box center [334, 326] width 555 height 563
click at [270, 202] on button "查 询" at bounding box center [265, 206] width 45 height 23
click at [270, 202] on div "重 置 查 询" at bounding box center [235, 210] width 84 height 30
click at [270, 202] on button "查 询" at bounding box center [265, 206] width 45 height 23
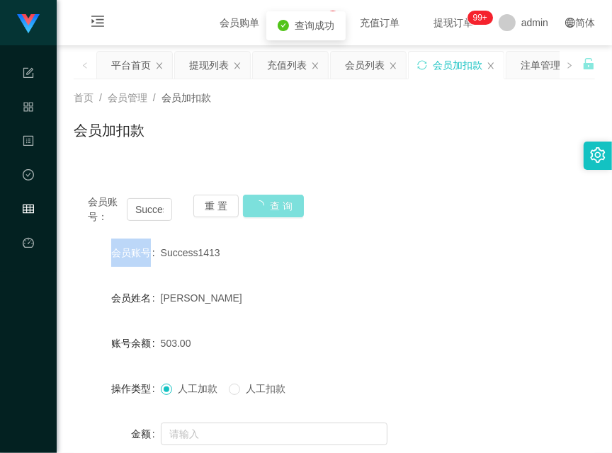
click at [270, 202] on div "重 置 查 询" at bounding box center [235, 210] width 84 height 30
click at [270, 202] on button "查 询" at bounding box center [265, 206] width 45 height 23
click at [150, 149] on div "会员加扣款" at bounding box center [334, 136] width 521 height 33
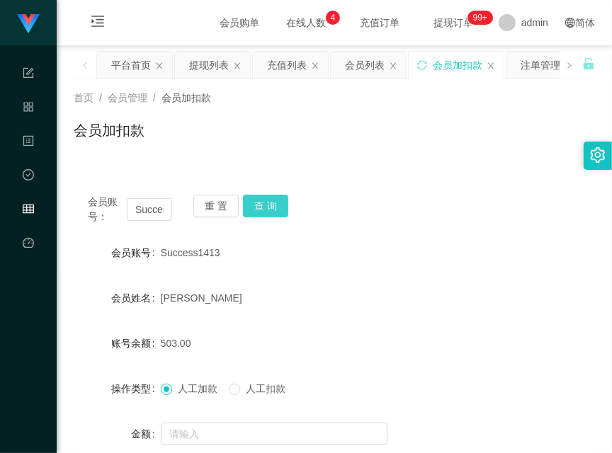
click at [270, 215] on button "查 询" at bounding box center [265, 206] width 45 height 23
click at [270, 215] on div "重 置 查 询" at bounding box center [235, 210] width 84 height 30
click at [270, 215] on button "查 询" at bounding box center [265, 206] width 45 height 23
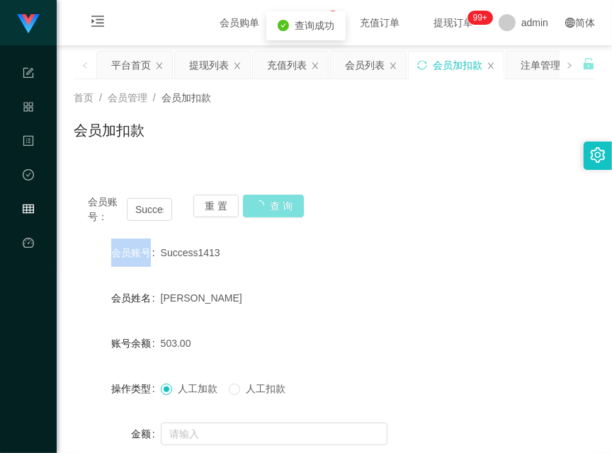
click at [270, 215] on div "重 置 查 询" at bounding box center [235, 210] width 84 height 30
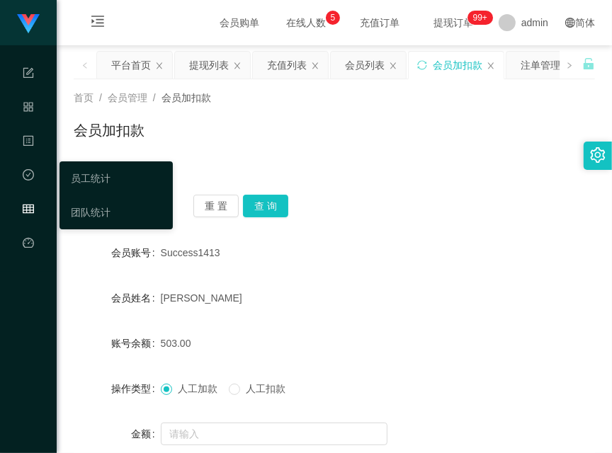
click at [59, 201] on div "工作台 系统配置 产品管理 内容中心 数据中心 会员管理 平台首页 保存配置 重置配置 整体风格设置 主题色 导航设置 内容区域宽度 定宽 固定Header …" at bounding box center [306, 226] width 612 height 453
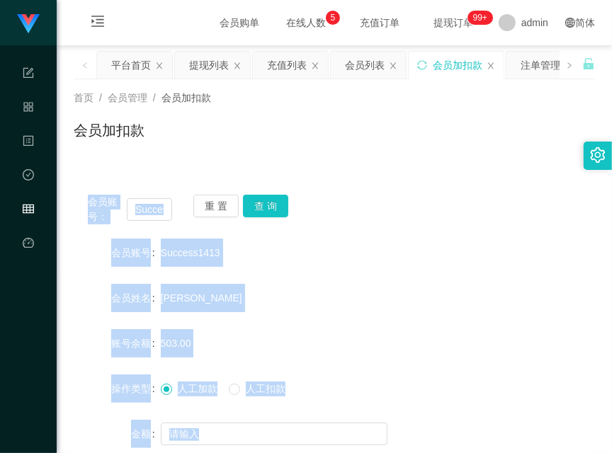
click at [218, 164] on div "会员账号： Success1413 重 置 查 询 会员账号 Success1413 会员姓名 Chan Saik Wai 账号余额 503.00 操作类型 …" at bounding box center [334, 344] width 521 height 361
click at [273, 201] on button "查 询" at bounding box center [265, 206] width 45 height 23
click at [154, 208] on input "Success1413" at bounding box center [149, 209] width 45 height 23
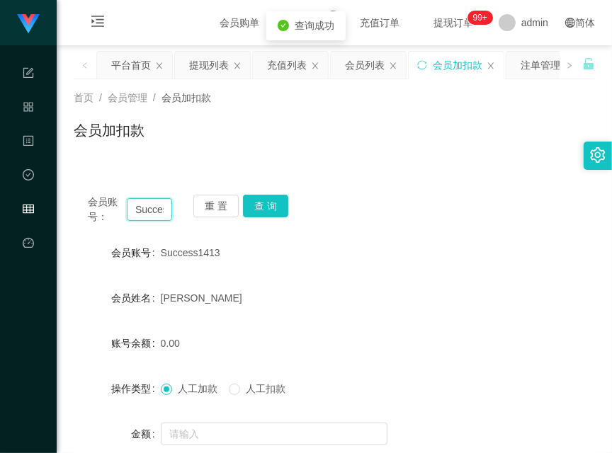
click at [154, 208] on input "Success1413" at bounding box center [149, 209] width 45 height 23
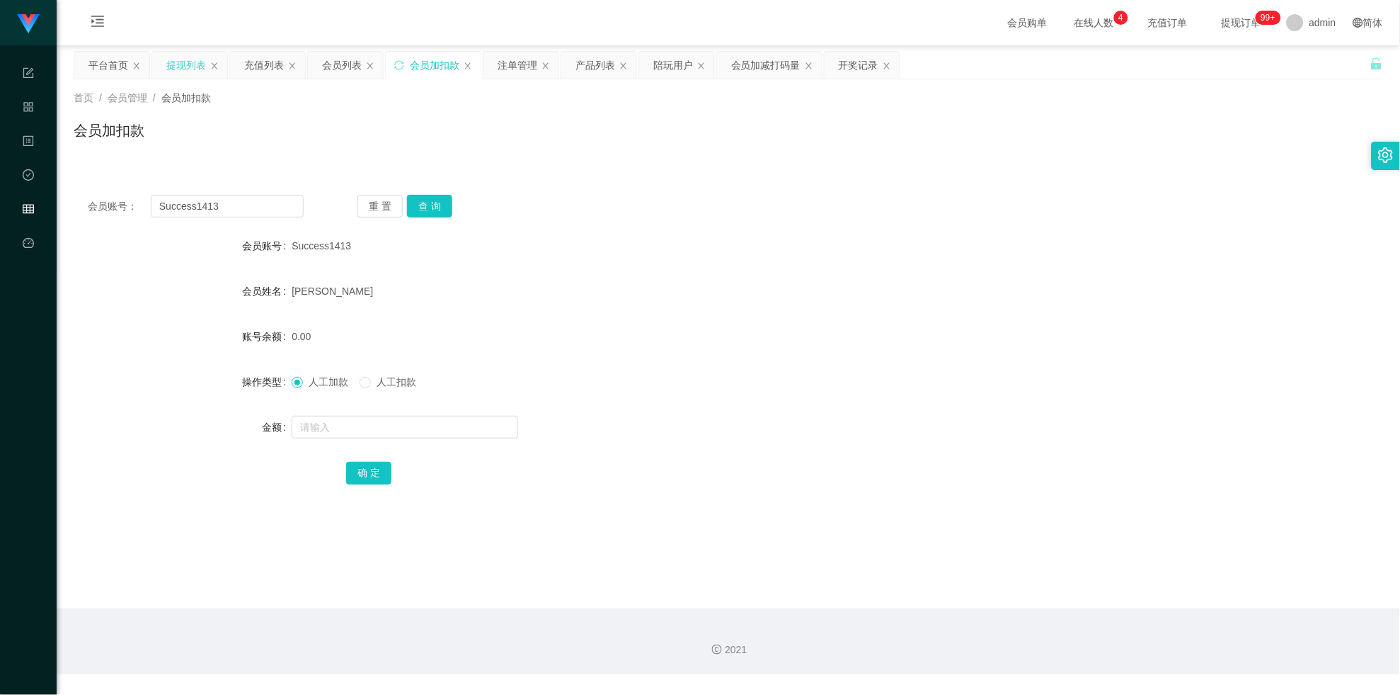
click at [172, 62] on div "提现列表" at bounding box center [186, 65] width 40 height 27
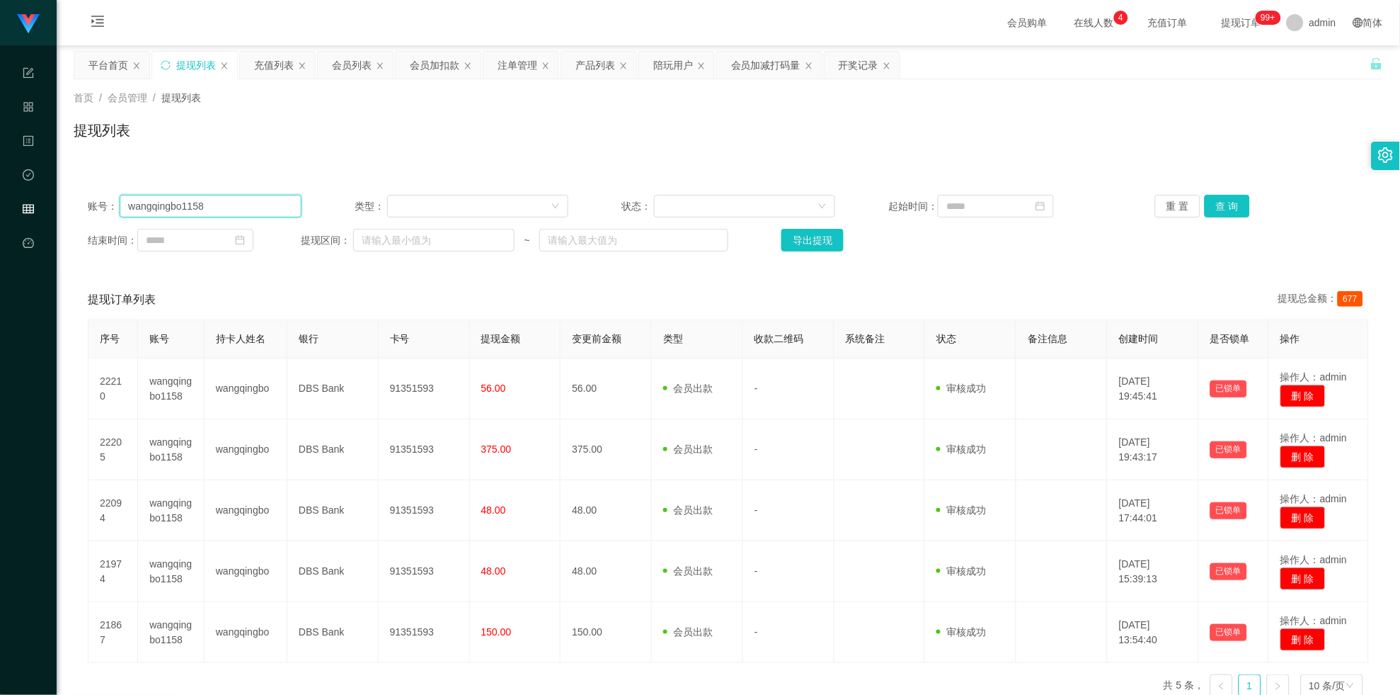
click at [184, 207] on input "wangqingbo1158" at bounding box center [210, 206] width 181 height 23
click at [215, 192] on div "账号： wangqingbo1158 类型： 状态： 起始时间： 重 置 查 询 结束时间： 提现区间： ~ 导出提现" at bounding box center [729, 223] width 1310 height 85
click at [215, 207] on input "wangqingbo1158" at bounding box center [210, 206] width 181 height 23
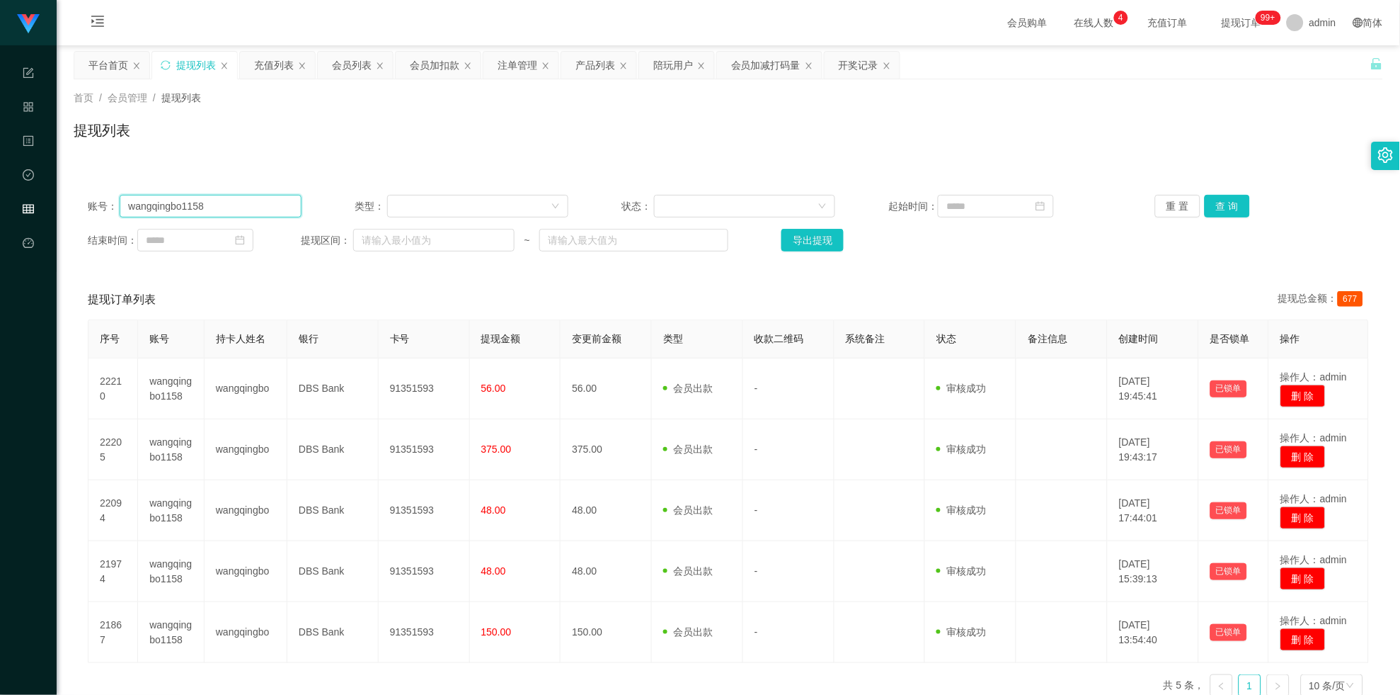
paste input "Success1413"
type input "Success1413"
click at [1227, 215] on button "查 询" at bounding box center [1227, 206] width 45 height 23
click at [1227, 215] on div "重 置 查 询" at bounding box center [1262, 206] width 214 height 23
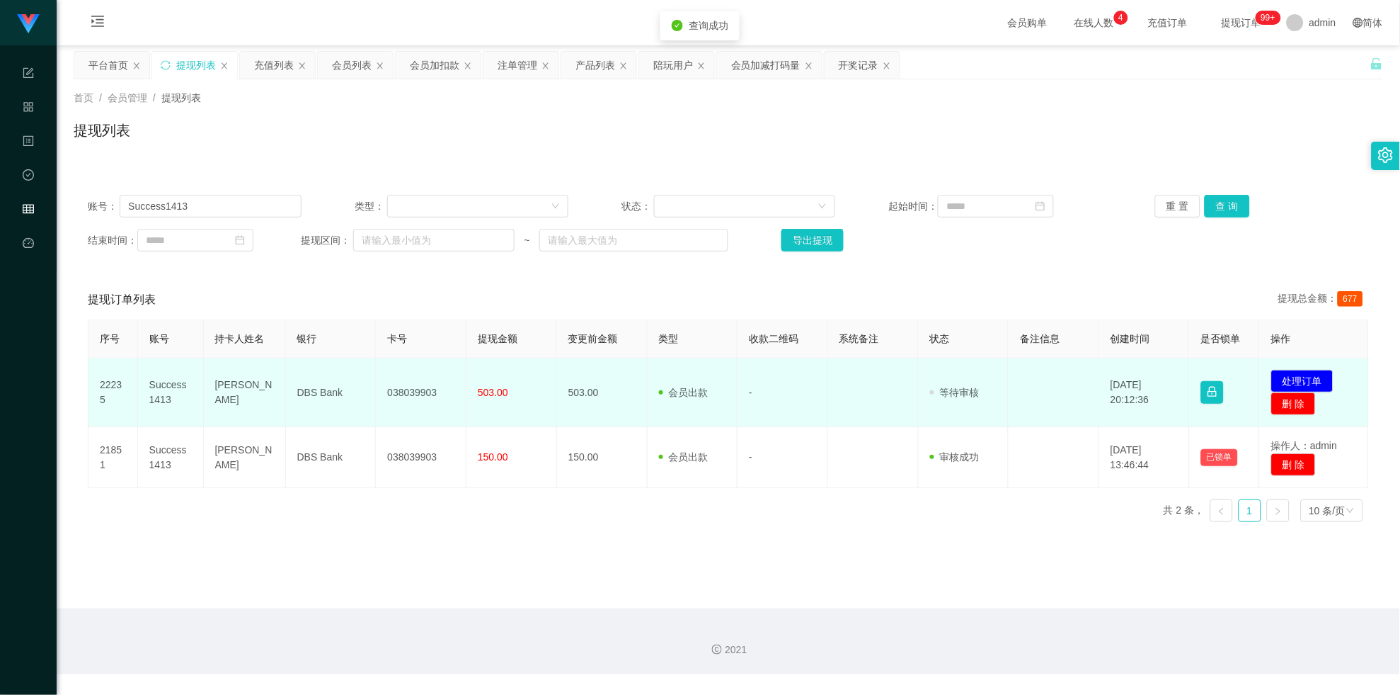
click at [418, 366] on td "038039903" at bounding box center [421, 392] width 91 height 69
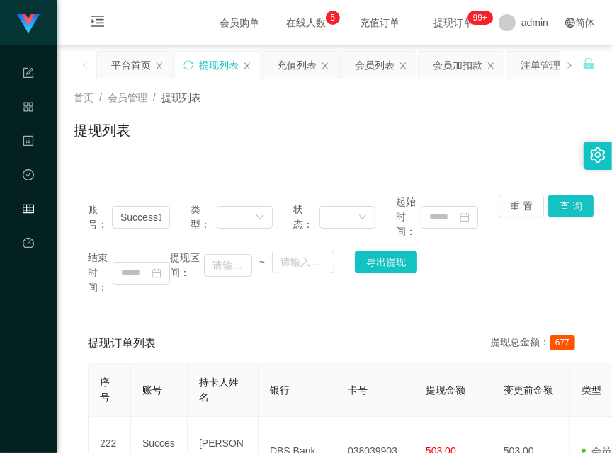
click at [61, 82] on div "首页 / 会员管理 / 提现列表 / 提现列表" at bounding box center [334, 121] width 555 height 84
click at [565, 198] on button "查 询" at bounding box center [570, 206] width 45 height 23
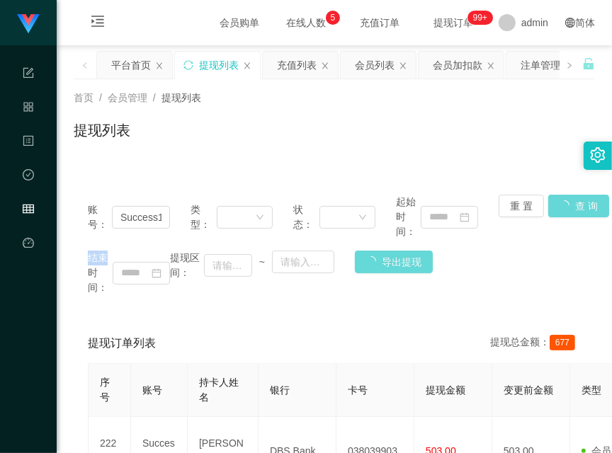
click at [565, 198] on div "重 置 查 询" at bounding box center [539, 217] width 82 height 45
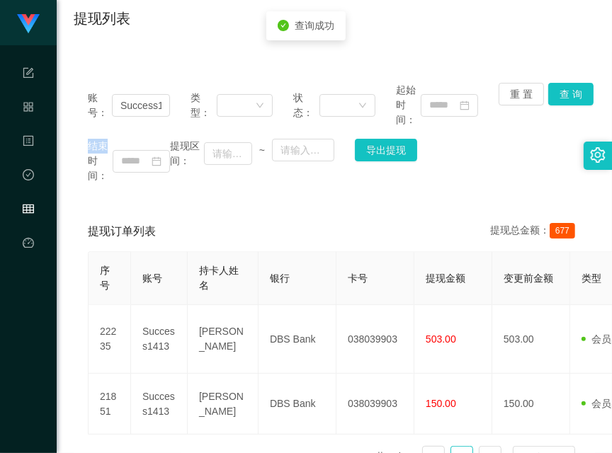
scroll to position [220, 0]
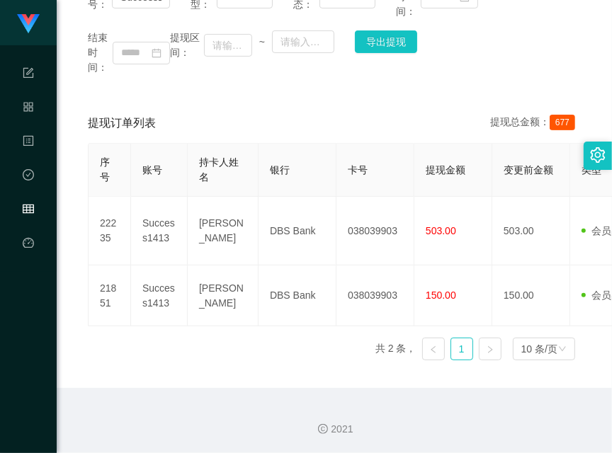
click at [64, 101] on main "关闭左侧 关闭右侧 关闭其它 刷新页面 平台首页 提现列表 充值列表 会员列表 会员加扣款 注单管理 产品列表 陪玩用户 会员加减打码量 开奖记录 首页 / …" at bounding box center [334, 106] width 555 height 563
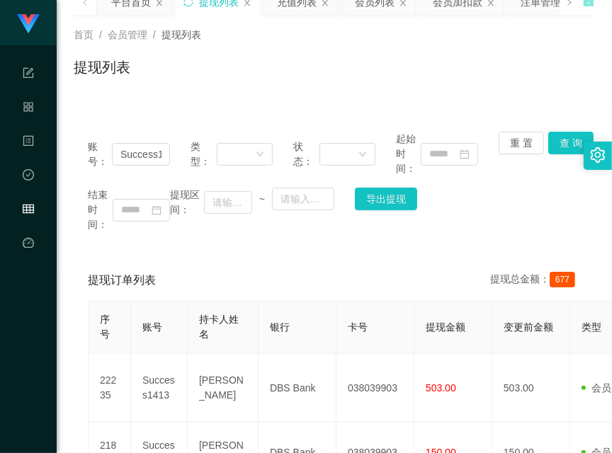
scroll to position [0, 0]
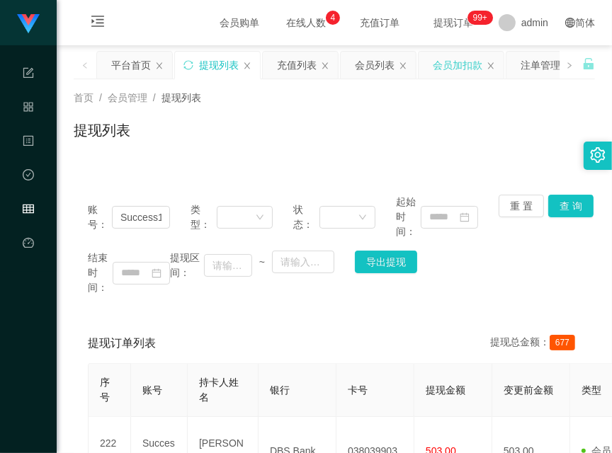
click at [456, 62] on div "会员加扣款" at bounding box center [458, 65] width 50 height 27
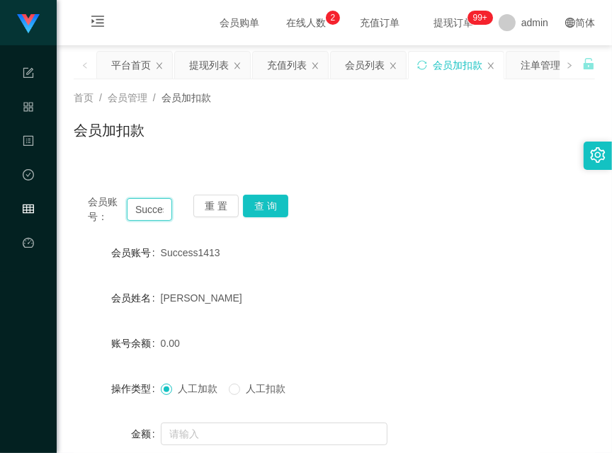
click at [161, 216] on input "Success1413" at bounding box center [149, 209] width 45 height 23
click at [272, 209] on button "查 询" at bounding box center [265, 206] width 45 height 23
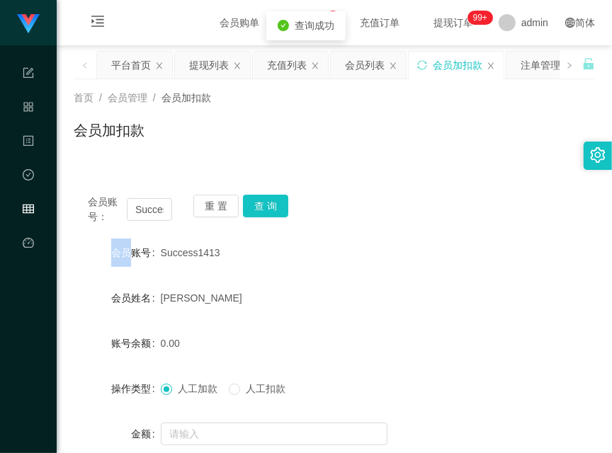
click at [272, 209] on div "重 置 查 询" at bounding box center [235, 210] width 84 height 30
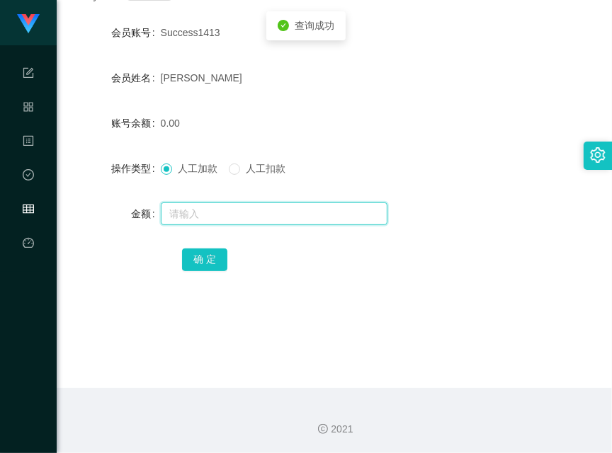
click at [310, 213] on input "text" at bounding box center [274, 213] width 227 height 23
type input "38"
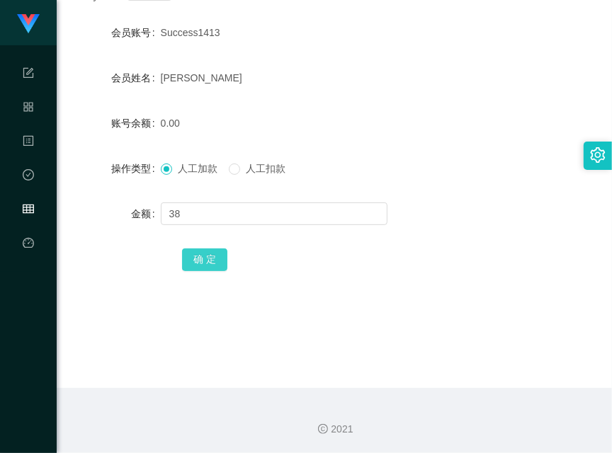
click at [206, 259] on button "确 定" at bounding box center [204, 260] width 45 height 23
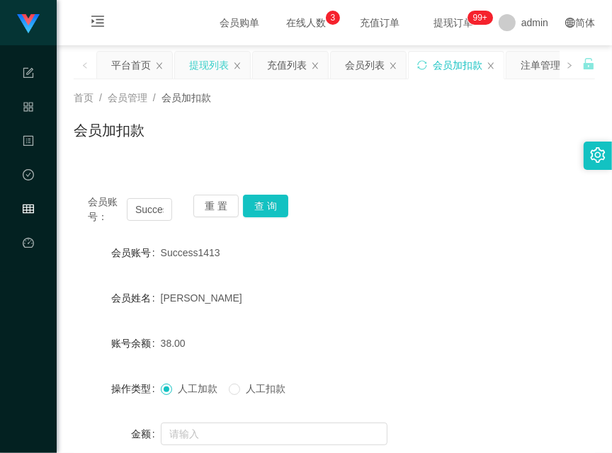
click at [211, 62] on div "提现列表" at bounding box center [209, 65] width 40 height 27
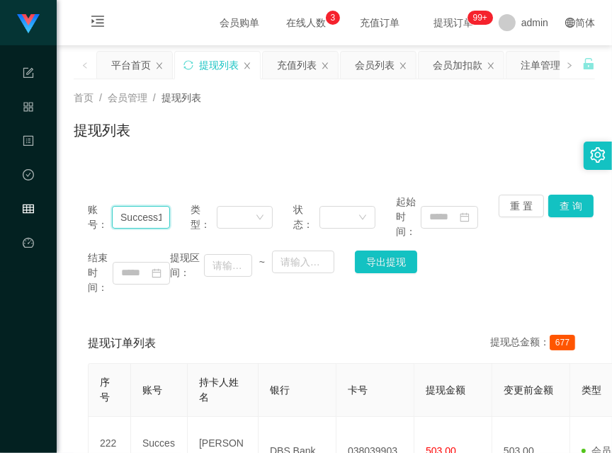
click at [152, 217] on input "Success1413" at bounding box center [141, 217] width 58 height 23
drag, startPoint x: 152, startPoint y: 217, endPoint x: 289, endPoint y: 211, distance: 137.5
click at [152, 216] on input "Success1413" at bounding box center [141, 217] width 58 height 23
paste input "wangqingbo1158"
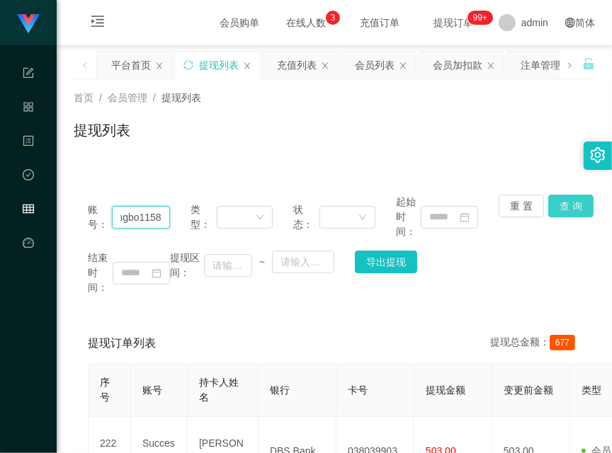
type input "wangqingbo1158"
click at [572, 205] on button "查 询" at bounding box center [570, 206] width 45 height 23
click at [572, 205] on div "重 置 查 询" at bounding box center [539, 217] width 82 height 45
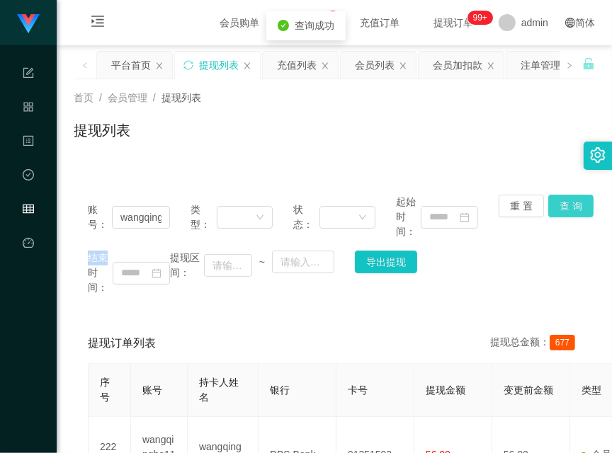
click at [572, 205] on button "查 询" at bounding box center [570, 206] width 45 height 23
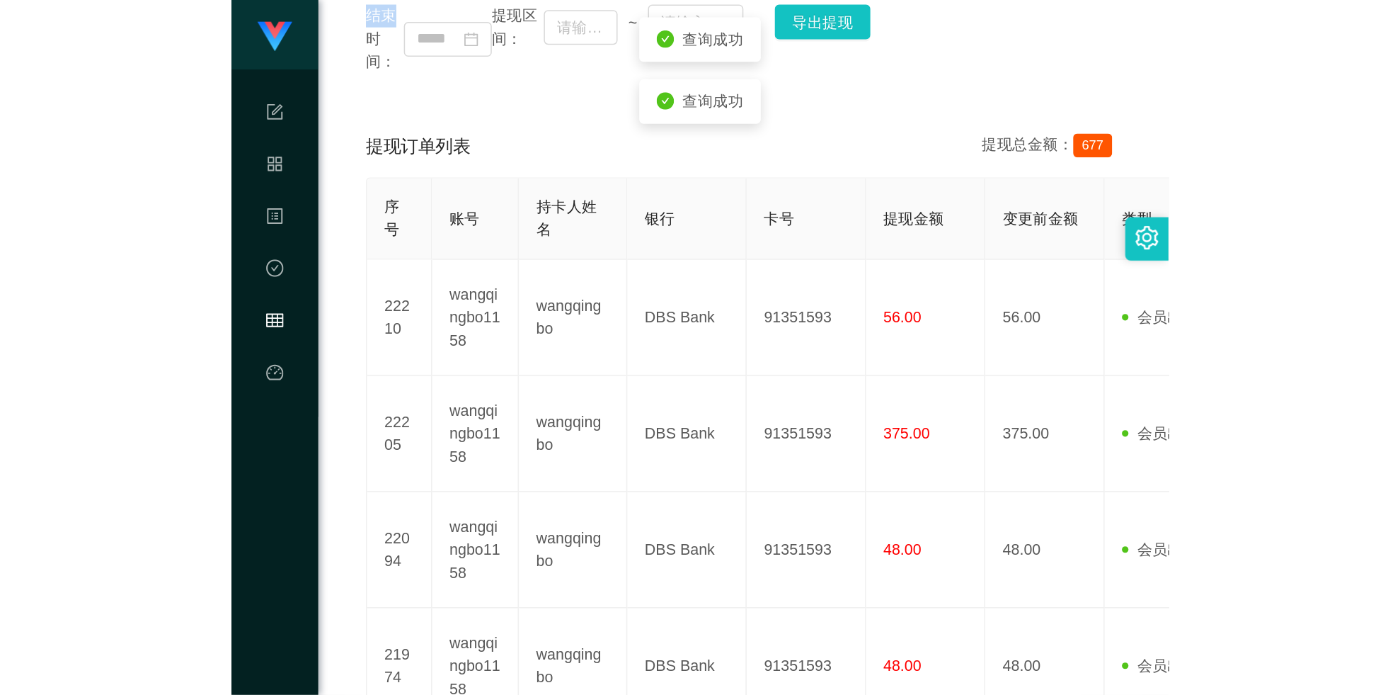
scroll to position [79, 0]
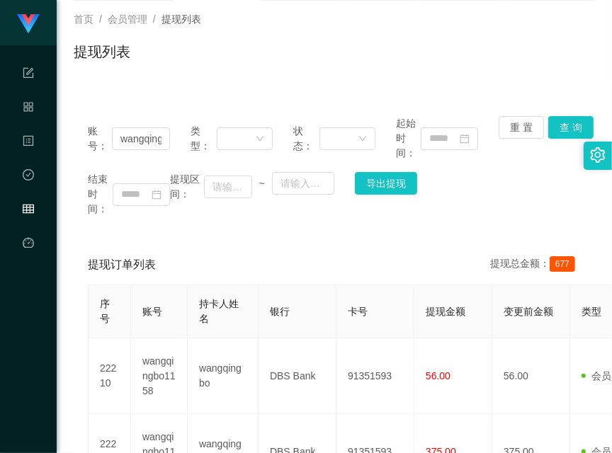
click at [450, 7] on div "首页 / 会员管理 / 提现列表 / 提现列表" at bounding box center [334, 43] width 555 height 84
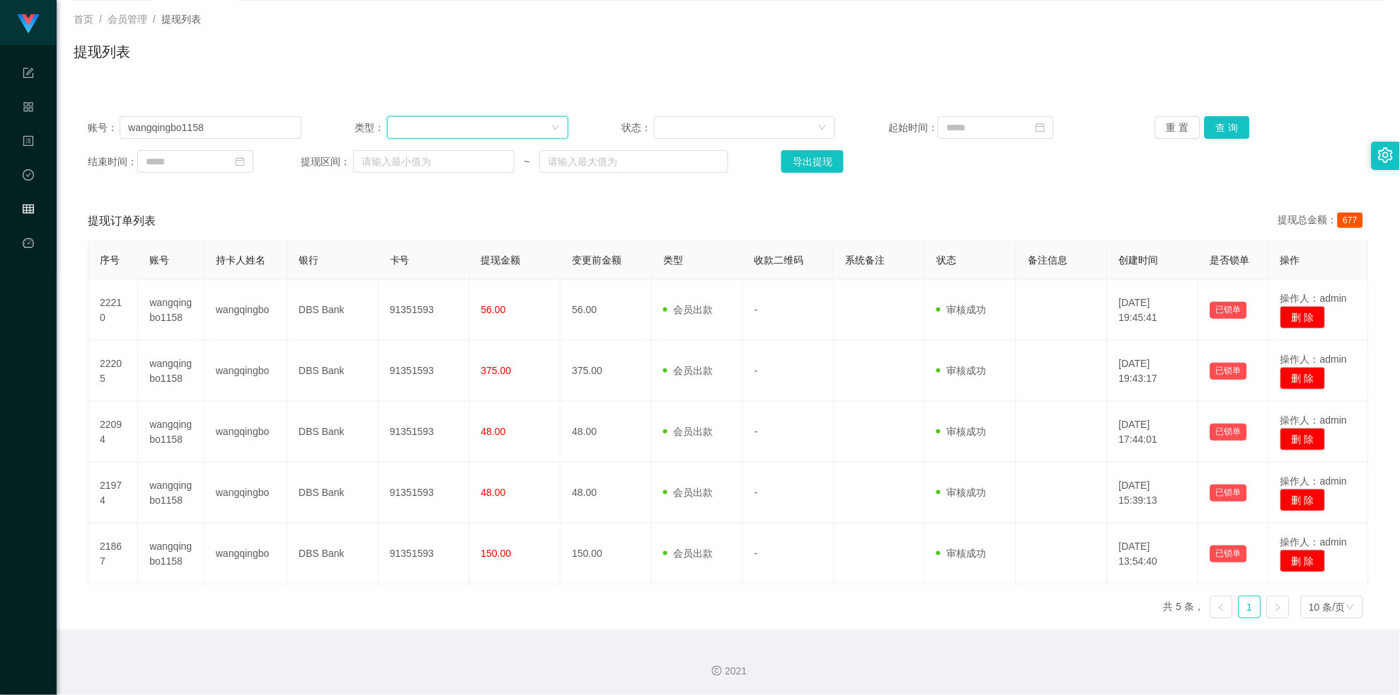
click at [421, 129] on div at bounding box center [473, 127] width 155 height 21
click at [423, 129] on div at bounding box center [473, 127] width 155 height 21
click at [244, 130] on input "wangqingbo1158" at bounding box center [210, 127] width 181 height 23
click at [38, 34] on div "工作台" at bounding box center [28, 22] width 57 height 45
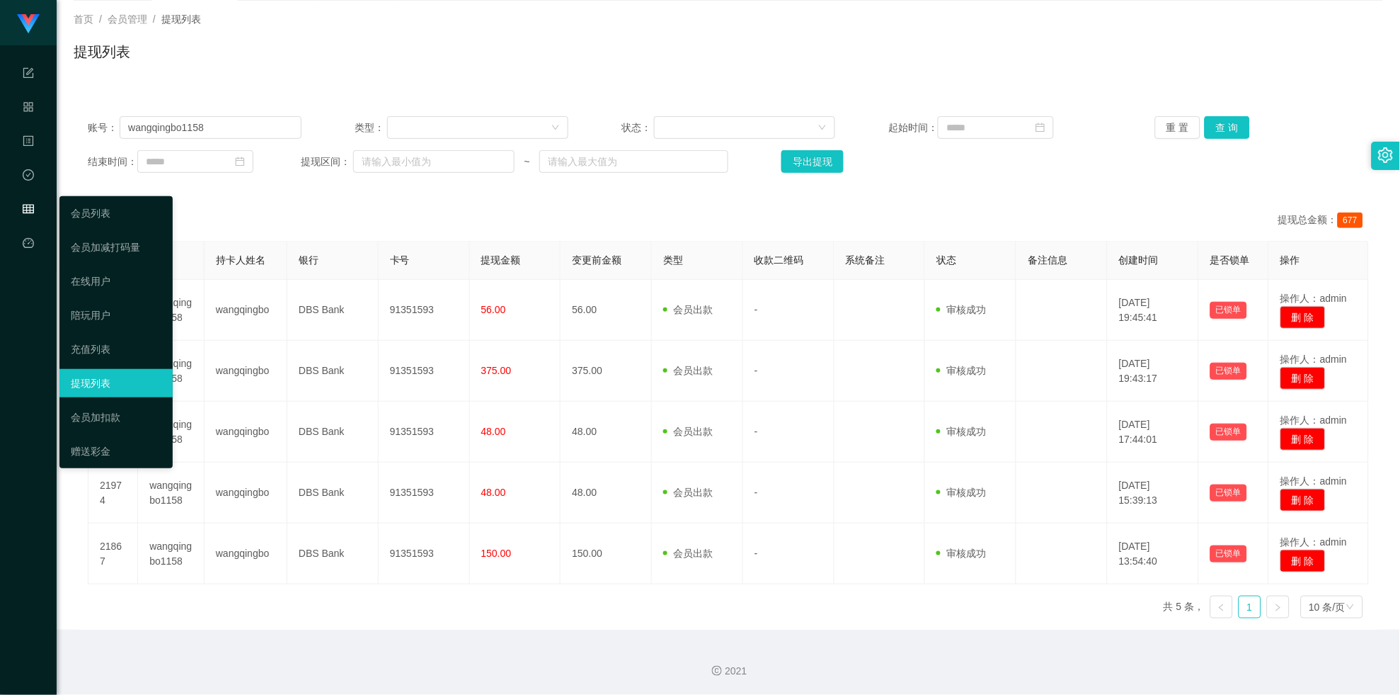
click at [37, 202] on div "会员管理" at bounding box center [28, 209] width 57 height 28
click at [33, 213] on icon "图标: table" at bounding box center [28, 209] width 11 height 9
click at [122, 384] on link "提现列表" at bounding box center [116, 383] width 91 height 28
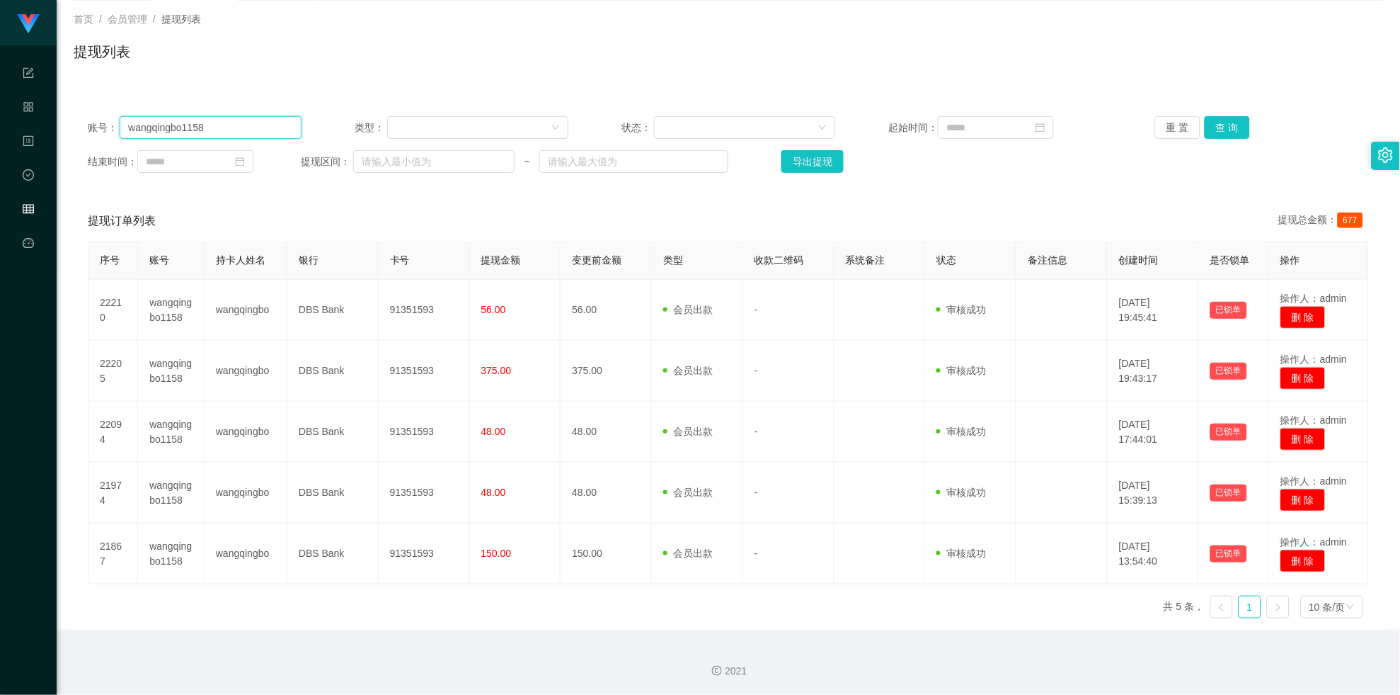
click at [232, 127] on input "wangqingbo1158" at bounding box center [210, 127] width 181 height 23
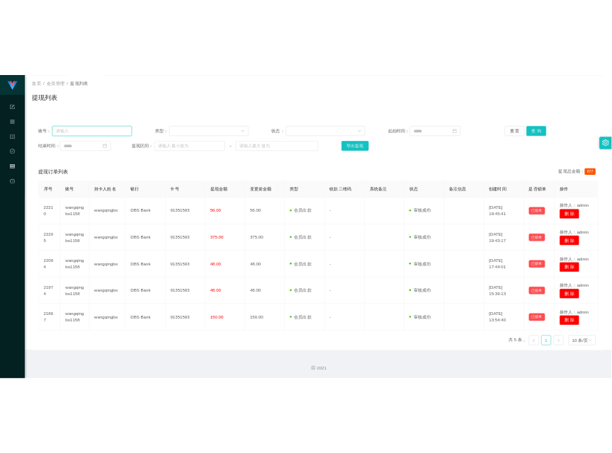
scroll to position [0, 0]
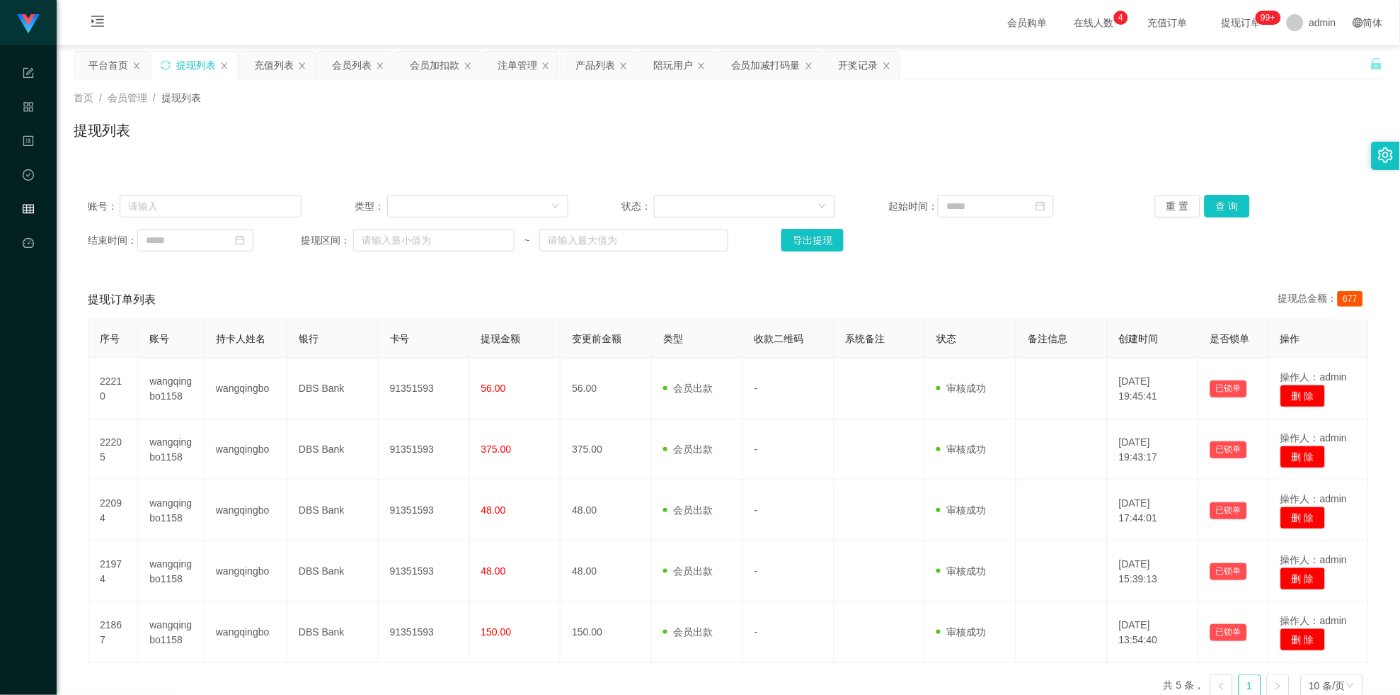
click at [227, 144] on div "提现列表" at bounding box center [729, 136] width 1310 height 33
click at [25, 209] on icon "图标: table" at bounding box center [28, 208] width 11 height 11
click at [23, 163] on icon "图标: check-circle-o" at bounding box center [28, 177] width 11 height 28
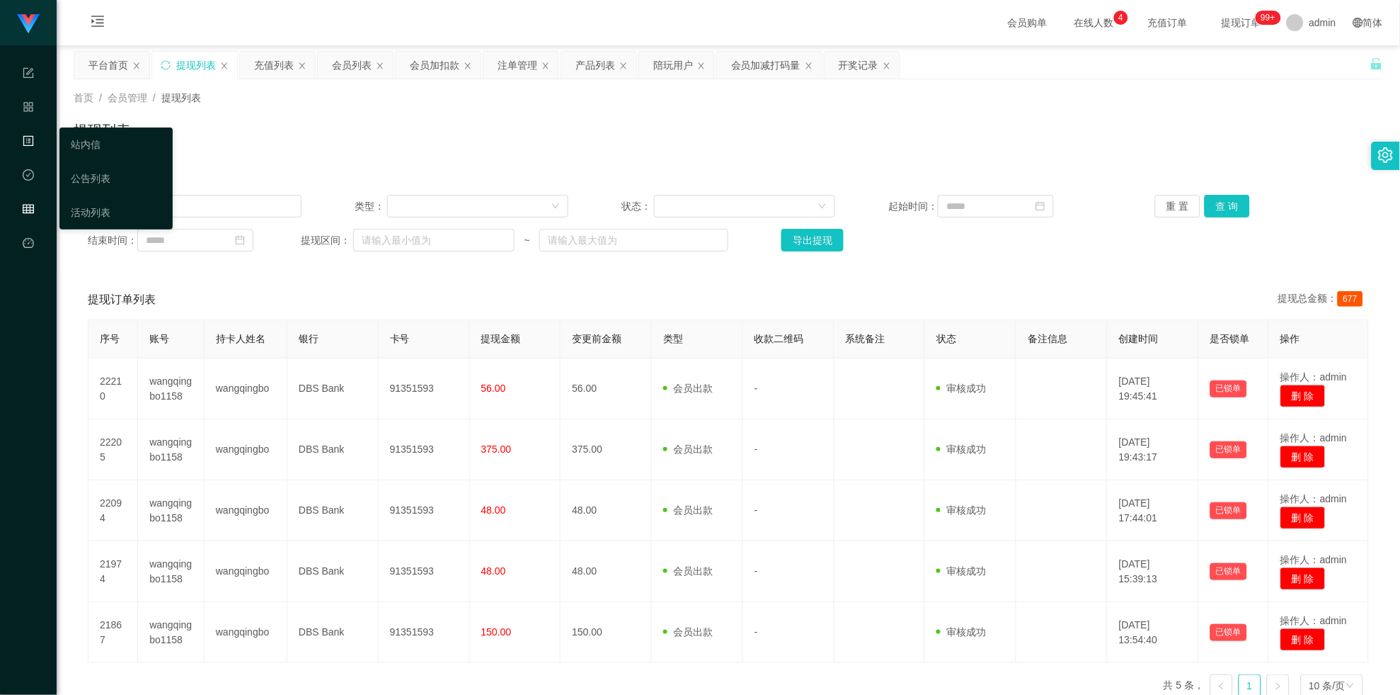
click at [23, 143] on icon "图标: profile" at bounding box center [28, 140] width 11 height 11
click at [26, 116] on icon "图标: appstore-o" at bounding box center [28, 109] width 11 height 28
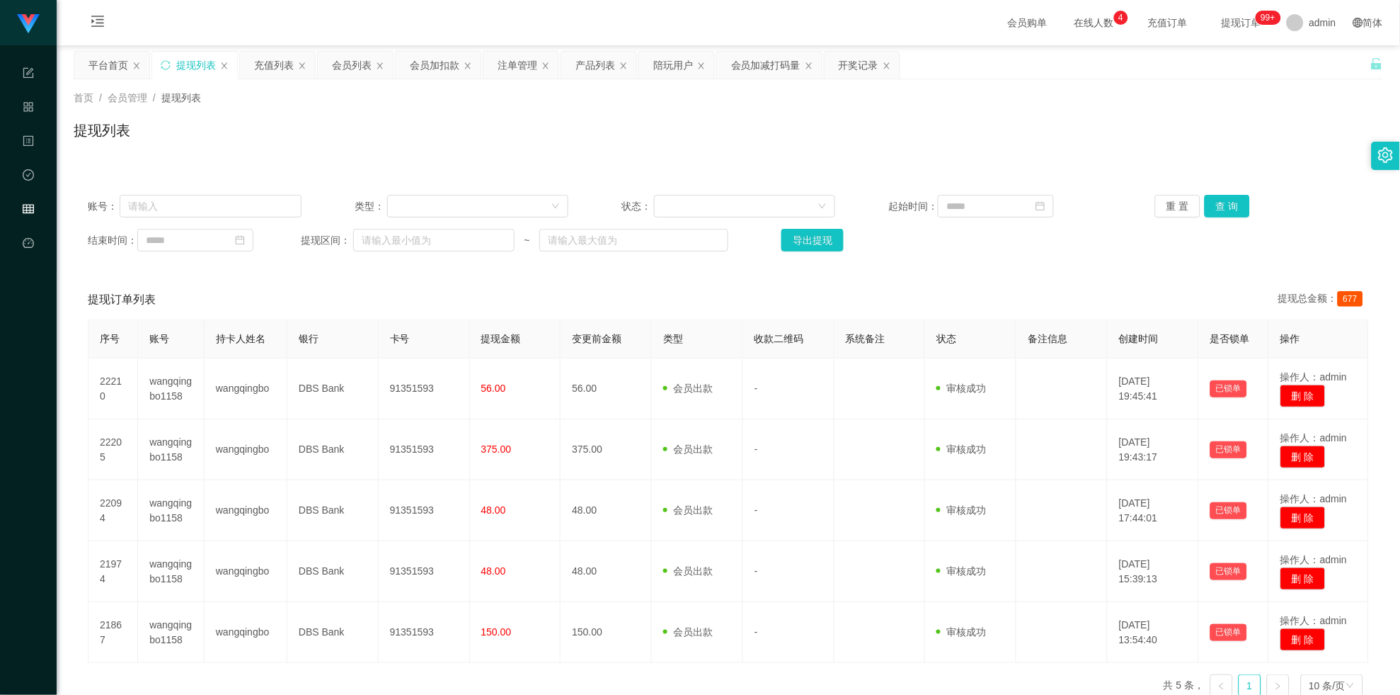
click at [291, 123] on div "提现列表" at bounding box center [729, 136] width 1310 height 33
click at [280, 67] on div "充值列表" at bounding box center [274, 65] width 40 height 27
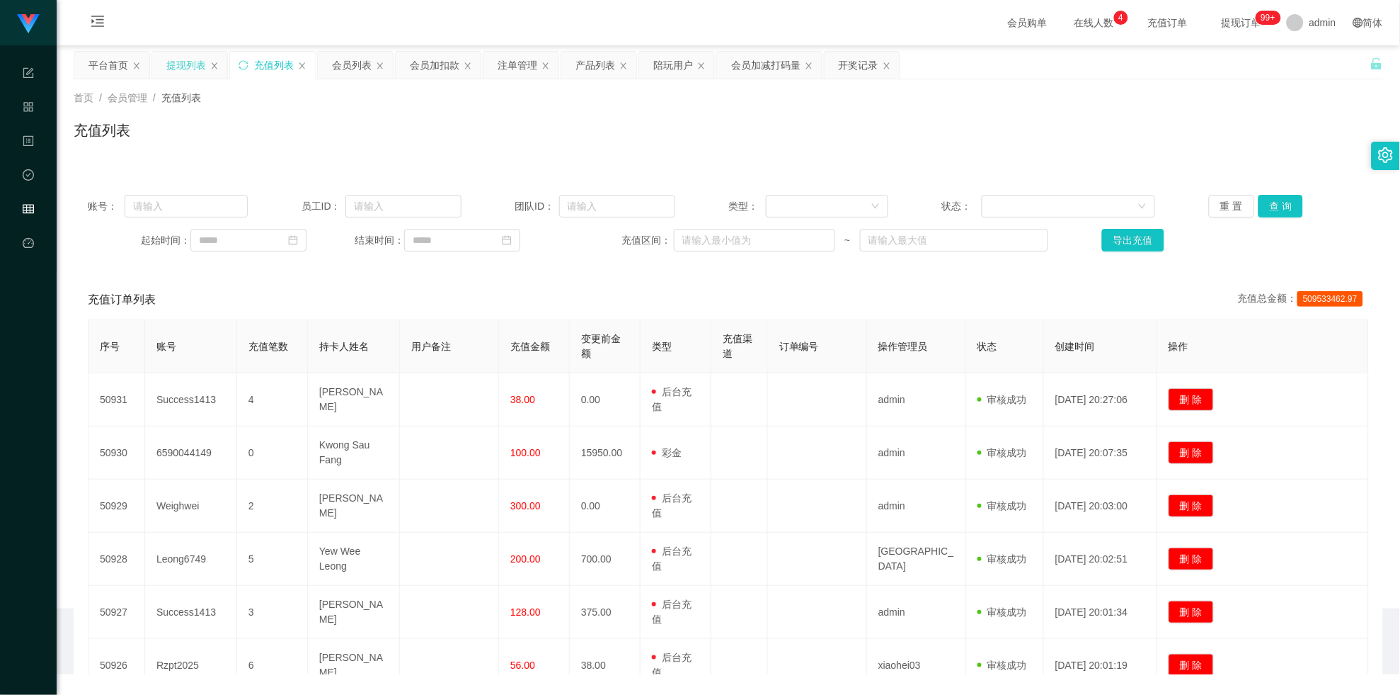
click at [174, 61] on div "提现列表" at bounding box center [186, 65] width 40 height 27
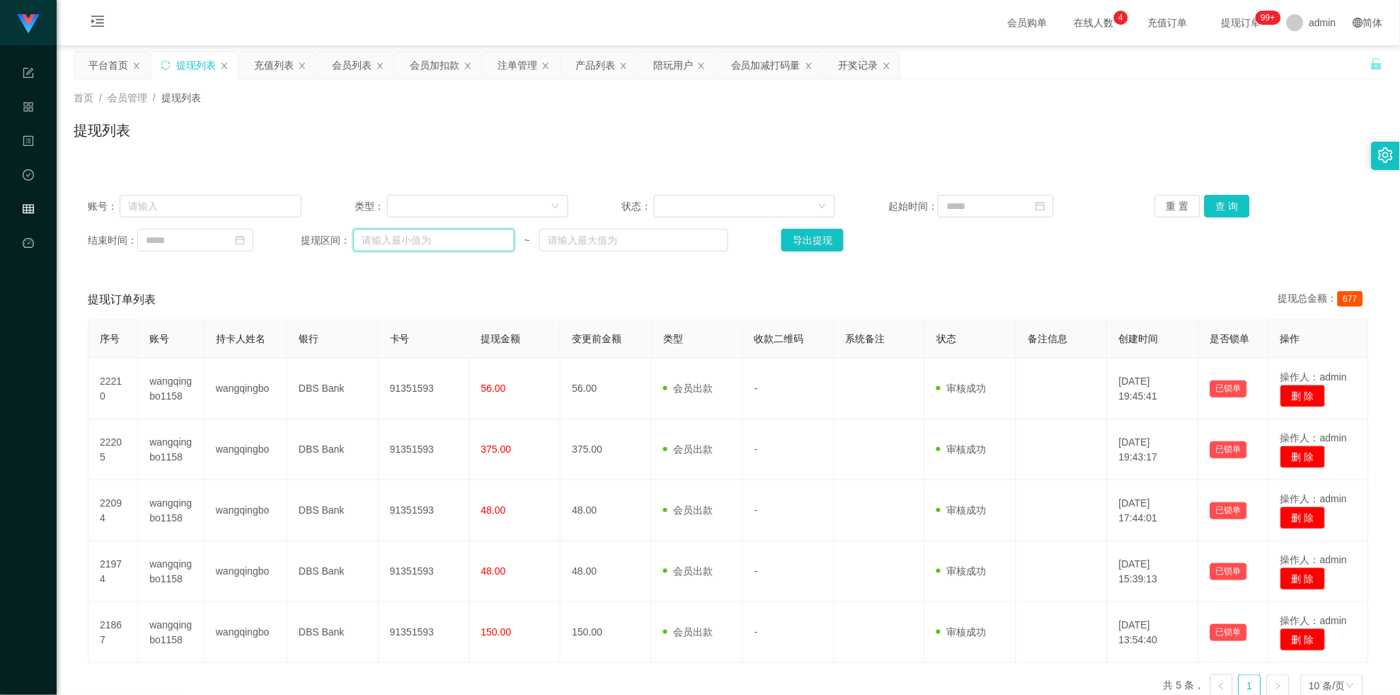
click at [484, 244] on input "text" at bounding box center [433, 240] width 161 height 23
drag, startPoint x: 552, startPoint y: 270, endPoint x: 659, endPoint y: 190, distance: 134.0
click at [552, 270] on div "账号： 类型： 状态： 起始时间： 重 置 查 询 结束时间： 提现区间： ~ 导出提现 提现订单列表 提现总金额： 677 序号 账号 持卡人姓名 银行 卡…" at bounding box center [729, 444] width 1310 height 527
